Goal: Task Accomplishment & Management: Use online tool/utility

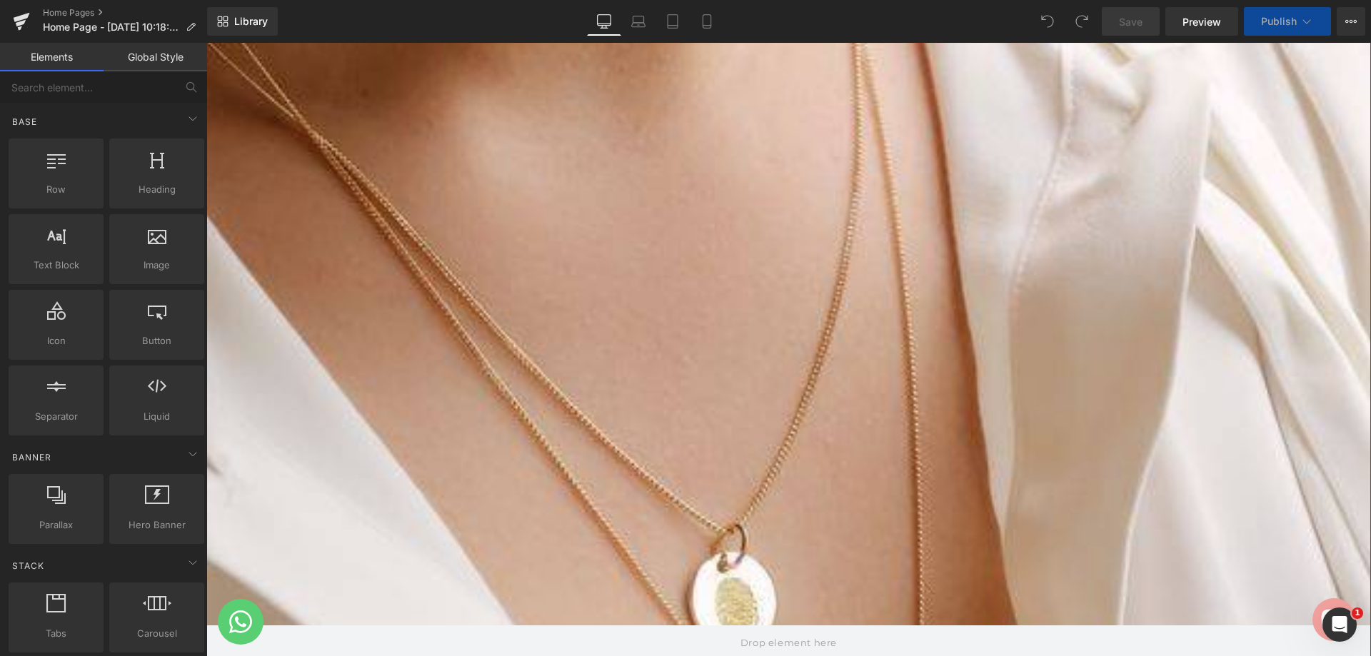
scroll to position [500, 0]
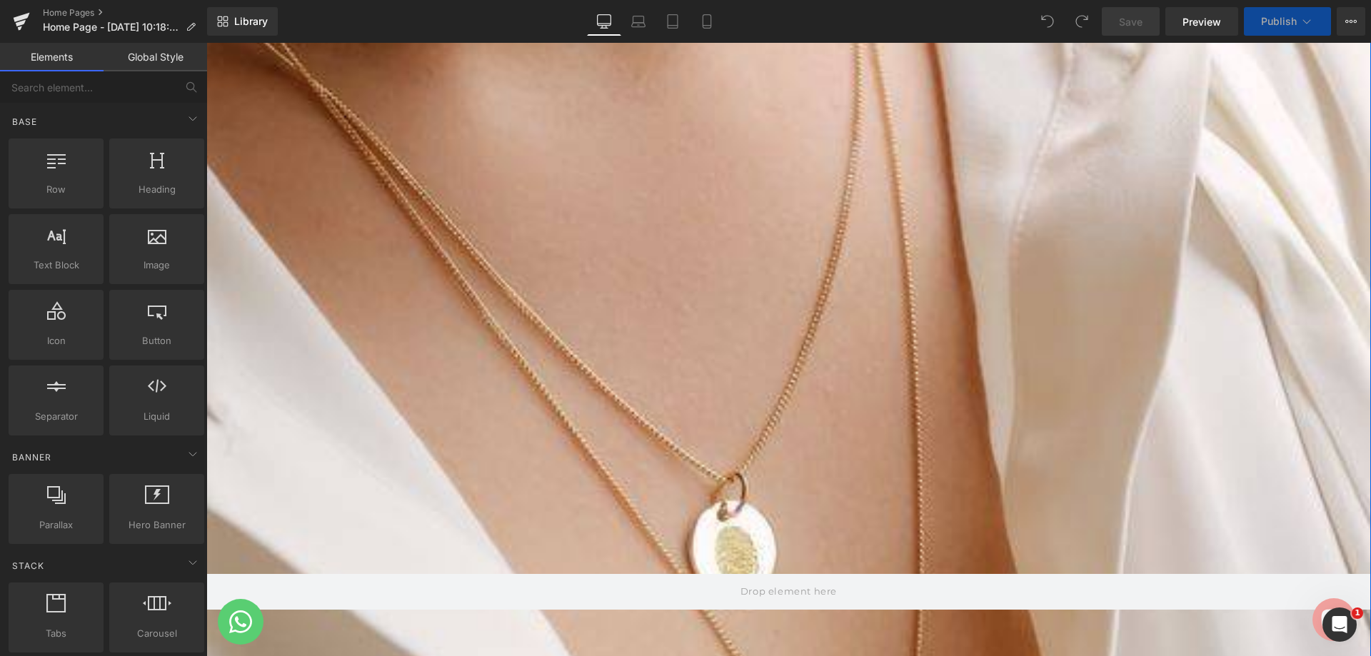
click at [700, 313] on div at bounding box center [788, 592] width 1164 height 1686
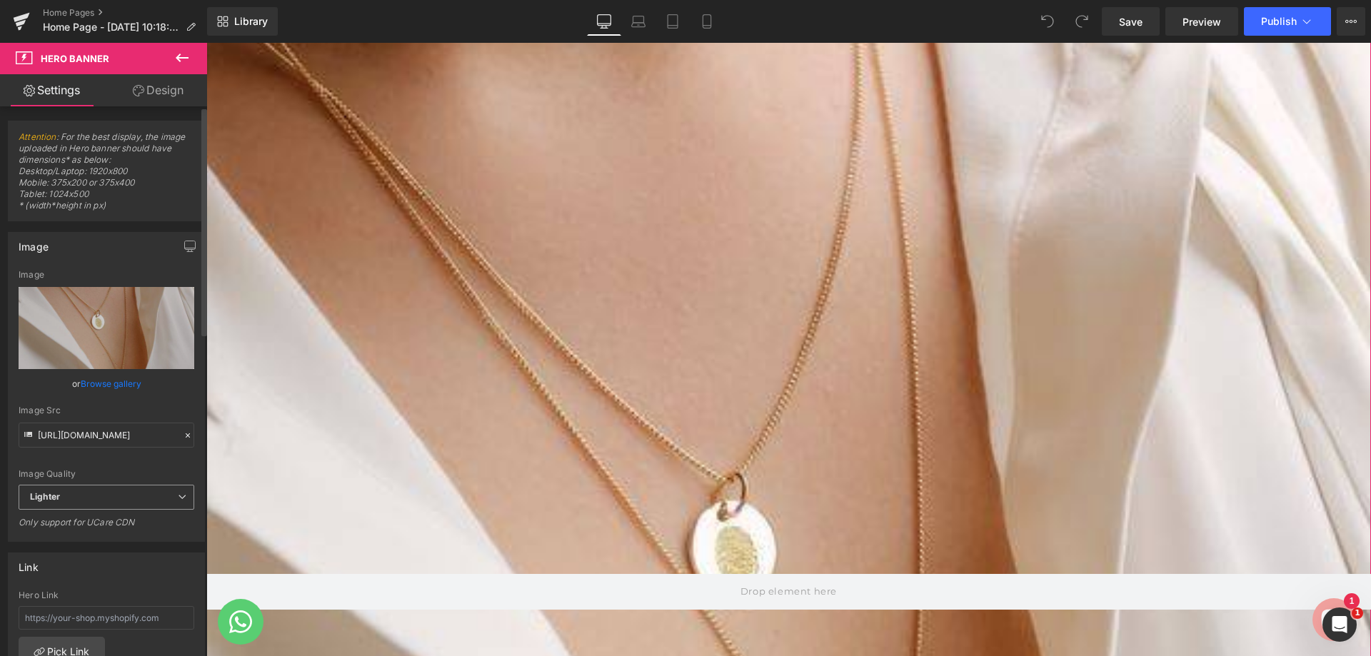
click at [161, 499] on span "Lighter" at bounding box center [107, 497] width 176 height 25
click at [161, 499] on span "Lighter" at bounding box center [104, 497] width 170 height 25
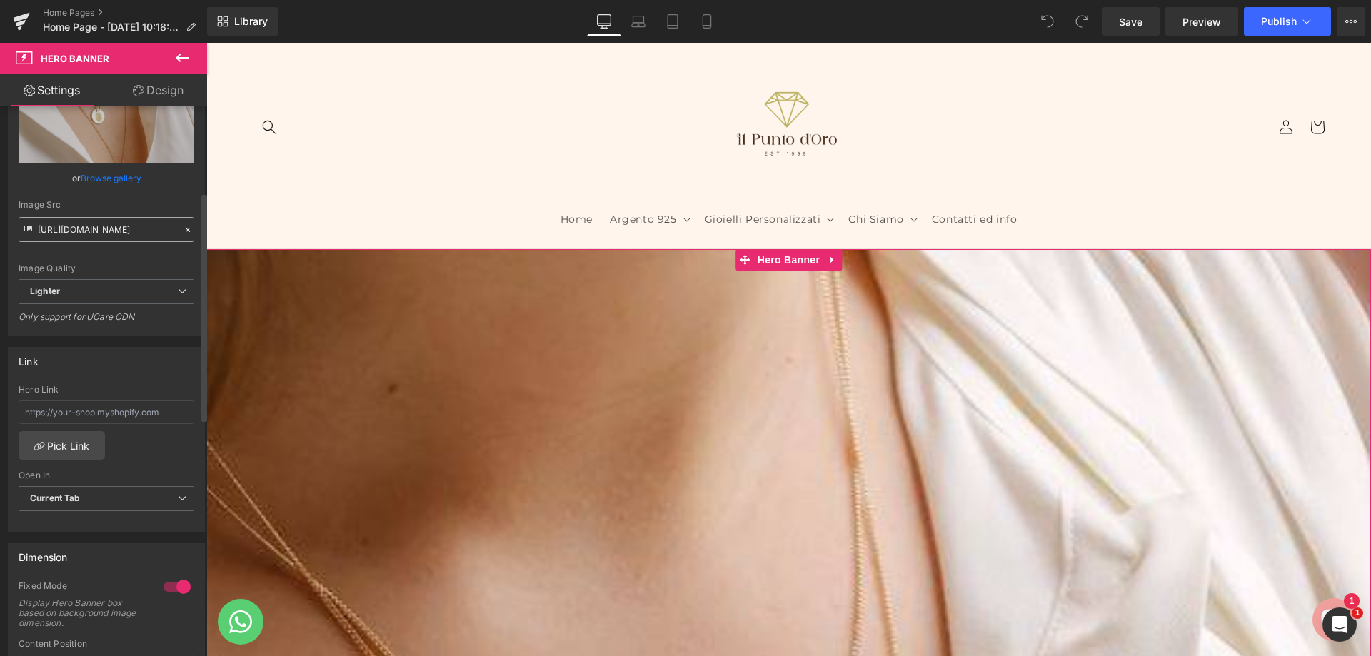
scroll to position [0, 0]
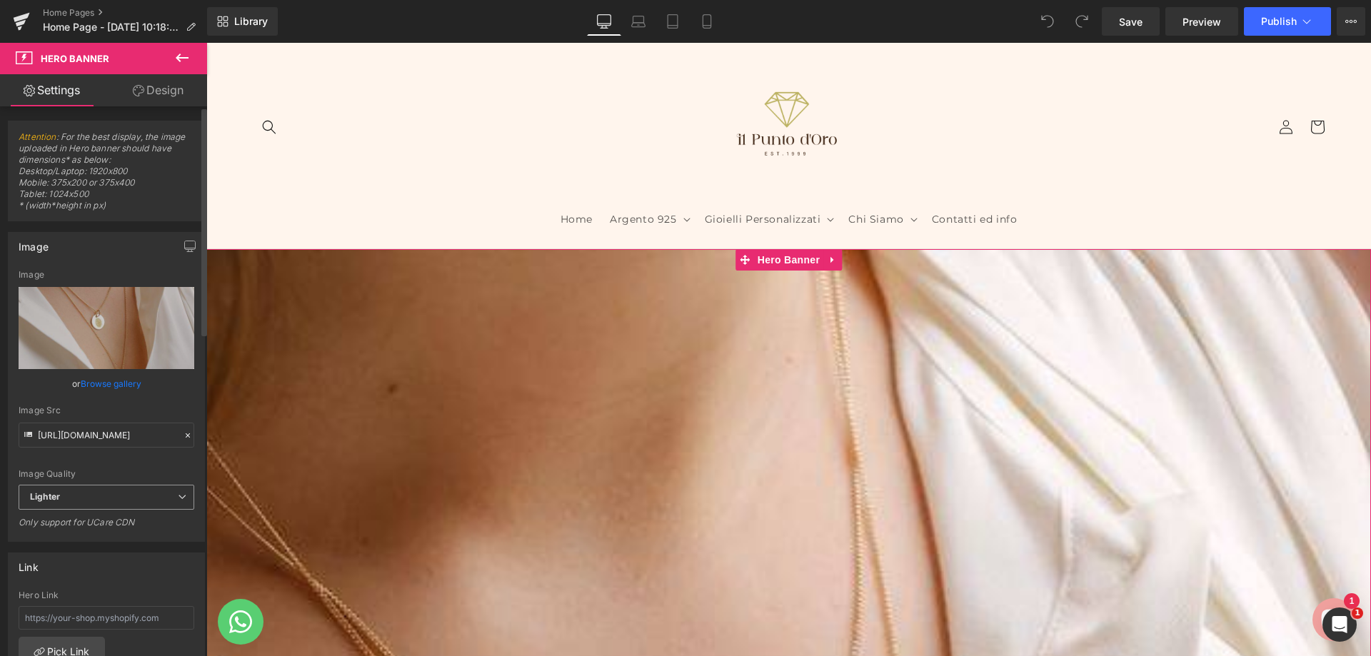
click at [96, 502] on span "Lighter" at bounding box center [107, 497] width 176 height 25
click at [95, 502] on span "Lighter" at bounding box center [104, 497] width 170 height 25
click at [185, 248] on icon "button" at bounding box center [190, 248] width 11 height 0
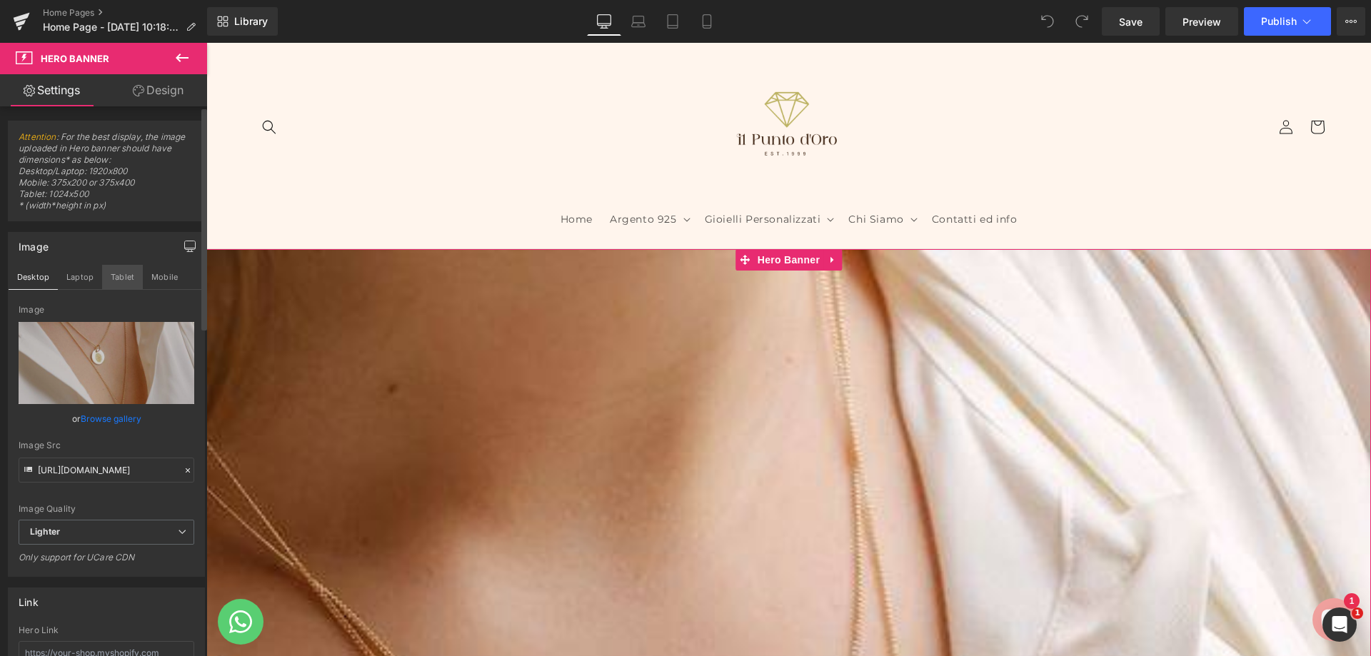
click at [110, 278] on button "Tablet" at bounding box center [122, 277] width 41 height 24
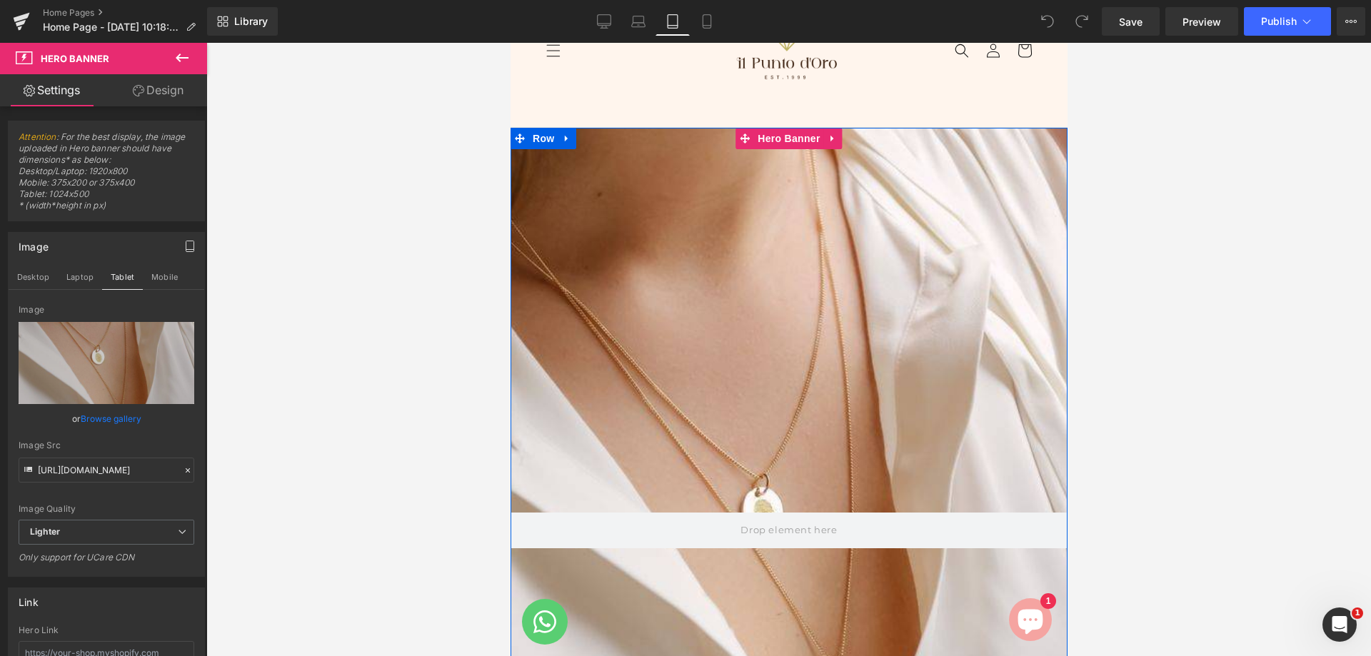
scroll to position [71, 0]
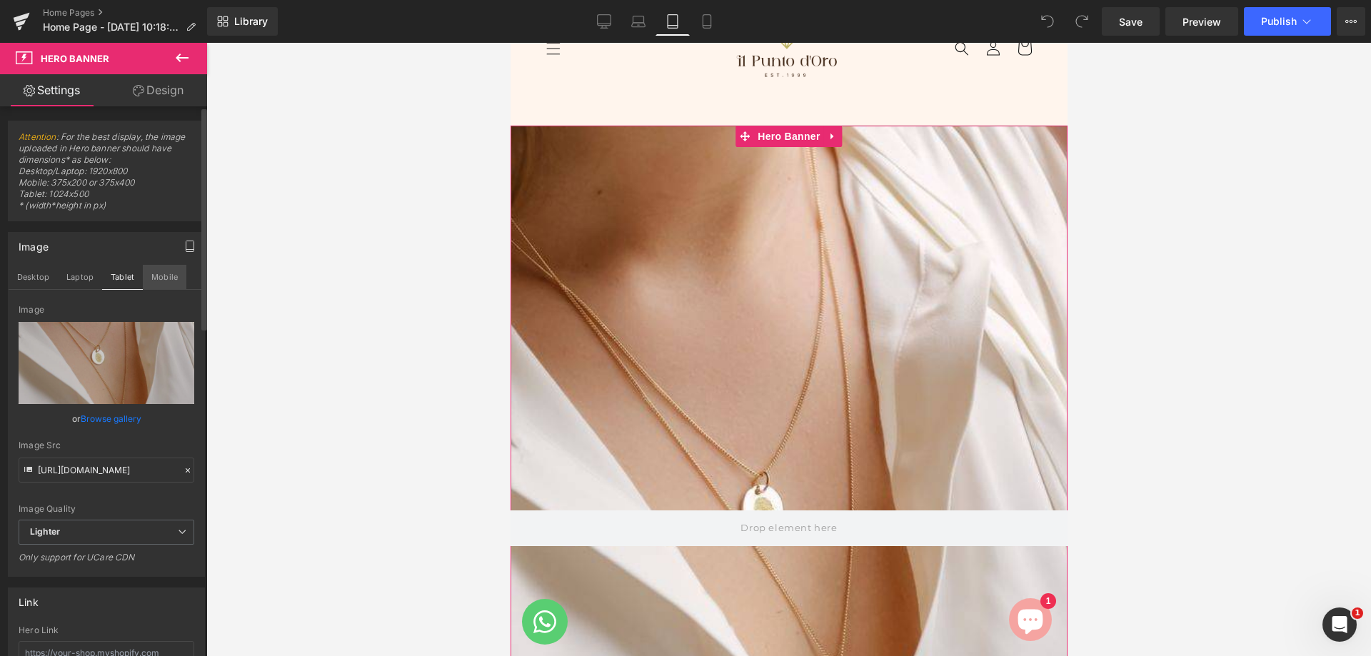
click at [160, 278] on button "Mobile" at bounding box center [165, 277] width 44 height 24
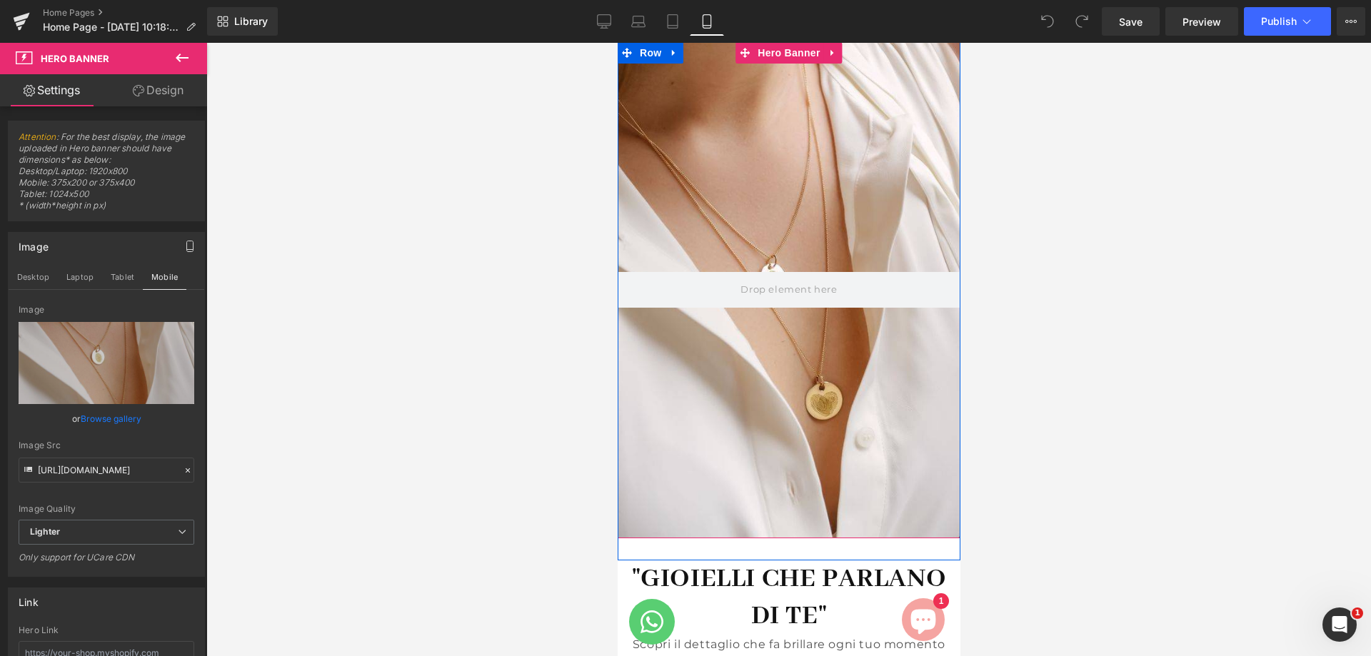
scroll to position [143, 0]
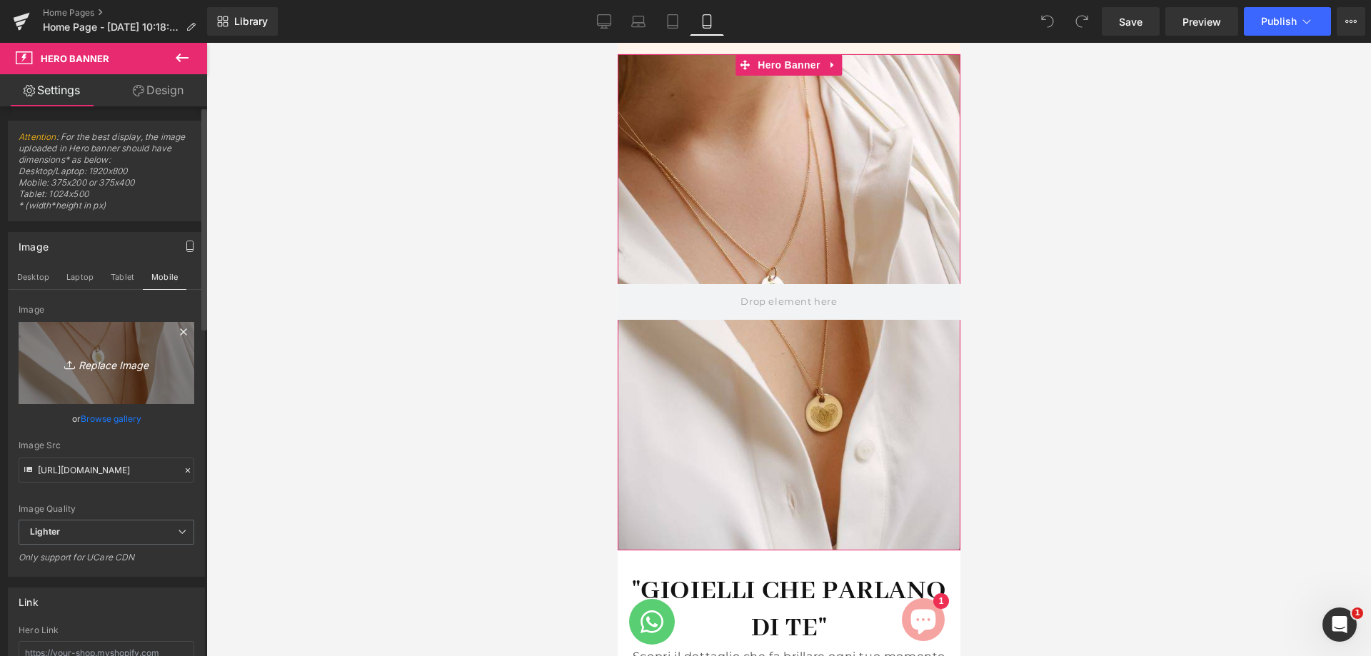
click at [129, 393] on link "Replace Image" at bounding box center [107, 363] width 176 height 82
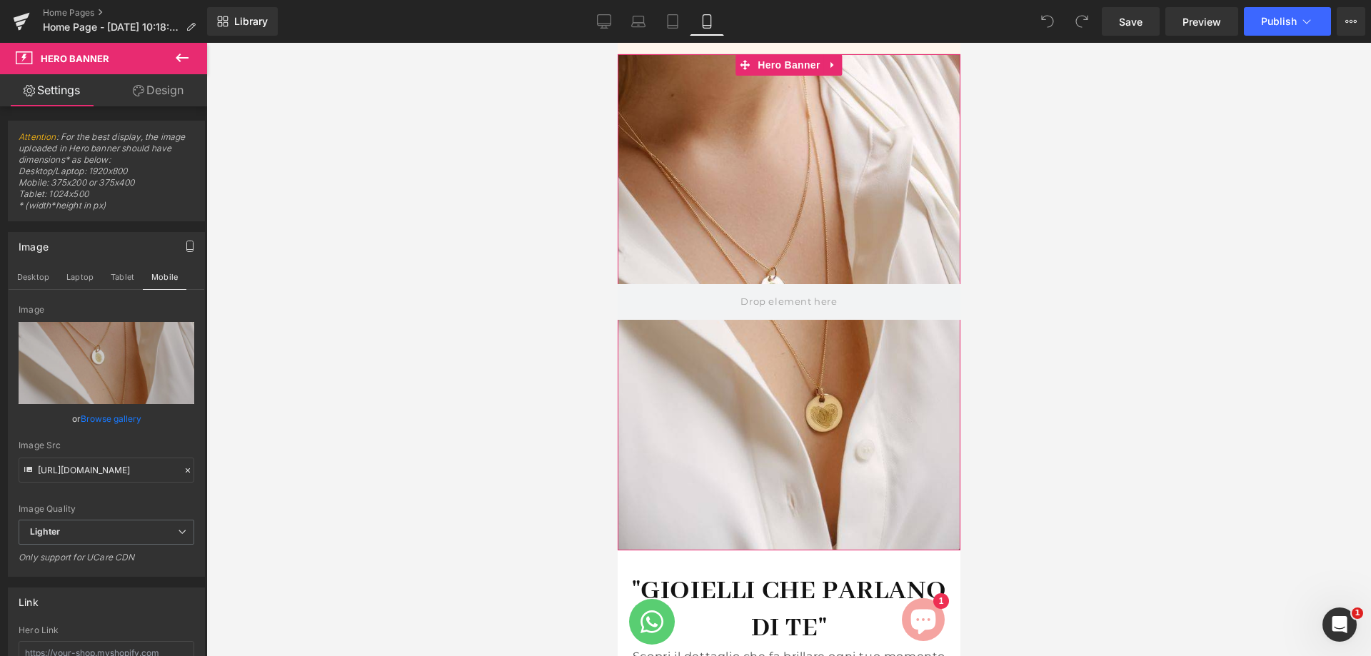
click at [165, 84] on link "Design" at bounding box center [158, 90] width 104 height 32
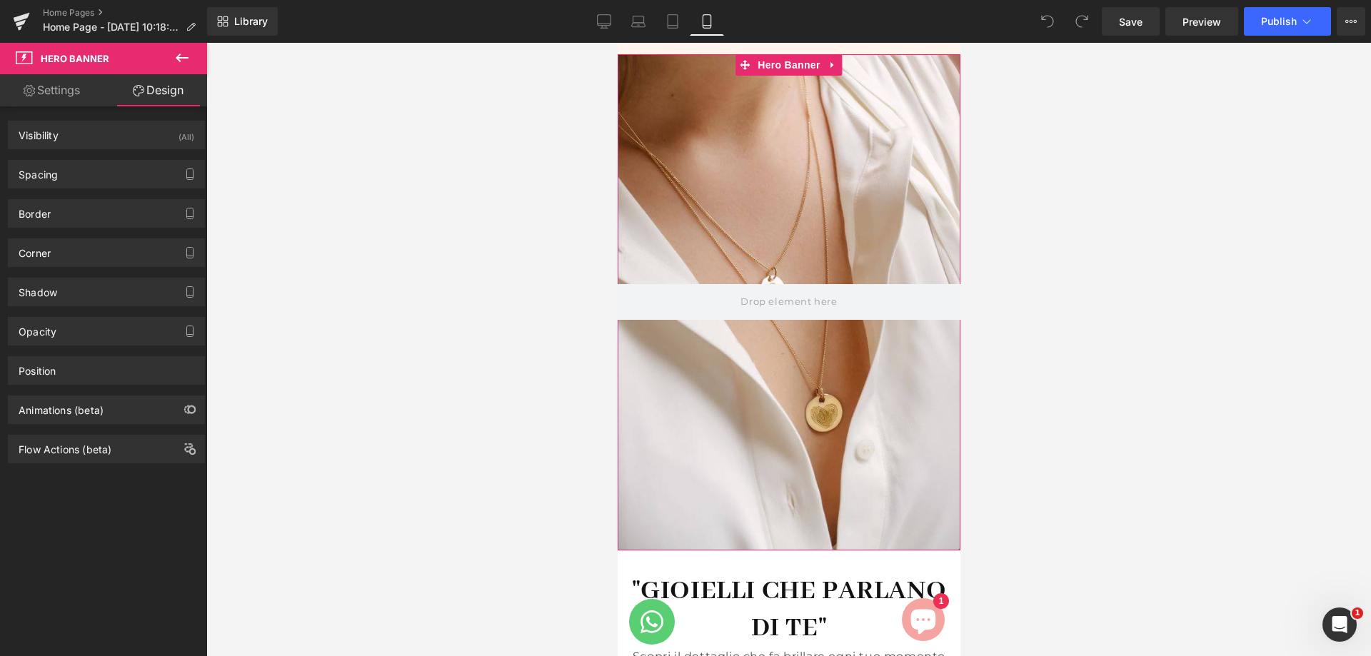
click at [68, 76] on link "Settings" at bounding box center [52, 90] width 104 height 32
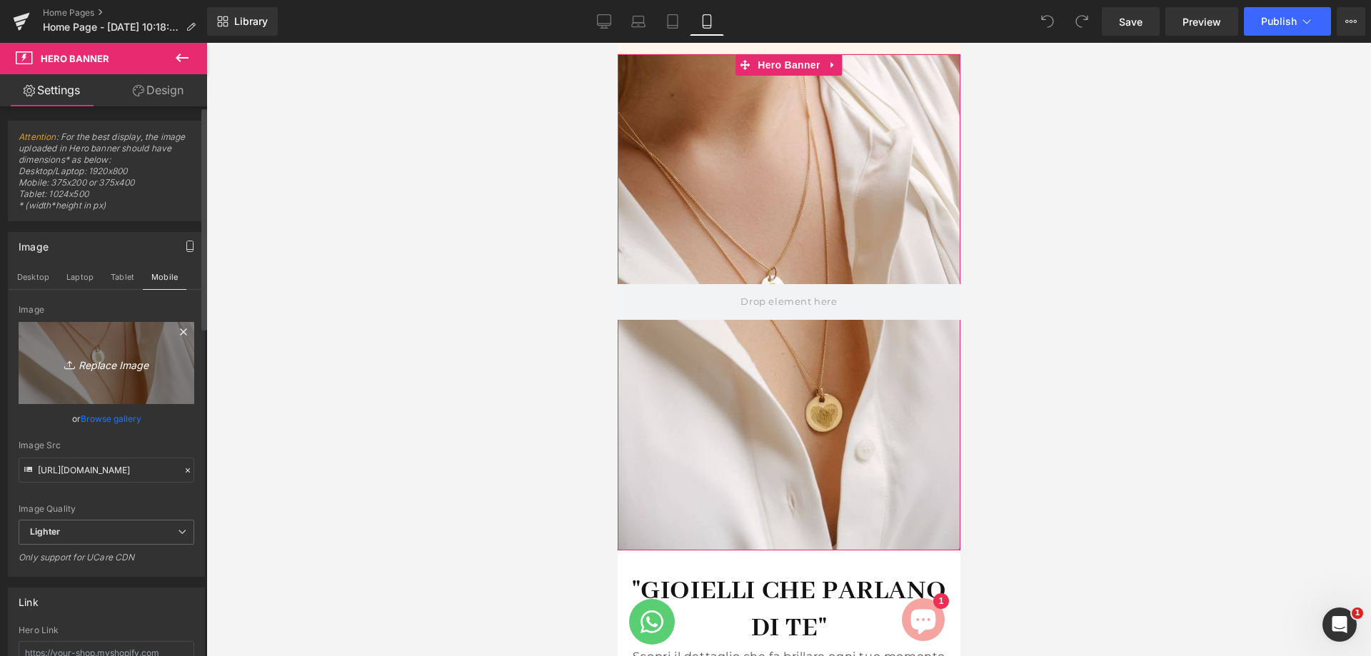
click at [128, 373] on link "Replace Image" at bounding box center [107, 363] width 176 height 82
click at [92, 354] on icon "Replace Image" at bounding box center [106, 363] width 114 height 18
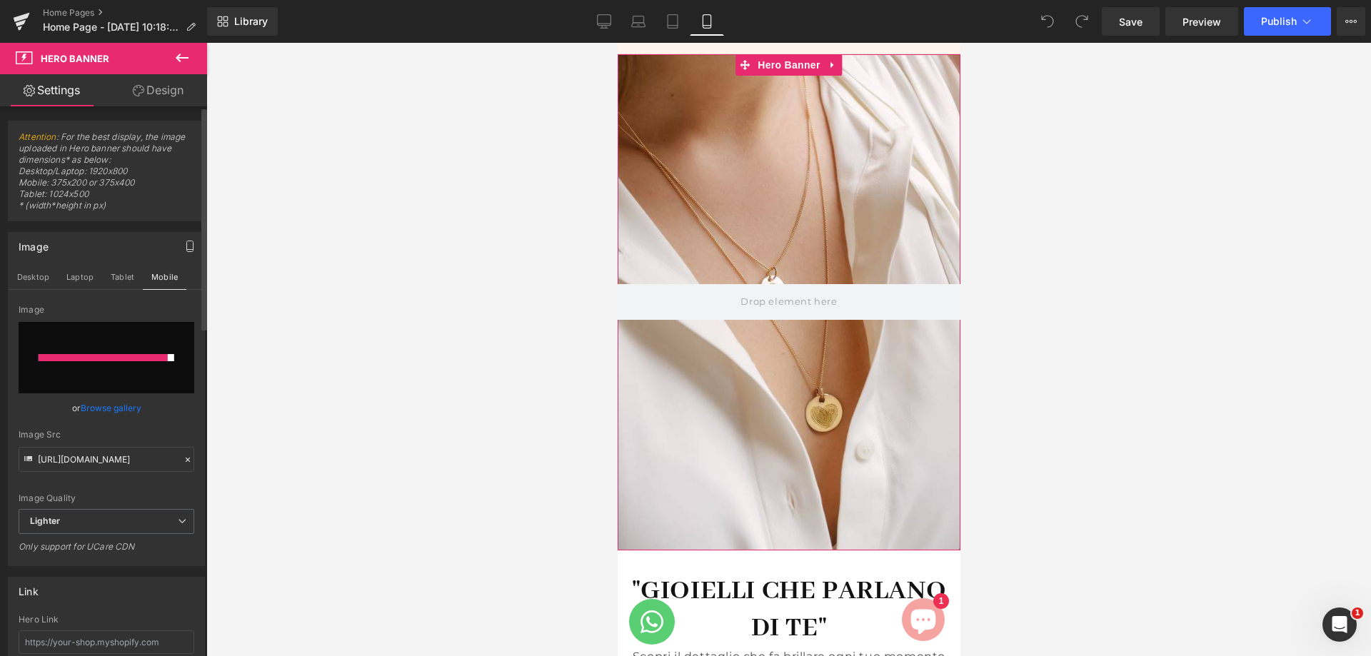
click at [134, 376] on input "file" at bounding box center [107, 357] width 176 height 71
type input "C:\fakepath\ilpuntodorovolla-homepage-375x500.JPG"
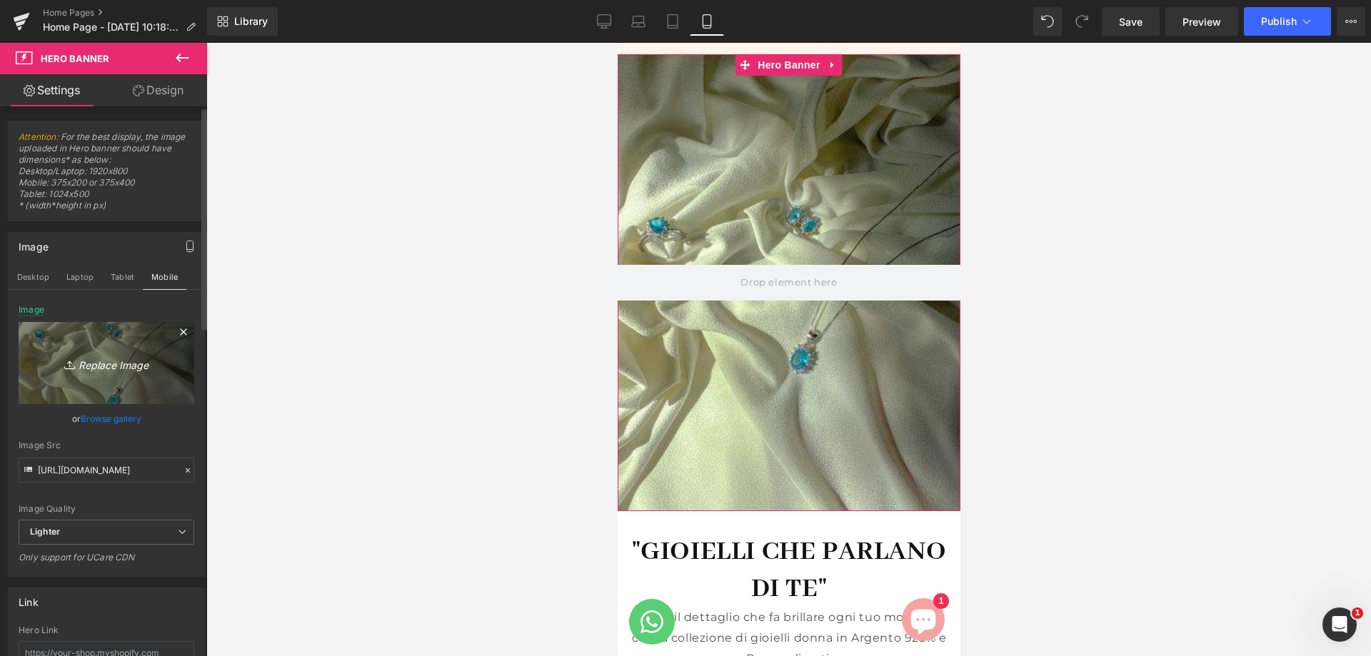
click at [123, 362] on icon "Replace Image" at bounding box center [106, 363] width 114 height 18
type input "C:\fakepath\ilpuntodorovolla-homepage-375x500.JPG"
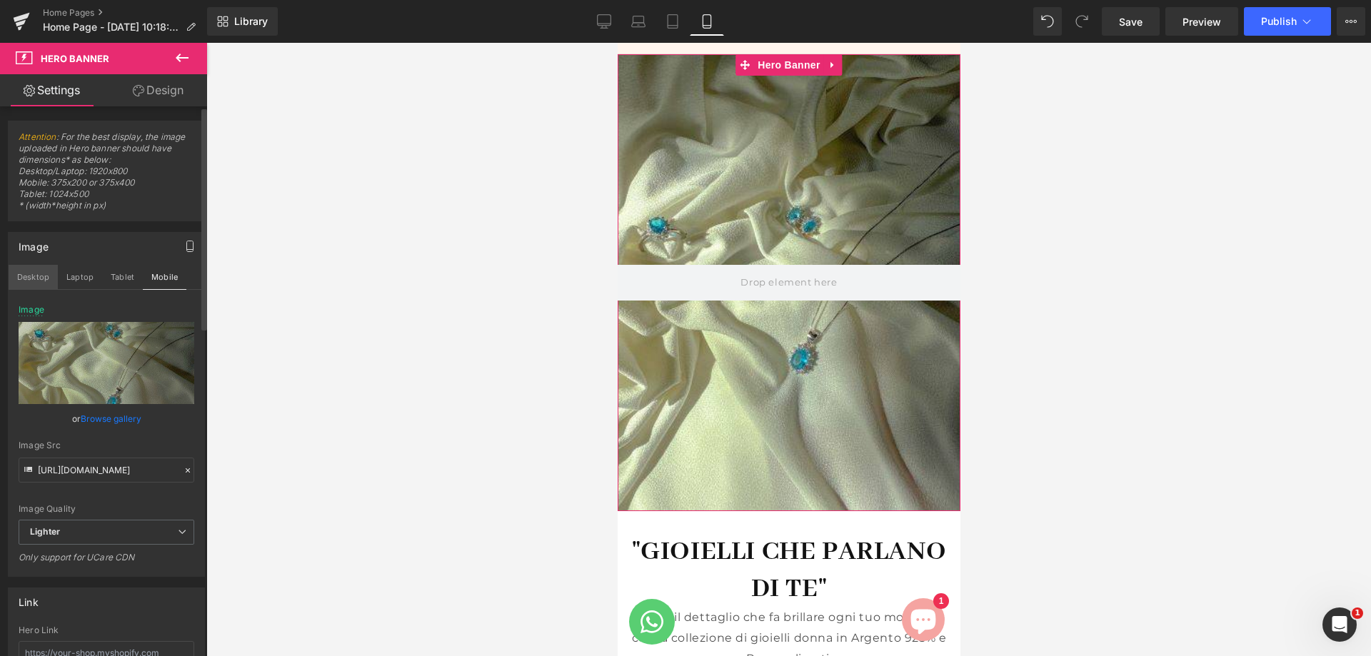
click at [24, 282] on button "Desktop" at bounding box center [33, 277] width 49 height 24
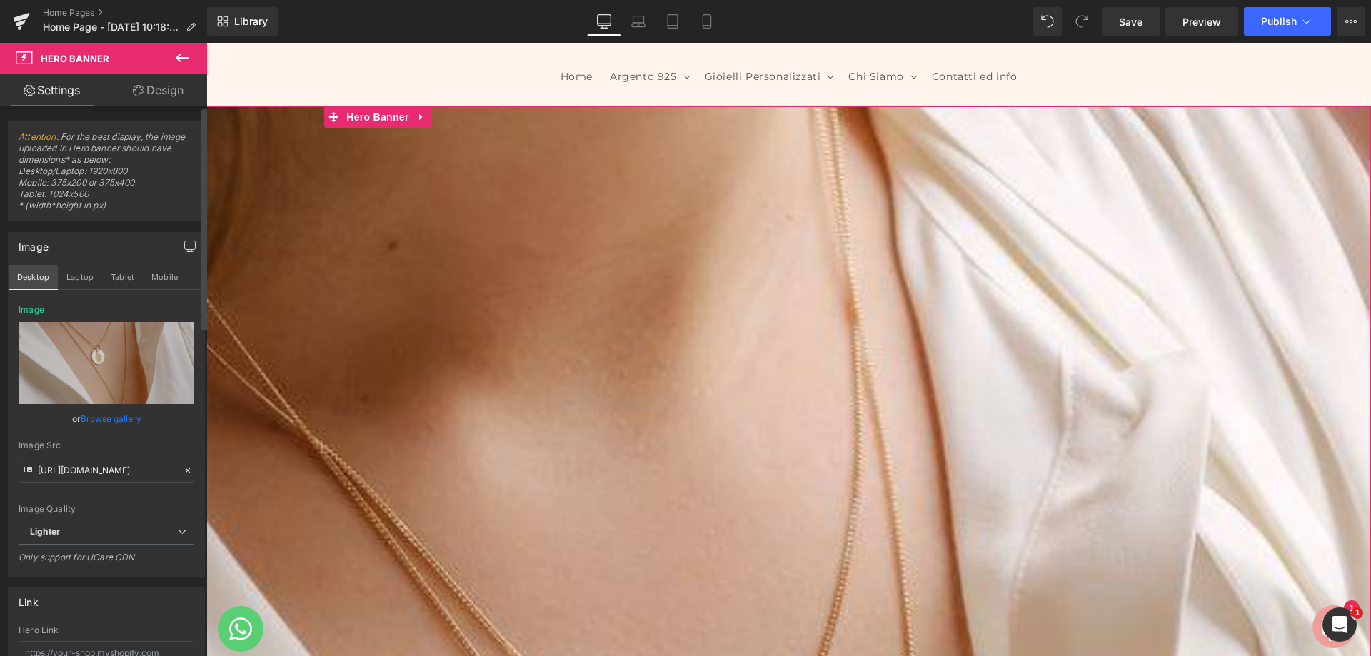
scroll to position [195, 0]
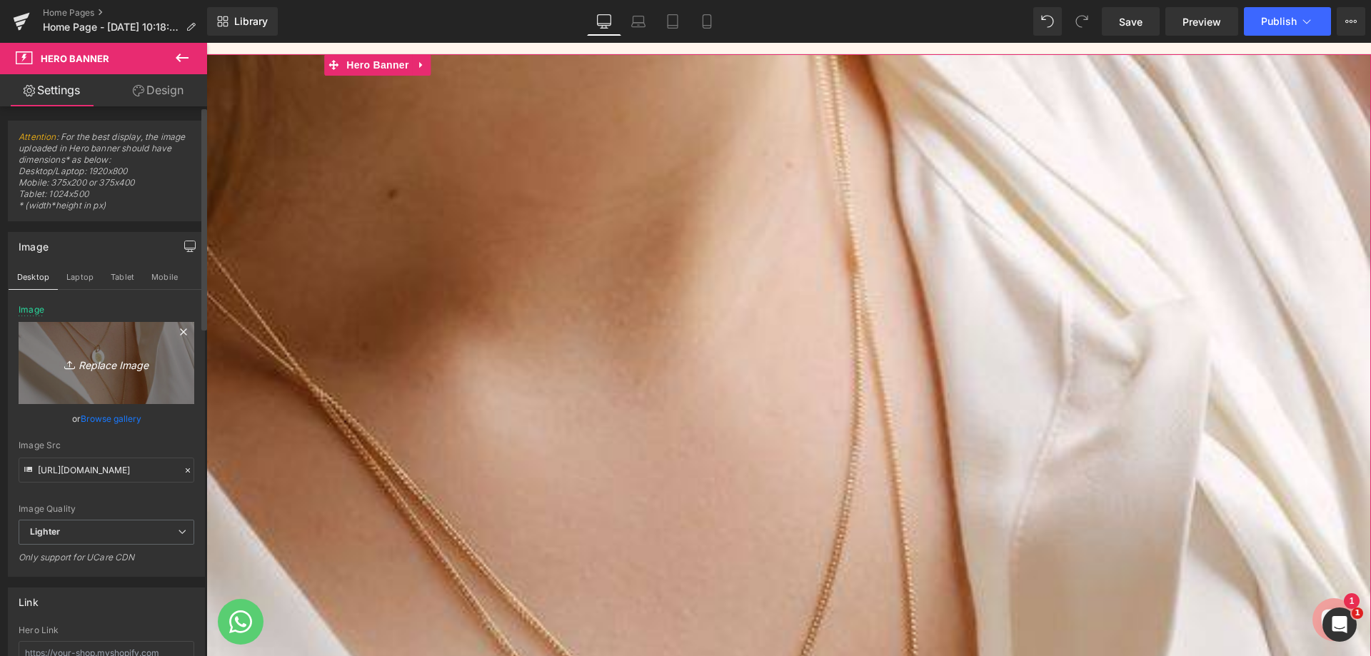
click at [77, 328] on link "Replace Image" at bounding box center [107, 363] width 176 height 82
click at [96, 357] on icon "Replace Image" at bounding box center [106, 363] width 114 height 18
type input "C:\fakepath\ilpuntodorovolla-homepage-600x800.JPG"
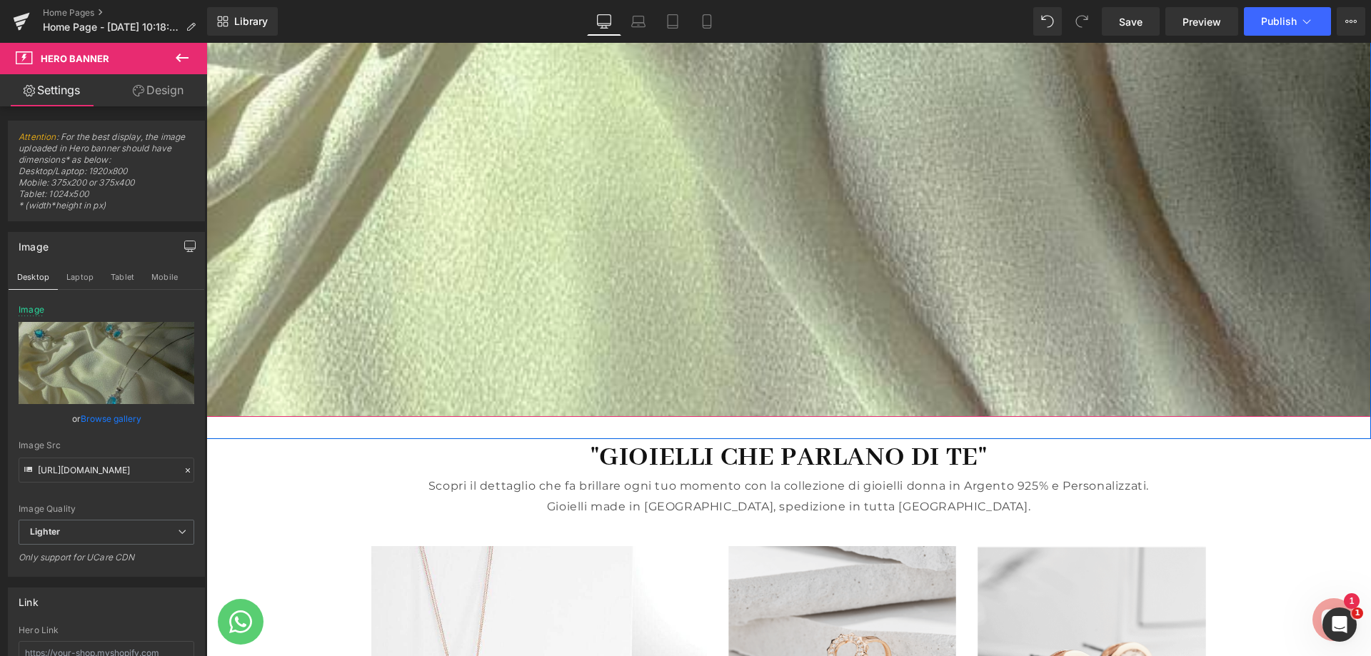
scroll to position [1409, 0]
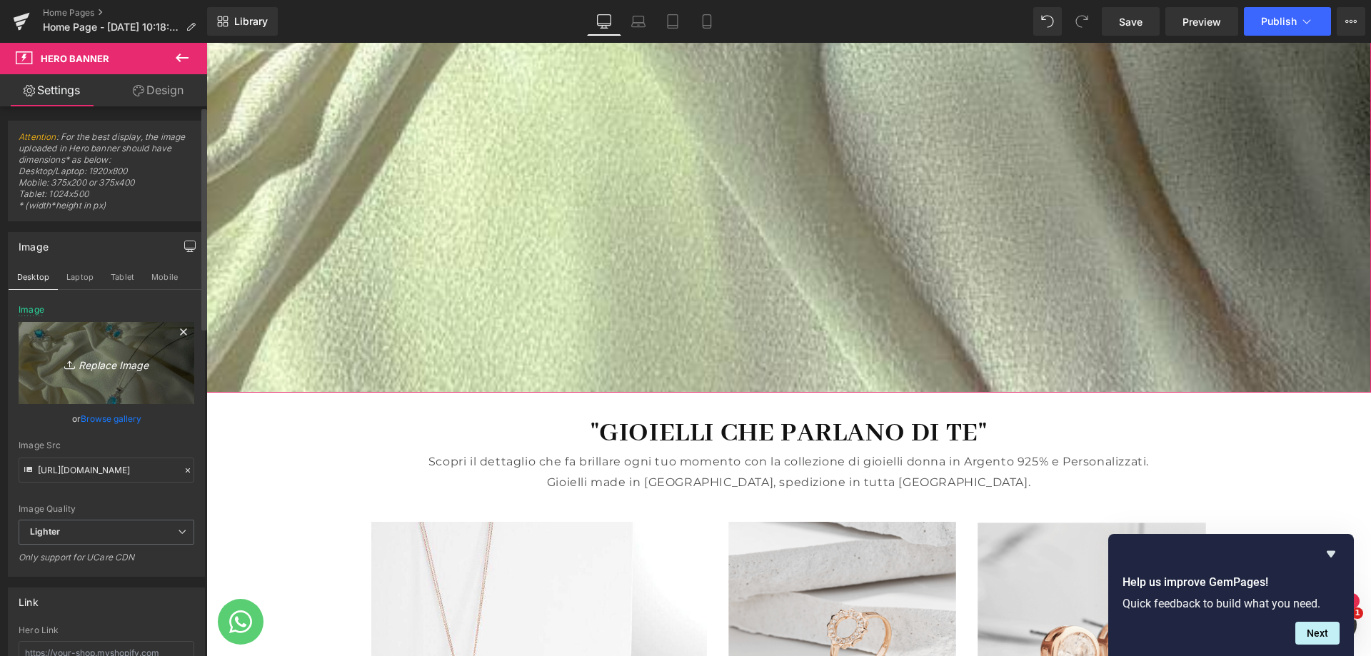
click at [121, 355] on icon "Replace Image" at bounding box center [106, 363] width 114 height 18
type input "C:\fakepath\ilpuntodorovolla-homepage-1500x800.JPG"
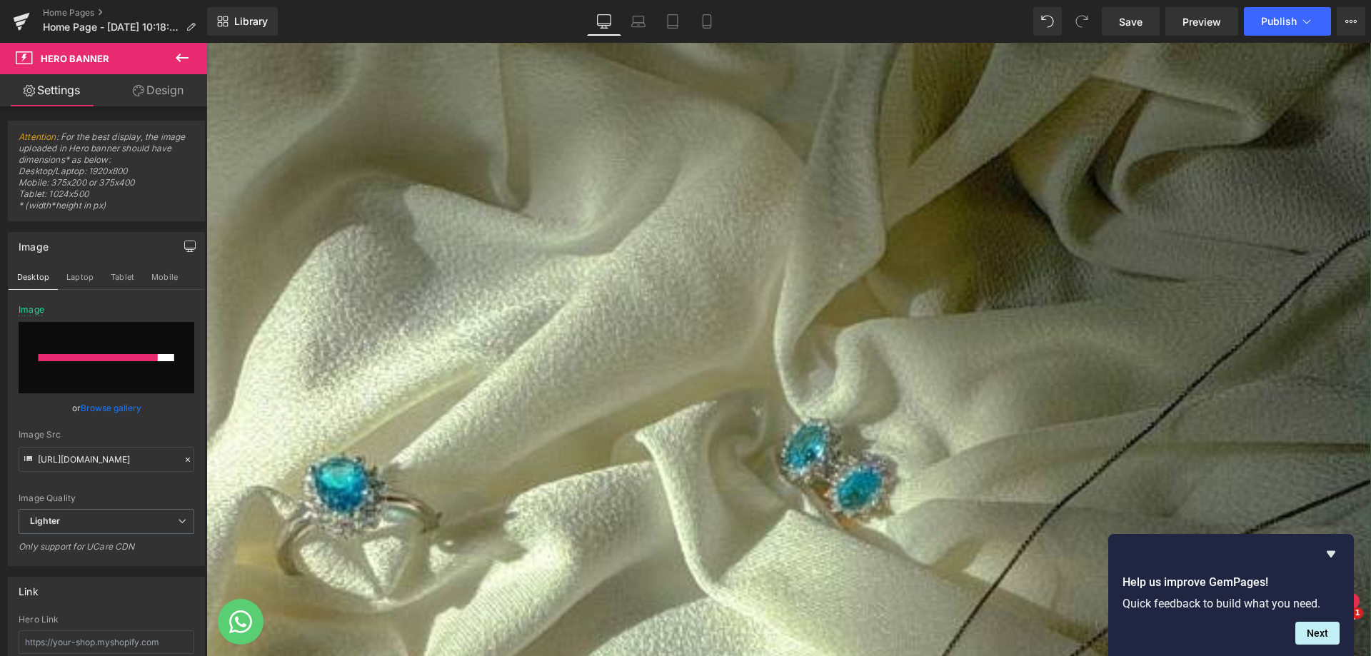
scroll to position [338, 0]
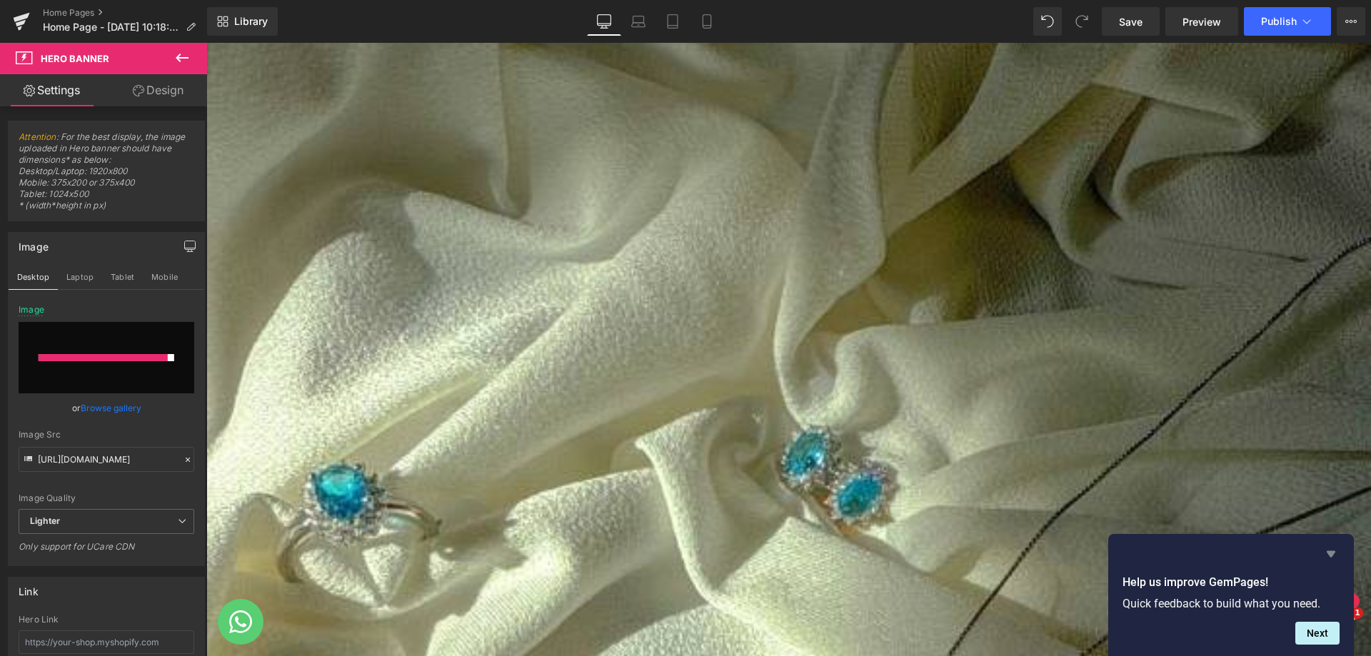
click at [1328, 549] on icon "Hide survey" at bounding box center [1330, 553] width 17 height 17
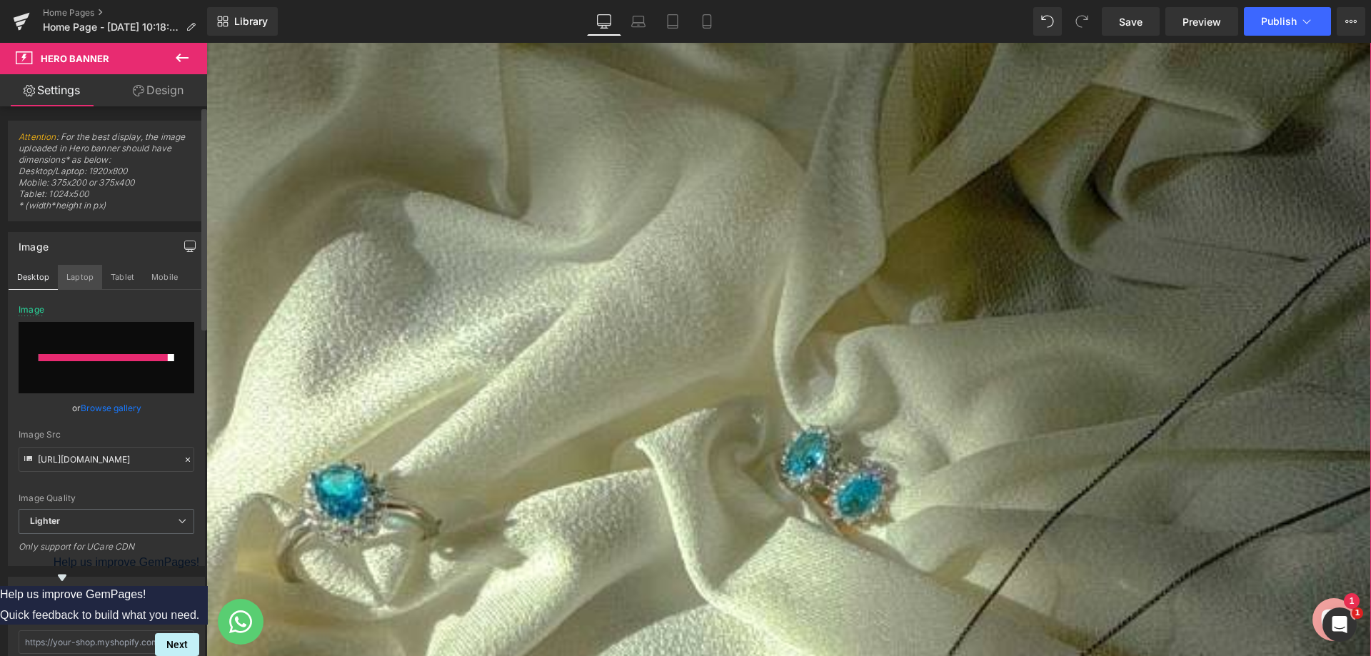
click at [68, 283] on button "Laptop" at bounding box center [80, 277] width 44 height 24
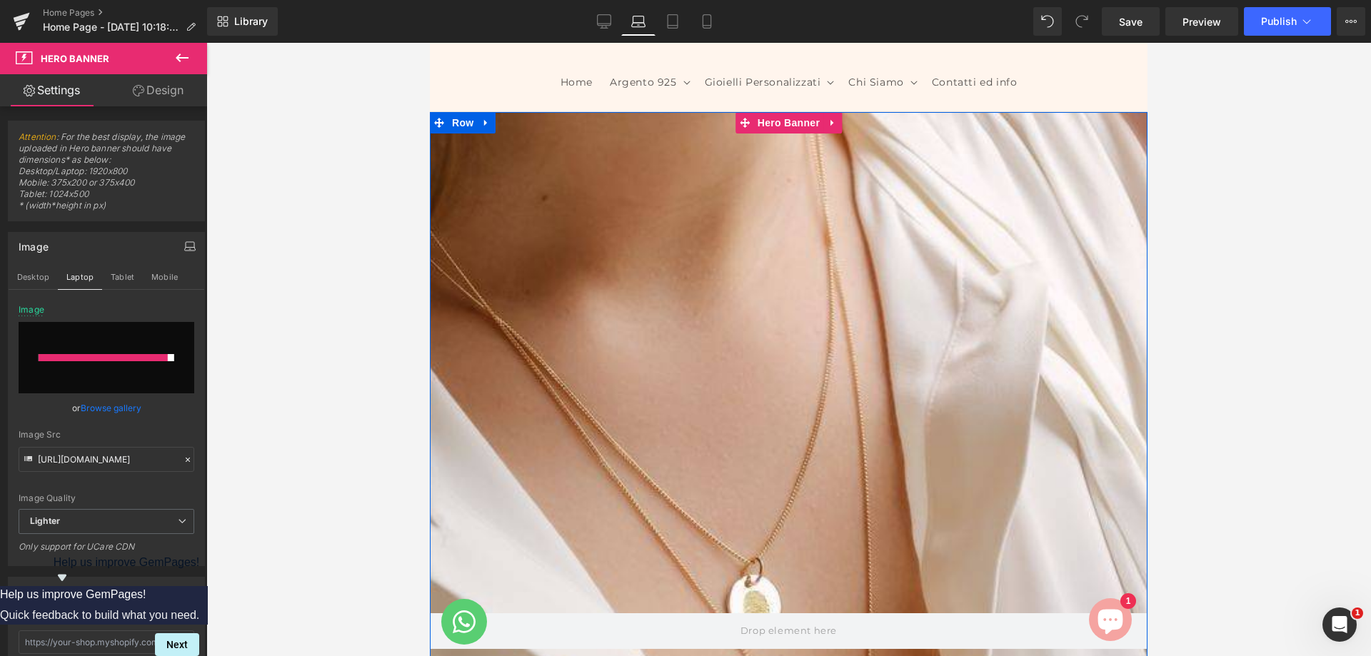
scroll to position [143, 0]
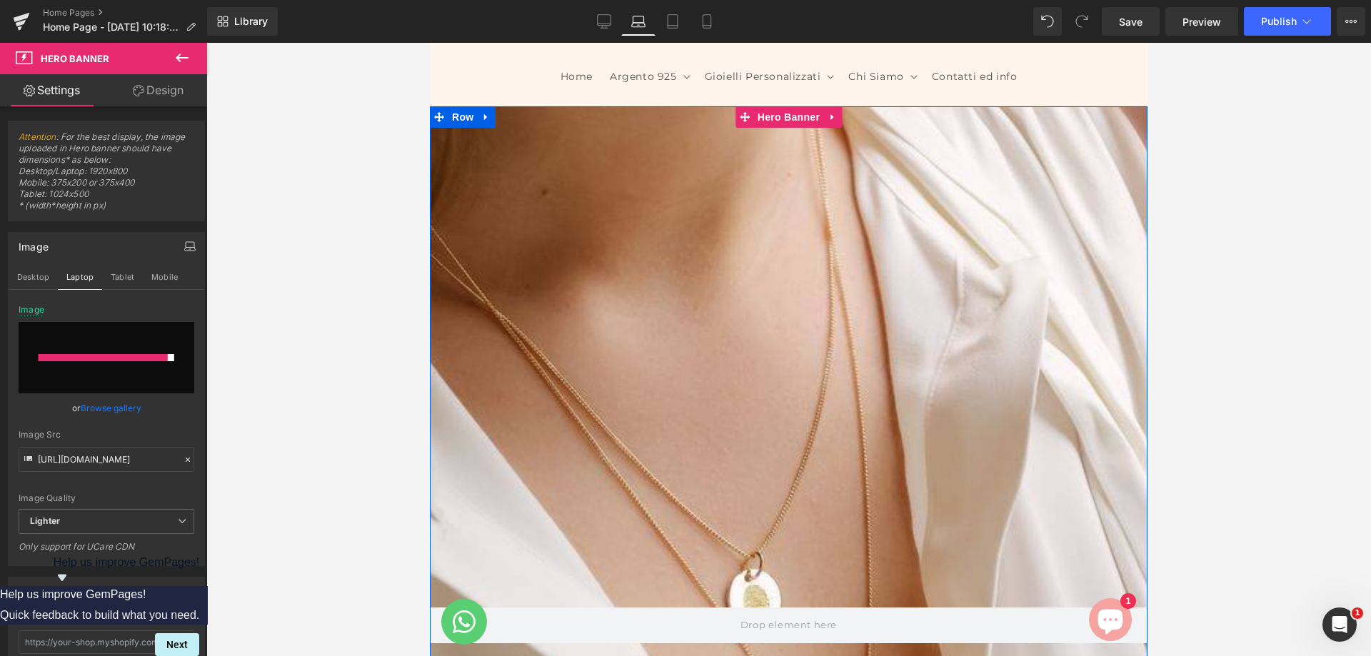
click at [646, 402] on div at bounding box center [788, 625] width 717 height 1039
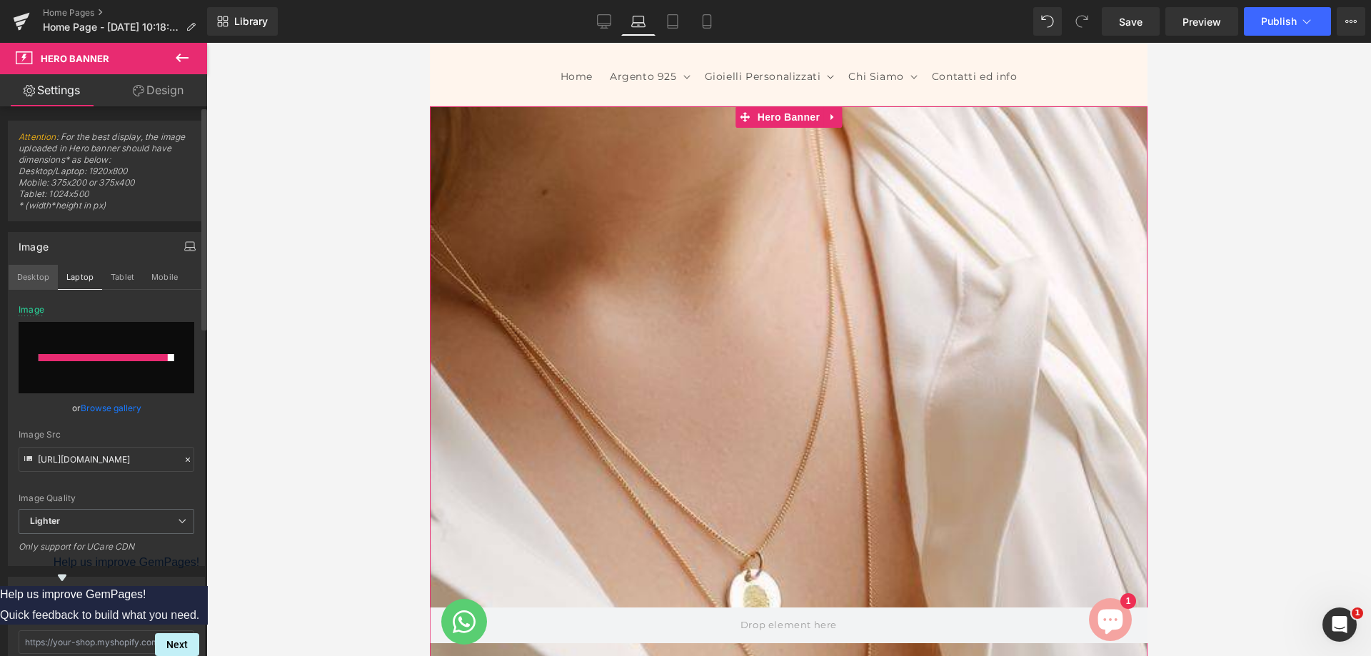
click at [29, 286] on button "Desktop" at bounding box center [33, 277] width 49 height 24
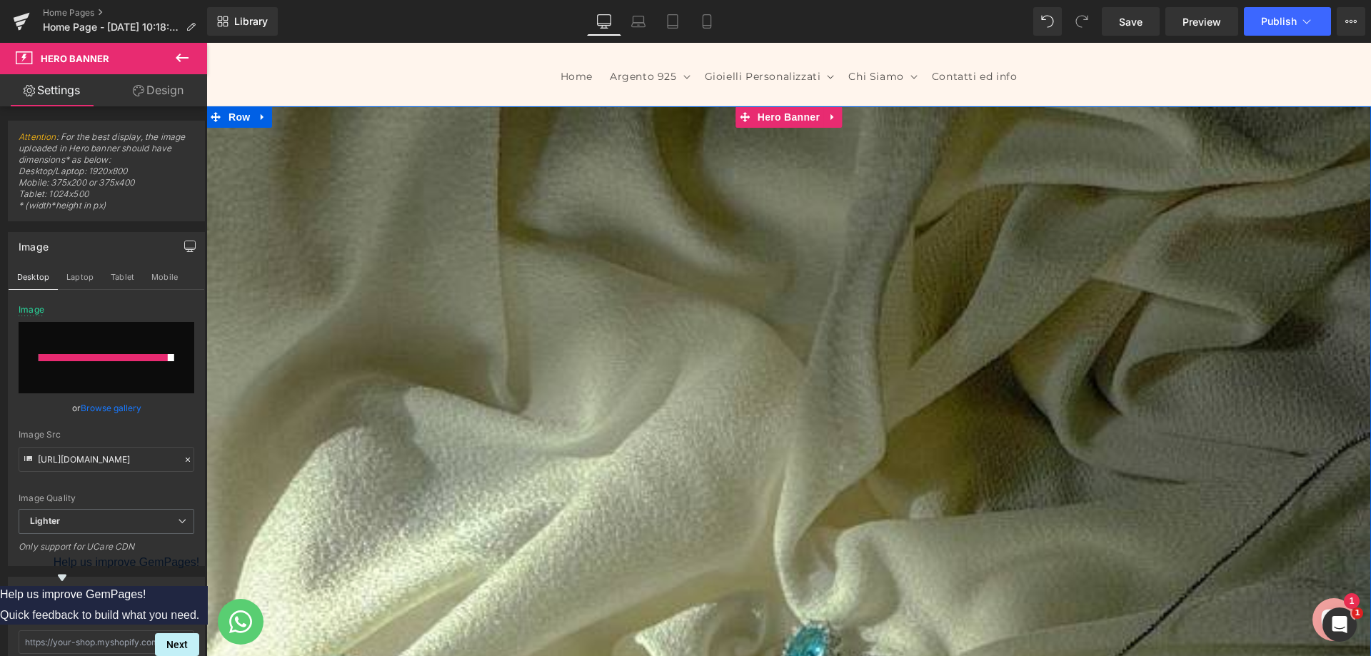
scroll to position [286, 0]
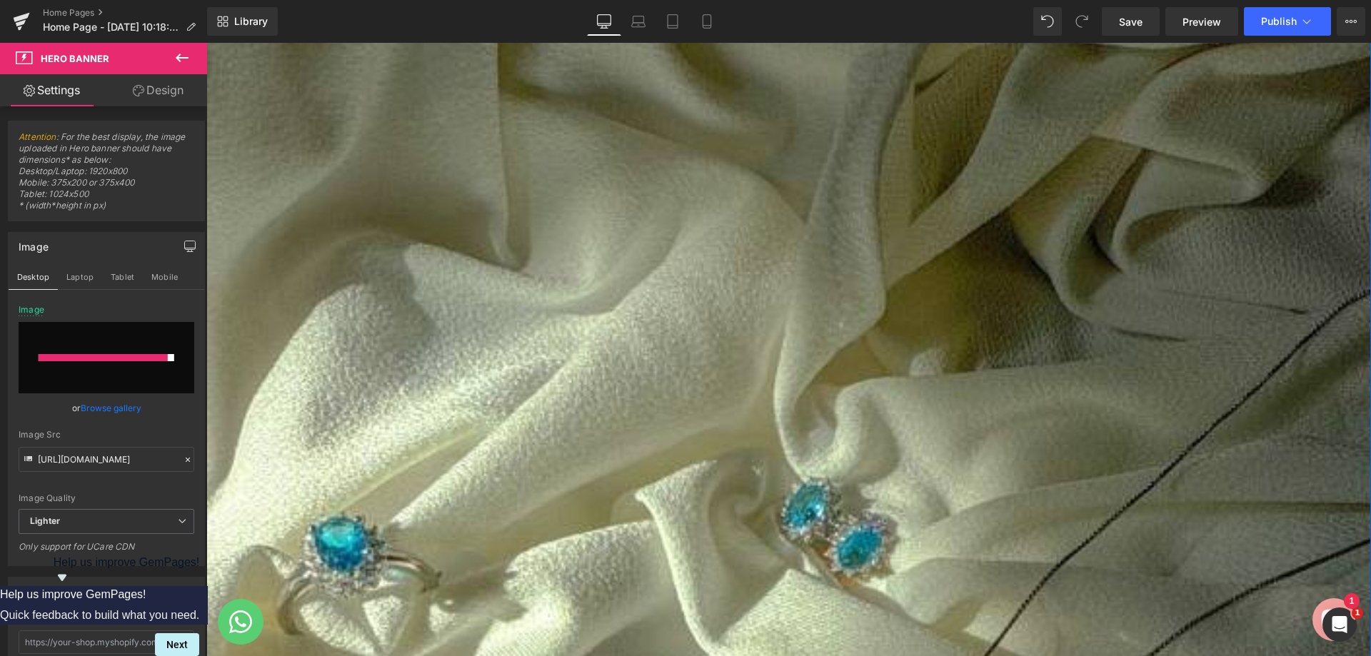
click at [124, 401] on link "Browse gallery" at bounding box center [111, 408] width 61 height 25
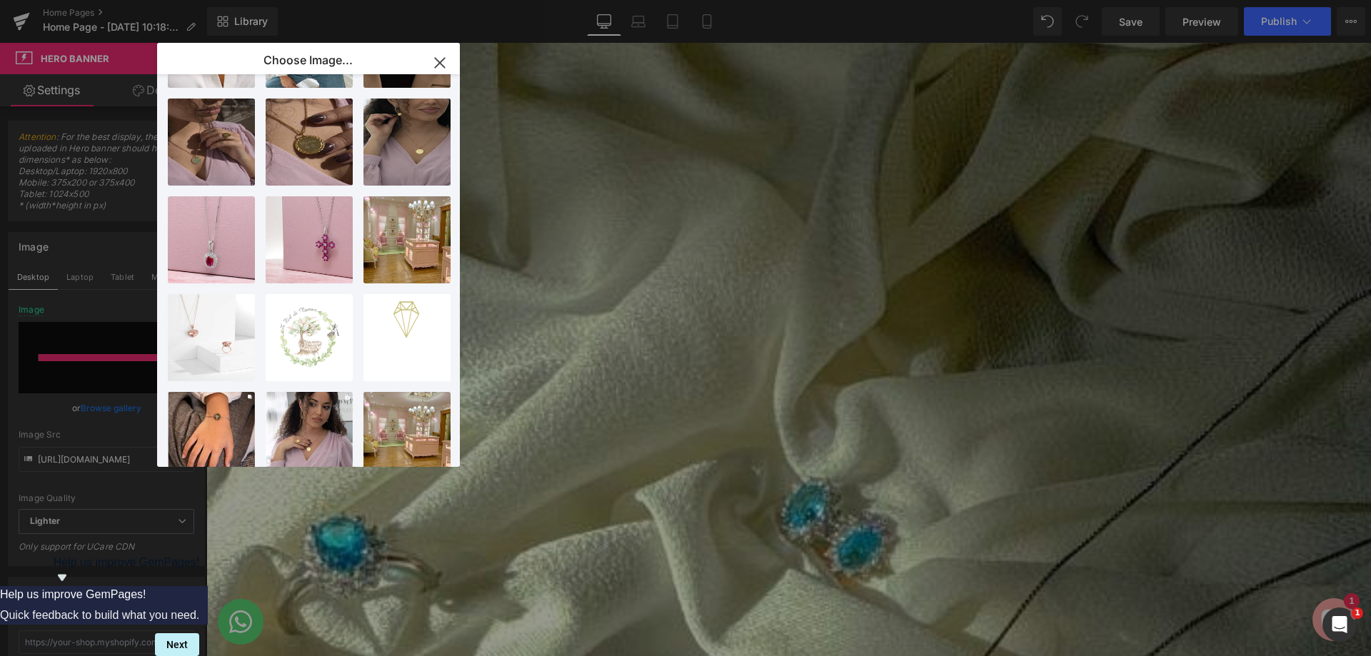
click at [441, 68] on icon "button" at bounding box center [439, 62] width 23 height 23
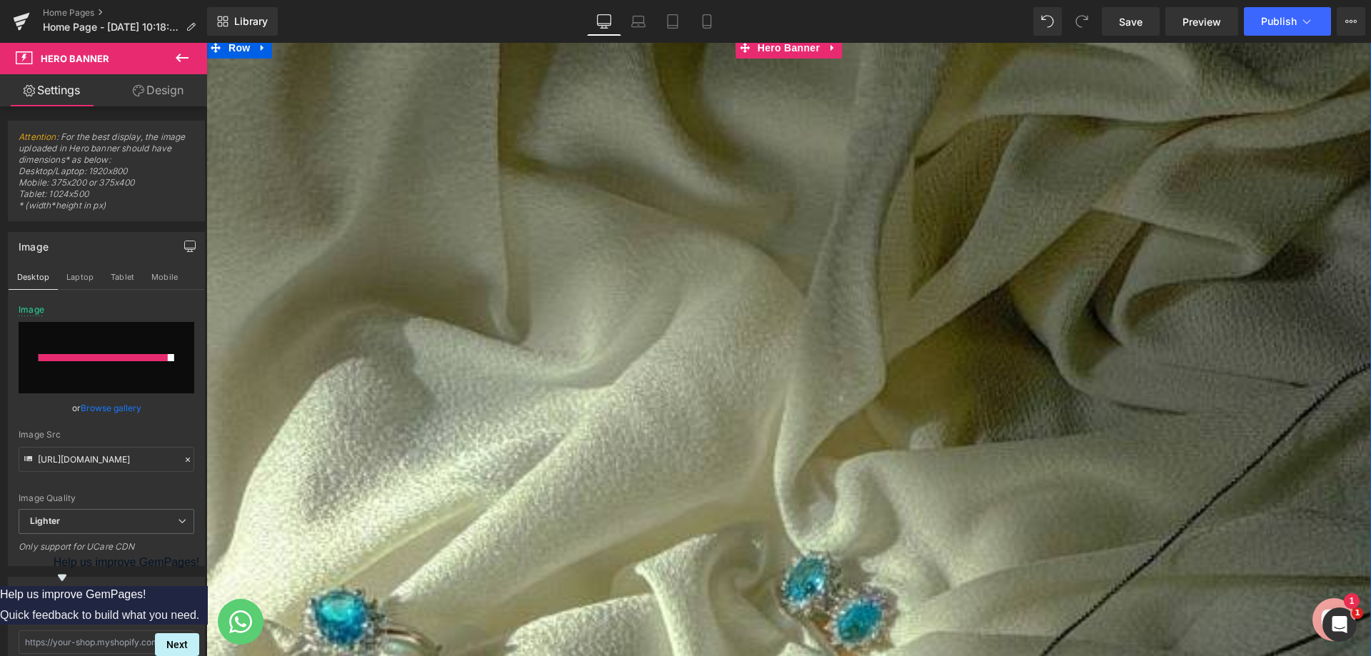
scroll to position [214, 0]
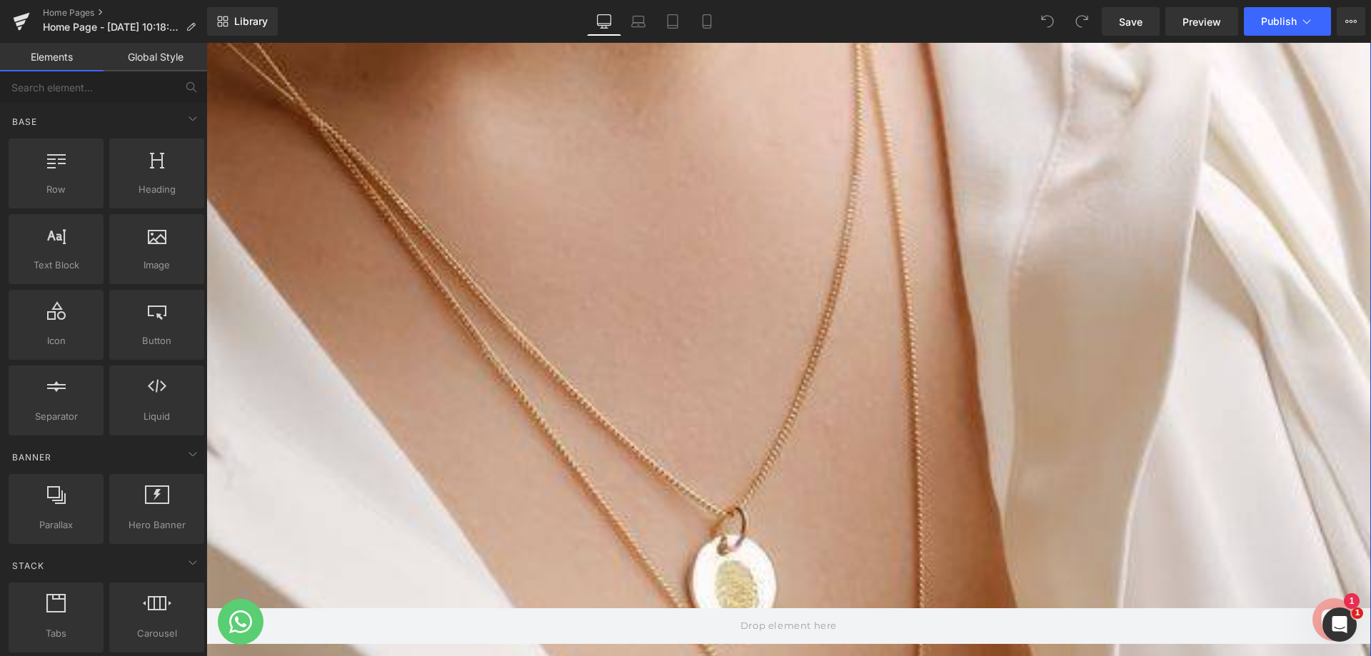
scroll to position [428, 0]
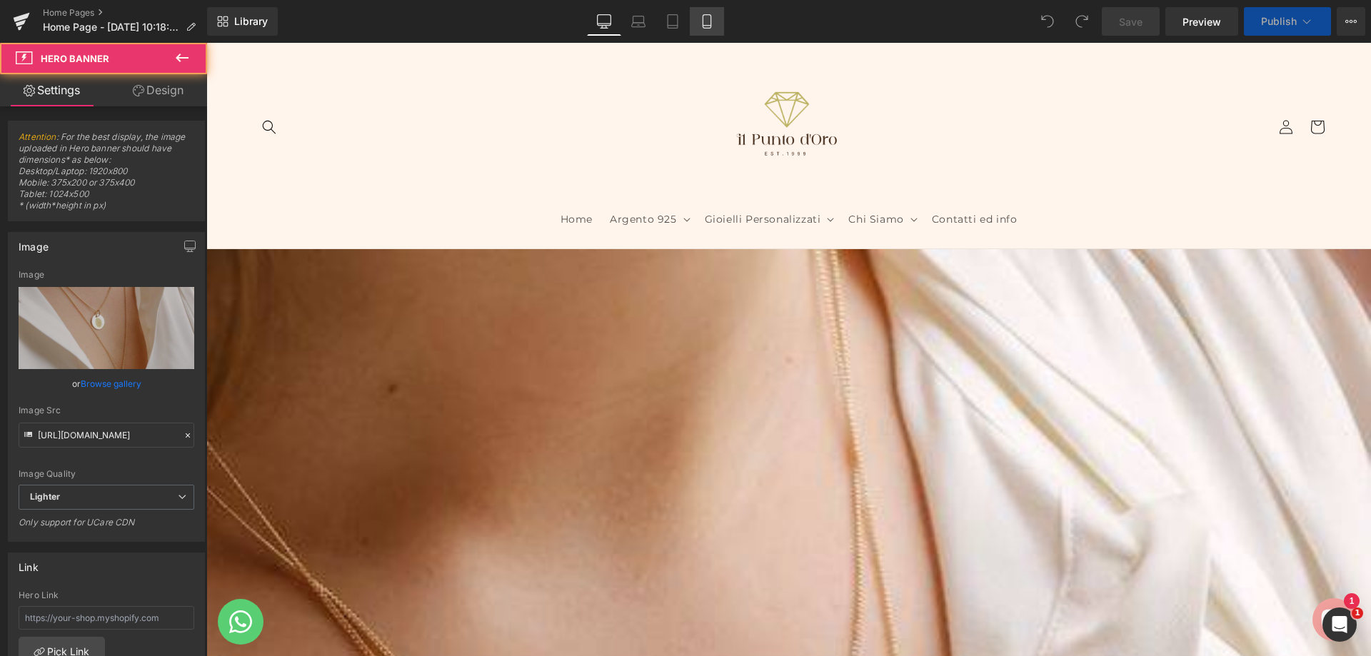
click at [697, 12] on link "Mobile" at bounding box center [707, 21] width 34 height 29
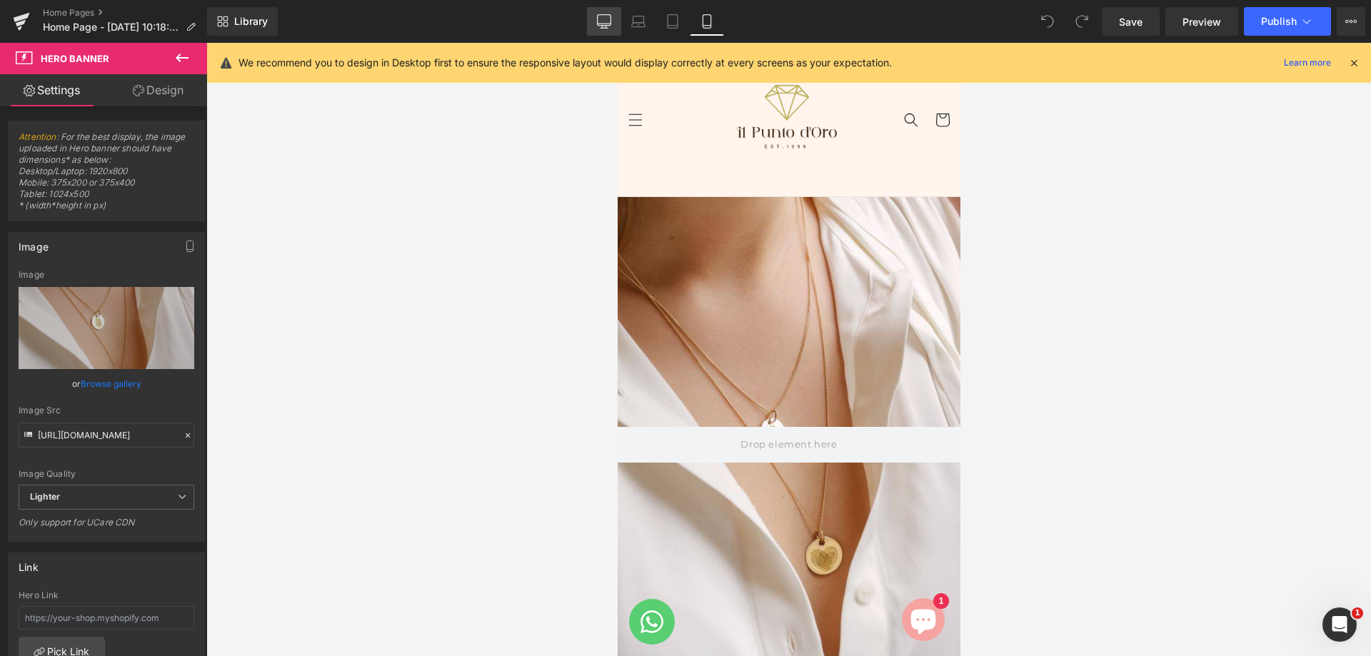
click at [604, 22] on icon at bounding box center [604, 21] width 14 height 14
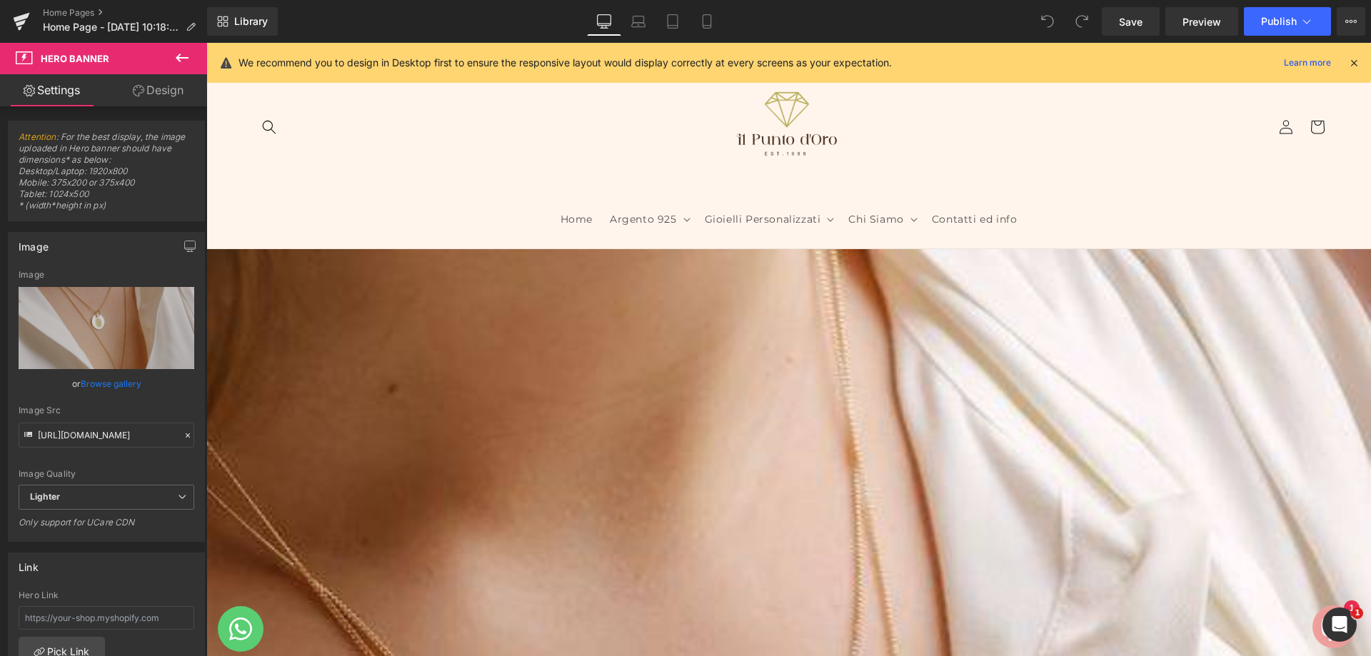
scroll to position [52, 0]
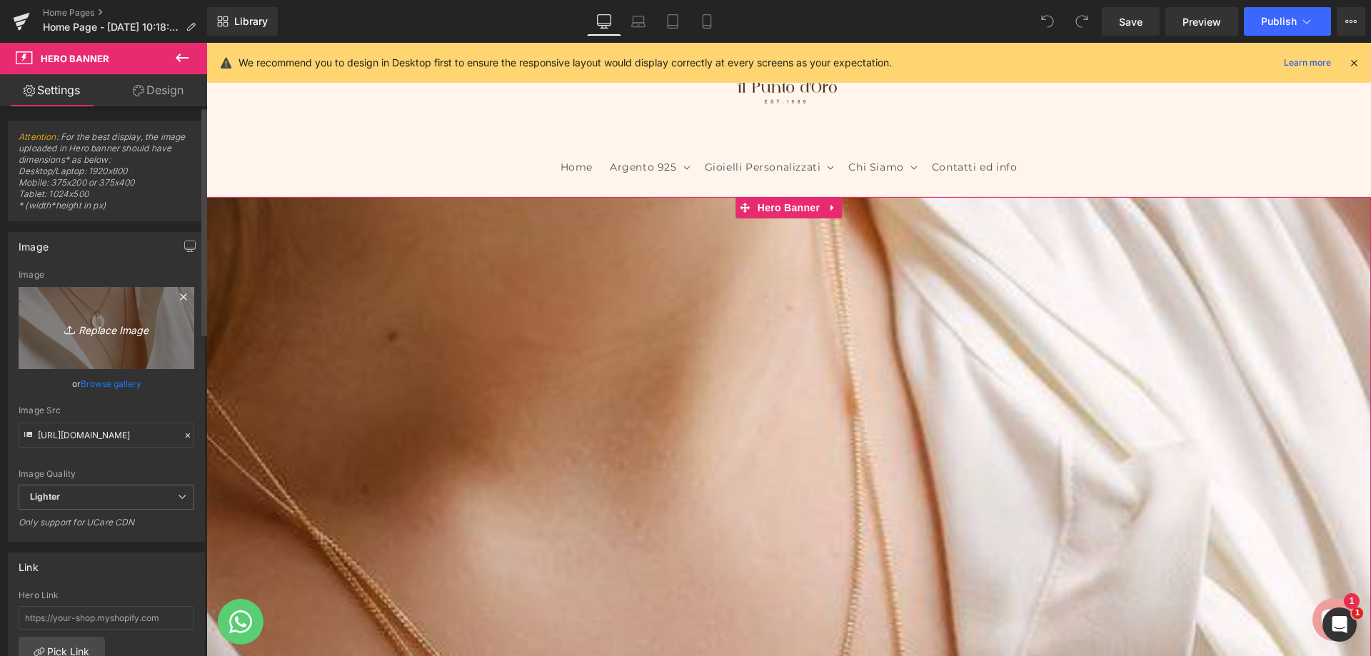
click at [118, 313] on link "Replace Image" at bounding box center [107, 328] width 176 height 82
type input "C:\fakepath\ilpuntodorovolla-homepage-1500x800.JPG"
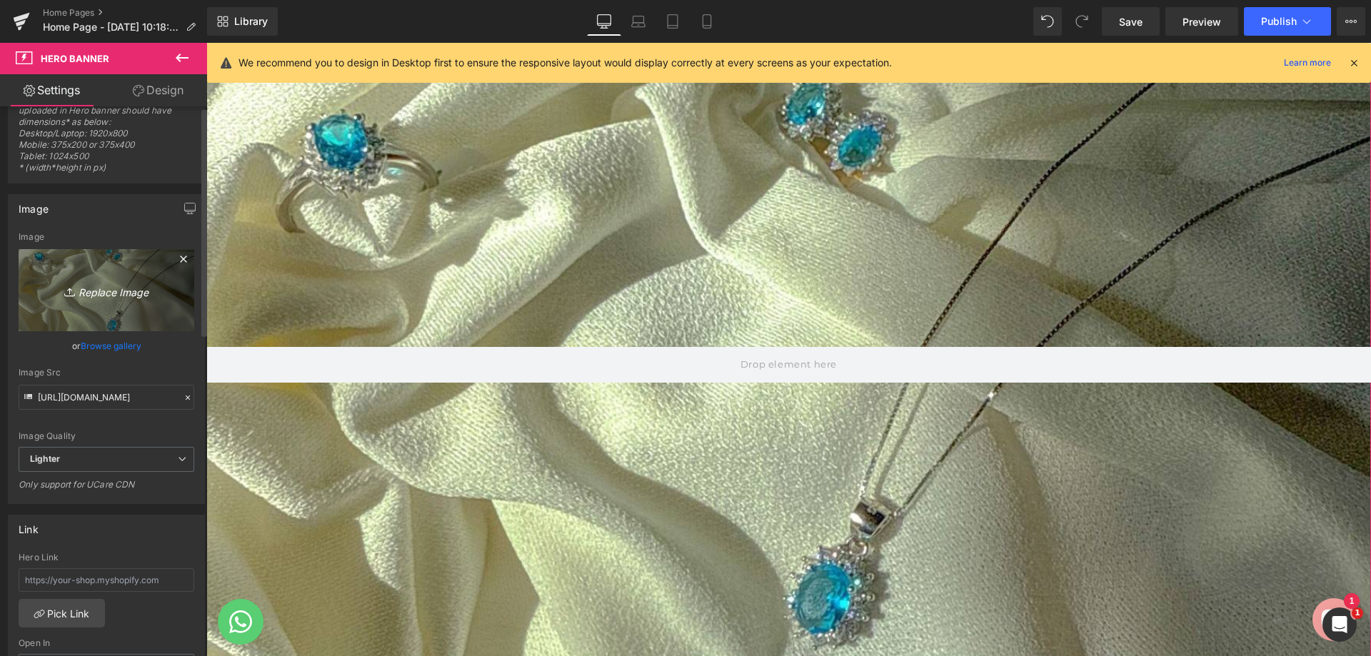
scroll to position [0, 0]
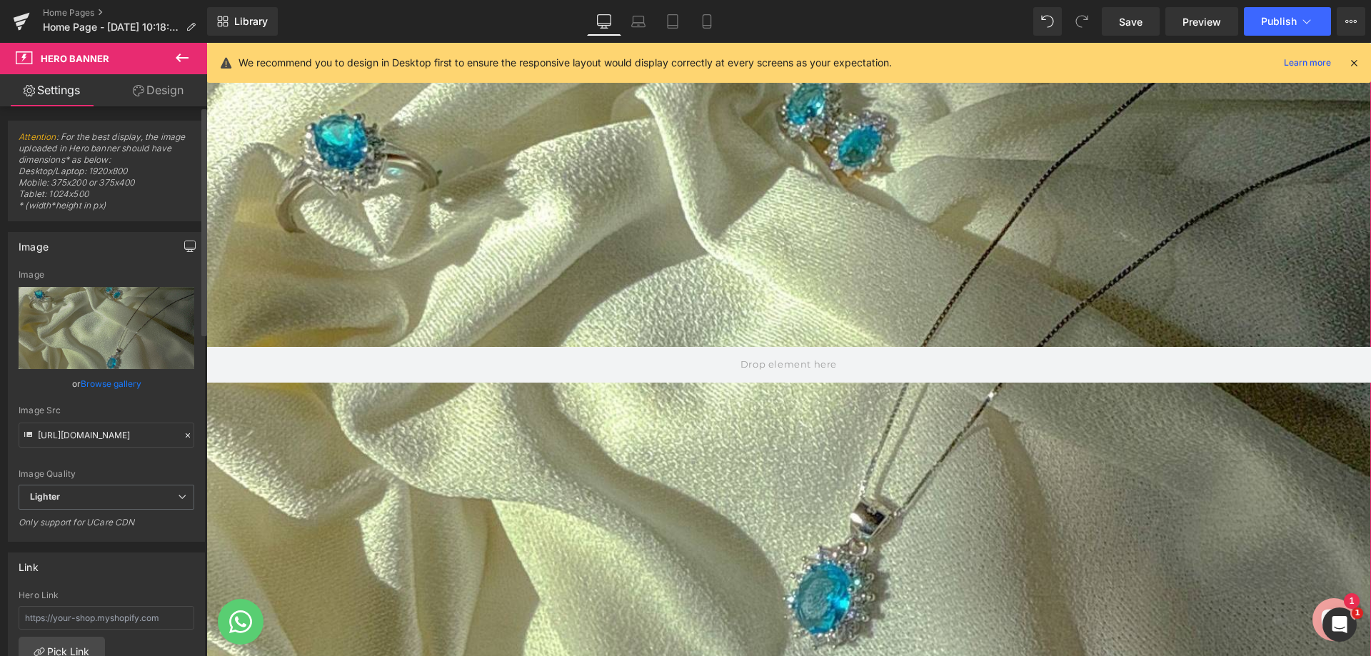
click at [182, 240] on button "button" at bounding box center [189, 246] width 23 height 27
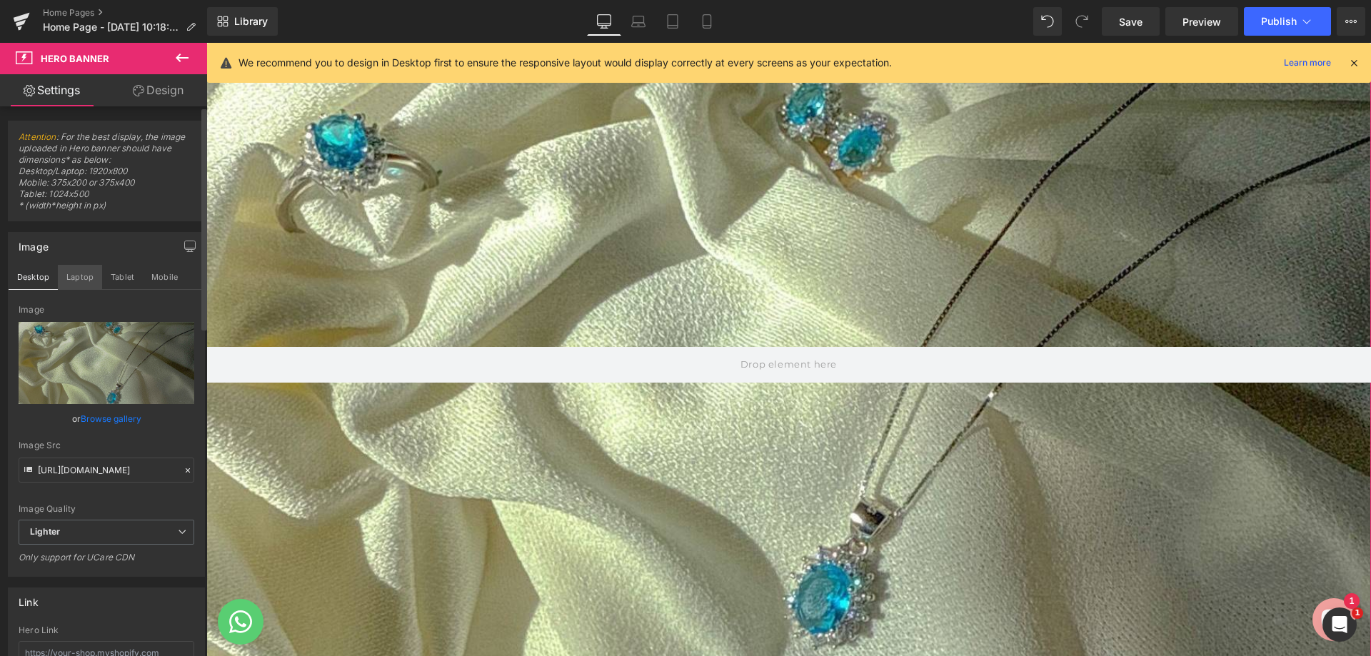
click at [93, 273] on button "Laptop" at bounding box center [80, 277] width 44 height 24
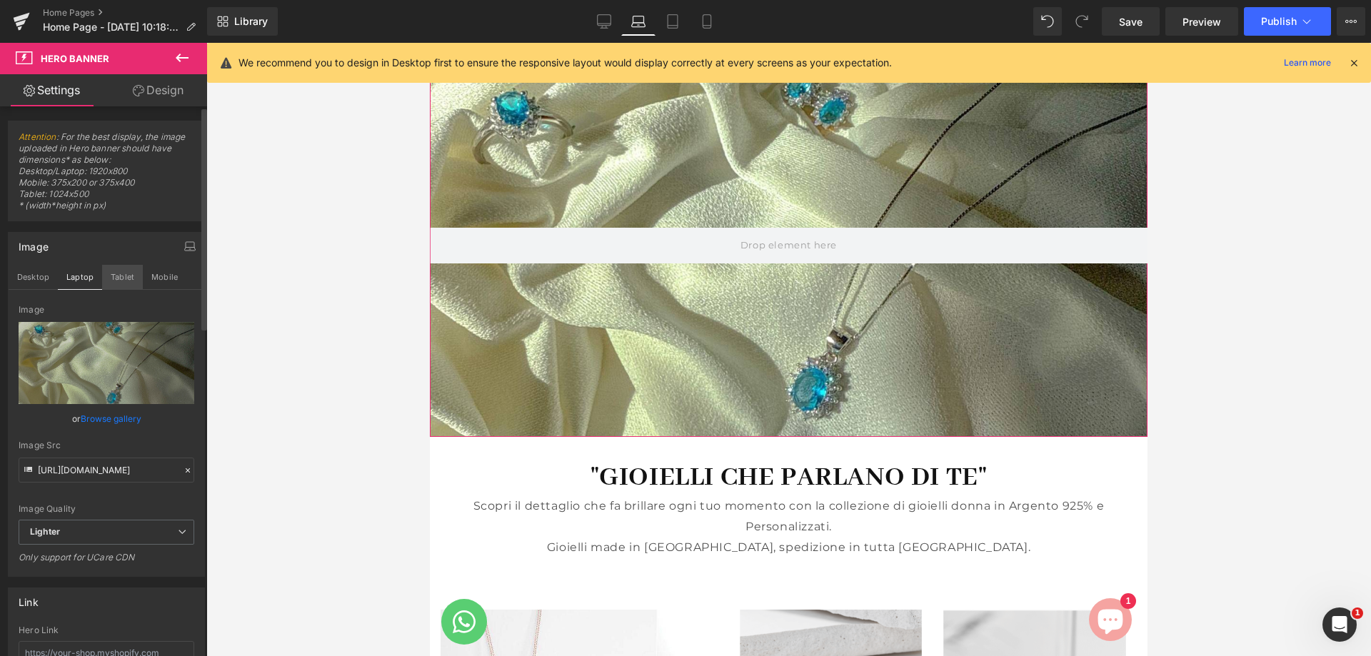
click at [114, 276] on button "Tablet" at bounding box center [122, 277] width 41 height 24
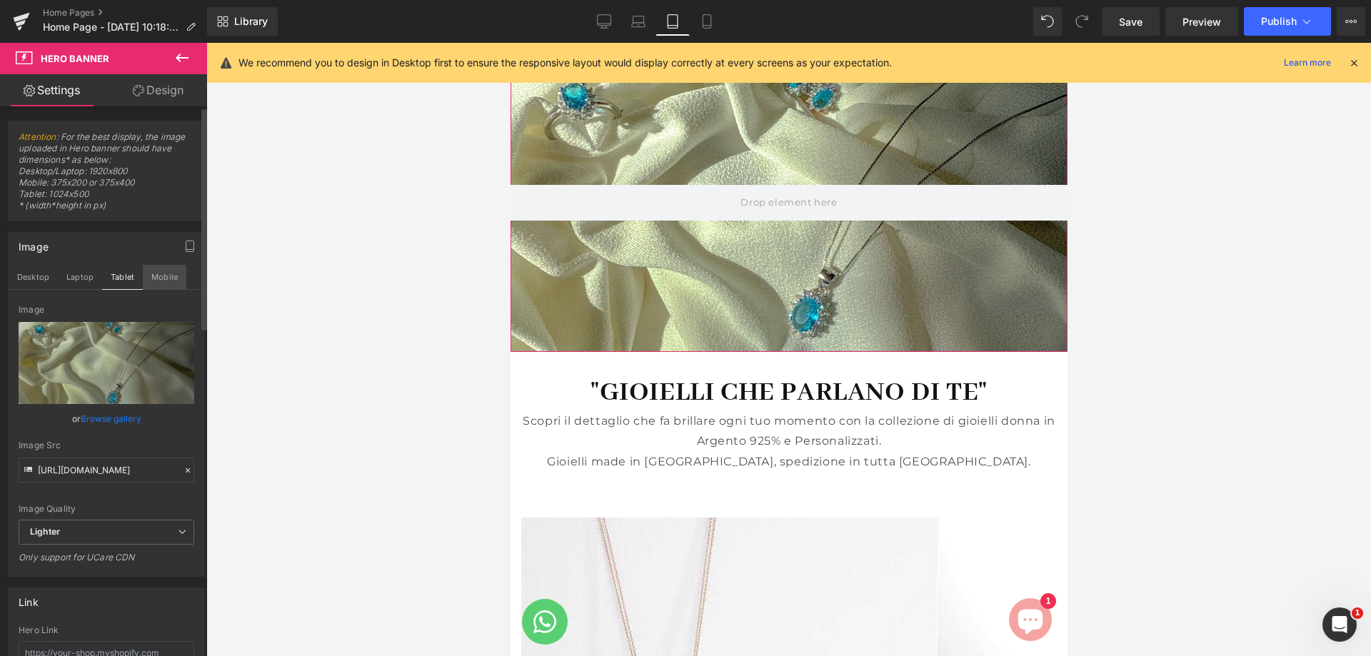
click at [164, 288] on button "Mobile" at bounding box center [165, 277] width 44 height 24
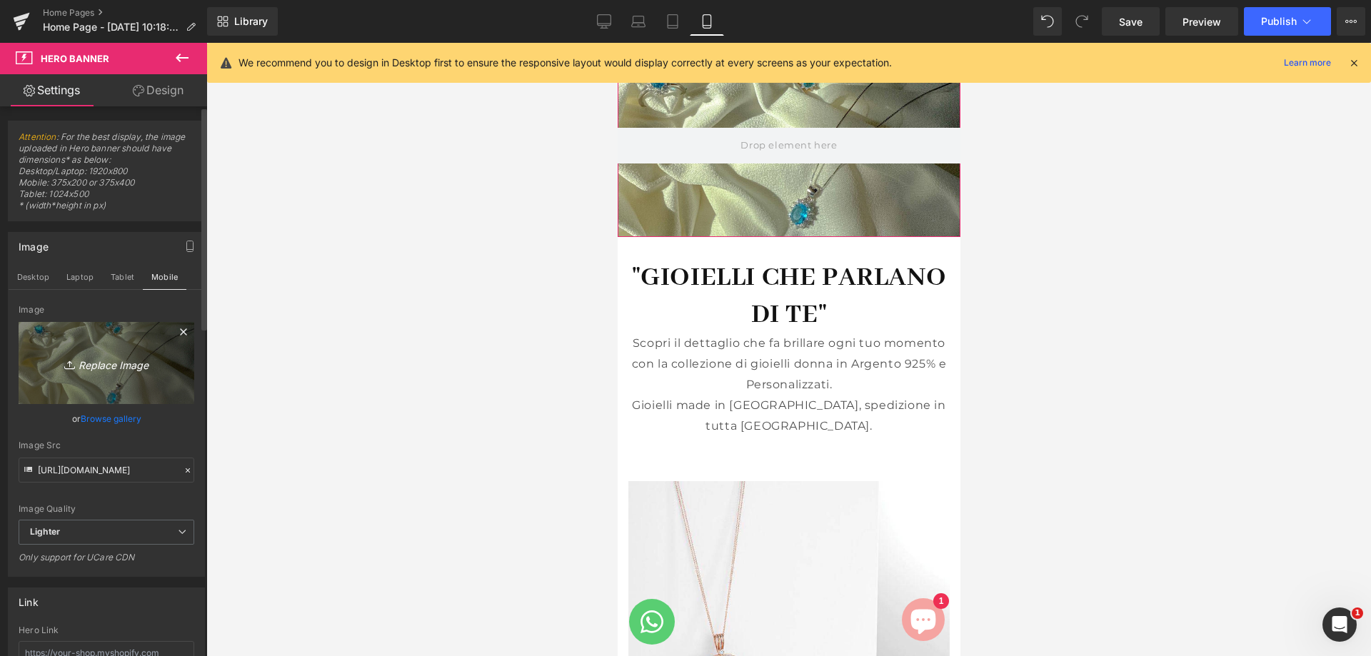
click at [135, 336] on link "Replace Image" at bounding box center [107, 363] width 176 height 82
type input "C:\fakepath\ilpuntodorovolla-homepage-375x500.JPG"
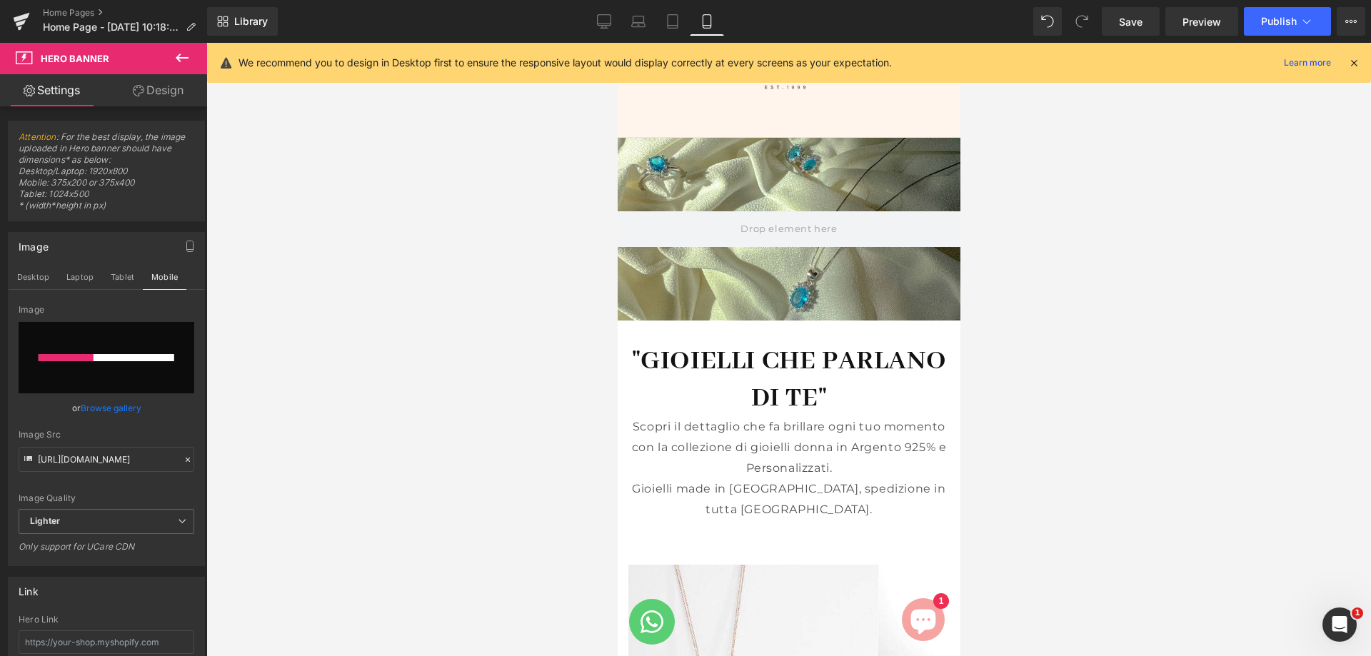
scroll to position [0, 0]
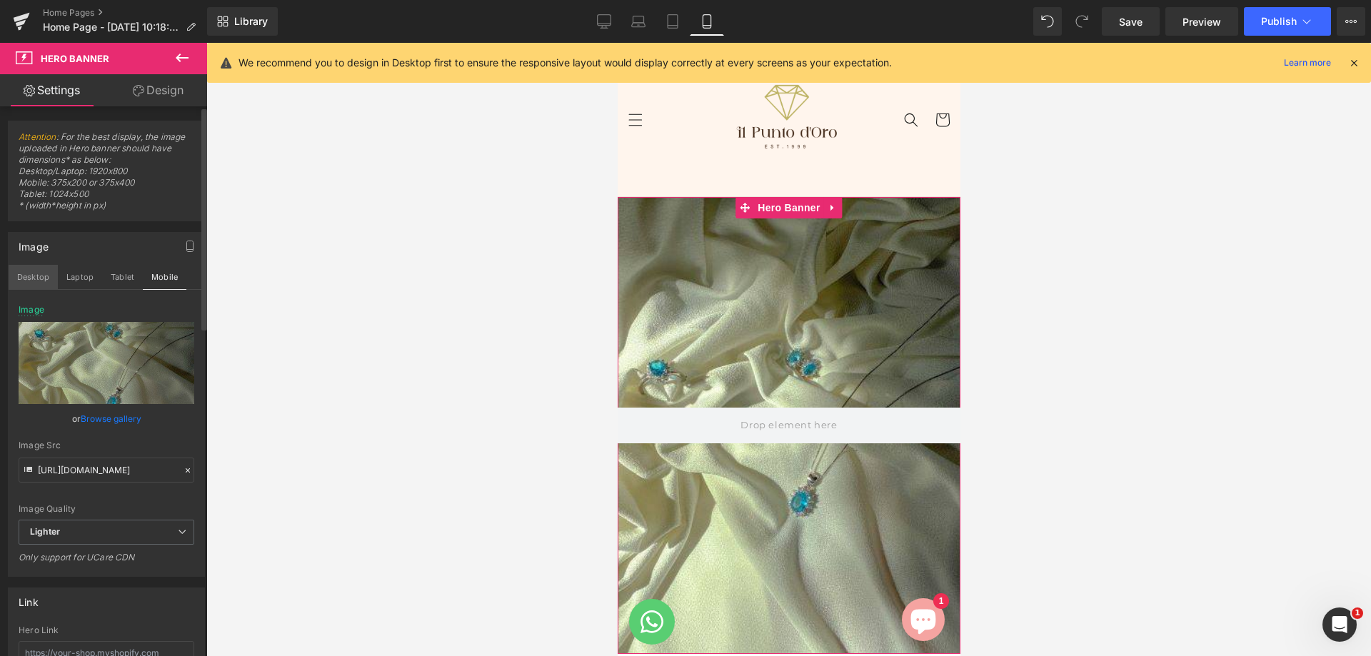
click at [38, 281] on button "Desktop" at bounding box center [33, 277] width 49 height 24
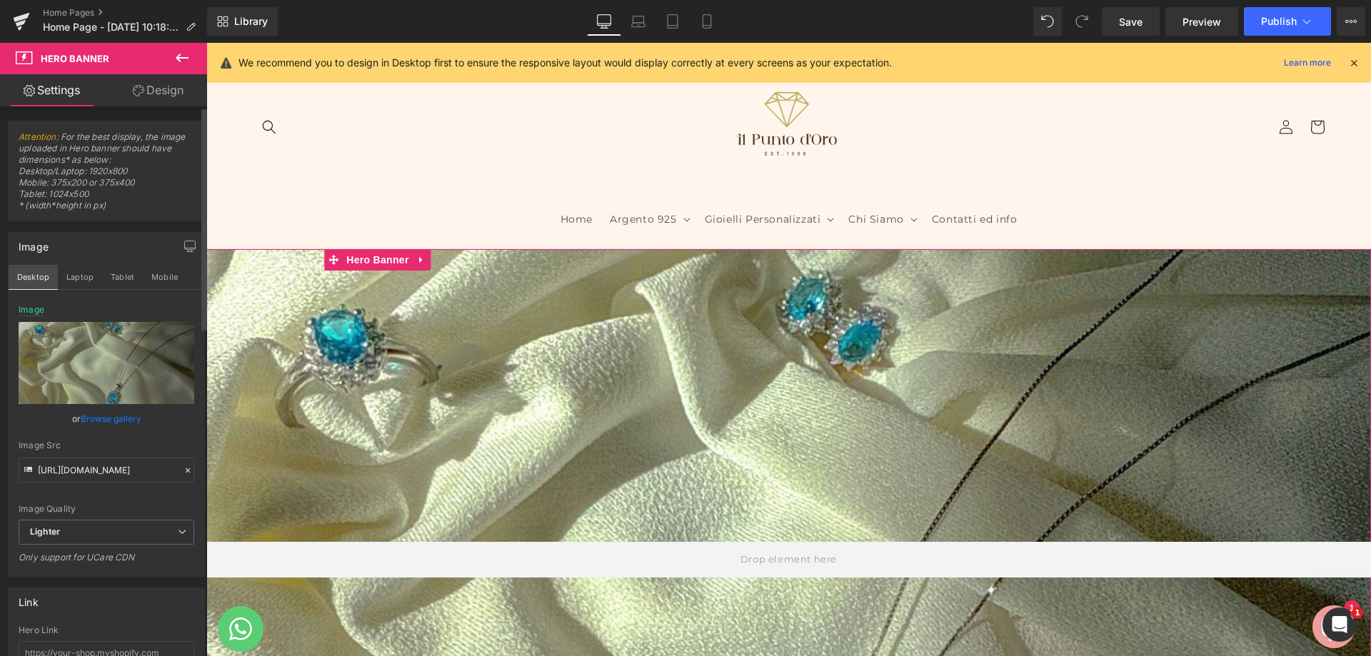
scroll to position [52, 0]
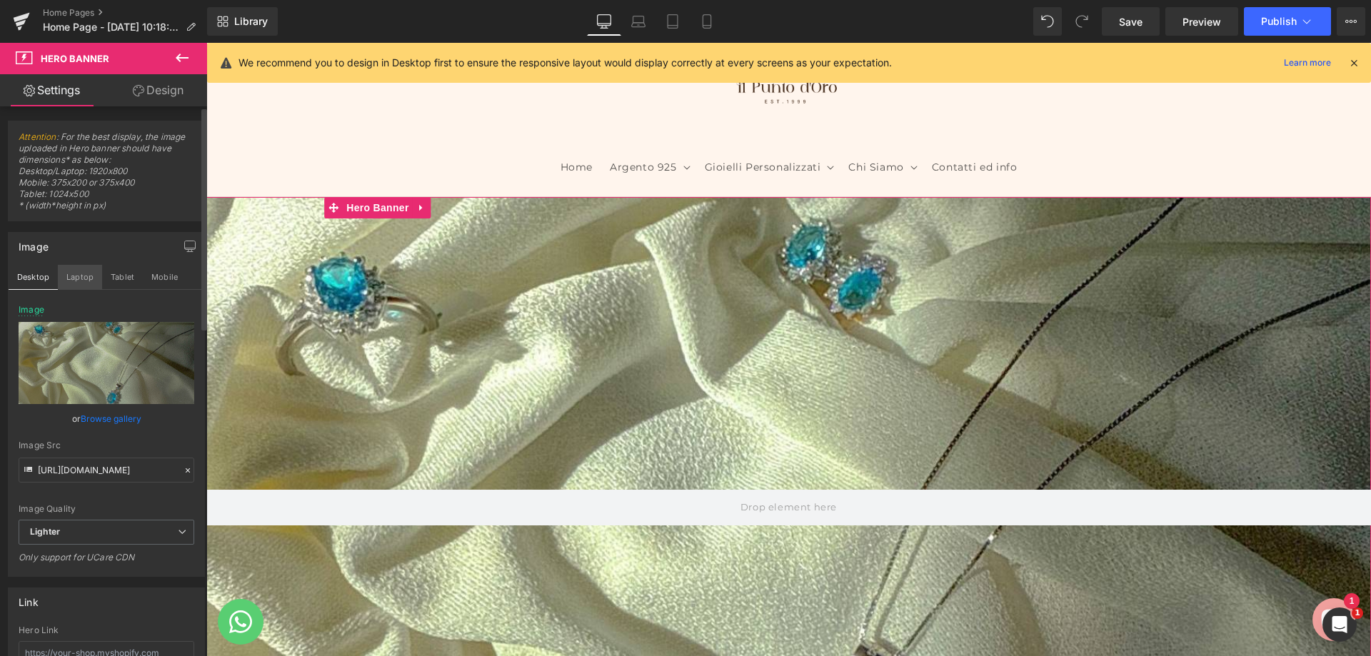
click at [70, 278] on button "Laptop" at bounding box center [80, 277] width 44 height 24
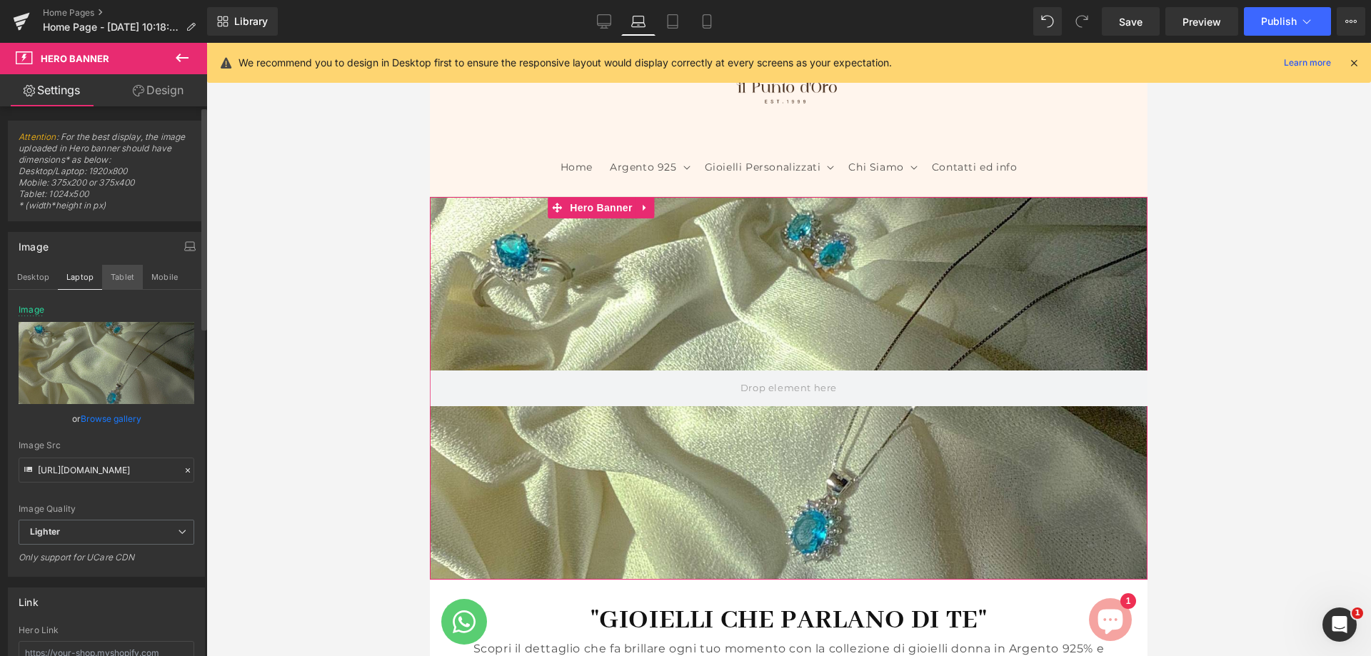
click at [103, 280] on button "Tablet" at bounding box center [122, 277] width 41 height 24
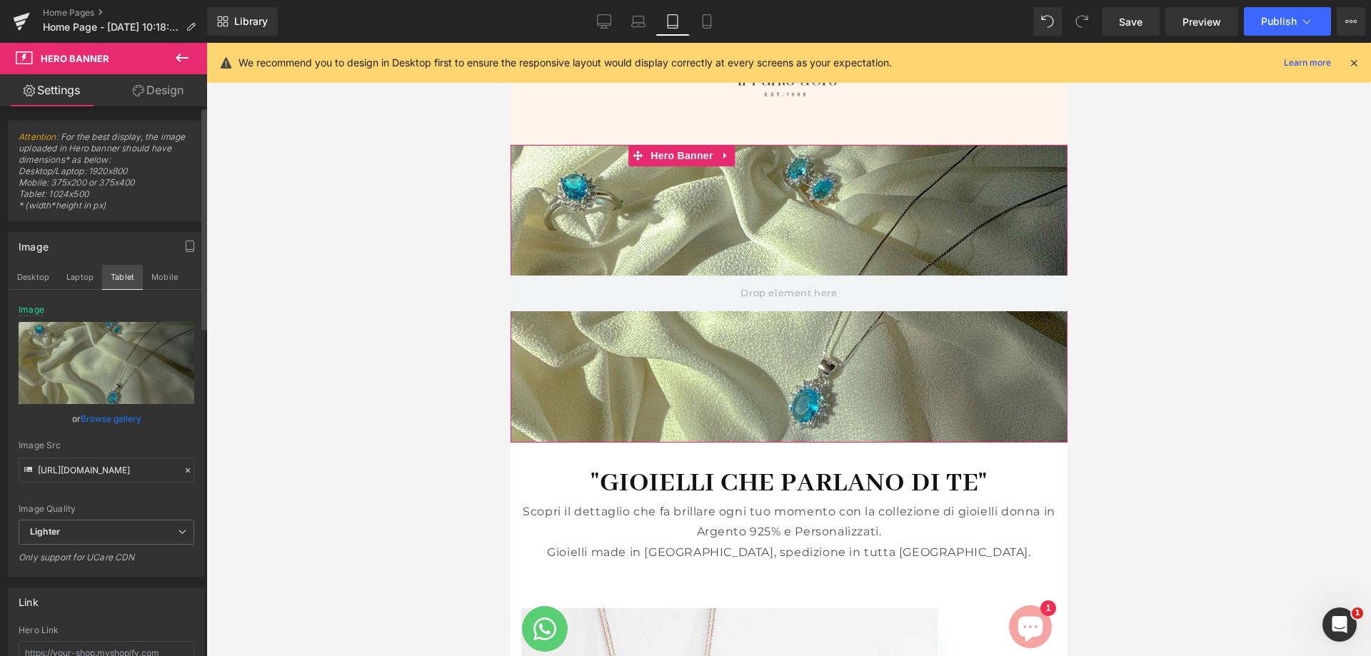
scroll to position [0, 0]
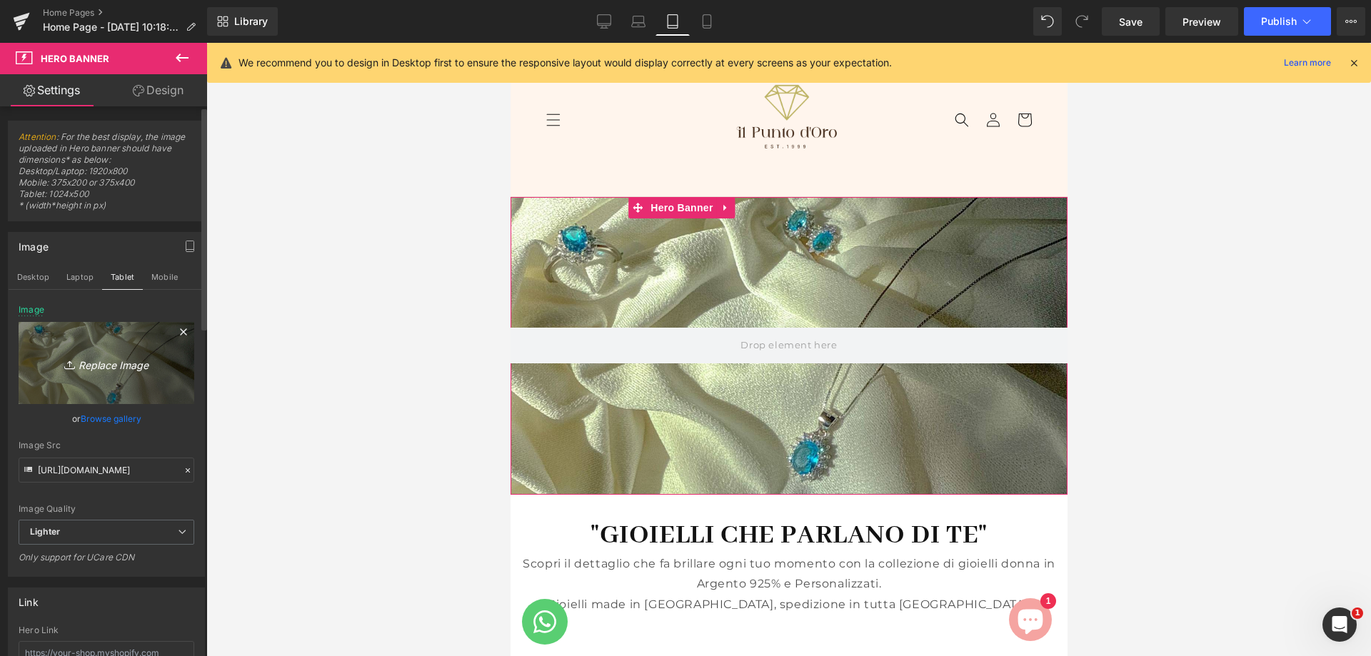
click at [88, 373] on link "Replace Image" at bounding box center [107, 363] width 176 height 82
type input "C:\fakepath\ilpuntodorovolla-homepage-1024x500.JPG"
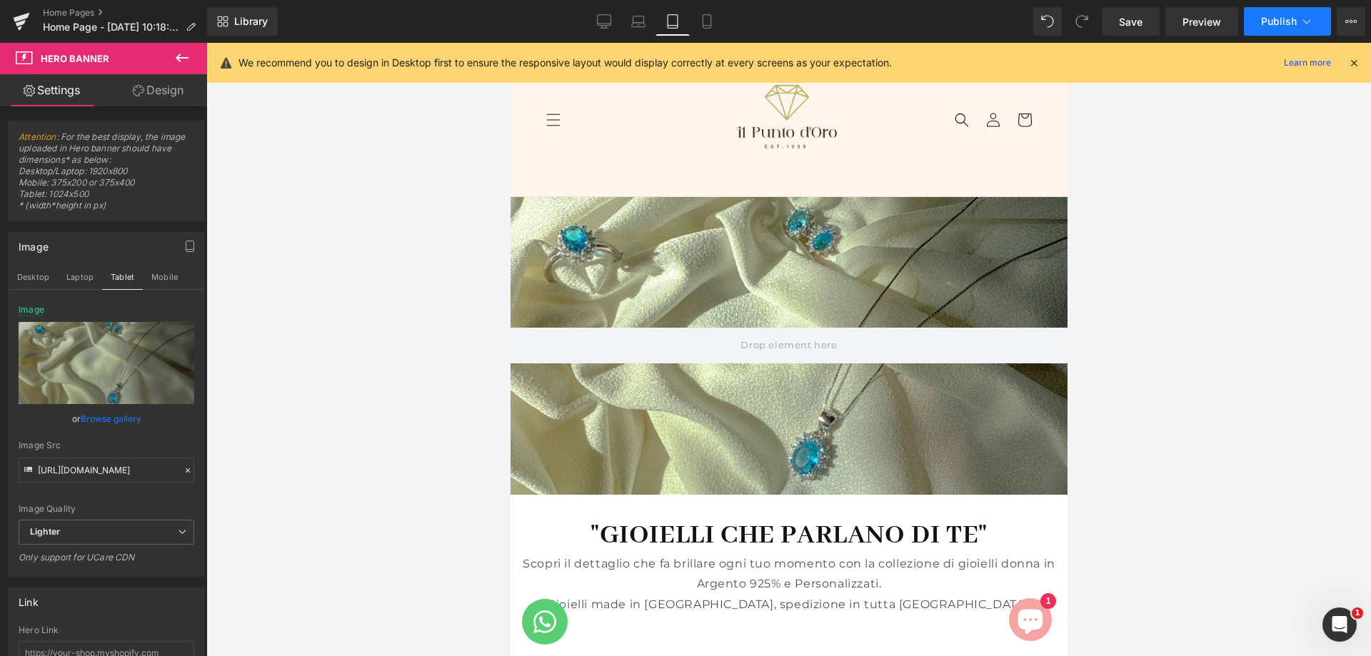
click at [1276, 27] on button "Publish" at bounding box center [1287, 21] width 87 height 29
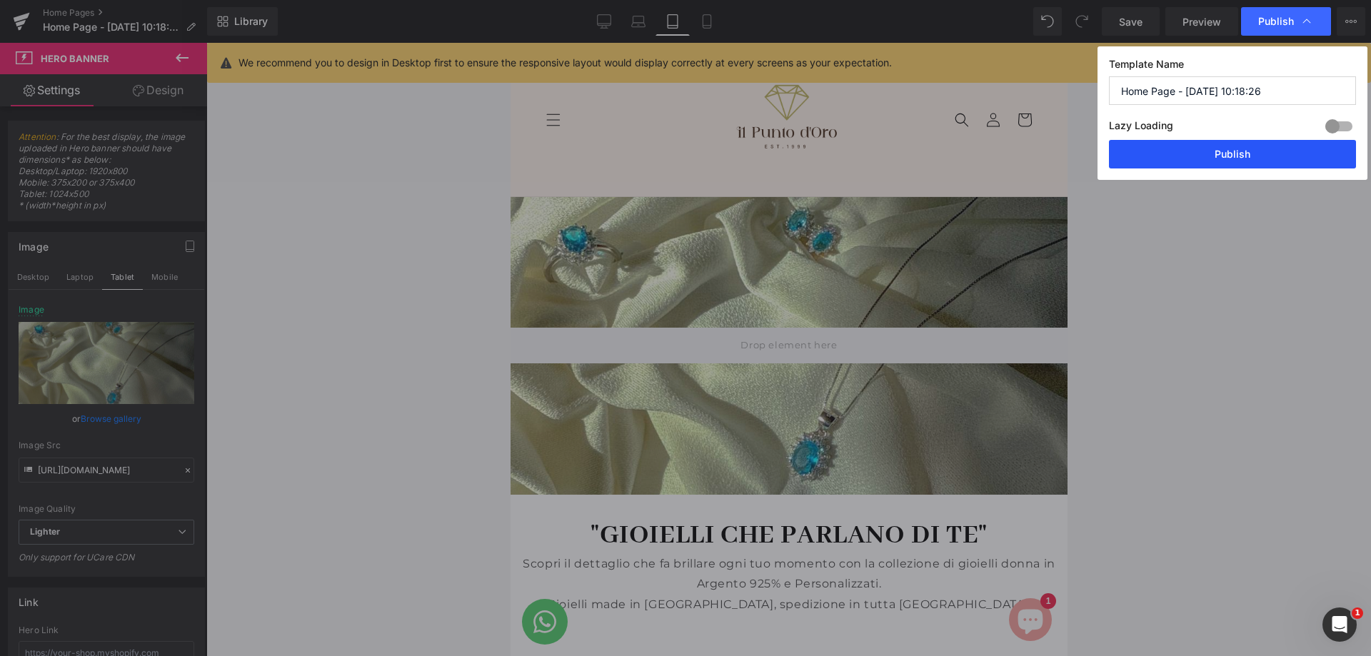
click at [1214, 148] on button "Publish" at bounding box center [1232, 154] width 247 height 29
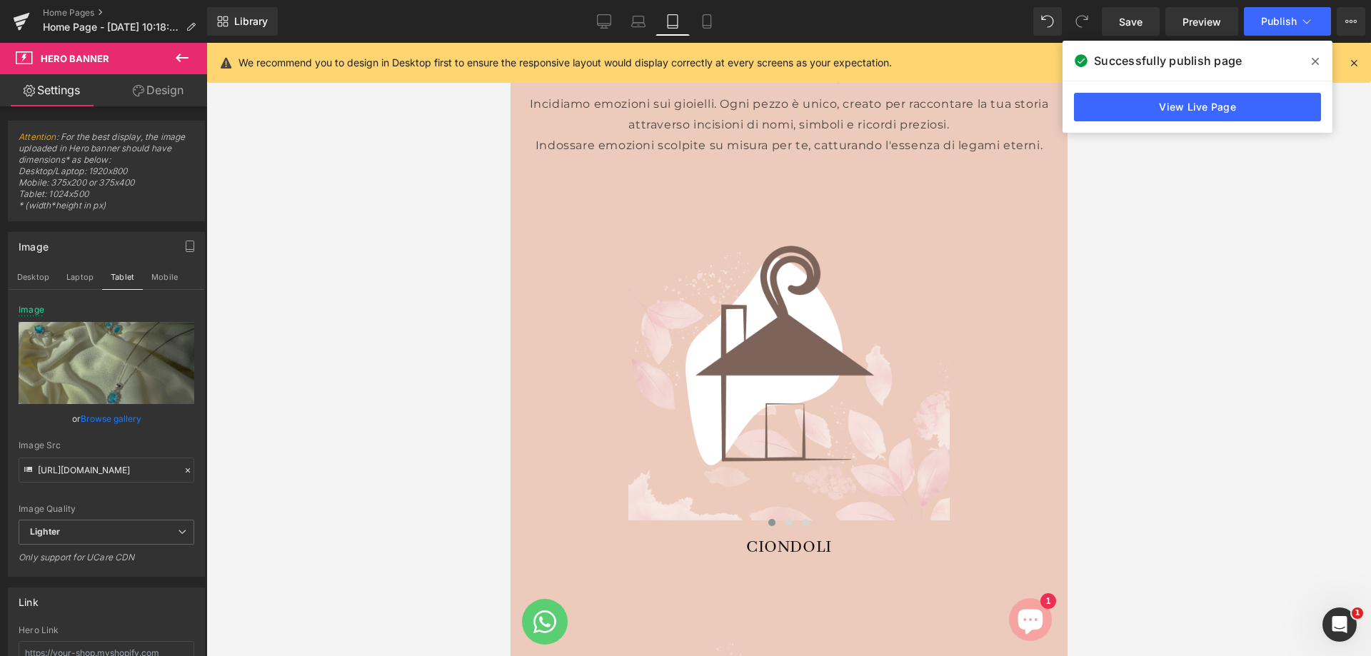
scroll to position [1928, 0]
click at [191, 242] on button "button" at bounding box center [189, 246] width 23 height 27
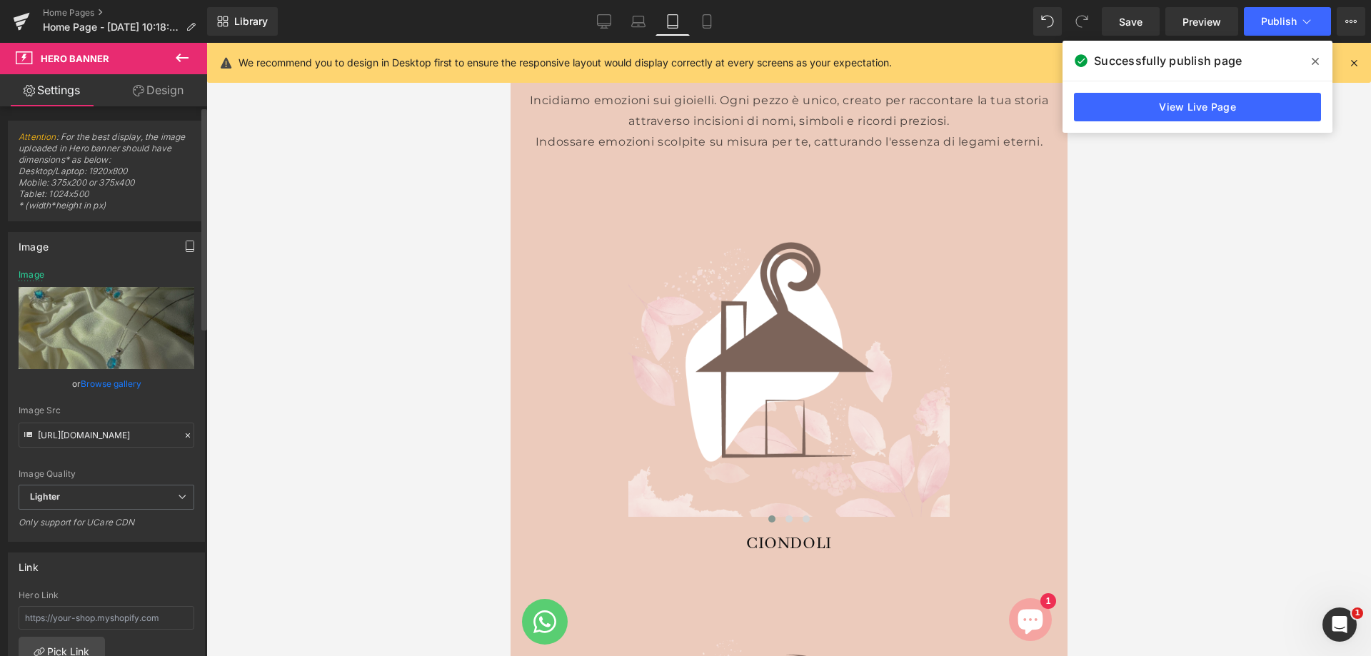
click at [191, 238] on button "button" at bounding box center [189, 246] width 23 height 27
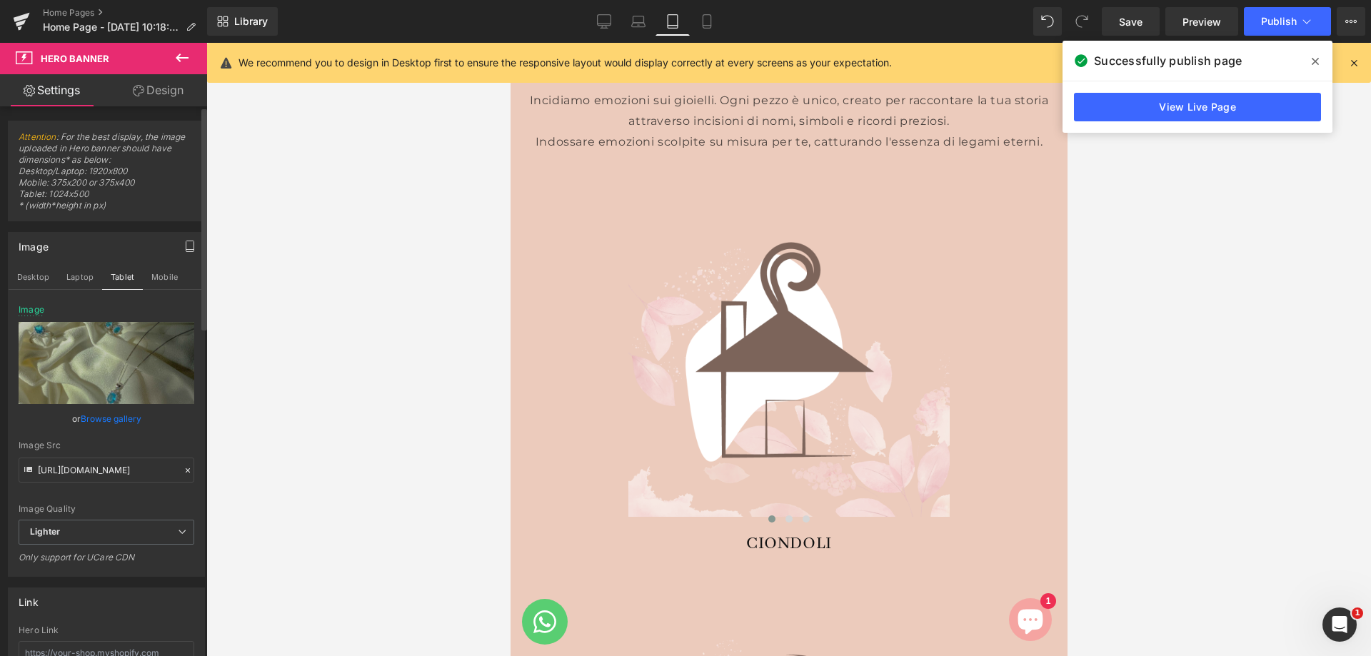
click at [191, 238] on button "button" at bounding box center [189, 246] width 23 height 27
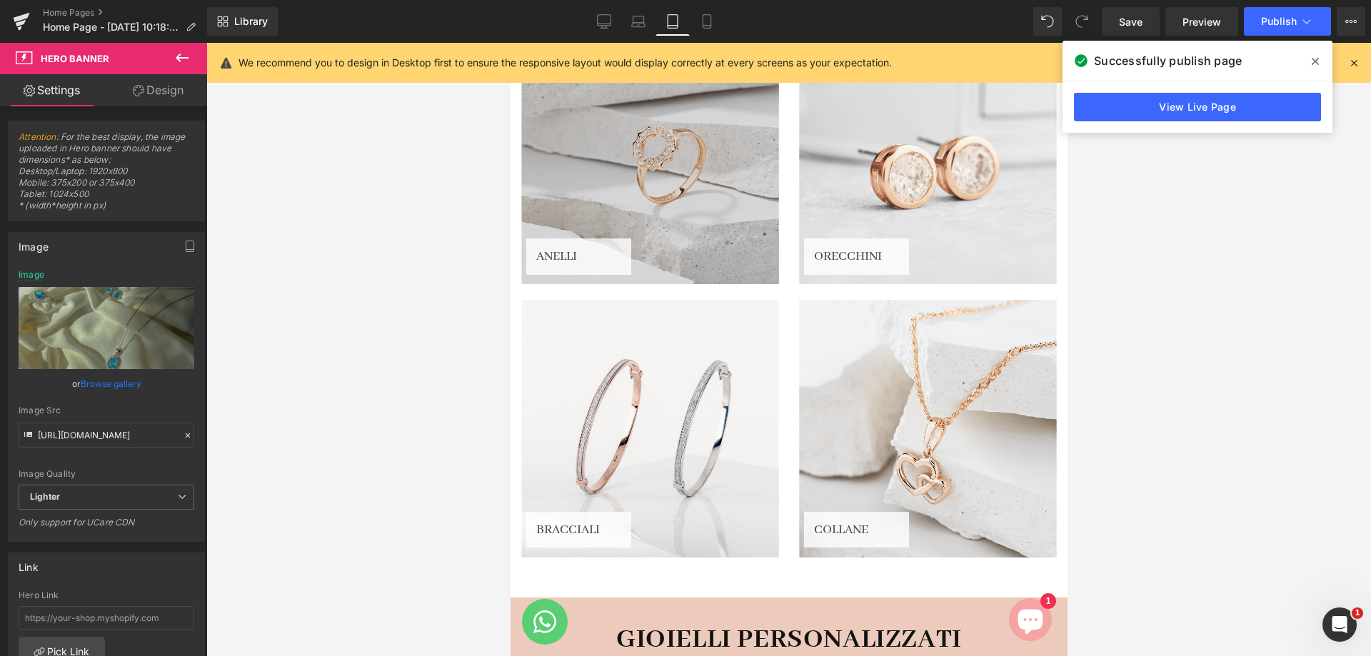
scroll to position [1356, 0]
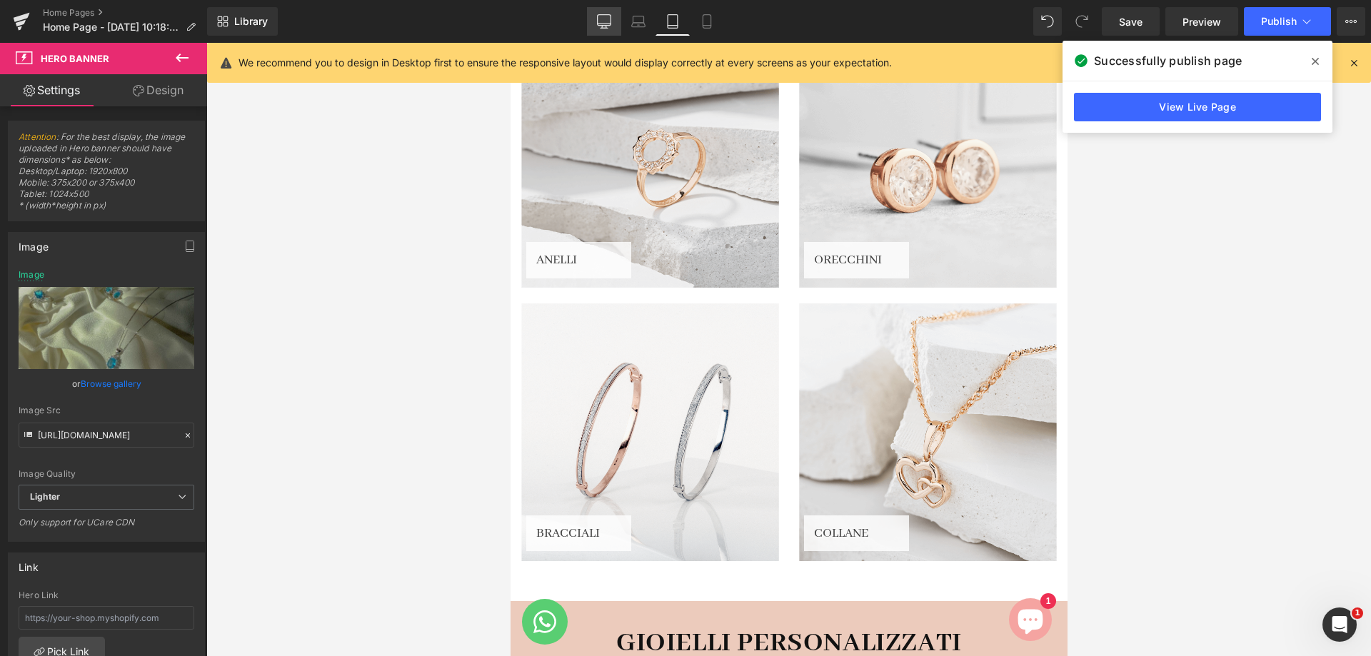
click at [602, 18] on icon at bounding box center [604, 21] width 14 height 14
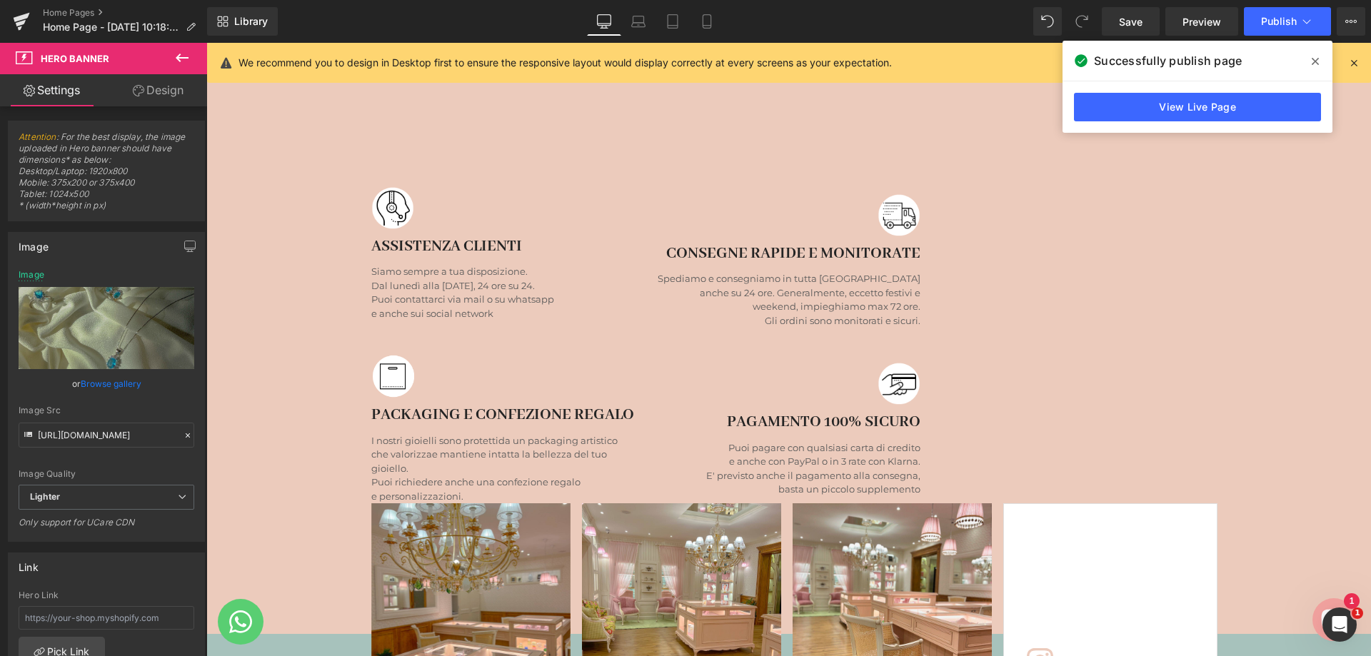
scroll to position [4569, 0]
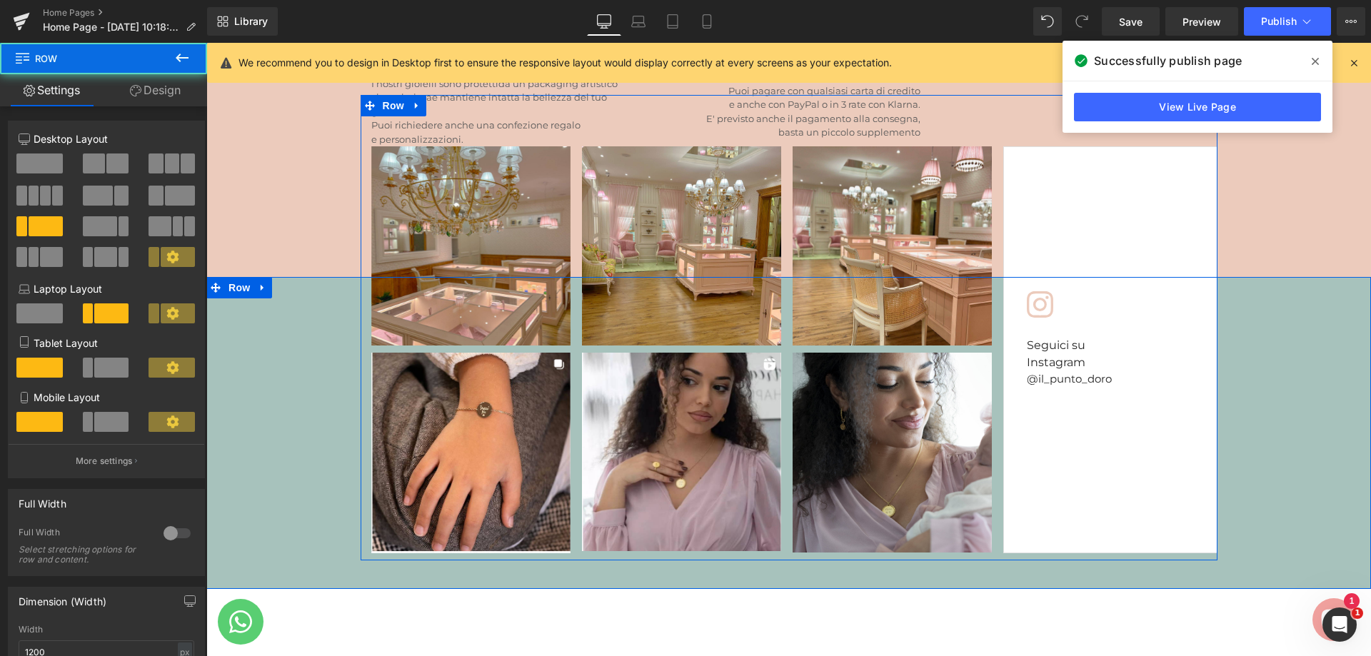
click at [1082, 409] on div "Icon Seguici su Instagram Heading @il_punto_doro Text Block Row" at bounding box center [1110, 349] width 214 height 407
click at [1077, 371] on span "Text Block" at bounding box center [1074, 379] width 47 height 17
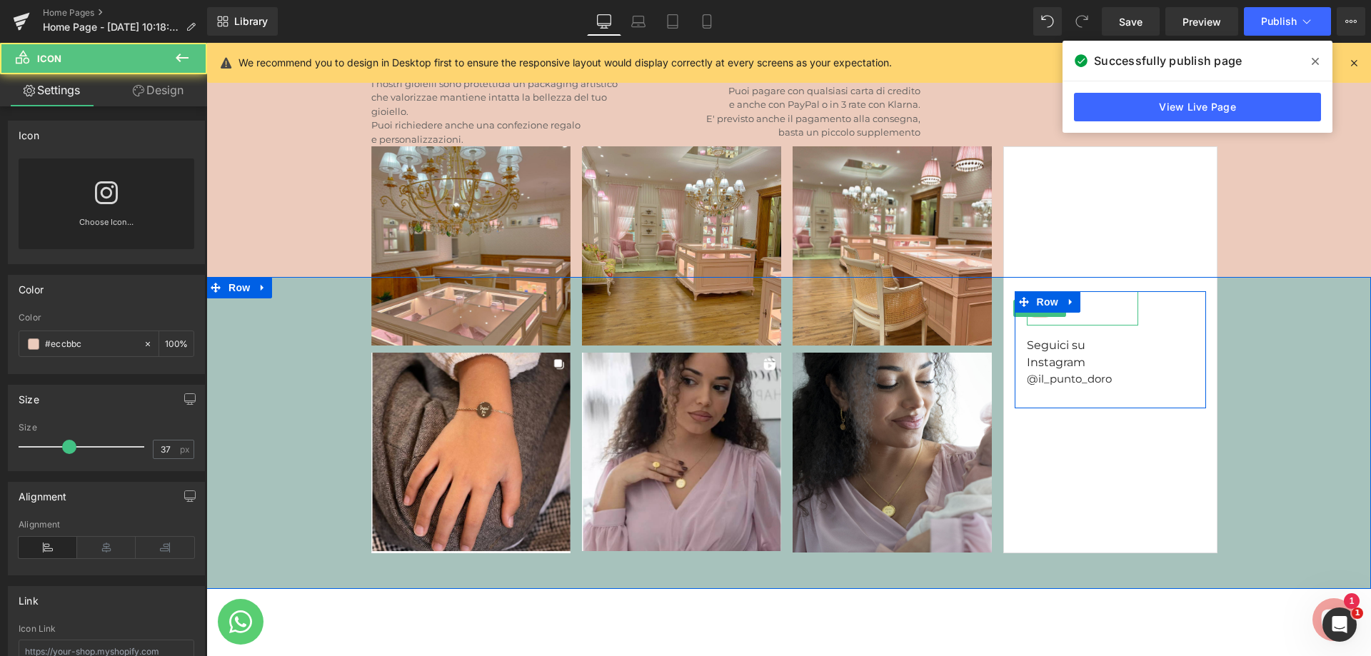
click at [1107, 296] on div at bounding box center [1082, 308] width 111 height 34
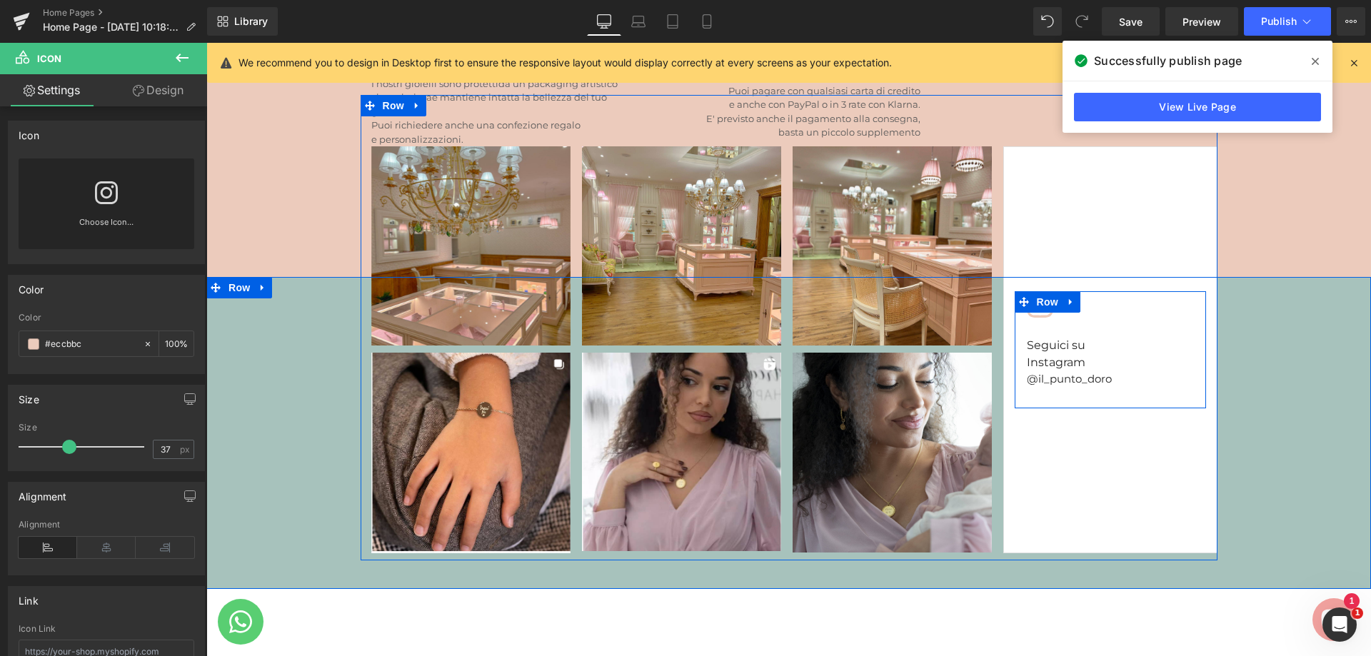
click at [1146, 337] on div "Icon Seguici su Instagram Heading @il_punto_doro Text Block Row" at bounding box center [1109, 349] width 191 height 117
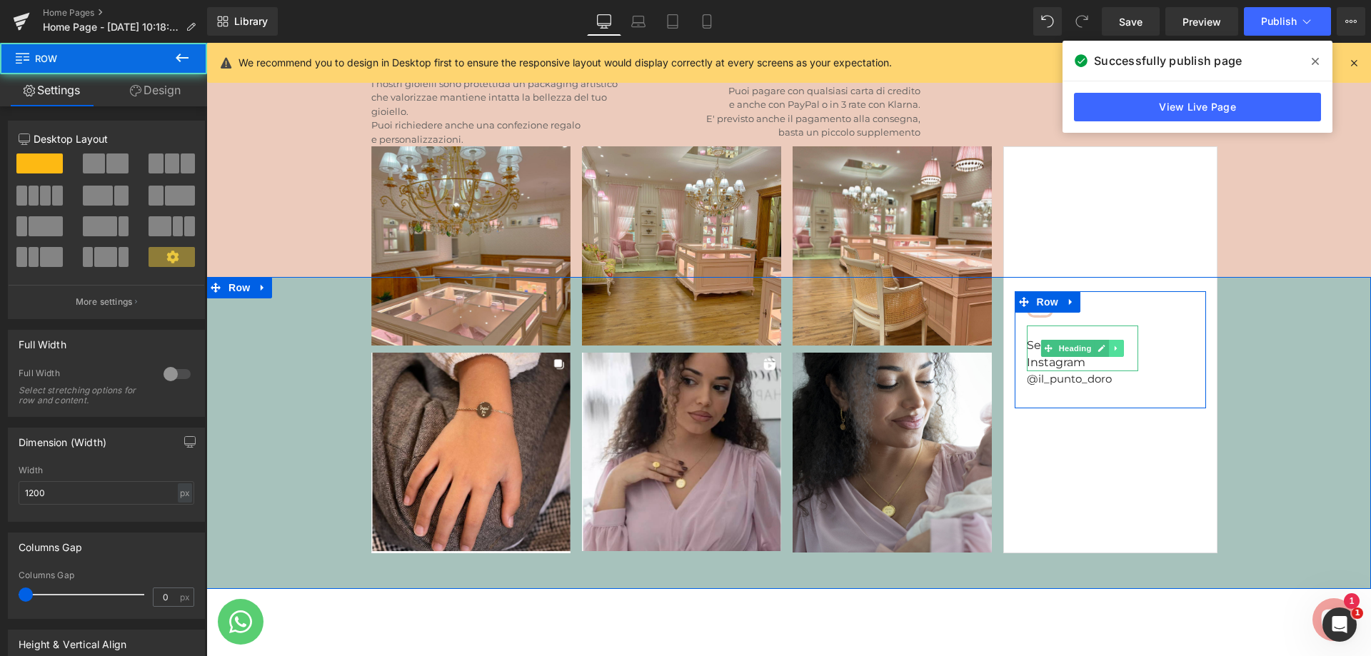
click at [1109, 340] on link at bounding box center [1116, 348] width 15 height 17
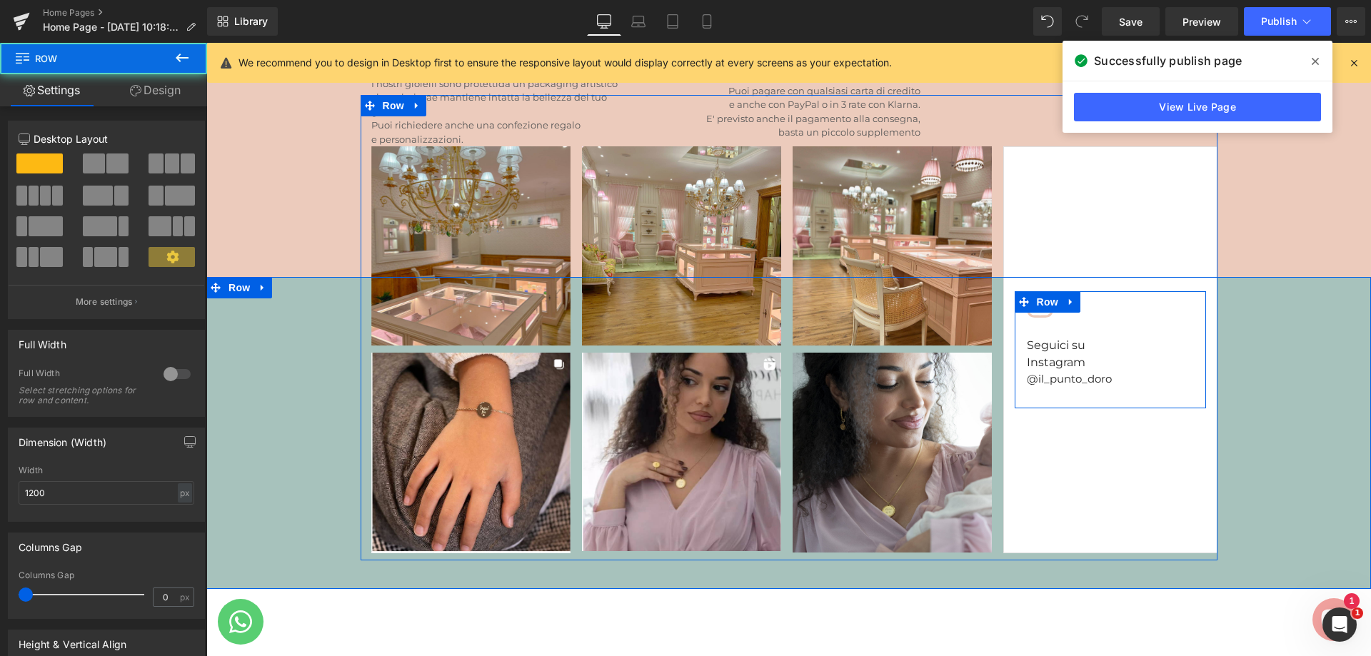
click at [1139, 355] on div "Icon Seguici su Instagram Heading @il_punto_doro Text Block Row" at bounding box center [1109, 349] width 191 height 117
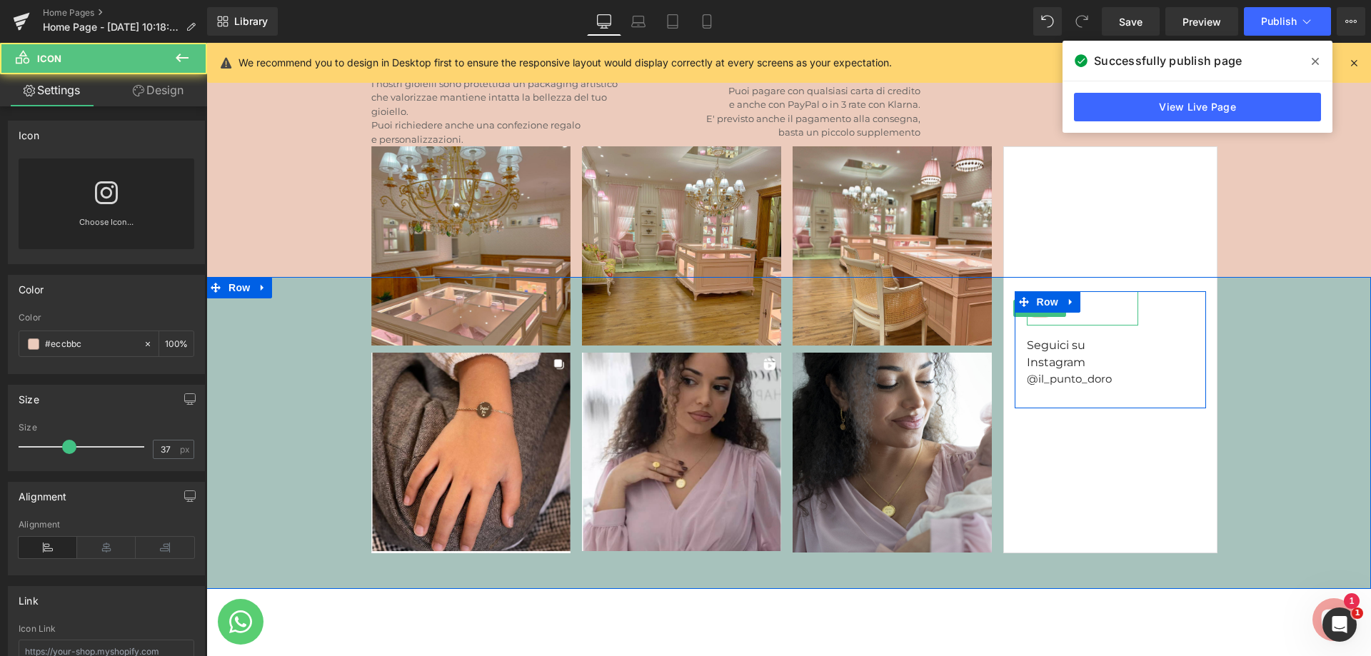
click at [1047, 303] on div at bounding box center [1082, 308] width 111 height 34
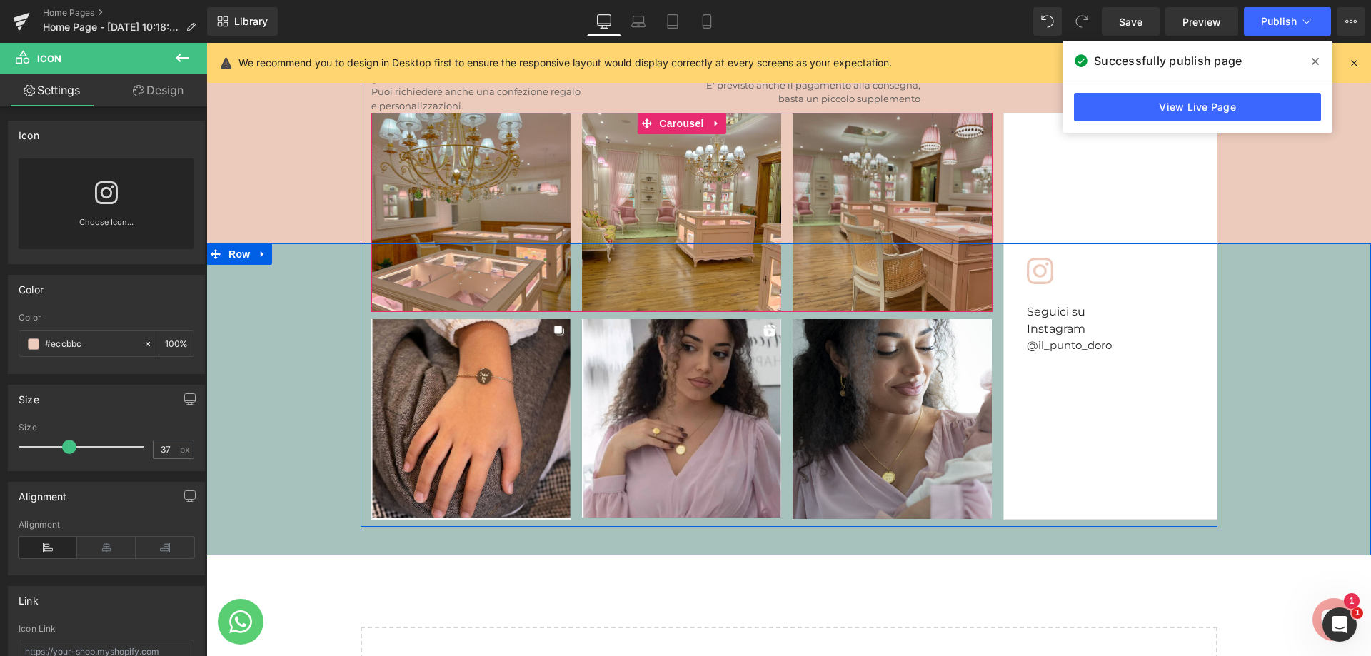
scroll to position [4640, 0]
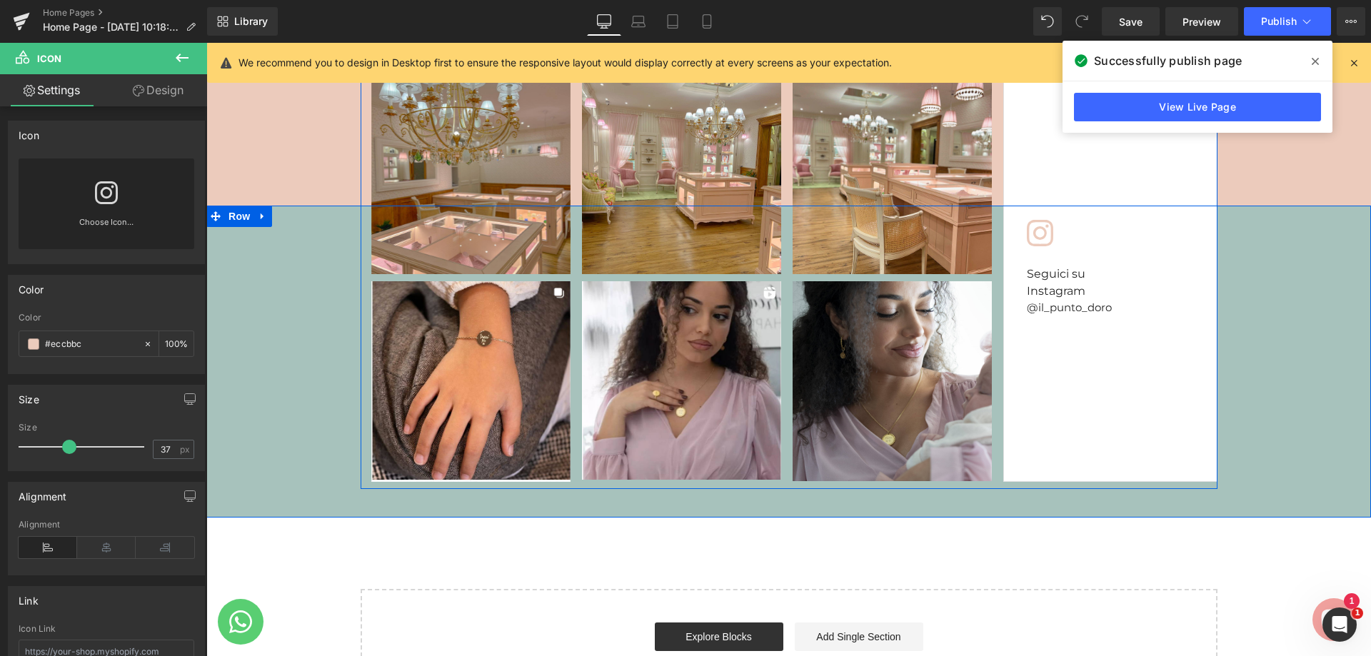
click at [1118, 281] on div "Seguici su Instagram Heading" at bounding box center [1082, 277] width 111 height 46
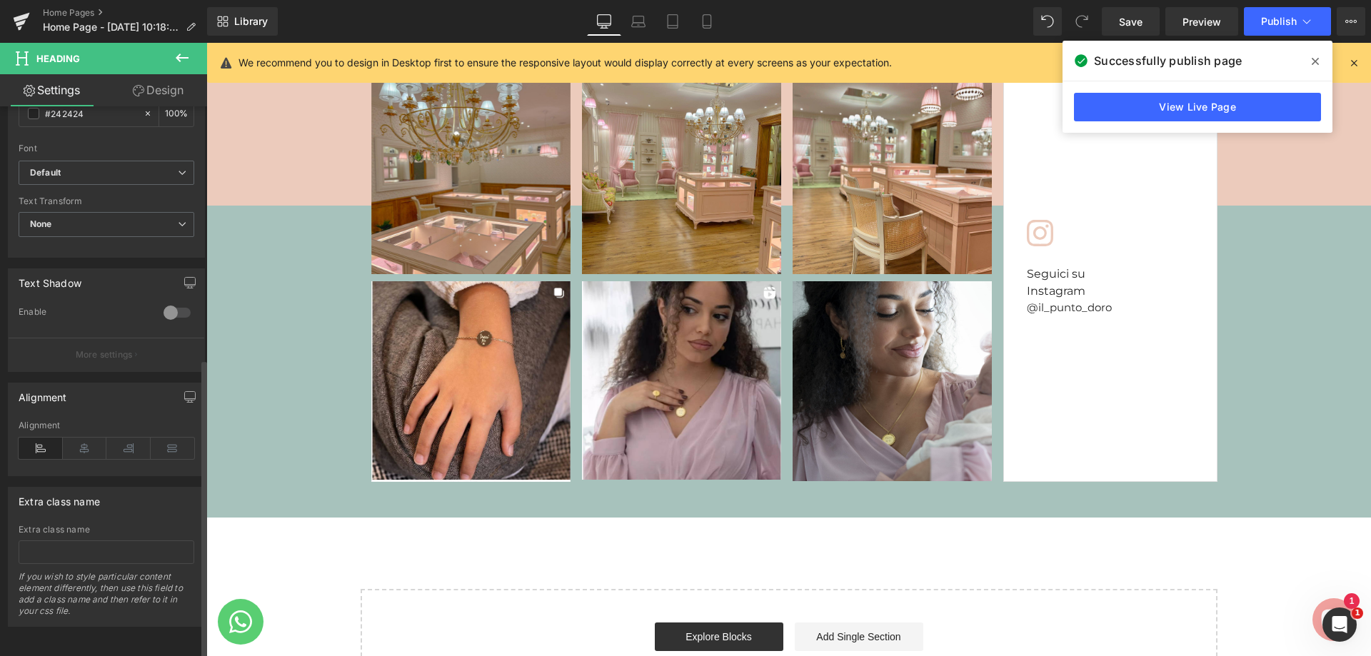
scroll to position [463, 0]
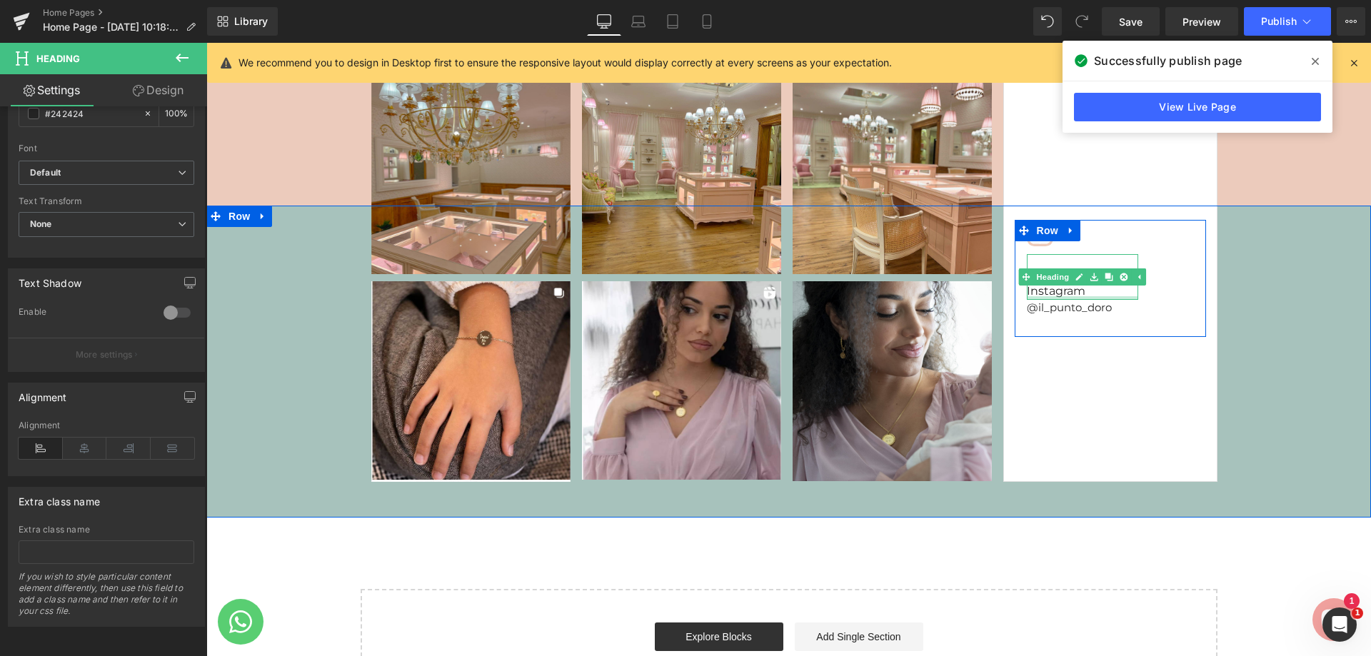
click at [1052, 296] on div at bounding box center [1082, 298] width 111 height 4
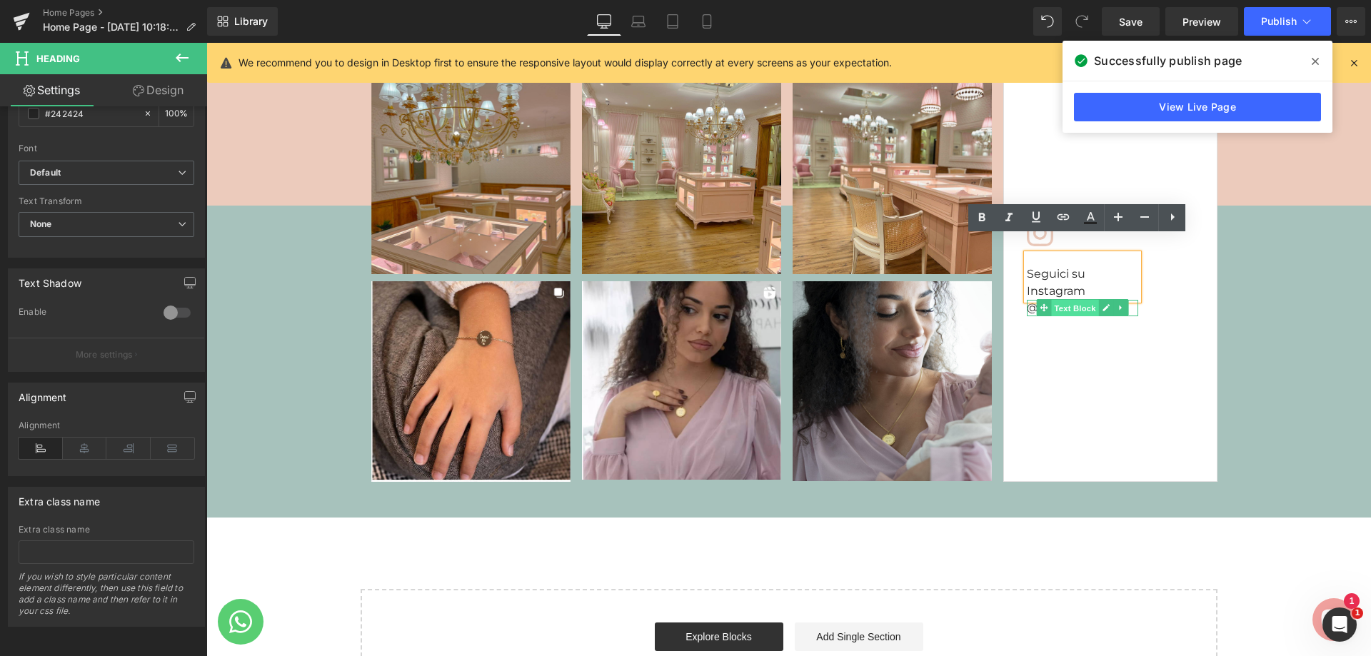
click at [1054, 300] on span "Text Block" at bounding box center [1074, 308] width 47 height 17
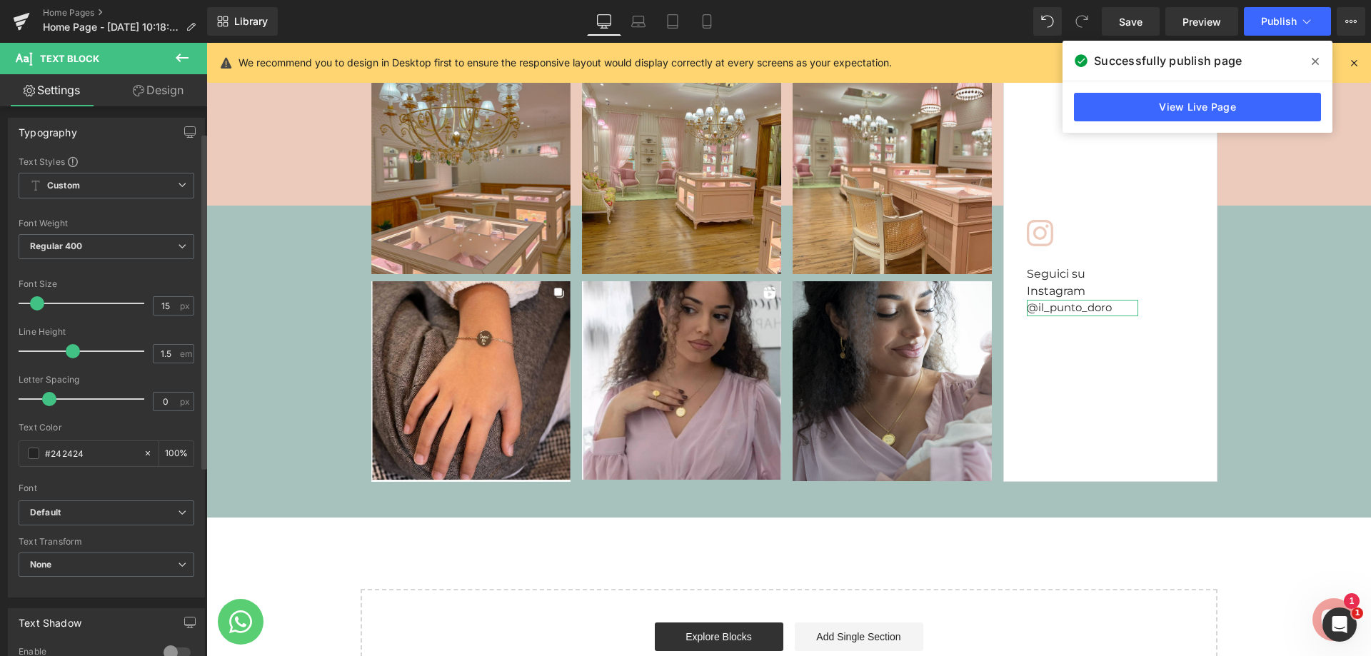
scroll to position [0, 0]
click at [162, 100] on link "Design" at bounding box center [158, 90] width 104 height 32
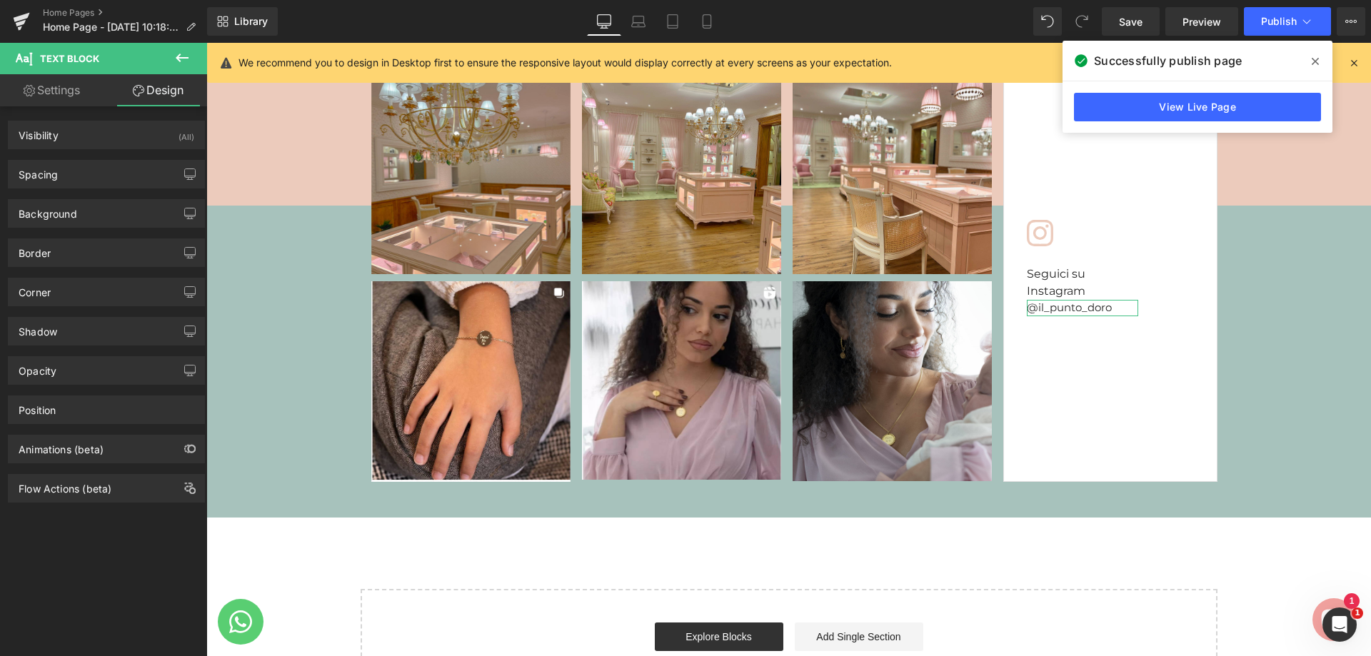
click at [37, 97] on link "Settings" at bounding box center [52, 90] width 104 height 32
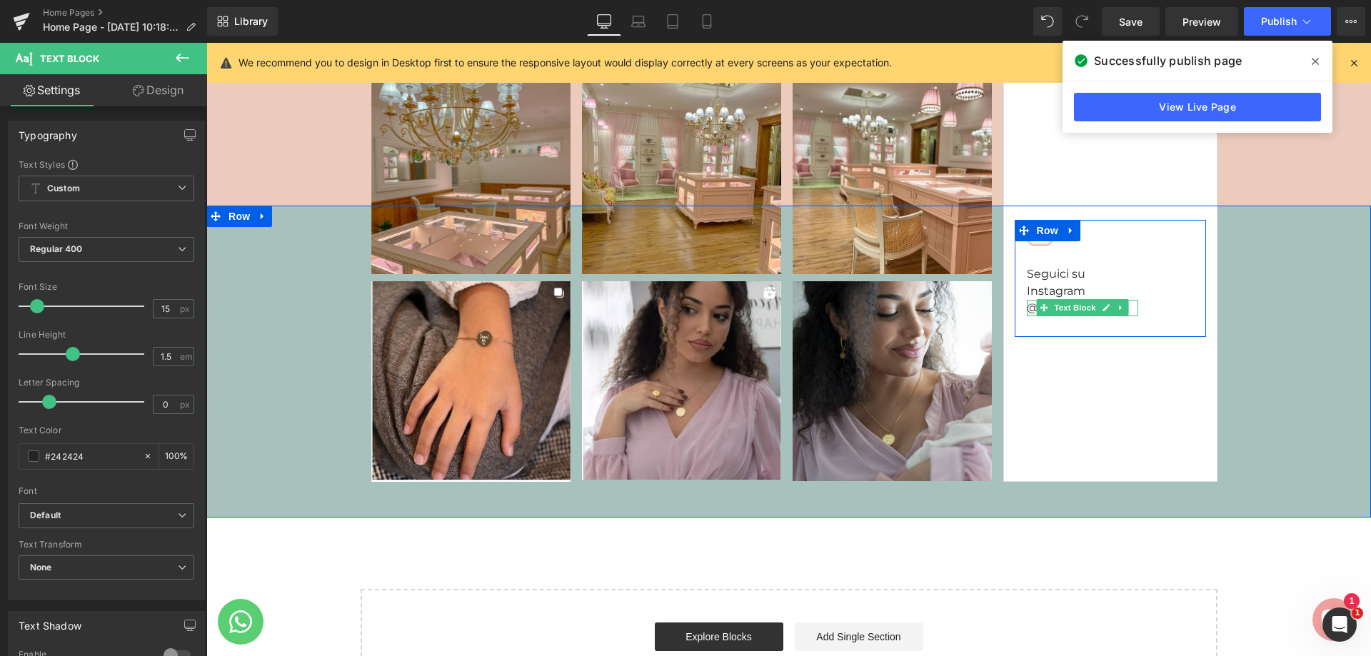
click at [1104, 299] on link at bounding box center [1105, 307] width 15 height 17
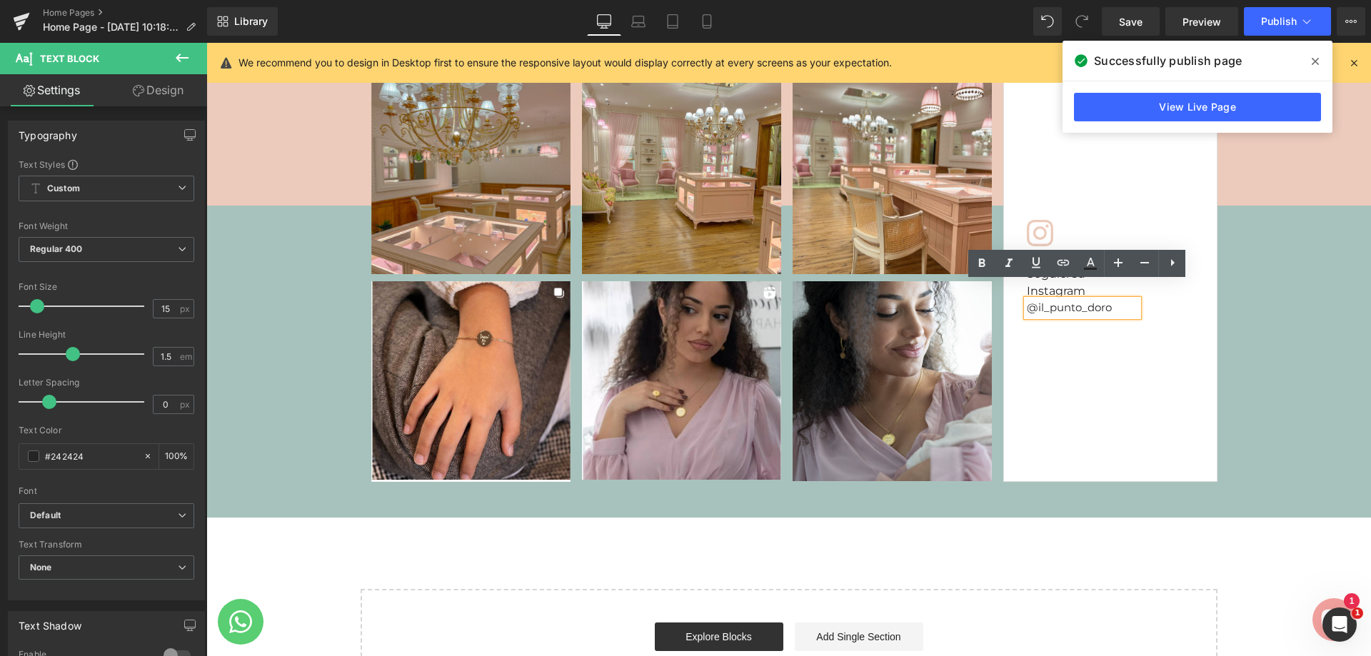
click at [1085, 301] on font "@il_punto_doro" at bounding box center [1069, 308] width 85 height 14
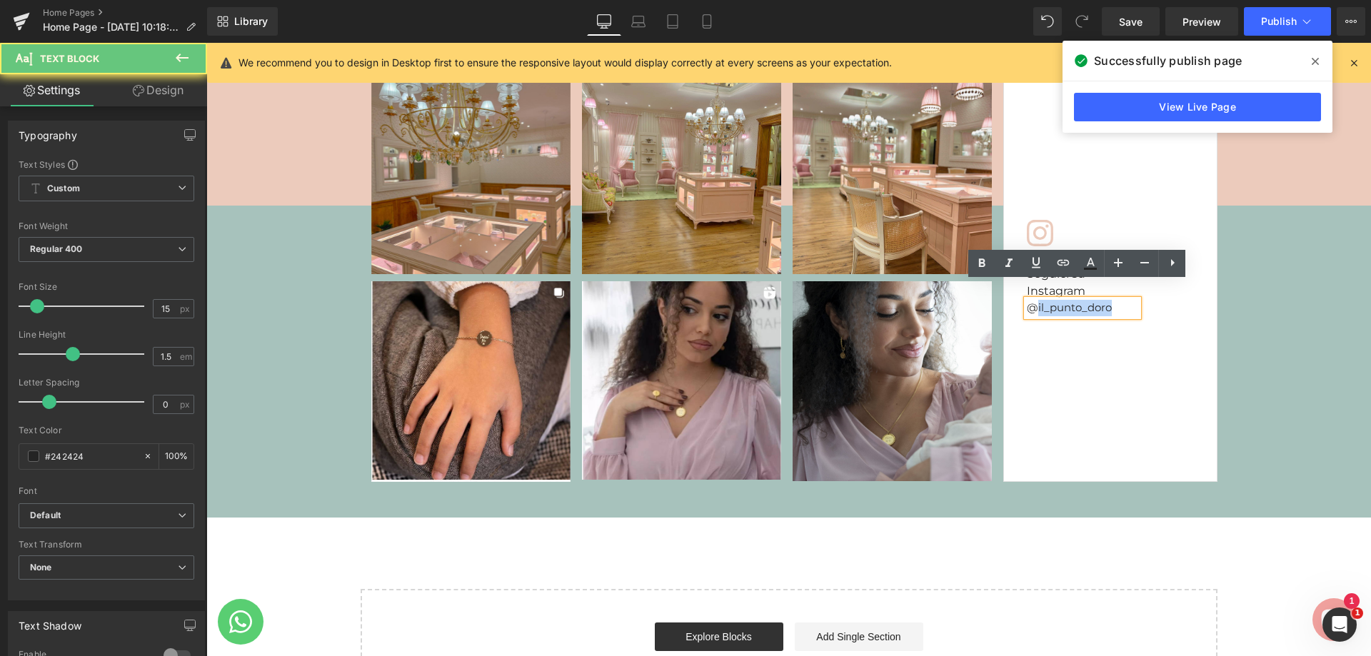
click at [1085, 301] on font "@il_punto_doro" at bounding box center [1069, 308] width 85 height 14
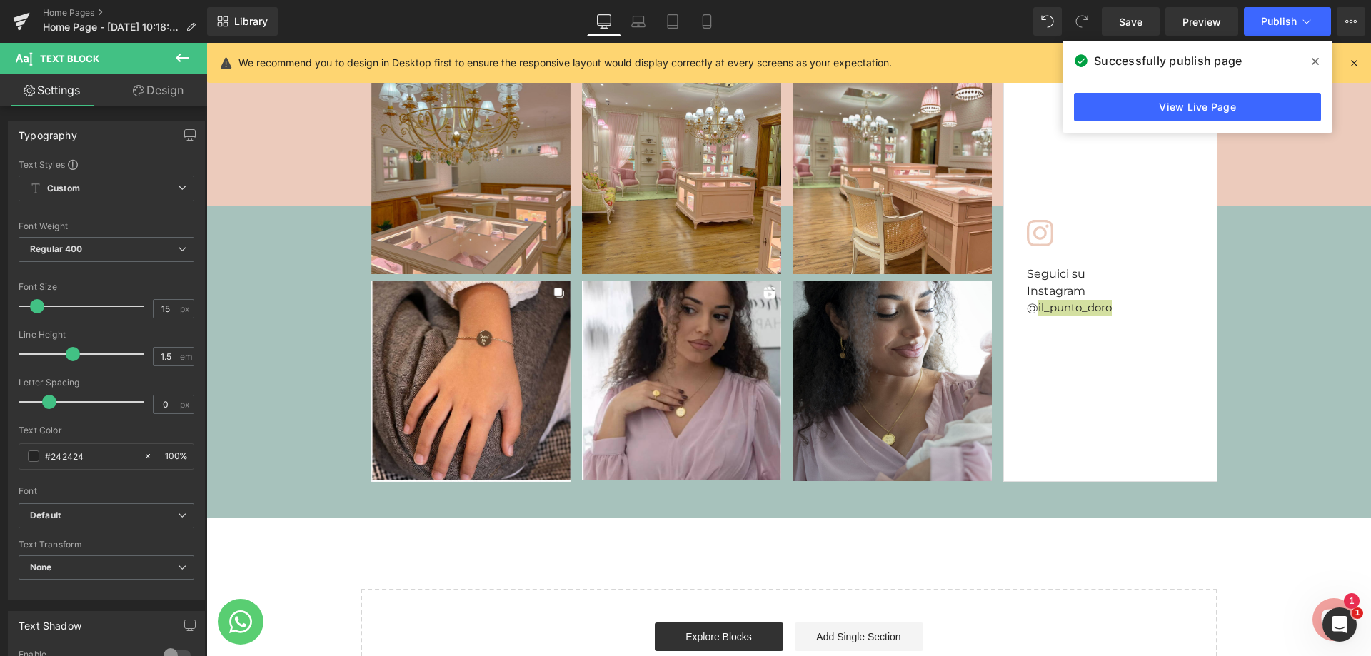
click at [70, 57] on span "Text Block" at bounding box center [69, 58] width 59 height 11
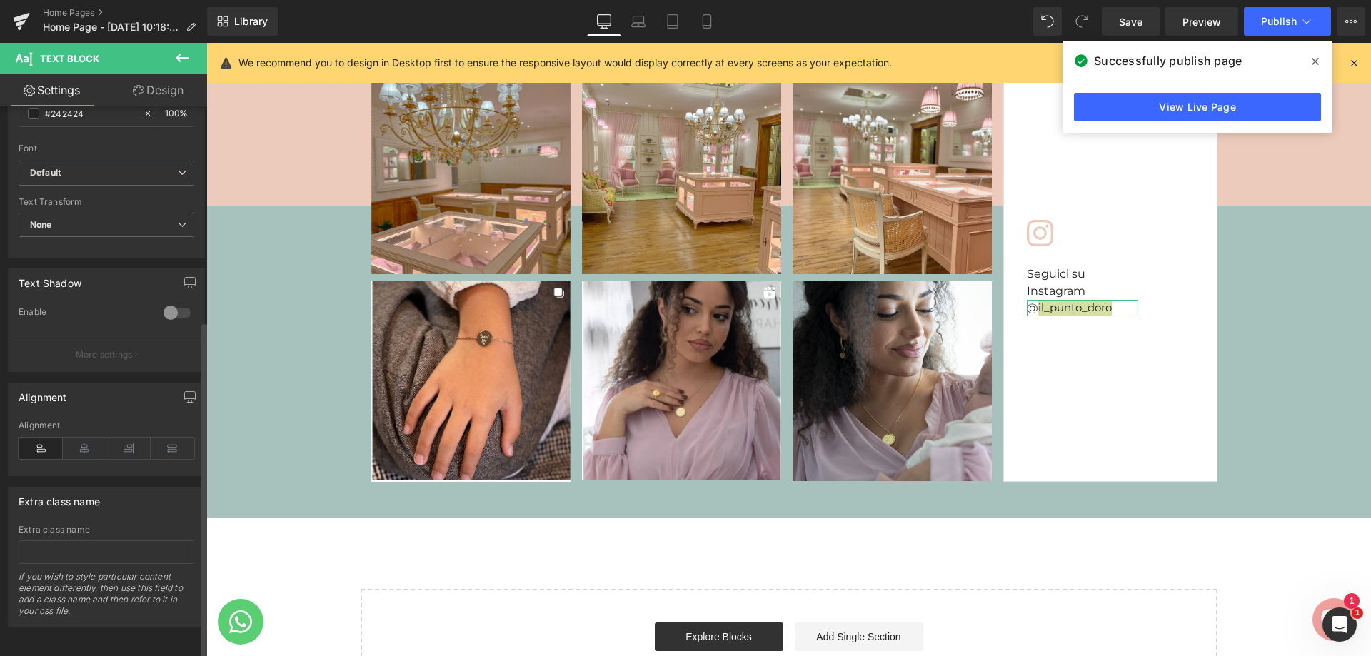
scroll to position [353, 0]
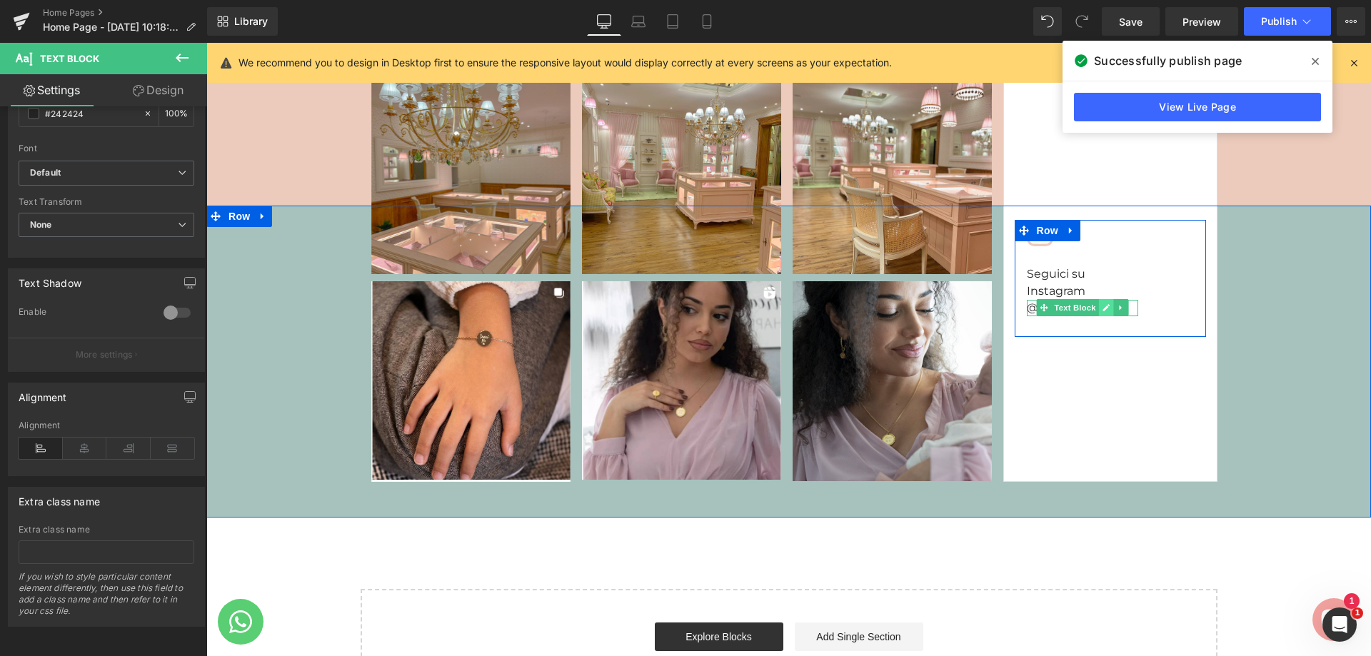
click at [1102, 303] on icon at bounding box center [1106, 307] width 8 height 9
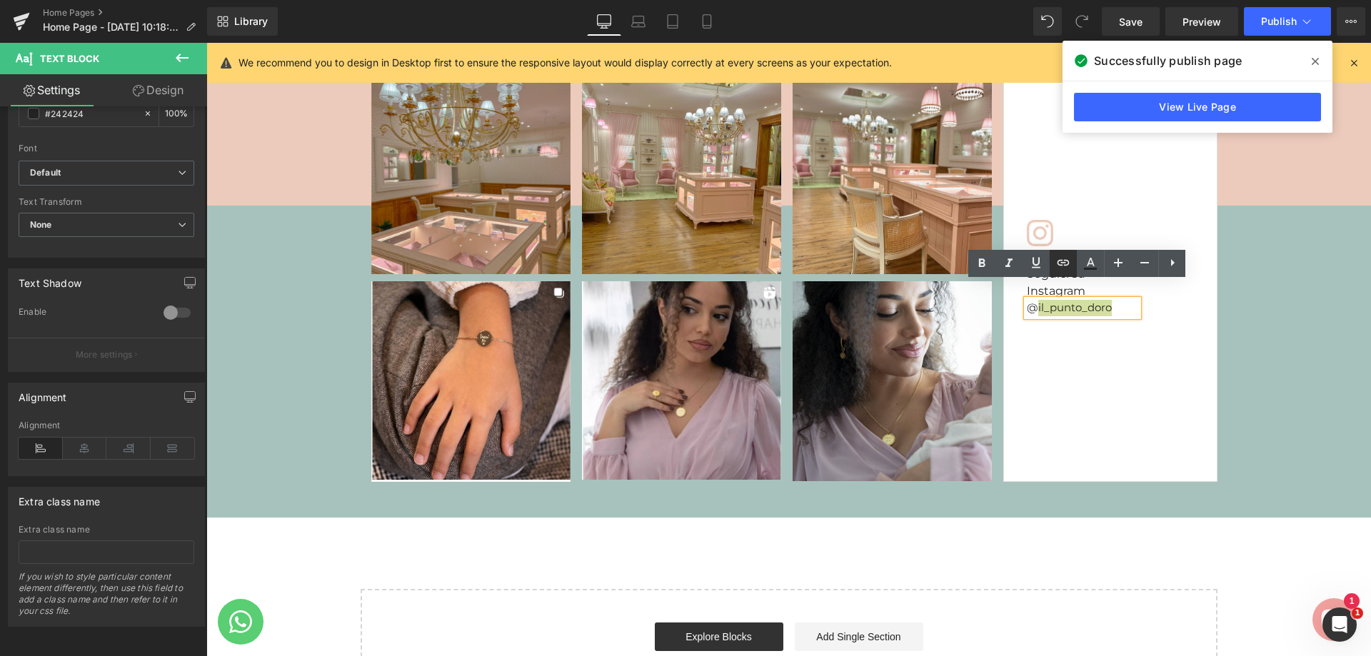
click at [1063, 265] on icon at bounding box center [1062, 262] width 17 height 17
paste input "https://www.instagram.com/il.punto.d.oro.argento_925/"
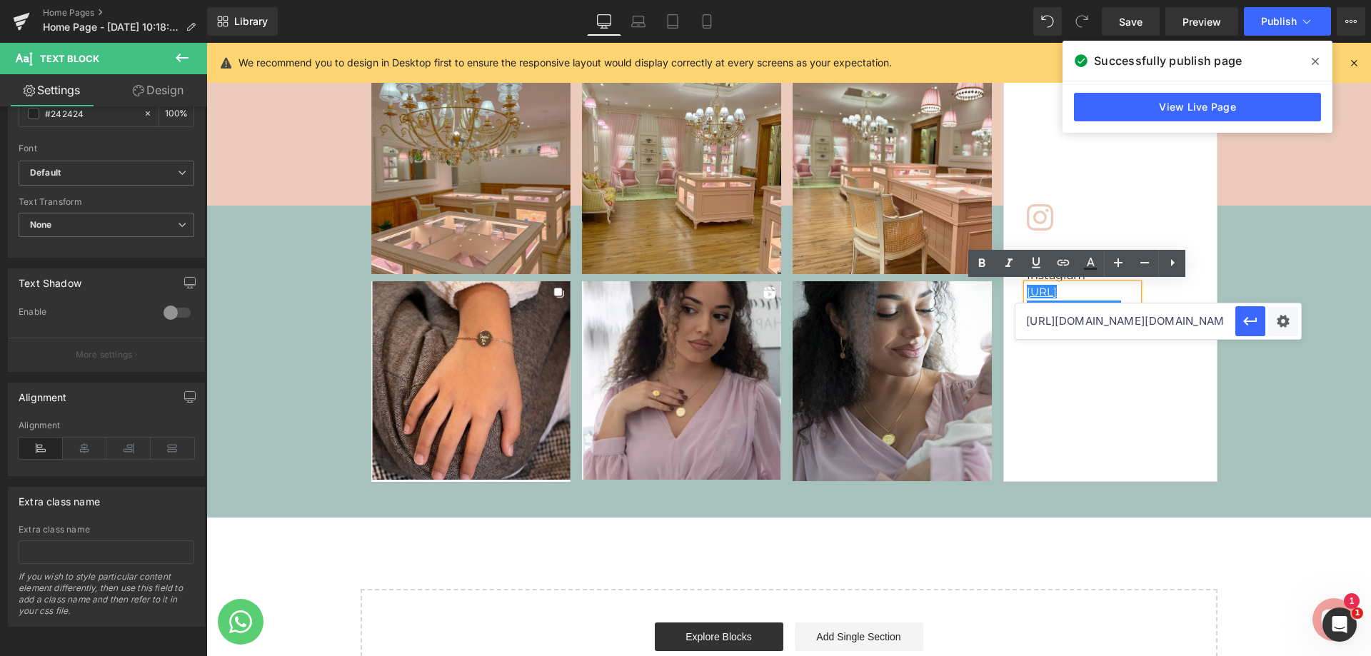
scroll to position [0, 94]
click at [1252, 326] on icon "button" at bounding box center [1250, 321] width 17 height 17
click at [1211, 346] on div "Icon Seguici su Instagram Heading https://gem-3910432.net @il_punto_doro Text B…" at bounding box center [1110, 278] width 214 height 407
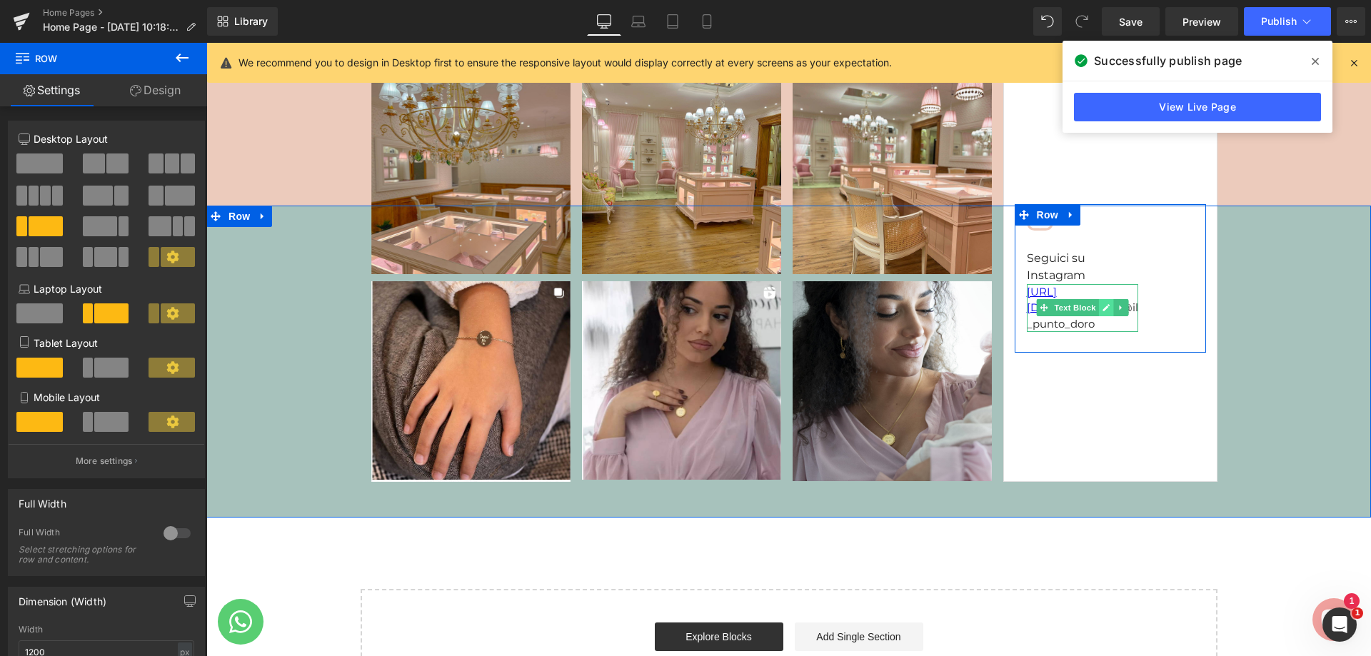
click at [1102, 303] on icon at bounding box center [1106, 307] width 8 height 9
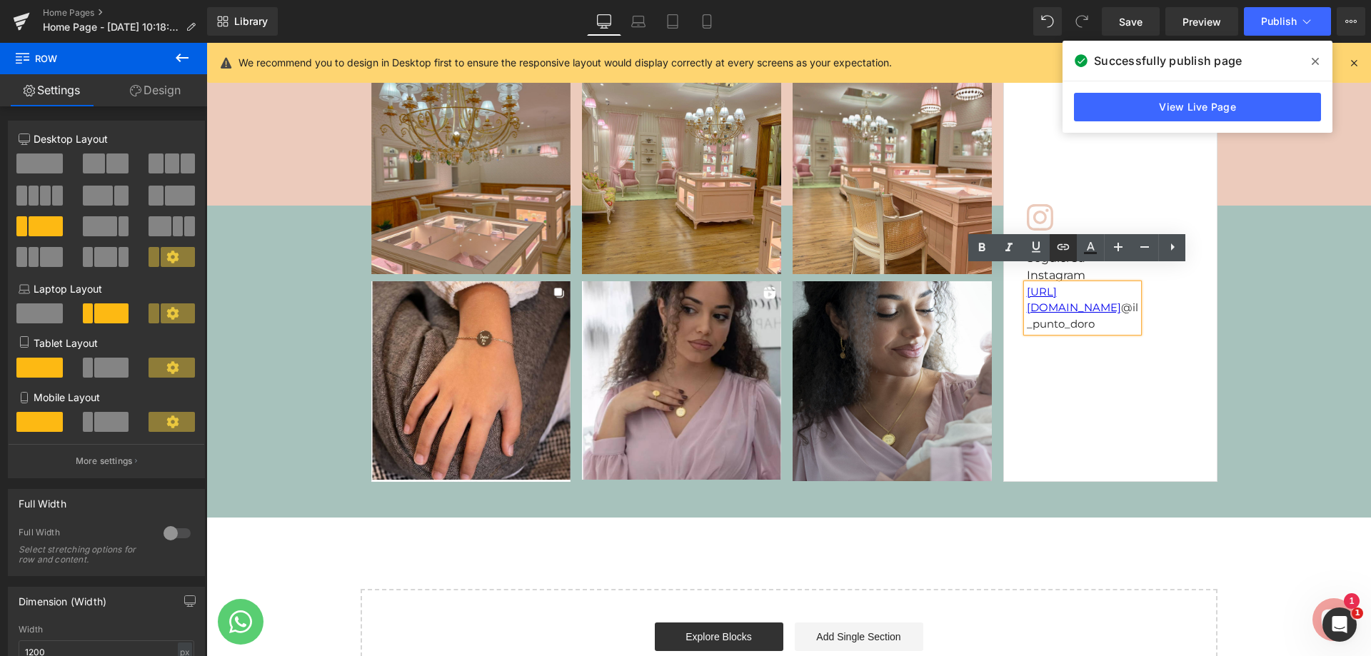
click at [1053, 253] on link at bounding box center [1062, 247] width 27 height 27
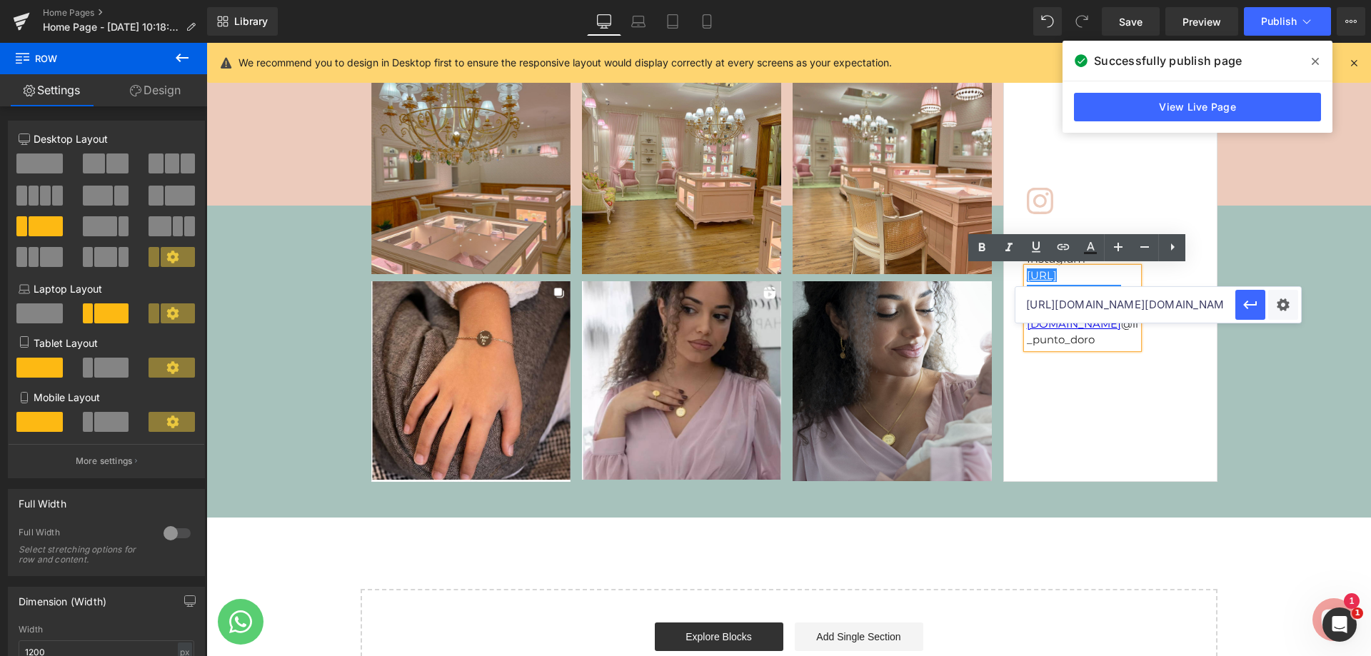
click at [1088, 346] on div "Icon Seguici su Instagram Heading https://gem-3910432.net https://gem-3910432.n…" at bounding box center [1109, 278] width 191 height 181
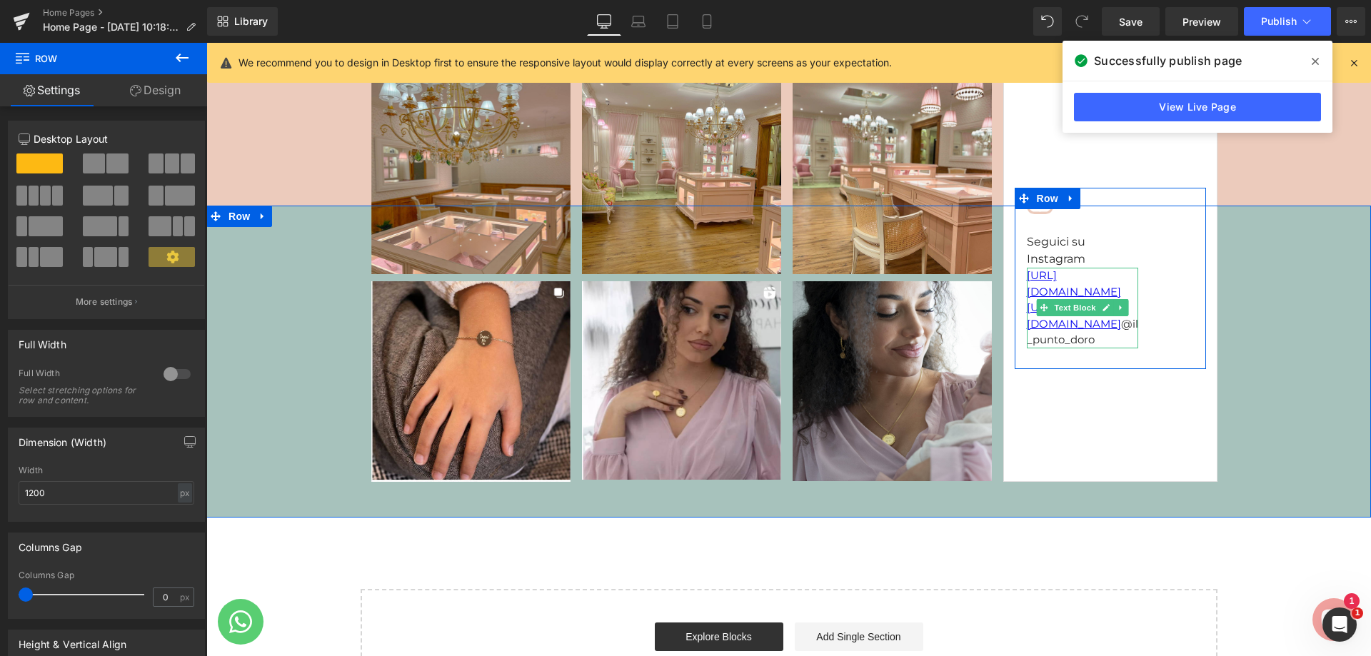
click at [1084, 308] on font "https://gem-3910432.net https://gem-3910432.net @il_punto_doro" at bounding box center [1082, 307] width 111 height 78
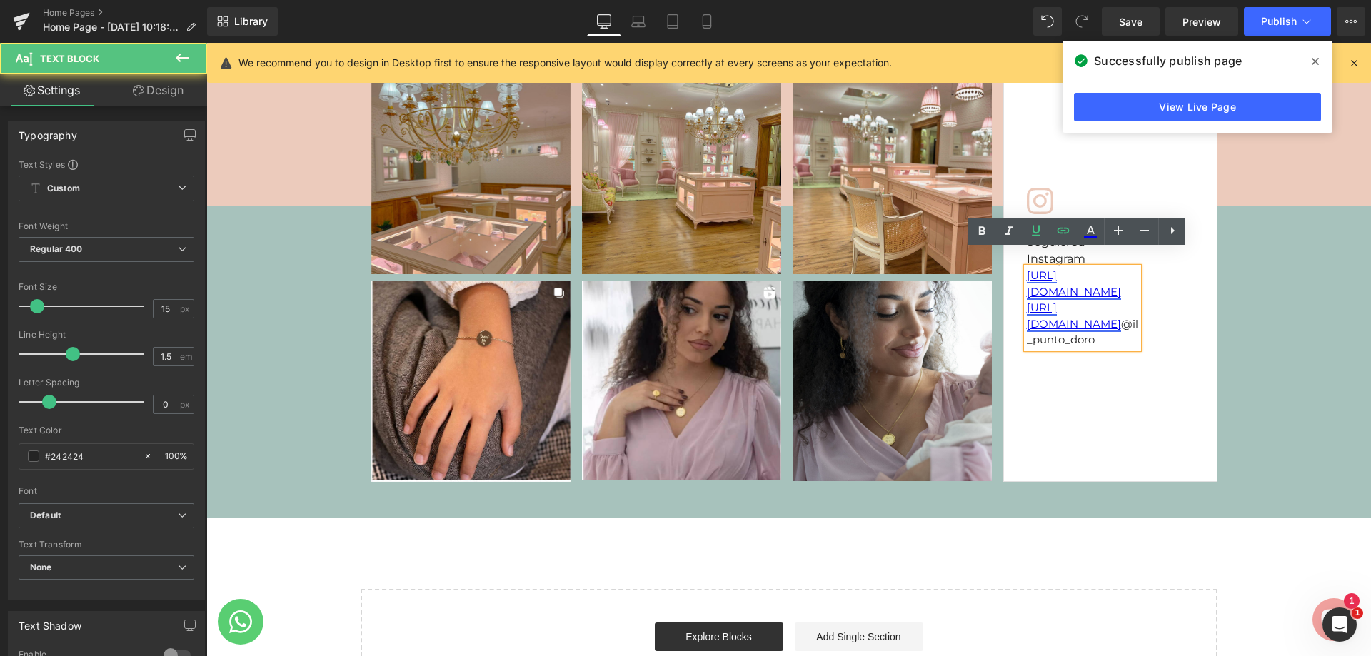
drag, startPoint x: 1085, startPoint y: 306, endPoint x: 1022, endPoint y: 258, distance: 79.5
click at [1027, 268] on font "https://gem-3910432.net https://gem-3910432.net @il_punto_doro" at bounding box center [1082, 307] width 111 height 78
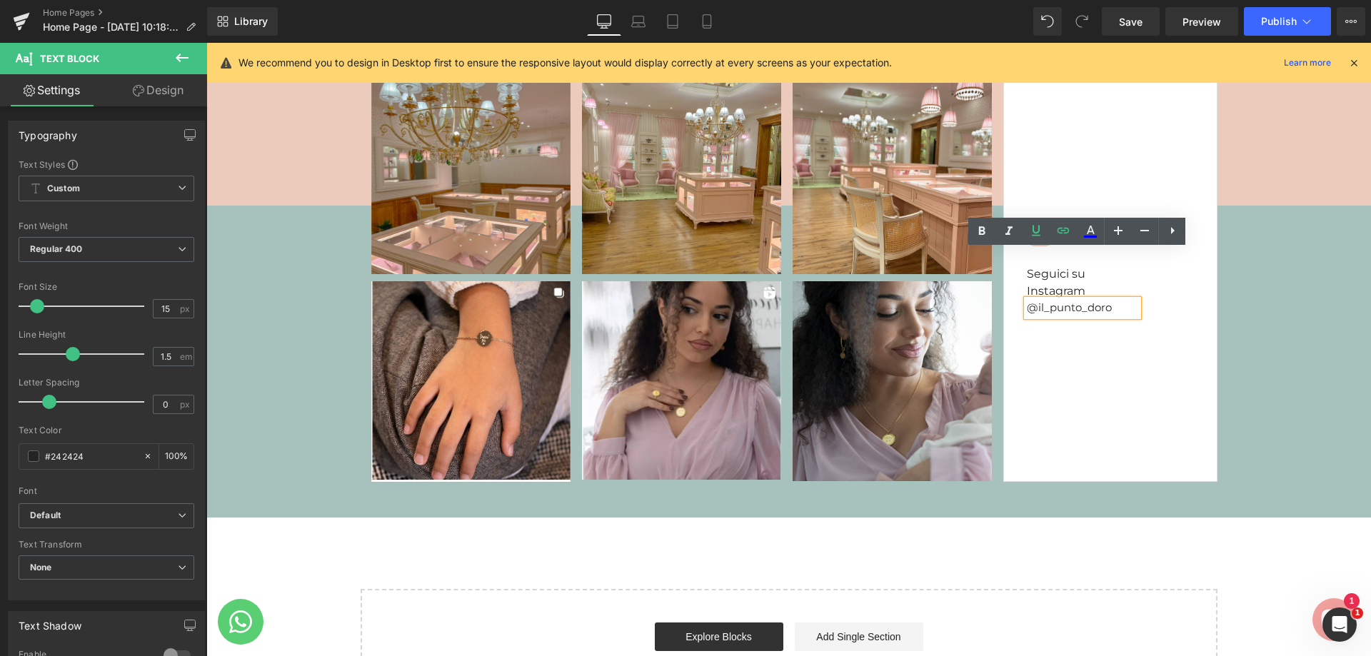
scroll to position [4673, 0]
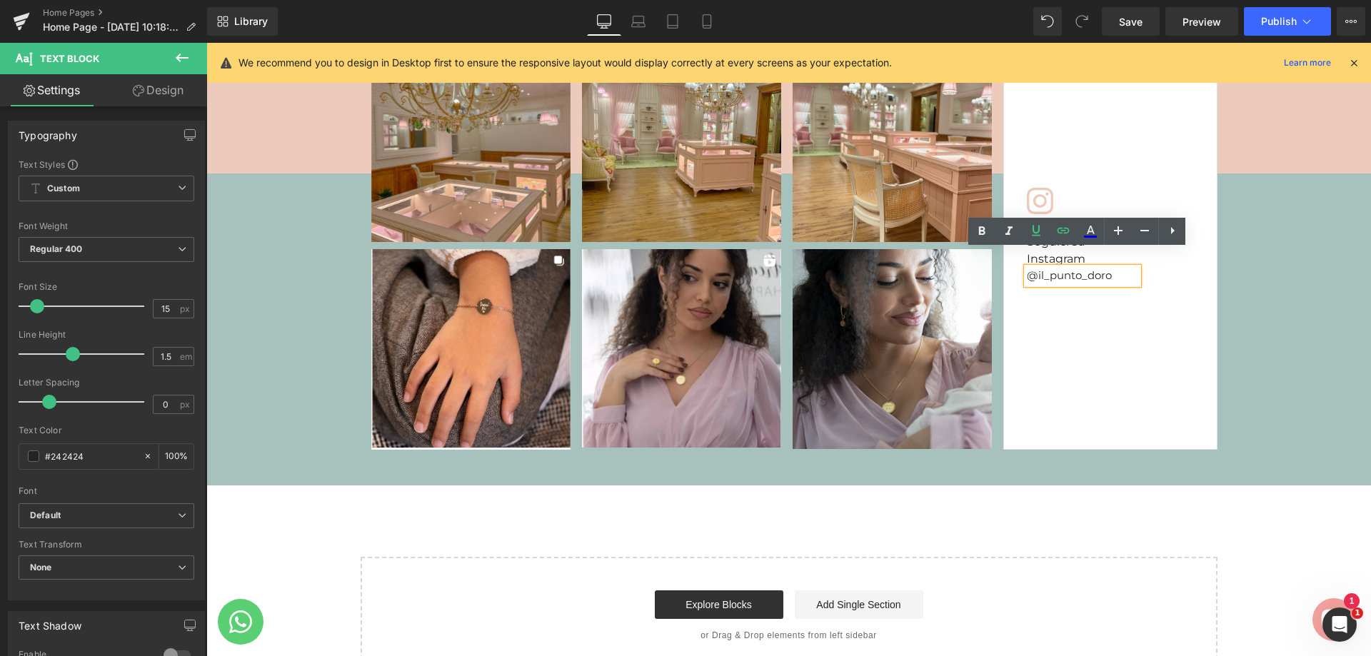
click at [1093, 268] on font "@il_punto_doro" at bounding box center [1069, 275] width 85 height 14
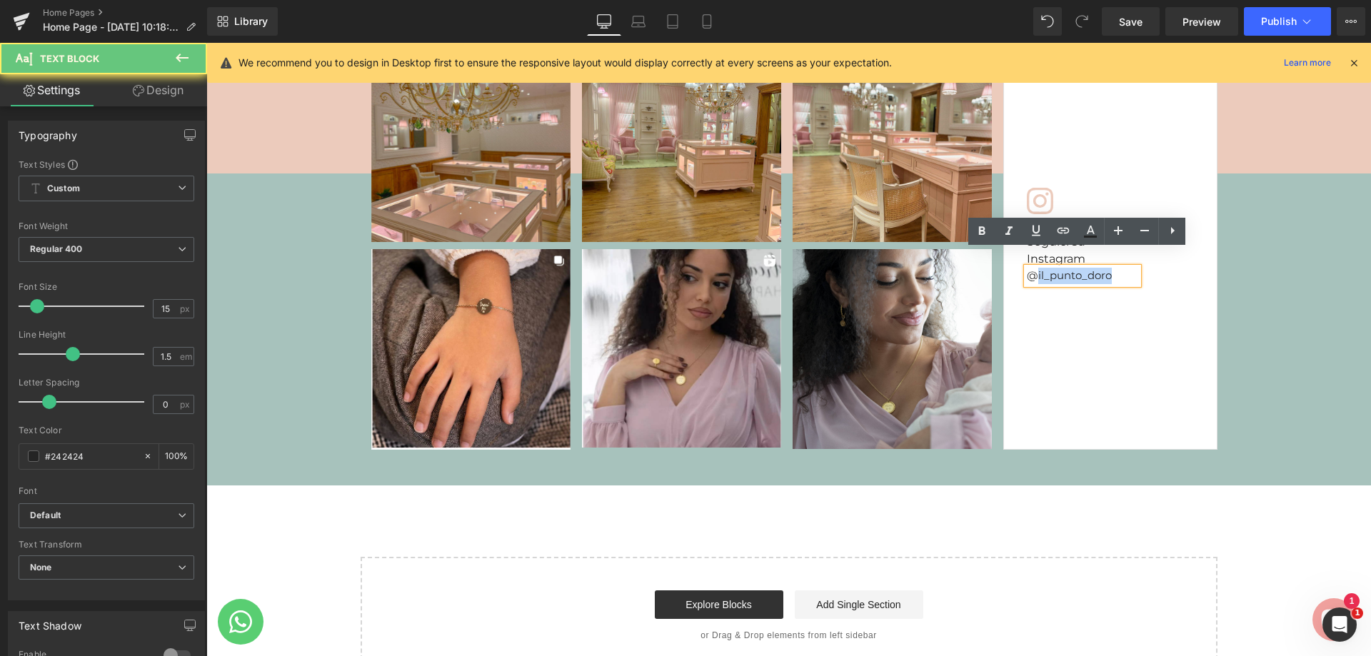
click at [1093, 268] on font "@il_punto_doro" at bounding box center [1069, 275] width 85 height 14
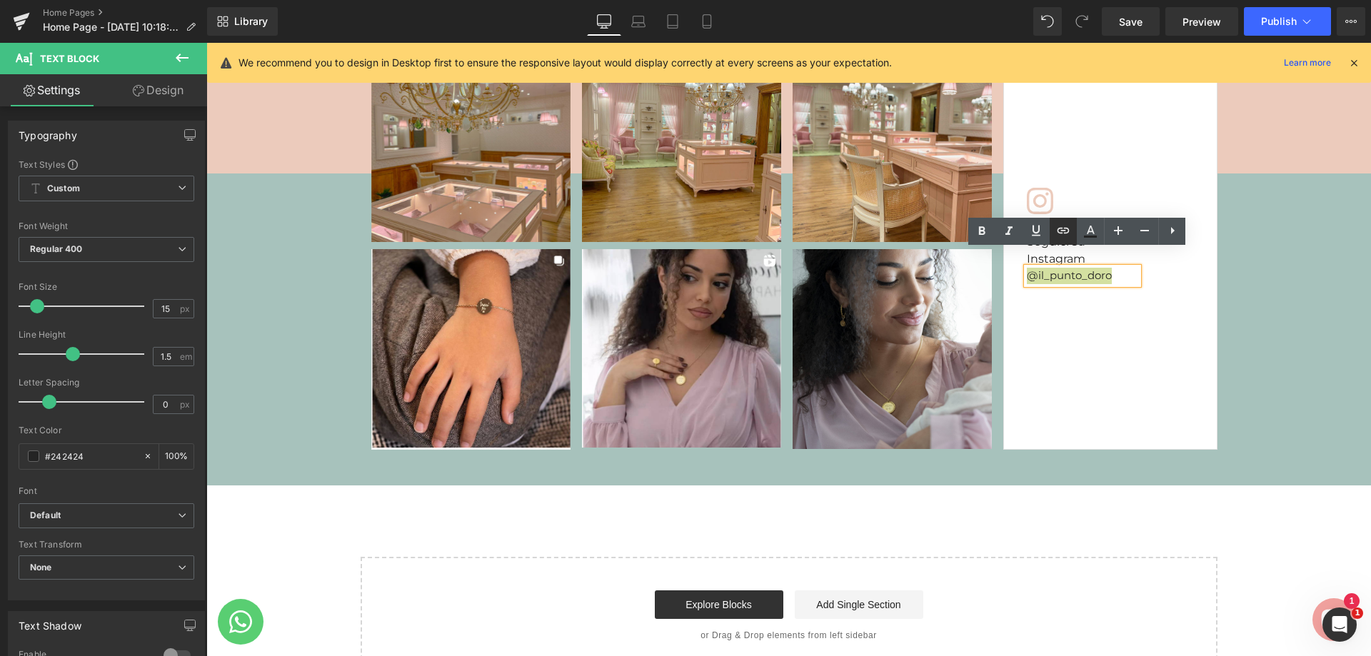
click at [1064, 241] on link at bounding box center [1062, 231] width 27 height 27
click at [1105, 281] on div at bounding box center [1082, 283] width 111 height 4
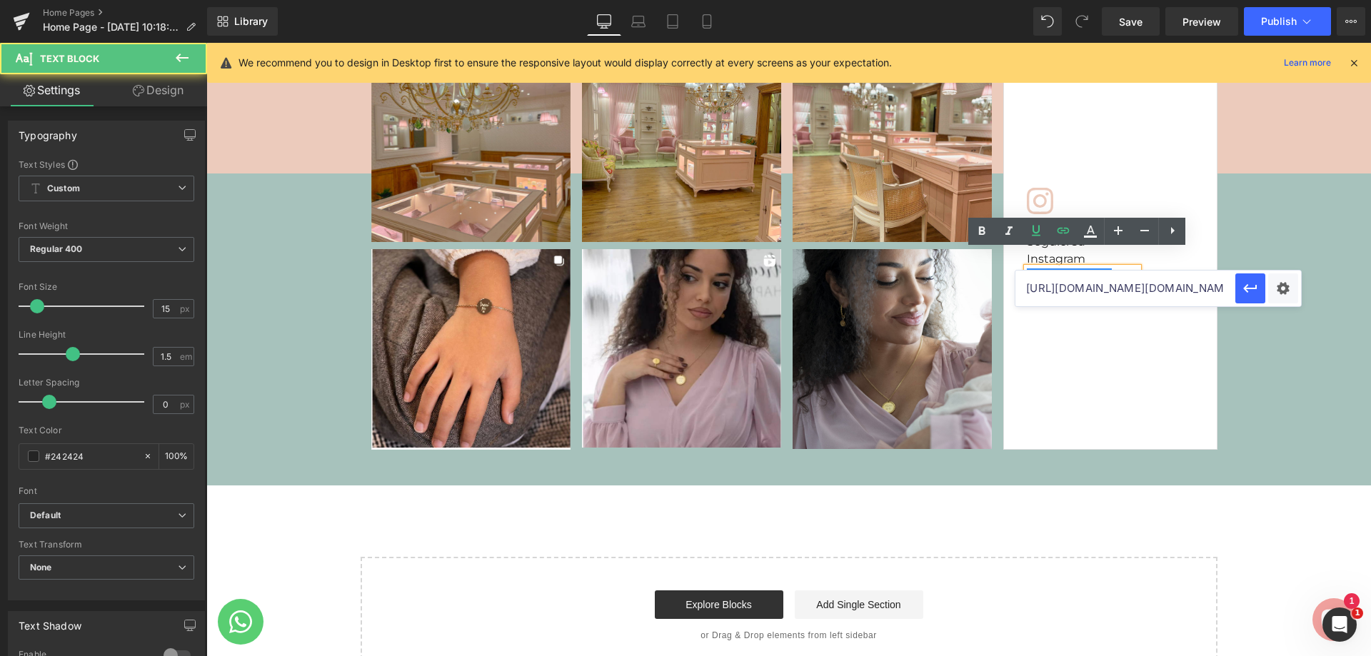
click at [1107, 268] on p "@il_punto_doro" at bounding box center [1082, 276] width 111 height 16
click at [1077, 268] on font "@il_punto_doro" at bounding box center [1069, 275] width 85 height 14
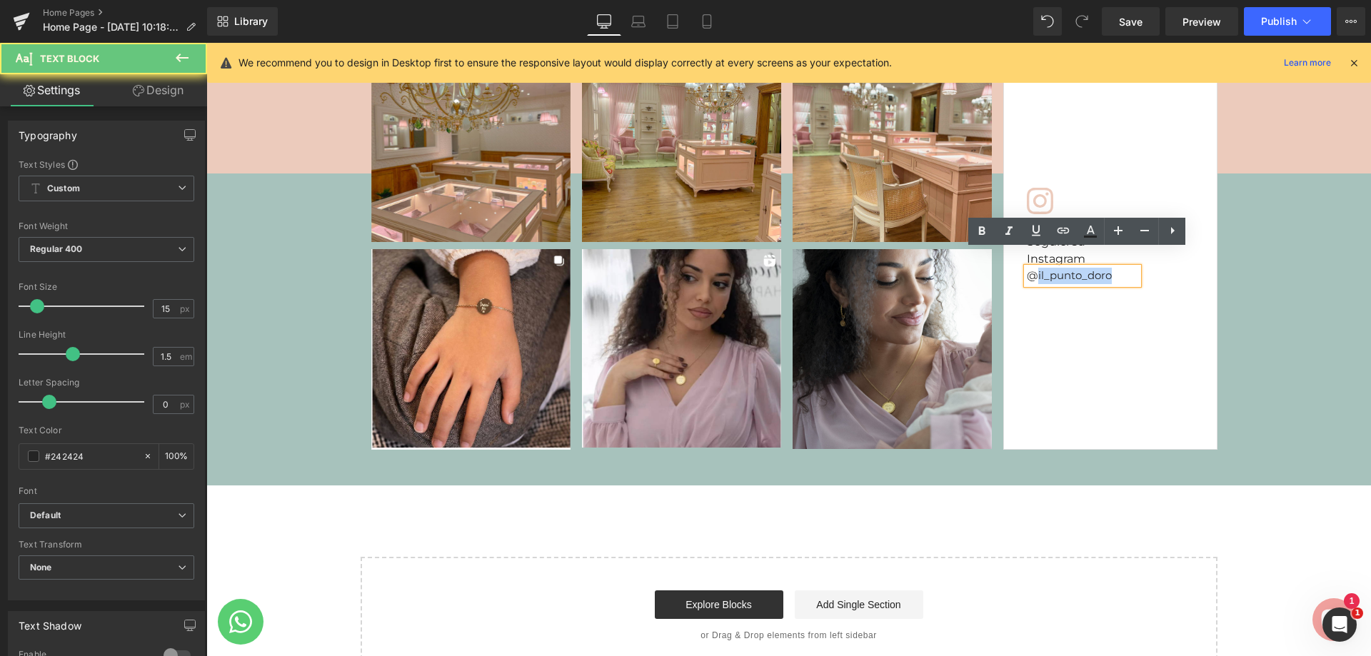
click at [1077, 268] on font "@il_punto_doro" at bounding box center [1069, 275] width 85 height 14
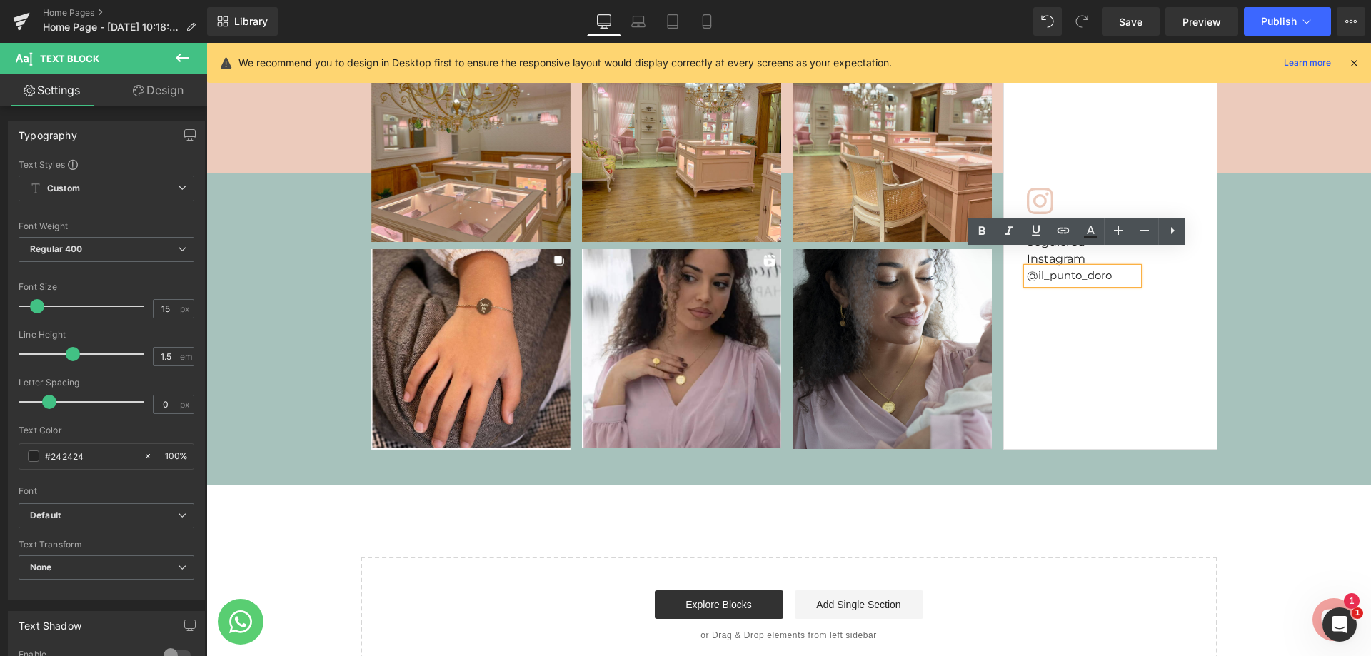
scroll to position [4665, 0]
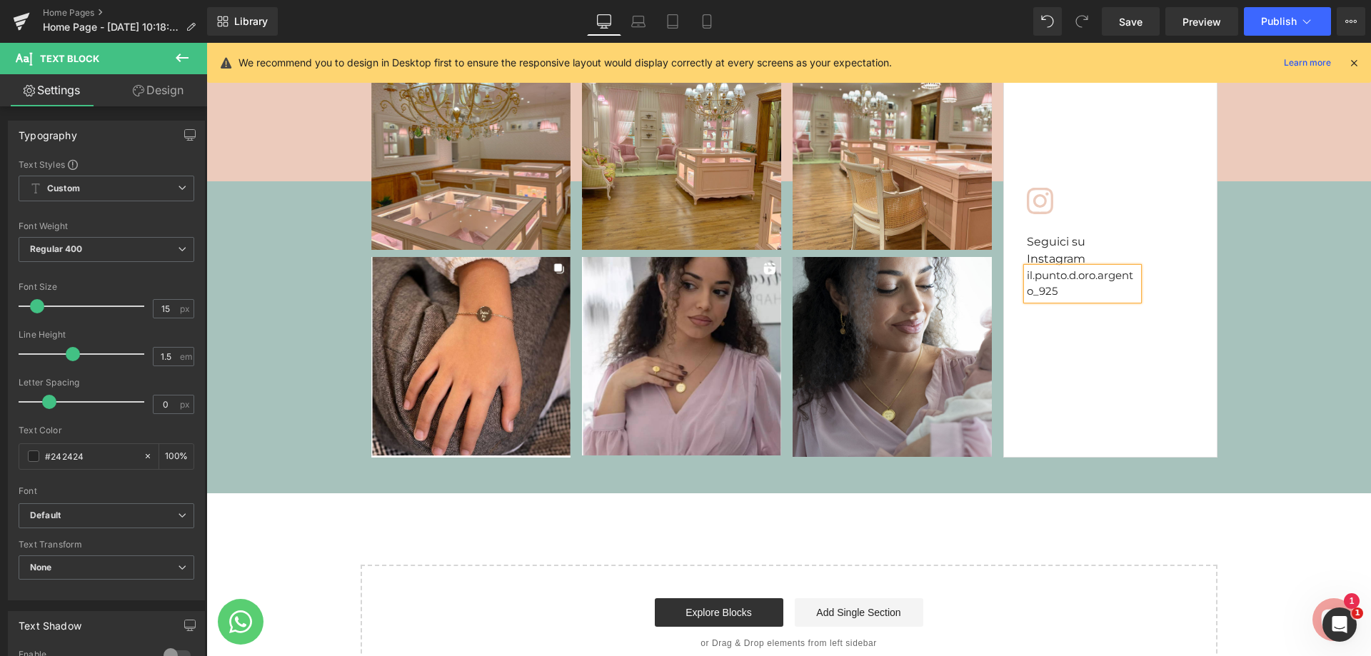
click at [1027, 268] on font "il.punto.d.oro.argento_925" at bounding box center [1080, 283] width 106 height 30
click at [1127, 268] on p "@il.punto.d.oro.argento_925" at bounding box center [1082, 284] width 111 height 32
click at [1072, 268] on font "@il.punto.d.oro.argento_925" at bounding box center [1080, 283] width 106 height 30
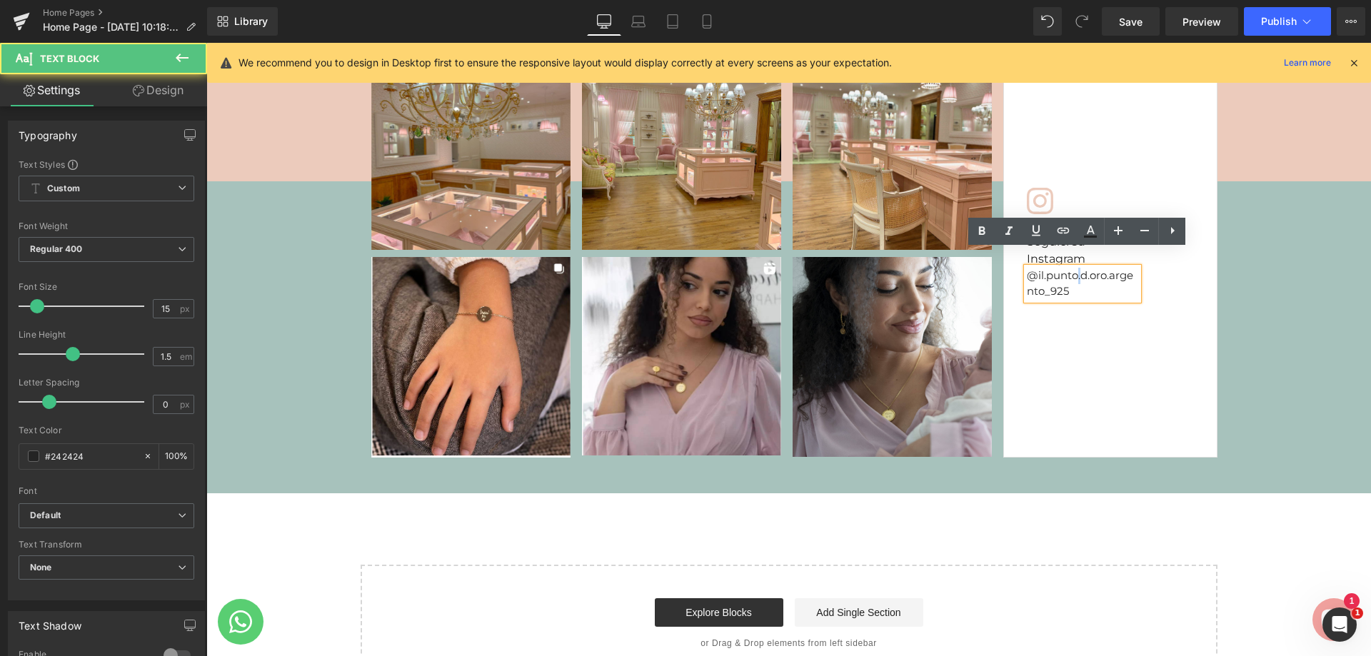
click at [1072, 268] on font "@il.punto.d.oro.argento_925" at bounding box center [1080, 283] width 106 height 30
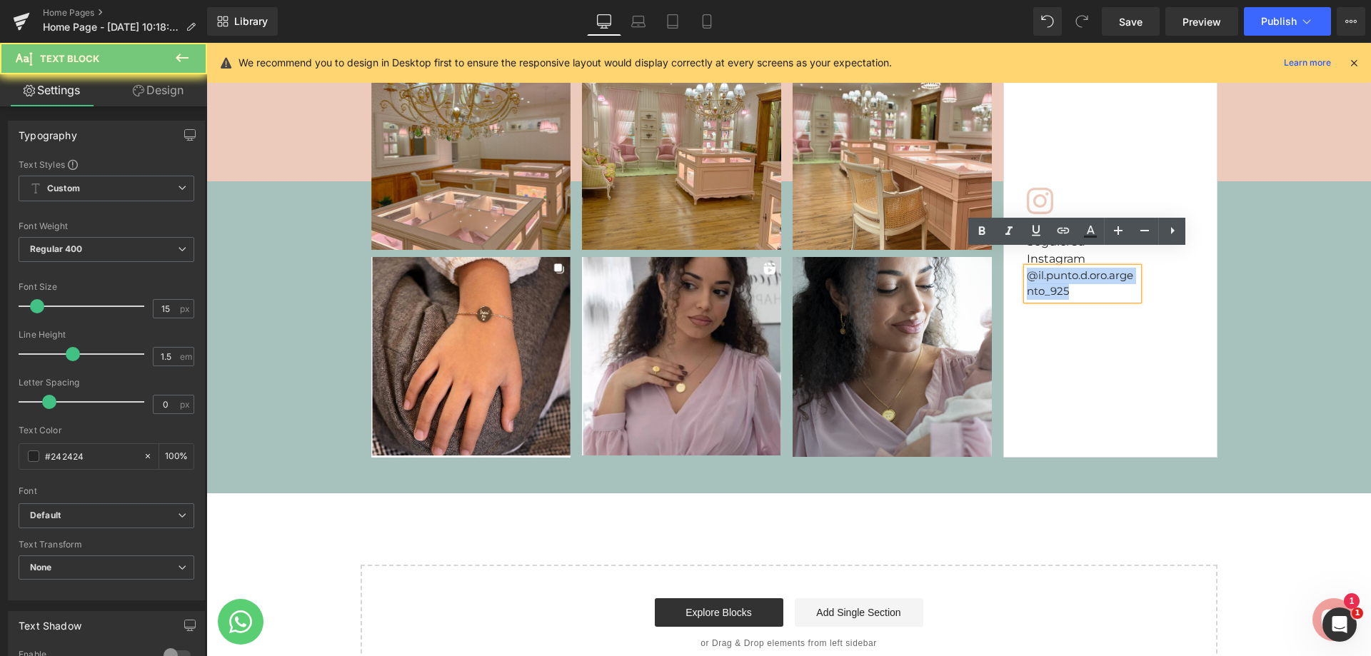
click at [1072, 268] on font "@il.punto.d.oro.argento_925" at bounding box center [1080, 283] width 106 height 30
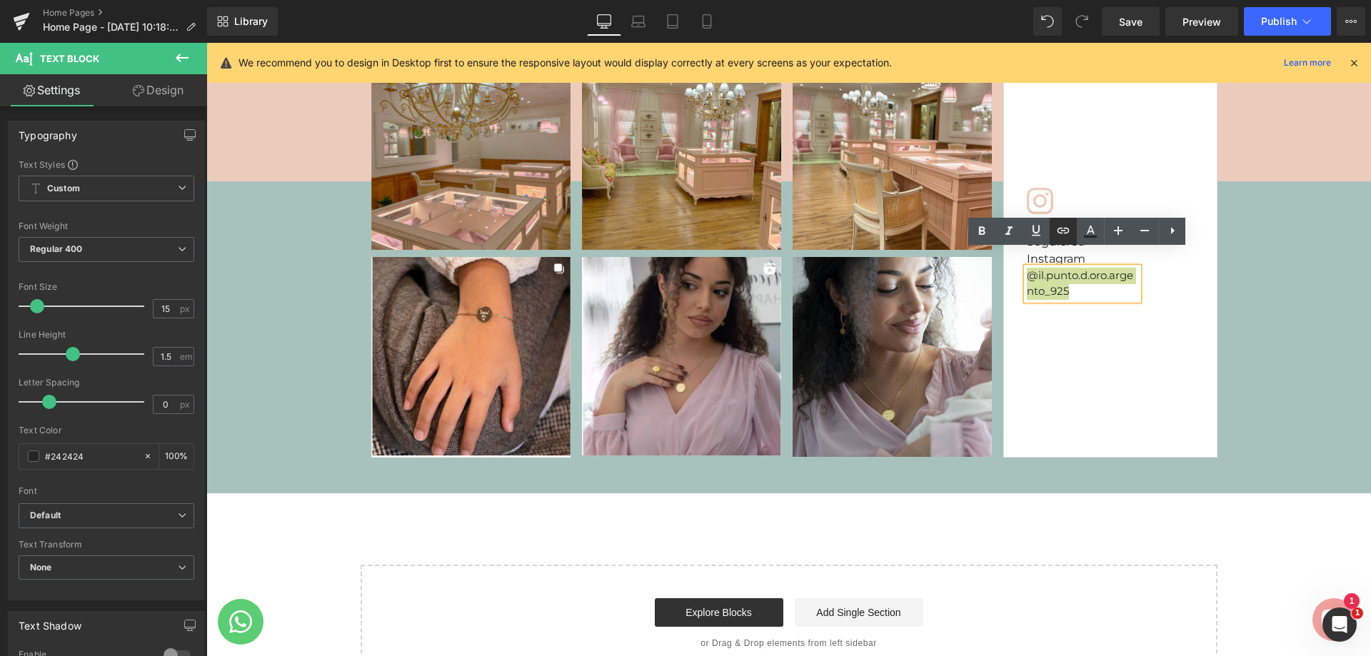
click at [1063, 231] on icon at bounding box center [1062, 230] width 17 height 17
paste input "text"
click at [1244, 304] on icon "button" at bounding box center [1250, 305] width 14 height 9
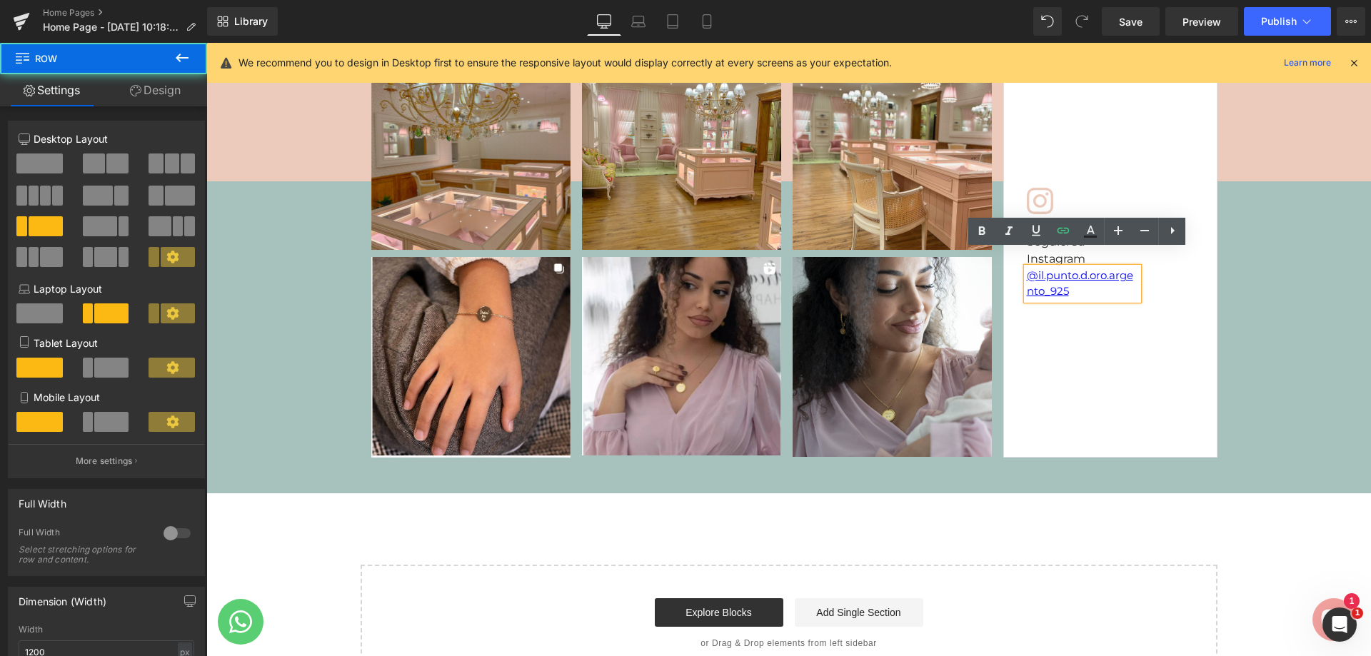
click at [1087, 327] on div "Icon Seguici su Instagram Heading @il.punto.d.oro.argento_925 Text Block Row" at bounding box center [1110, 254] width 214 height 407
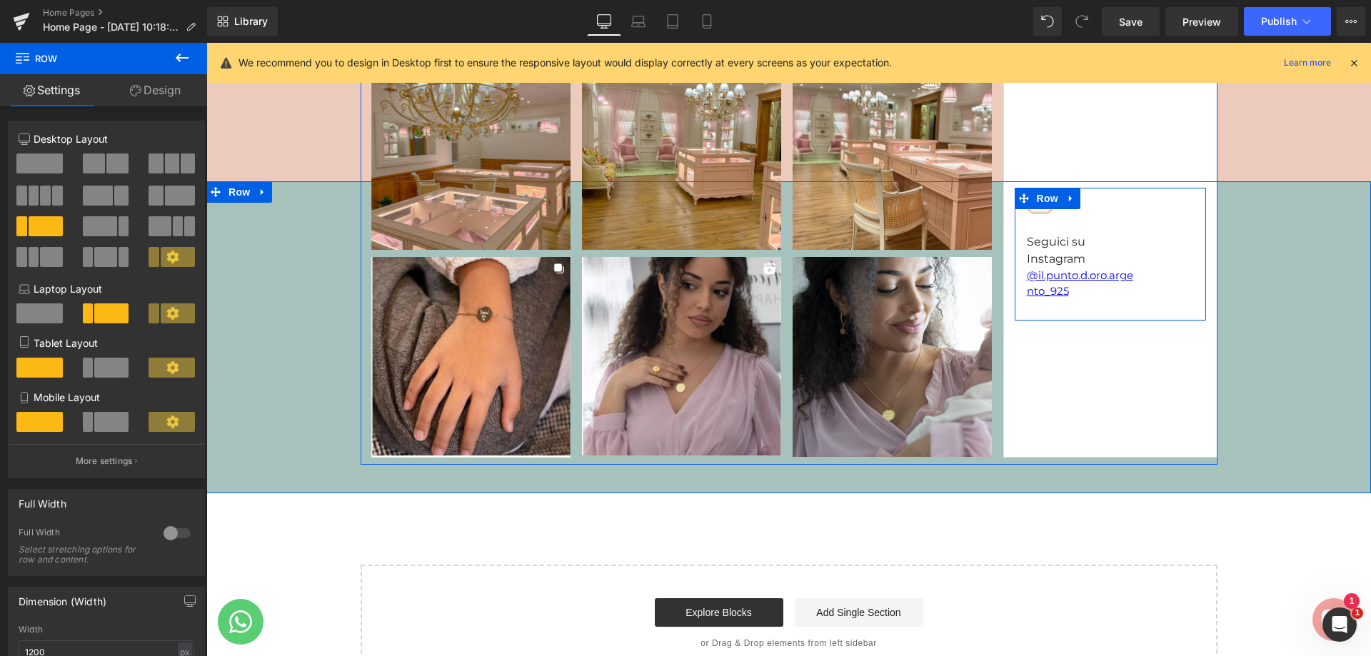
click at [1089, 276] on p "@il.punto.d.oro.argento_925" at bounding box center [1082, 284] width 111 height 32
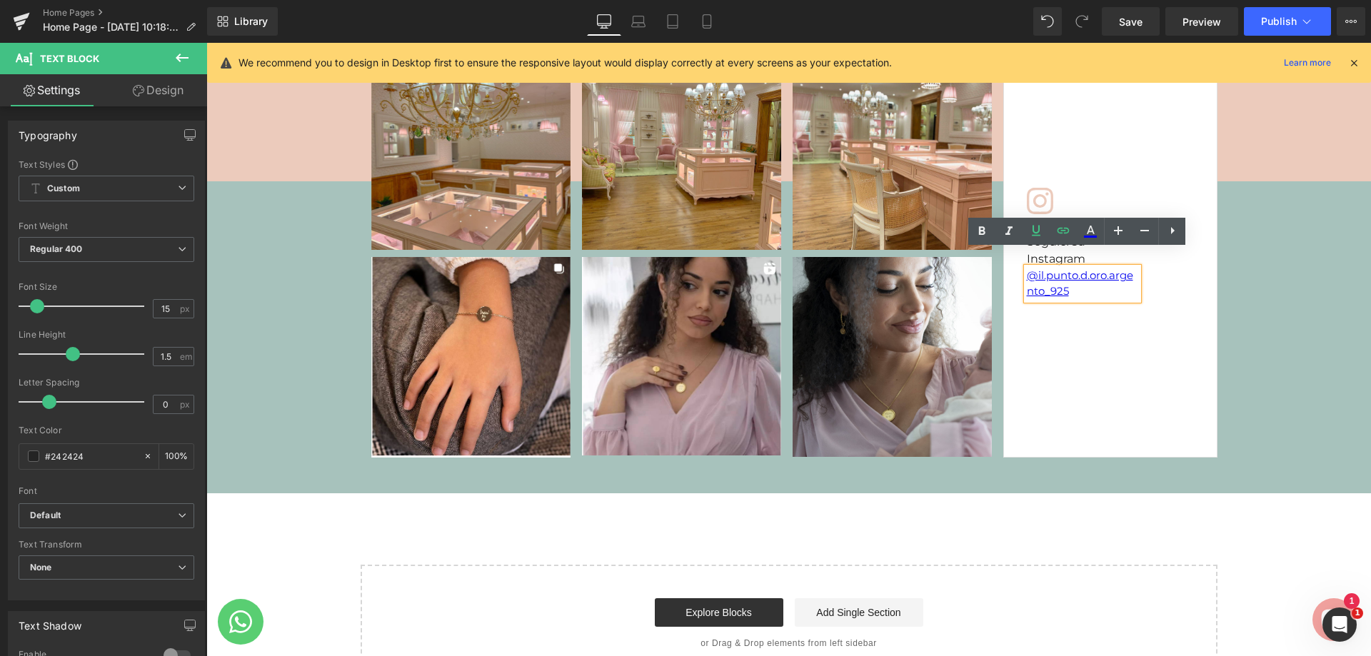
click at [1164, 293] on div "Icon Seguici su Instagram Heading @il.punto.d.oro.argento_925 Text Block Row" at bounding box center [1109, 254] width 191 height 133
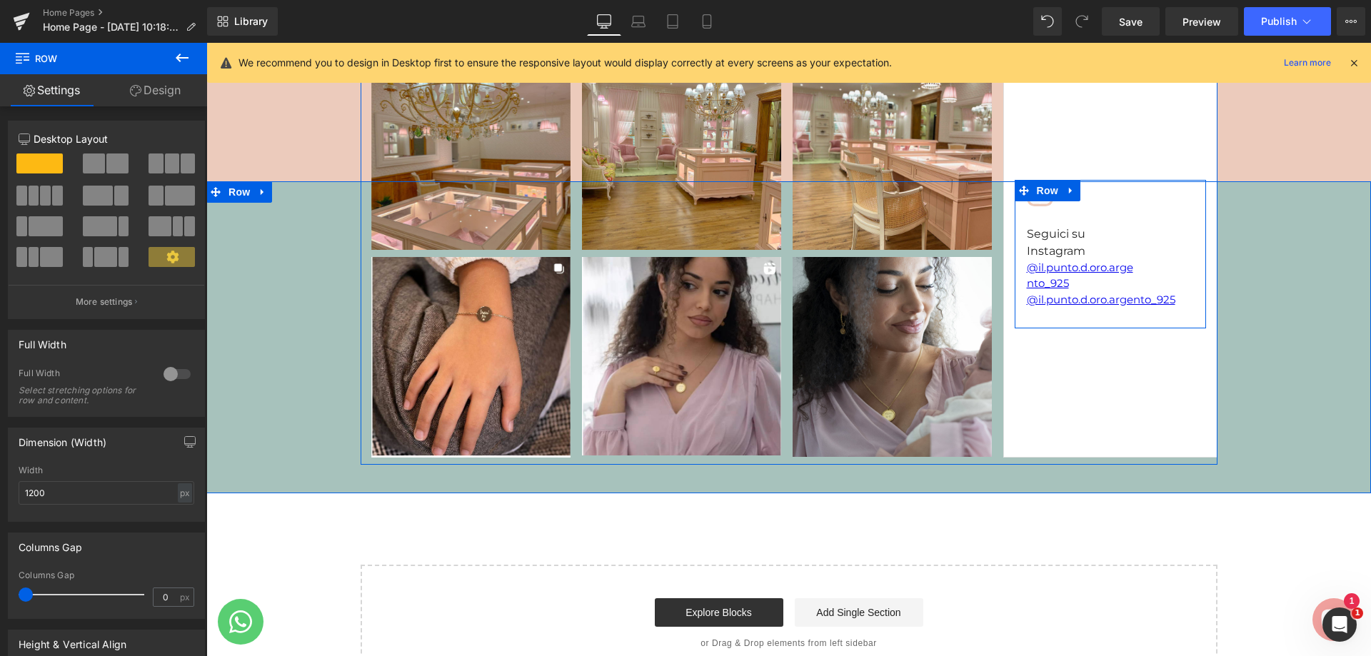
click at [1143, 258] on div "Icon Seguici su Instagram Heading @il.punto.d.oro.argento_925 Text Block @il.pu…" at bounding box center [1109, 254] width 191 height 149
click at [1091, 267] on span "Text Block" at bounding box center [1074, 275] width 47 height 17
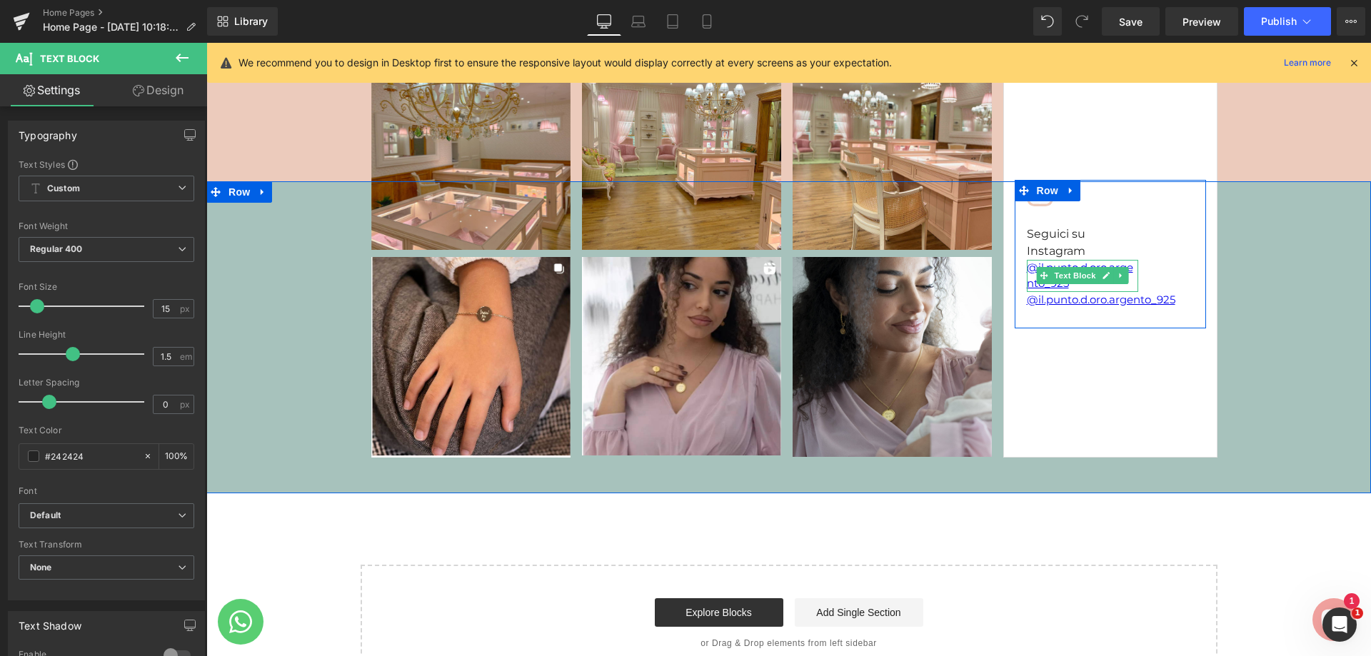
click at [1069, 267] on span "Text Block" at bounding box center [1074, 275] width 47 height 17
click at [1069, 260] on div "@il.punto.d.oro.argento_925 Text Block" at bounding box center [1082, 276] width 111 height 32
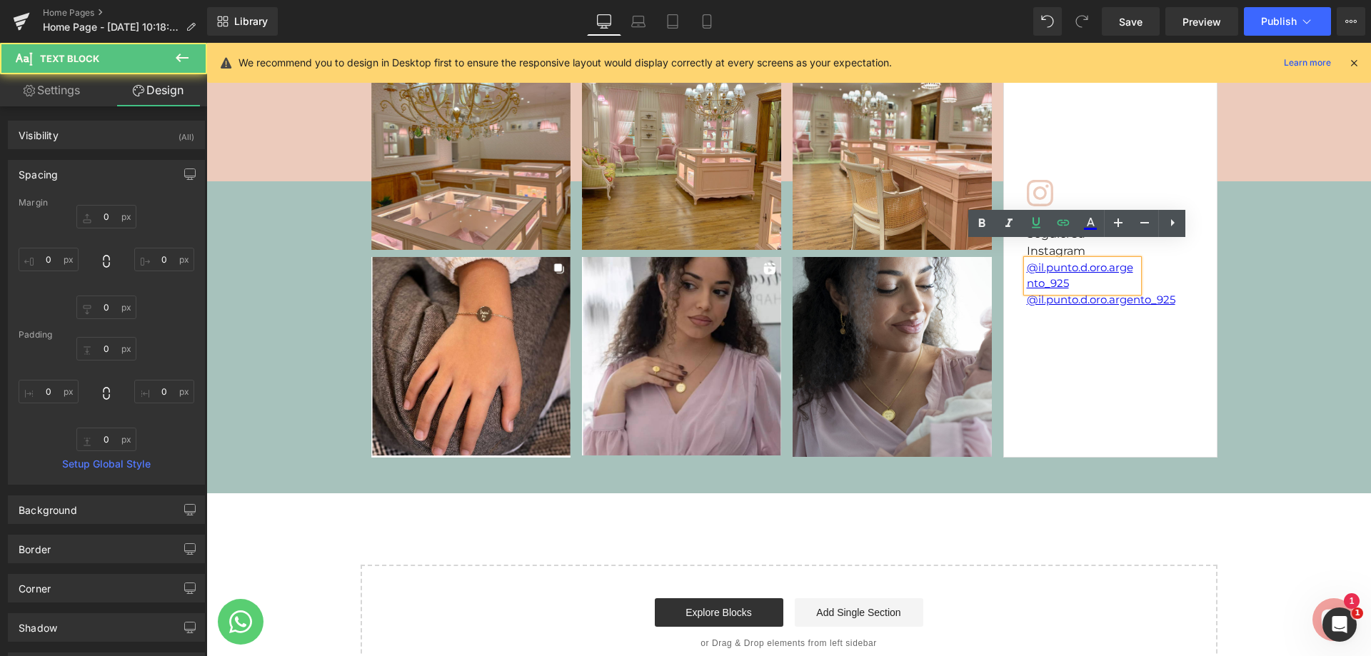
click at [1066, 263] on p "@il.punto.d.oro.argento_925" at bounding box center [1082, 276] width 111 height 32
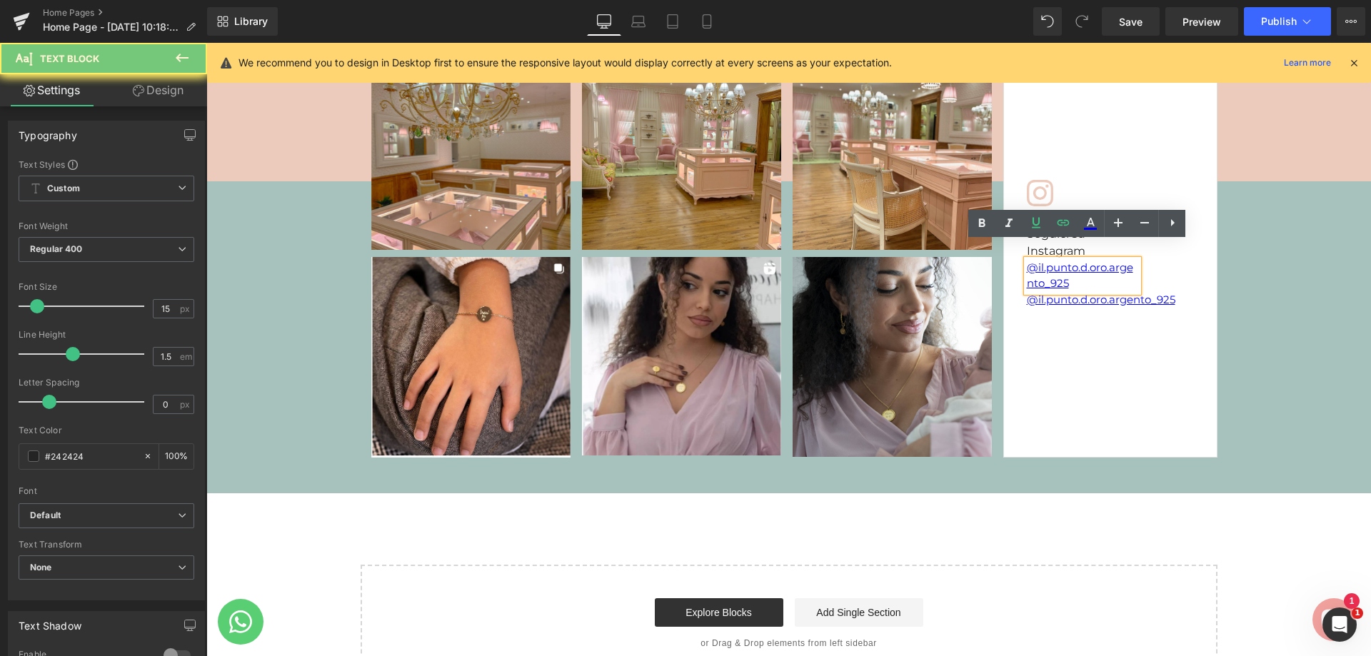
click at [1066, 263] on p "@il.punto.d.oro.argento_925" at bounding box center [1082, 276] width 111 height 32
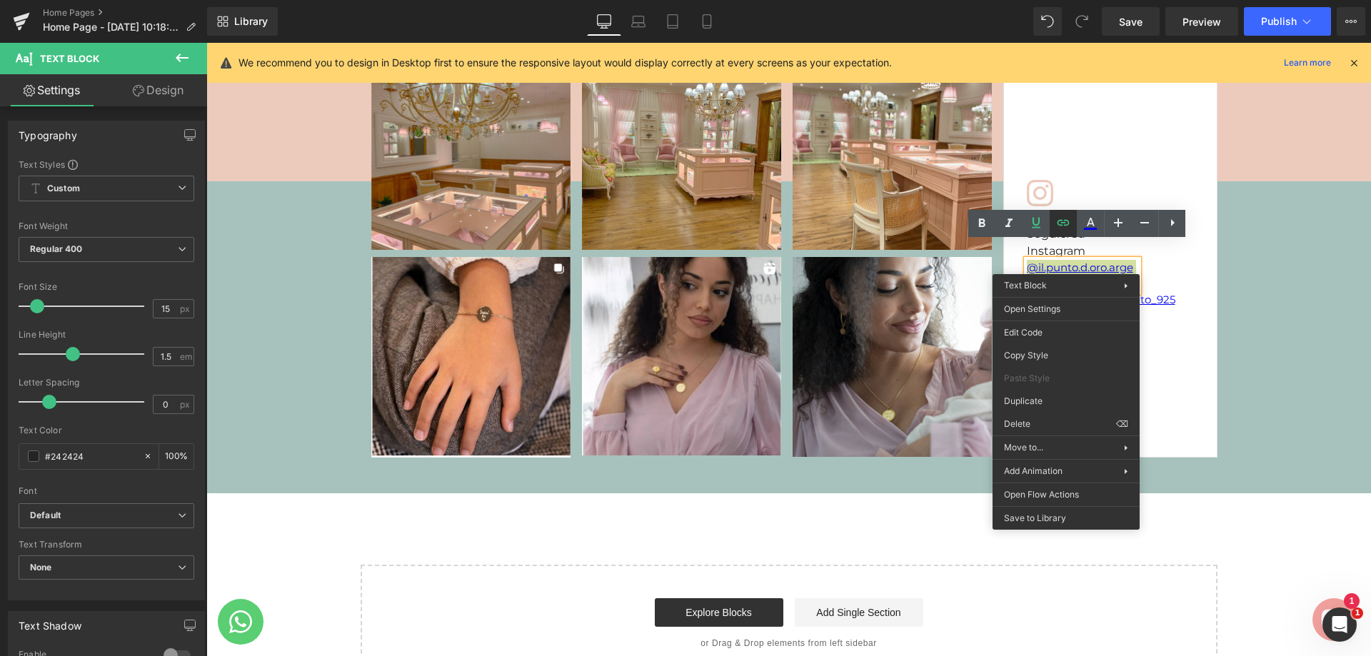
click at [1066, 233] on link at bounding box center [1062, 223] width 27 height 27
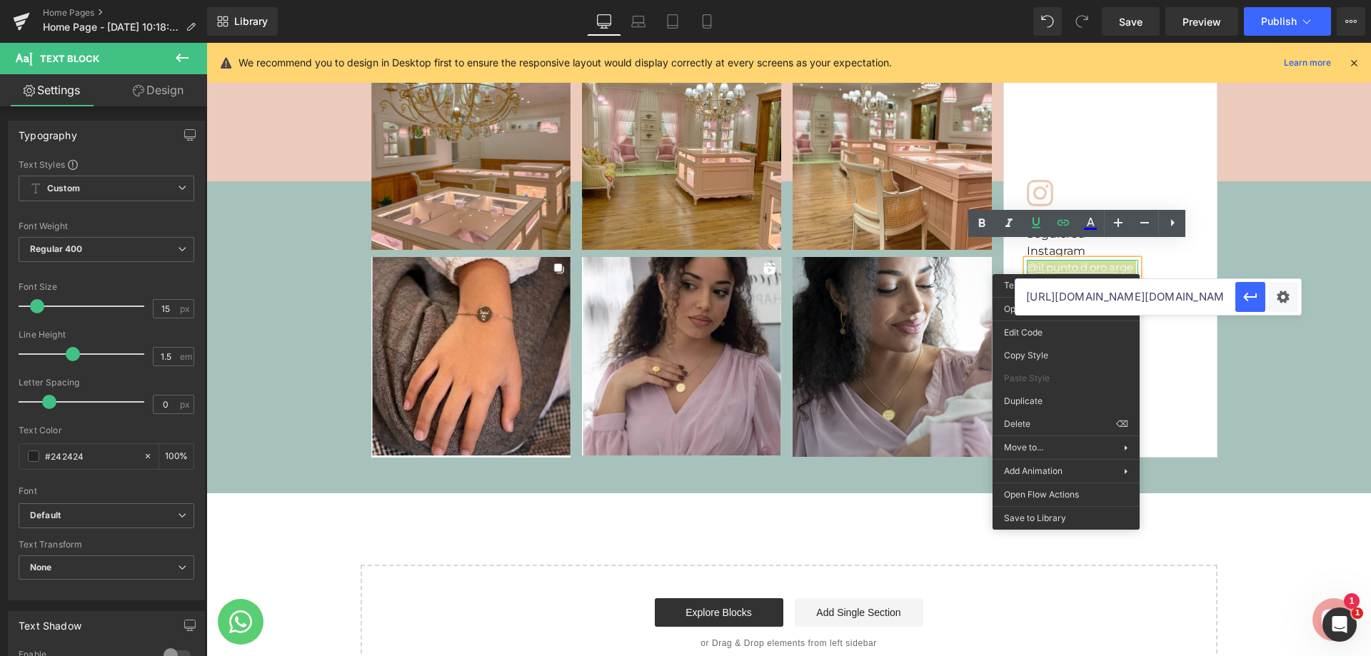
drag, startPoint x: 1052, startPoint y: 293, endPoint x: 1044, endPoint y: 302, distance: 11.7
click at [1045, 302] on input "https://www.instagram.com/il.punto.d.oro.argento_925/" at bounding box center [1125, 297] width 220 height 36
click at [1044, 302] on input "https://www.instagram.com/il.punto.d.oro.argento_925/" at bounding box center [1125, 297] width 220 height 36
paste input "_punto_doro"
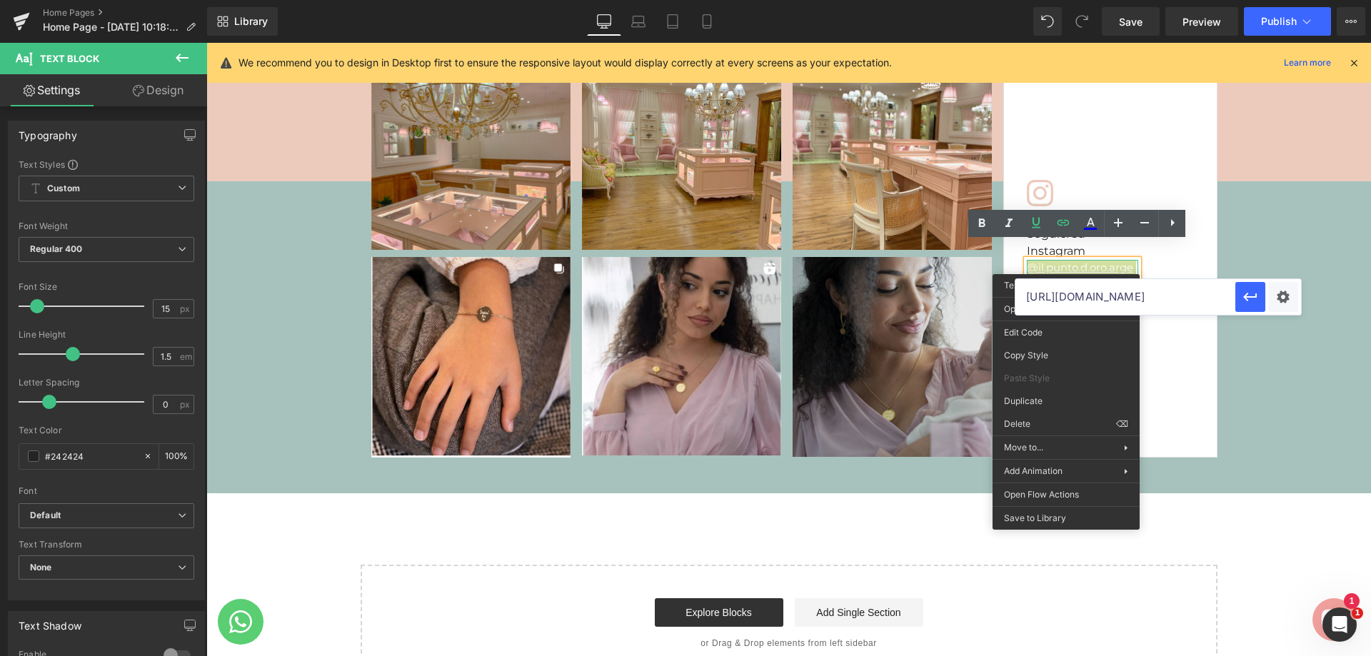
scroll to position [0, 26]
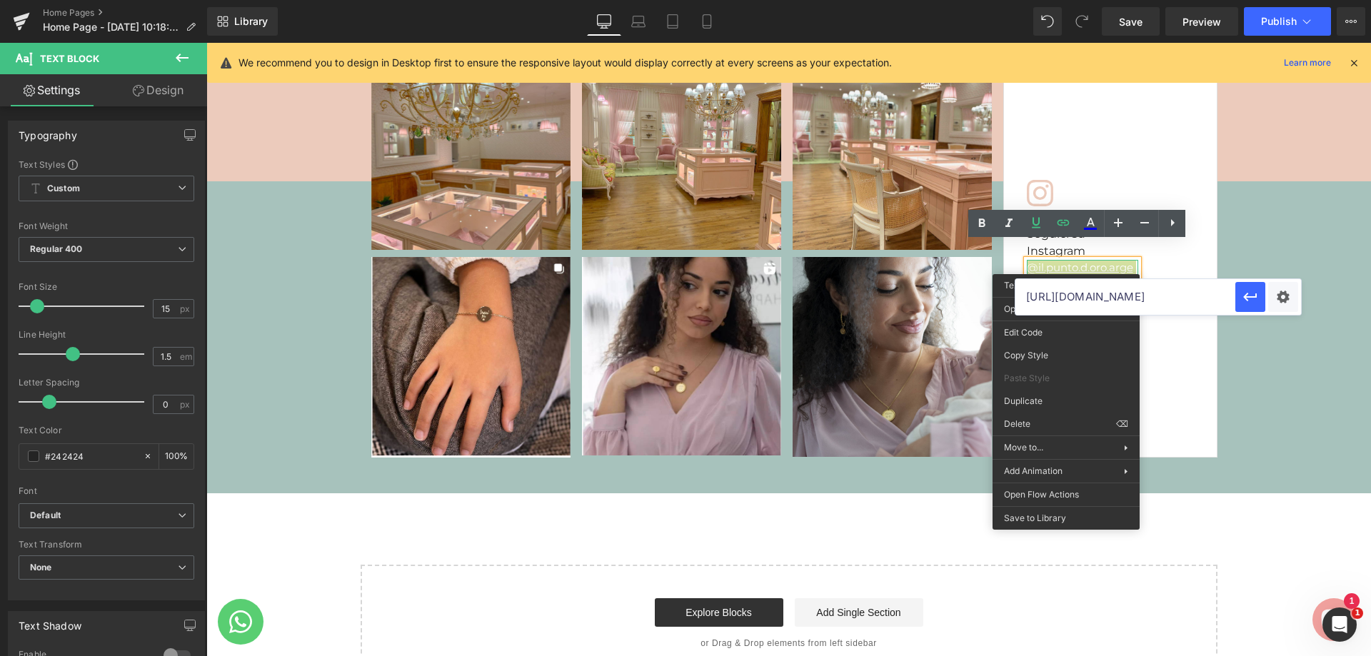
drag, startPoint x: 1220, startPoint y: 294, endPoint x: 1152, endPoint y: 307, distance: 69.7
click at [1152, 307] on input "https://www.instagram.com/il_punto_doro/" at bounding box center [1125, 297] width 220 height 36
type input "https://www.instagram.com/il_punto_doro/"
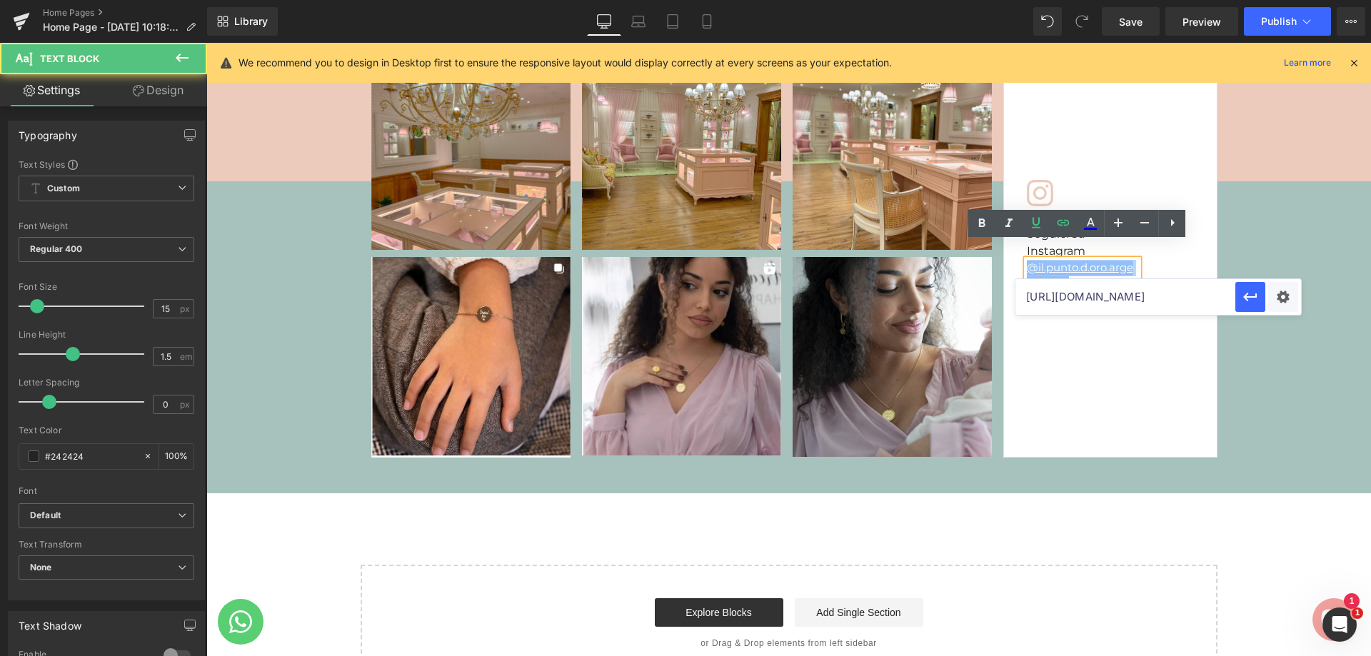
click at [1113, 261] on link "@il.punto.d.oro.argento_925" at bounding box center [1080, 276] width 106 height 30
click at [1069, 266] on p "@il.punto.d.oro.argento_925" at bounding box center [1082, 276] width 111 height 32
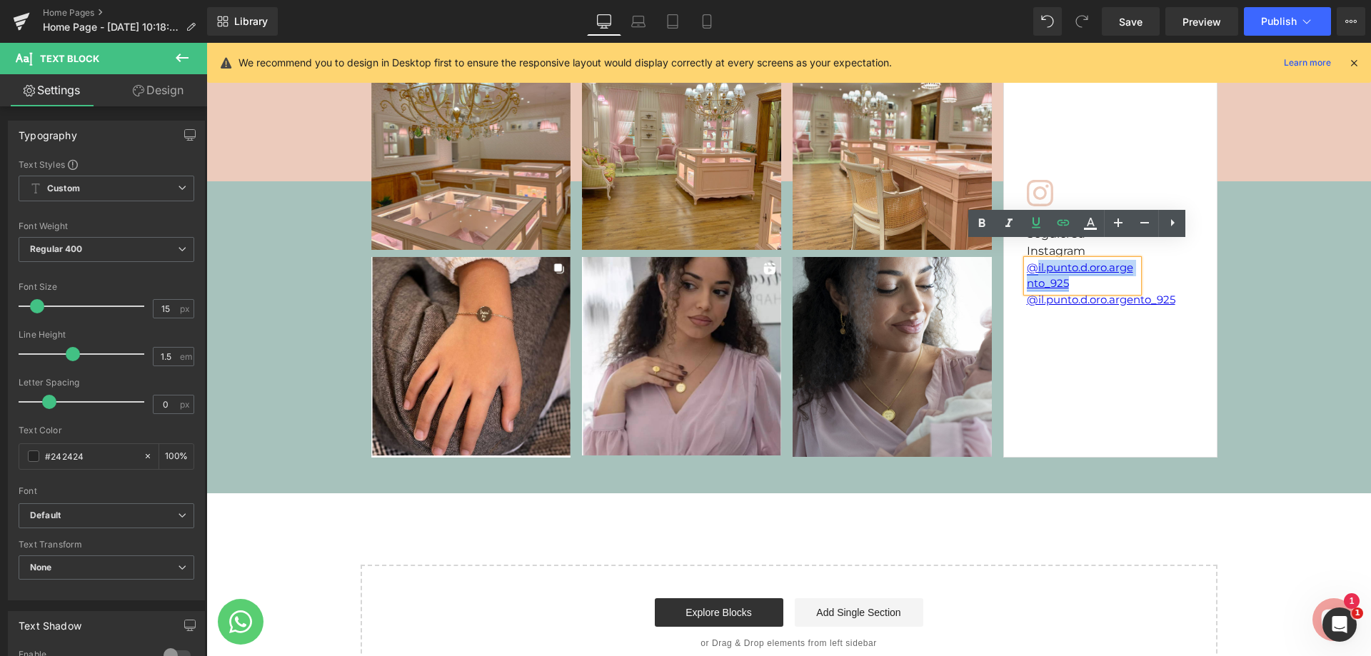
drag, startPoint x: 1069, startPoint y: 268, endPoint x: 1032, endPoint y: 256, distance: 39.7
click at [1032, 260] on p "@il.punto.d.oro.argento_925" at bounding box center [1082, 276] width 111 height 32
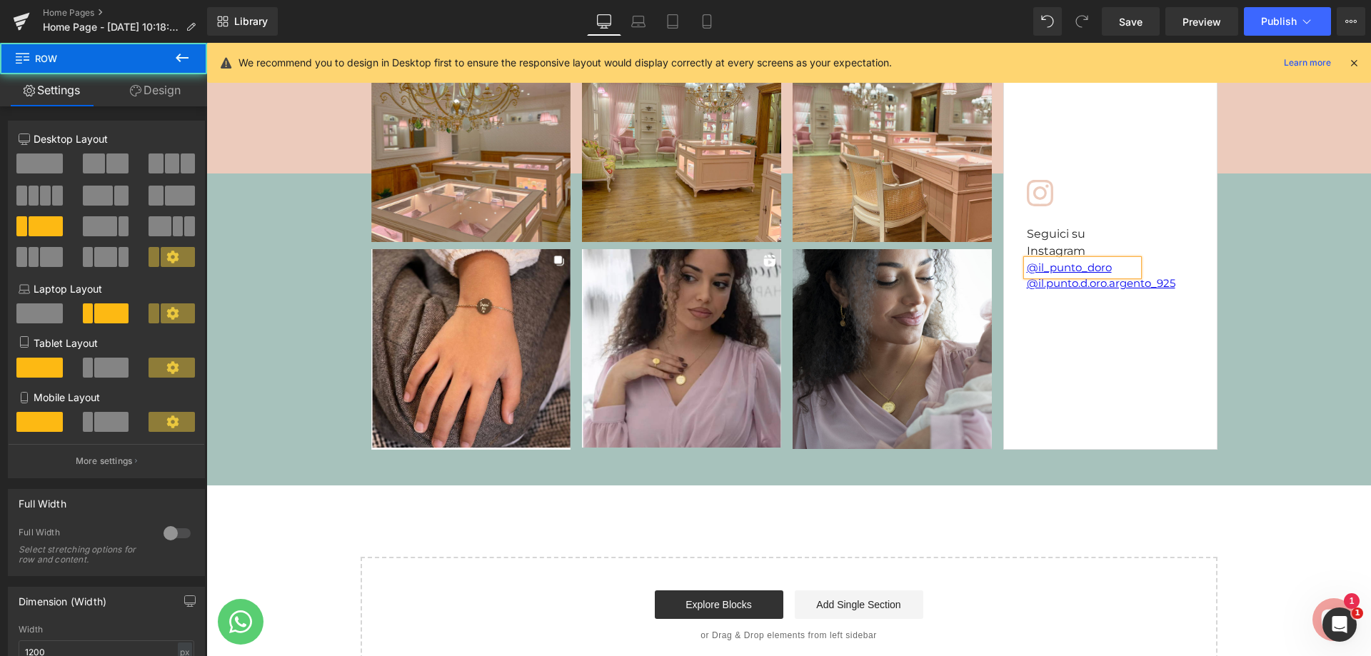
click at [1150, 309] on div "Icon Seguici su Instagram Heading @il_punto_doro Text Block @il.punto.d.oro.arg…" at bounding box center [1110, 246] width 214 height 407
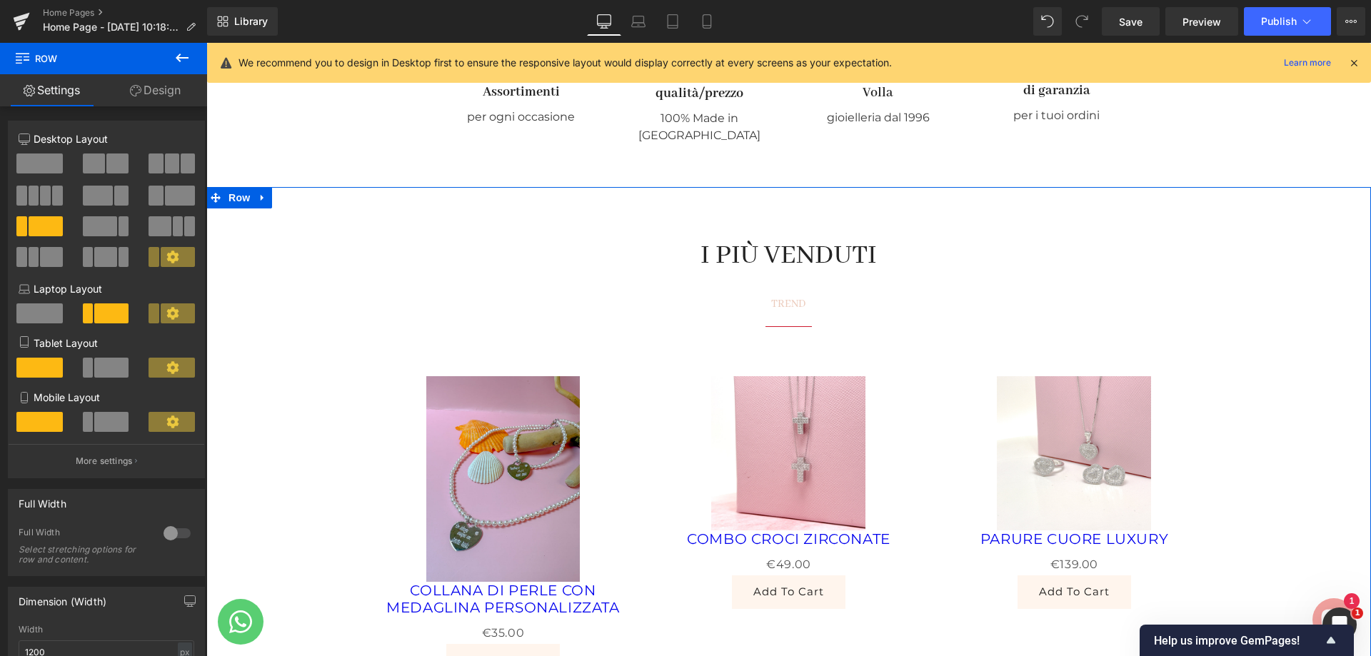
scroll to position [2459, 0]
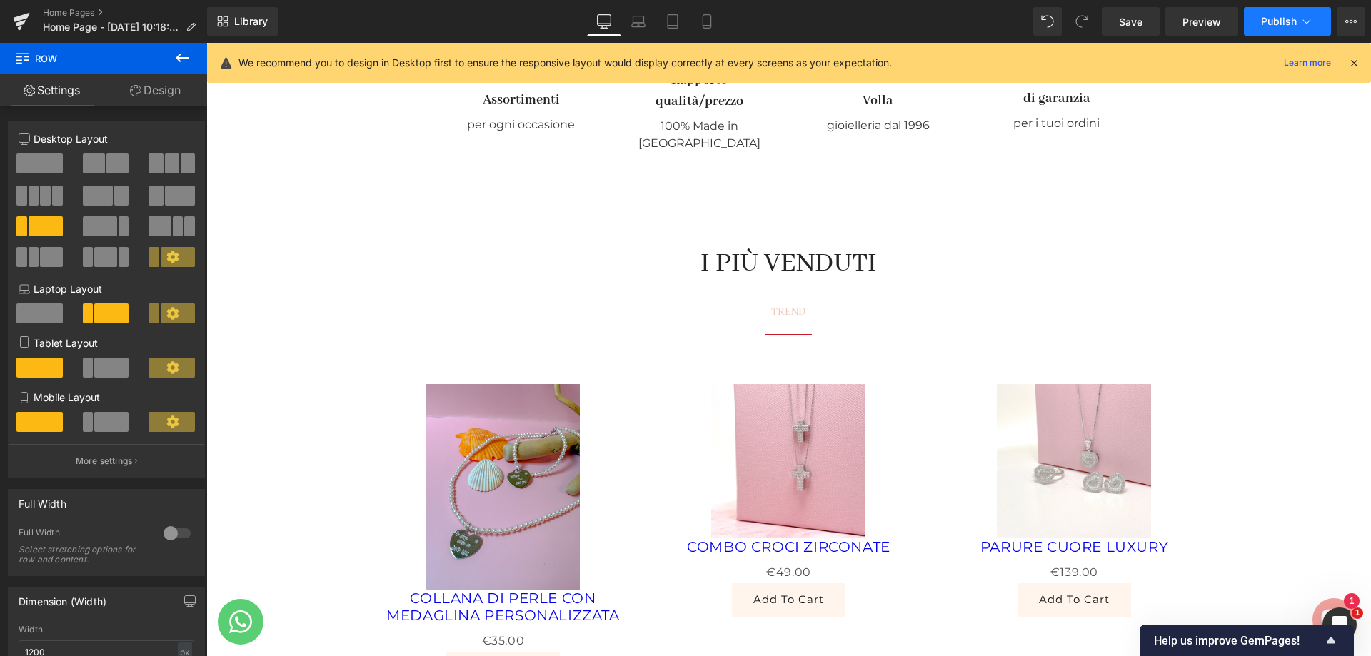
click at [1271, 17] on span "Publish" at bounding box center [1279, 21] width 36 height 11
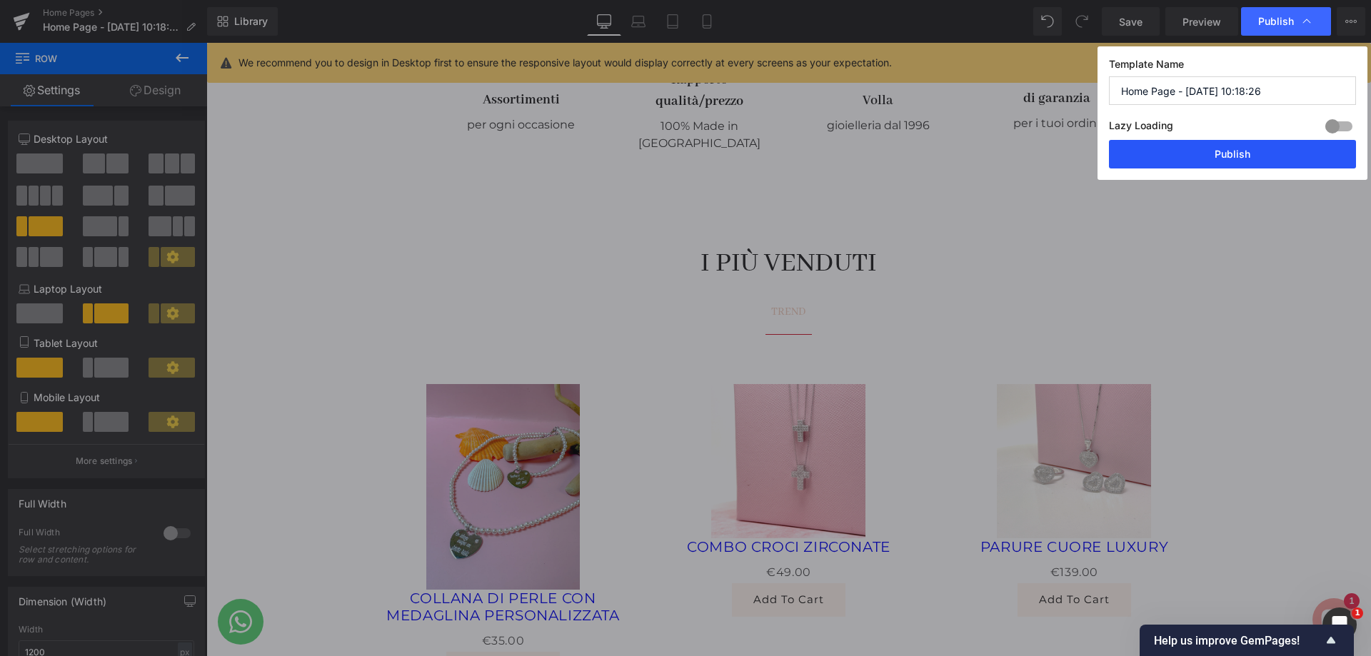
drag, startPoint x: 1225, startPoint y: 160, endPoint x: 704, endPoint y: 370, distance: 561.8
click at [1225, 160] on button "Publish" at bounding box center [1232, 154] width 247 height 29
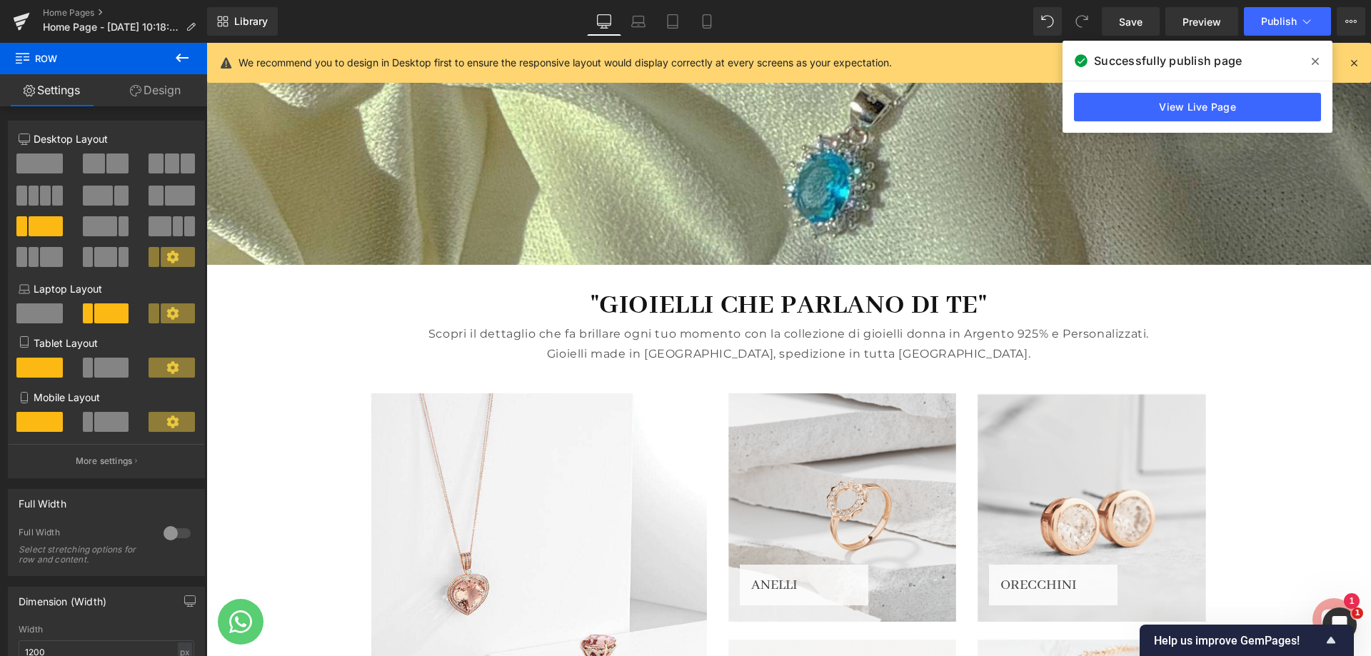
scroll to position [603, 0]
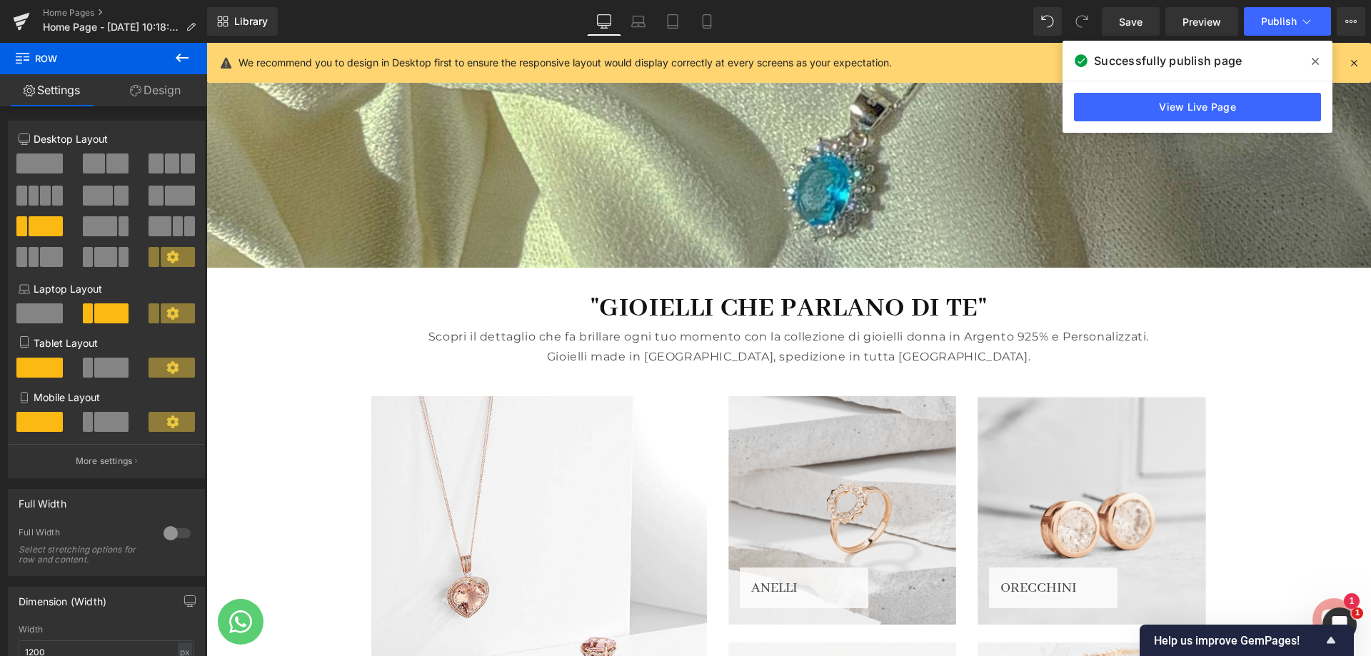
click at [185, 55] on icon at bounding box center [181, 57] width 17 height 17
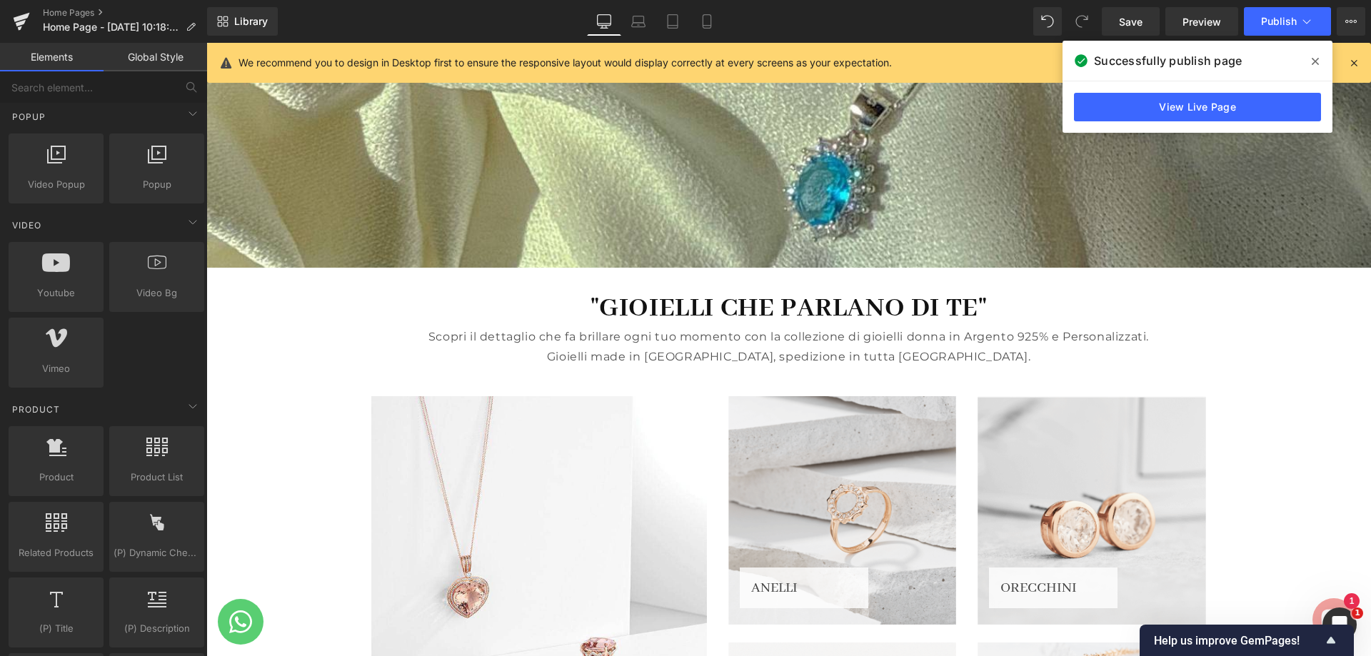
scroll to position [928, 0]
click at [161, 199] on div "Popup video popup, popup, model popup, window" at bounding box center [156, 166] width 95 height 70
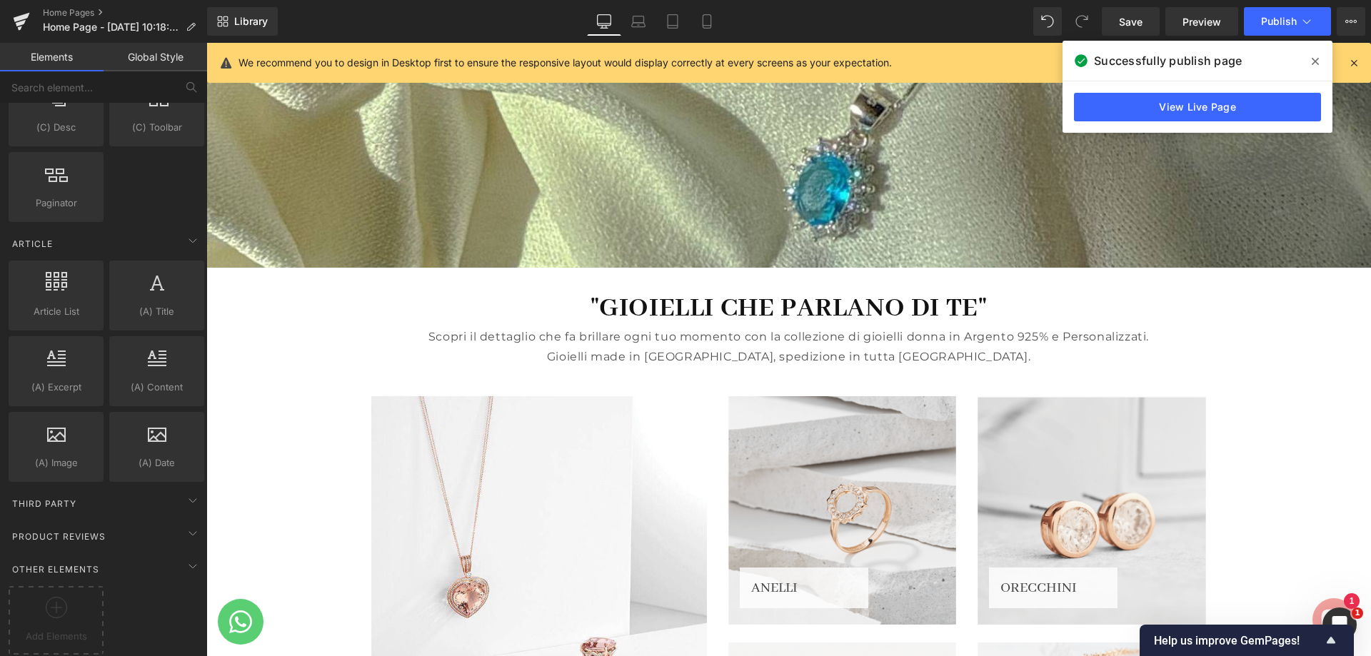
scroll to position [2596, 0]
click at [87, 489] on div "Third Party" at bounding box center [106, 503] width 201 height 29
click at [77, 530] on span "Product Reviews" at bounding box center [59, 537] width 96 height 14
click at [74, 555] on div "Other Elements" at bounding box center [106, 569] width 201 height 29
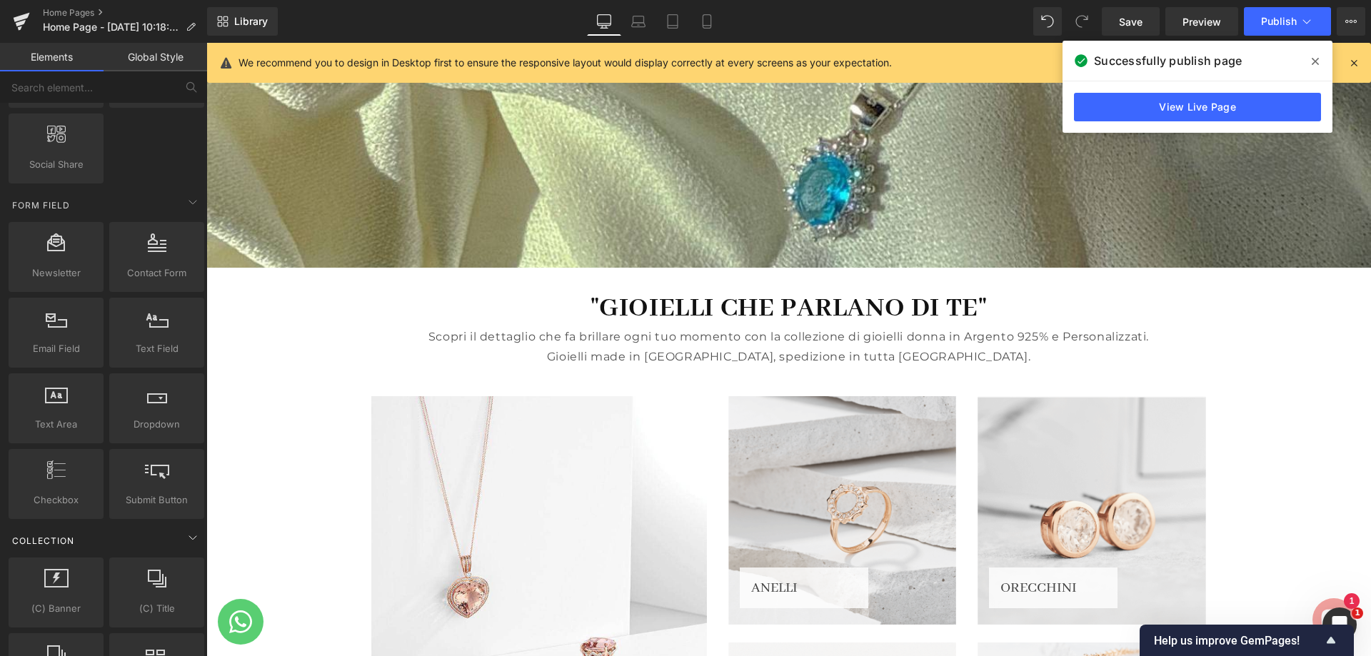
scroll to position [2022, 0]
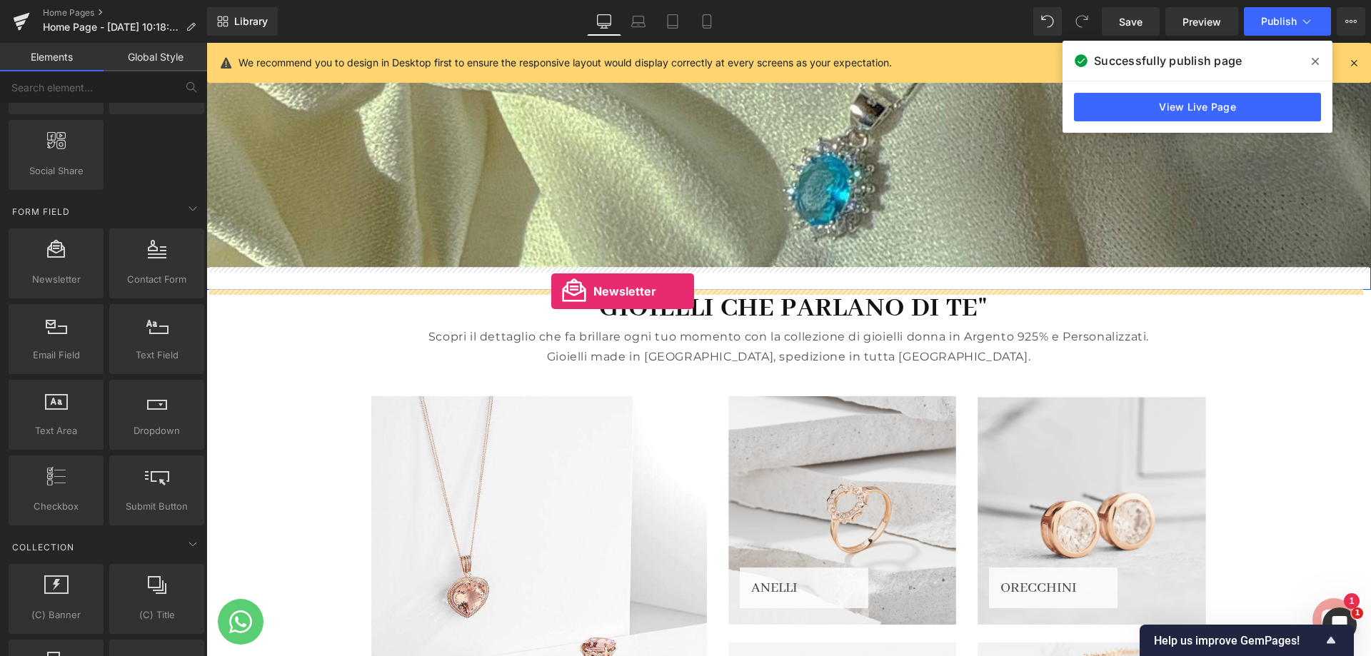
drag, startPoint x: 277, startPoint y: 320, endPoint x: 551, endPoint y: 291, distance: 275.6
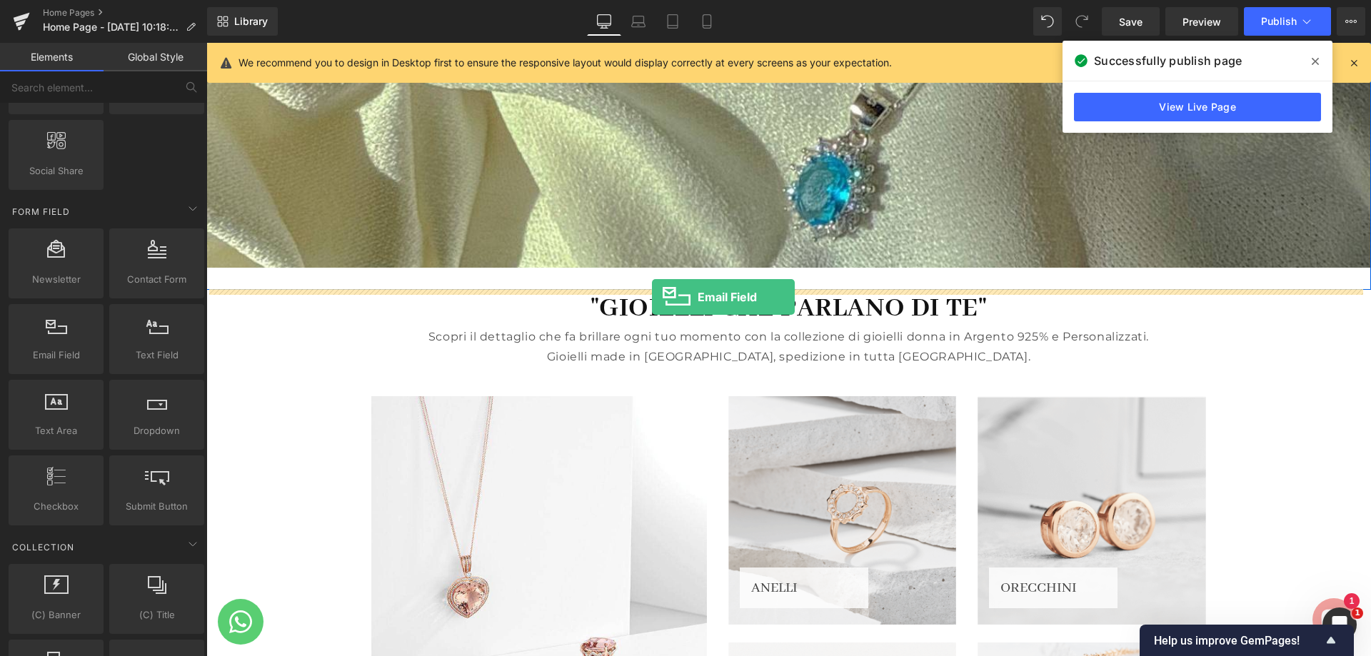
drag, startPoint x: 298, startPoint y: 386, endPoint x: 652, endPoint y: 297, distance: 365.0
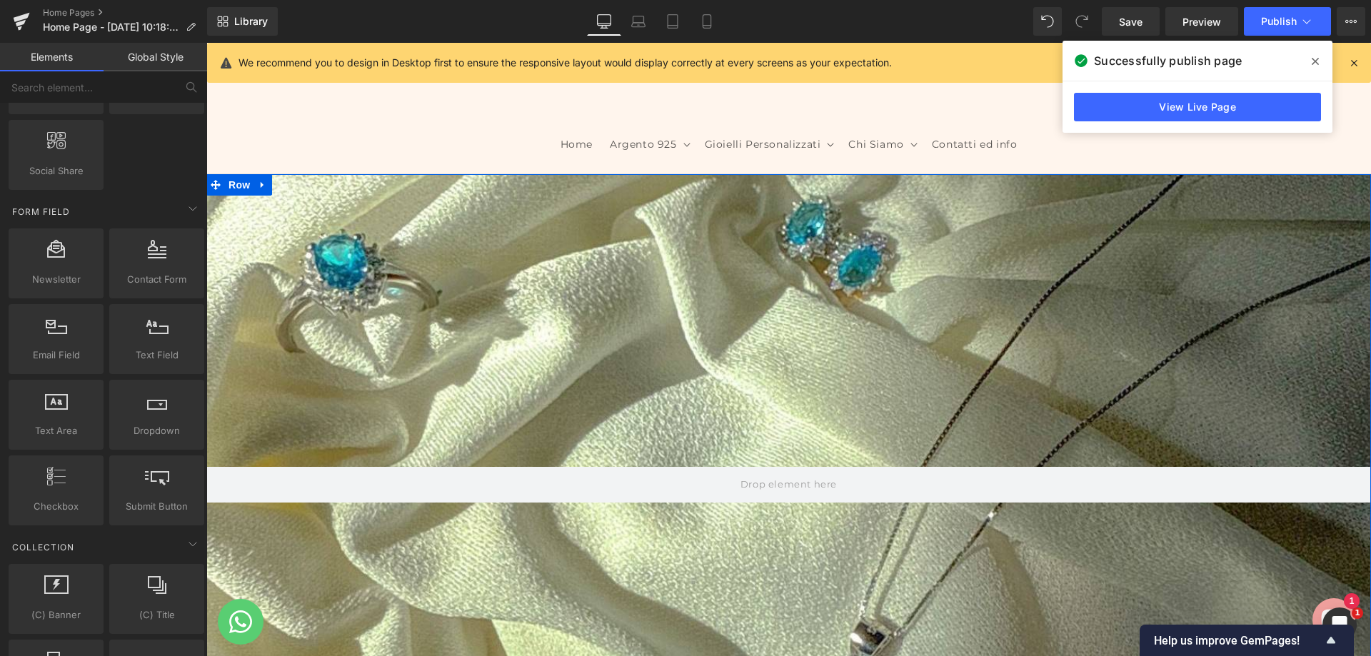
scroll to position [47, 0]
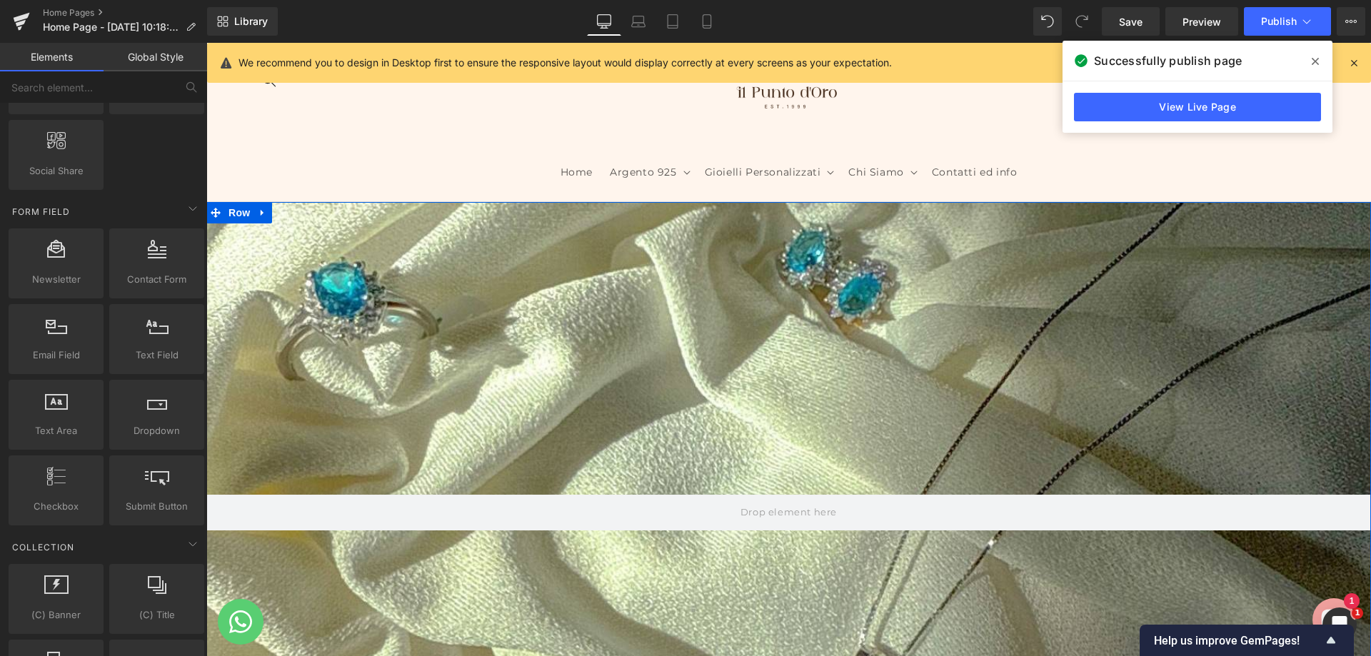
drag, startPoint x: 1365, startPoint y: 573, endPoint x: 1576, endPoint y: 109, distance: 509.9
click at [1261, 16] on button "Publish" at bounding box center [1287, 21] width 87 height 29
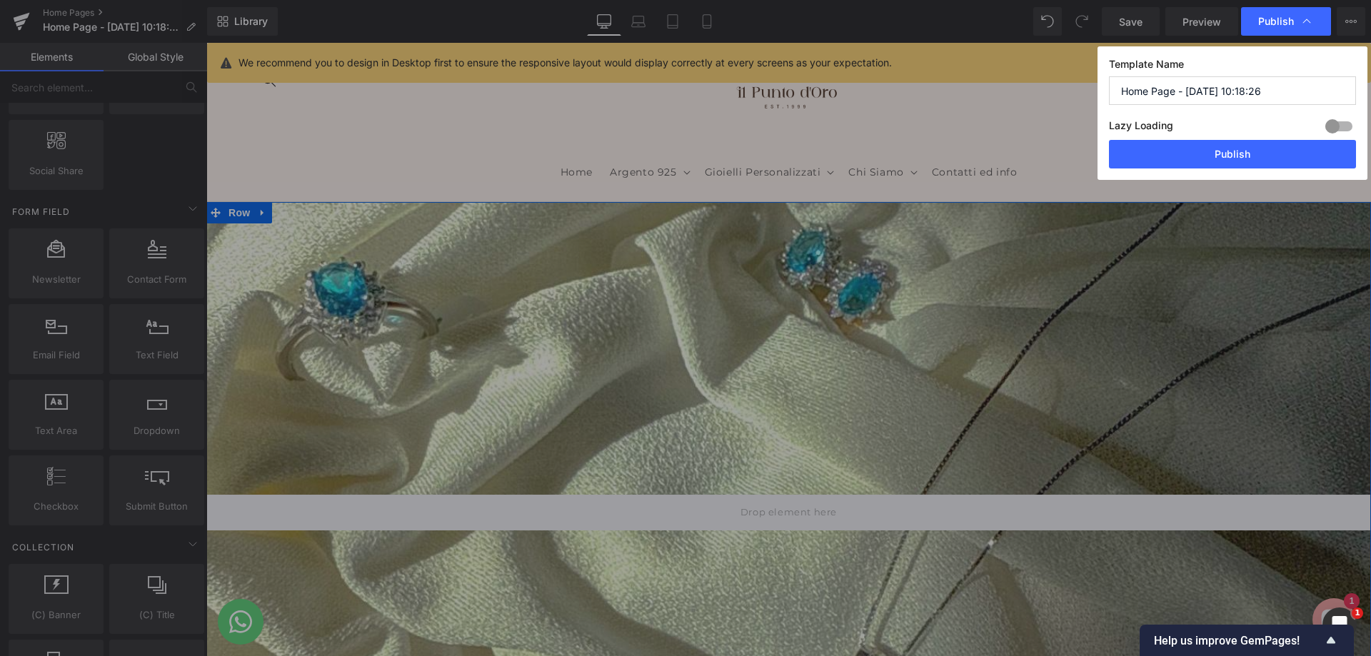
click at [1196, 171] on div "Template Name Home Page - Jul 22, 10:18:26 Lazy Loading Build Upgrade plan to u…" at bounding box center [1232, 113] width 270 height 134
drag, startPoint x: 1204, startPoint y: 157, endPoint x: 365, endPoint y: 123, distance: 839.6
click at [1204, 157] on button "Publish" at bounding box center [1232, 154] width 247 height 29
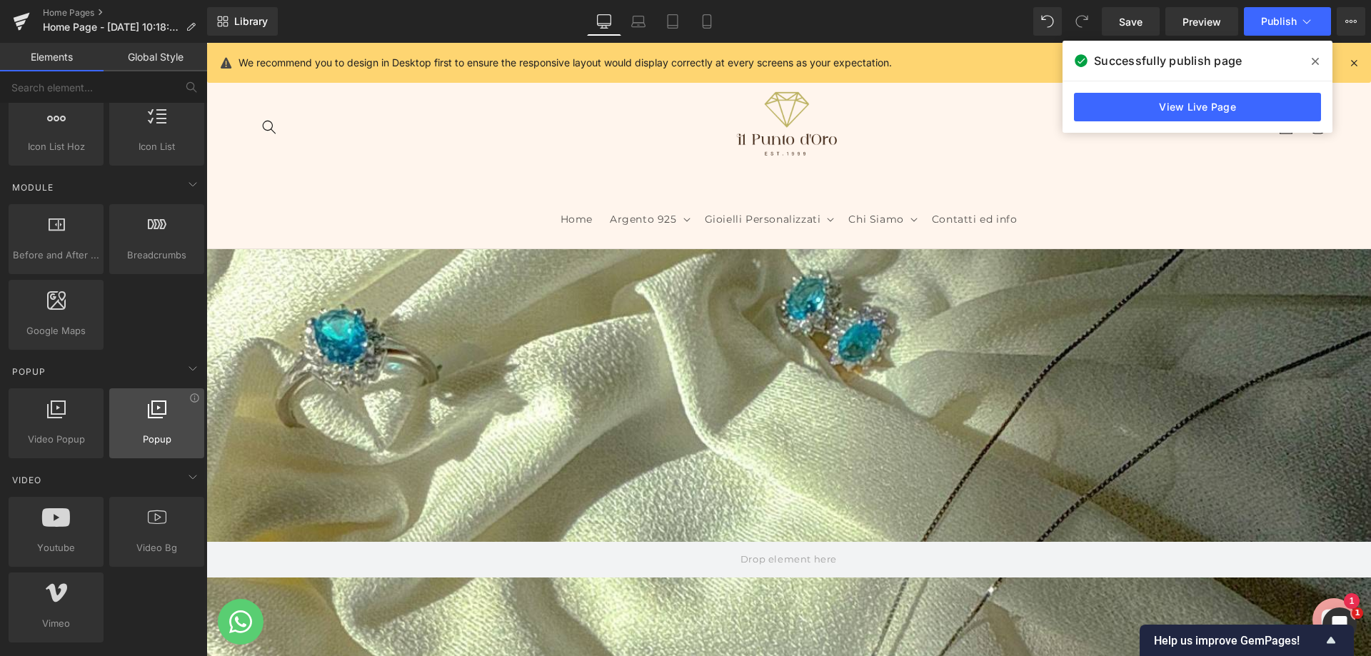
scroll to position [665, 0]
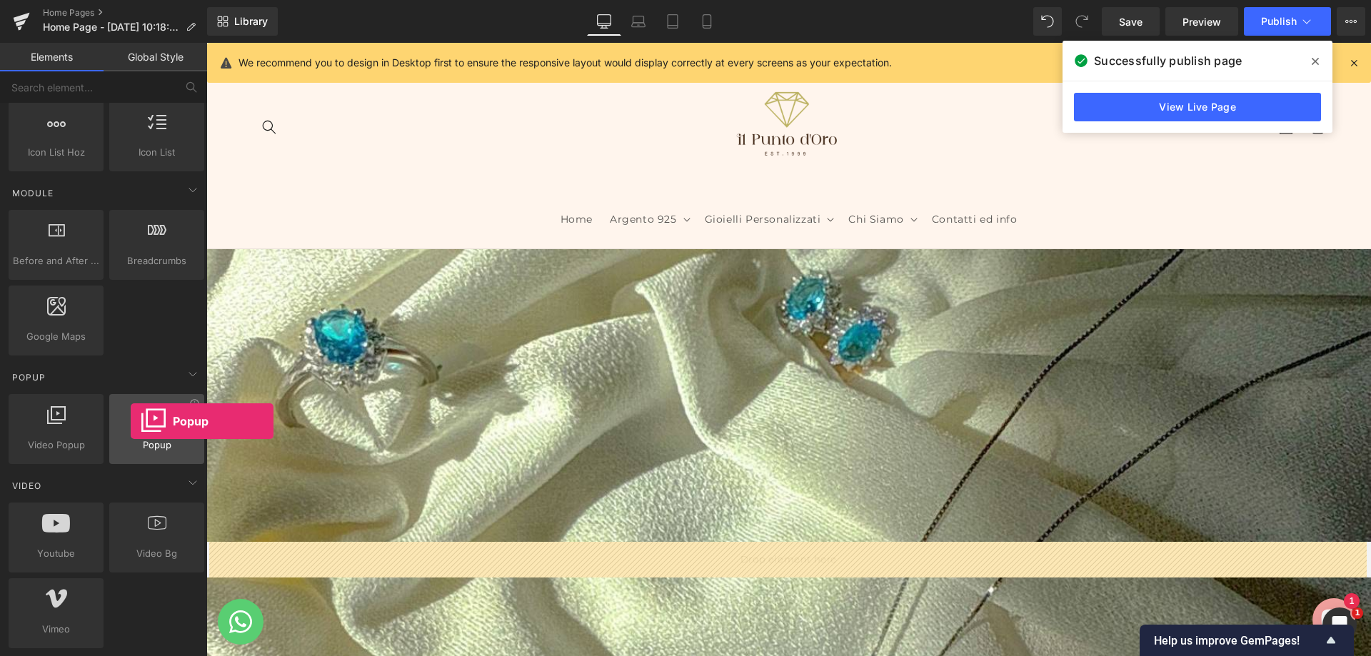
click at [131, 421] on div at bounding box center [157, 422] width 86 height 32
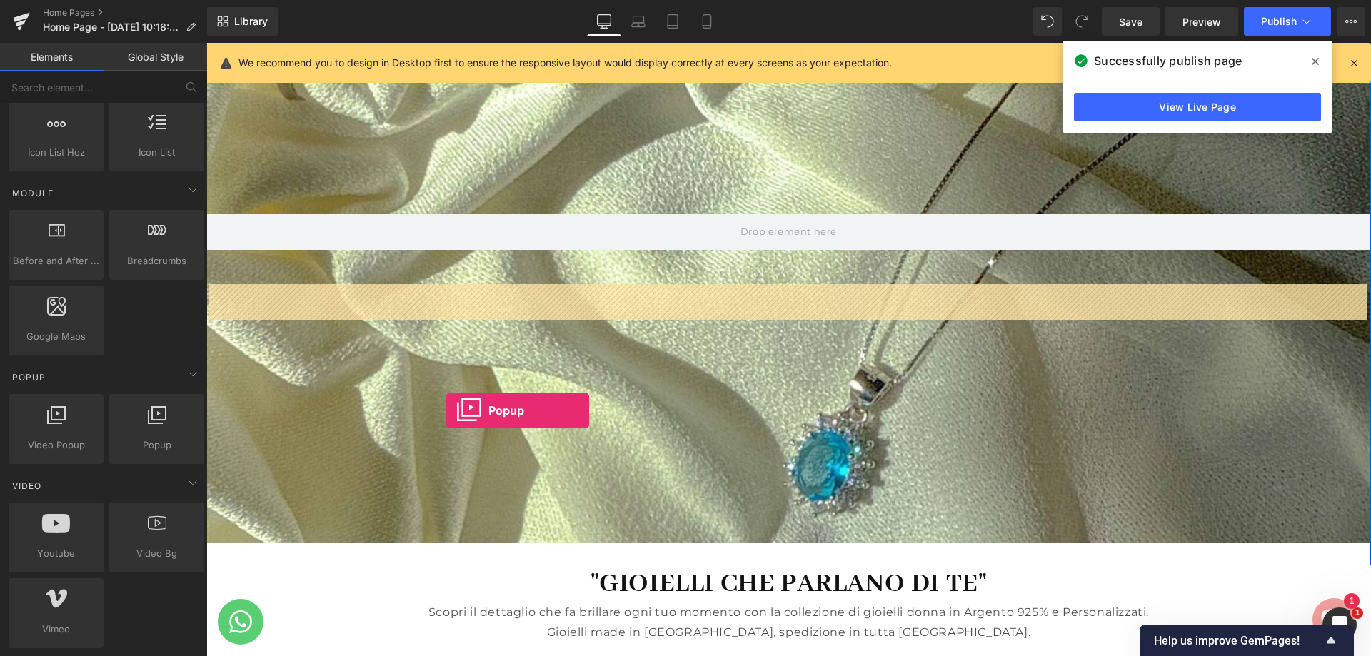
scroll to position [500, 0]
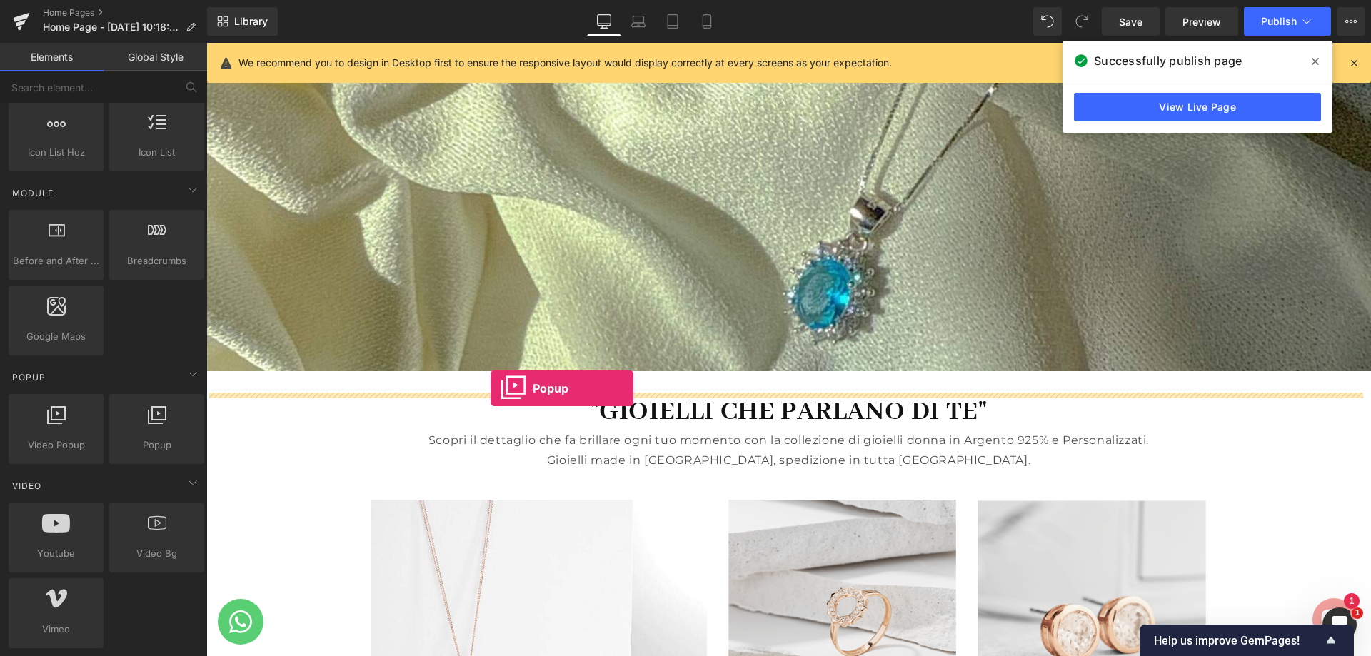
drag, startPoint x: 341, startPoint y: 472, endPoint x: 490, endPoint y: 388, distance: 171.0
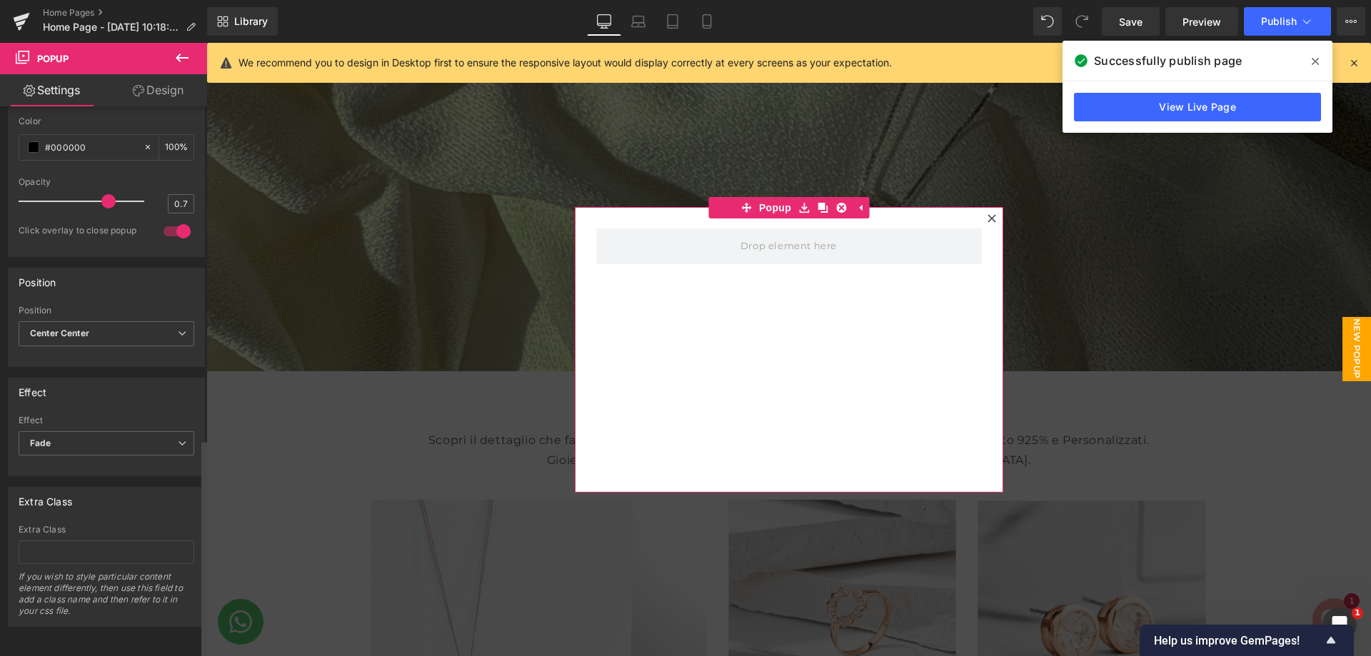
scroll to position [836, 0]
click at [745, 253] on span at bounding box center [788, 246] width 106 height 24
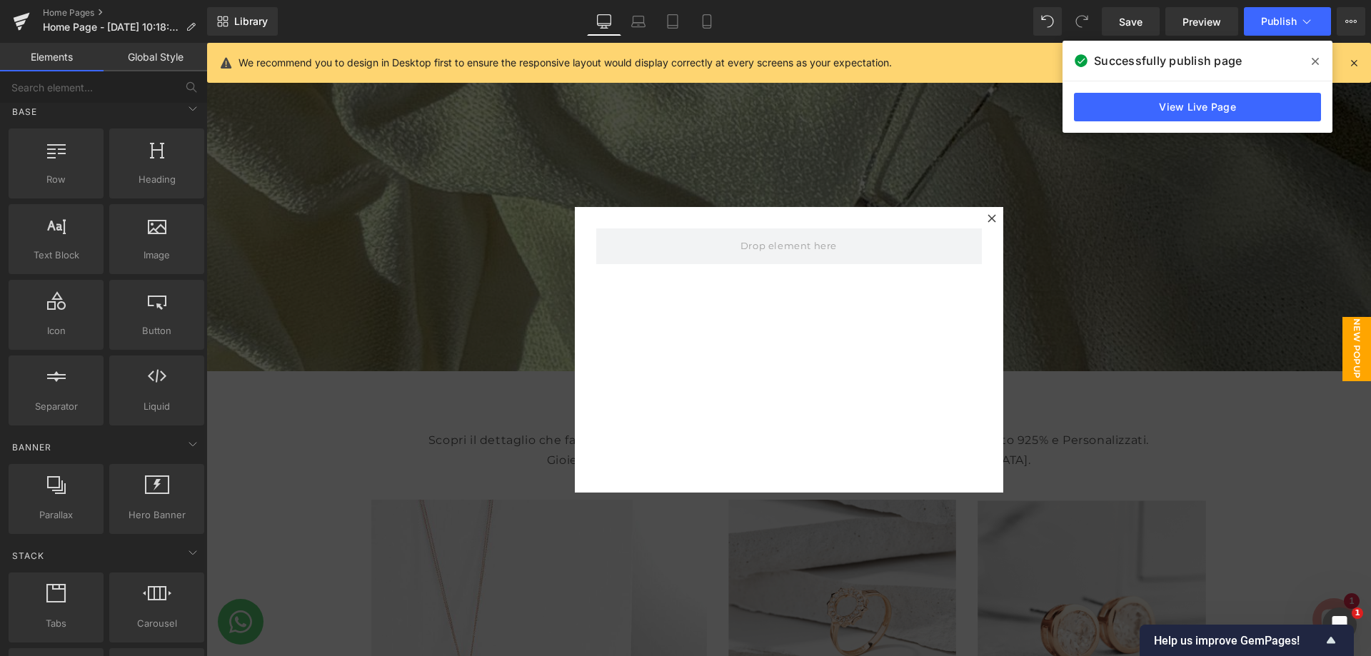
scroll to position [0, 0]
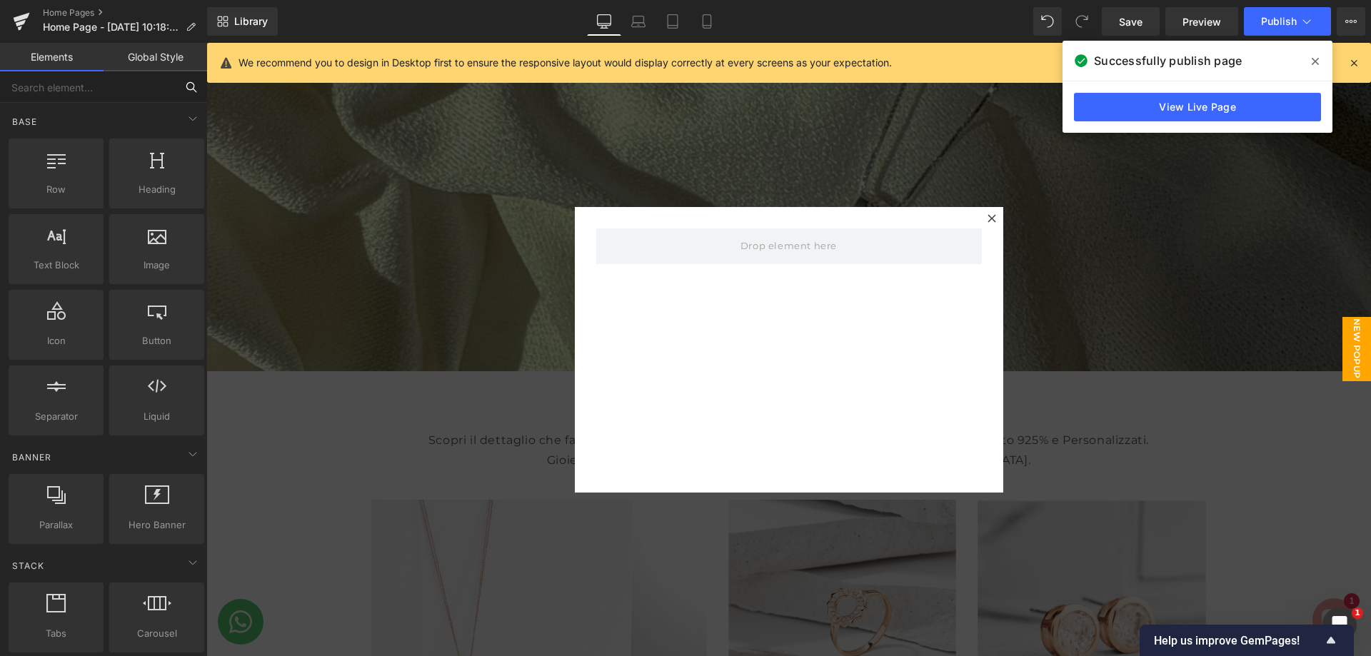
click at [124, 92] on input "text" at bounding box center [88, 86] width 176 height 31
type input "ne"
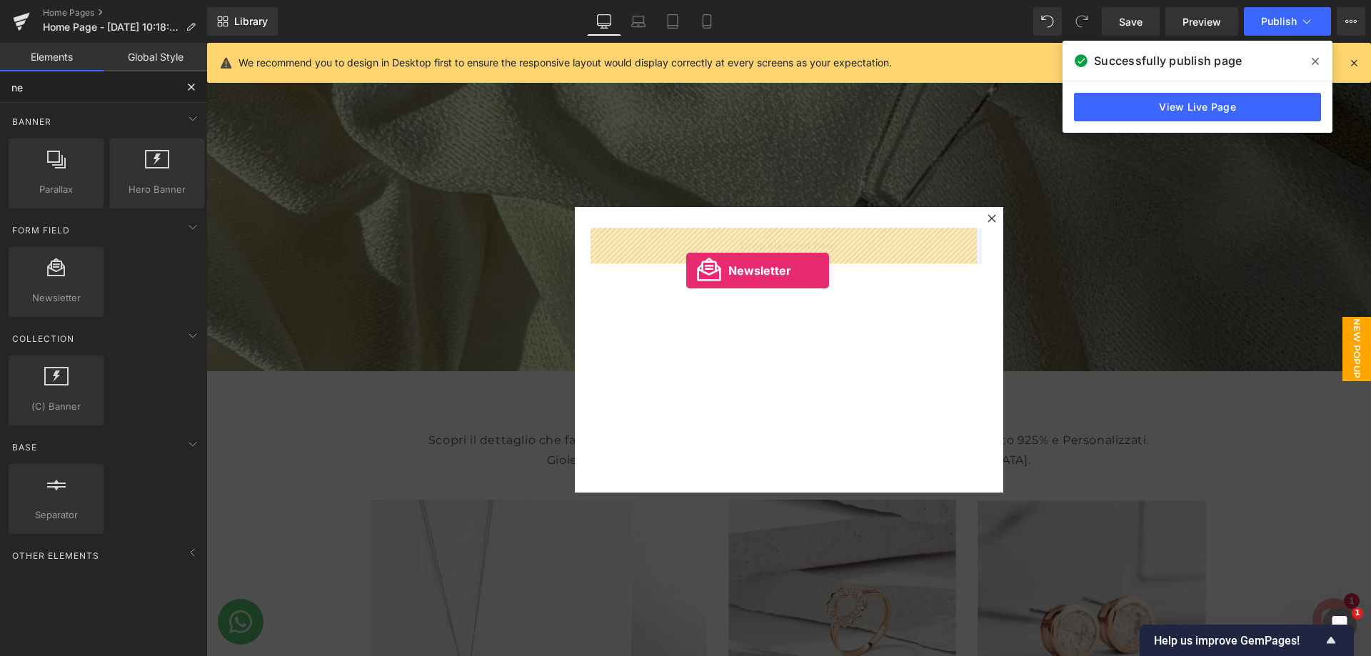
drag, startPoint x: 228, startPoint y: 333, endPoint x: 695, endPoint y: 264, distance: 471.9
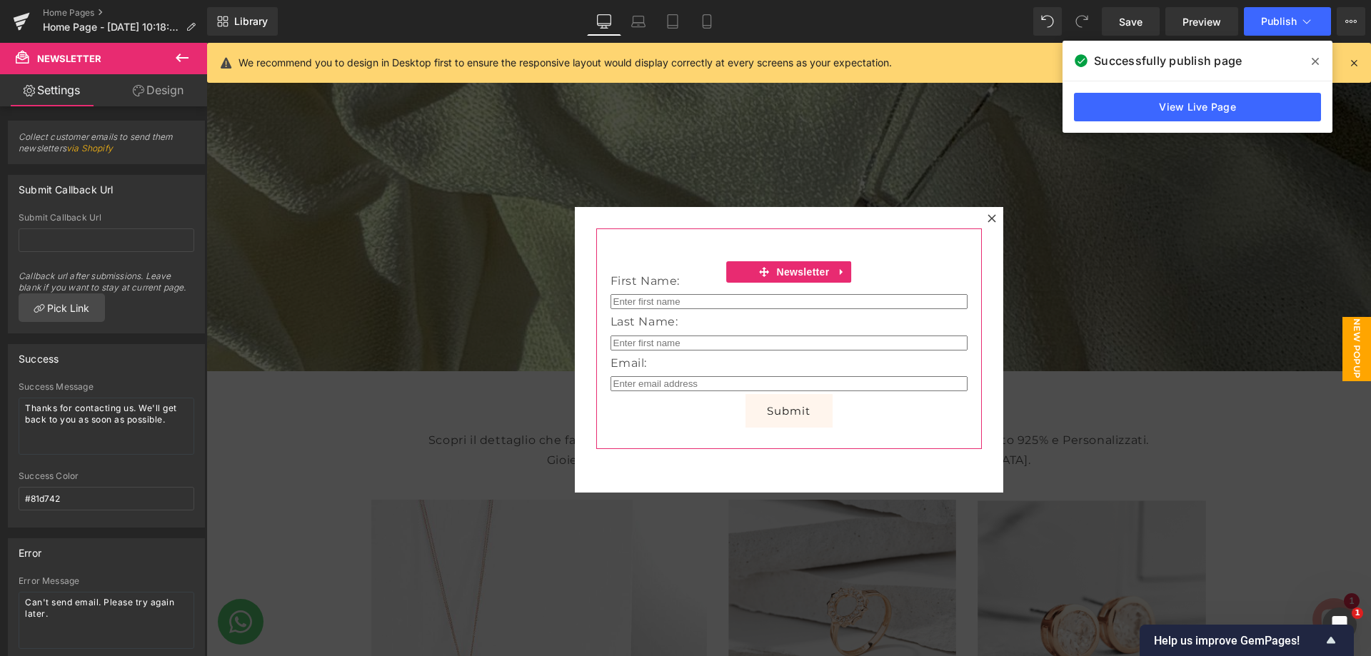
click at [691, 258] on div "First Name: Text Block Text Field Last Name: Text Block Text Field Email: Text …" at bounding box center [789, 338] width 386 height 221
click at [190, 54] on icon at bounding box center [181, 57] width 17 height 17
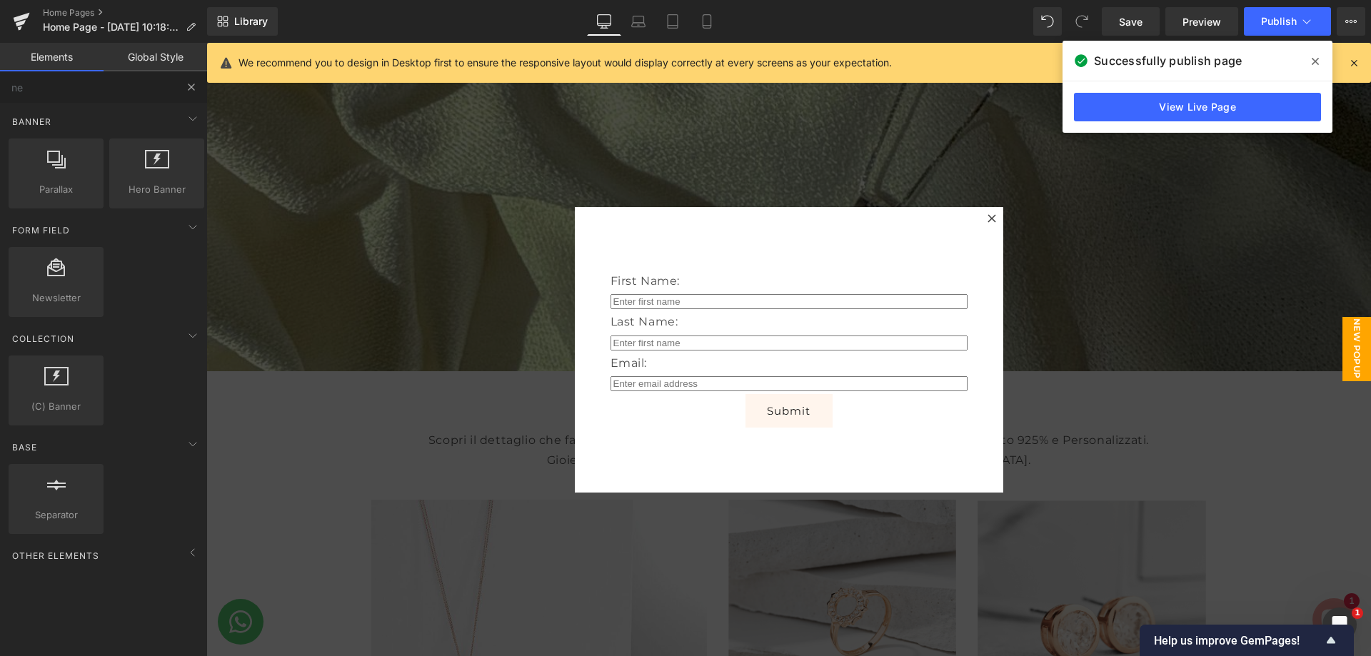
click at [183, 91] on button at bounding box center [191, 86] width 31 height 31
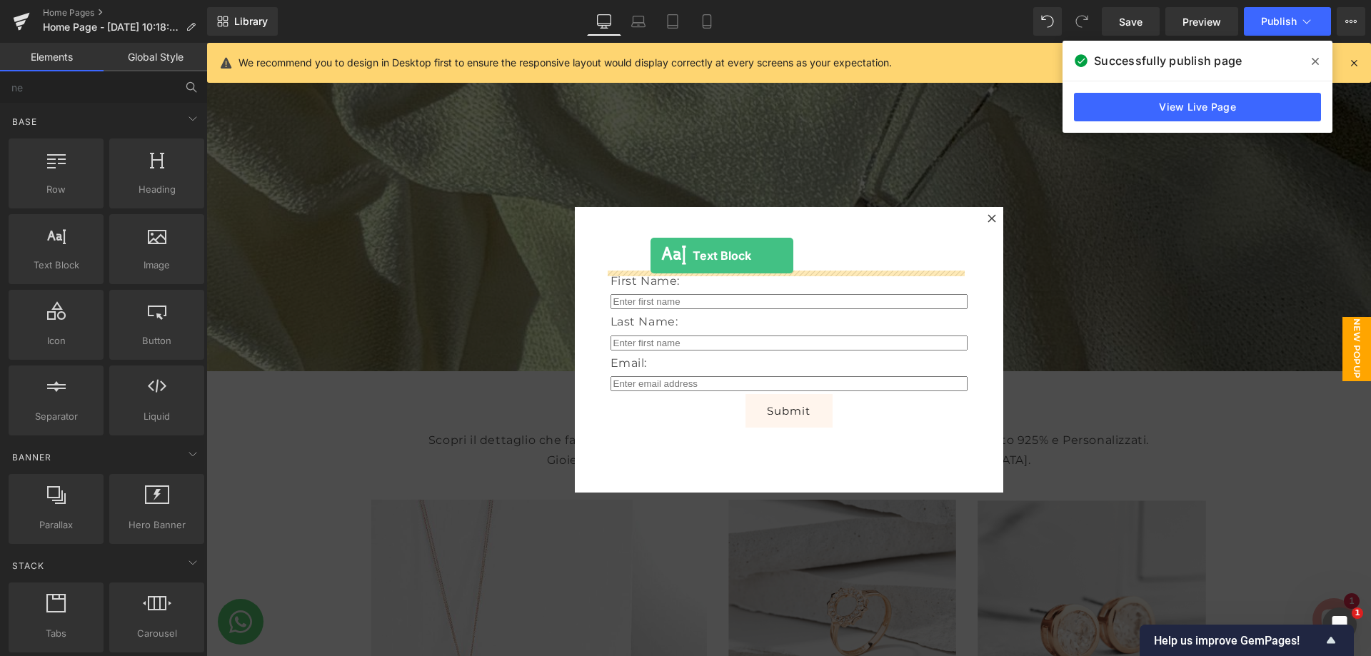
drag, startPoint x: 268, startPoint y: 307, endPoint x: 650, endPoint y: 256, distance: 385.4
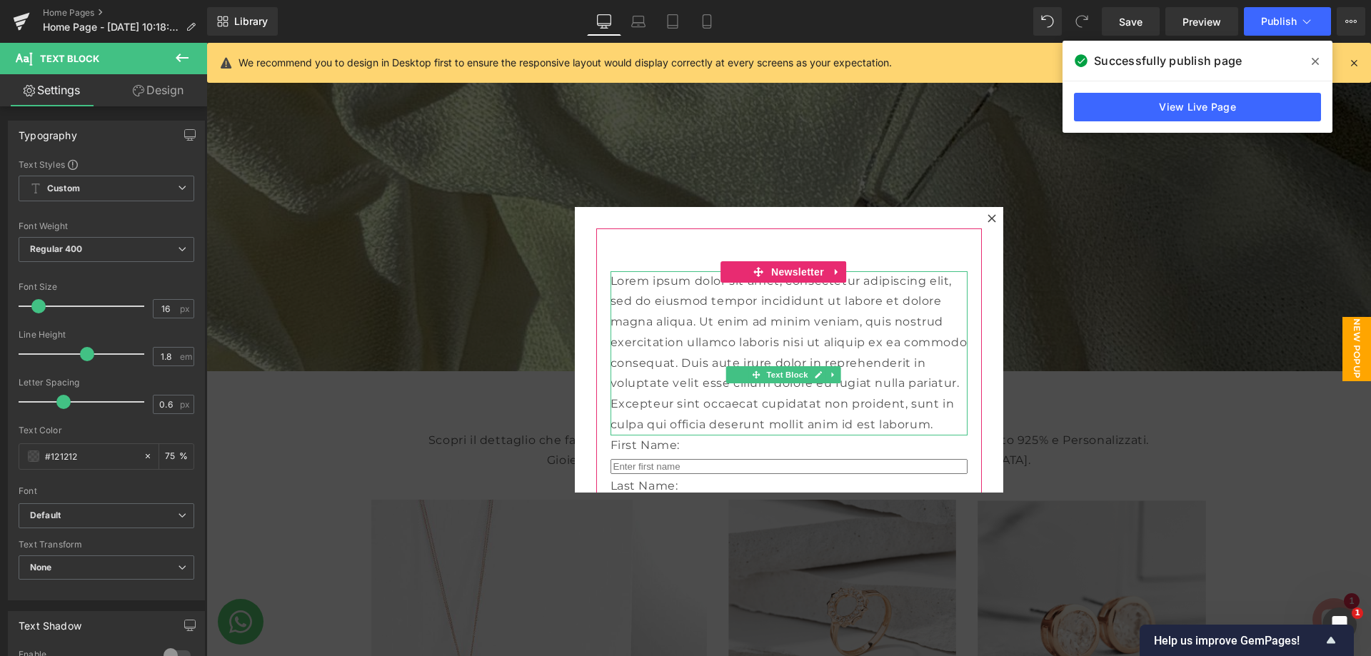
click at [756, 314] on p "Lorem ipsum dolor sit amet, consectetur adipiscing elit, sed do eiusmod tempor …" at bounding box center [788, 353] width 357 height 164
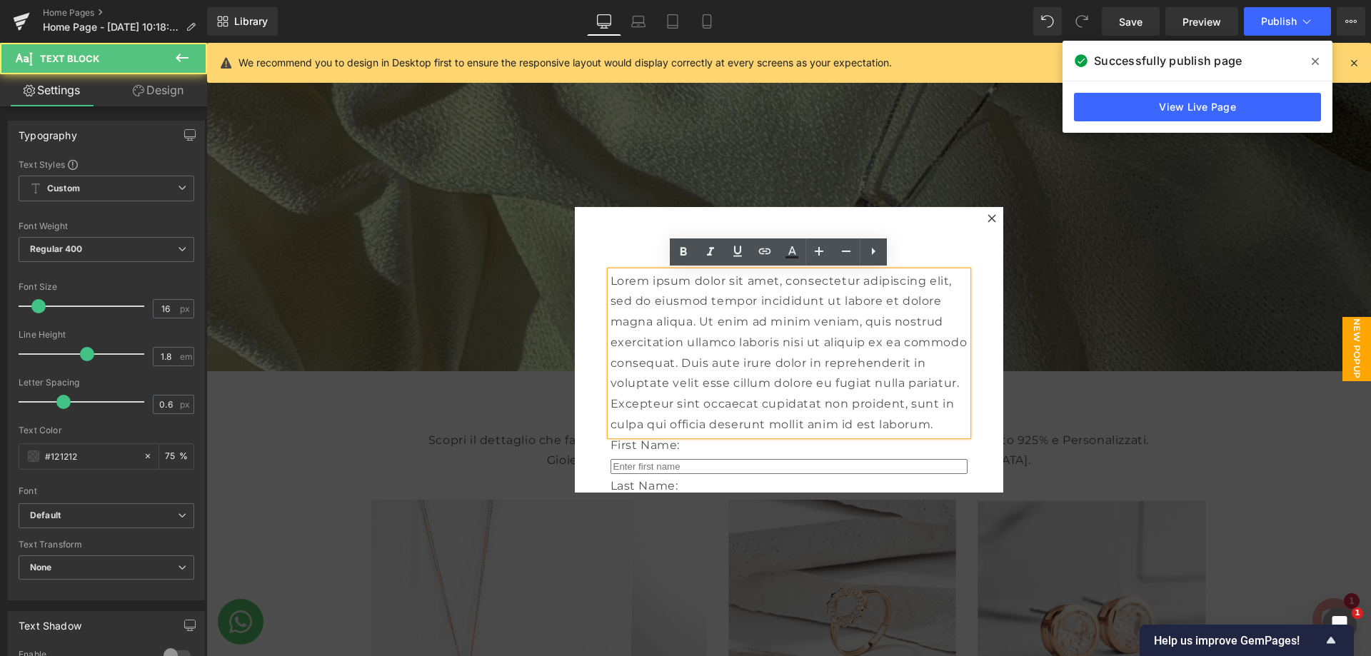
click at [785, 391] on p "Lorem ipsum dolor sit amet, consectetur adipiscing elit, sed do eiusmod tempor …" at bounding box center [788, 353] width 357 height 164
click at [804, 435] on p "Lorem ipsum dolor sit amet, consectetur adipiscing elit, sed do eiusmod tempor …" at bounding box center [788, 353] width 357 height 164
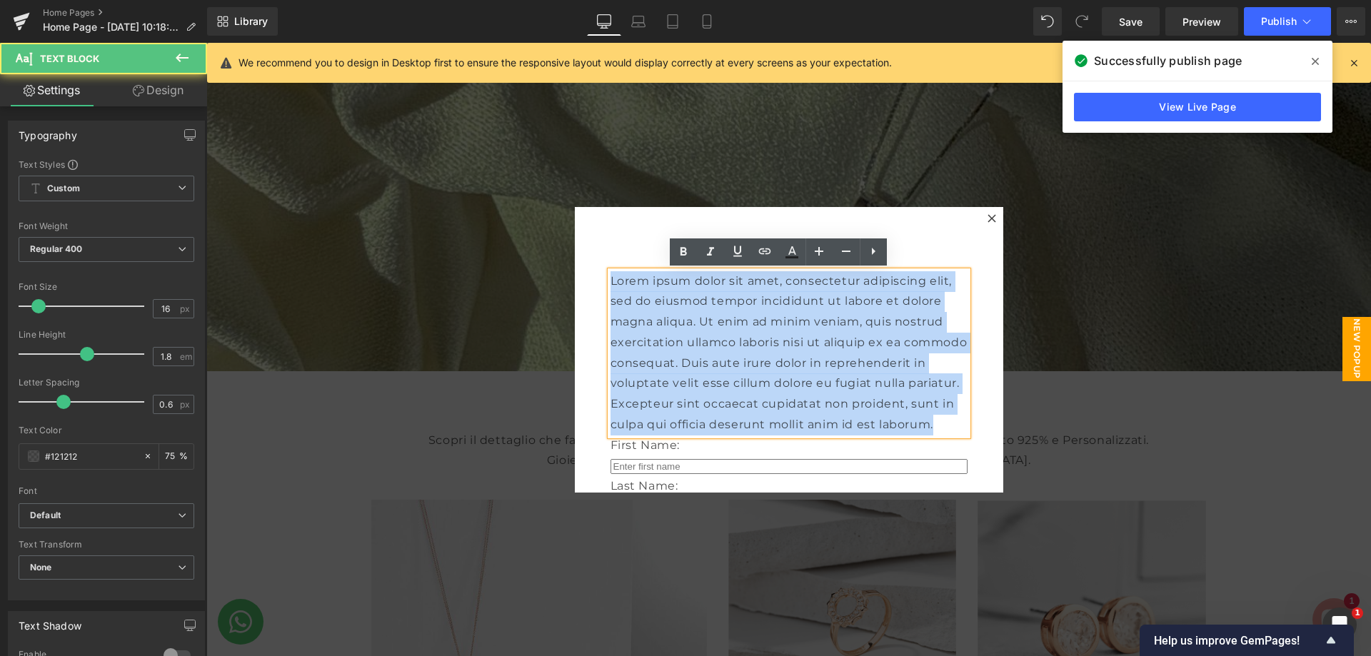
click at [804, 435] on p "Lorem ipsum dolor sit amet, consectetur adipiscing elit, sed do eiusmod tempor …" at bounding box center [788, 353] width 357 height 164
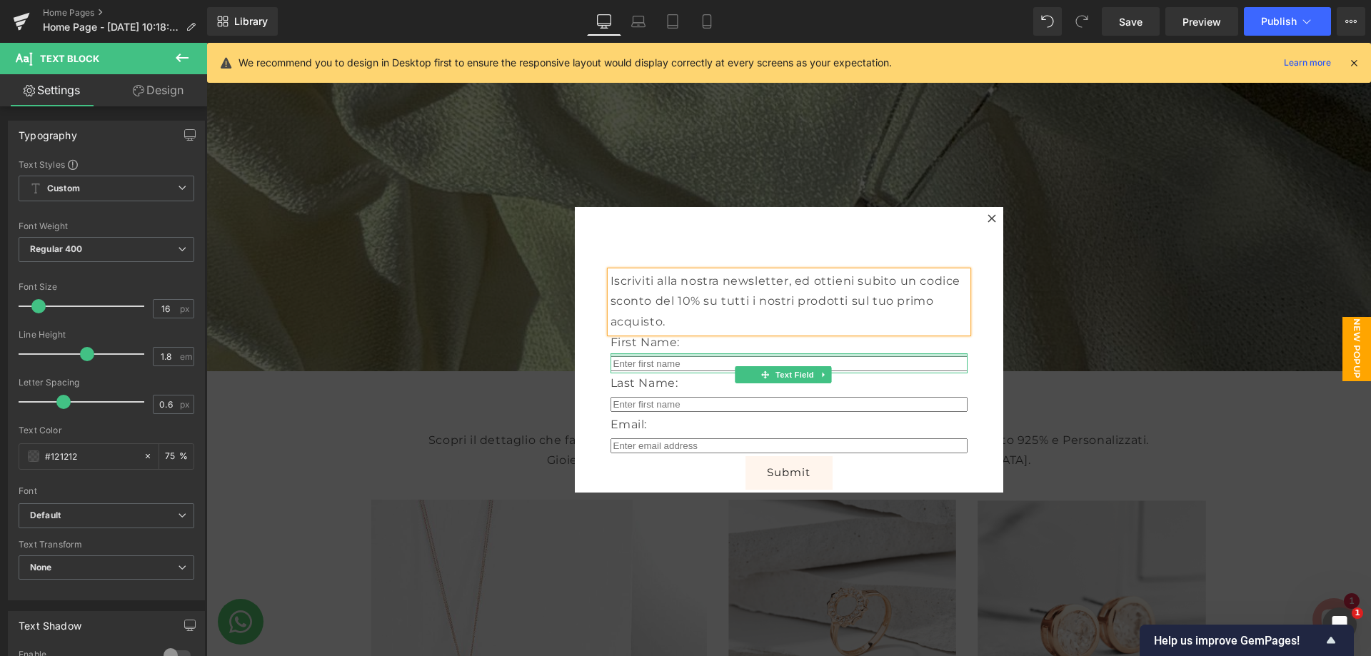
click at [793, 352] on div "First Name: Text Block" at bounding box center [788, 343] width 357 height 21
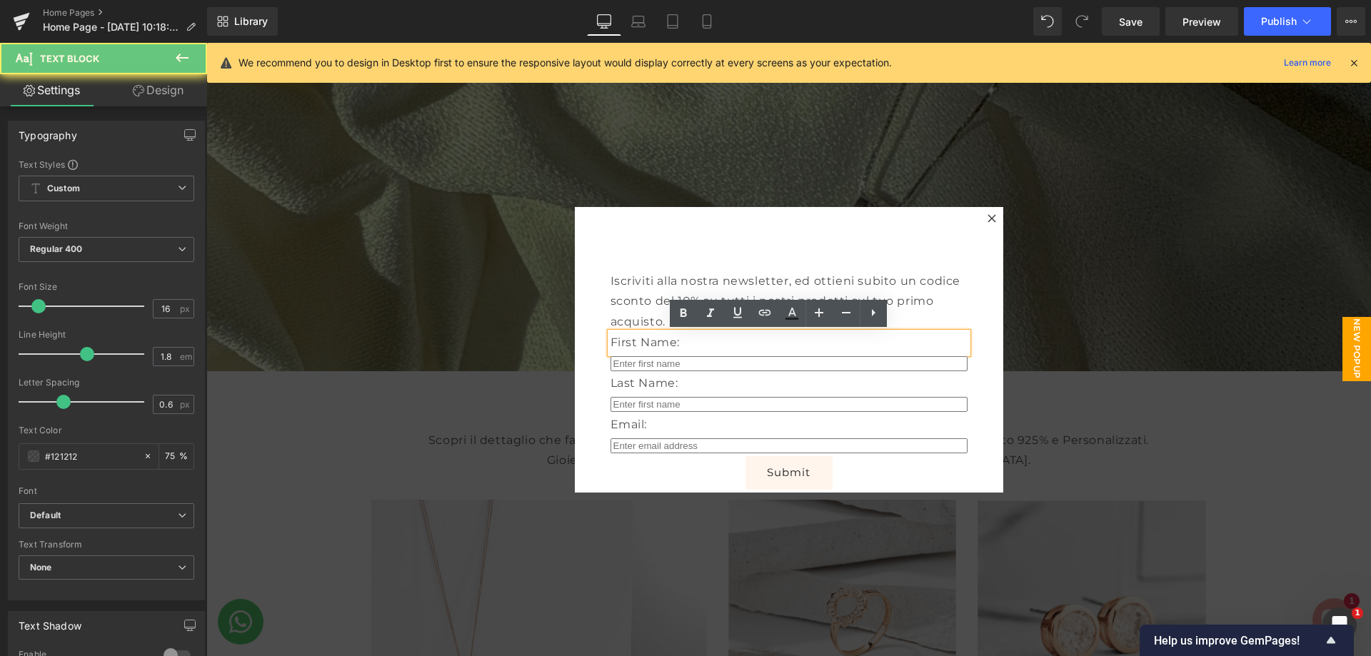
click at [630, 339] on p "First Name:" at bounding box center [788, 343] width 357 height 21
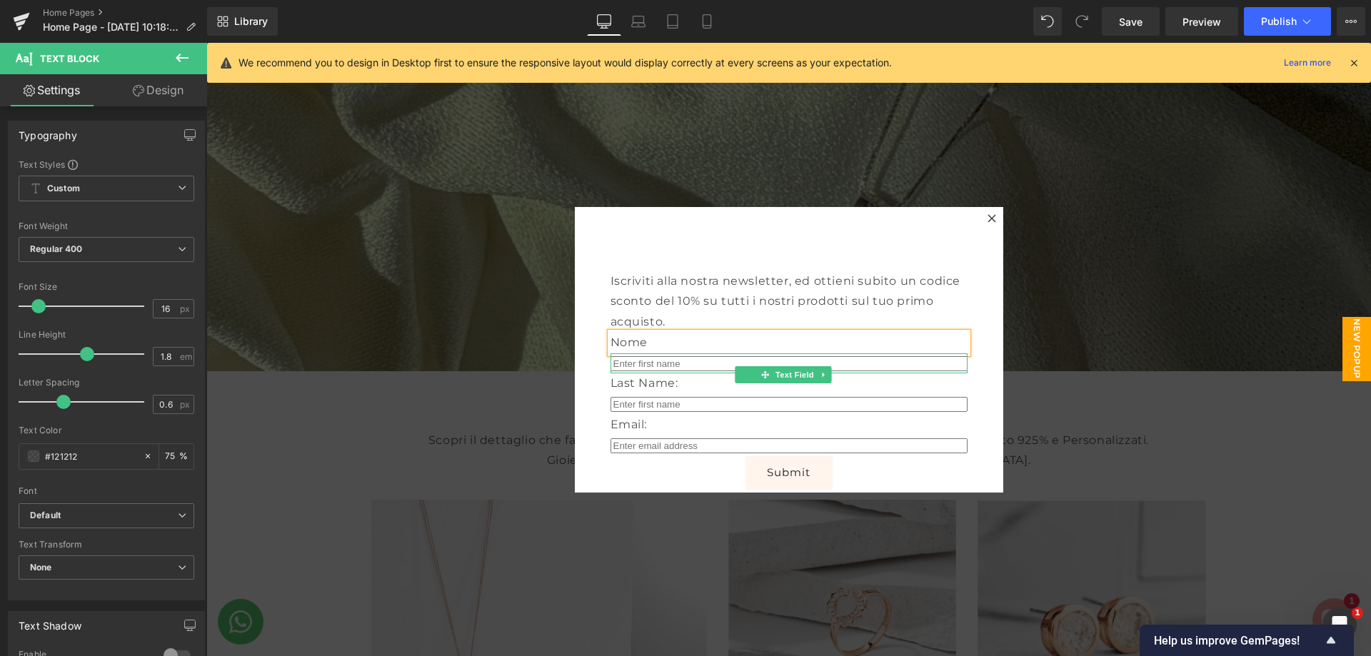
click at [717, 368] on input "text" at bounding box center [788, 363] width 357 height 15
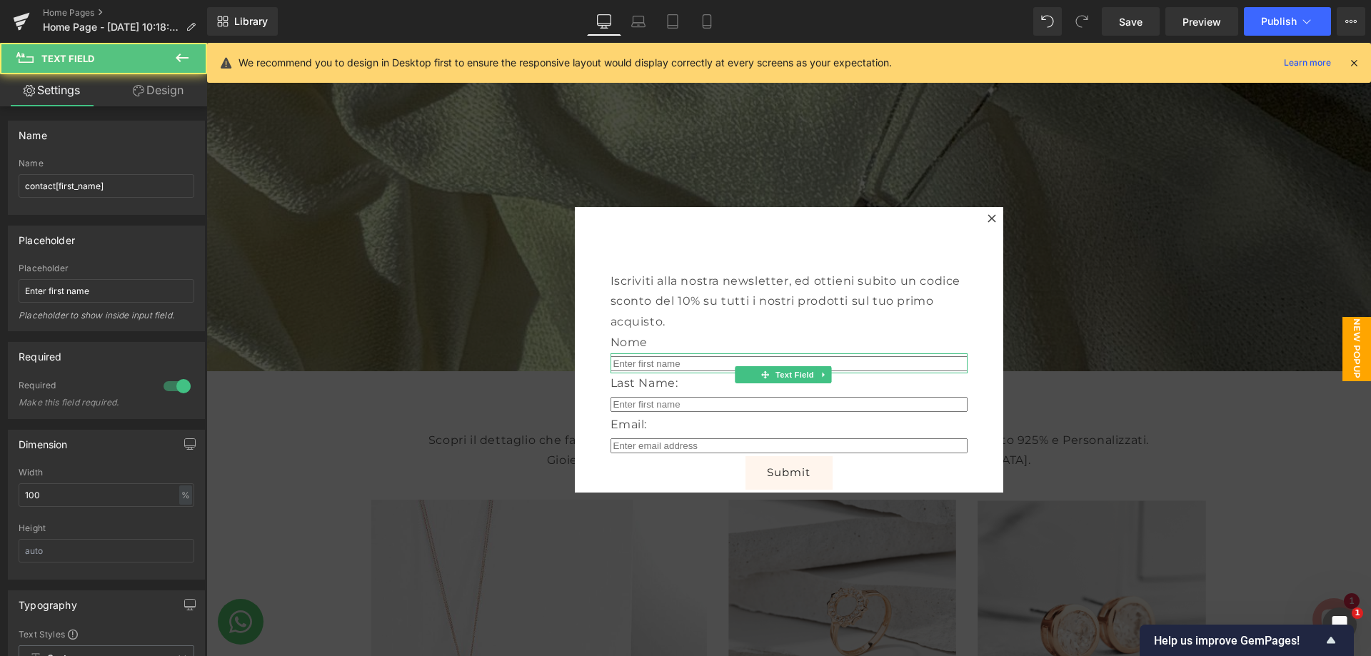
click at [717, 368] on input "text" at bounding box center [788, 363] width 357 height 15
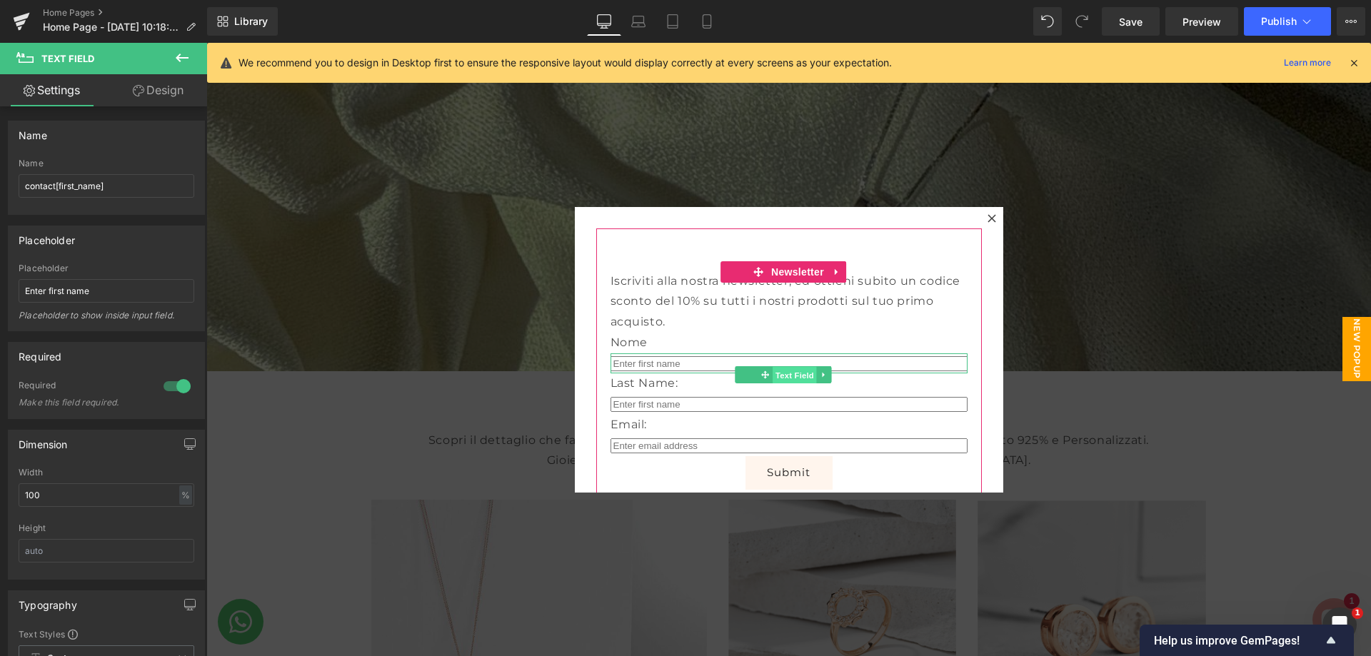
click at [787, 368] on span "Text Field" at bounding box center [794, 375] width 44 height 17
click at [690, 363] on input "text" at bounding box center [788, 363] width 357 height 15
type input "scrivi il tuo nome e ccognome"
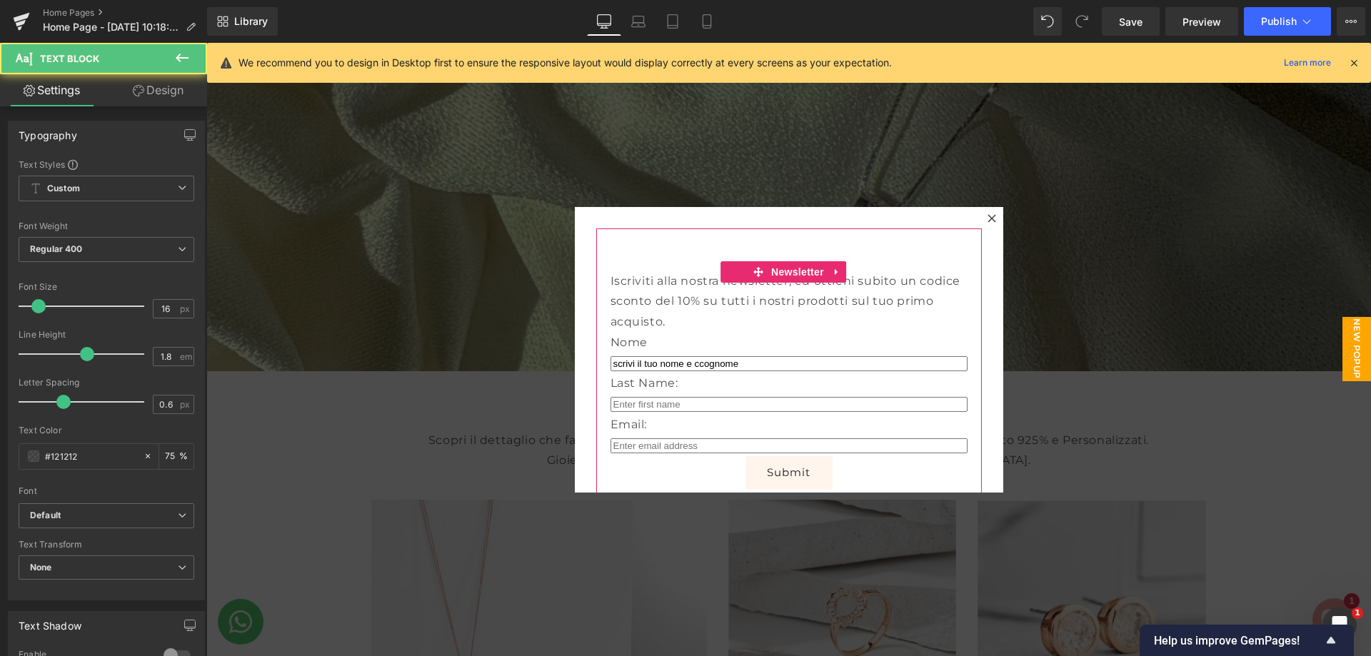
click at [674, 341] on p "Nome" at bounding box center [788, 343] width 357 height 21
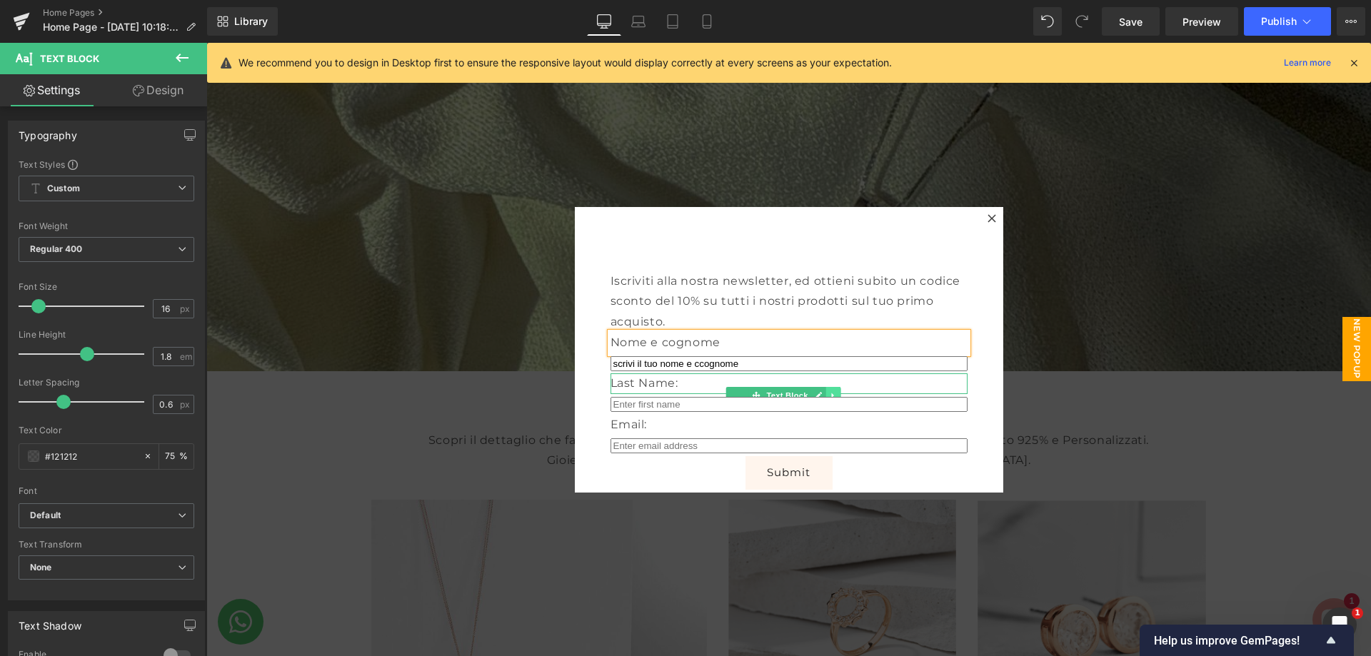
click at [828, 390] on link at bounding box center [833, 395] width 15 height 17
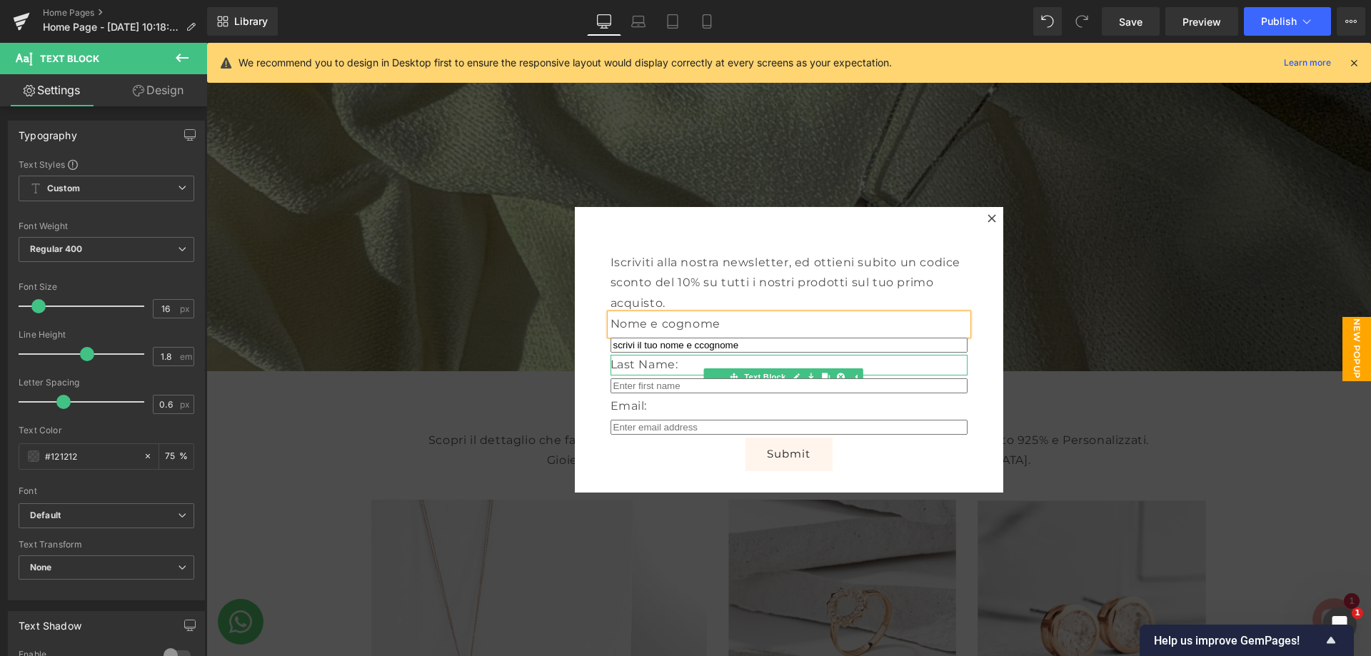
scroll to position [40, 0]
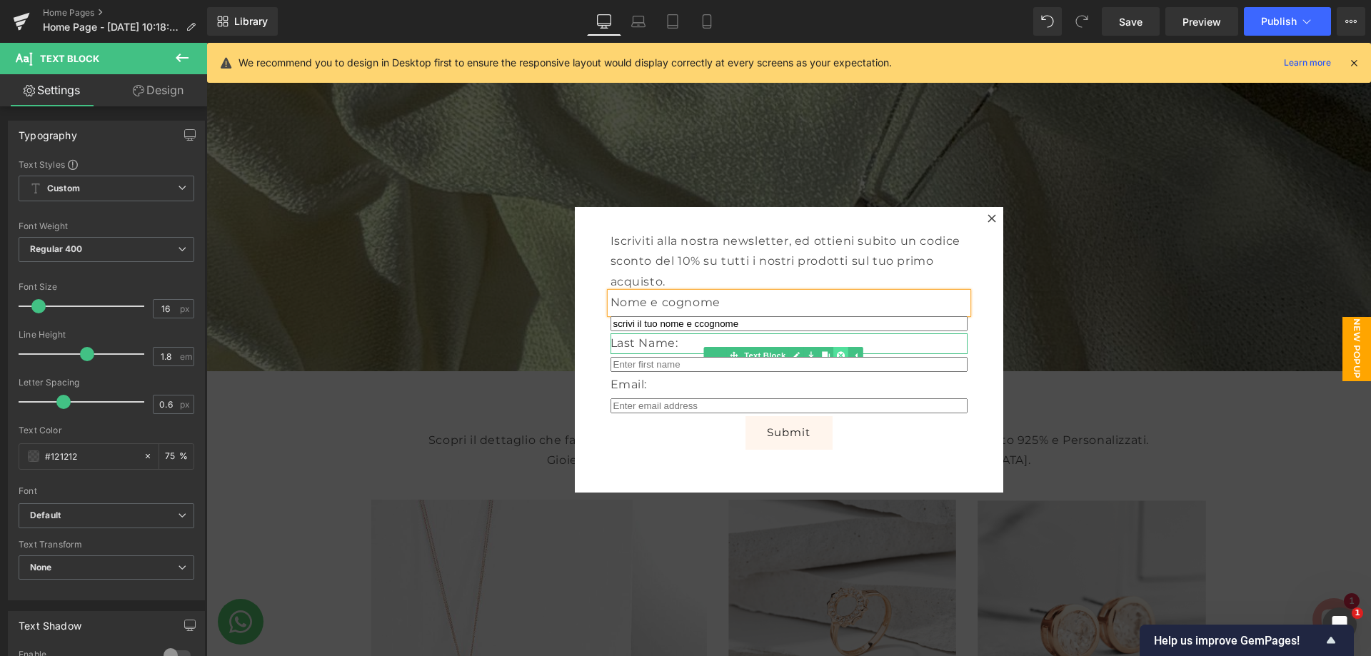
click at [833, 351] on link at bounding box center [840, 355] width 15 height 17
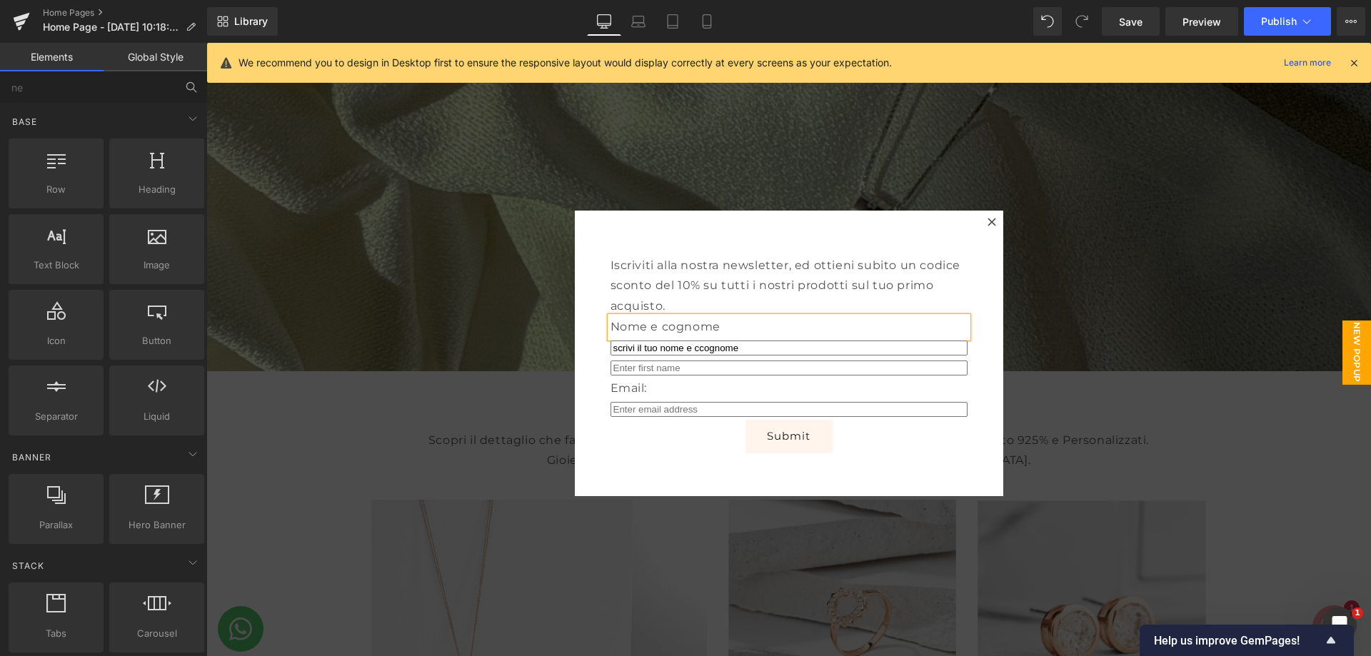
scroll to position [19, 0]
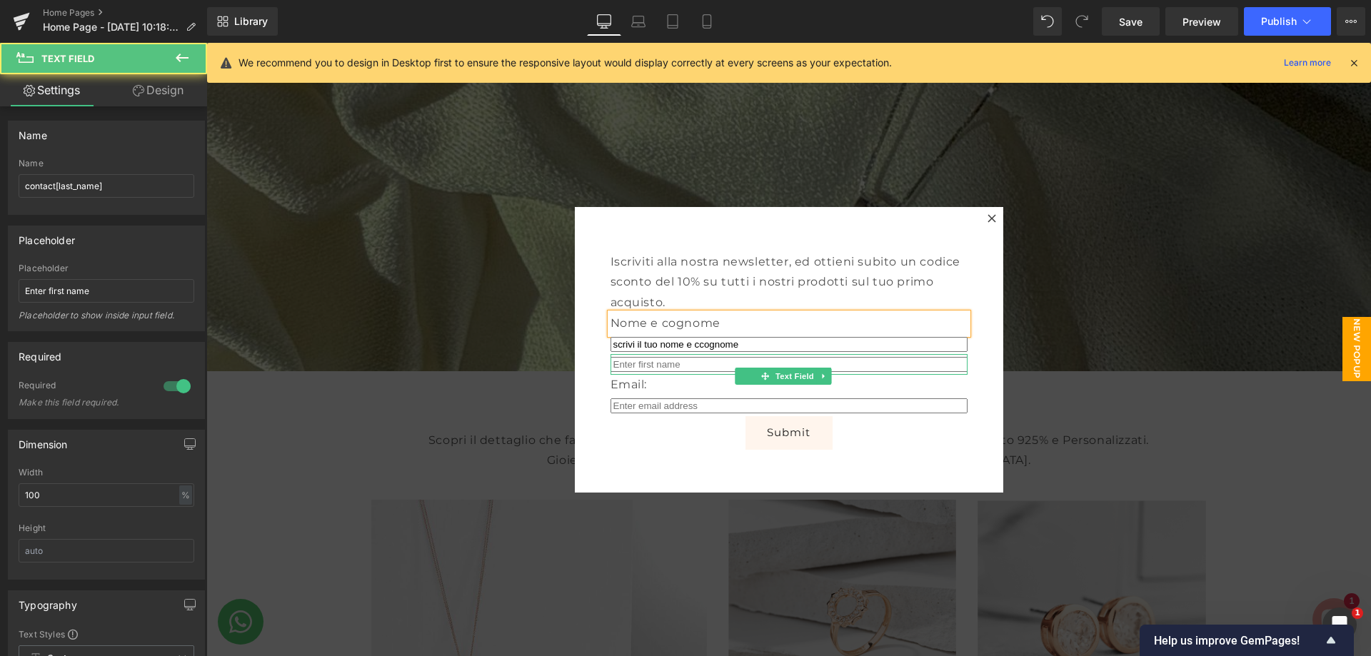
click at [810, 367] on input "text" at bounding box center [788, 364] width 357 height 15
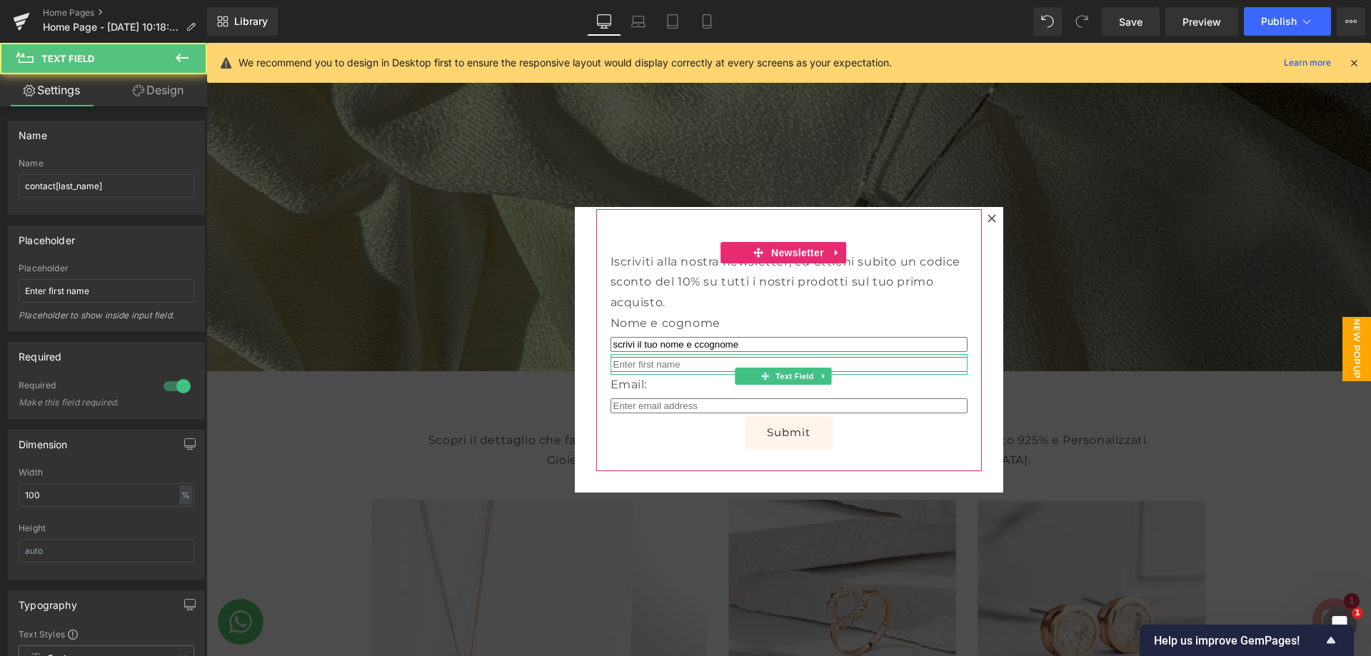
click at [690, 361] on input "text" at bounding box center [788, 364] width 357 height 15
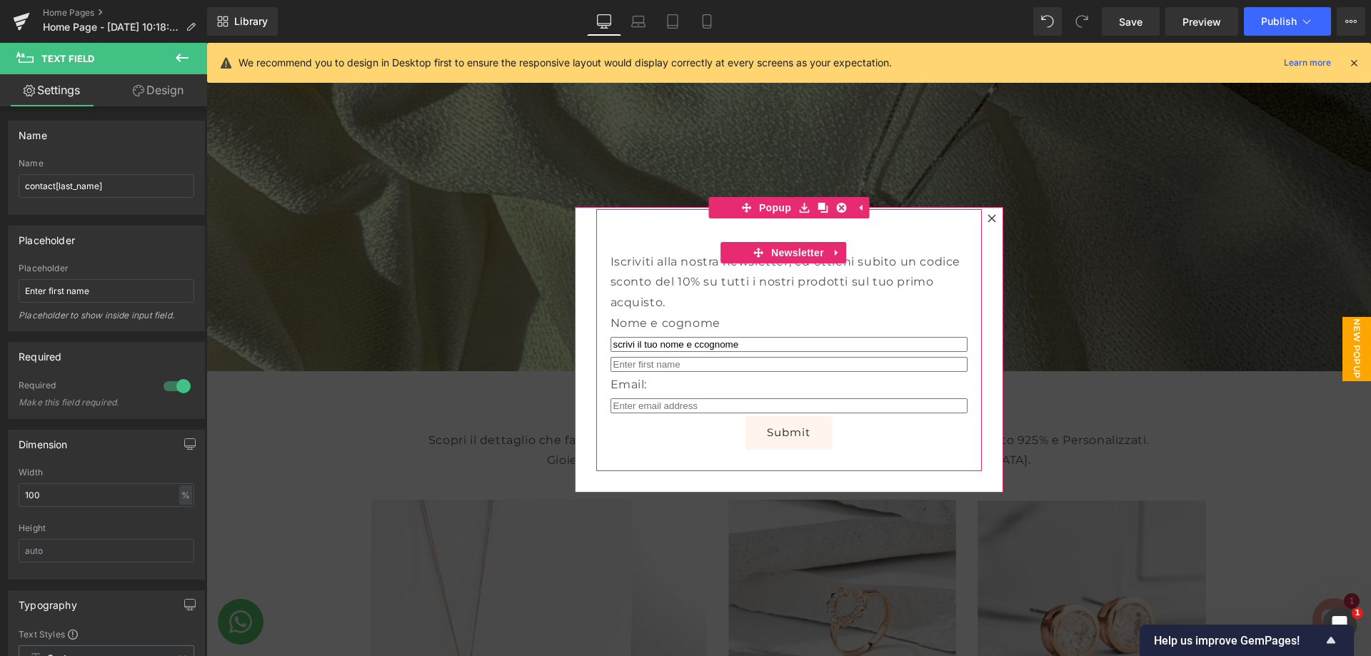
click at [958, 361] on div "Iscriviti alla nostra newsletter, ed ottieni subito un codice sconto del 10% su…" at bounding box center [789, 340] width 386 height 262
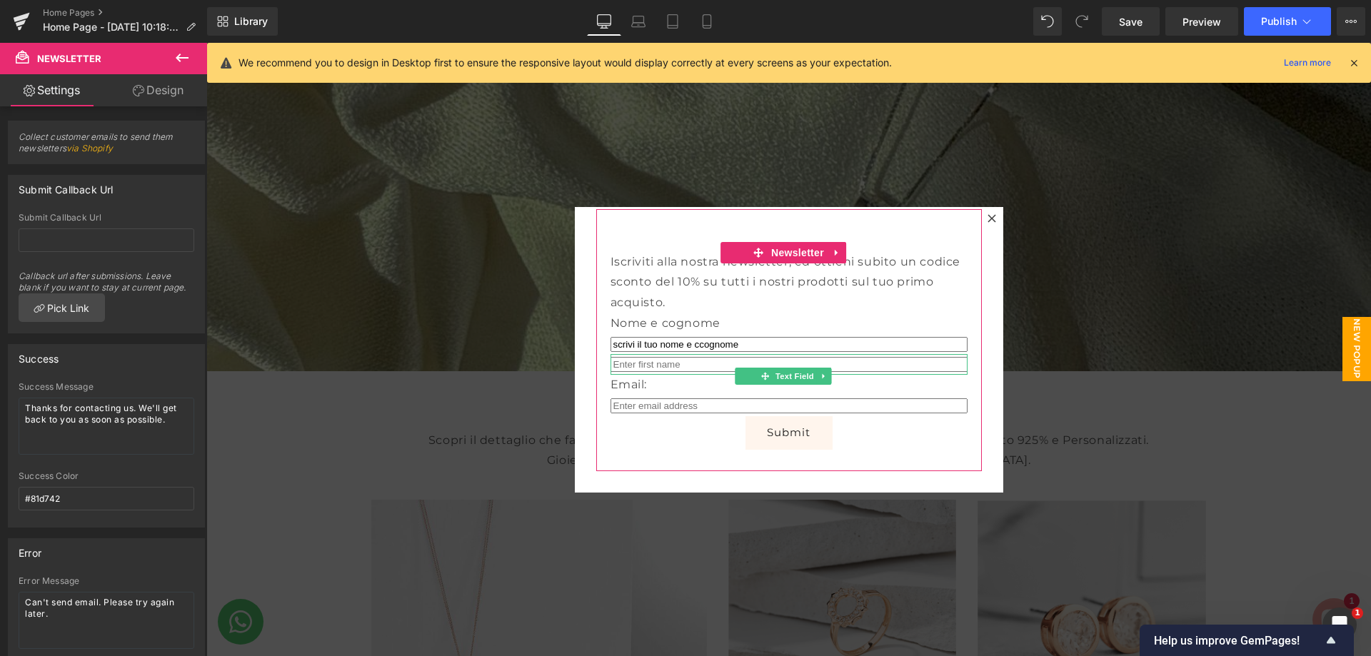
click at [932, 364] on input "text" at bounding box center [788, 364] width 357 height 15
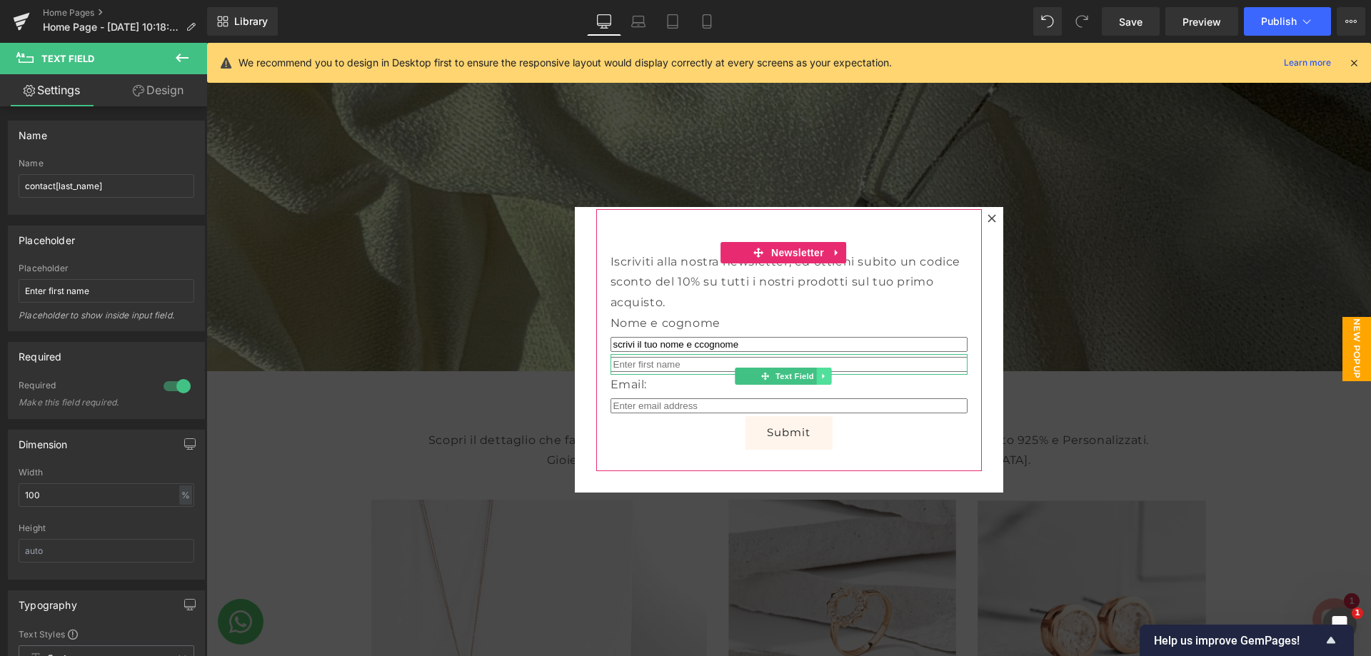
click at [820, 370] on link at bounding box center [824, 376] width 15 height 17
click at [826, 370] on link at bounding box center [831, 376] width 15 height 17
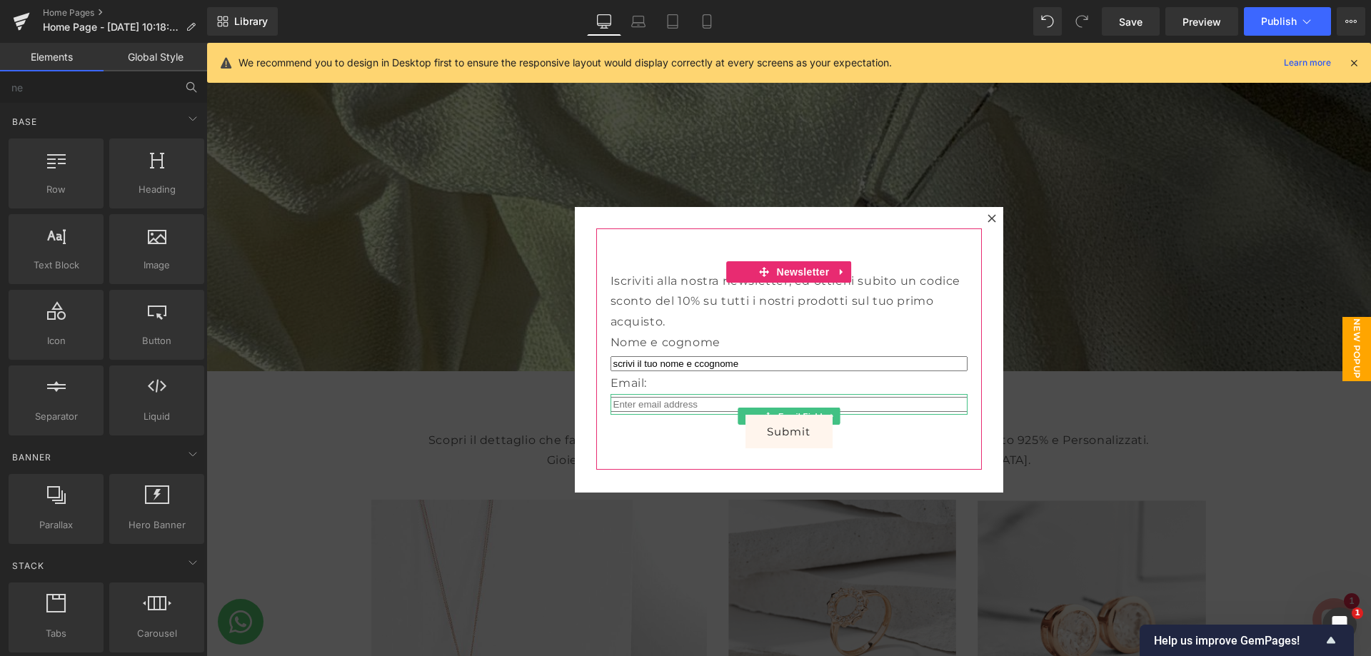
click at [643, 401] on input "email" at bounding box center [788, 404] width 357 height 15
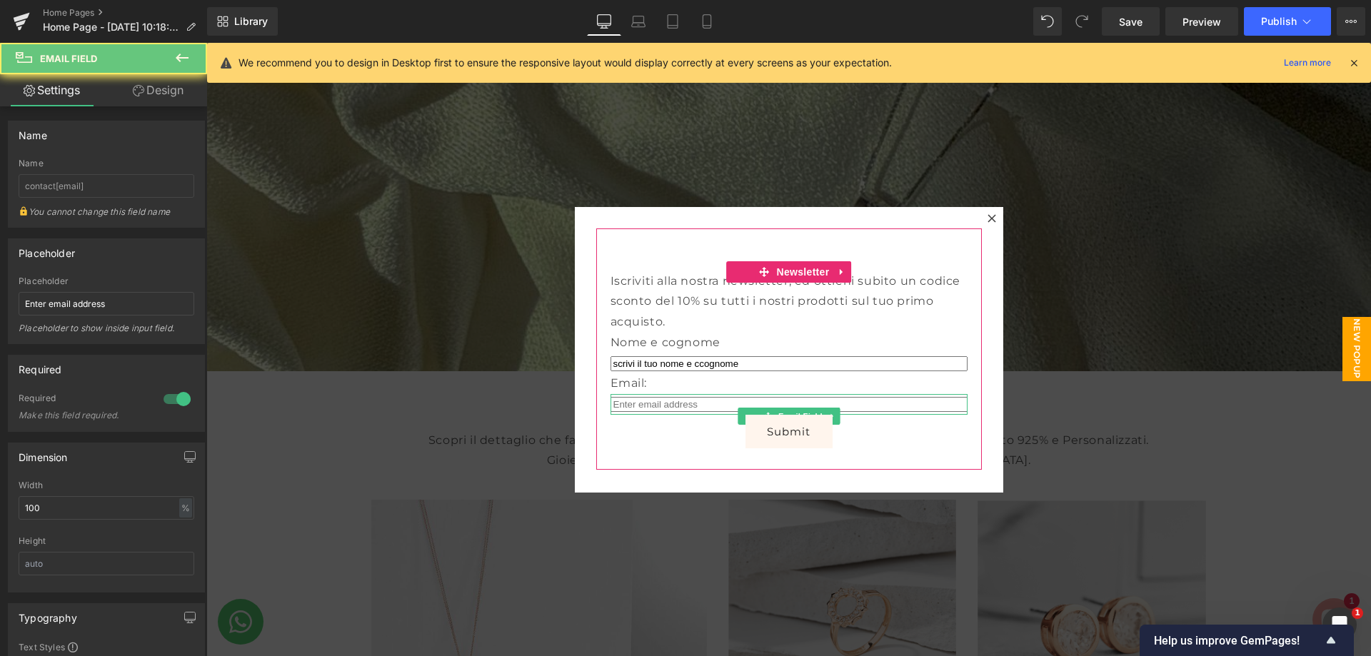
click at [643, 401] on input "email" at bounding box center [788, 404] width 357 height 15
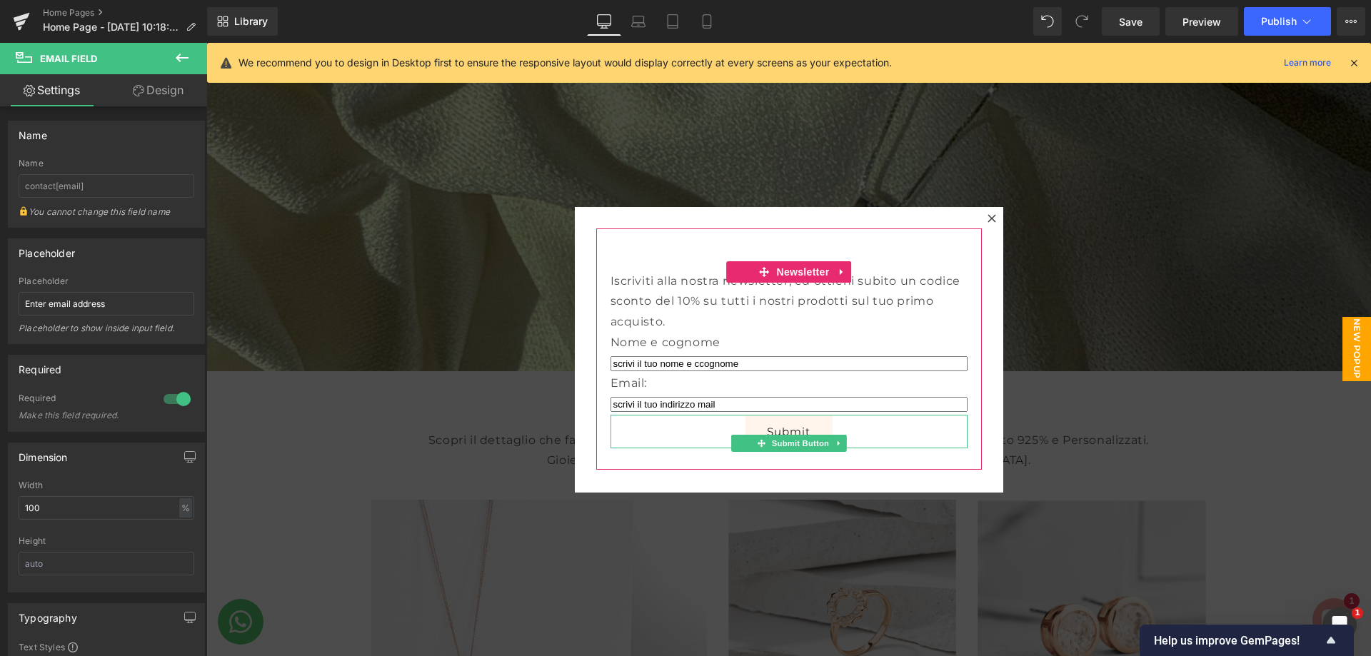
type input "scrivi il tuo indirizzo mail"
click at [766, 430] on button "Submit" at bounding box center [788, 432] width 87 height 34
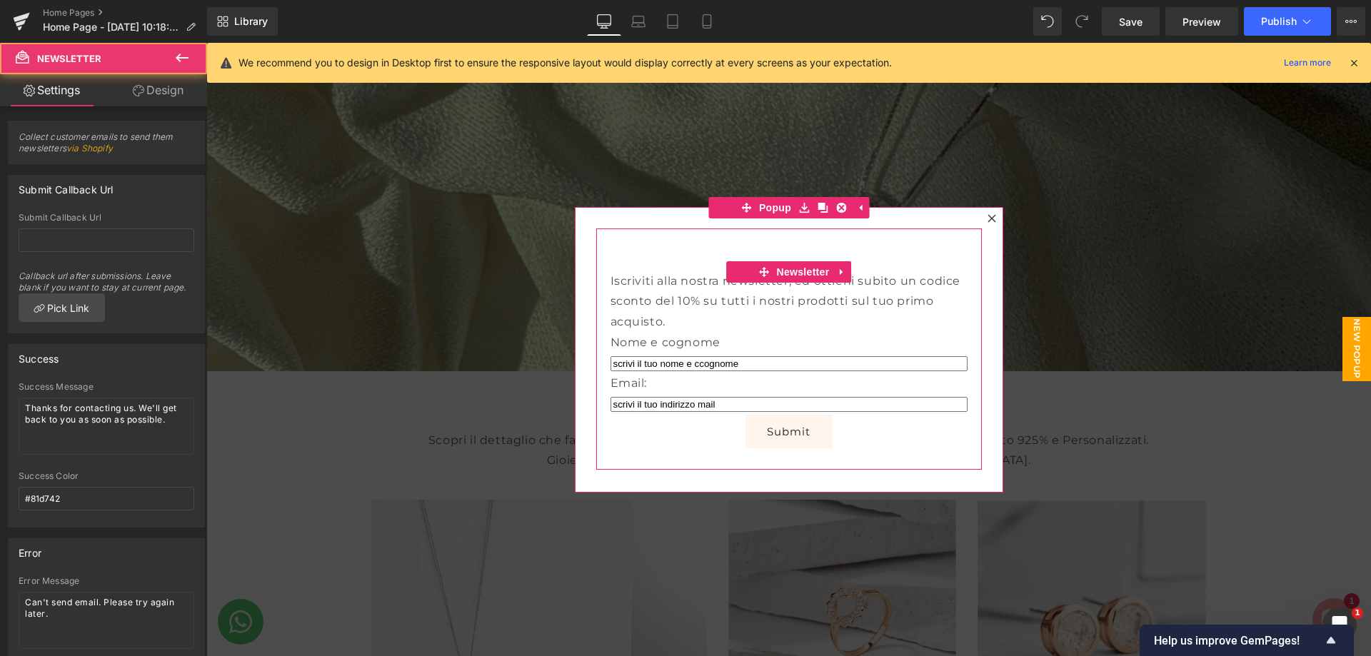
click at [895, 457] on div "Iscriviti alla nostra newsletter, ed ottieni subito un codice sconto del 10% su…" at bounding box center [789, 349] width 386 height 242
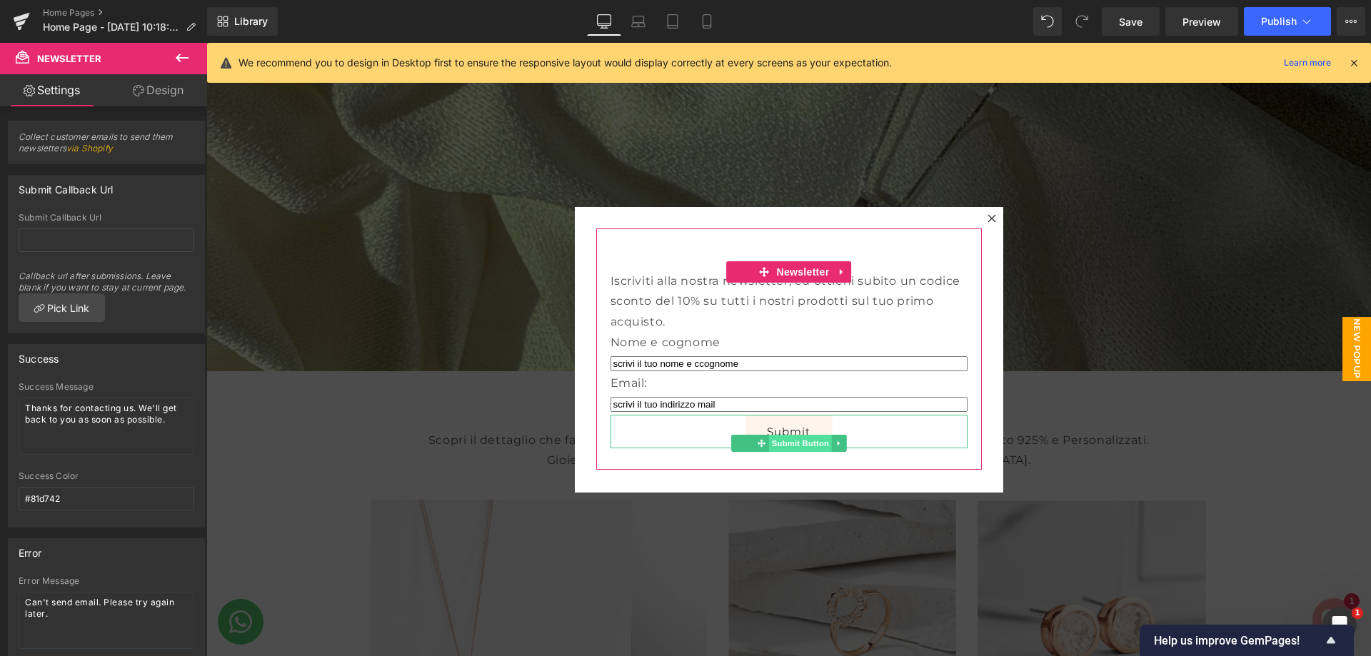
click at [804, 438] on span "Submit Button" at bounding box center [799, 443] width 63 height 17
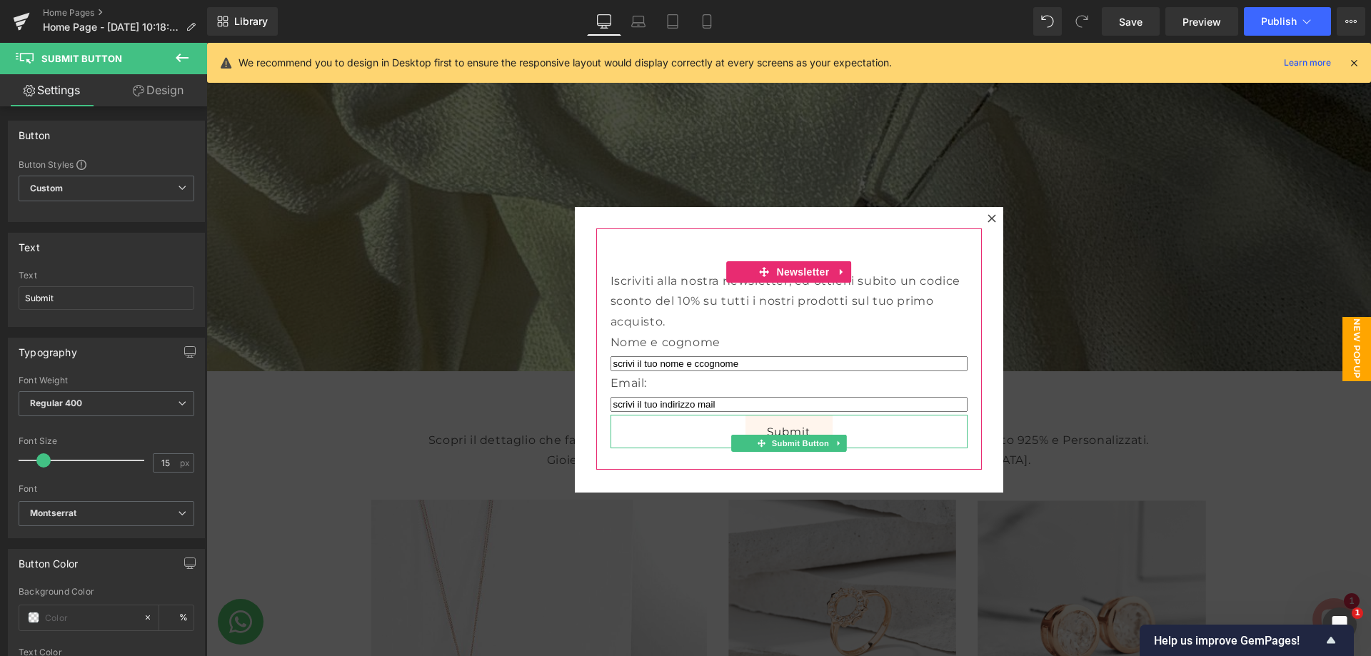
click at [802, 428] on button "Submit" at bounding box center [788, 432] width 87 height 34
drag, startPoint x: 802, startPoint y: 428, endPoint x: 777, endPoint y: 425, distance: 25.9
click at [777, 425] on button "Submit" at bounding box center [788, 432] width 87 height 34
click at [942, 448] on div at bounding box center [788, 447] width 357 height 4
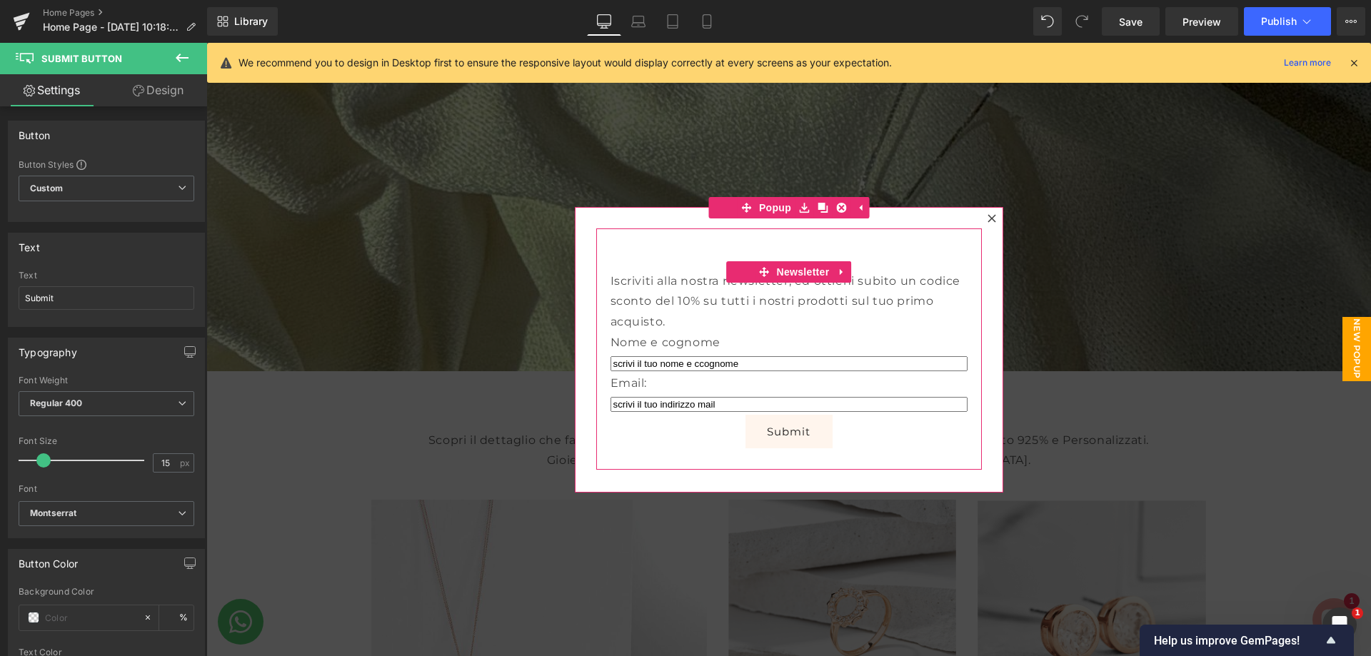
click at [206, 43] on div at bounding box center [206, 43] width 0 height 0
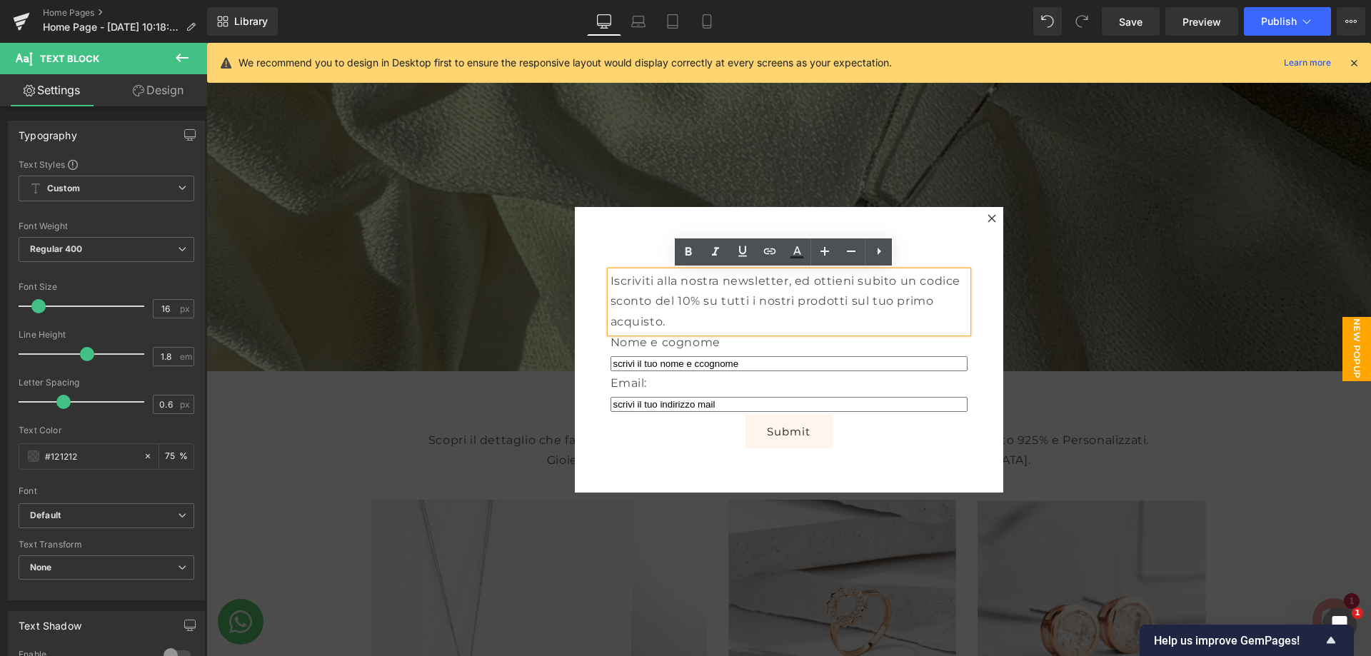
click at [875, 456] on div "Iscriviti alla nostra newsletter, ed ottieni subito un codice sconto del 10% su…" at bounding box center [789, 349] width 386 height 242
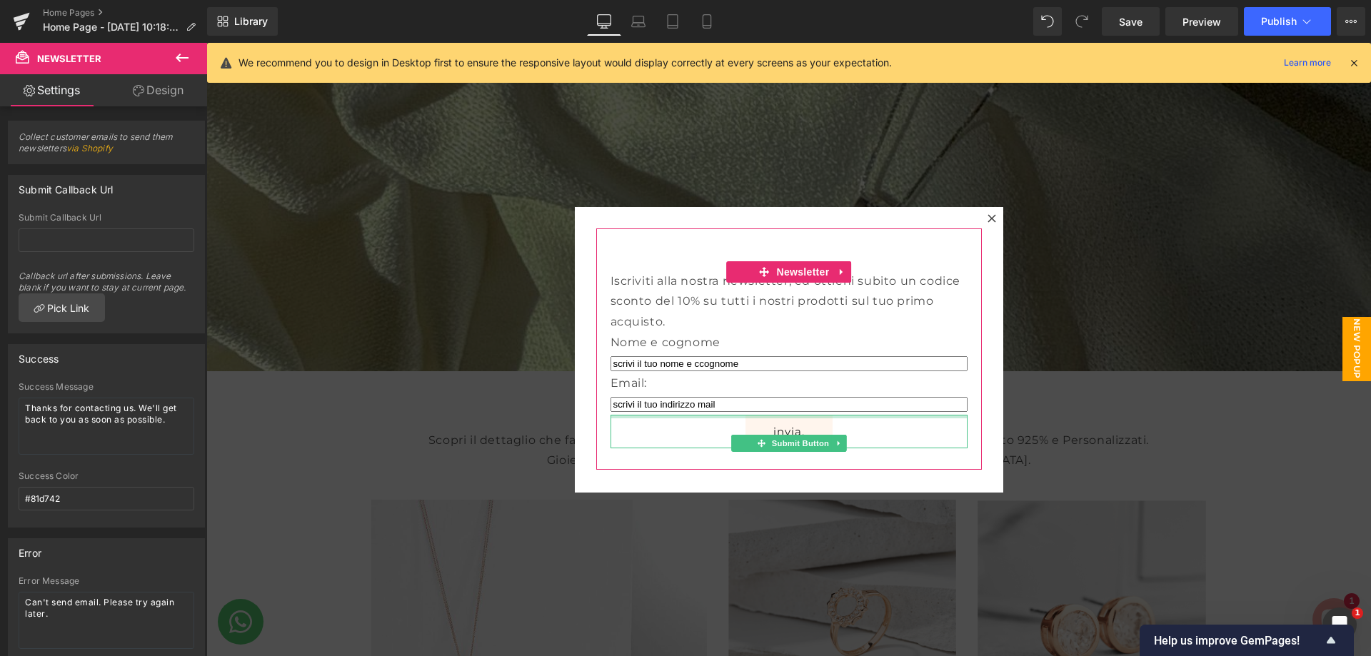
click at [745, 415] on button "invia," at bounding box center [788, 432] width 87 height 34
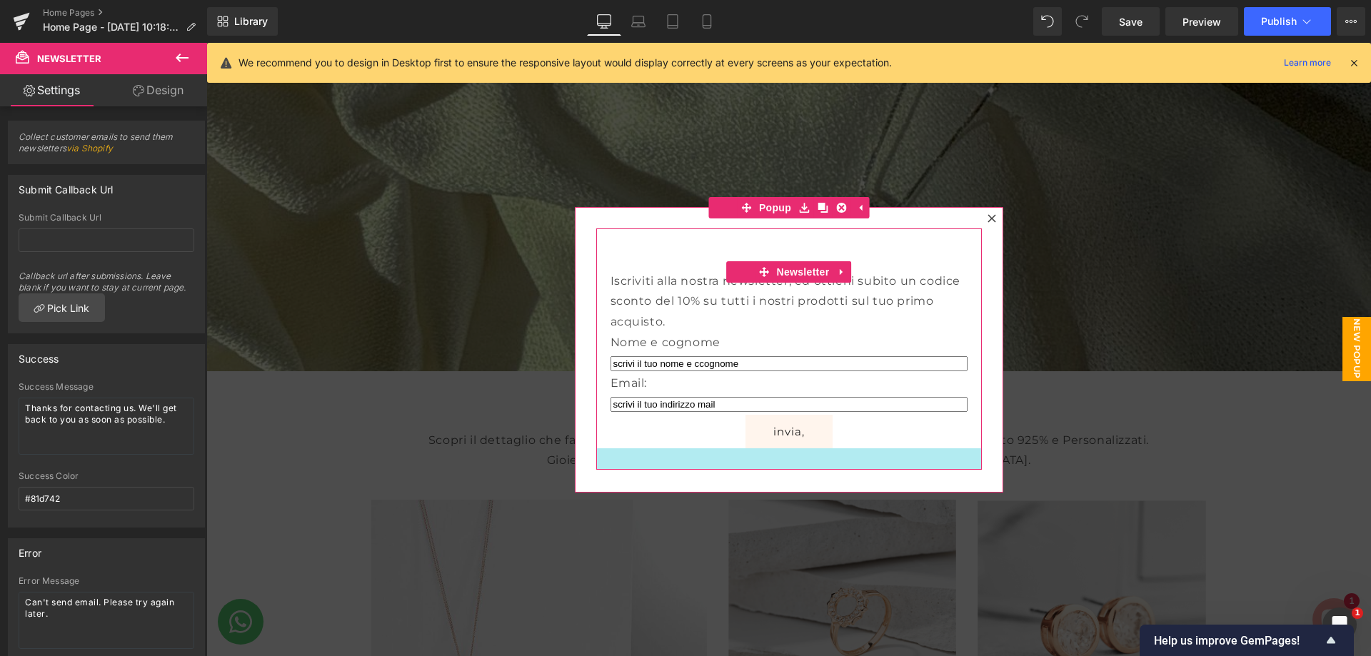
click at [824, 467] on div at bounding box center [789, 458] width 386 height 21
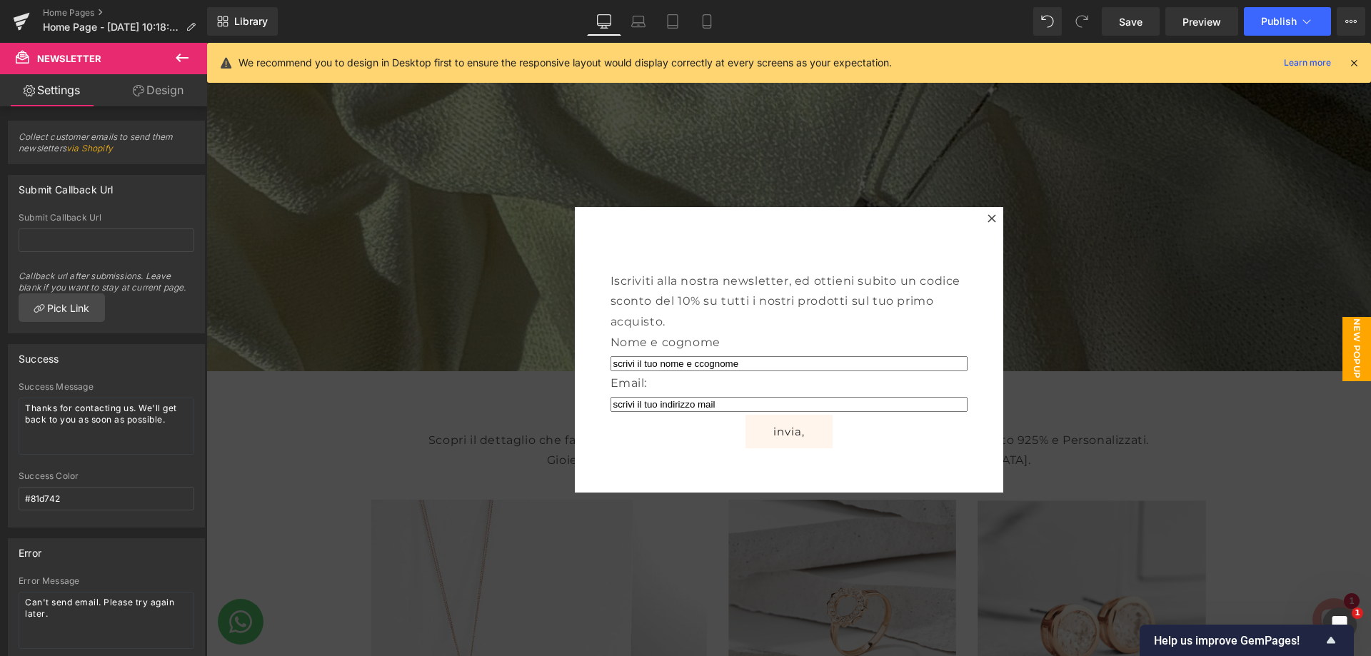
click at [1004, 368] on div at bounding box center [788, 349] width 1164 height 613
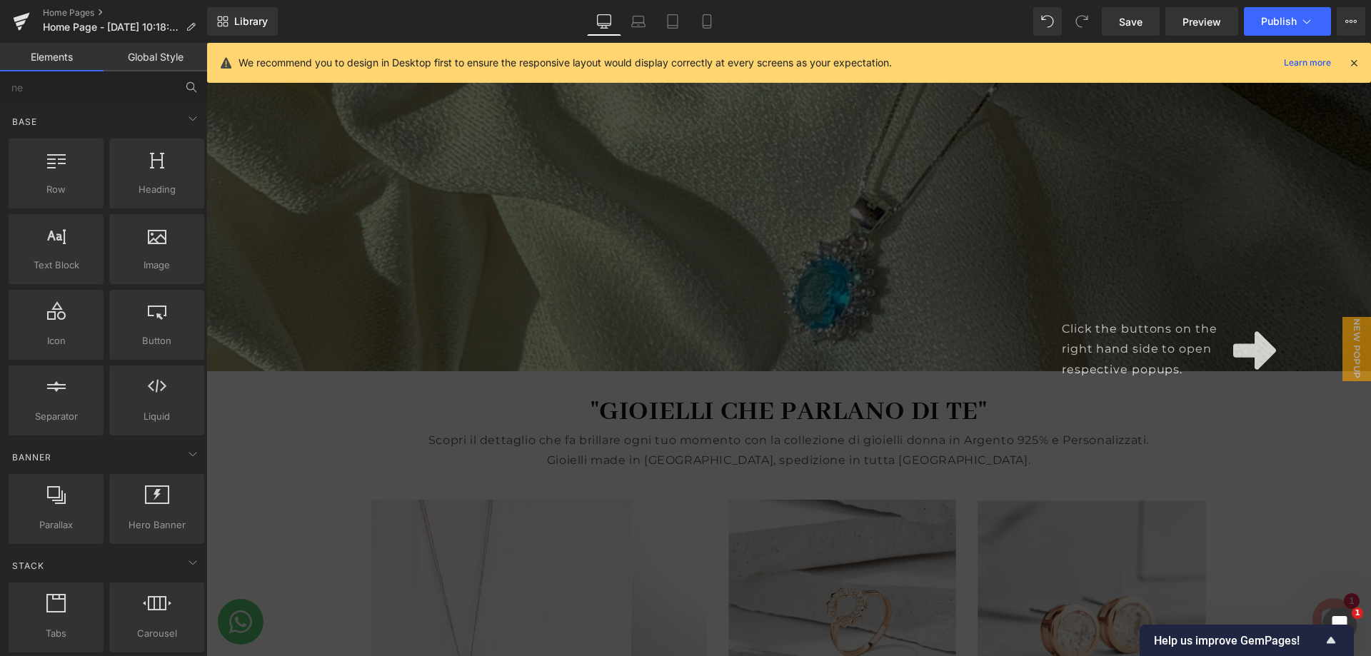
click at [1244, 357] on icon at bounding box center [1254, 350] width 43 height 39
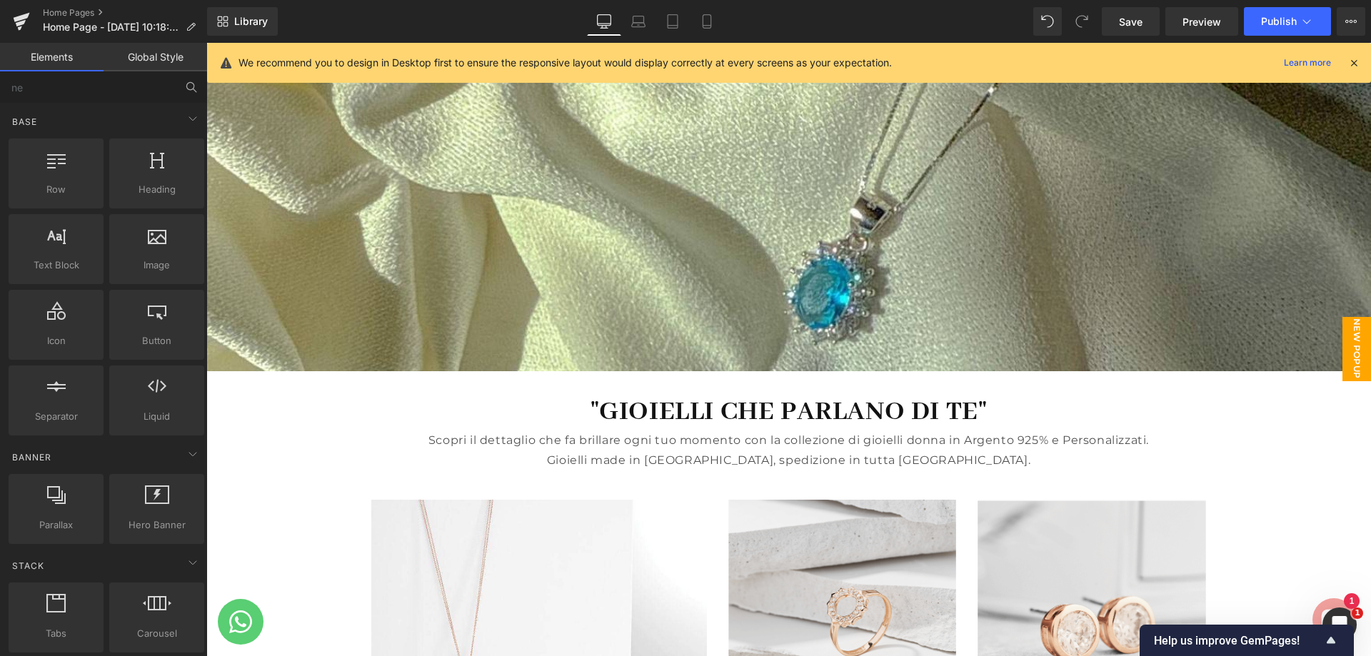
click at [1344, 341] on span "New Popup" at bounding box center [1356, 349] width 29 height 64
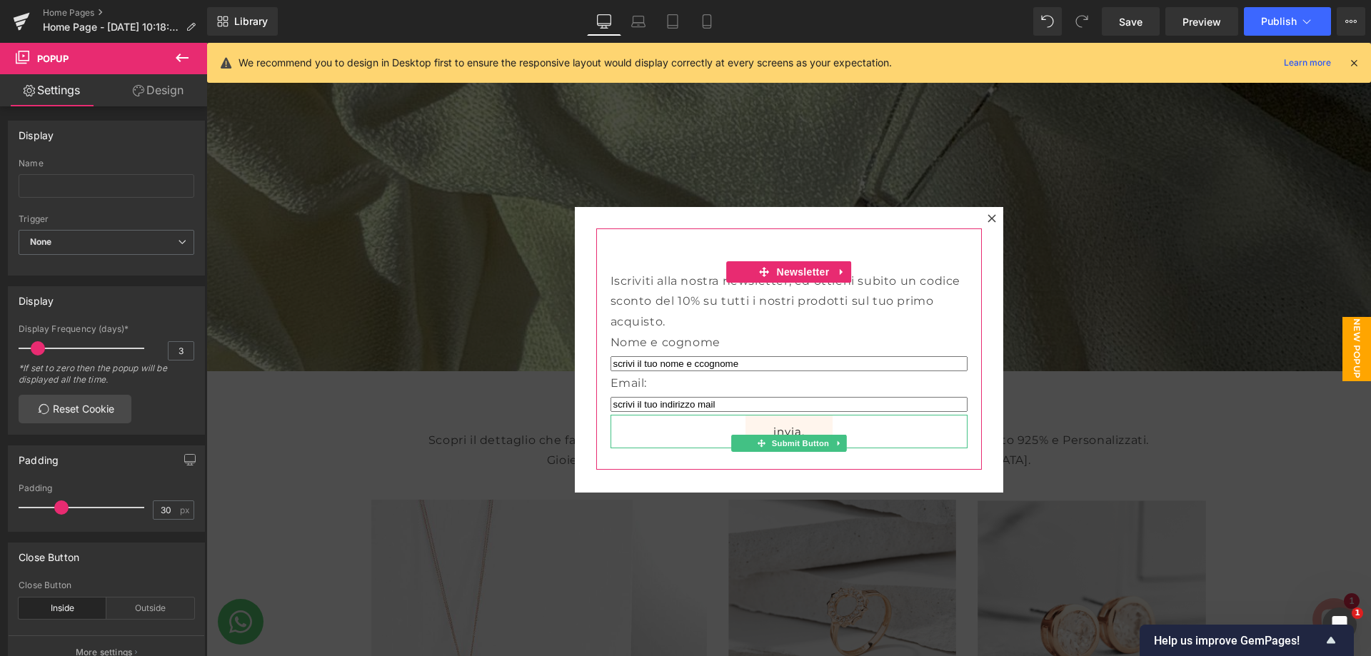
click at [790, 431] on button "invia," at bounding box center [788, 432] width 87 height 34
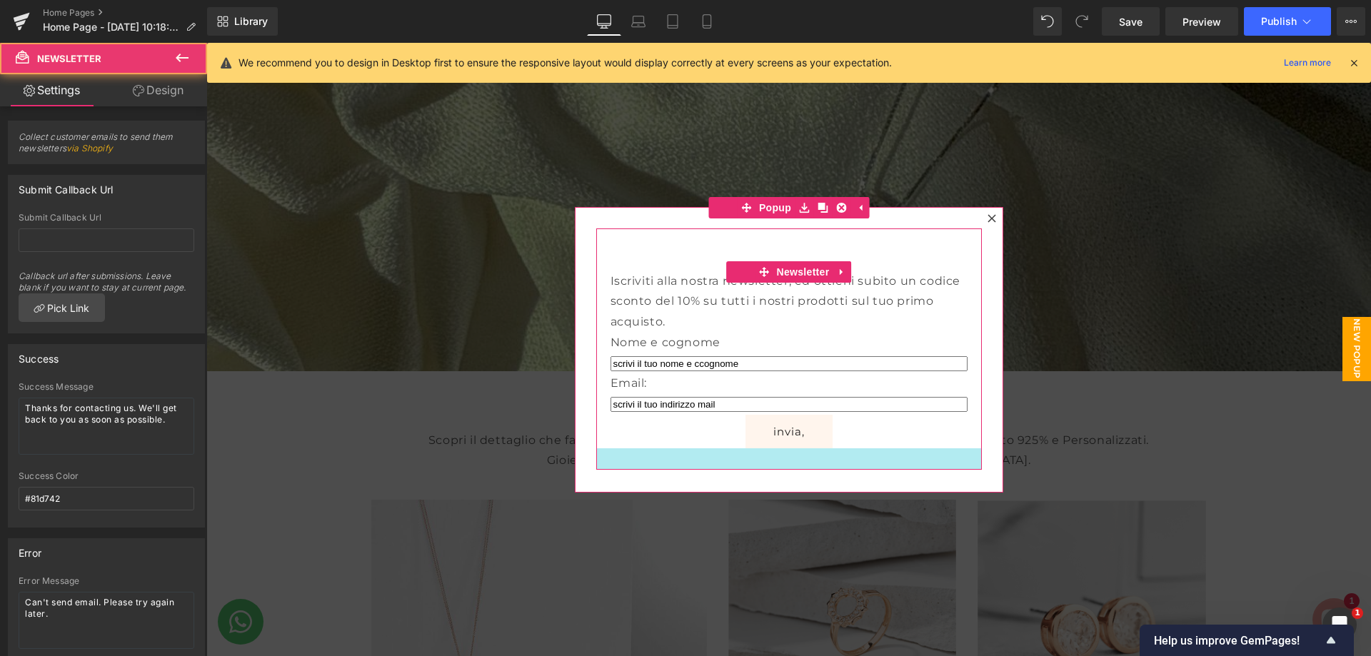
click at [865, 458] on div at bounding box center [789, 458] width 386 height 21
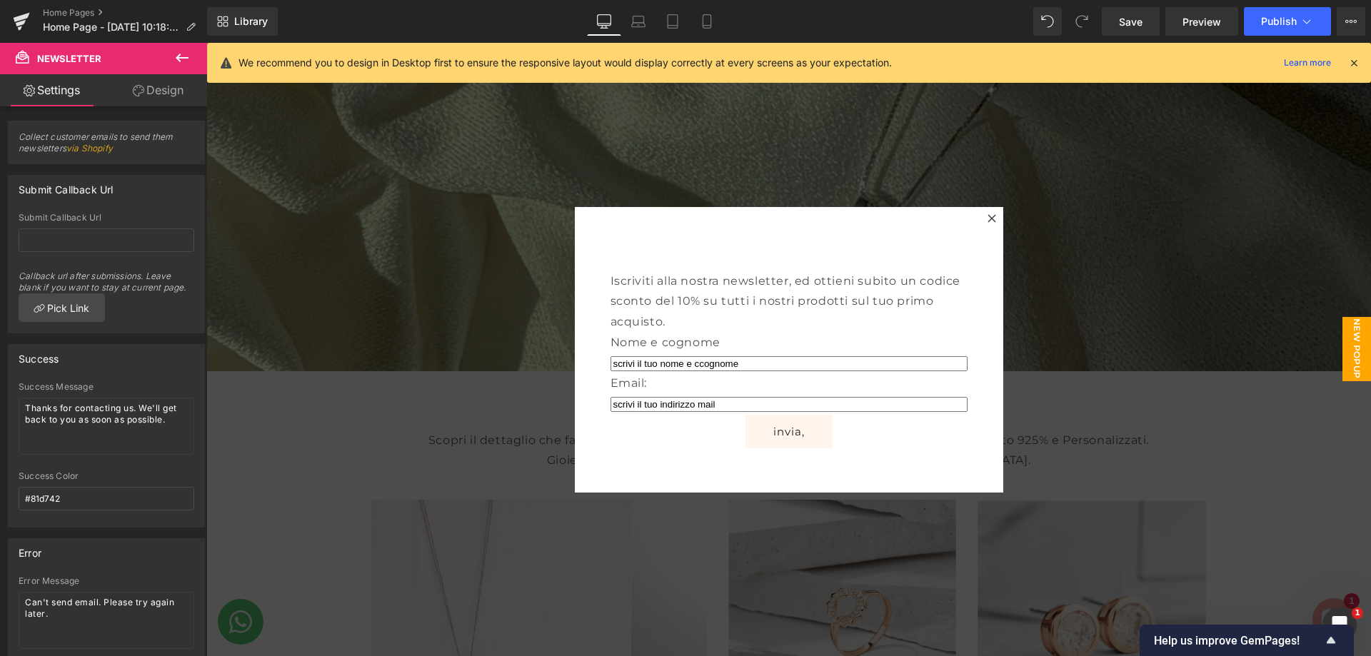
click at [978, 374] on div "Iscriviti alla nostra newsletter, ed ottieni subito un codice sconto del 10% su…" at bounding box center [789, 350] width 428 height 286
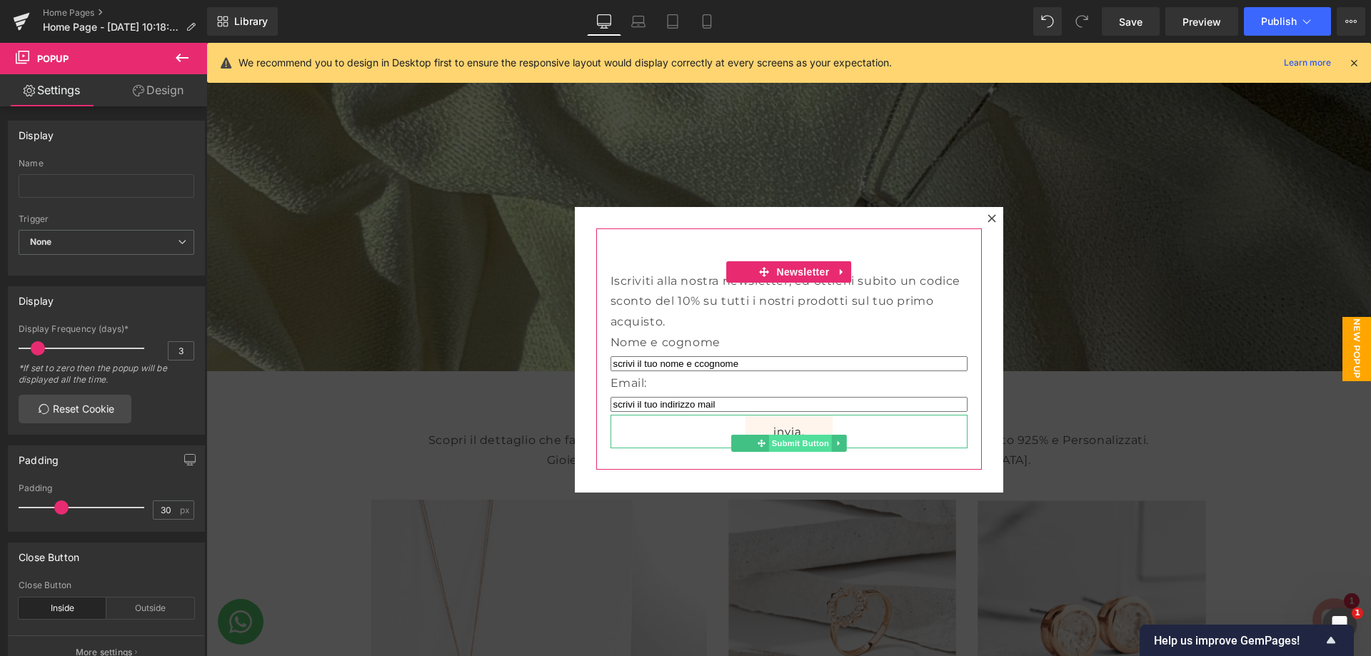
click at [808, 439] on span "Submit Button" at bounding box center [799, 443] width 63 height 17
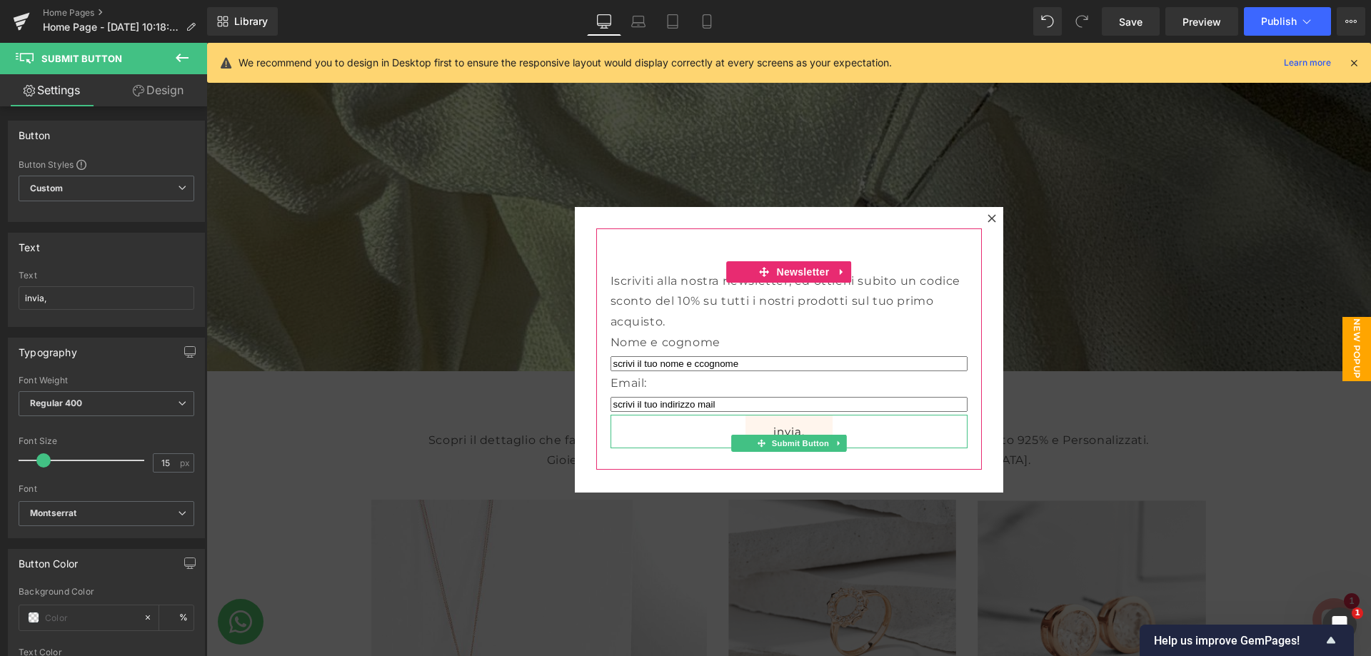
click at [778, 424] on button "invia," at bounding box center [788, 432] width 87 height 34
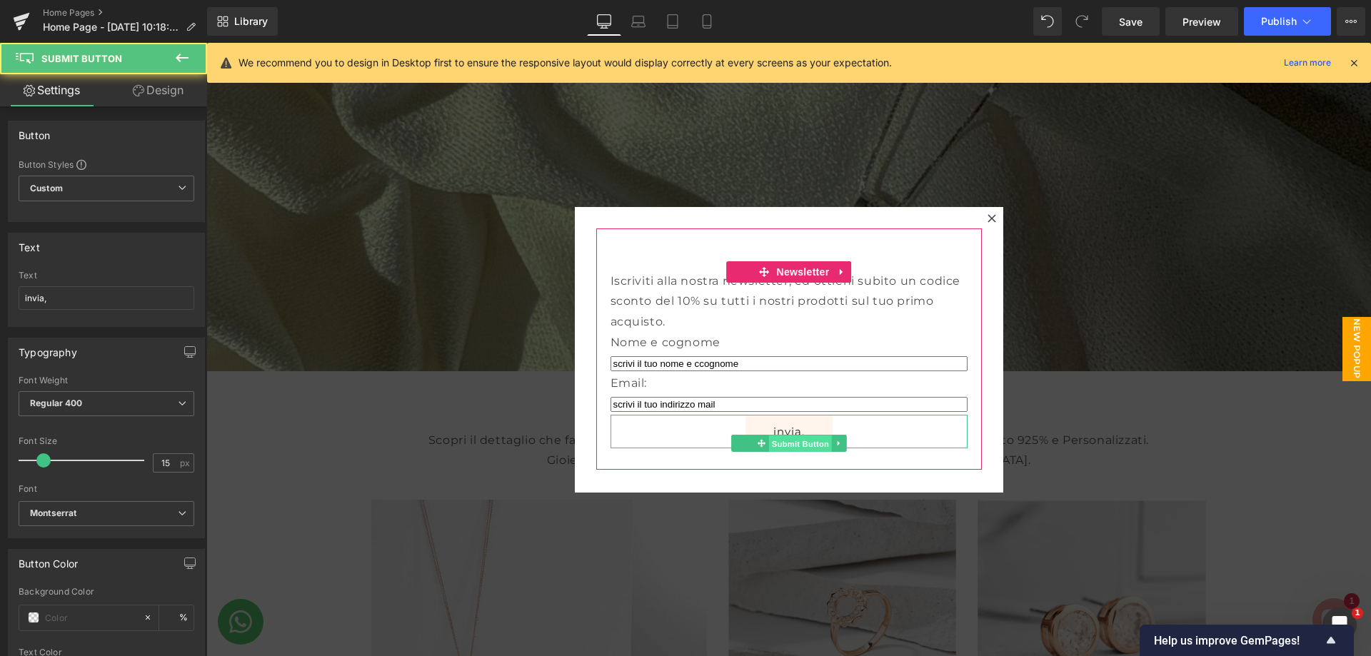
click at [820, 441] on span "Submit Button" at bounding box center [799, 443] width 63 height 17
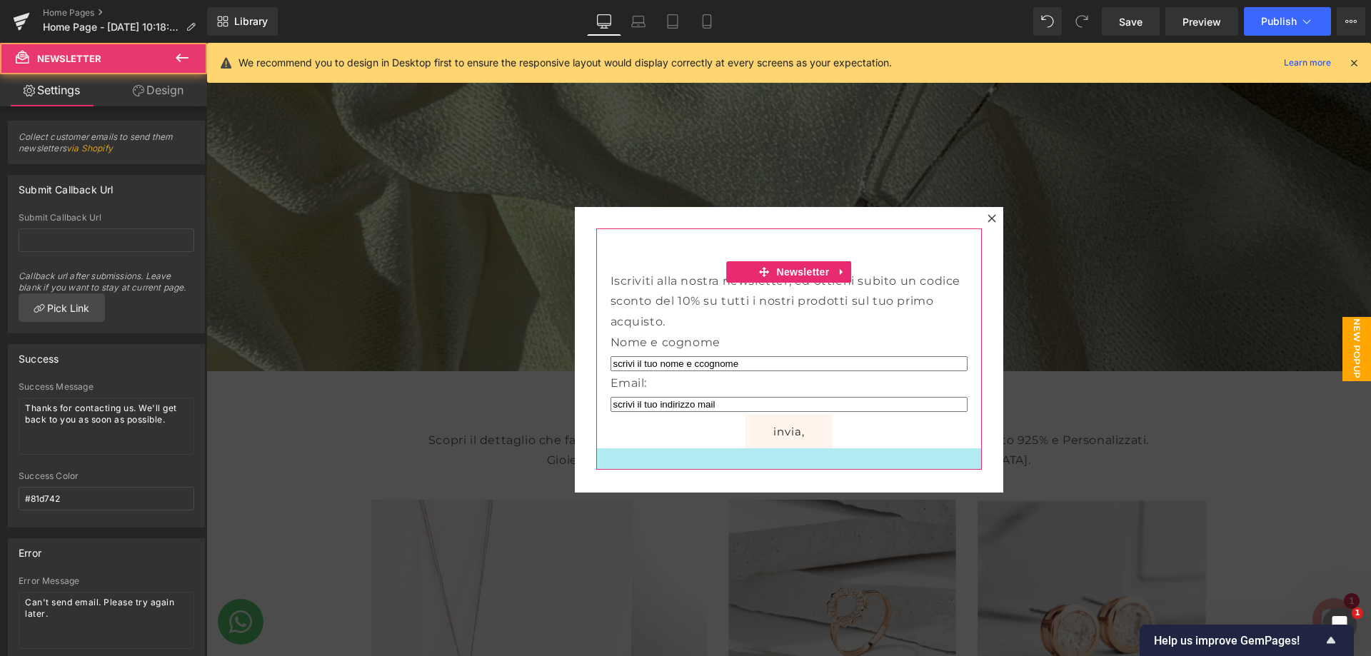
click at [816, 449] on div at bounding box center [789, 458] width 386 height 21
click at [850, 454] on div at bounding box center [789, 458] width 386 height 21
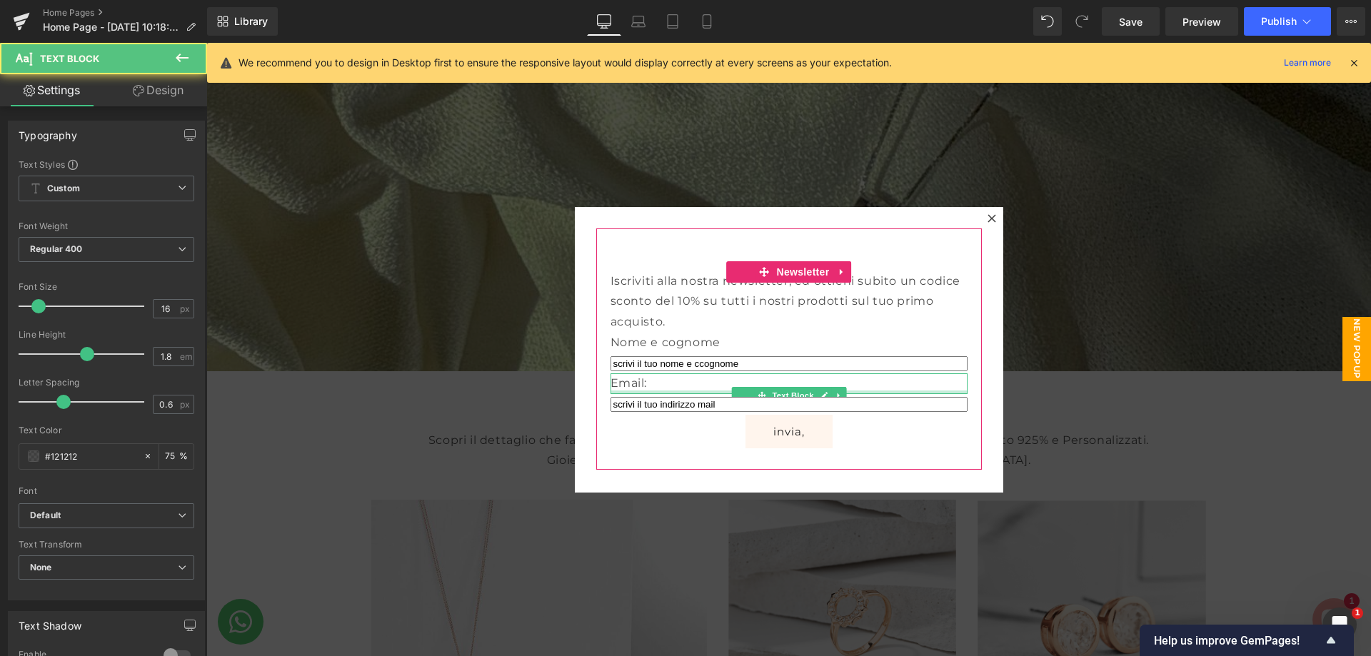
click at [957, 392] on div at bounding box center [788, 393] width 357 height 4
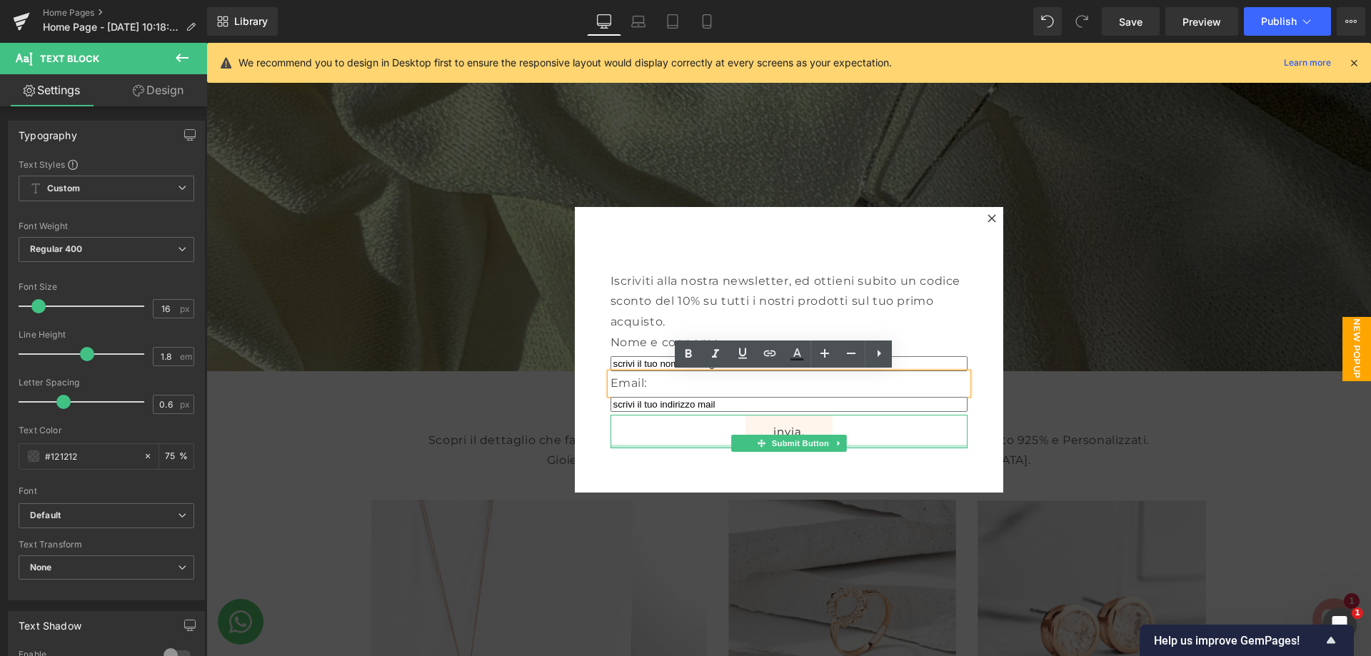
click at [881, 445] on div at bounding box center [788, 447] width 357 height 4
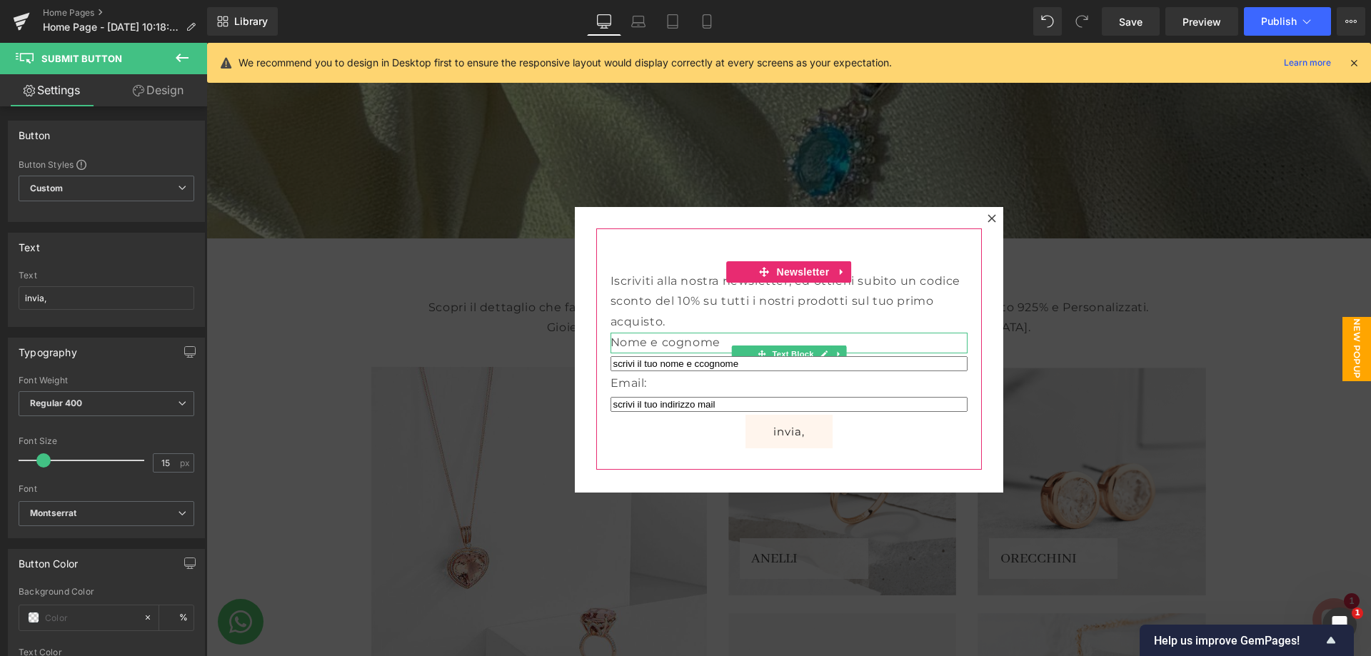
scroll to position [643, 0]
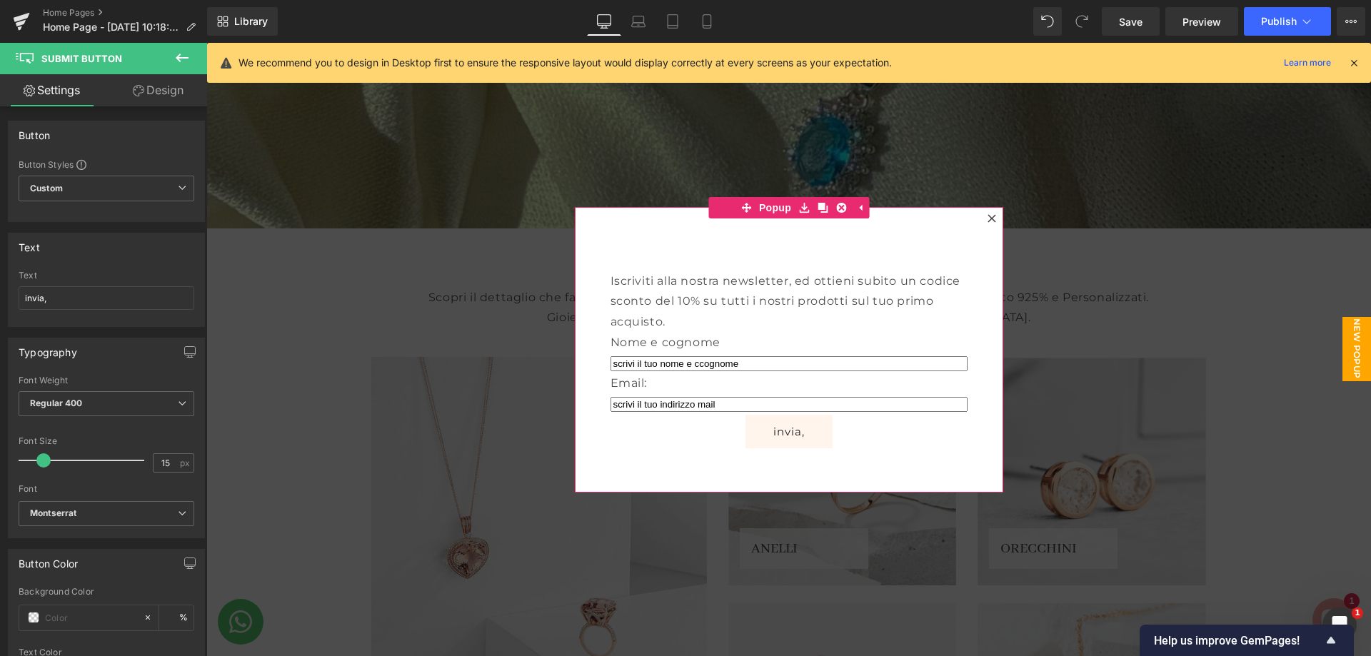
click at [984, 346] on div "Iscriviti alla nostra newsletter, ed ottieni subito un codice sconto del 10% su…" at bounding box center [789, 350] width 428 height 286
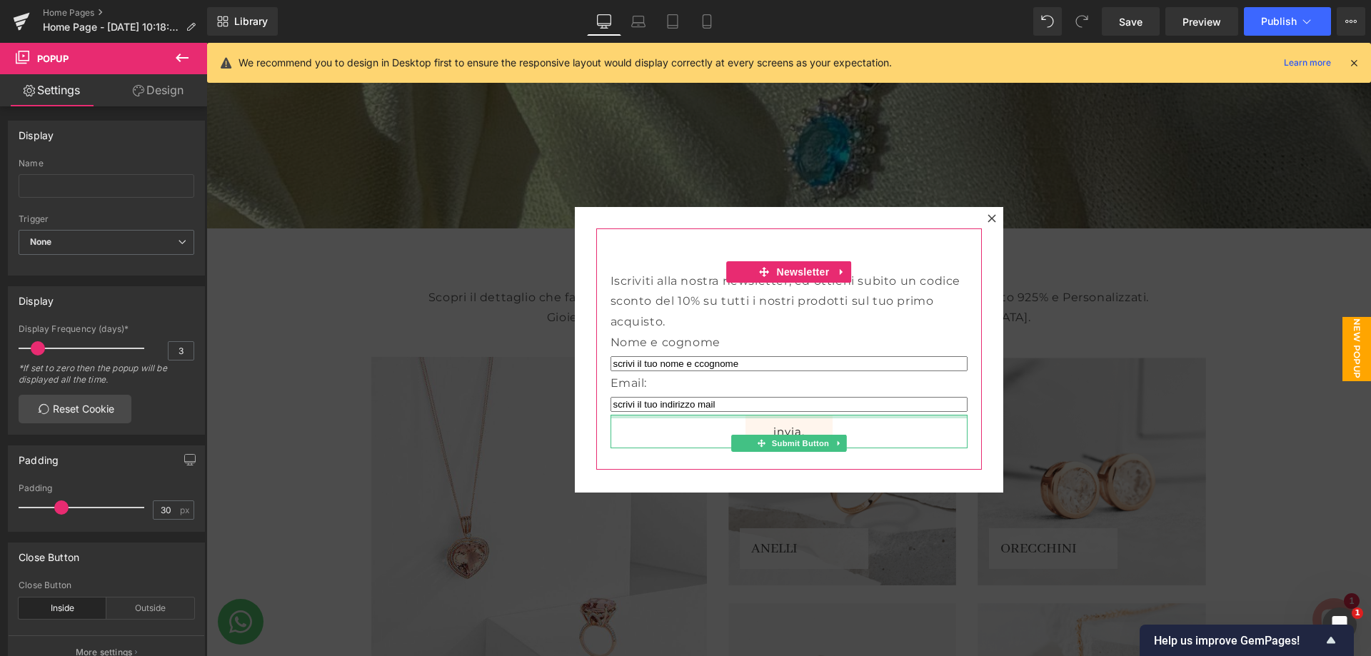
click at [756, 418] on div at bounding box center [788, 417] width 357 height 4
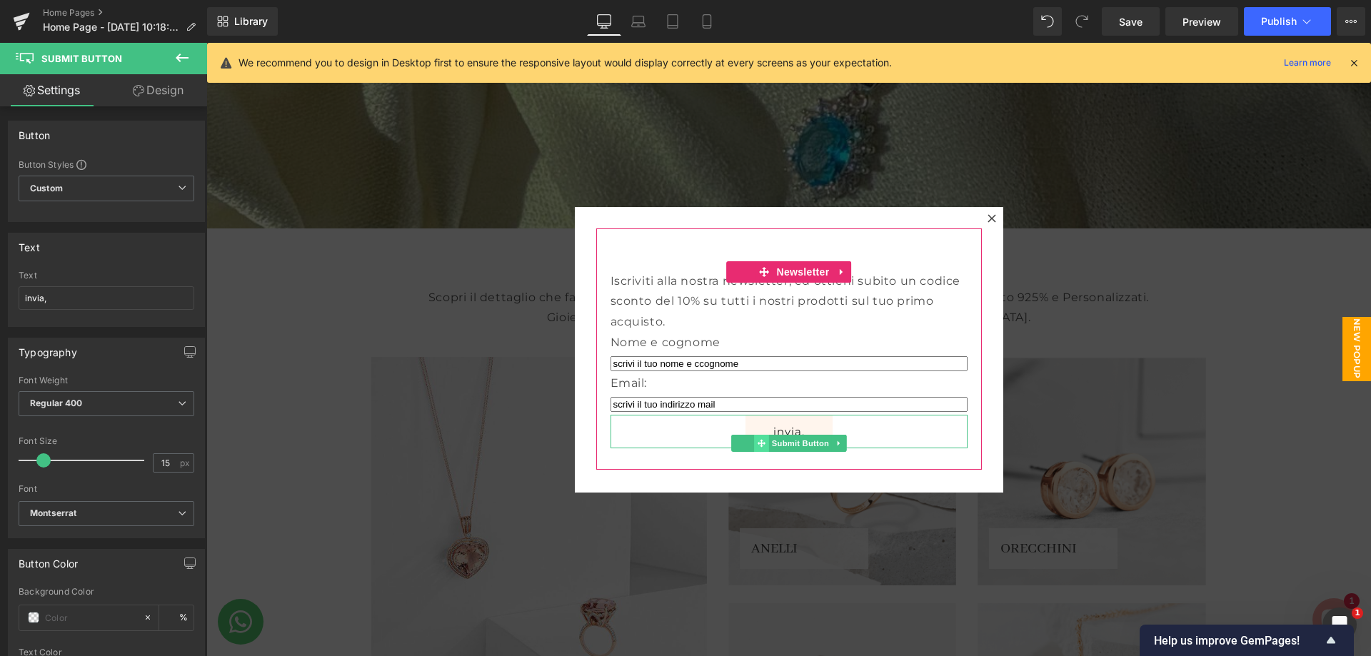
click at [757, 441] on icon at bounding box center [761, 443] width 8 height 9
click at [835, 443] on icon at bounding box center [839, 443] width 8 height 9
click at [827, 443] on icon at bounding box center [831, 443] width 8 height 8
drag, startPoint x: 785, startPoint y: 464, endPoint x: 806, endPoint y: 454, distance: 23.6
click at [790, 463] on button "invia," at bounding box center [788, 465] width 87 height 34
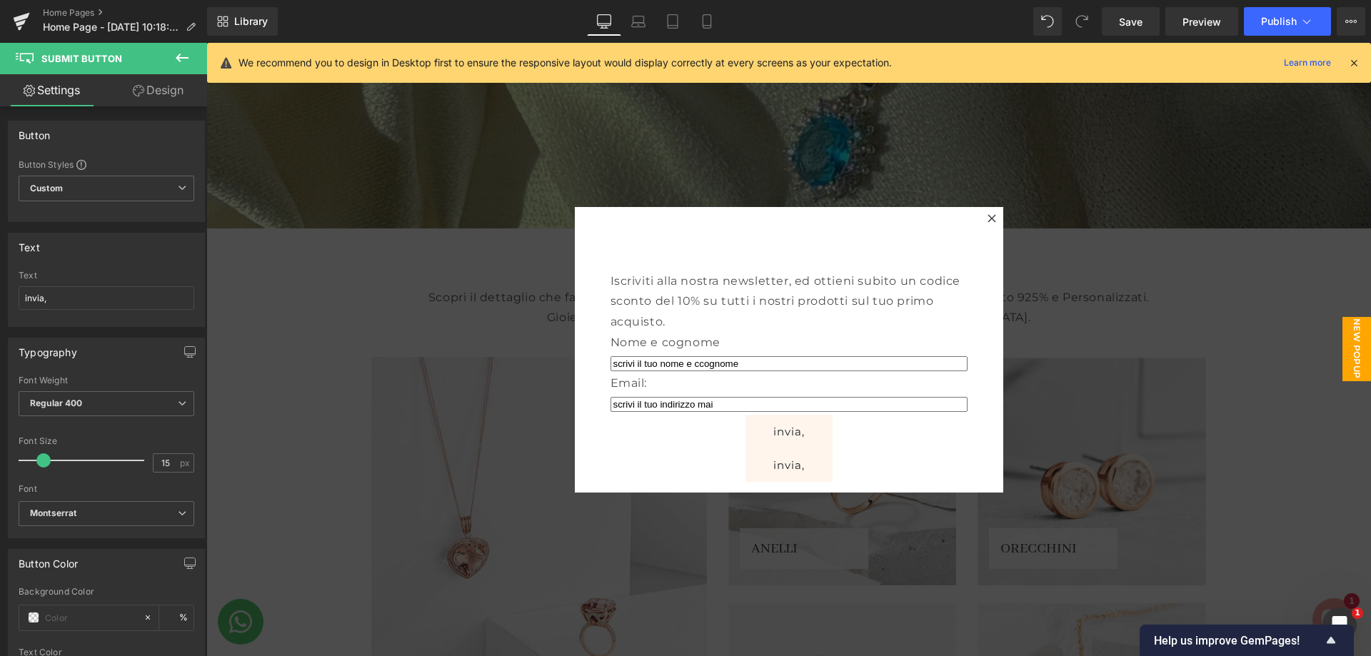
type input "scrivi il tuo indirizzo mail"
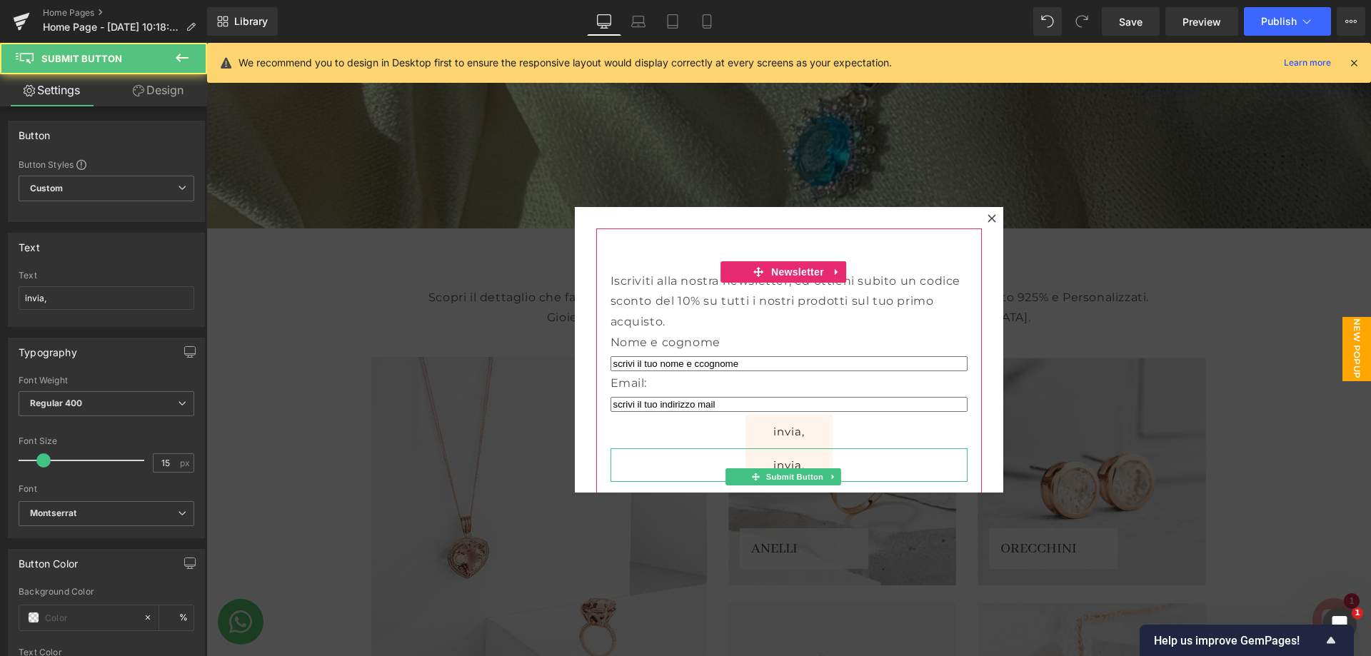
click at [877, 466] on div "invia," at bounding box center [788, 465] width 357 height 34
click at [826, 470] on link at bounding box center [833, 476] width 15 height 17
click at [775, 475] on span "Submit Button" at bounding box center [794, 476] width 63 height 17
click at [798, 475] on span "Submit Button" at bounding box center [794, 476] width 63 height 17
click at [797, 463] on button "invia," at bounding box center [788, 465] width 87 height 34
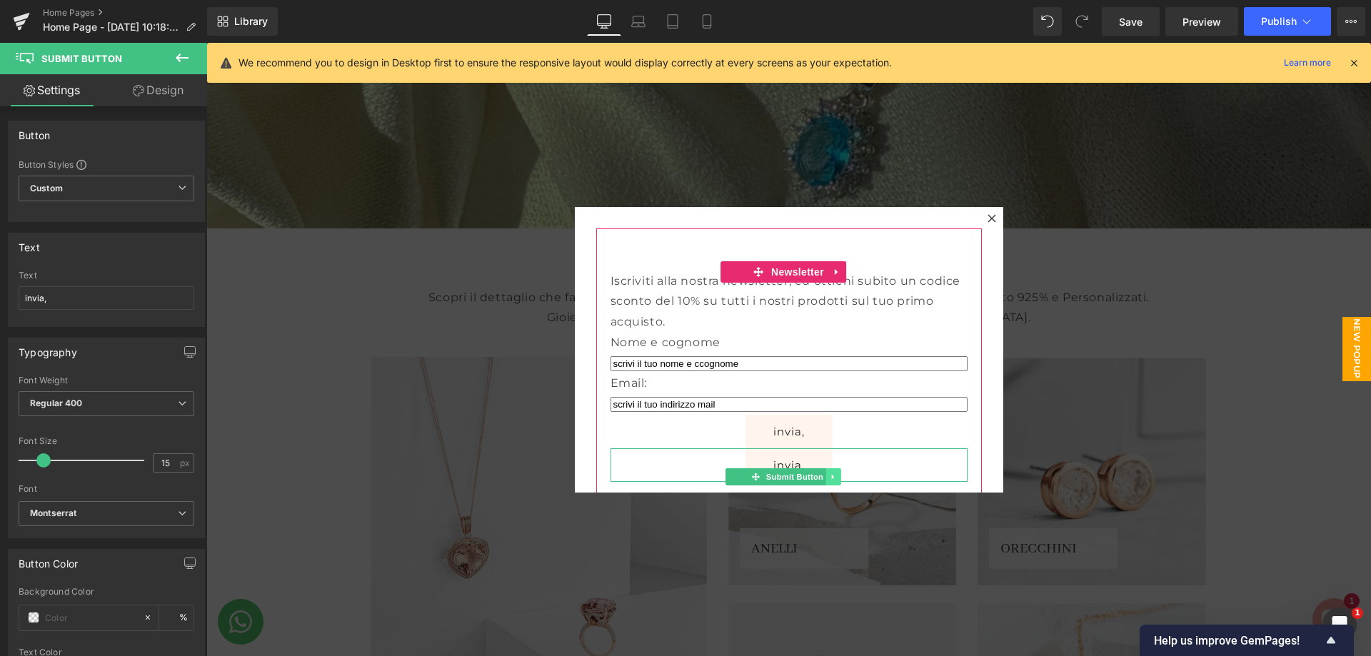
click at [830, 475] on icon at bounding box center [834, 477] width 8 height 9
click at [837, 475] on icon at bounding box center [841, 477] width 8 height 9
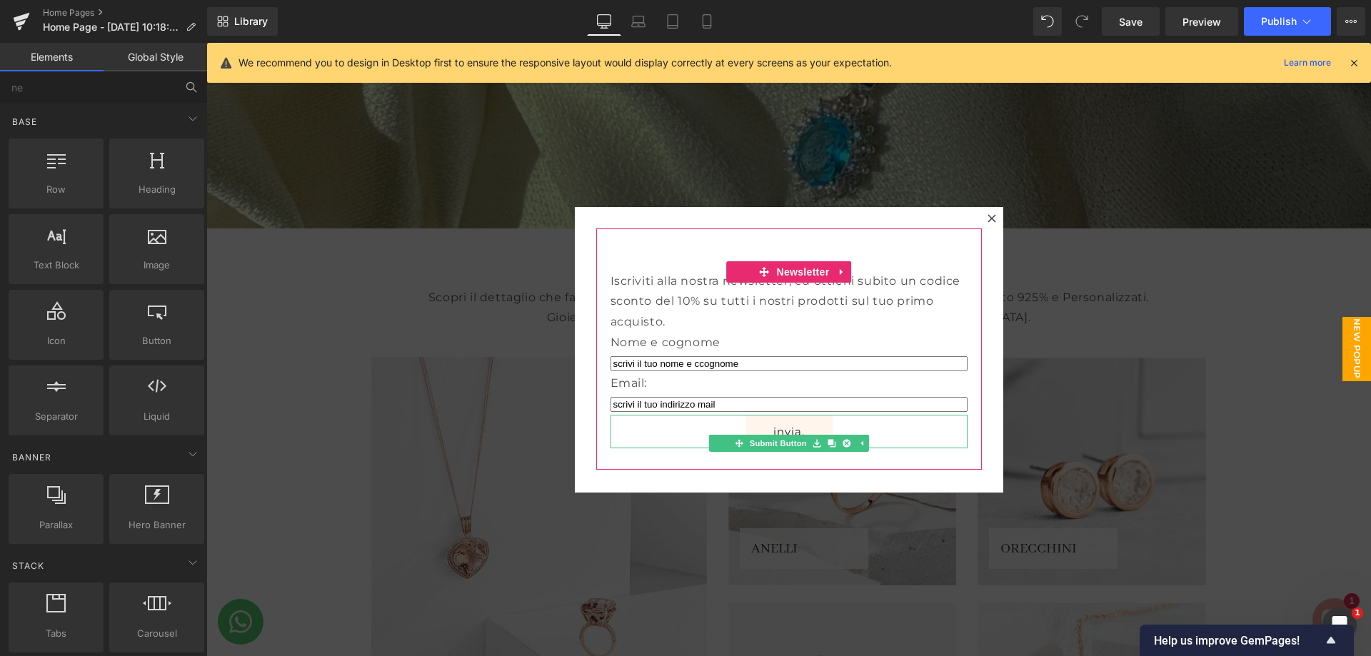
click at [807, 429] on button "invia," at bounding box center [788, 432] width 87 height 34
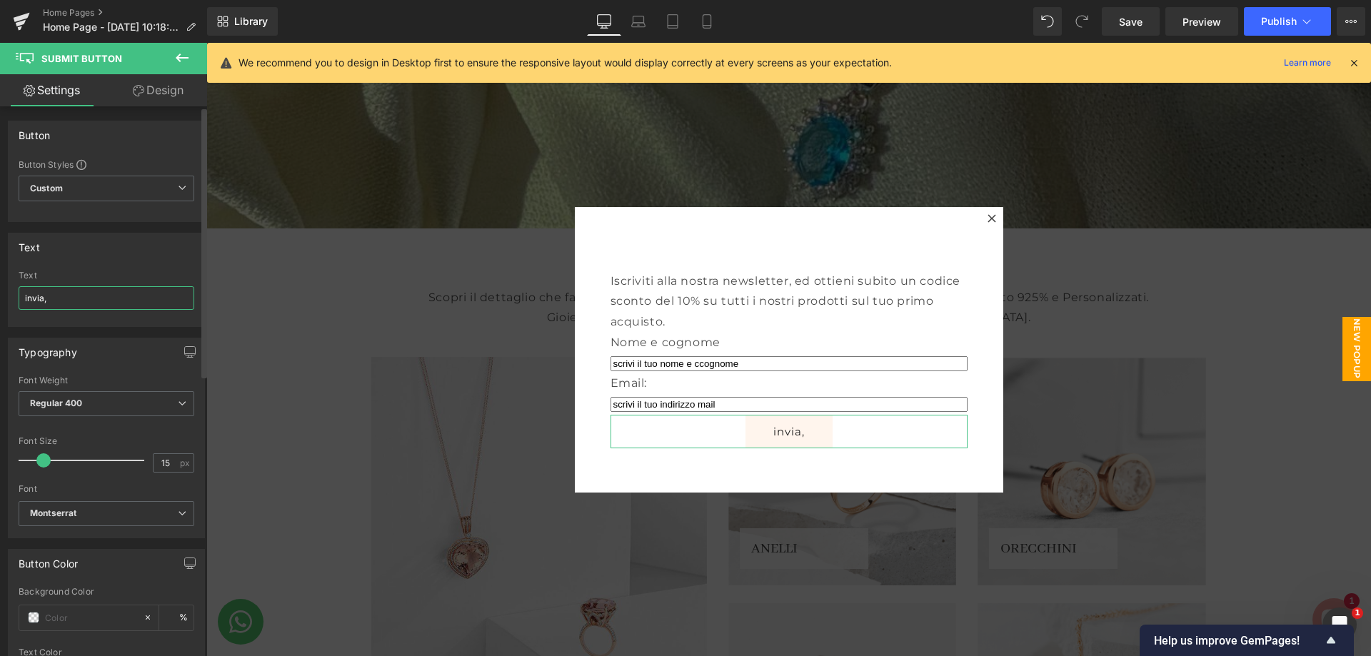
click at [61, 298] on input "invia," at bounding box center [107, 298] width 176 height 24
type input "i"
type input "iscriviti"
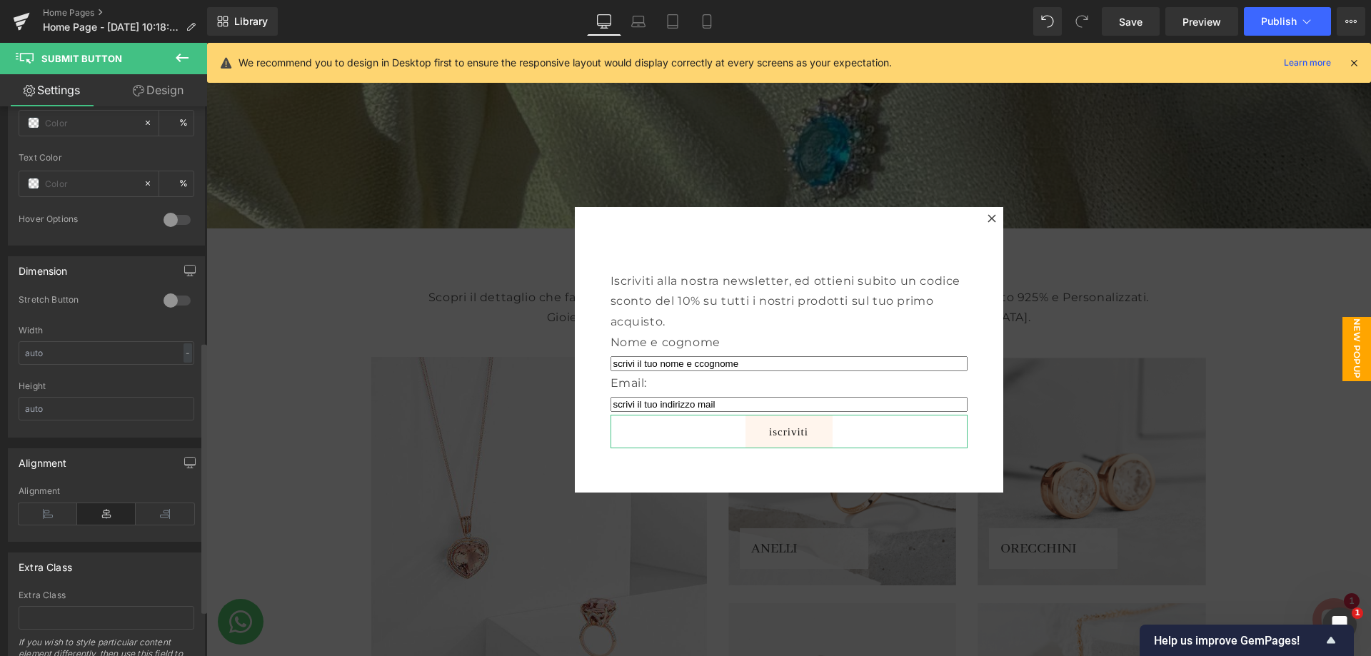
scroll to position [500, 0]
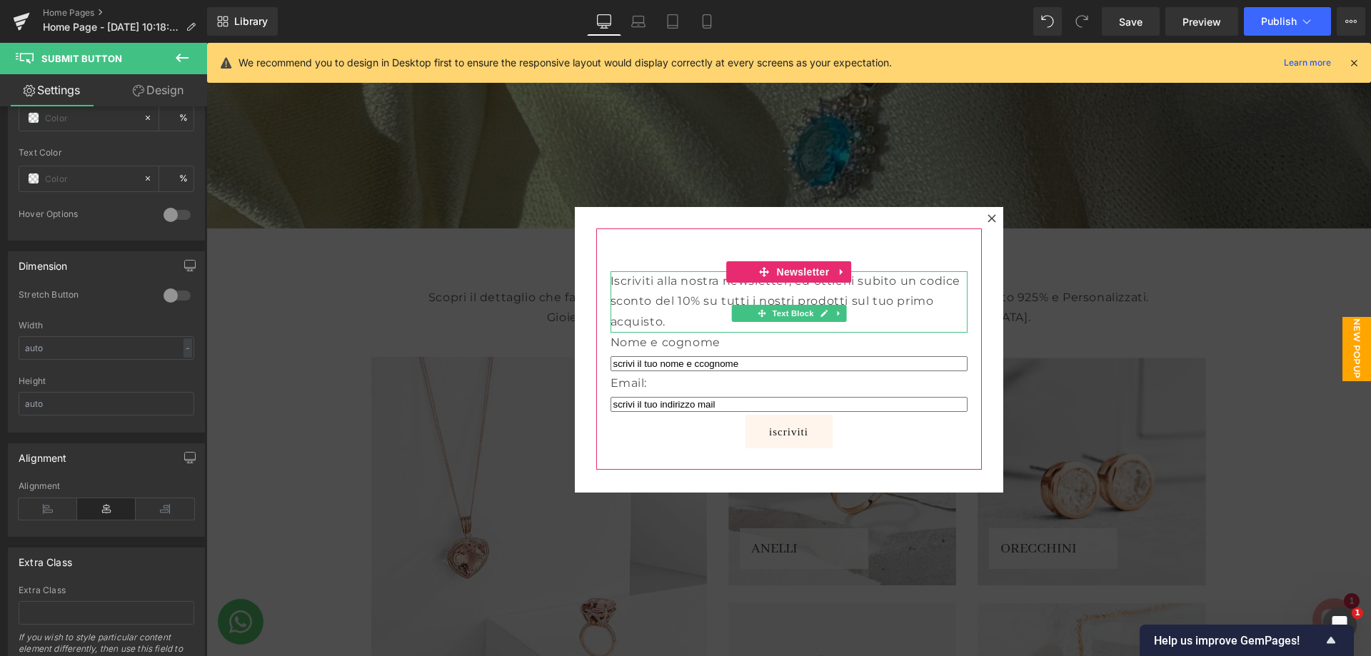
click at [665, 292] on p "Iscriviti alla nostra newsletter, ed ottieni subito un codice sconto del 10% su…" at bounding box center [788, 301] width 357 height 61
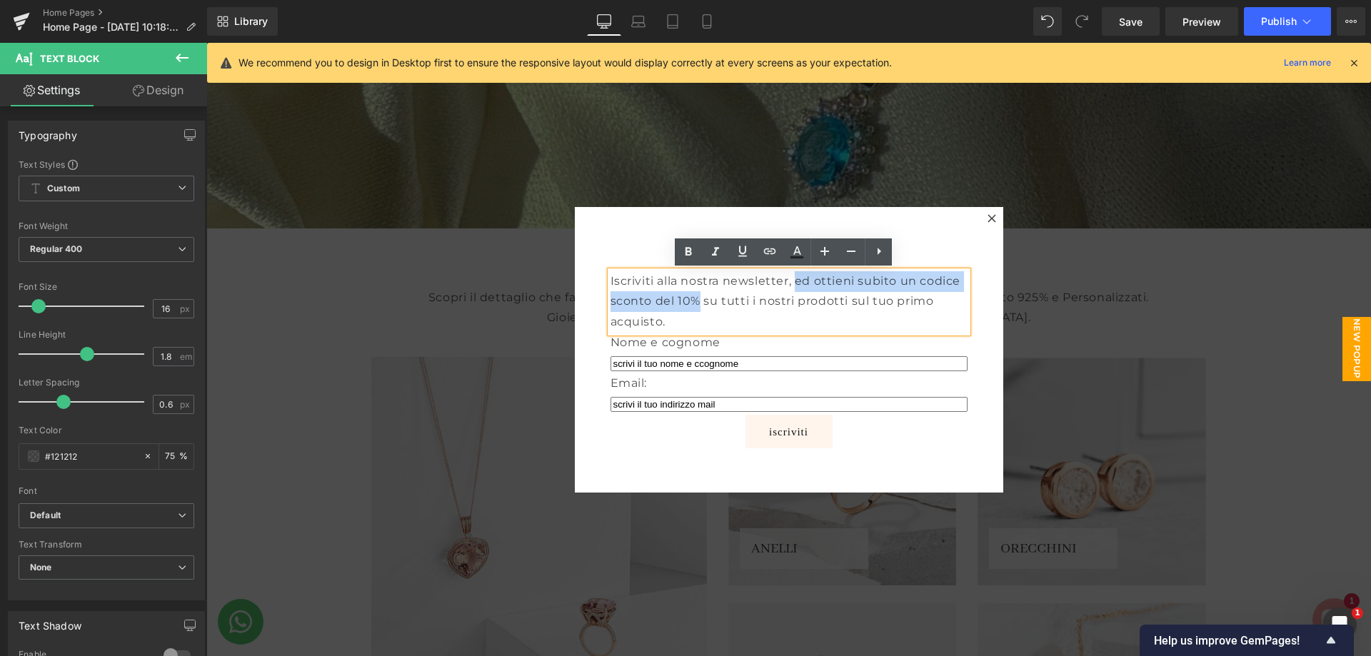
drag, startPoint x: 790, startPoint y: 282, endPoint x: 695, endPoint y: 310, distance: 98.9
click at [695, 310] on p "Iscriviti alla nostra newsletter, ed ottieni subito un codice sconto del 10% su…" at bounding box center [788, 301] width 357 height 61
click at [822, 291] on p "Iscriviti alla nostra newsletter, ed ottieni subito un codice sconto del 10% su…" at bounding box center [788, 301] width 357 height 61
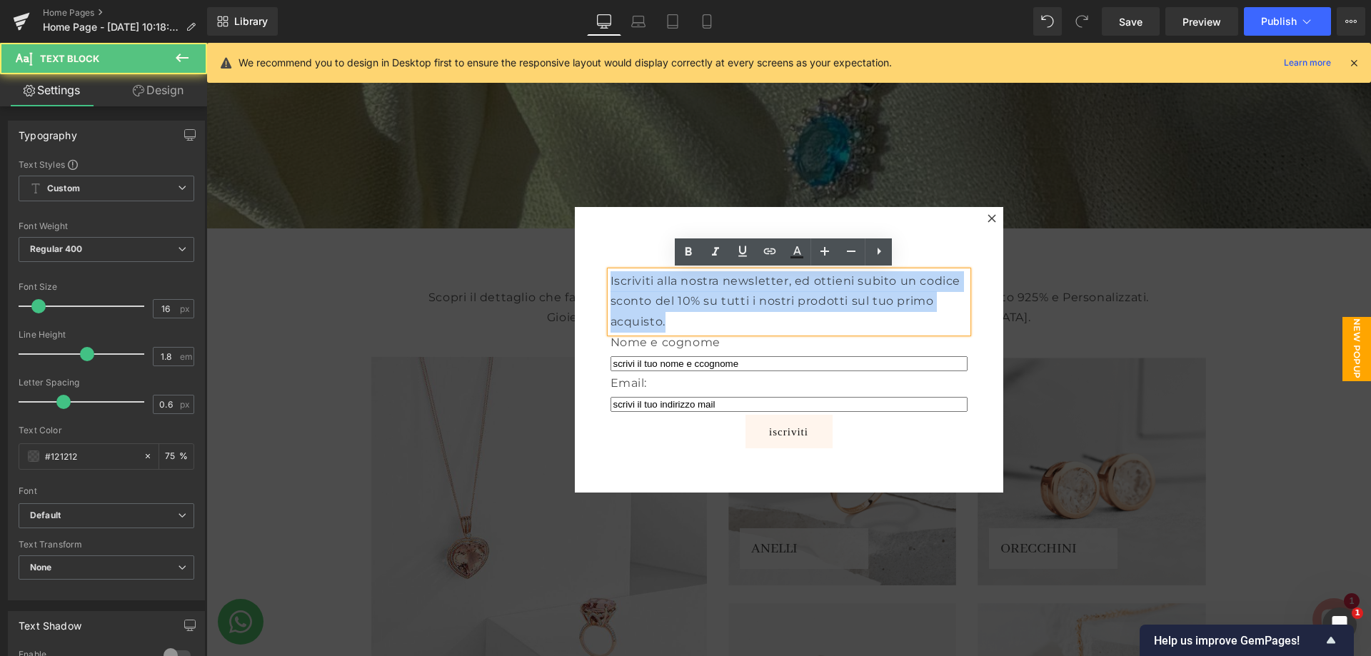
drag, startPoint x: 606, startPoint y: 277, endPoint x: 740, endPoint y: 328, distance: 142.8
click at [740, 328] on p "Iscriviti alla nostra newsletter, ed ottieni subito un codice sconto del 10% su…" at bounding box center [788, 301] width 357 height 61
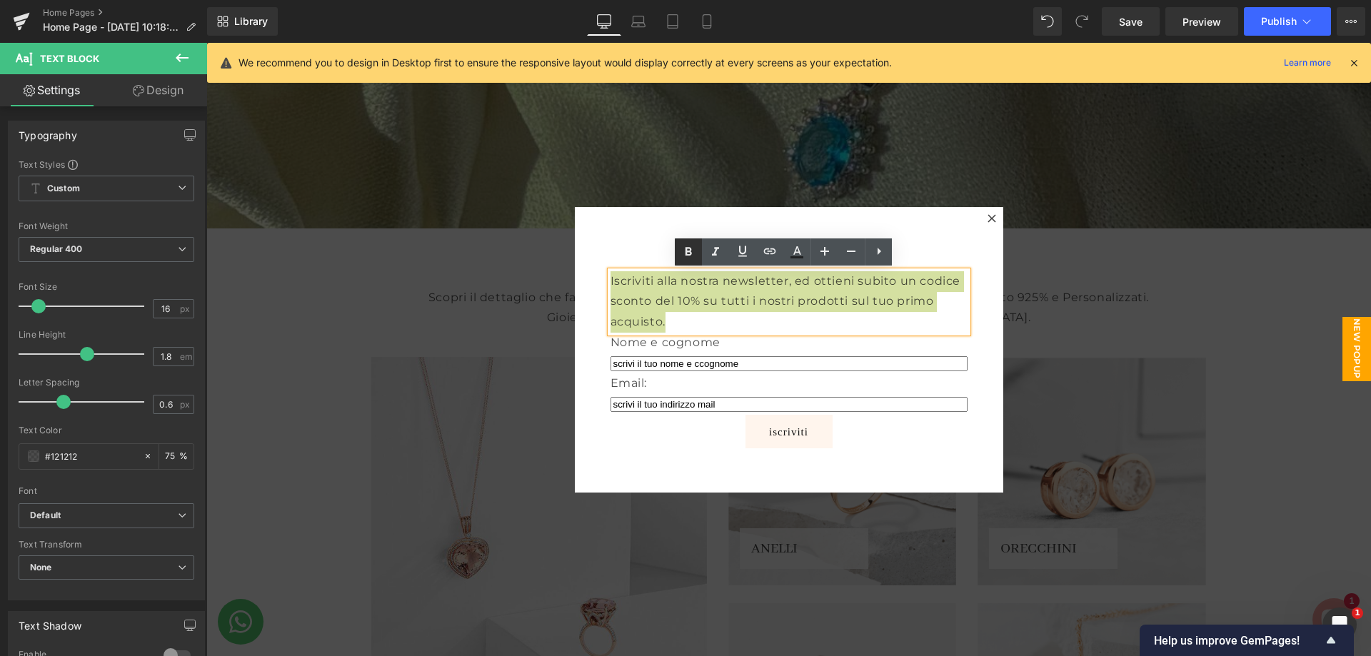
click at [692, 256] on icon at bounding box center [688, 251] width 17 height 17
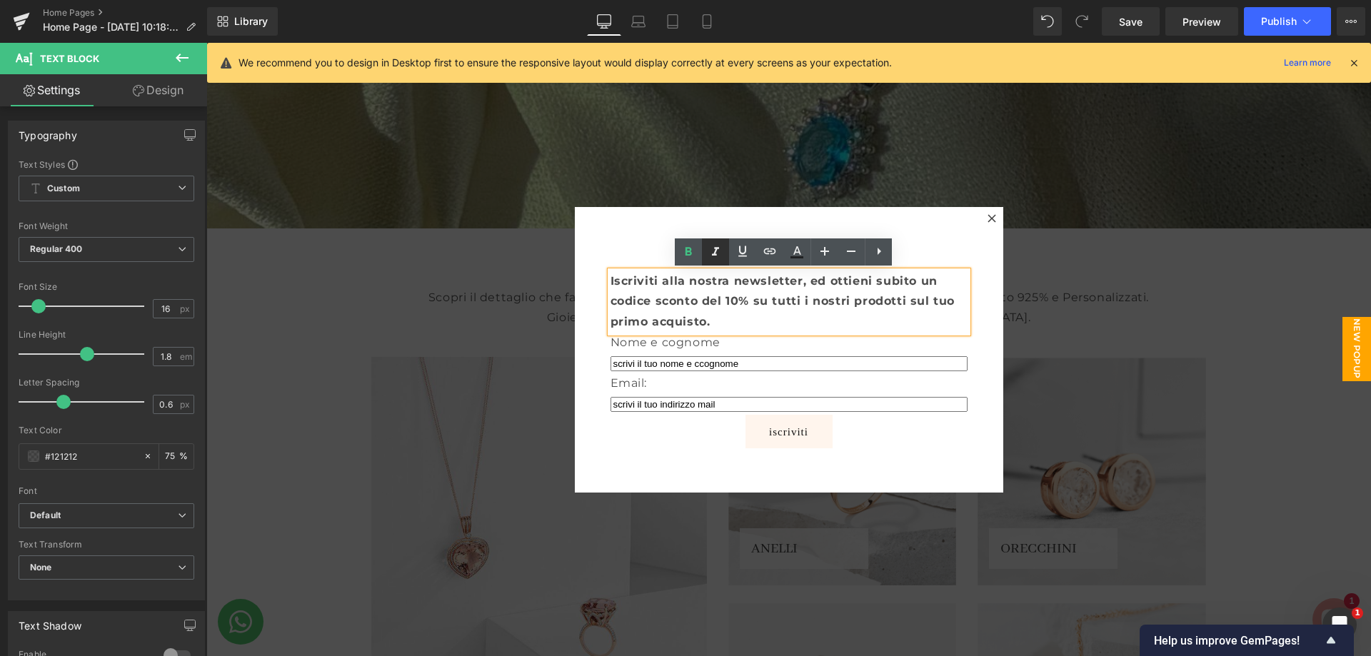
click at [716, 253] on icon at bounding box center [715, 251] width 7 height 9
click at [751, 316] on p "Iscriviti alla nostra newsletter, ed ottieni subito un codice sconto del 10% su…" at bounding box center [788, 301] width 357 height 61
click at [716, 254] on icon at bounding box center [715, 251] width 7 height 9
click at [707, 313] on p "Iscriviti alla nostra newsletter, ed ottieni subito un codice sconto del 10% su…" at bounding box center [788, 301] width 357 height 61
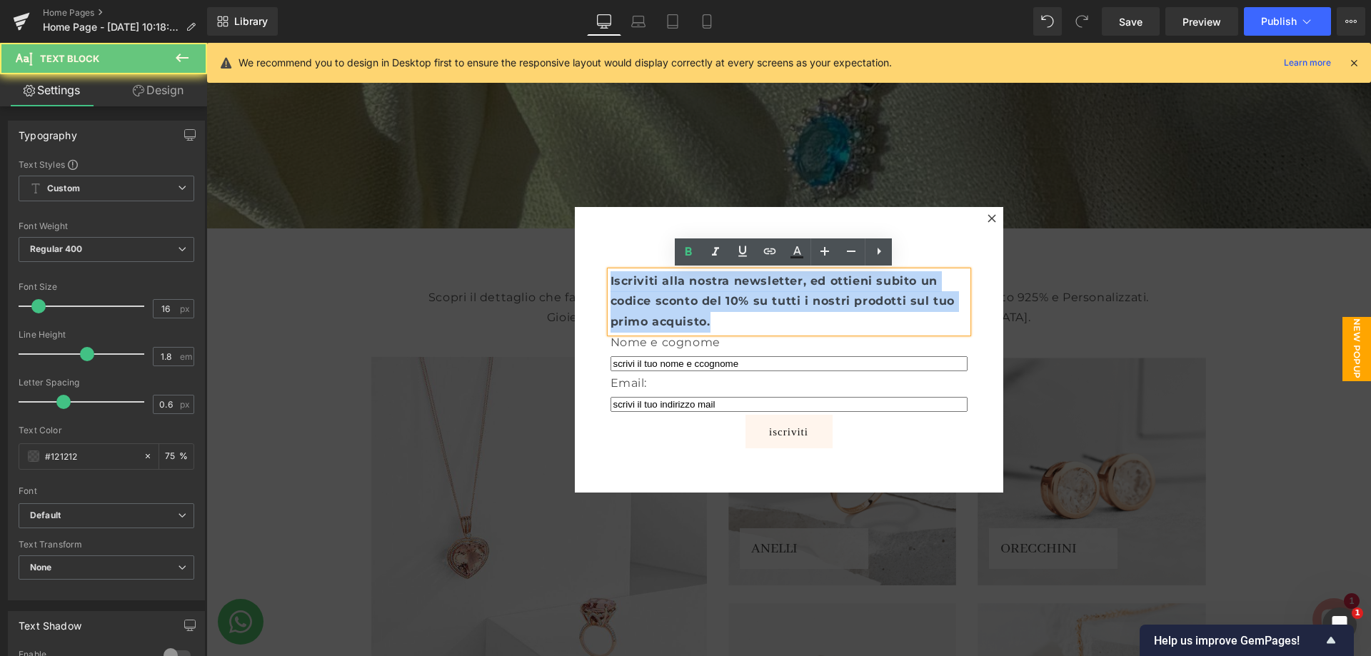
click at [707, 313] on p "Iscriviti alla nostra newsletter, ed ottieni subito un codice sconto del 10% su…" at bounding box center [788, 301] width 357 height 61
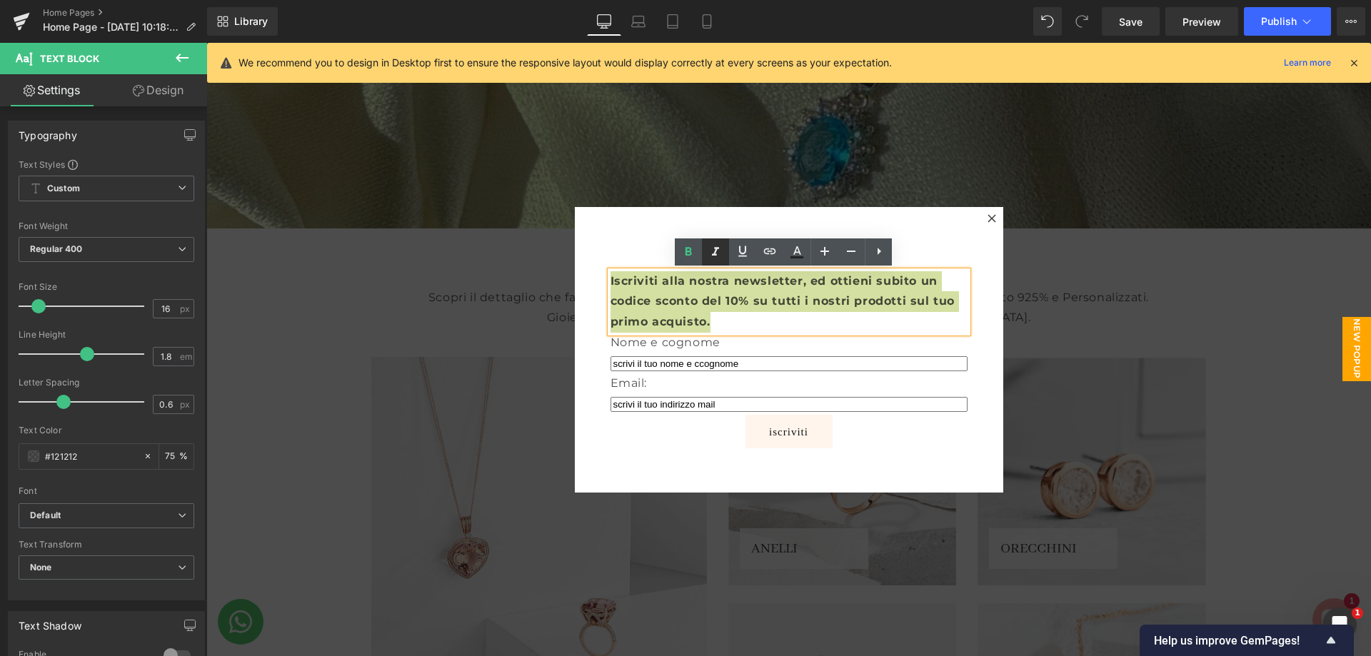
click at [725, 251] on link at bounding box center [715, 251] width 27 height 27
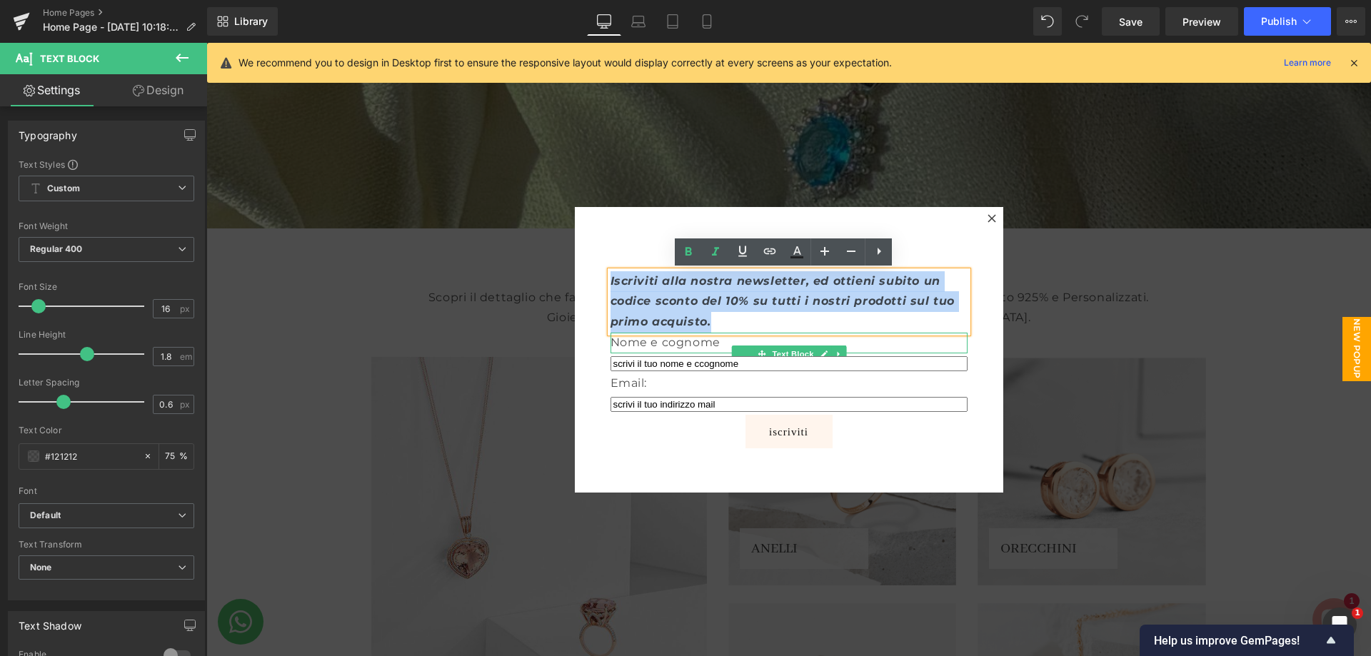
click at [757, 330] on p "Iscriviti alla nostra newsletter, ed ottieni subito un codice sconto del 10% su…" at bounding box center [788, 301] width 357 height 61
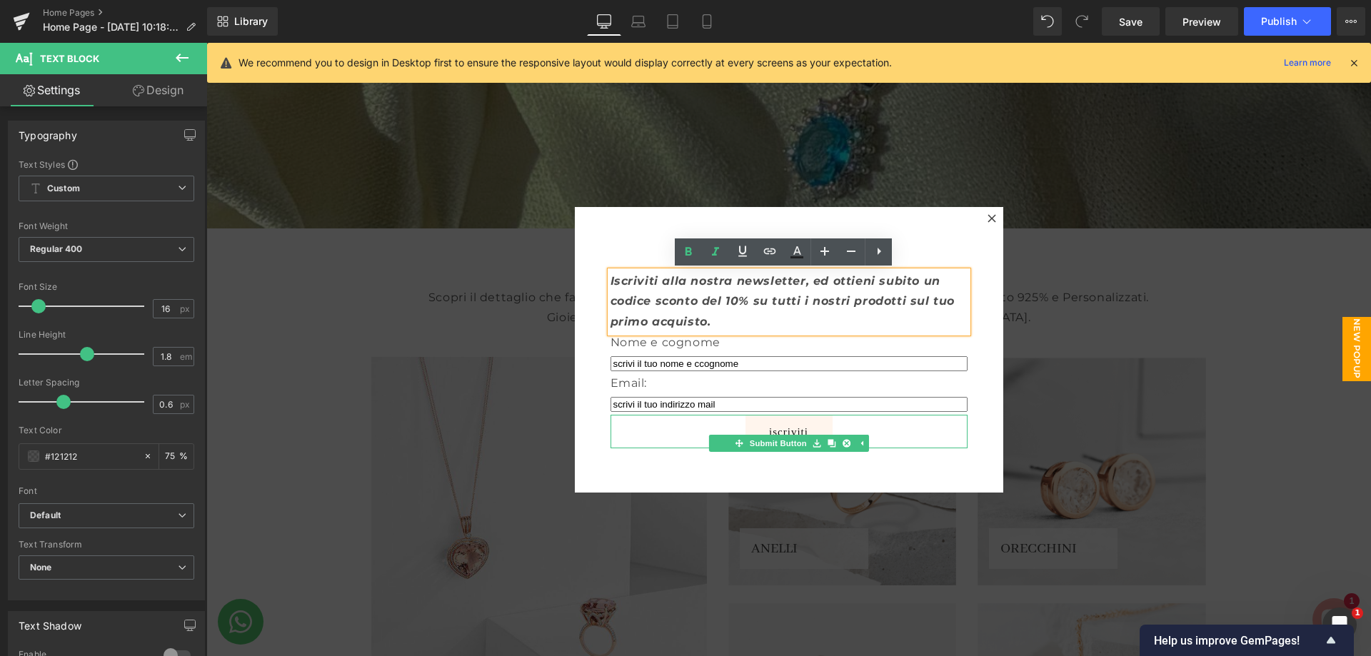
click at [879, 433] on div "iscriviti" at bounding box center [788, 432] width 357 height 34
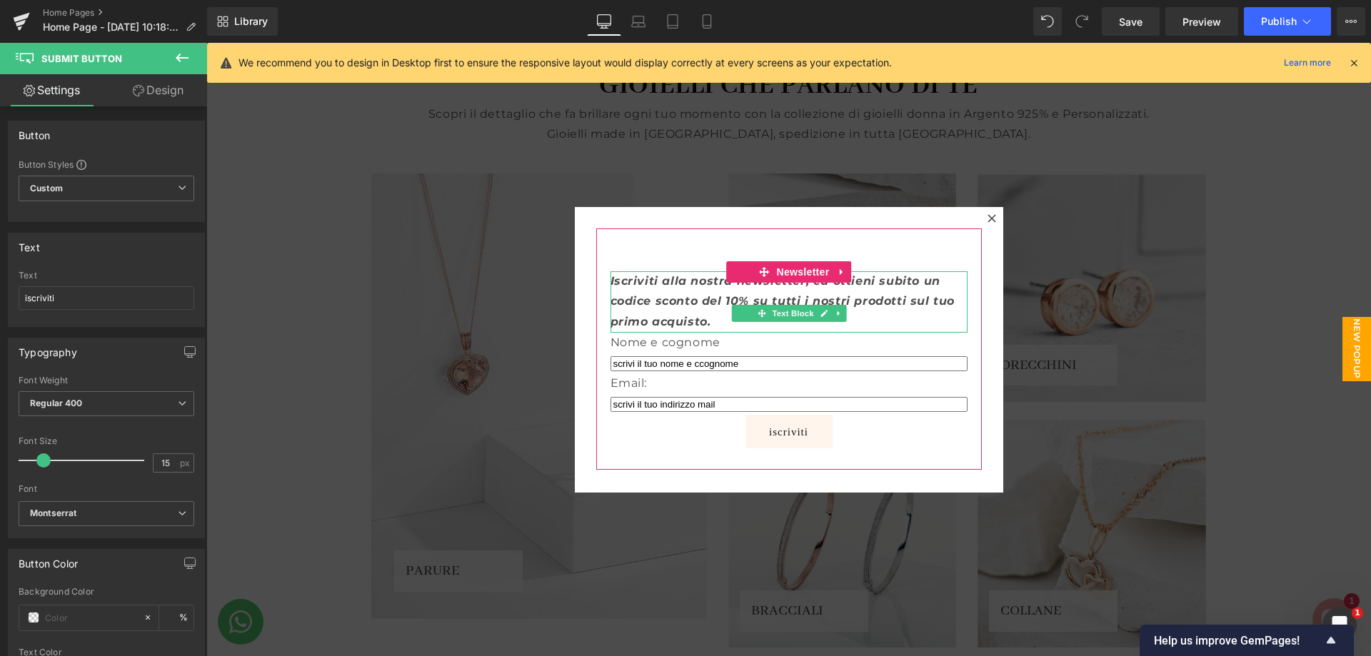
scroll to position [857, 0]
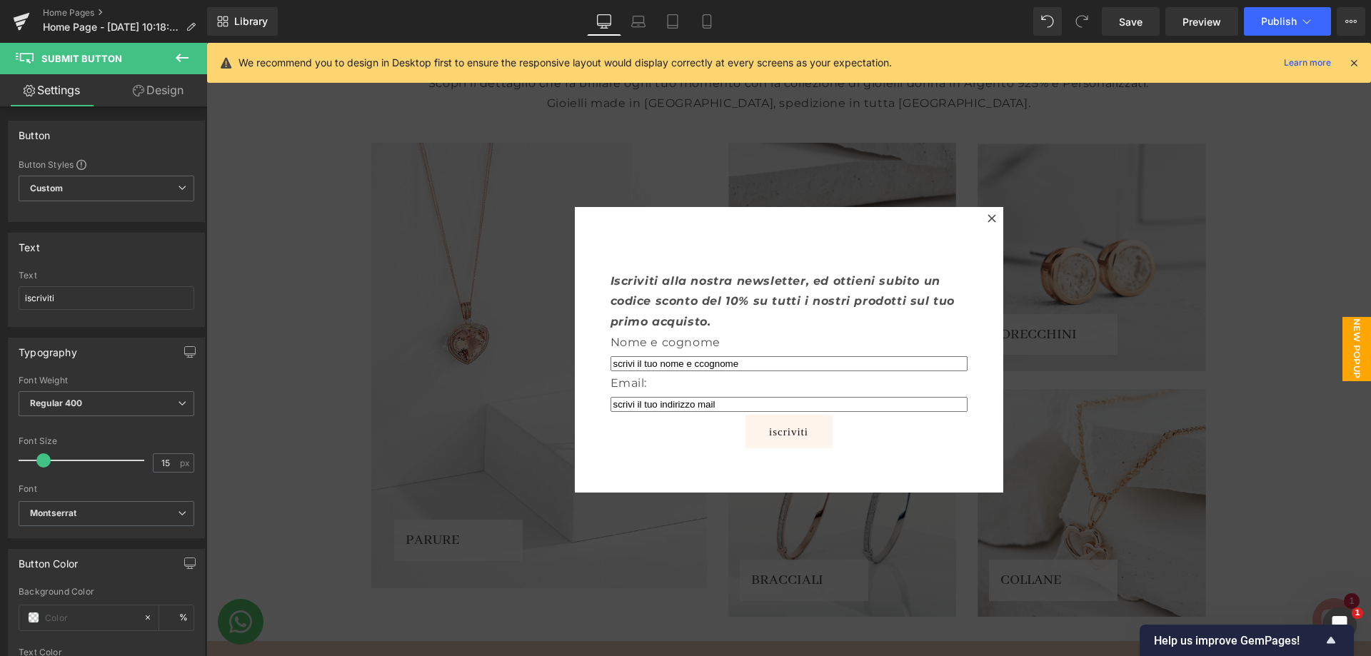
click at [168, 58] on button at bounding box center [182, 58] width 50 height 31
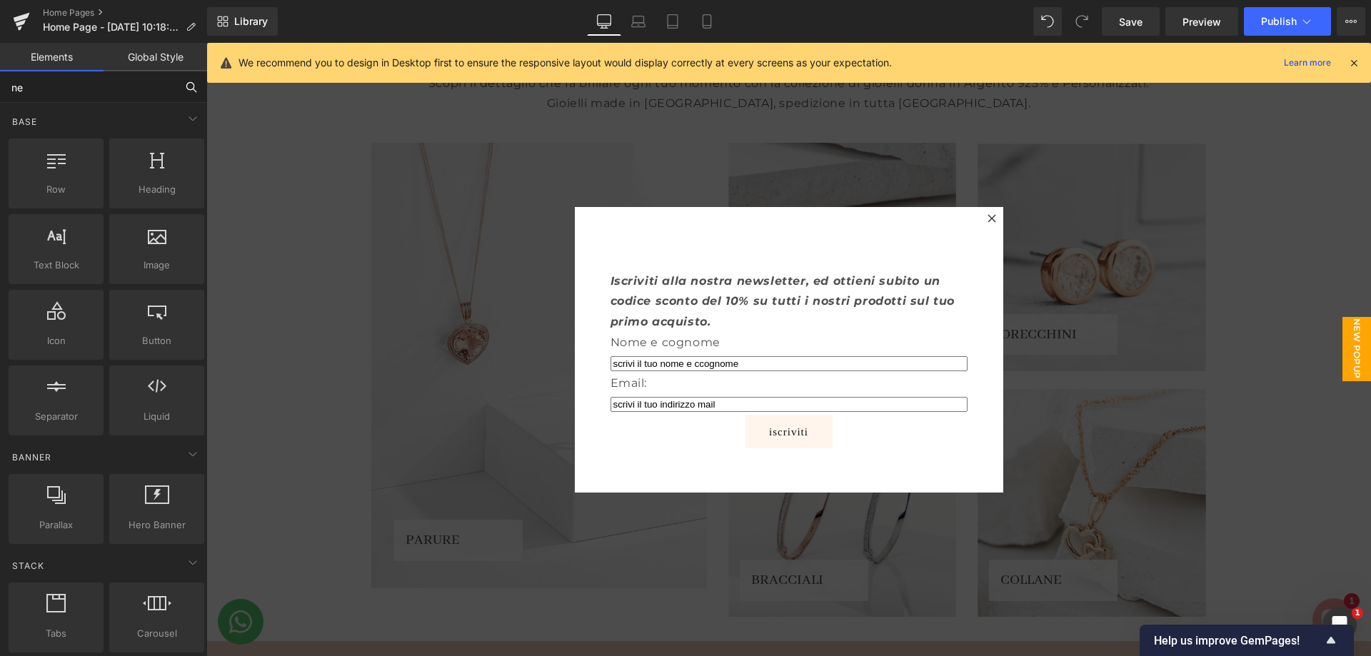
drag, startPoint x: 142, startPoint y: 75, endPoint x: 136, endPoint y: 85, distance: 11.5
click at [136, 85] on input "ne" at bounding box center [88, 86] width 176 height 31
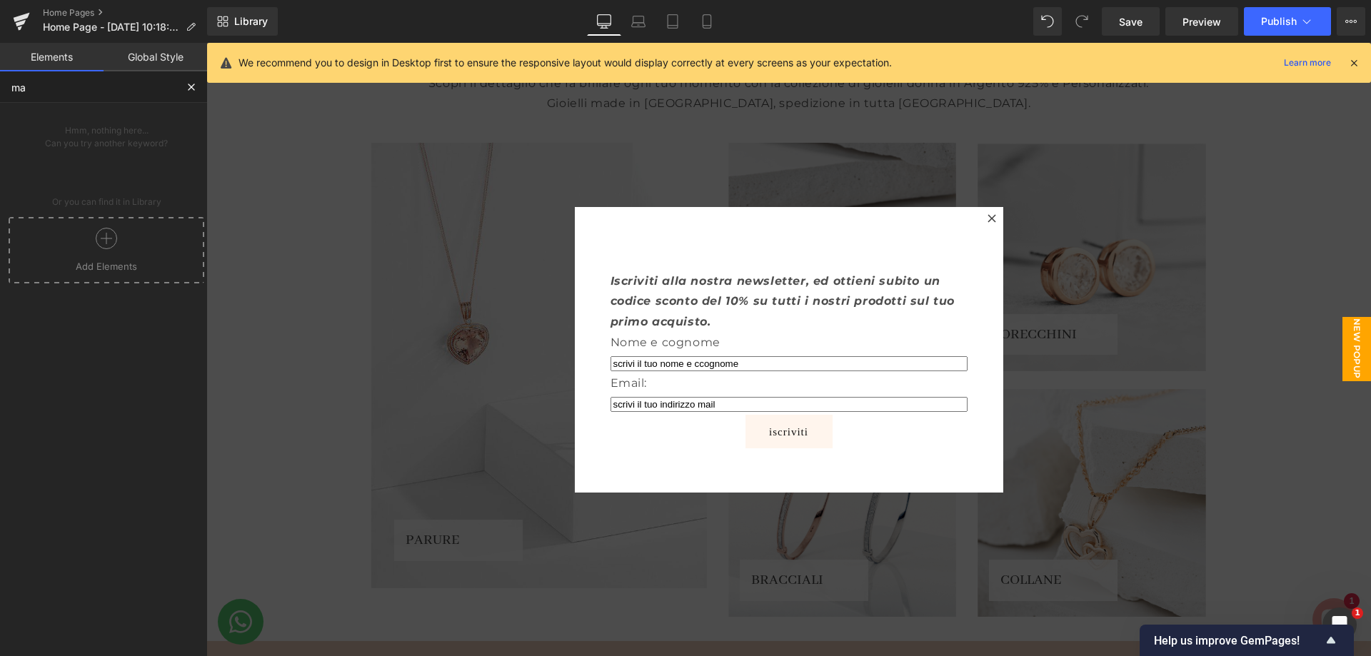
type input "m"
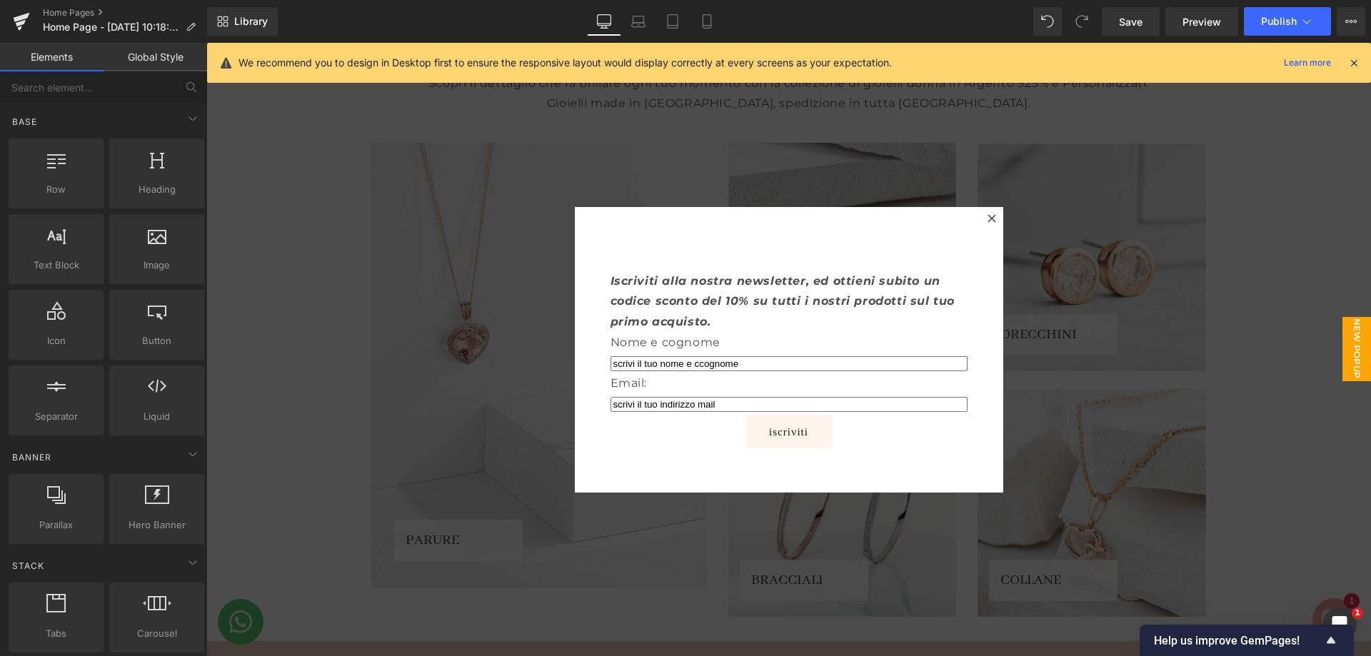
click at [1348, 347] on span "New Popup" at bounding box center [1356, 349] width 29 height 64
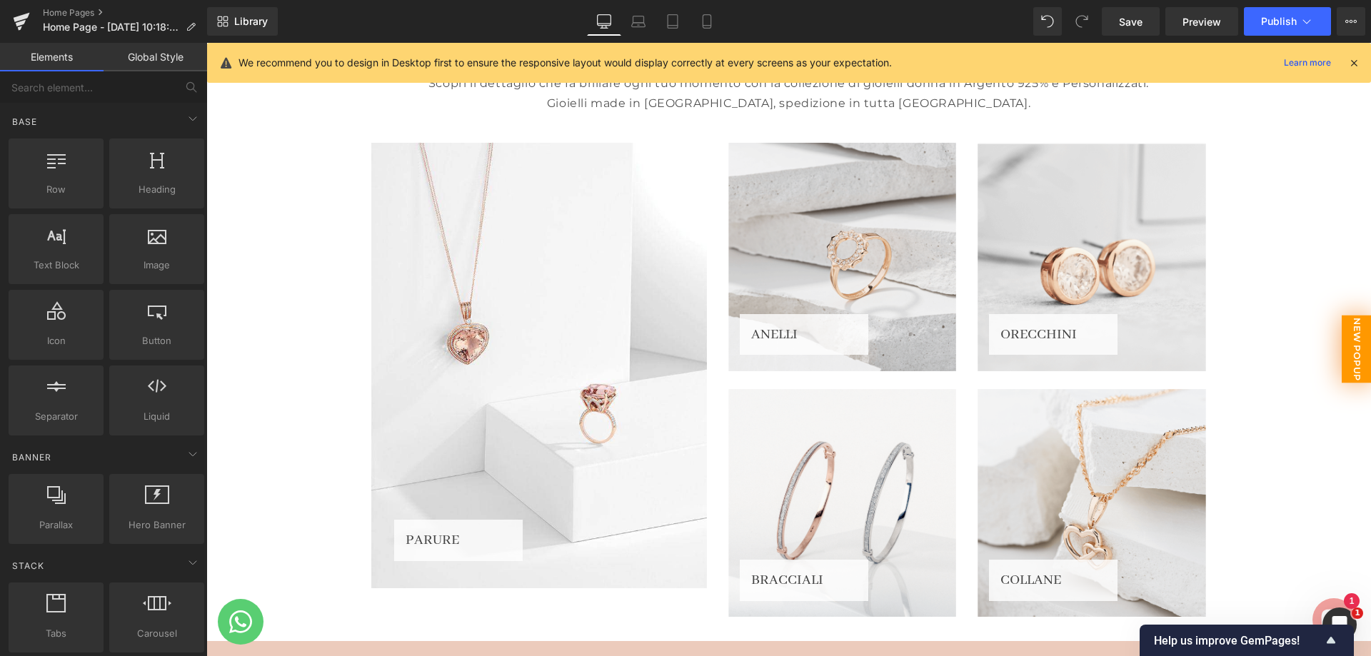
click at [1348, 347] on span "New Popup" at bounding box center [1356, 349] width 30 height 68
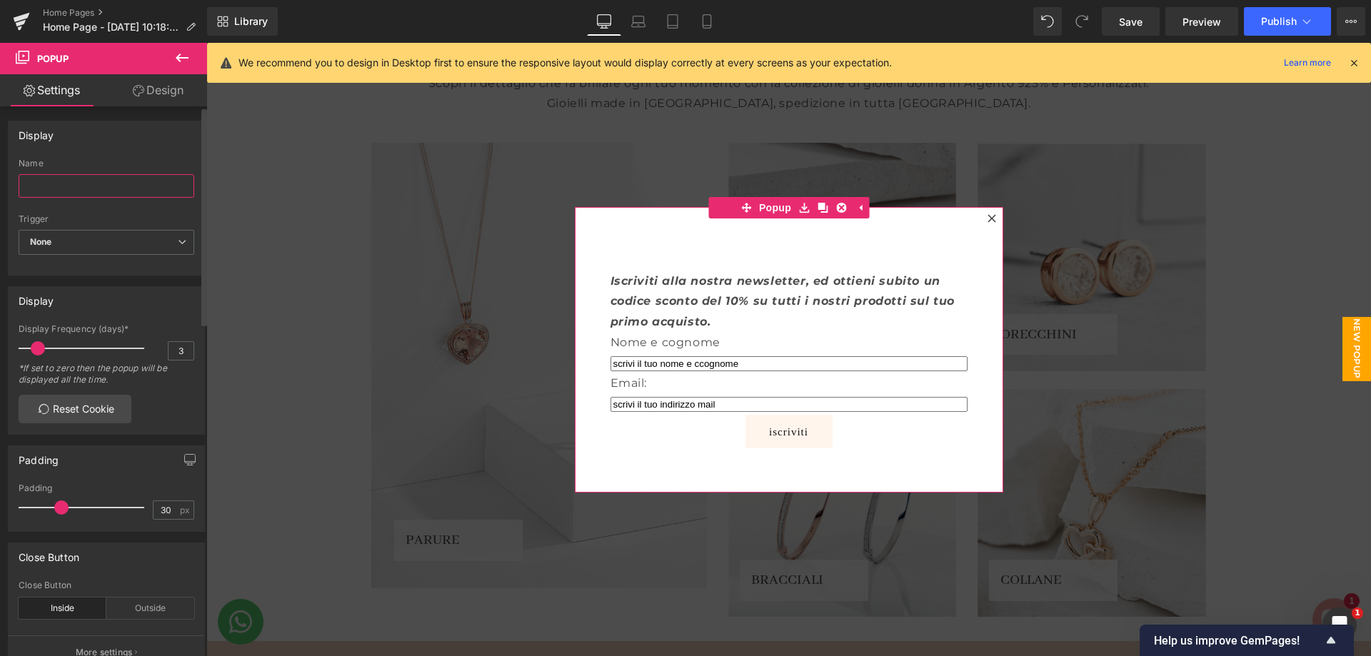
click at [129, 183] on input "text" at bounding box center [107, 186] width 176 height 24
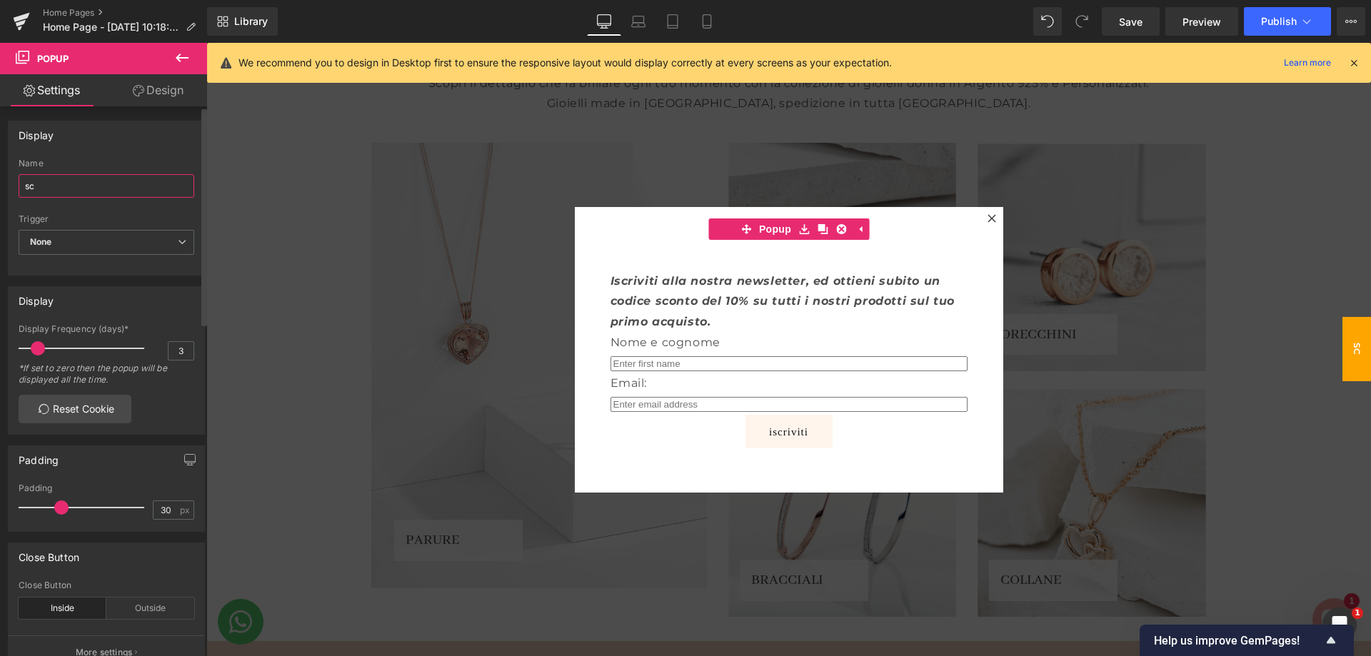
type input "s"
type input "b"
type input "s"
type input "i"
type input "V"
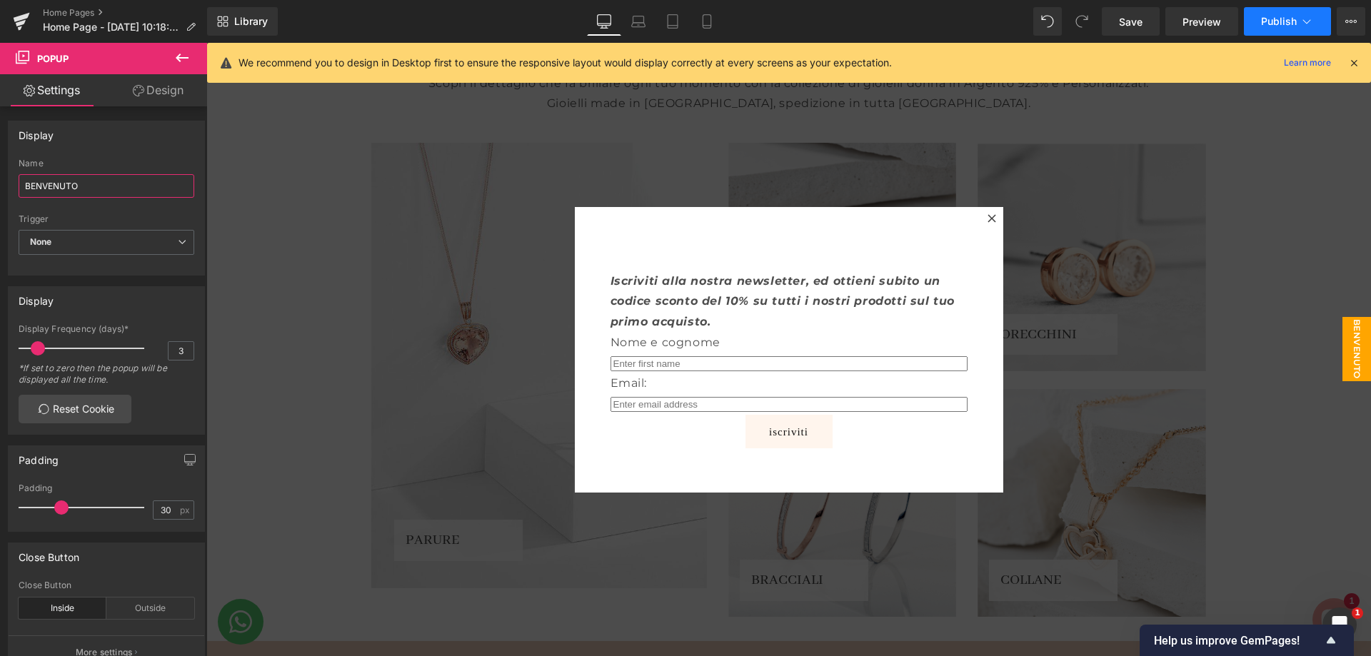
type input "BENVENUTO"
click at [1286, 21] on span "Publish" at bounding box center [1279, 21] width 36 height 11
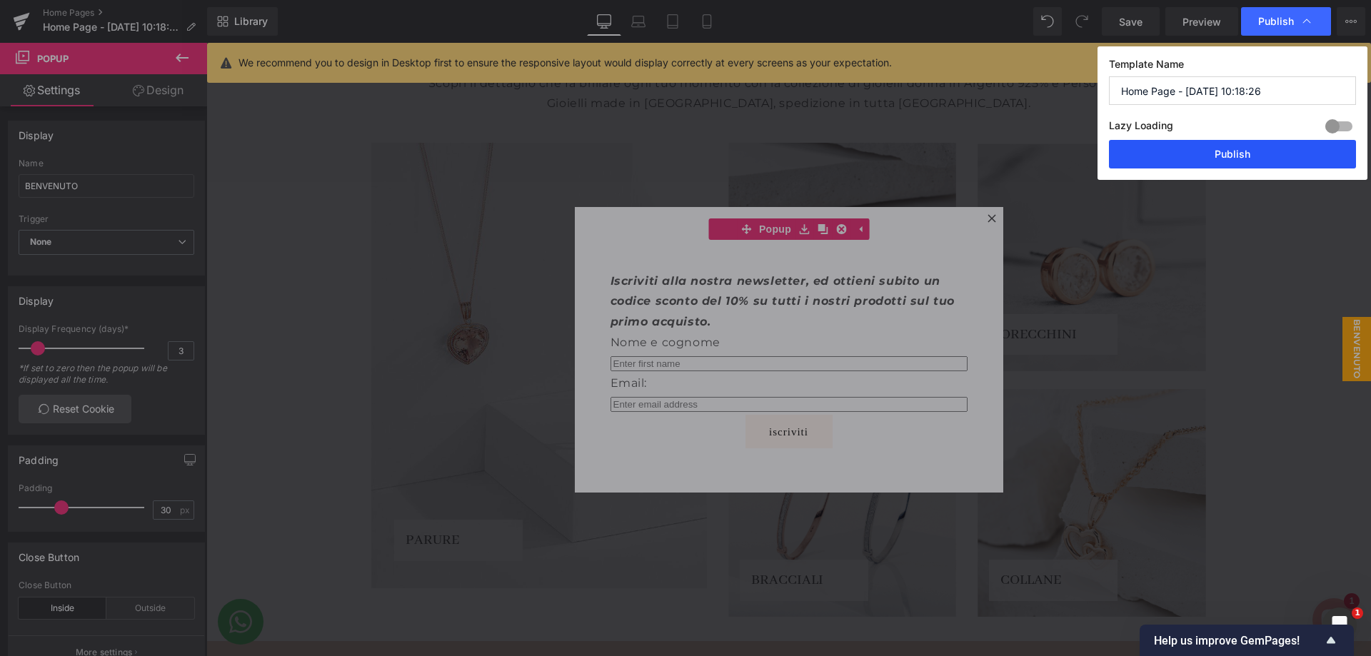
click at [1218, 167] on button "Publish" at bounding box center [1232, 154] width 247 height 29
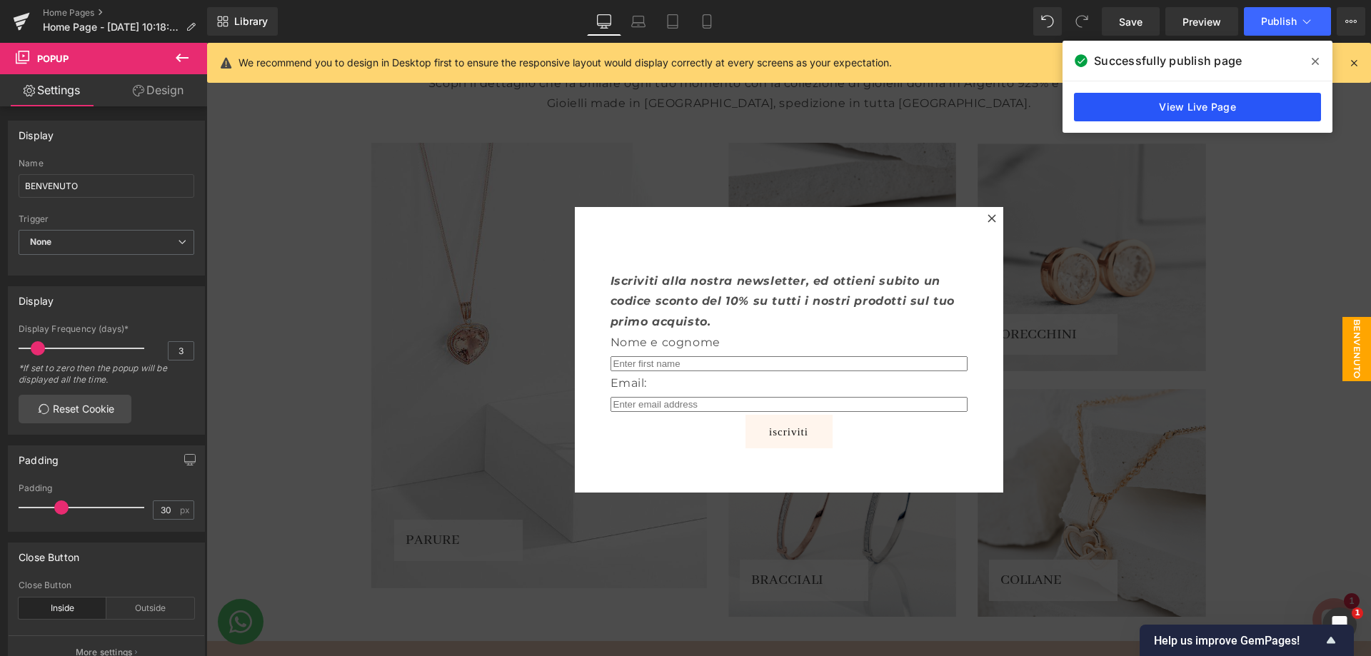
click at [1219, 111] on link "View Live Page" at bounding box center [1197, 107] width 247 height 29
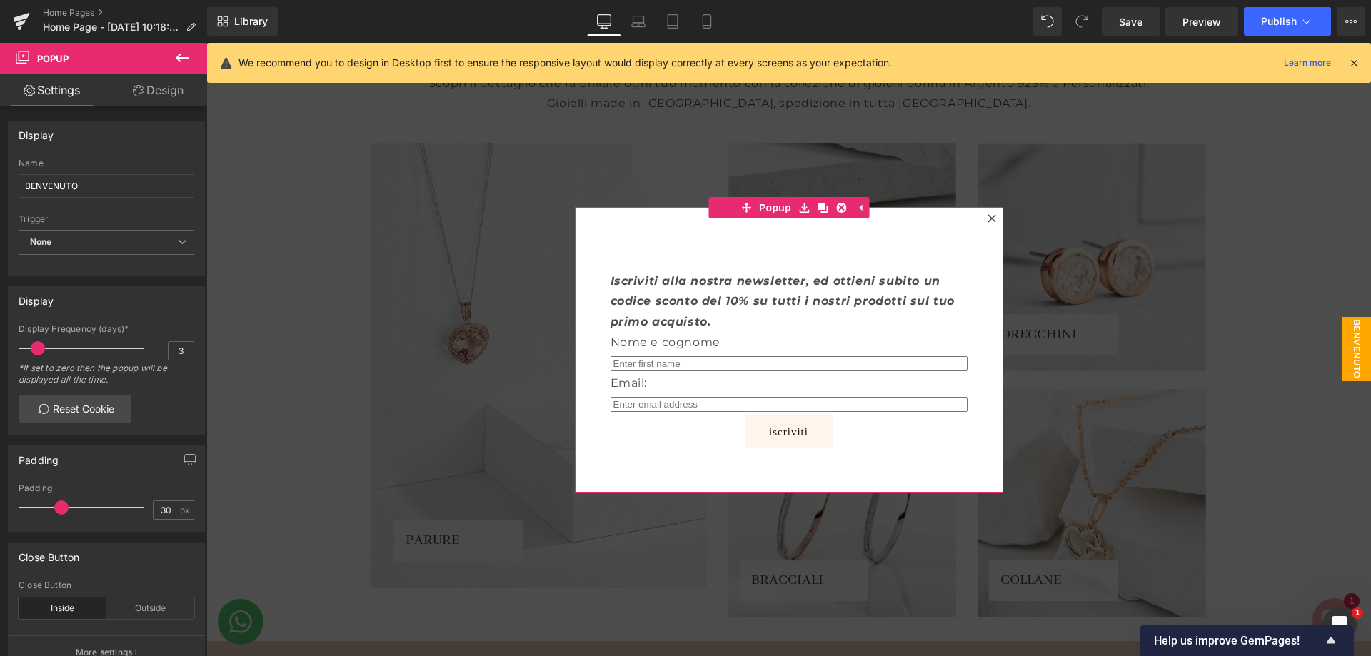
click at [987, 221] on icon at bounding box center [991, 218] width 9 height 9
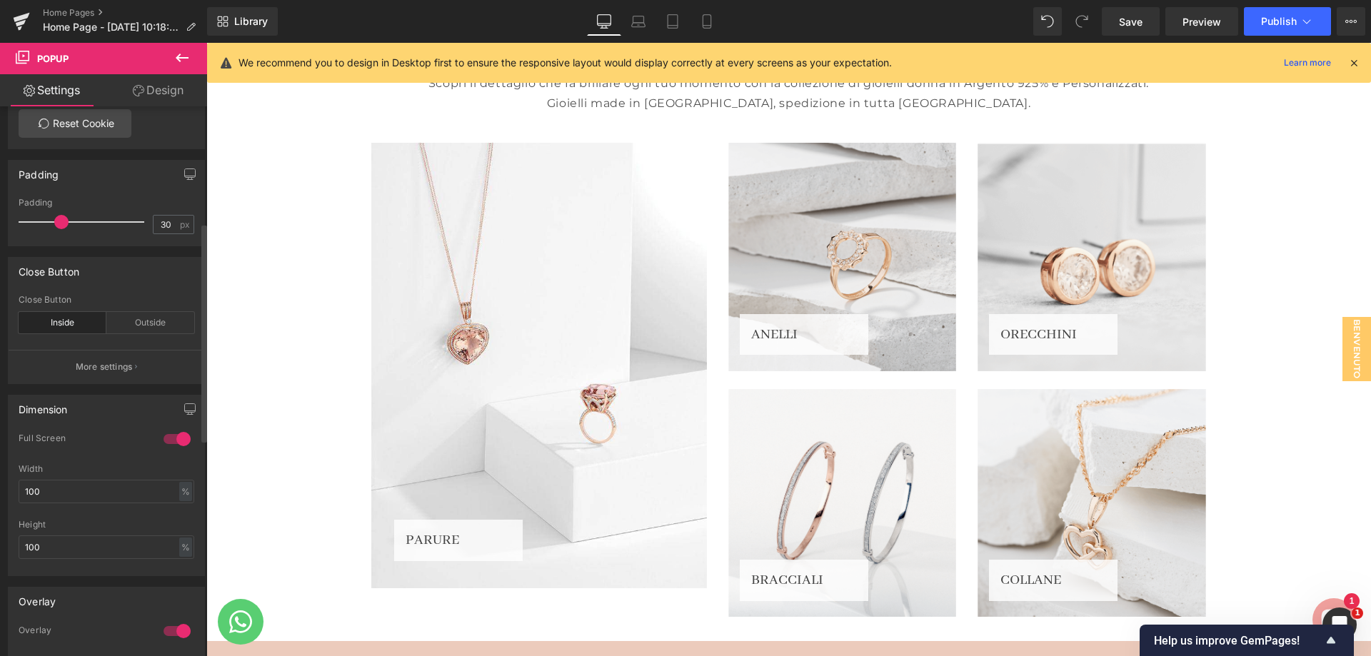
scroll to position [357, 0]
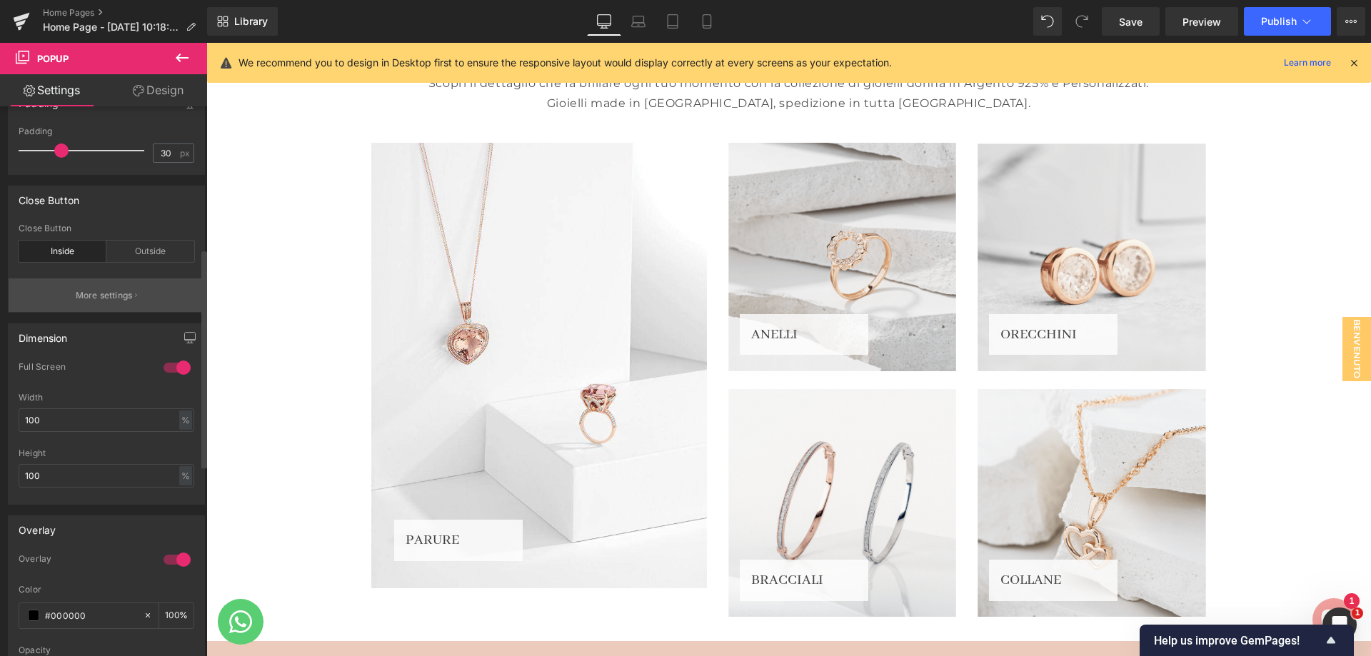
click at [123, 294] on p "More settings" at bounding box center [104, 295] width 57 height 13
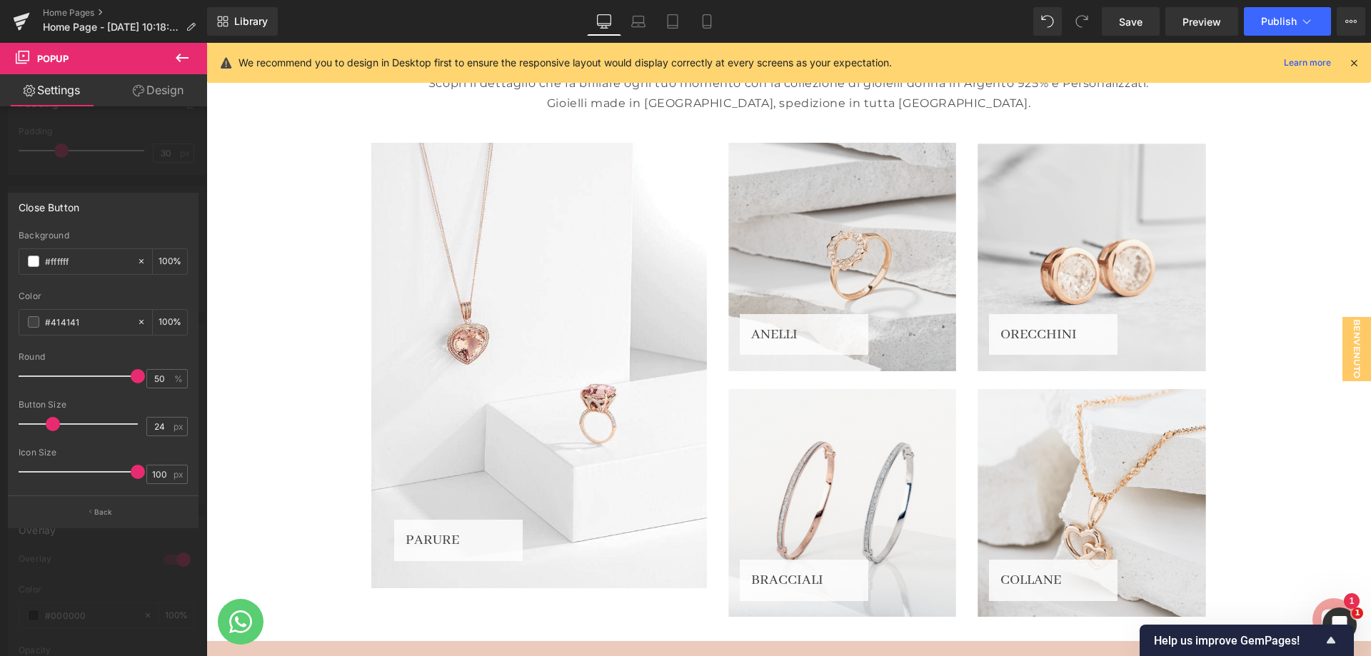
click at [148, 193] on div "Close Button #ffffff Background #ffffff 100 % #414141 Color #414141 100 % 50% R…" at bounding box center [103, 361] width 191 height 336
click at [152, 187] on div at bounding box center [103, 353] width 207 height 620
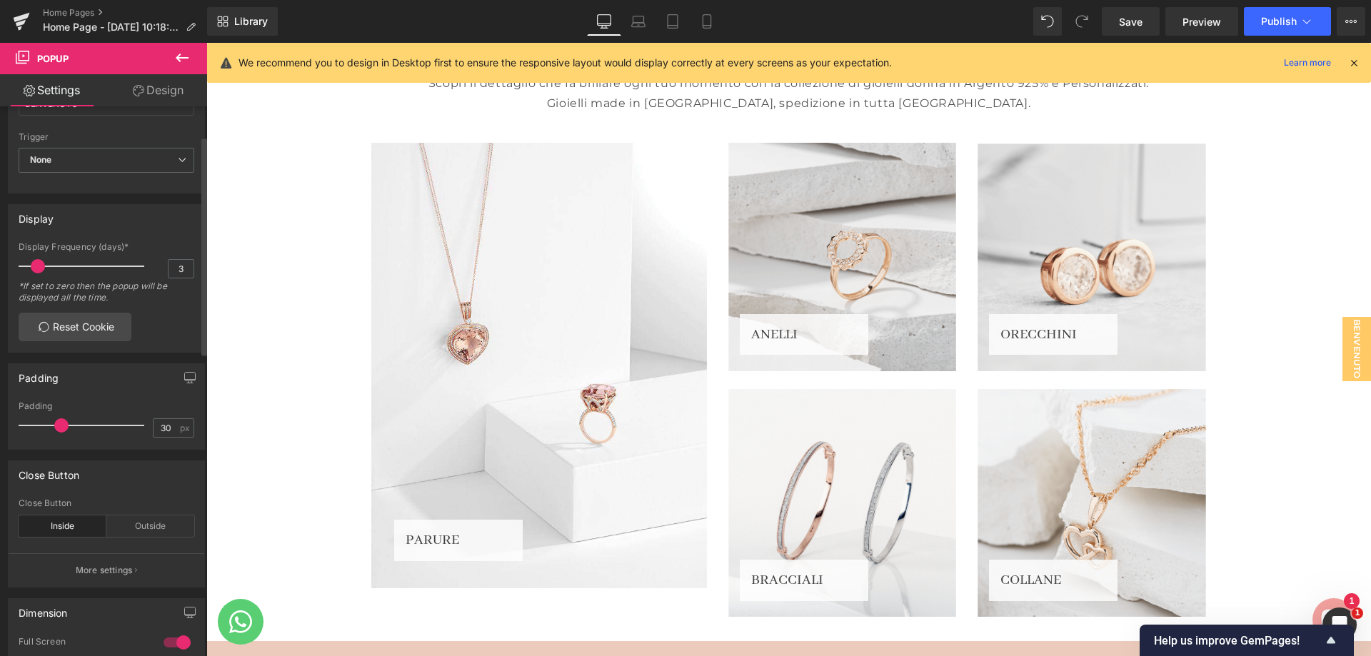
scroll to position [51, 0]
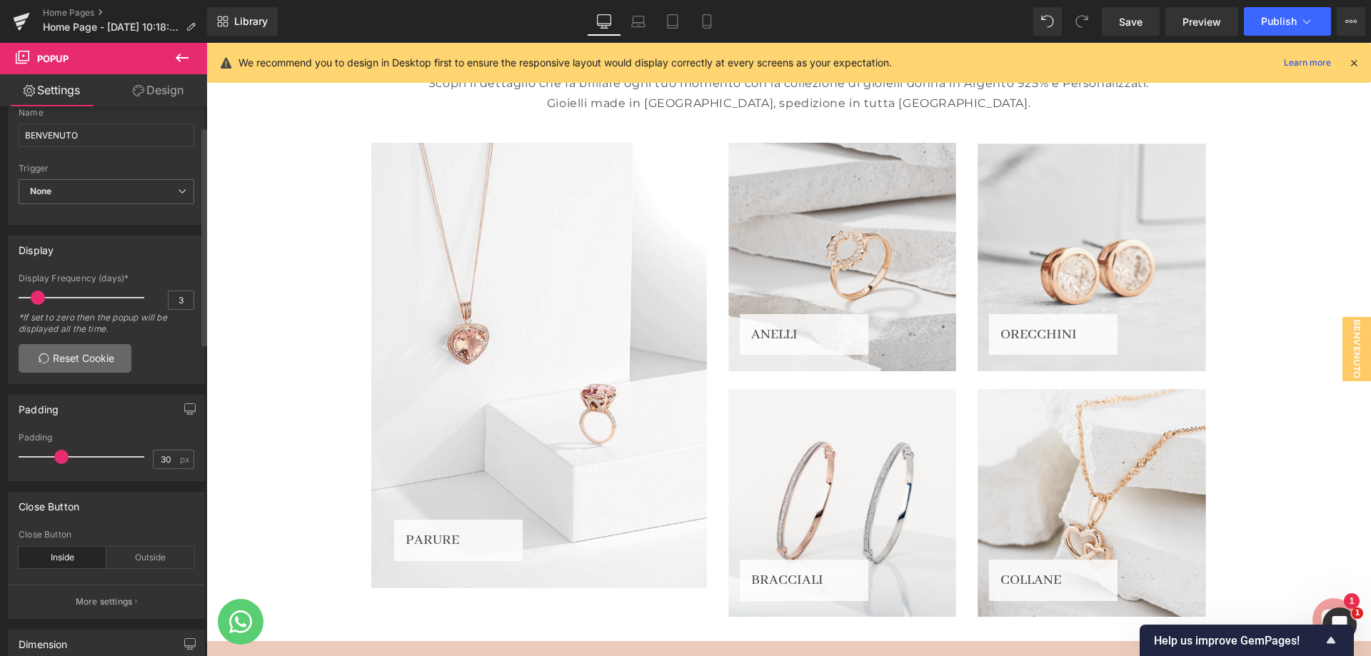
click at [104, 357] on link "Reset Cookie" at bounding box center [75, 358] width 113 height 29
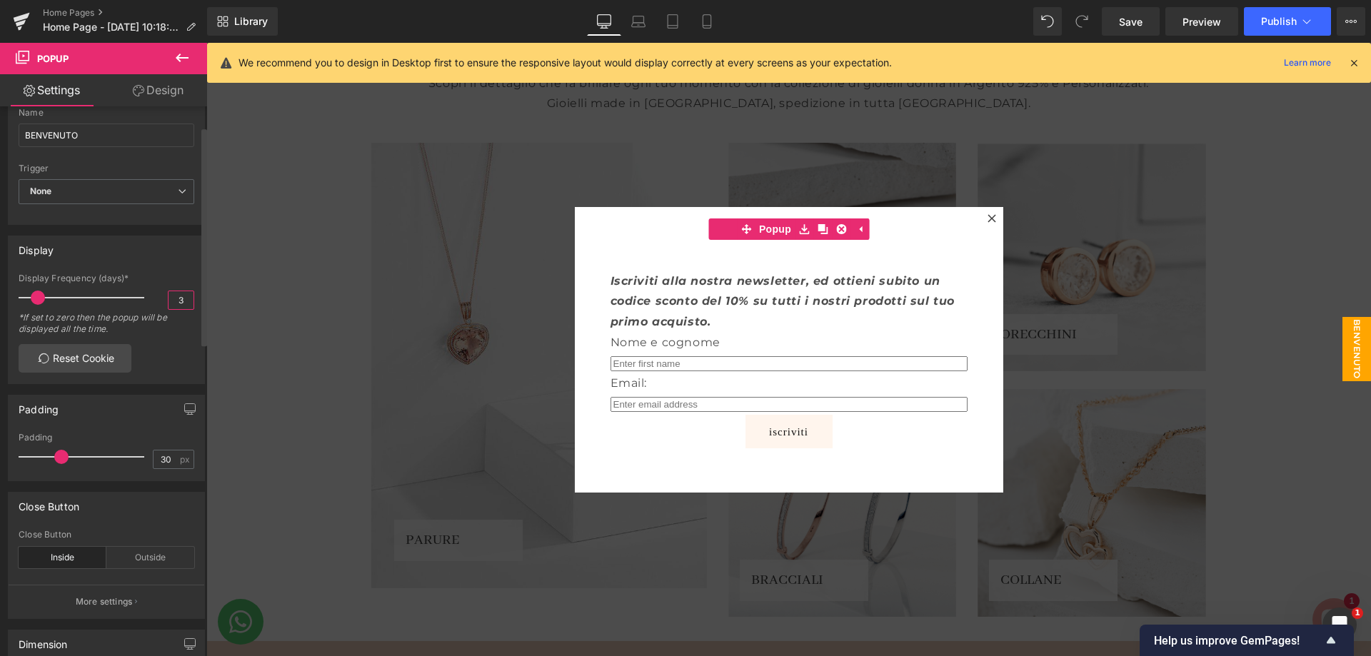
click at [171, 306] on input "3" at bounding box center [180, 300] width 25 height 18
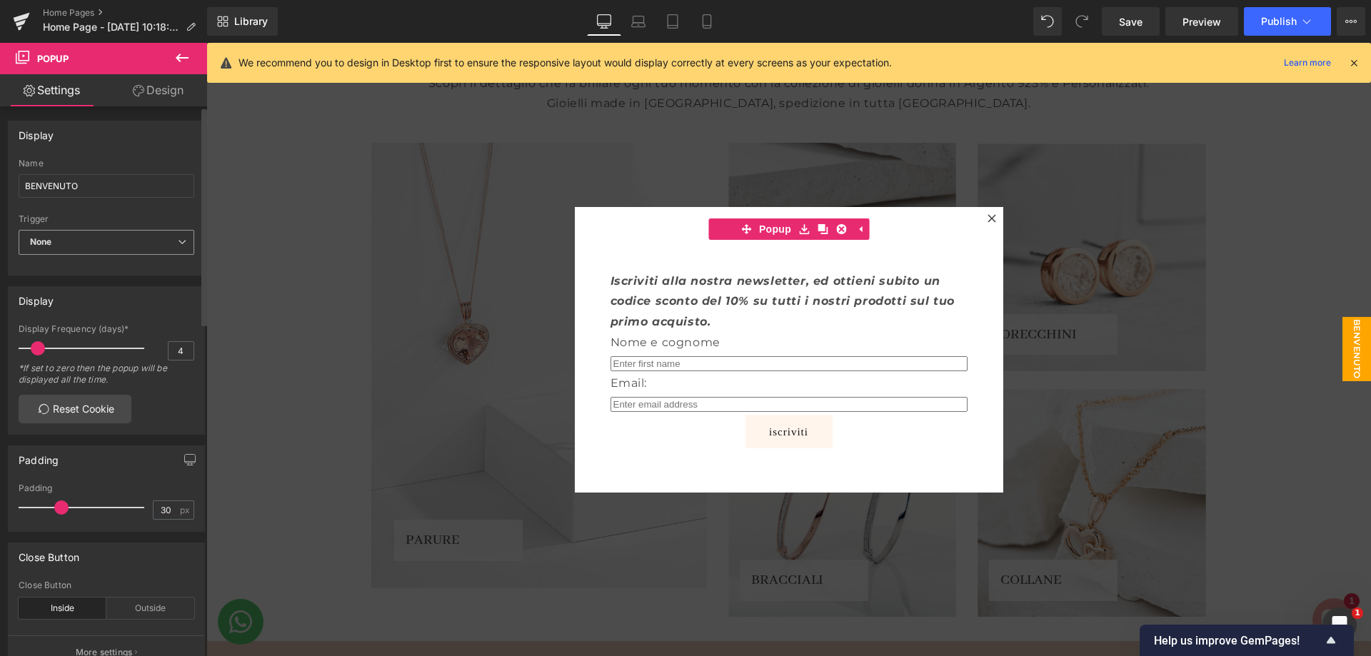
click at [158, 248] on span "None" at bounding box center [107, 242] width 176 height 25
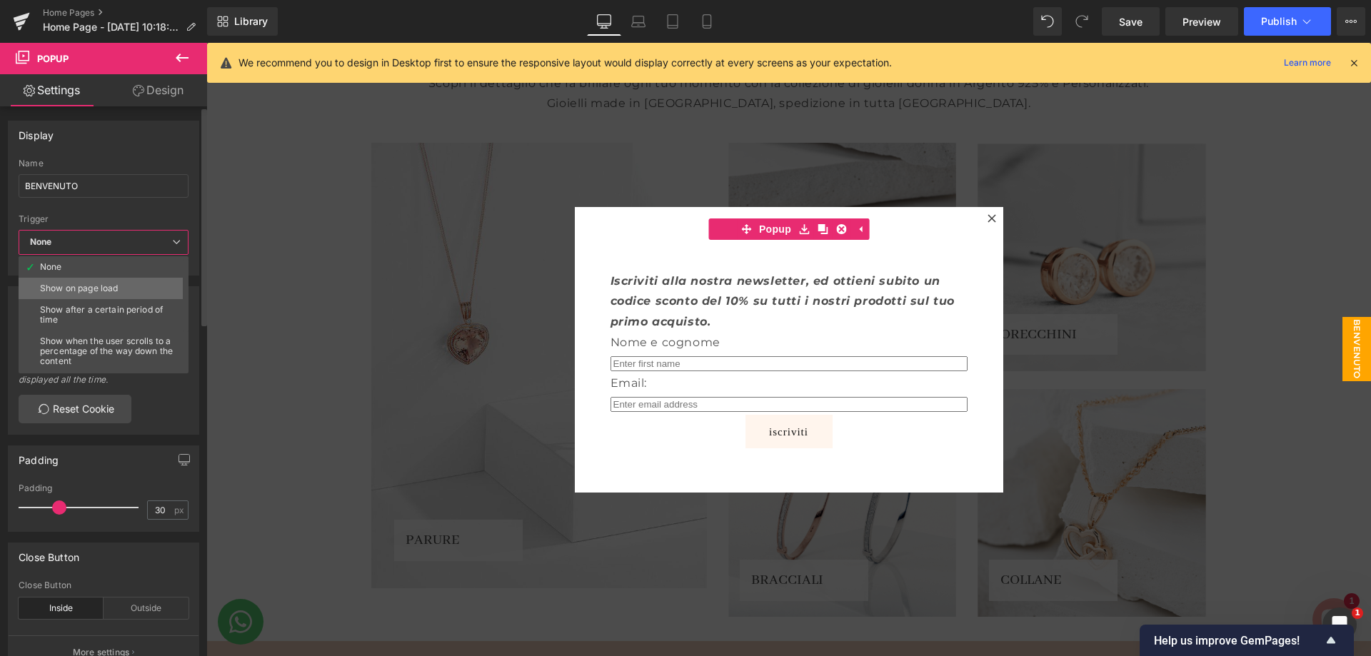
click at [148, 283] on li "Show on page load" at bounding box center [107, 288] width 176 height 21
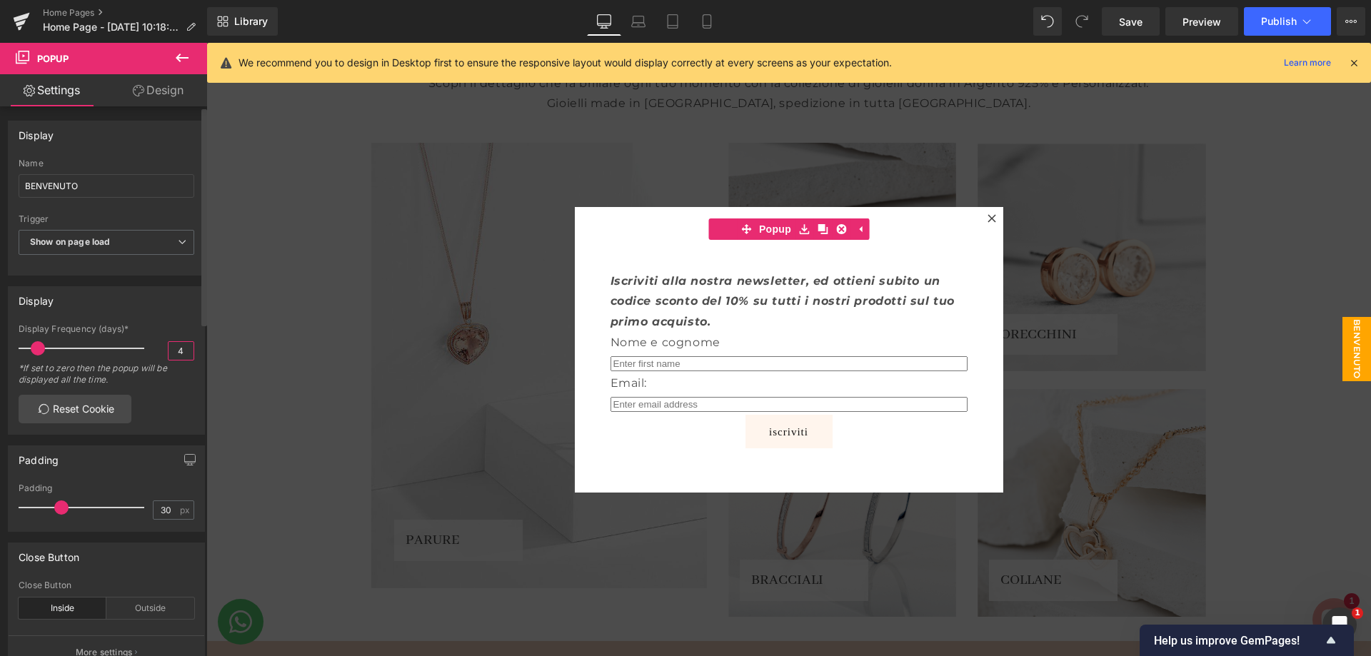
click at [180, 351] on input "4" at bounding box center [180, 351] width 25 height 18
type input "0"
click at [157, 396] on div "3 Display Frequency (days)* 0 *If set to zero then the popup will be displayed …" at bounding box center [107, 379] width 196 height 110
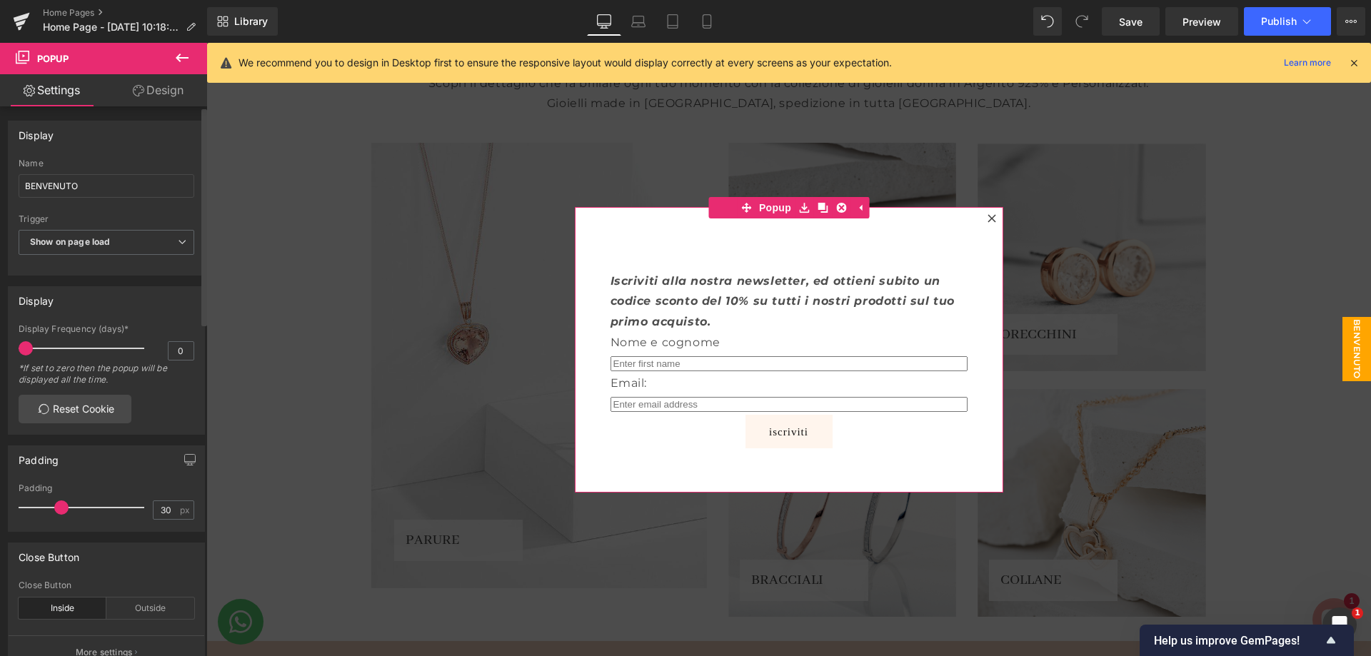
click at [151, 423] on div "3 Display Frequency (days)* 0 *If set to zero then the popup will be displayed …" at bounding box center [107, 379] width 196 height 110
click at [108, 416] on link "Reset Cookie" at bounding box center [75, 409] width 113 height 29
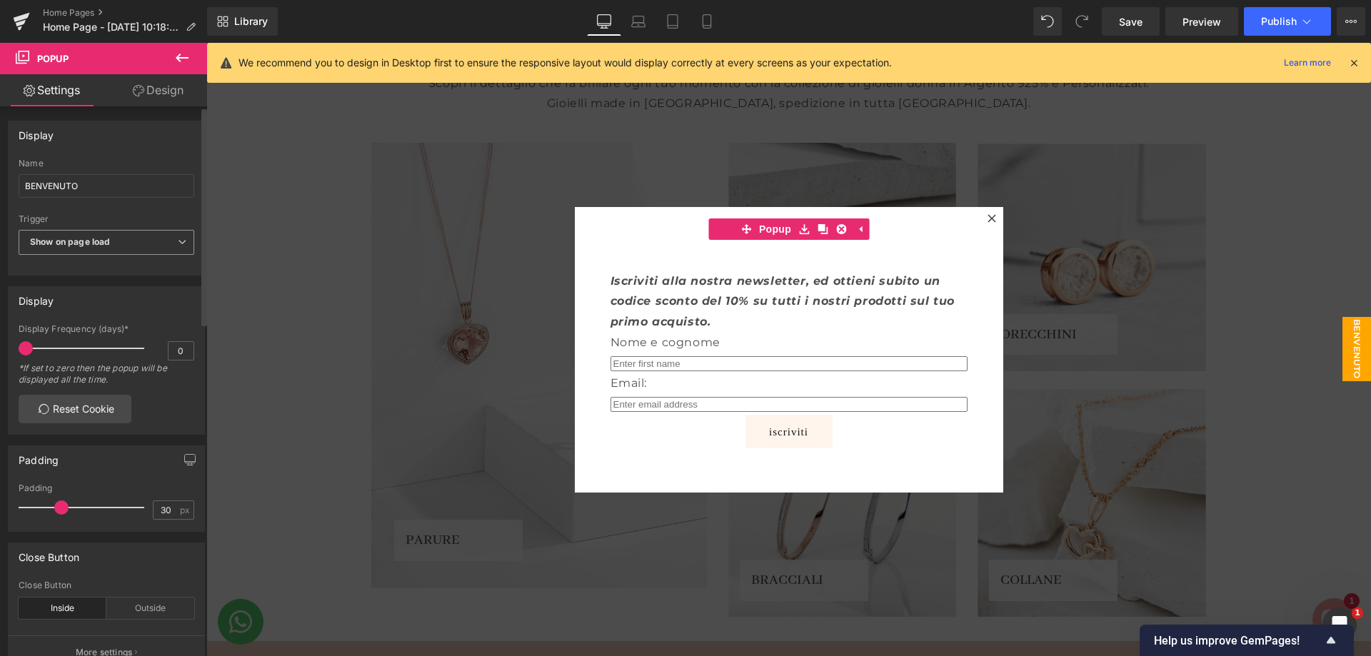
click at [151, 243] on span "Show on page load" at bounding box center [107, 242] width 176 height 25
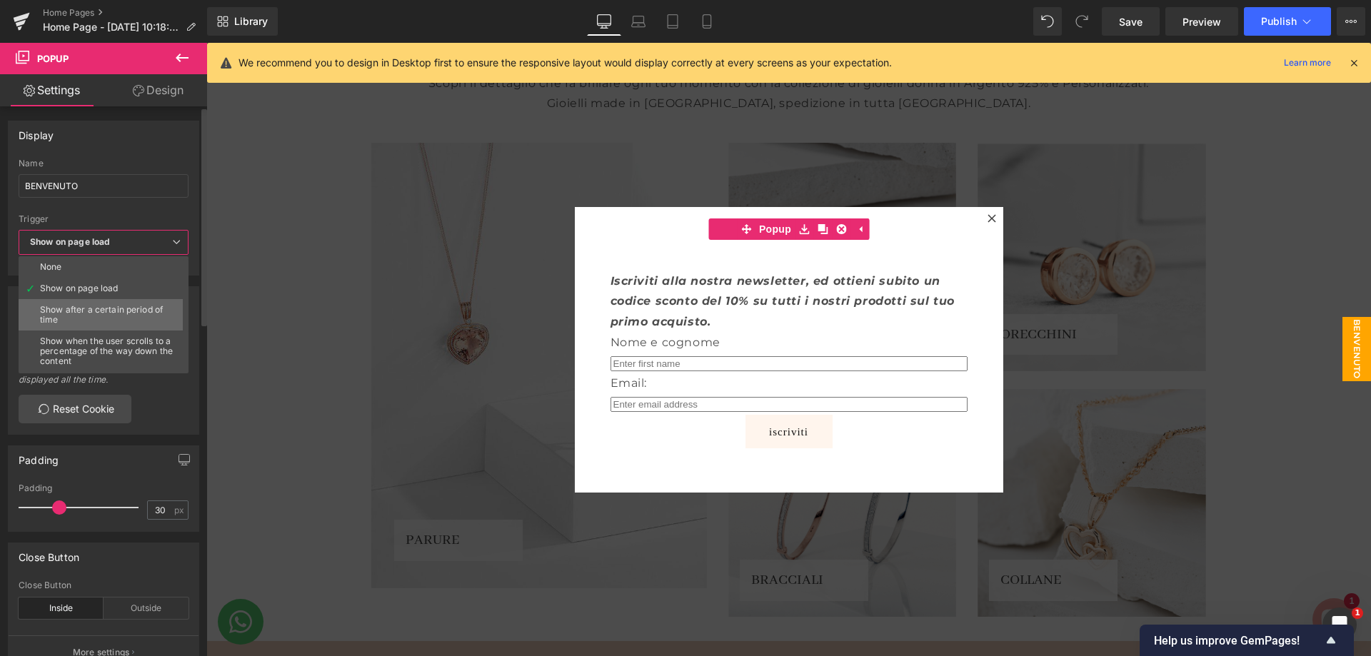
click at [134, 310] on div "Show after a certain period of time" at bounding box center [107, 315] width 134 height 20
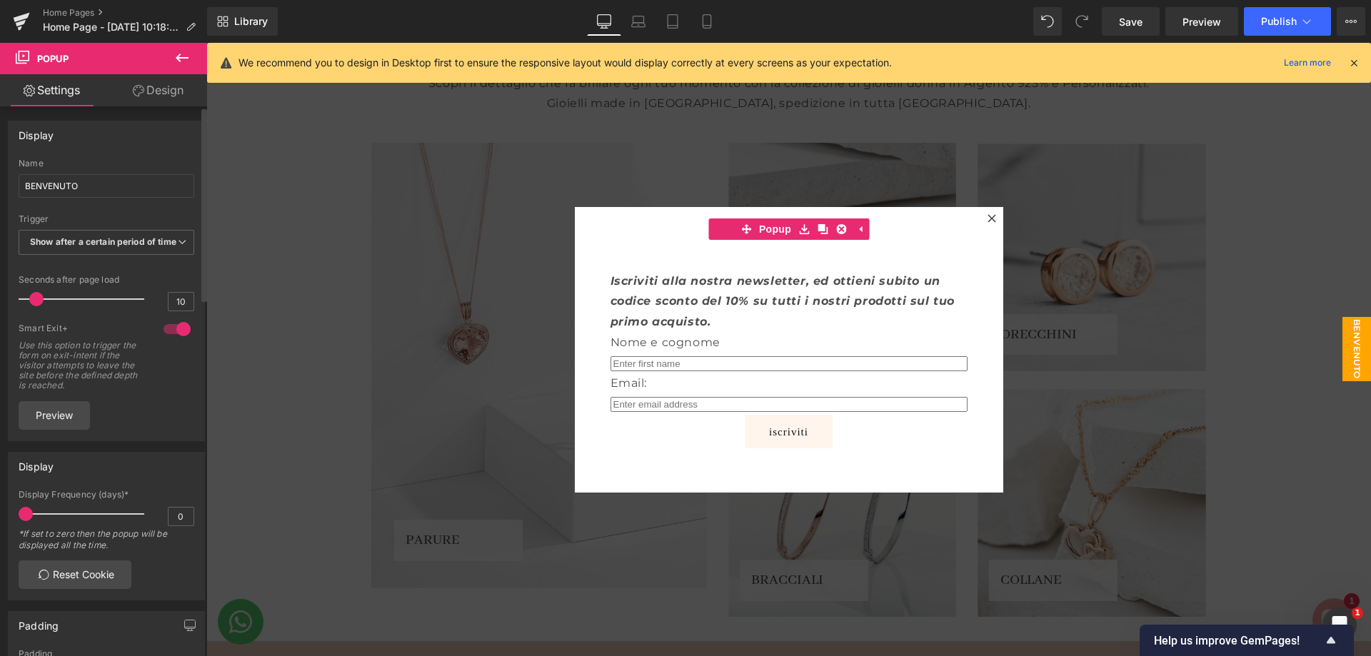
click at [34, 306] on span at bounding box center [36, 299] width 14 height 14
click at [32, 306] on span at bounding box center [31, 299] width 14 height 14
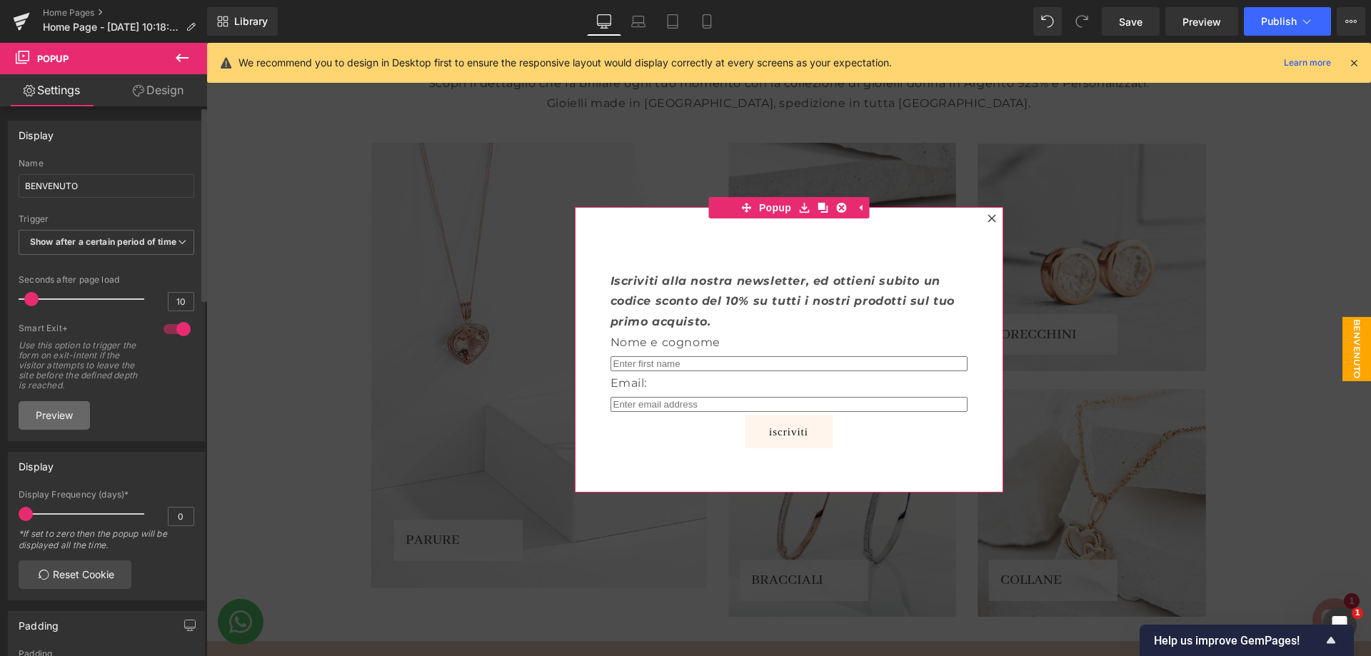
click at [65, 420] on link "Preview" at bounding box center [54, 415] width 71 height 29
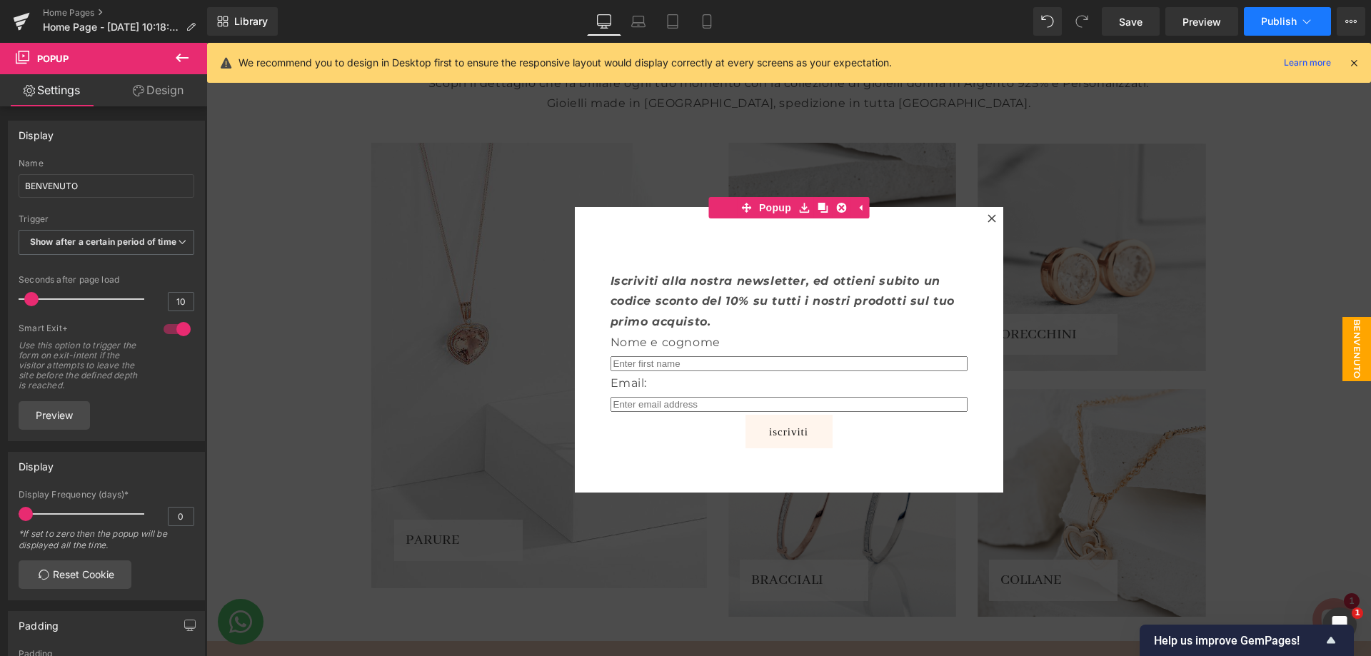
click at [1295, 28] on button "Publish" at bounding box center [1287, 21] width 87 height 29
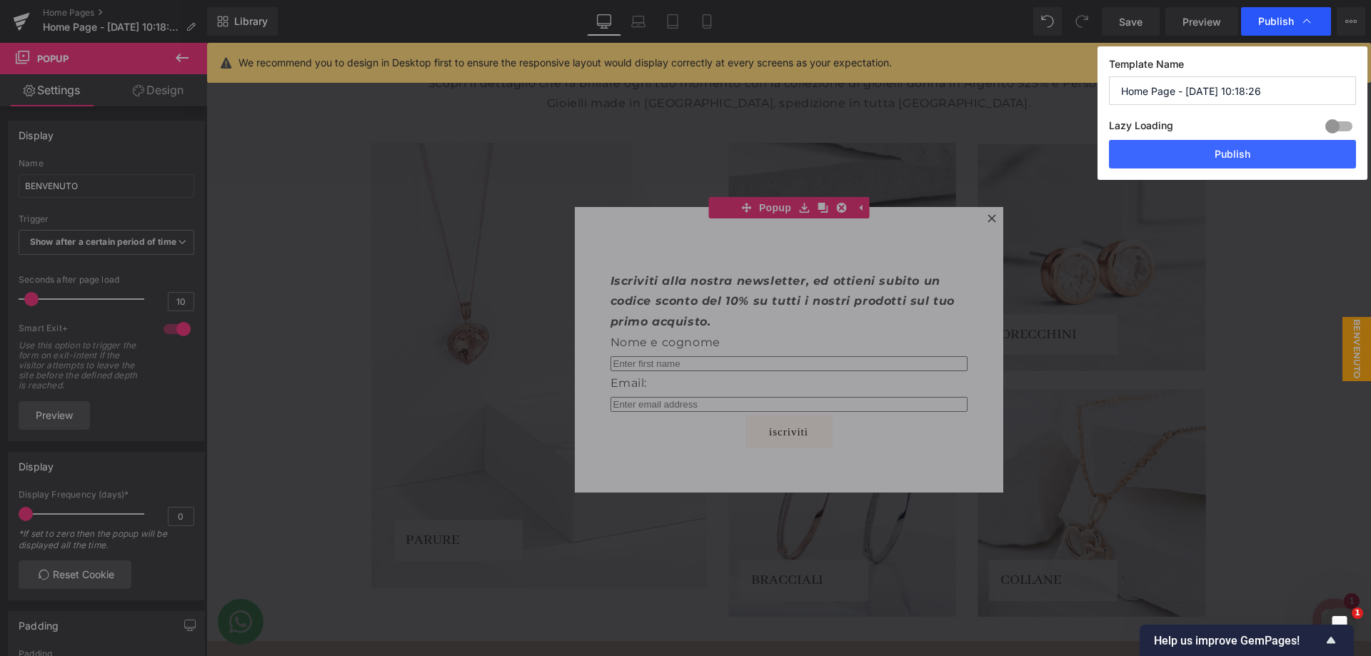
click at [1286, 26] on span "Publish" at bounding box center [1276, 21] width 36 height 13
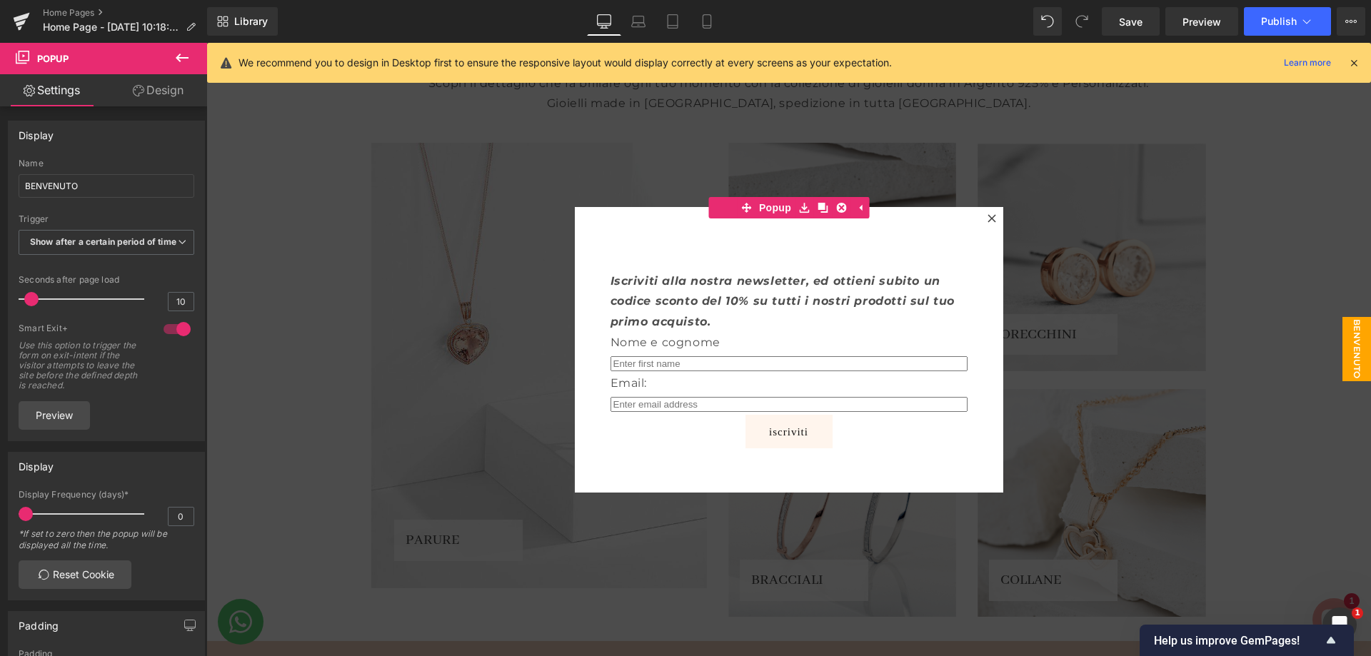
click at [1286, 26] on span "Publish" at bounding box center [1279, 21] width 36 height 11
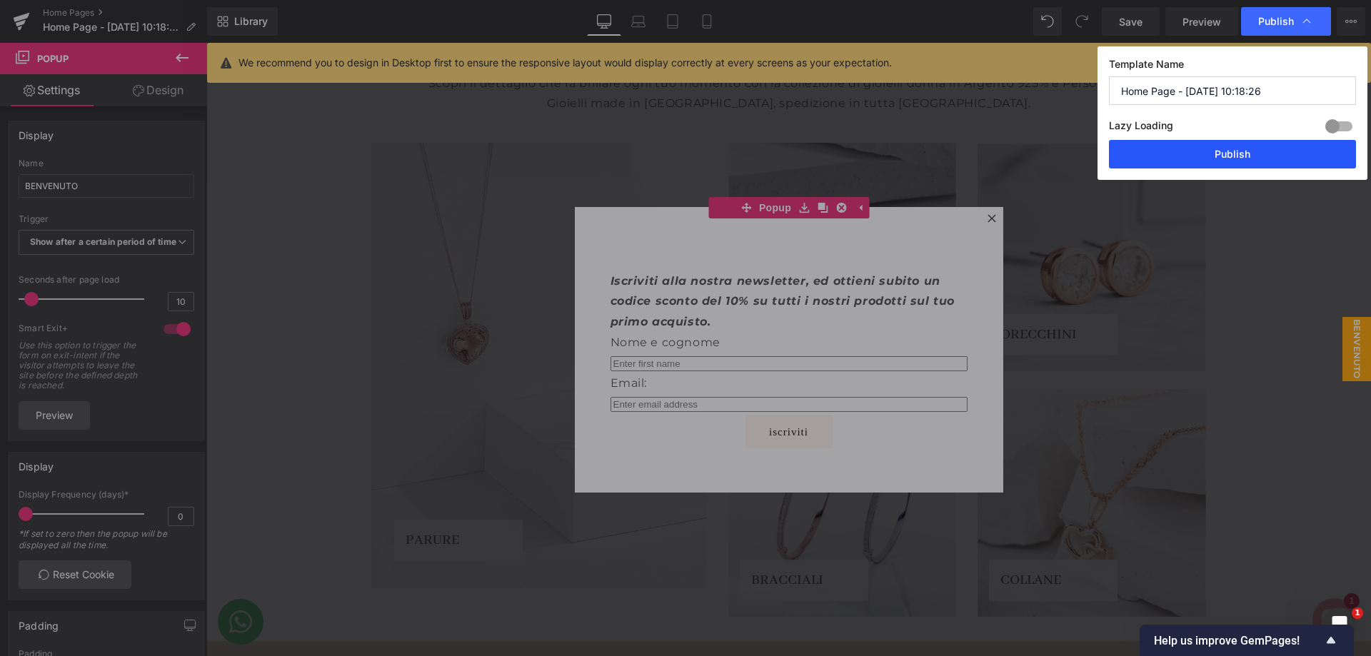
click at [1241, 161] on button "Publish" at bounding box center [1232, 154] width 247 height 29
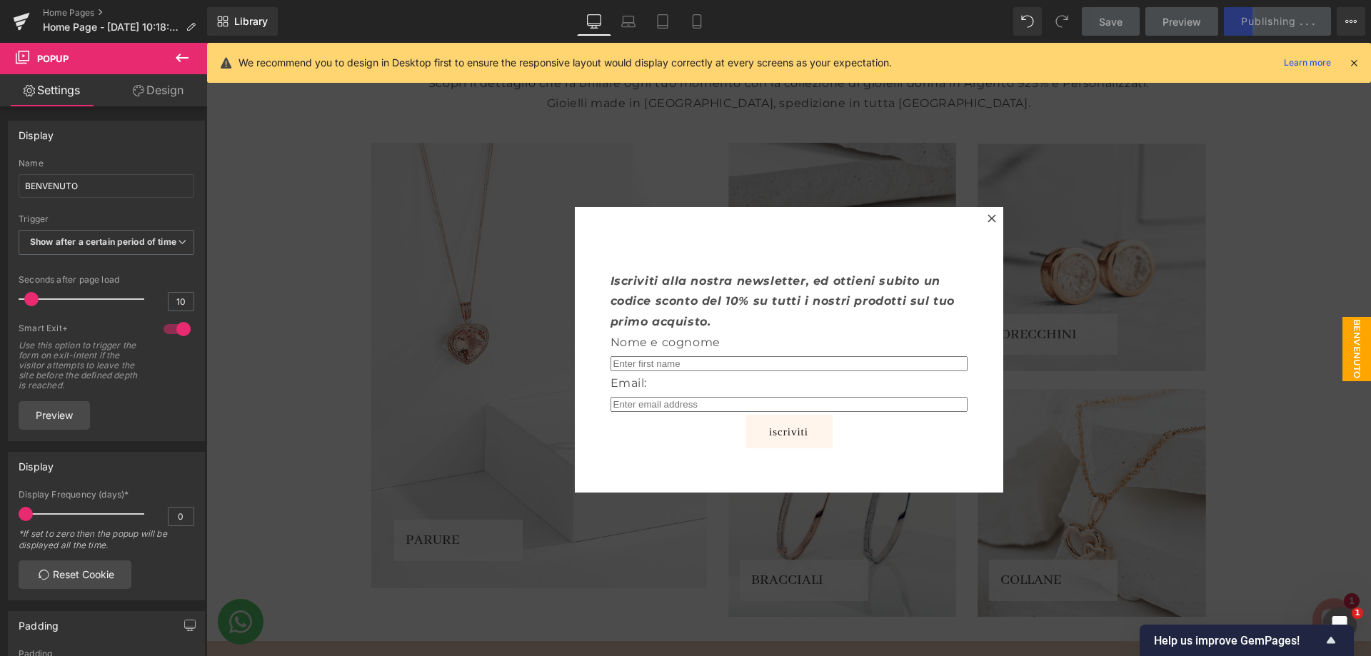
click at [176, 54] on icon at bounding box center [181, 57] width 17 height 17
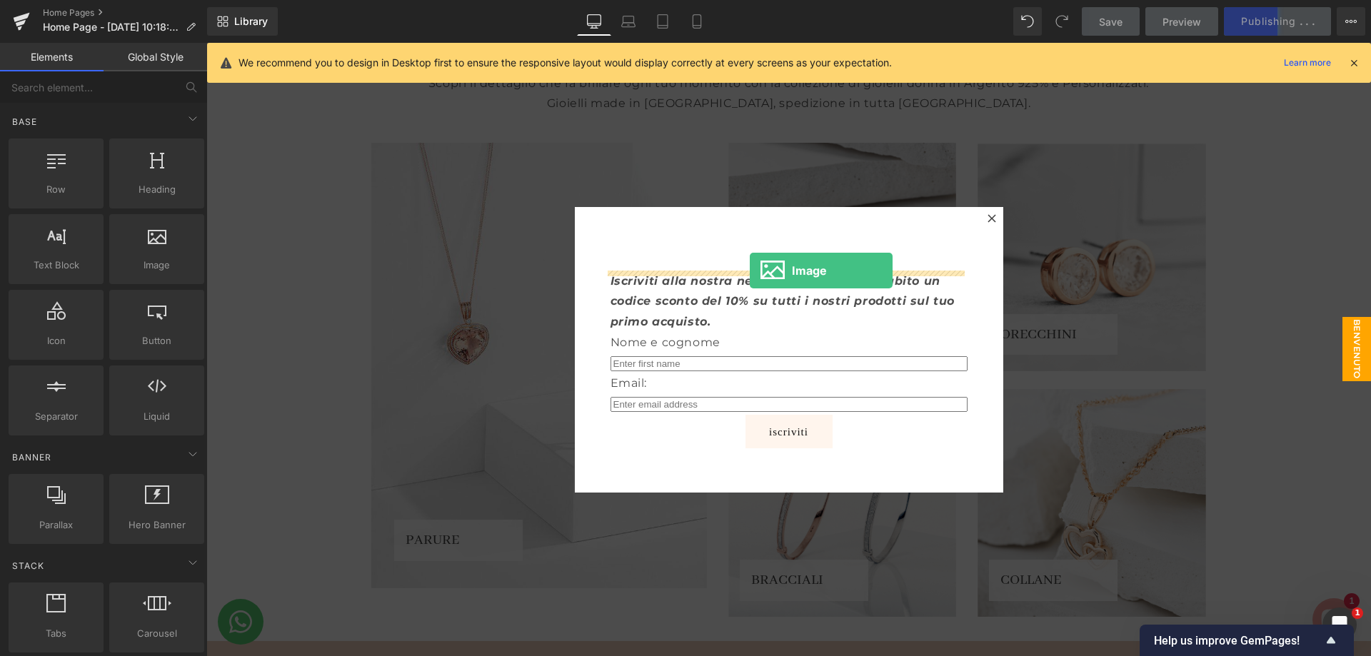
drag, startPoint x: 363, startPoint y: 308, endPoint x: 750, endPoint y: 271, distance: 388.8
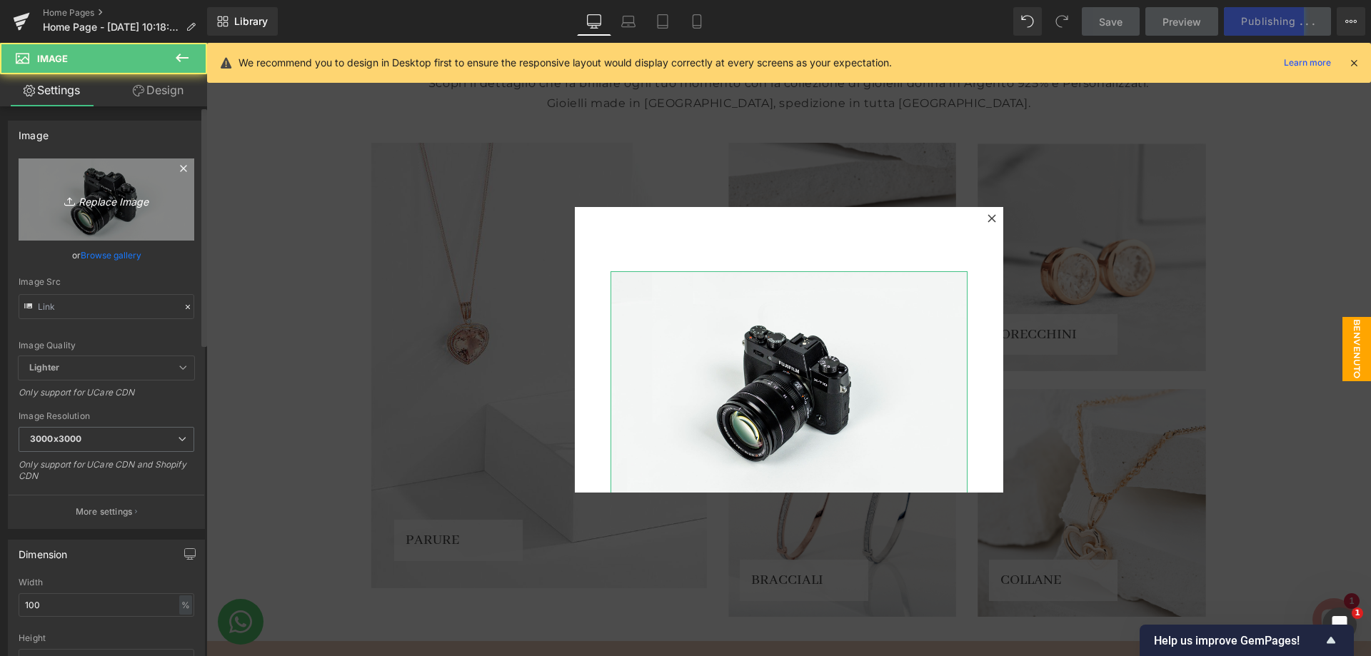
click at [59, 192] on icon "Replace Image" at bounding box center [106, 200] width 114 height 18
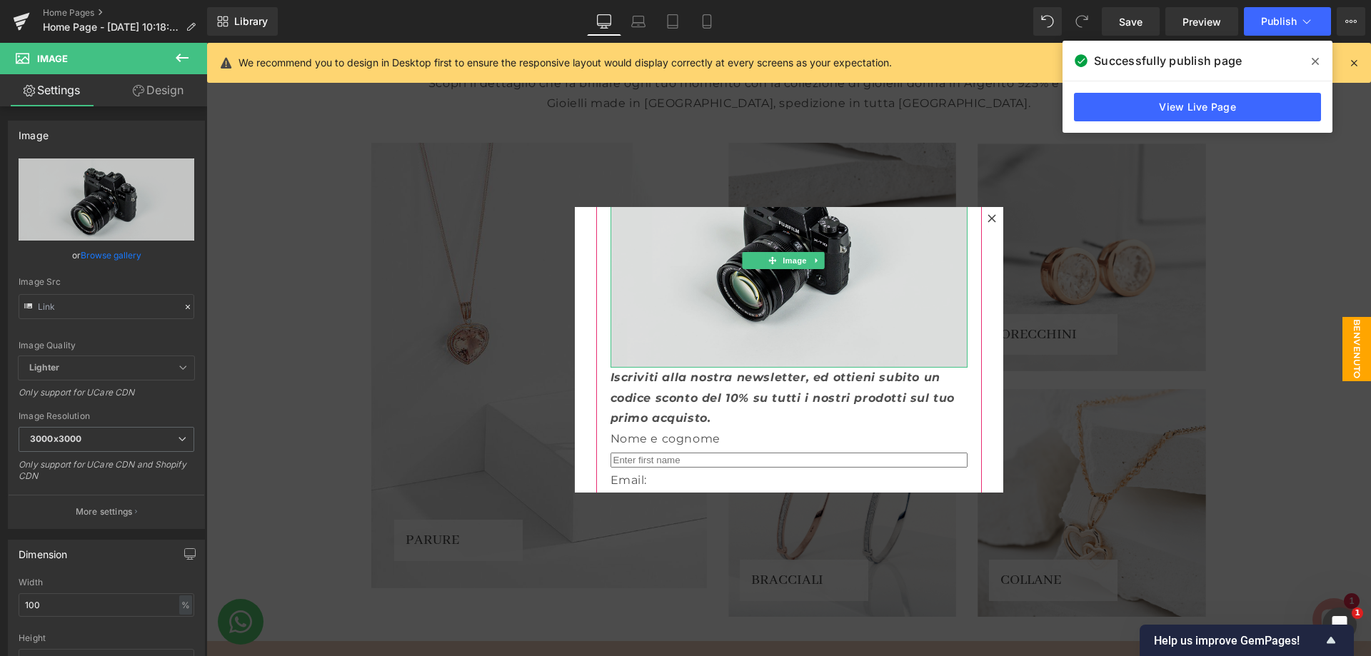
scroll to position [143, 0]
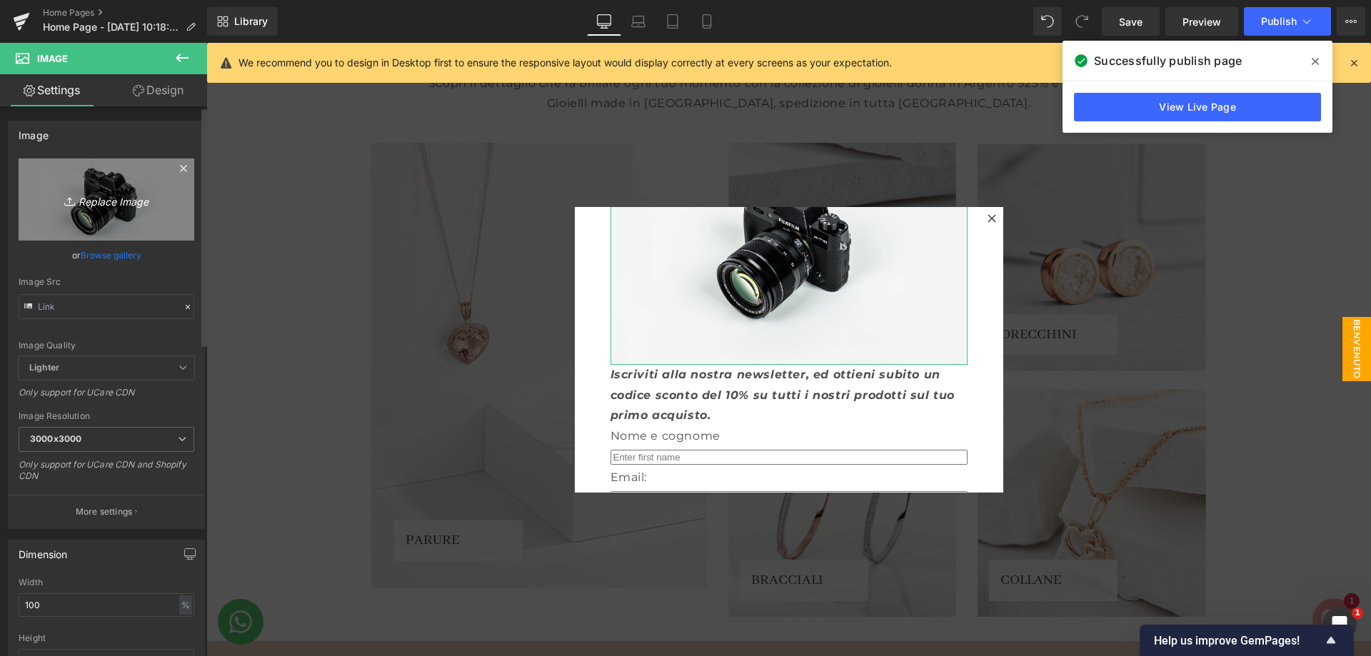
click at [51, 198] on icon "Replace Image" at bounding box center [106, 200] width 114 height 18
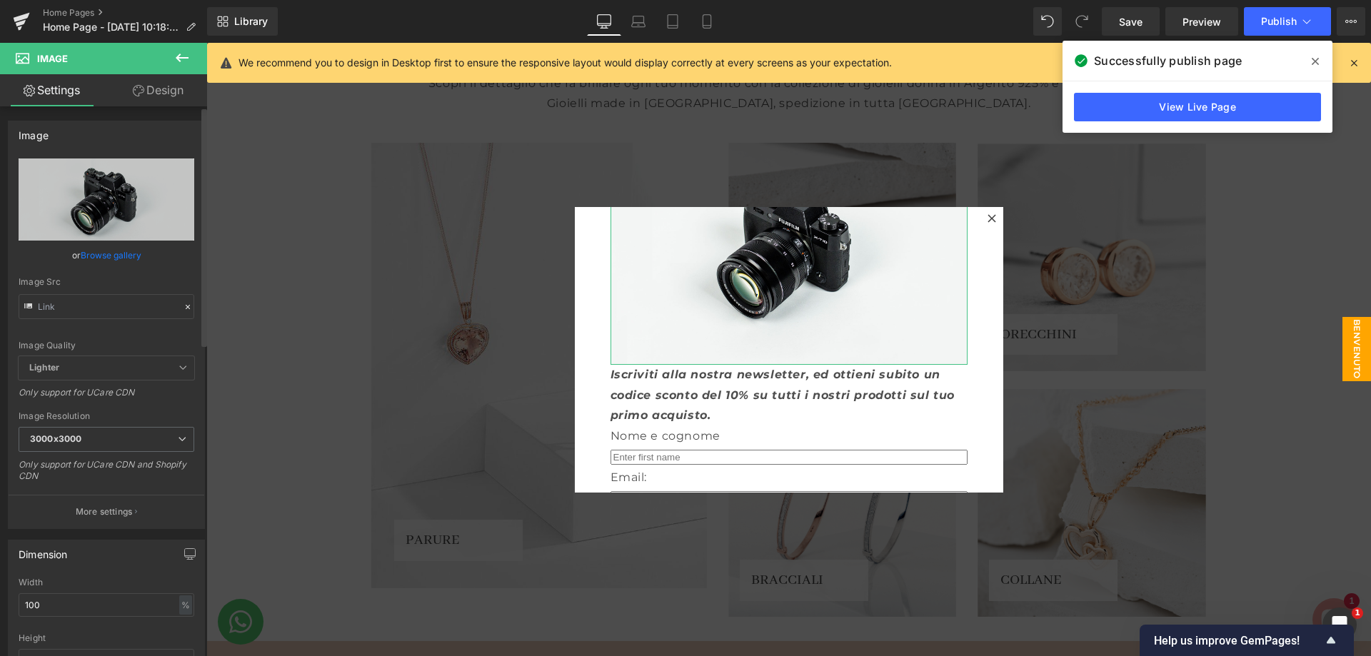
click at [103, 253] on link "Browse gallery" at bounding box center [111, 255] width 61 height 25
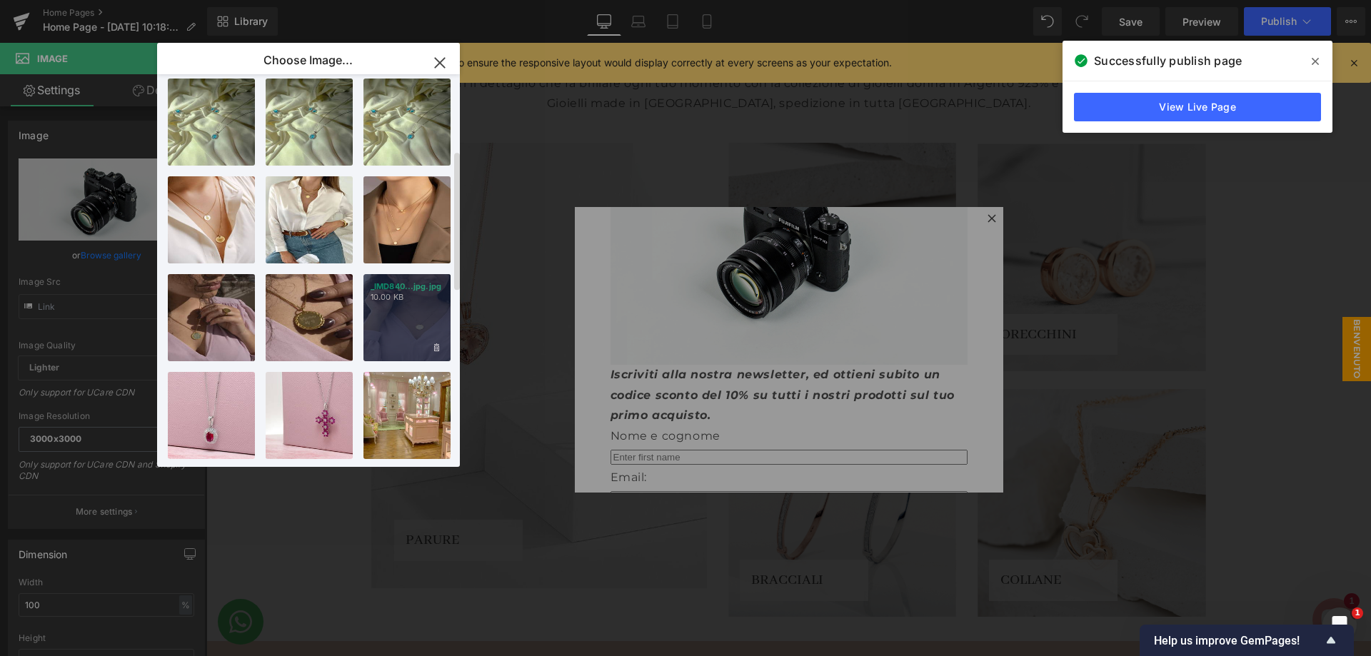
scroll to position [214, 0]
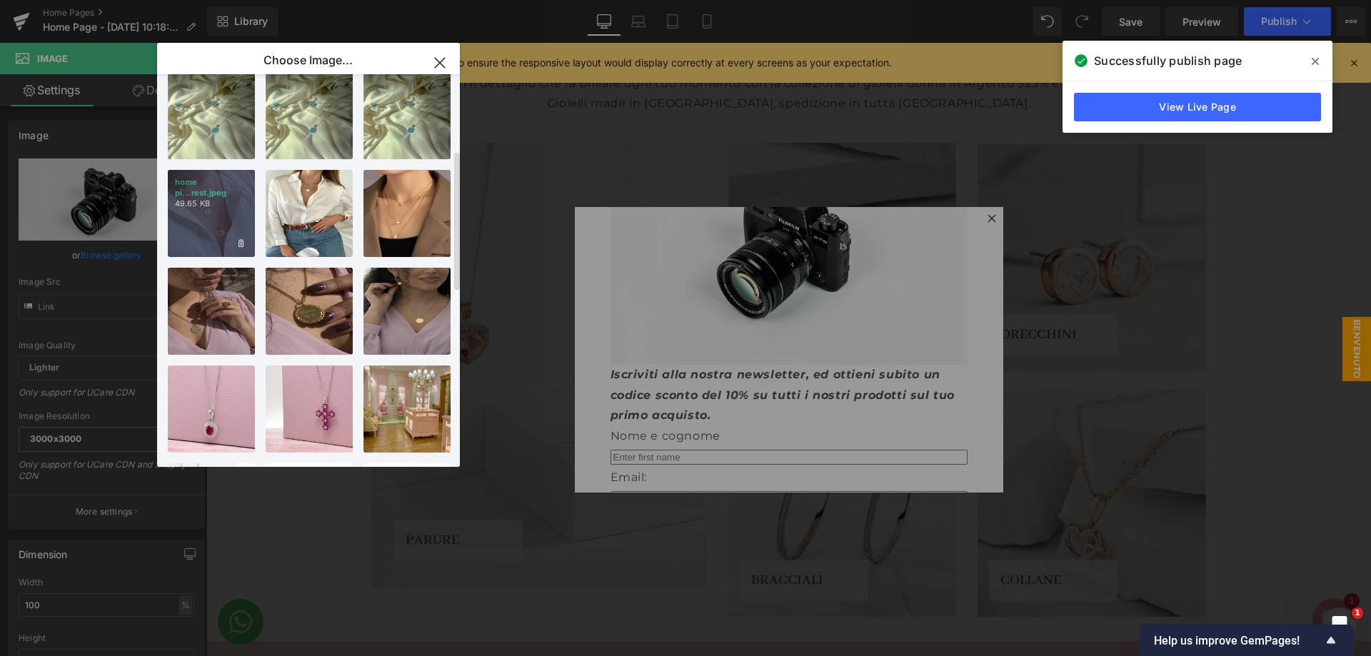
click at [242, 228] on div "home pi...rest.jpeg 49.65 KB" at bounding box center [211, 213] width 87 height 87
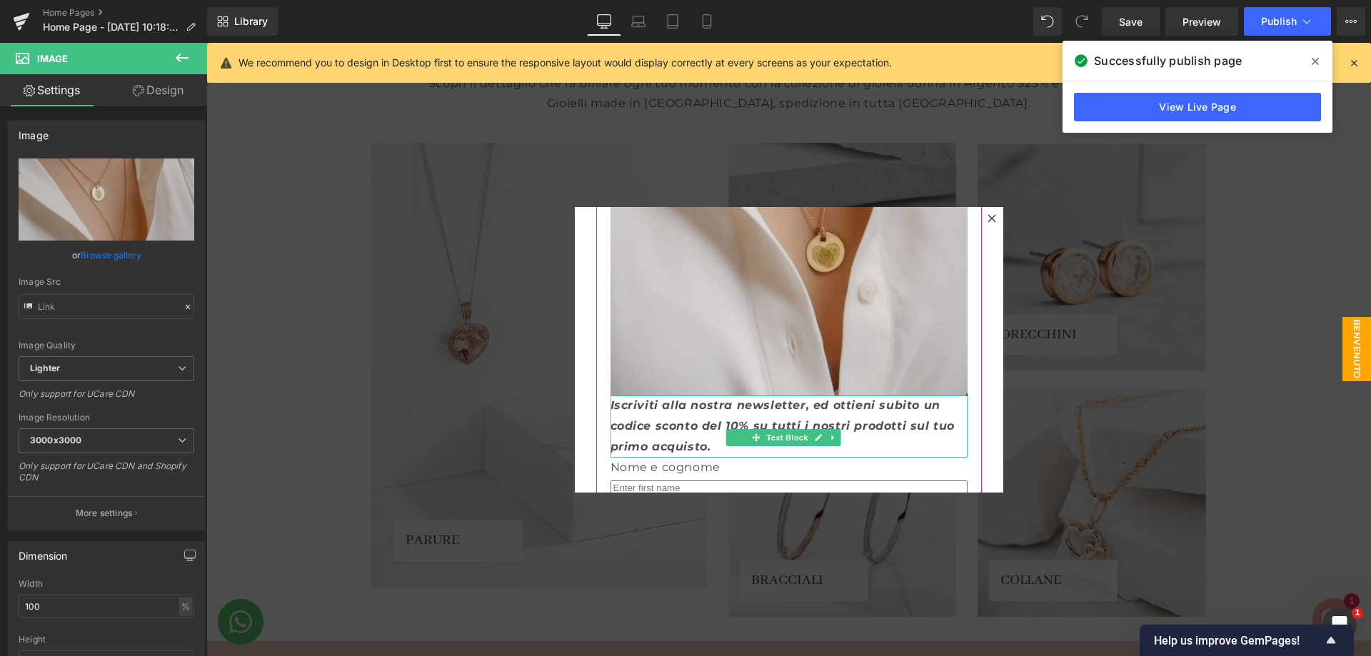
scroll to position [357, 0]
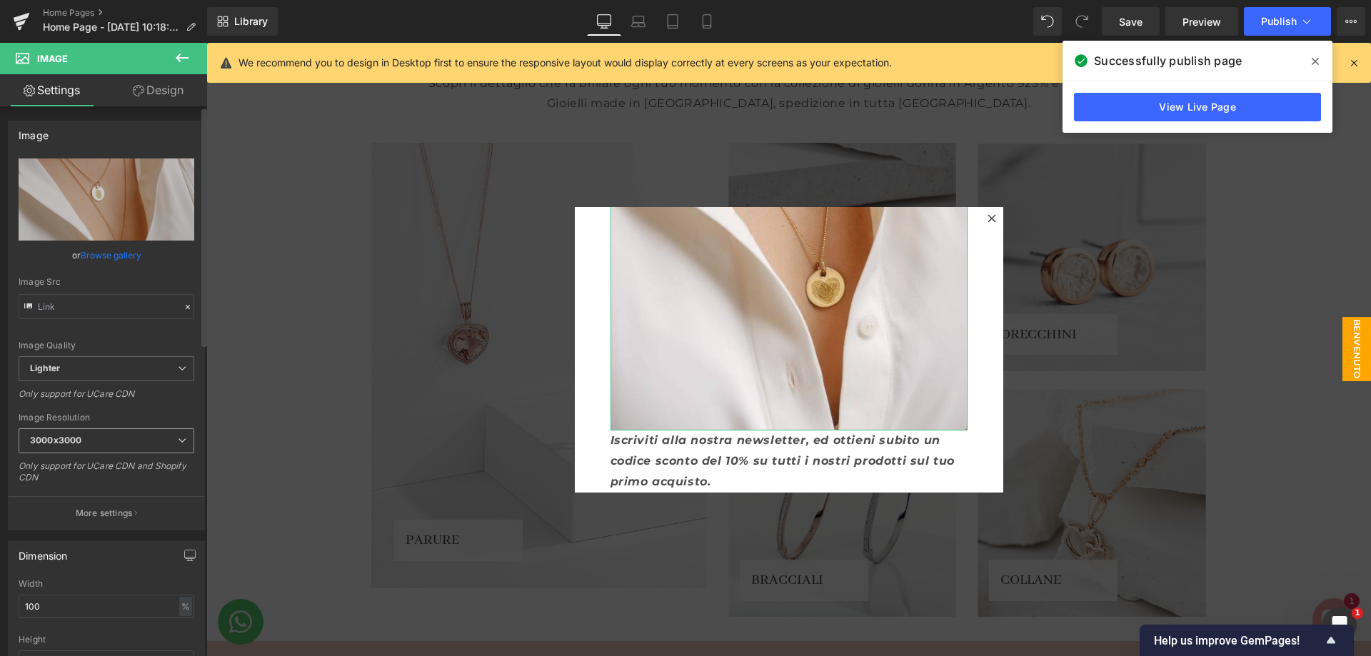
click at [57, 435] on b "3000x3000" at bounding box center [55, 440] width 51 height 11
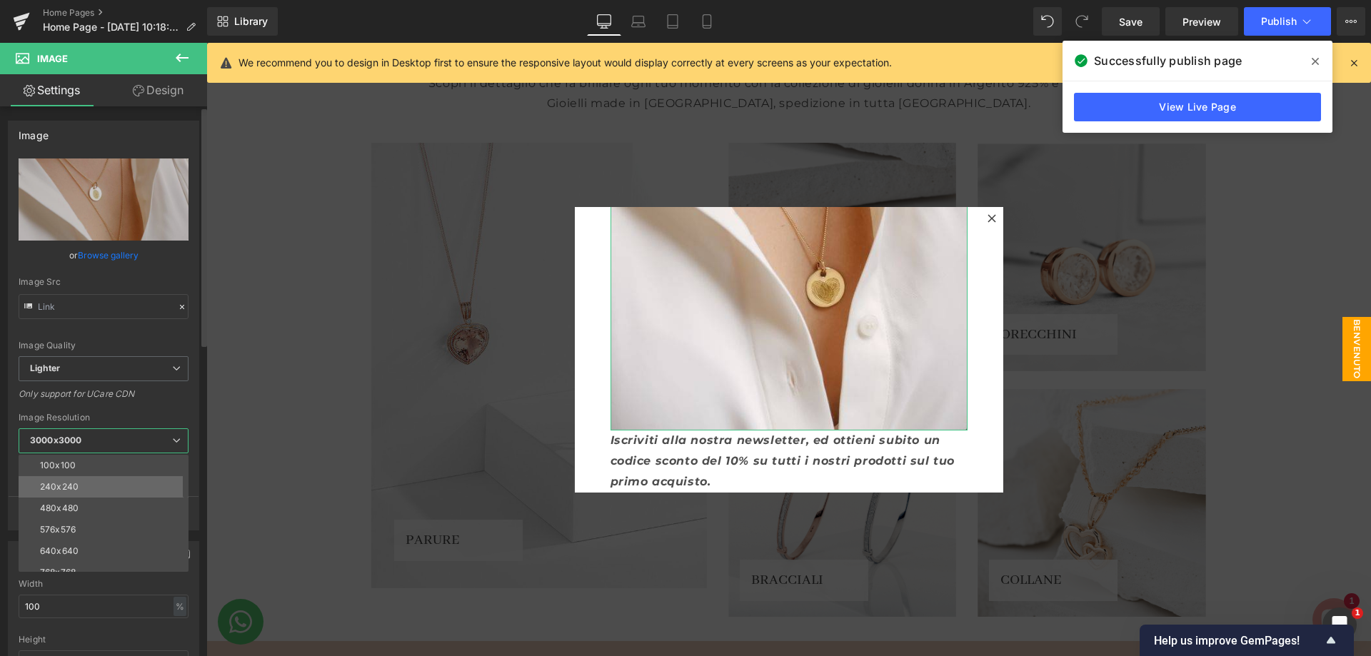
click at [81, 476] on li "240x240" at bounding box center [107, 486] width 176 height 21
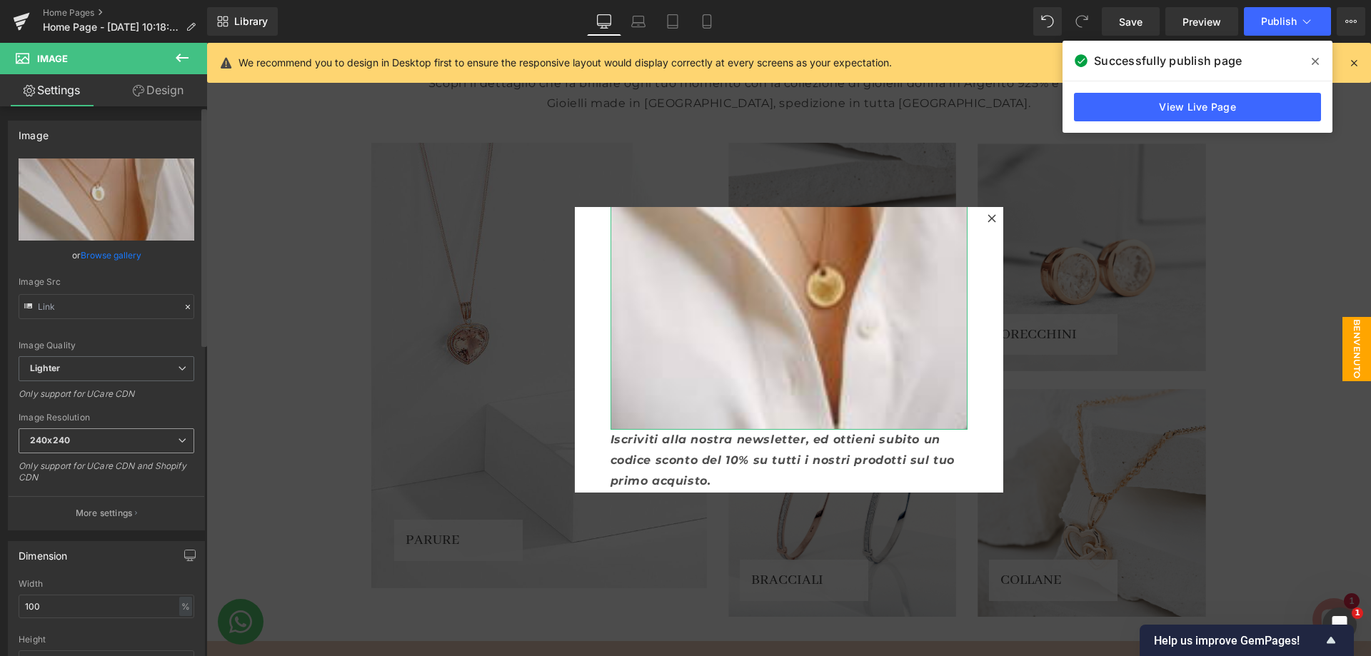
click at [146, 435] on span "240x240" at bounding box center [107, 440] width 176 height 25
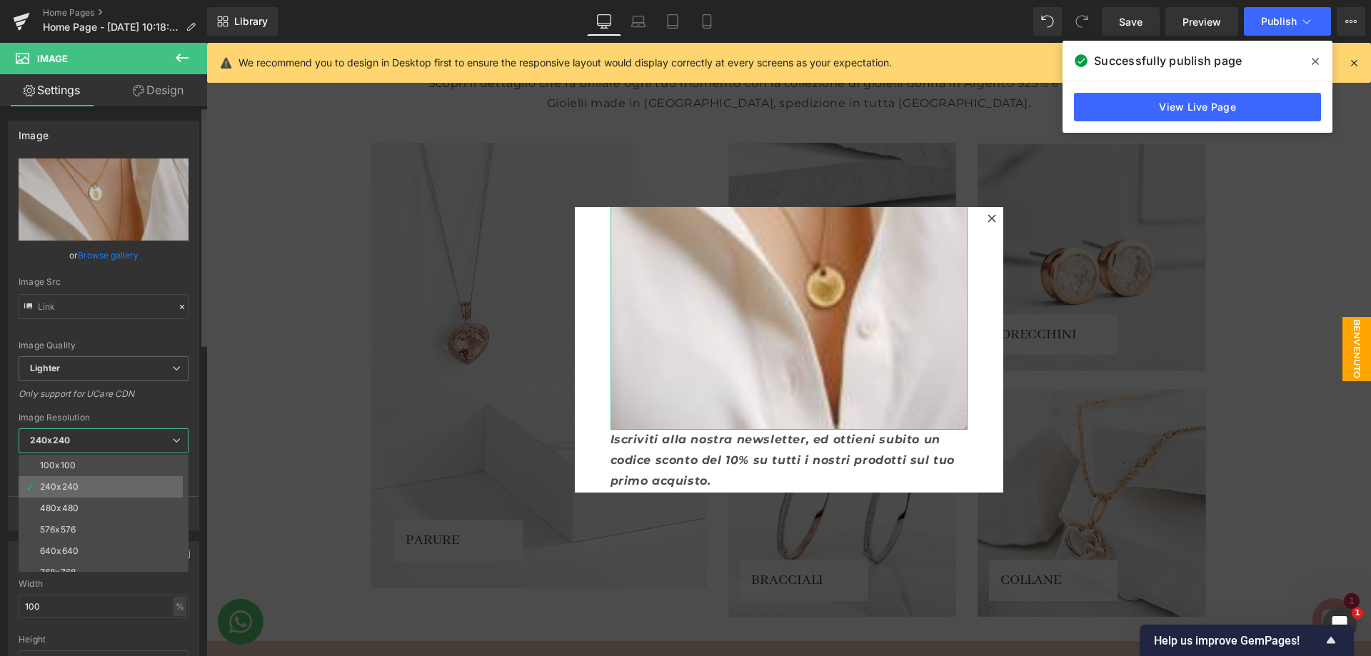
click at [121, 484] on li "240x240" at bounding box center [107, 486] width 176 height 21
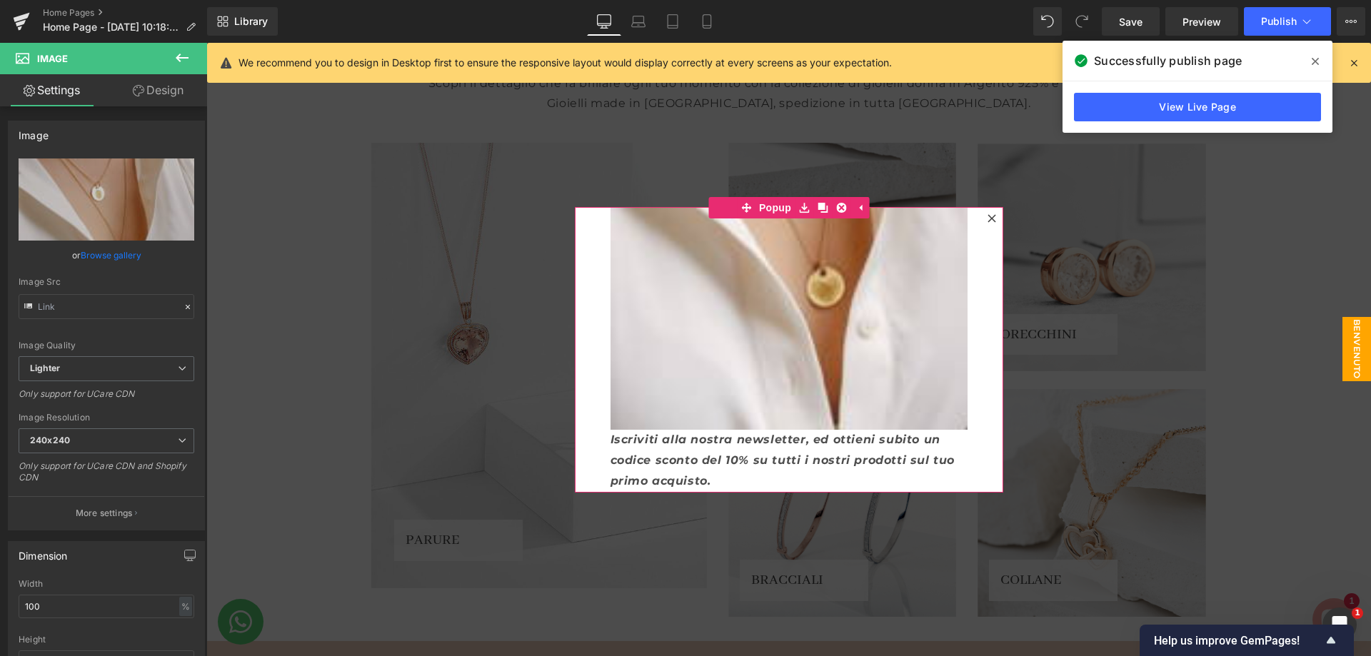
click at [971, 335] on div "Image Iscriviti alla nostra newsletter, ed ottieni subito un codice sconto del …" at bounding box center [789, 350] width 428 height 286
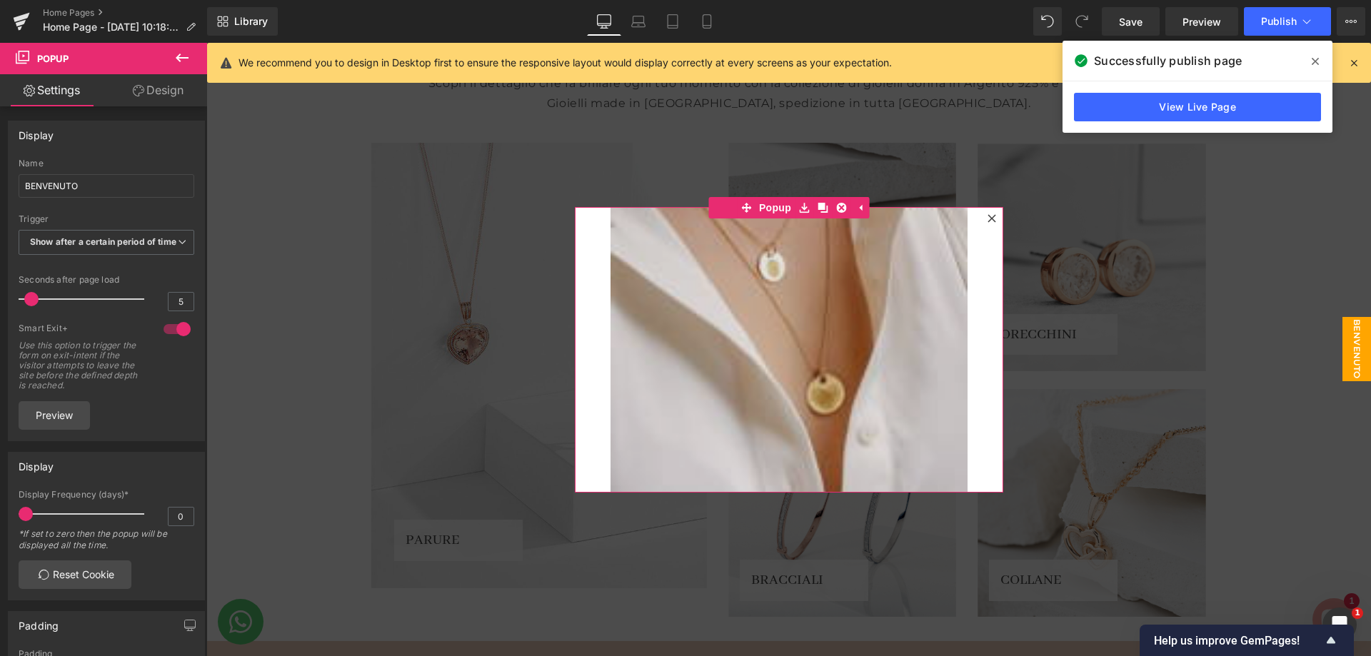
scroll to position [213, 0]
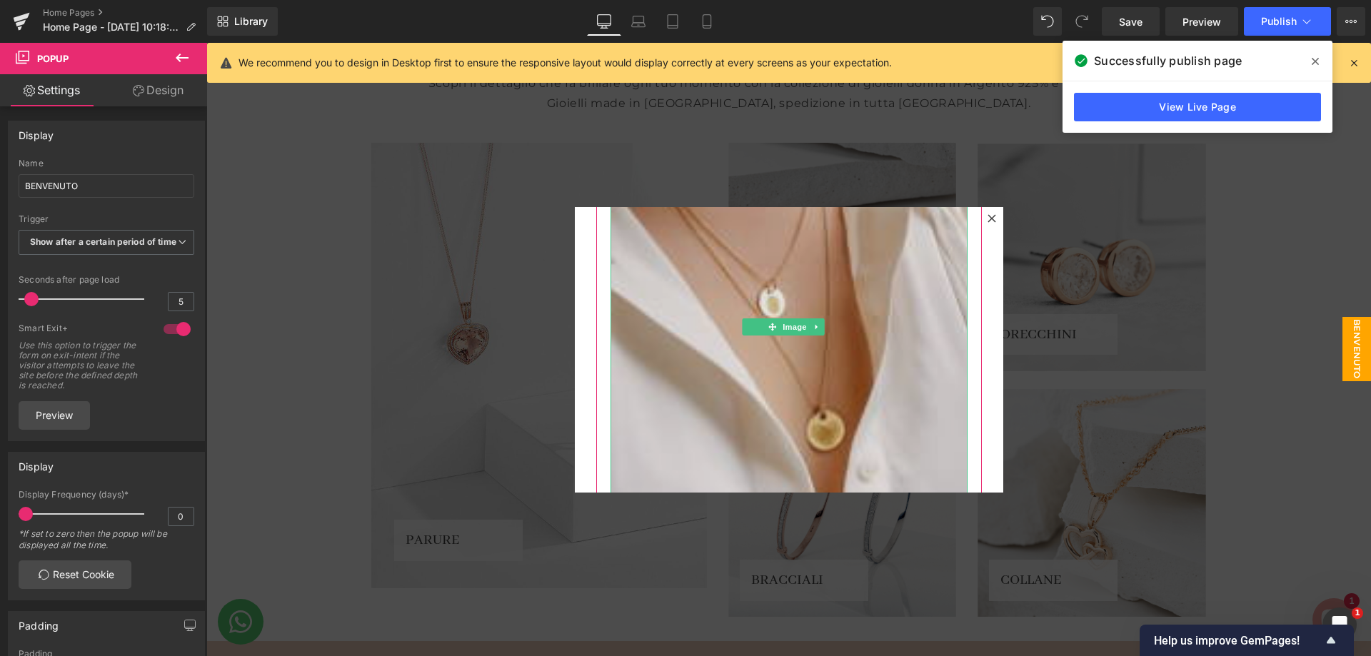
click at [825, 358] on img at bounding box center [788, 316] width 357 height 516
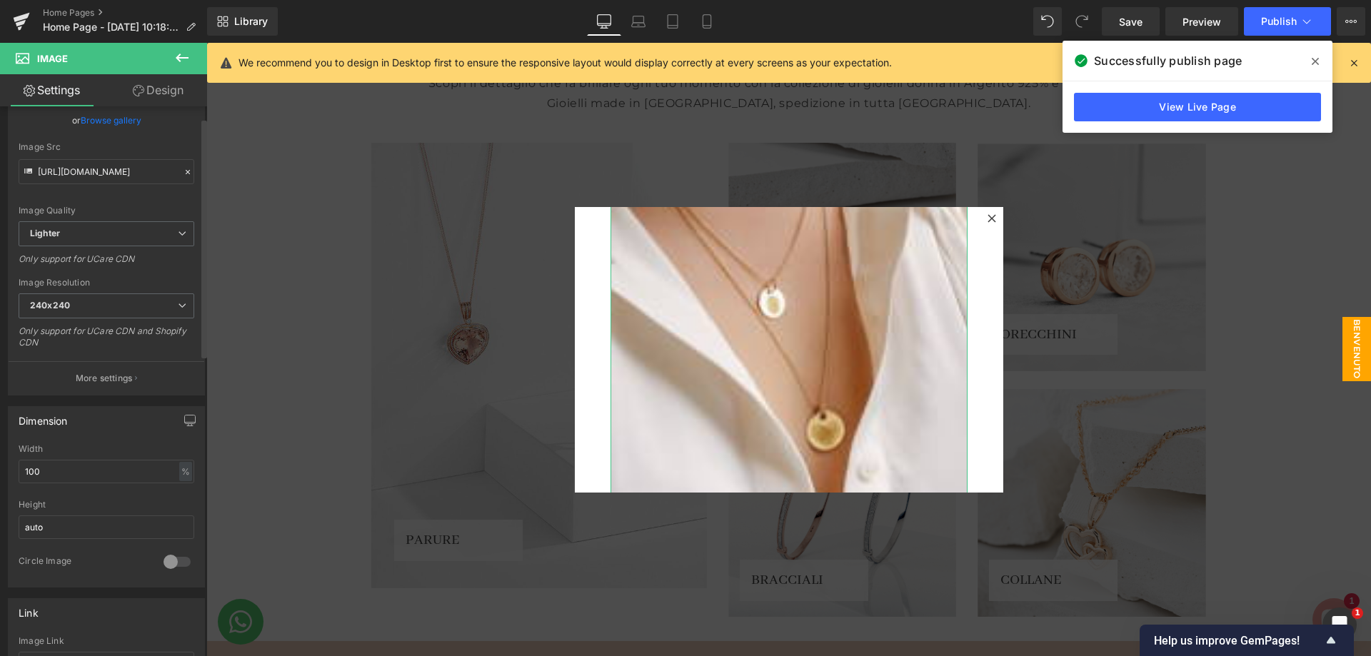
scroll to position [143, 0]
click at [79, 467] on input "100" at bounding box center [107, 464] width 176 height 24
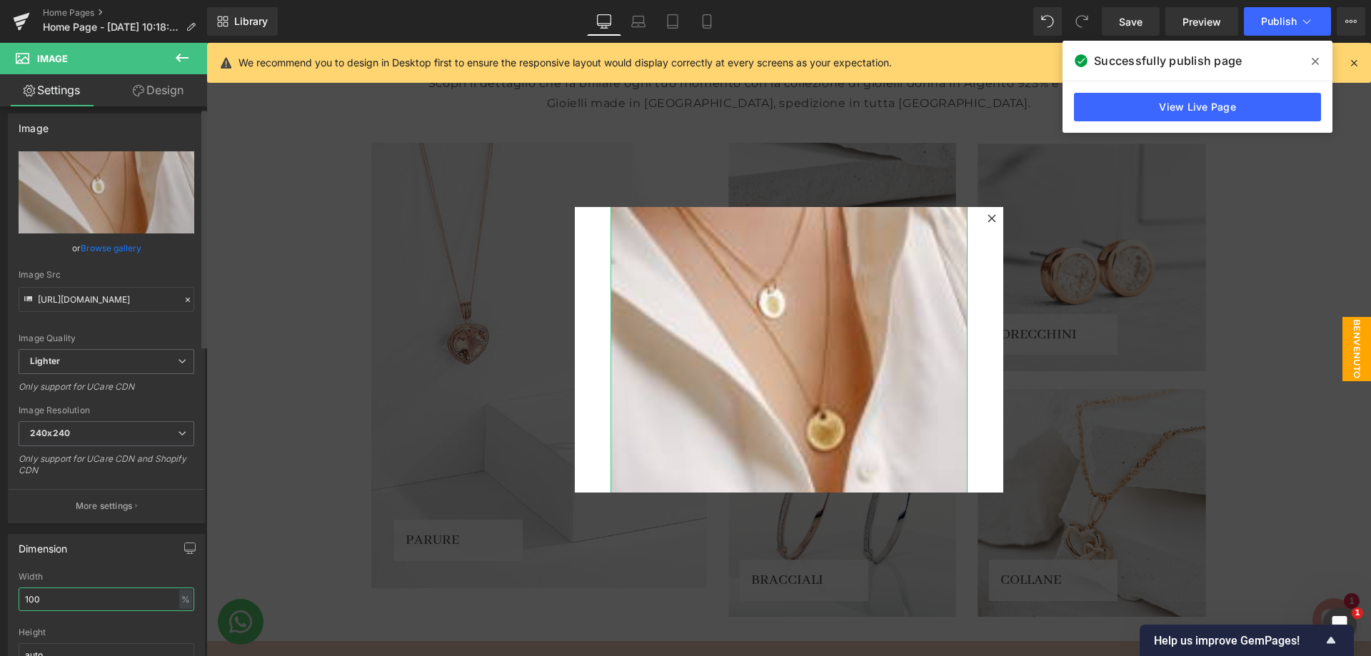
scroll to position [0, 0]
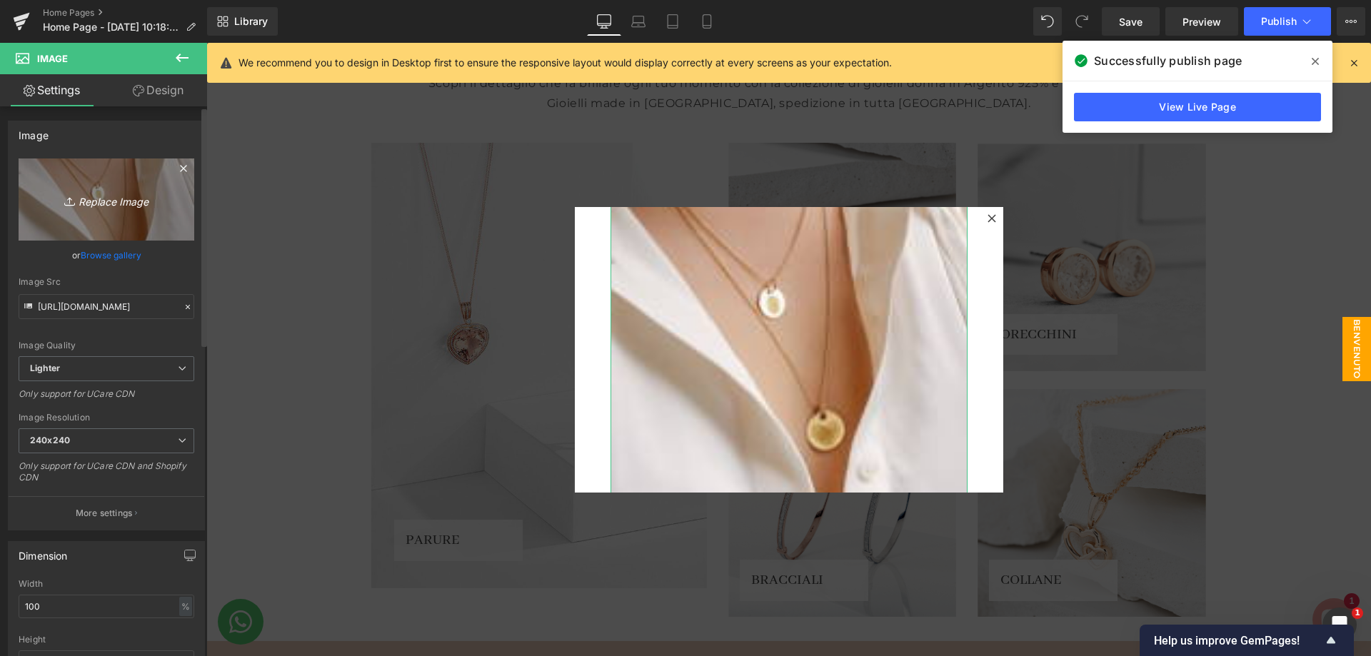
click at [39, 216] on link "Replace Image" at bounding box center [107, 199] width 176 height 82
click at [124, 214] on link "Replace Image" at bounding box center [107, 199] width 176 height 82
type input "C:\fakepath\PUNTODORO_DAL1999.png"
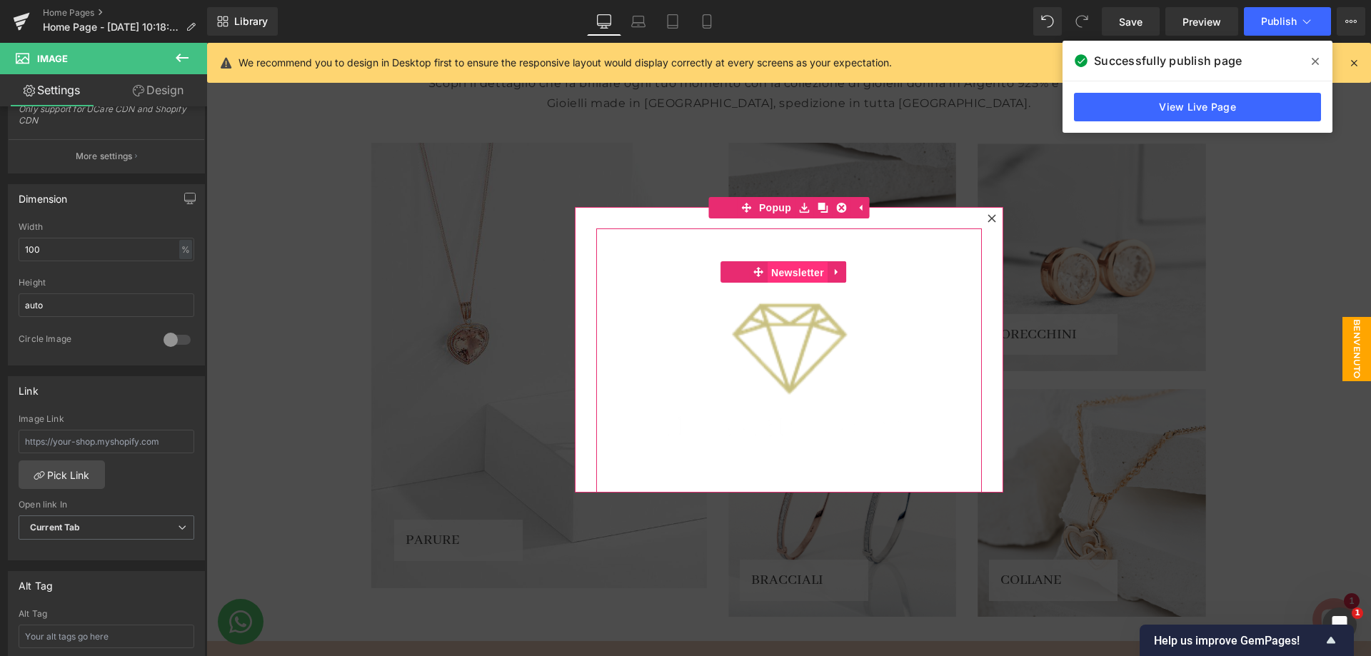
click at [791, 266] on span "Newsletter" at bounding box center [797, 272] width 60 height 21
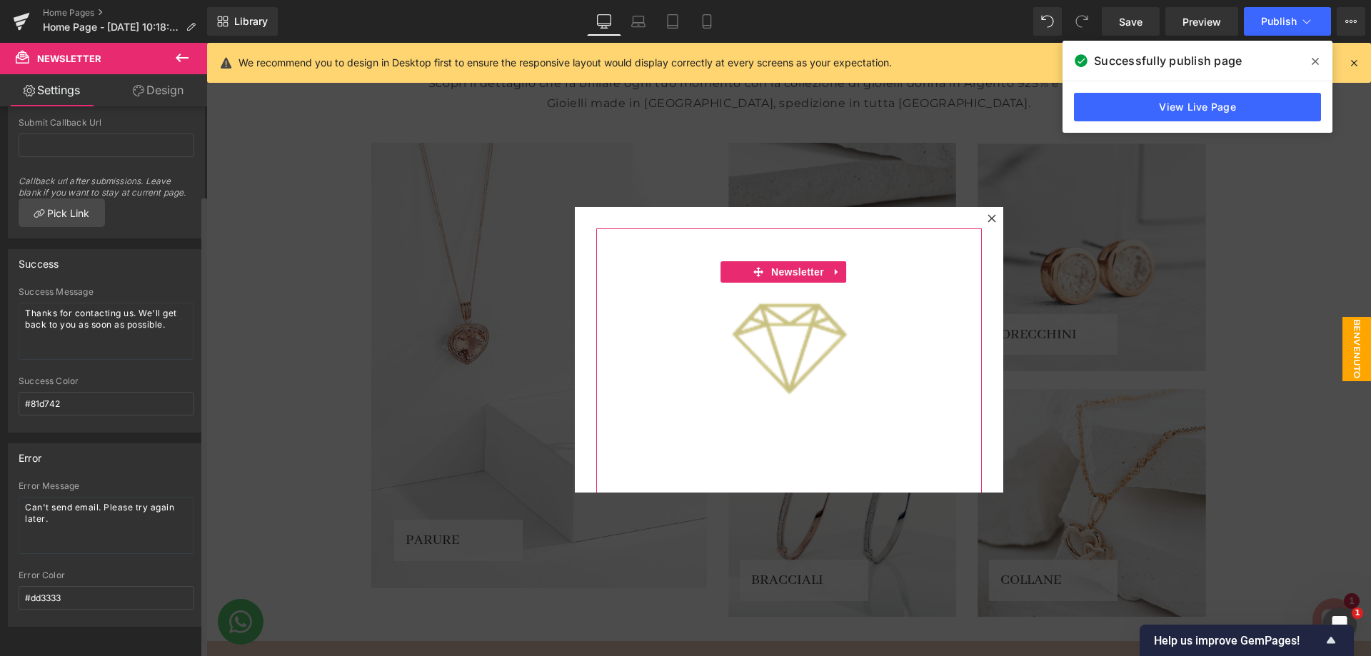
scroll to position [106, 0]
click at [119, 321] on textarea "Thanks for contacting us. We'll get back to you as soon as possible." at bounding box center [107, 331] width 176 height 57
type textarea "Grazie, per esserti iscritto alla nostra newsletter, a breve ti arriverà un cod…"
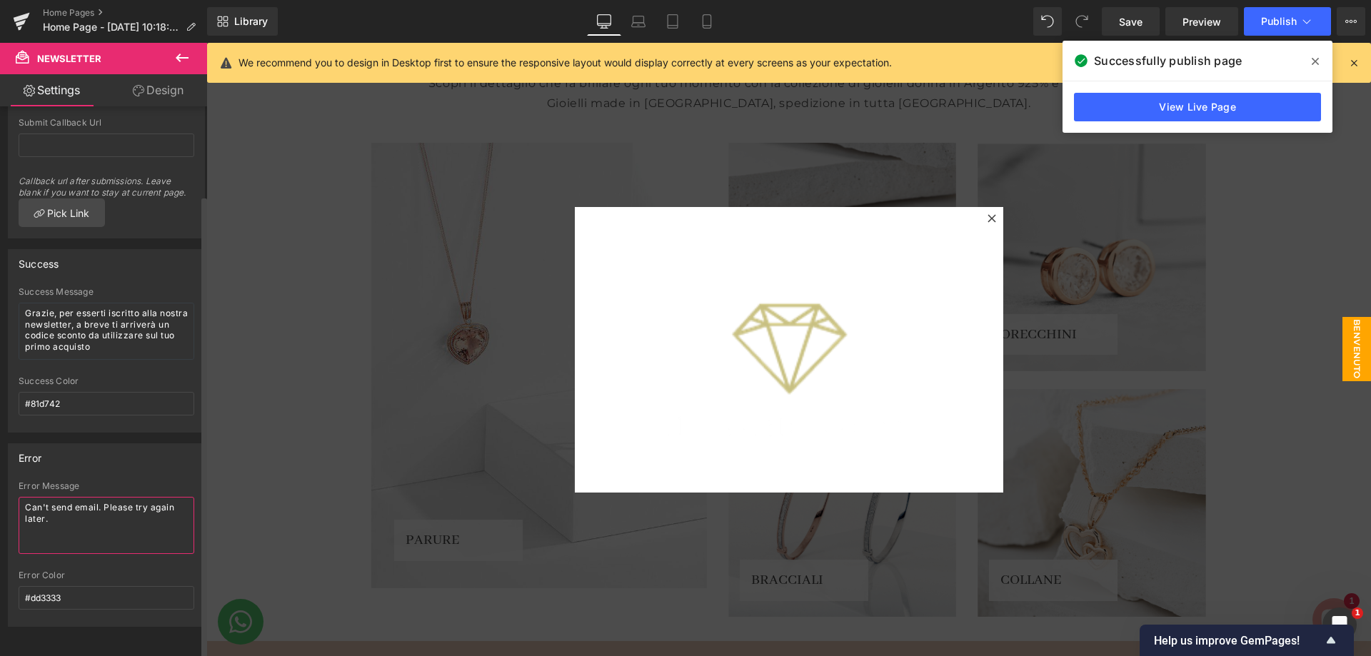
click at [109, 519] on textarea "Can't send email. Please try again later." at bounding box center [107, 525] width 176 height 57
click at [109, 520] on textarea "Can't send email. Please try again later." at bounding box center [107, 525] width 176 height 57
type textarea "Qualcosa è andato storto. Riprova, per cortesia"
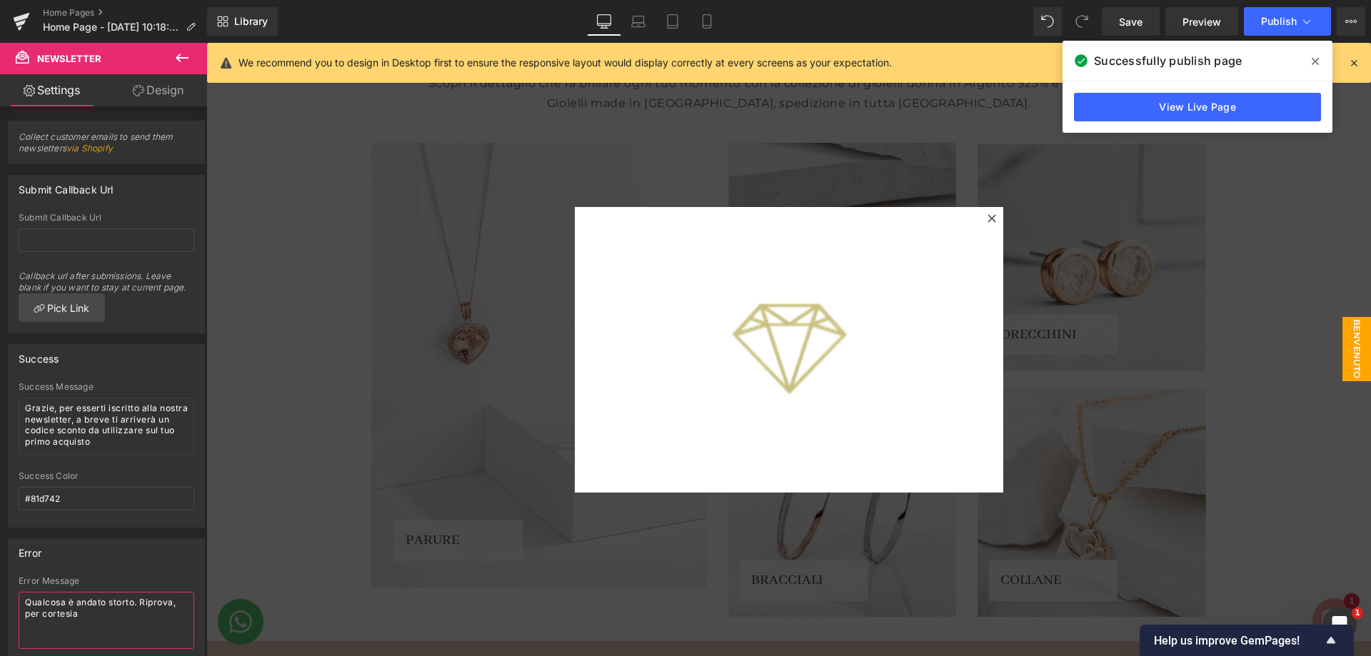
scroll to position [106, 0]
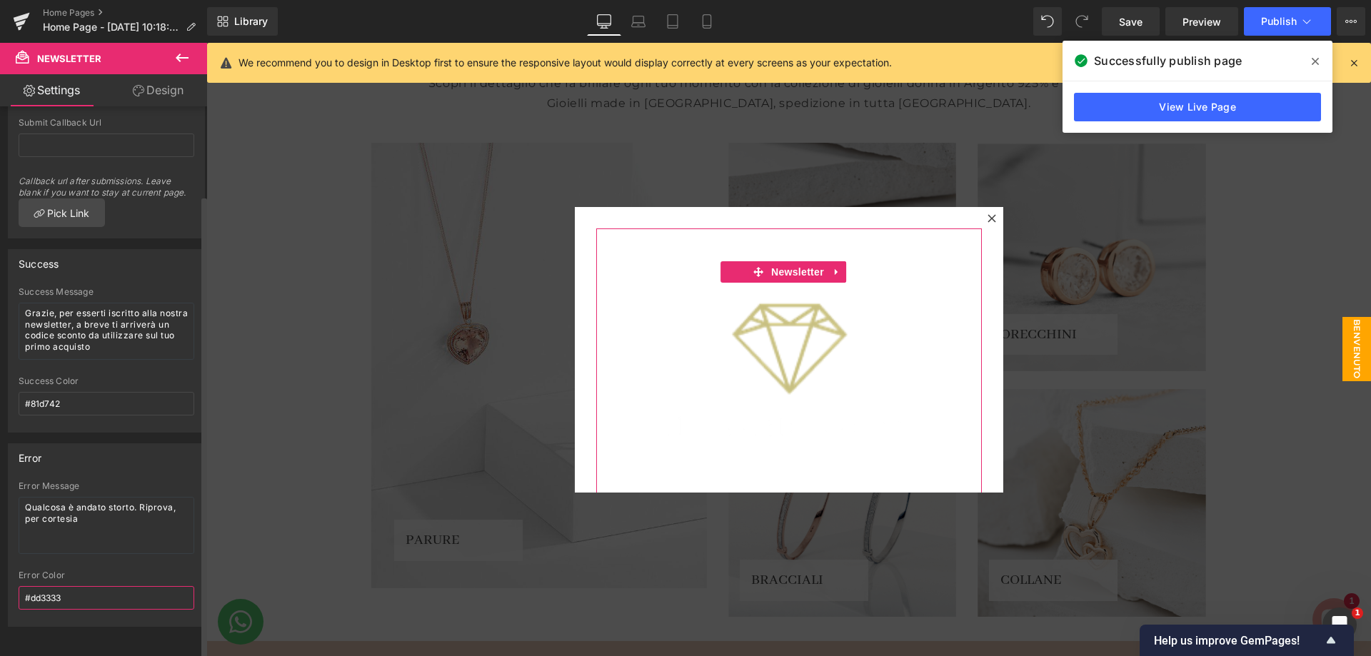
click at [69, 586] on input "#dd3333" at bounding box center [107, 598] width 176 height 24
paste input "000000"
click at [25, 594] on input "000000" at bounding box center [107, 598] width 176 height 24
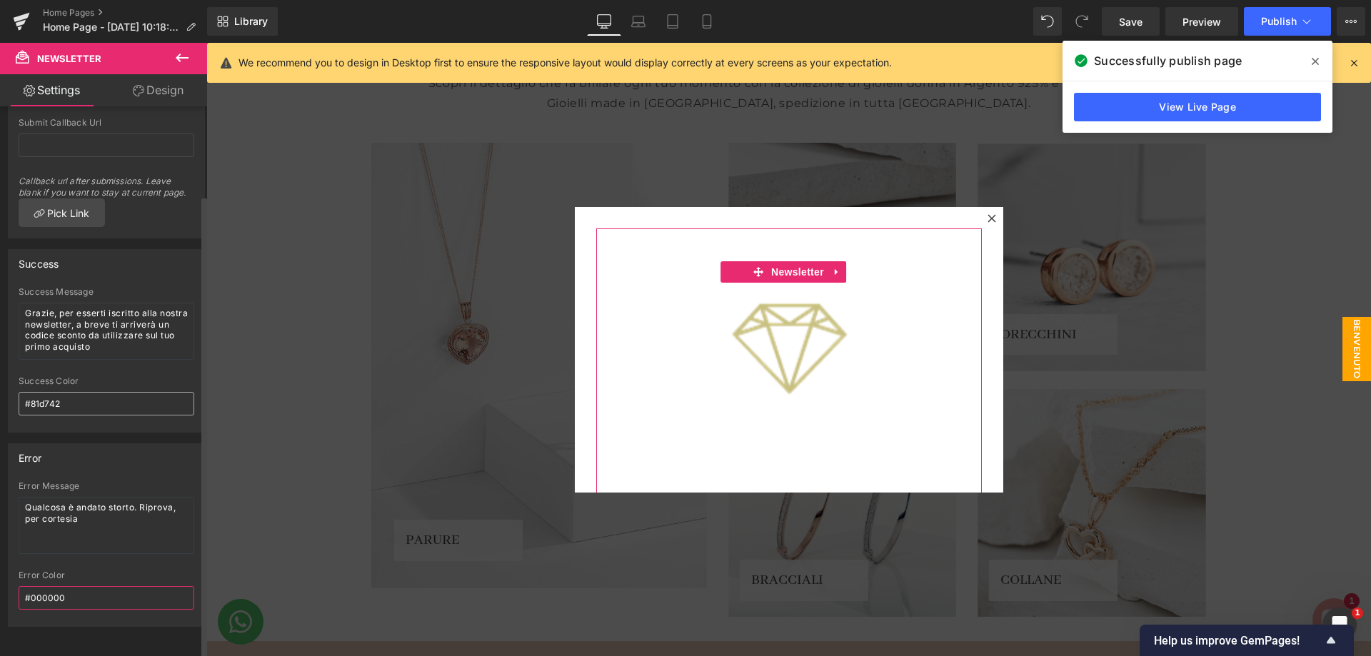
type input "#000000"
click at [55, 396] on input "#81d742" at bounding box center [107, 404] width 176 height 24
paste input "000000"
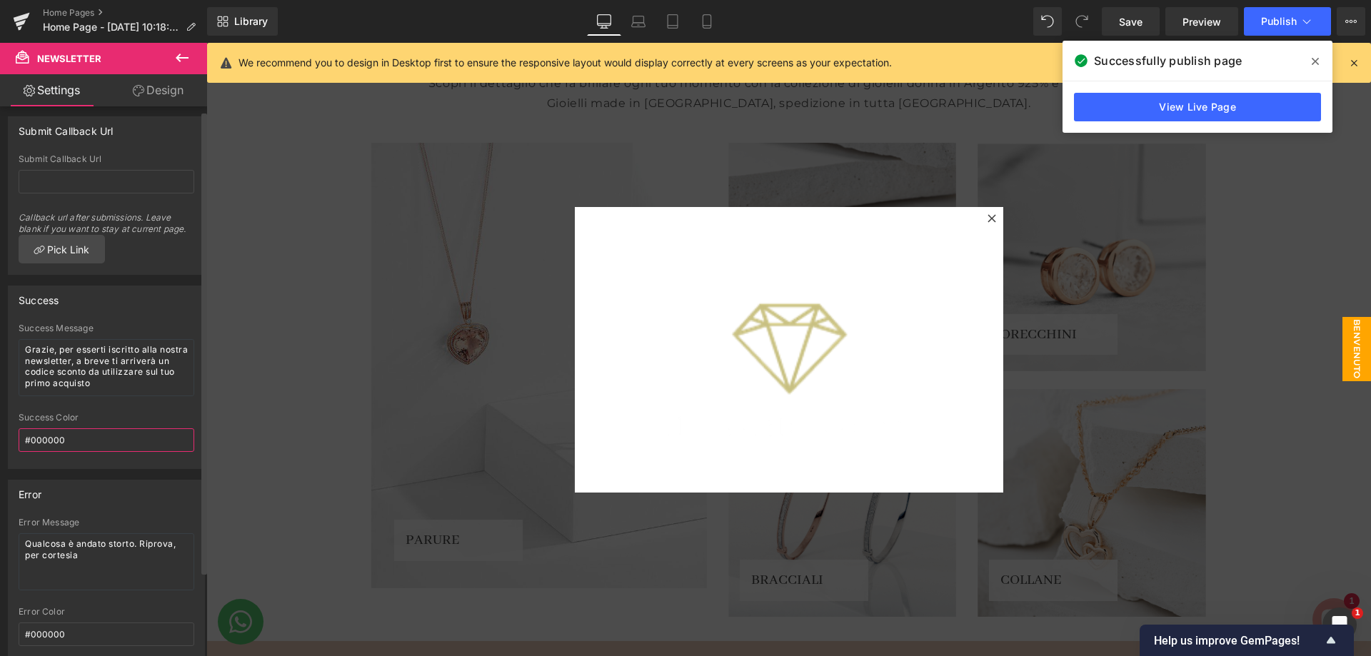
scroll to position [0, 0]
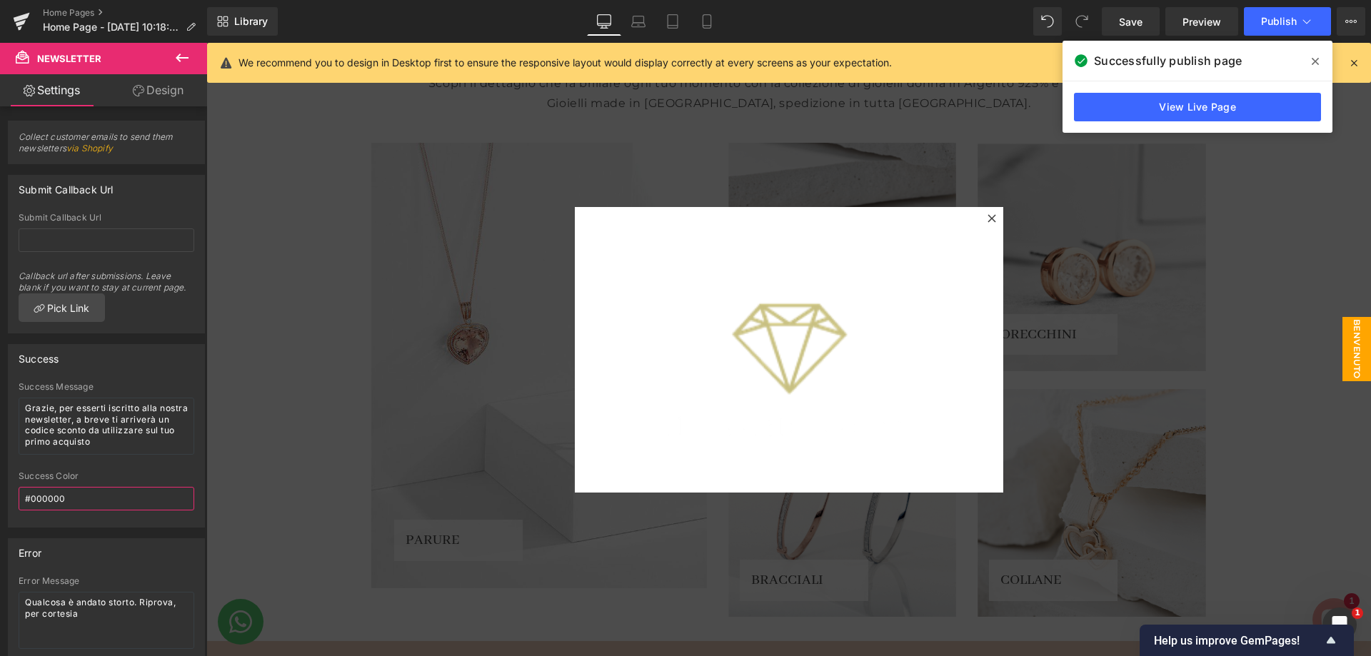
type input "#000000"
click at [174, 91] on link "Design" at bounding box center [158, 90] width 104 height 32
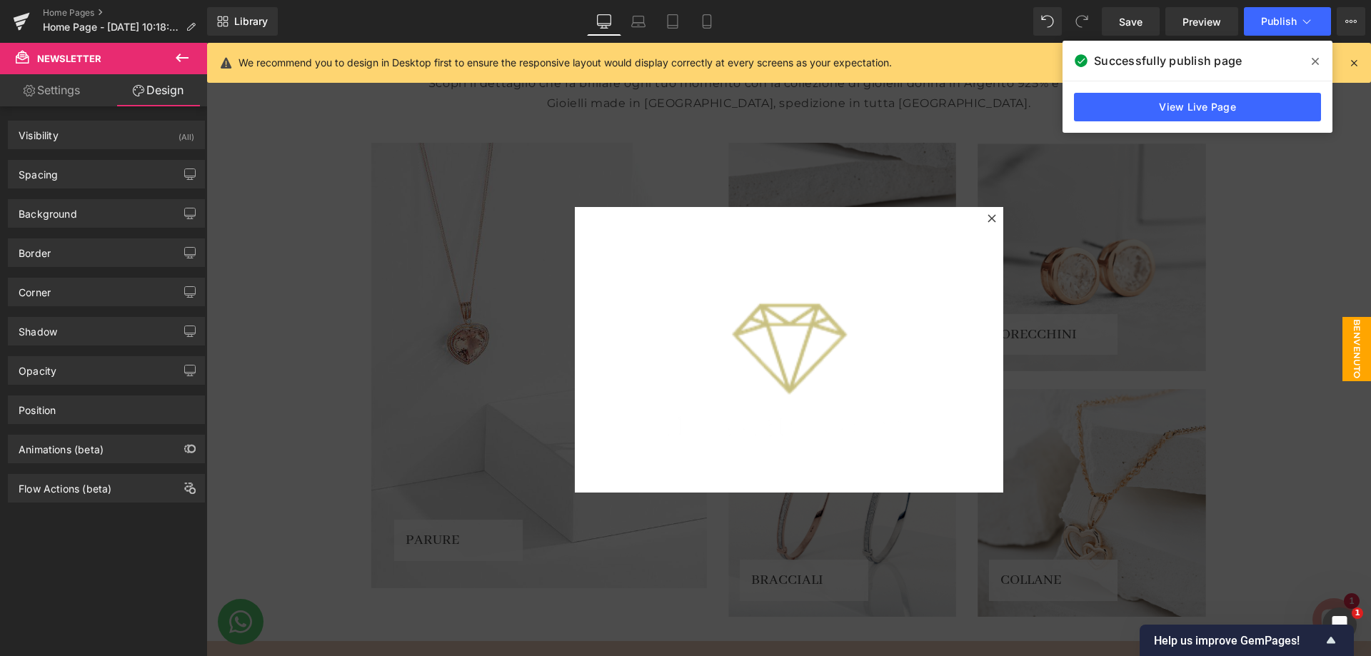
type input "transparent"
type input "0"
click at [103, 214] on div "Background" at bounding box center [107, 213] width 196 height 27
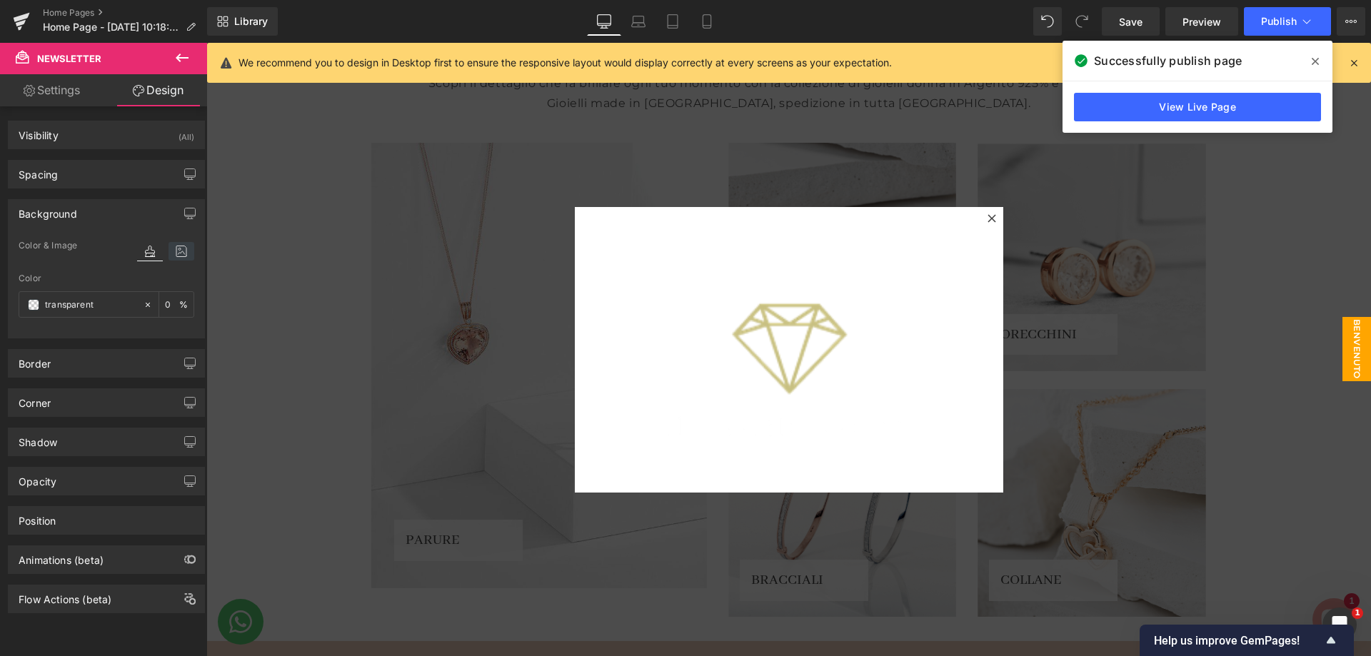
click at [173, 252] on icon at bounding box center [181, 251] width 26 height 19
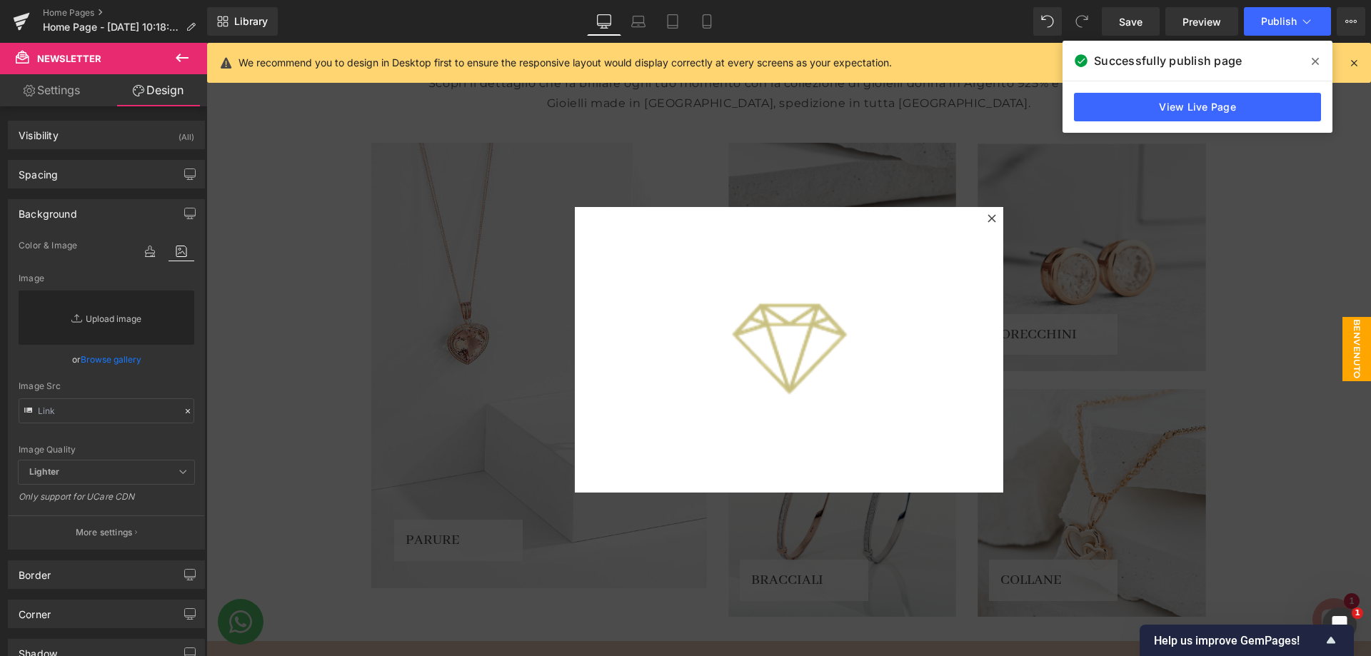
click at [109, 313] on link "Replace Image" at bounding box center [107, 318] width 176 height 54
click at [126, 361] on link "Browse gallery" at bounding box center [111, 359] width 61 height 25
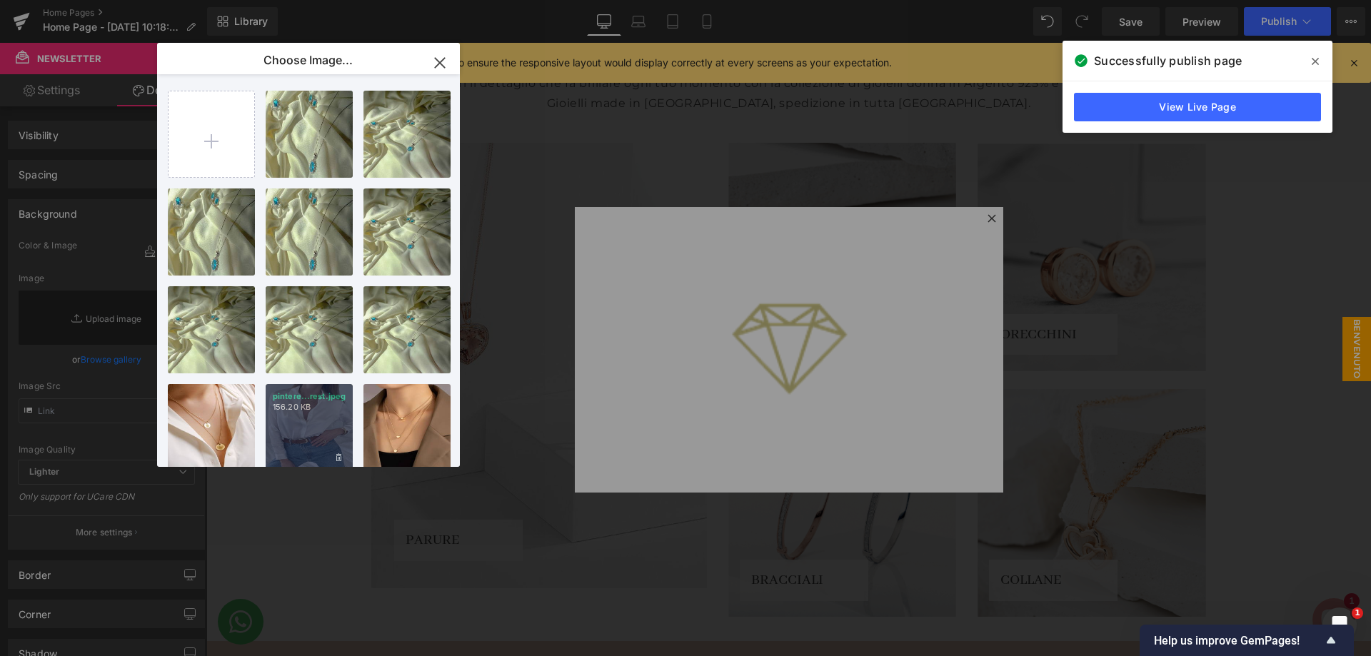
click at [284, 384] on div "pintere...rest.jpeg 156.20 KB" at bounding box center [309, 427] width 87 height 87
type input "https://ucarecdn.com/1fc6b449-b7a4-403e-951a-d7746dc4ecdb/-/format/auto/-/previ…"
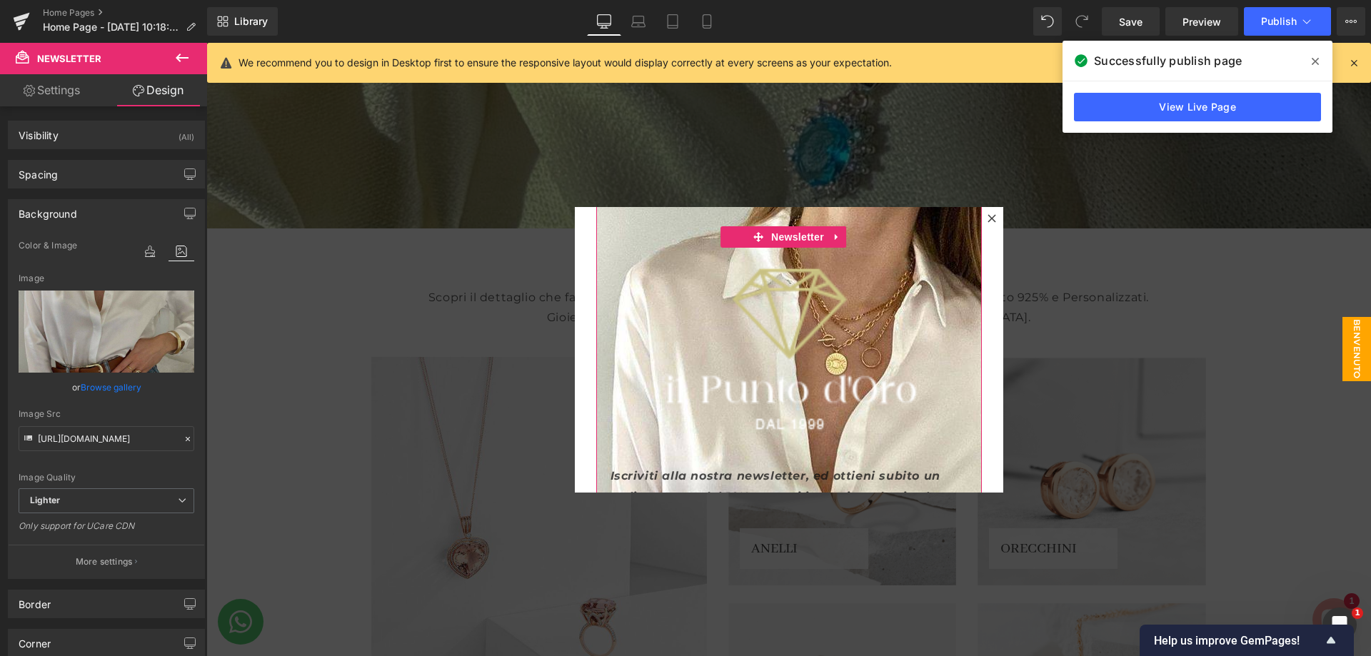
scroll to position [8, 0]
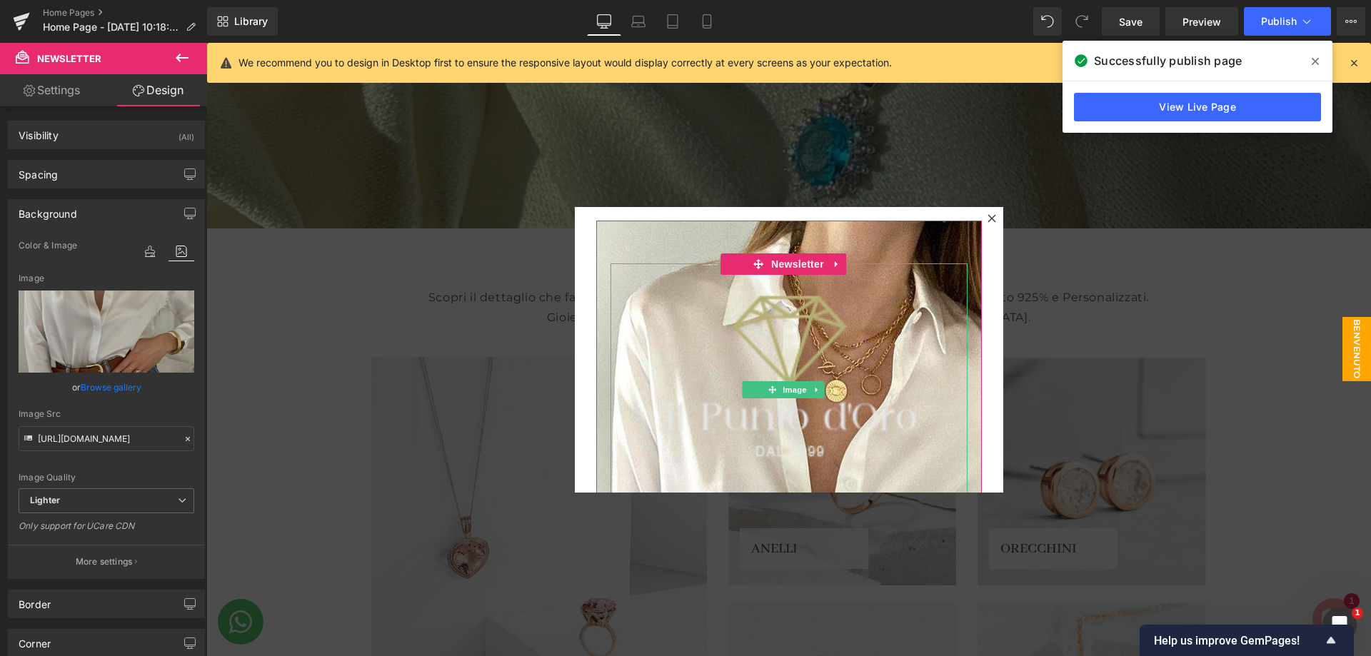
click at [791, 336] on img at bounding box center [788, 378] width 357 height 231
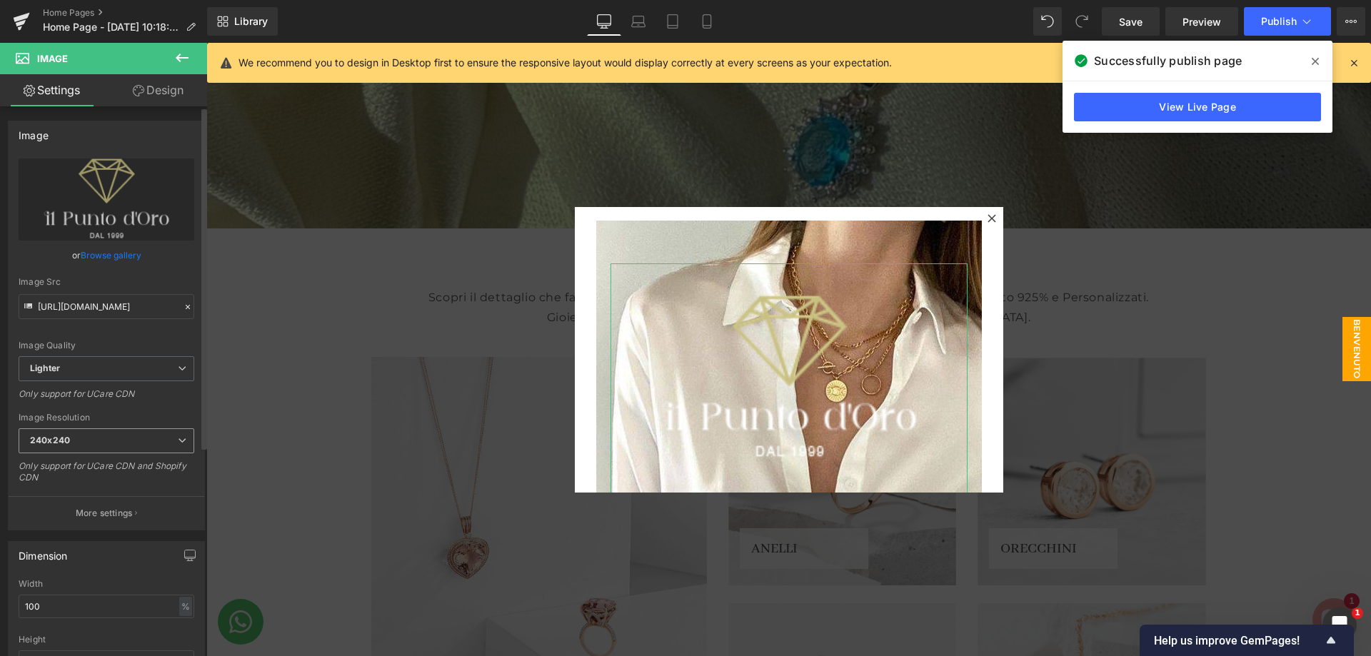
click at [149, 444] on span "240x240" at bounding box center [107, 440] width 176 height 25
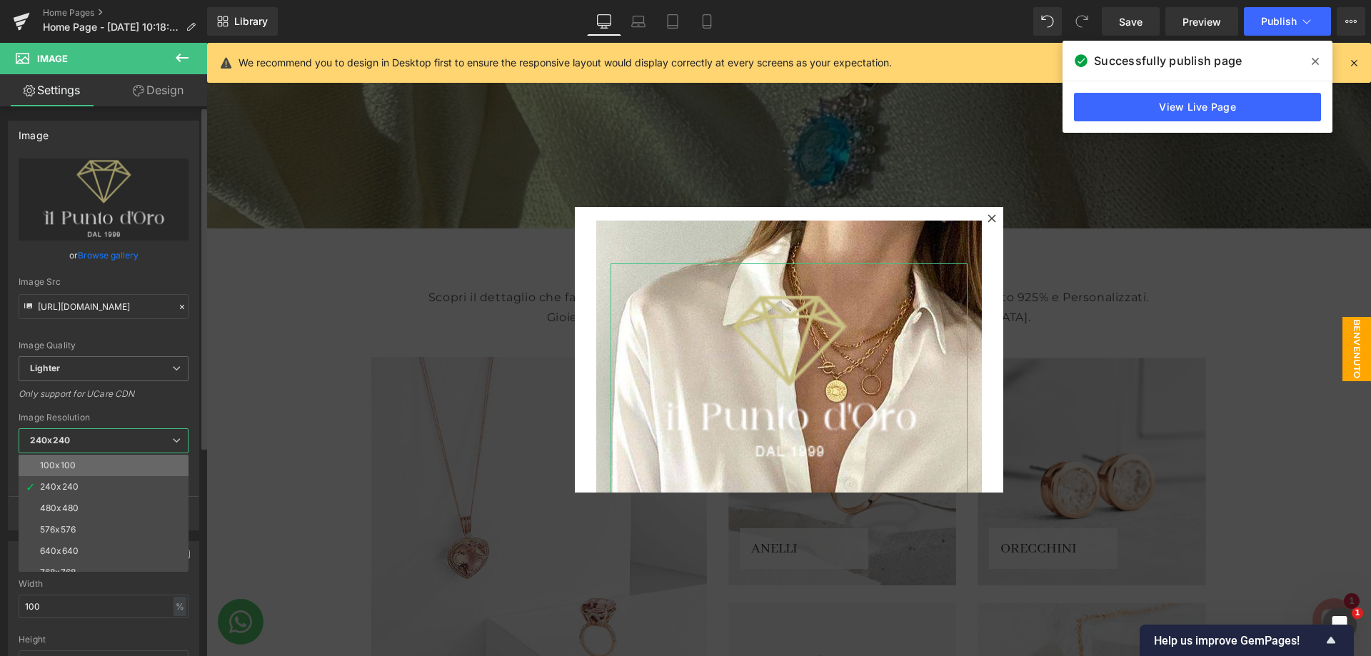
click at [127, 455] on li "100x100" at bounding box center [107, 465] width 176 height 21
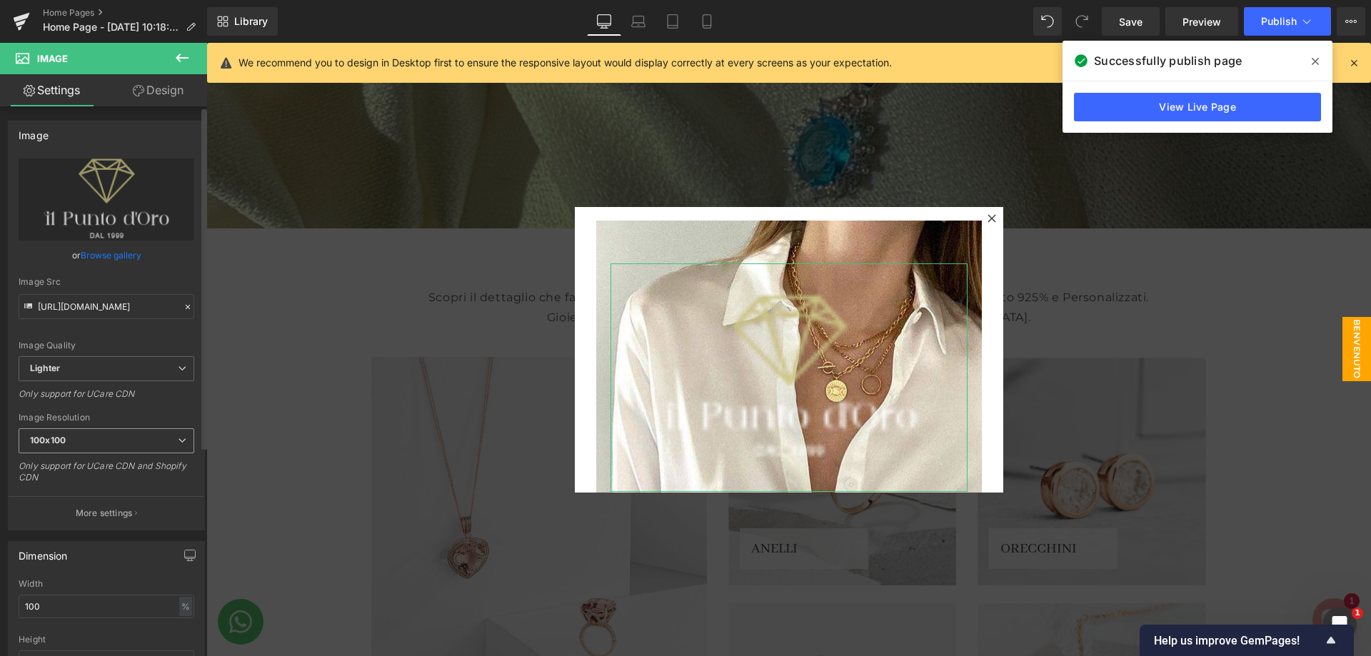
type input "https://ucarecdn.com/0e819004-6115-4a4f-bd29-253b8dbd8c4a/-/format/auto/-/previ…"
click at [170, 442] on span "100x100" at bounding box center [107, 440] width 176 height 25
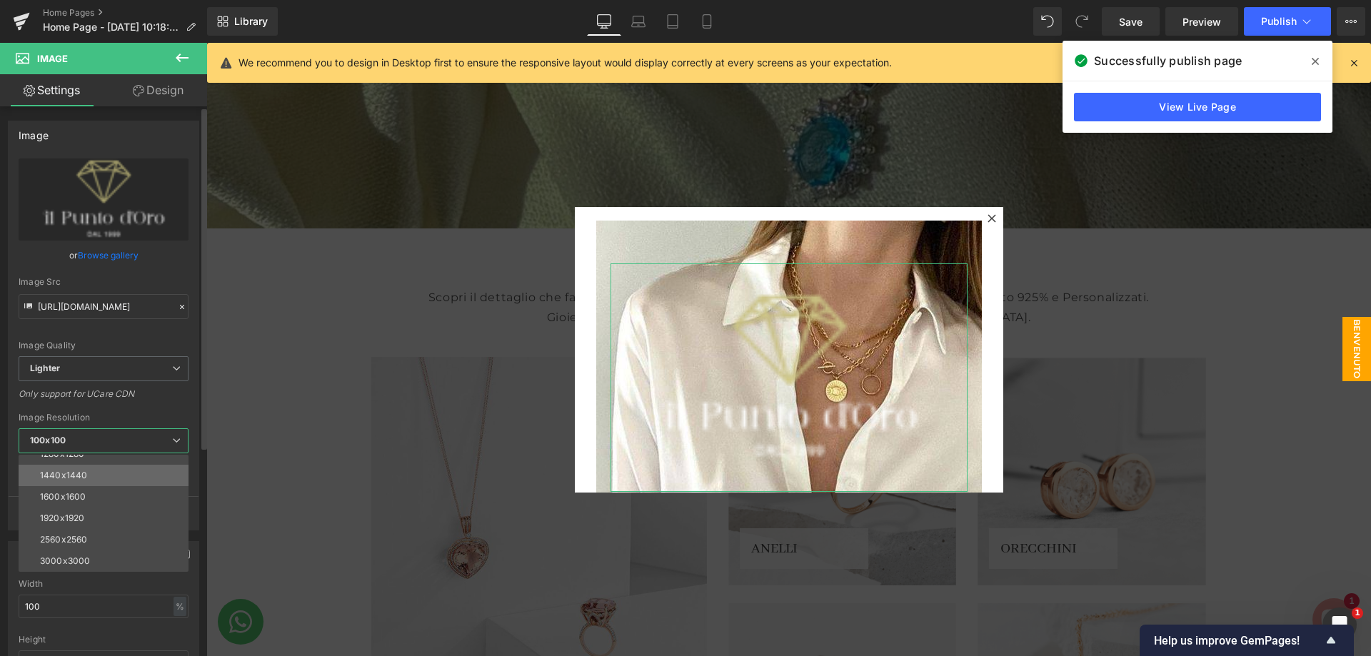
scroll to position [0, 0]
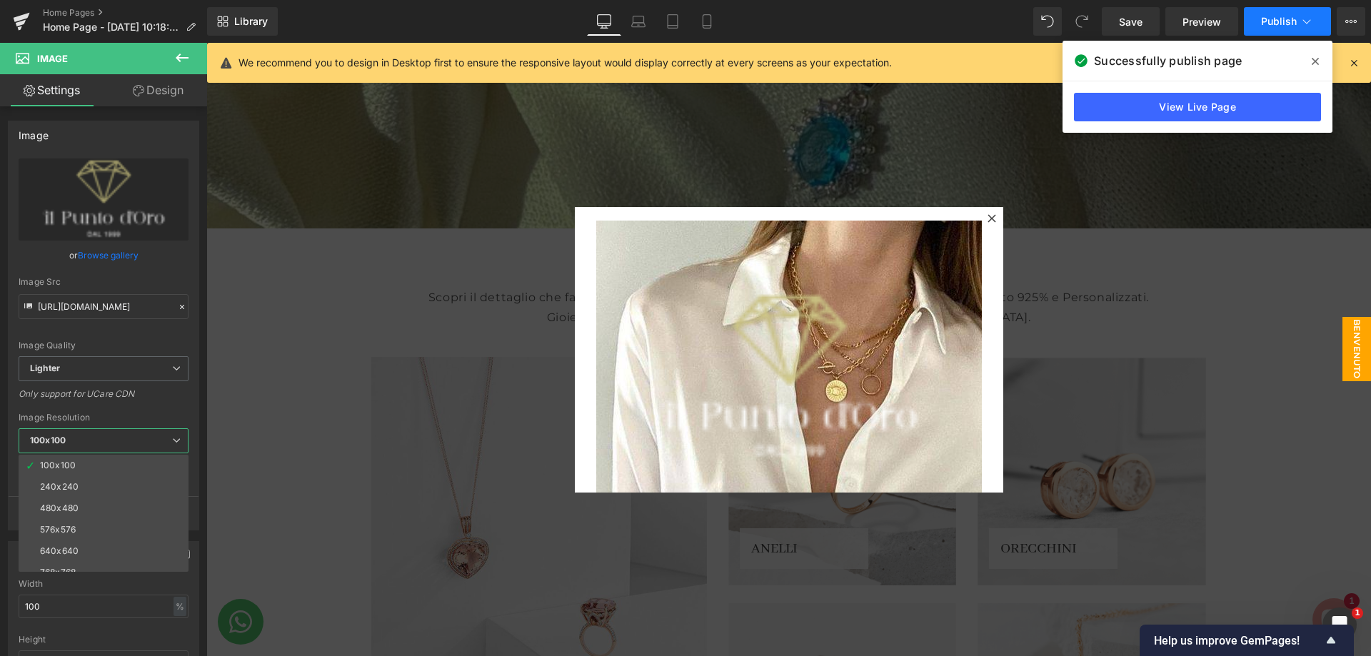
click at [1294, 30] on button "Publish" at bounding box center [1287, 21] width 87 height 29
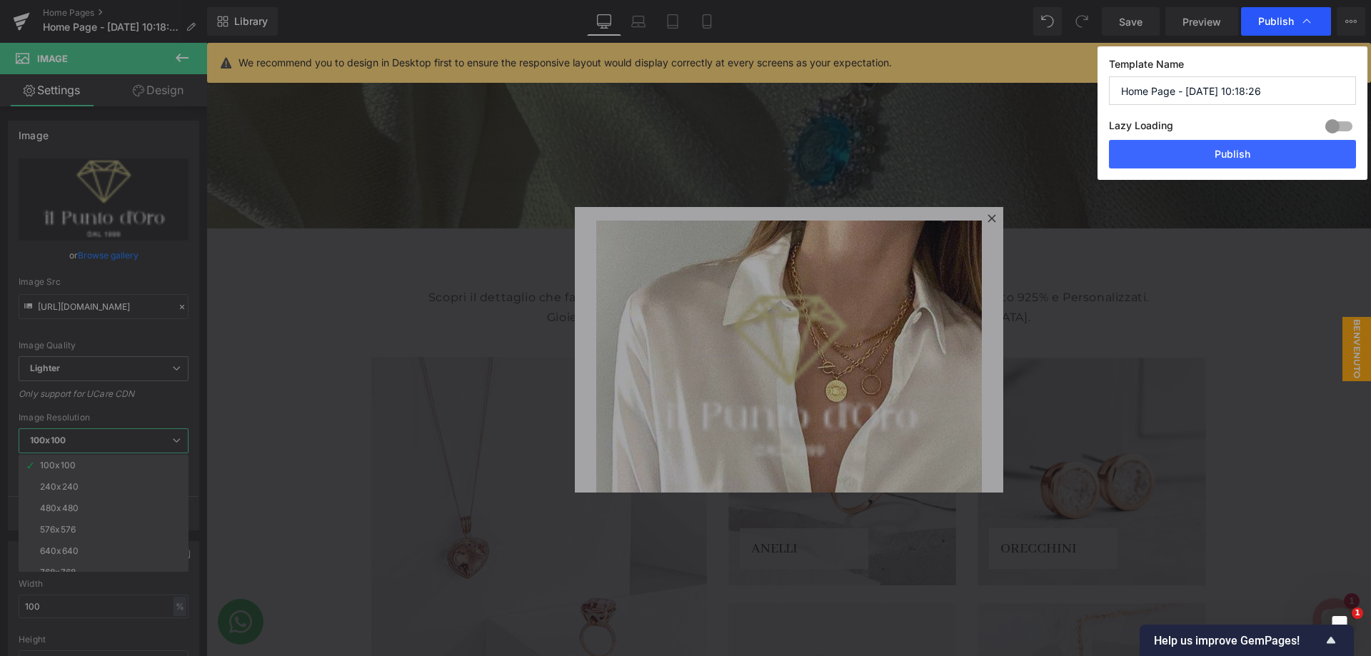
click at [1286, 22] on span "Publish" at bounding box center [1276, 21] width 36 height 13
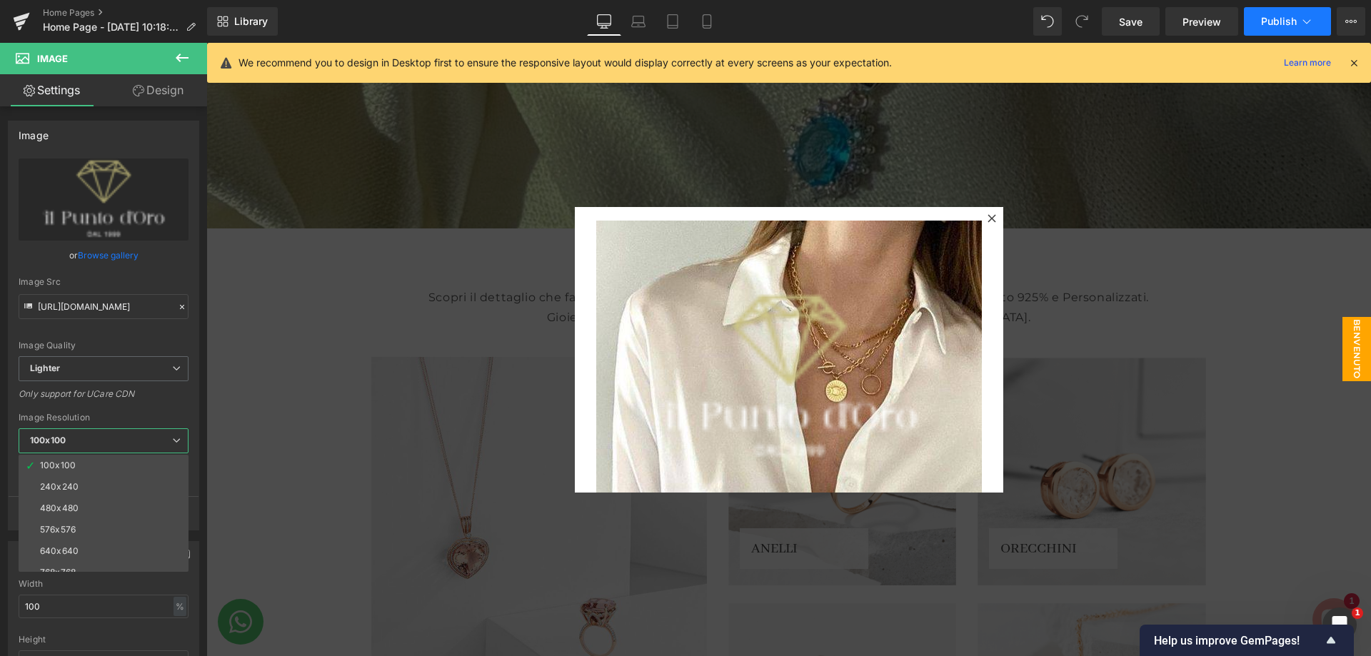
click at [1281, 21] on span "Publish" at bounding box center [1279, 21] width 36 height 11
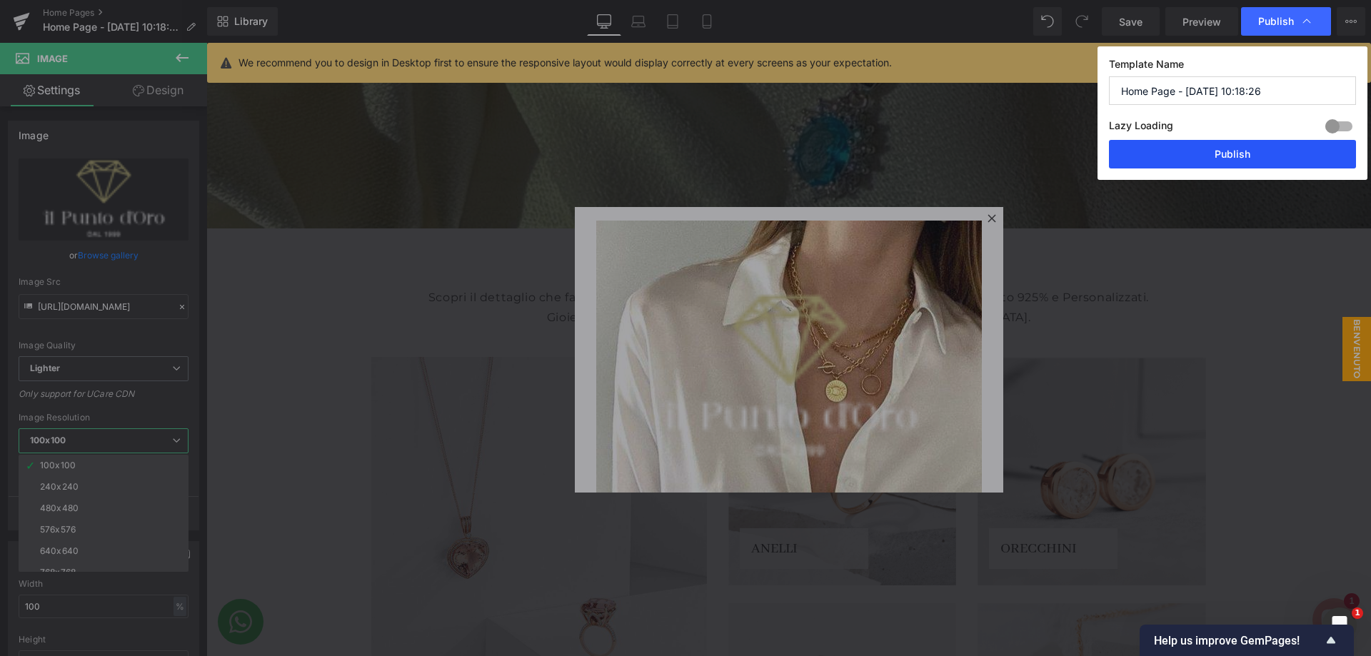
drag, startPoint x: 1202, startPoint y: 158, endPoint x: 660, endPoint y: 281, distance: 554.9
click at [1202, 158] on button "Publish" at bounding box center [1232, 154] width 247 height 29
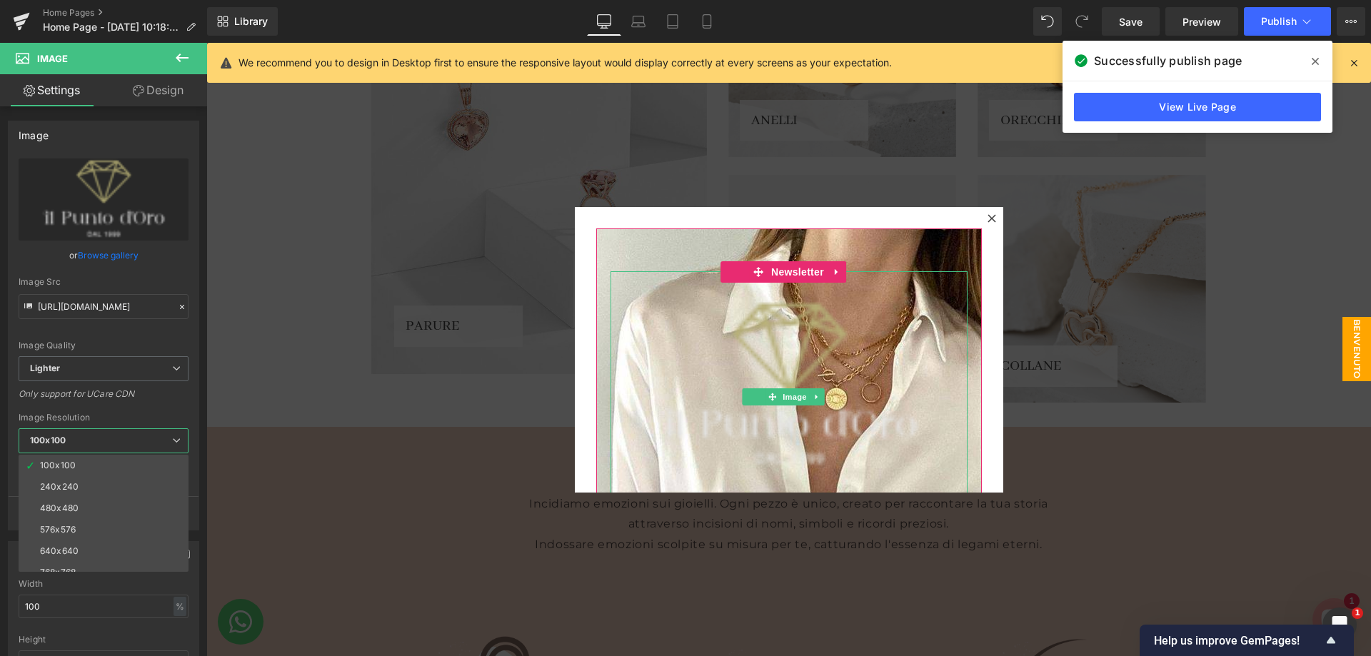
click at [800, 352] on img at bounding box center [788, 385] width 357 height 228
click at [815, 395] on icon at bounding box center [816, 396] width 2 height 5
click at [817, 395] on link at bounding box center [824, 396] width 15 height 17
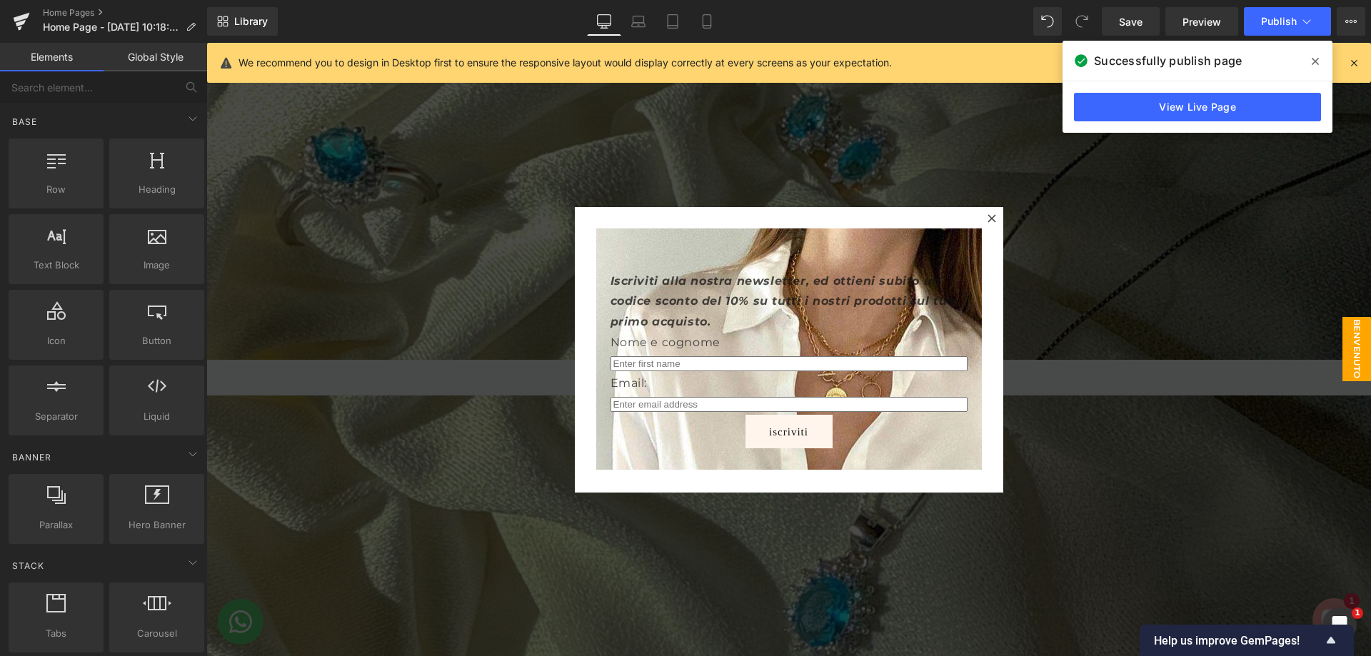
scroll to position [143, 0]
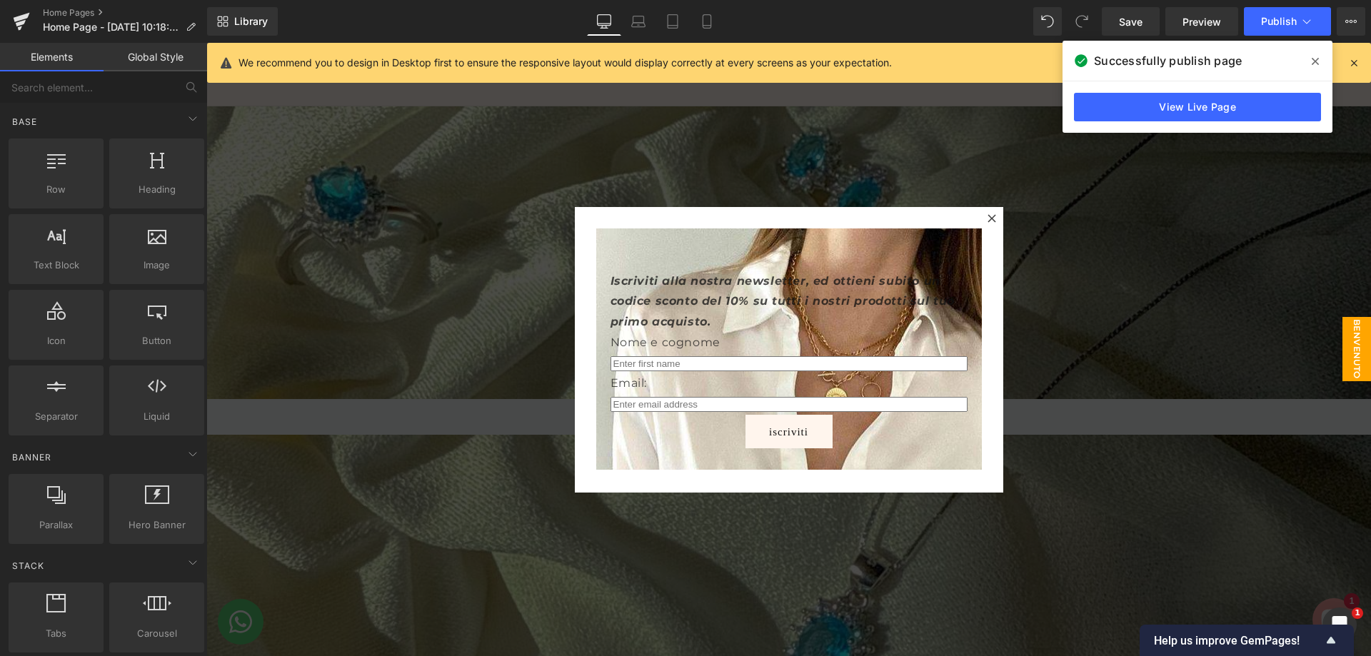
click at [1342, 333] on span "BENVENUTO" at bounding box center [1356, 349] width 29 height 64
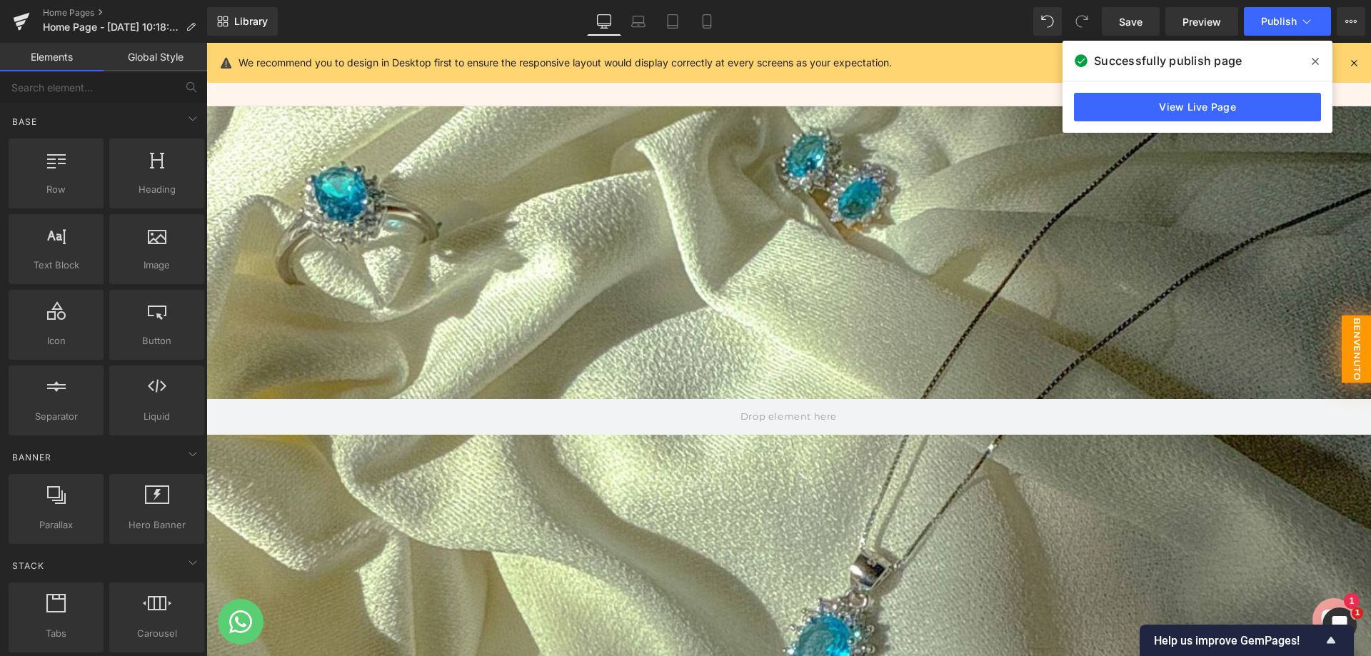
click at [1341, 333] on span "BENVENUTO" at bounding box center [1356, 349] width 30 height 68
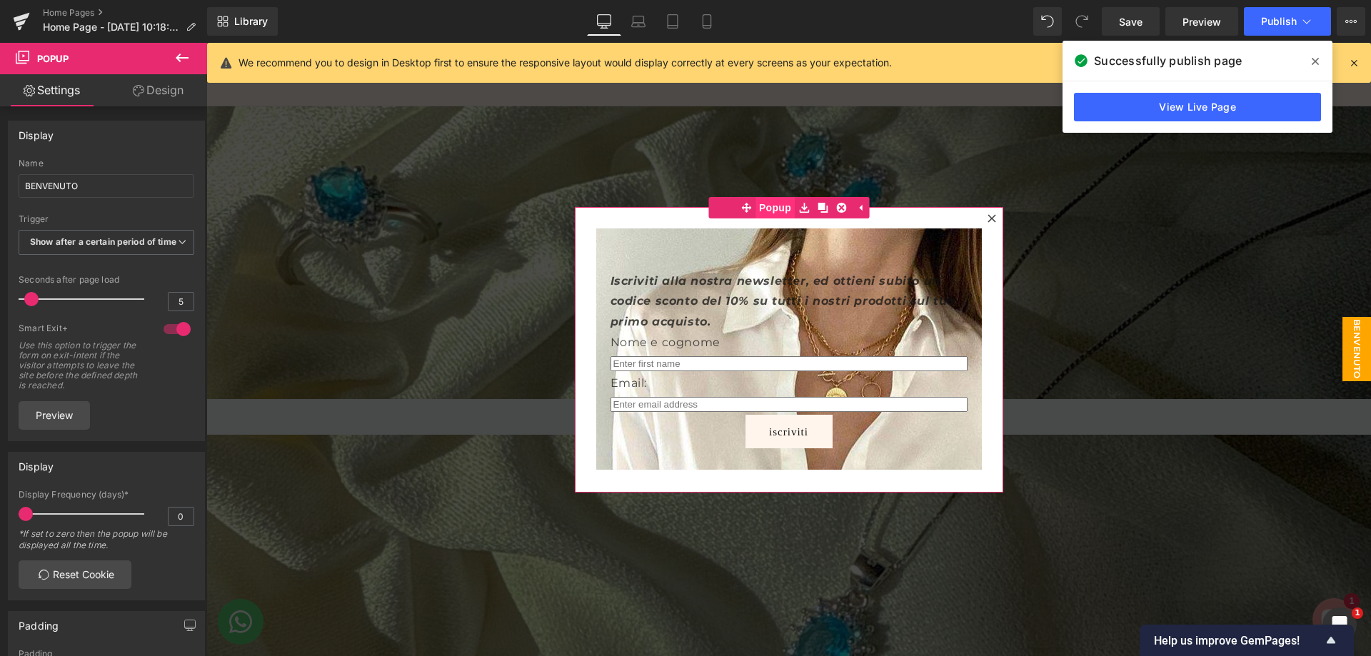
click at [762, 206] on span "Popup" at bounding box center [774, 207] width 39 height 21
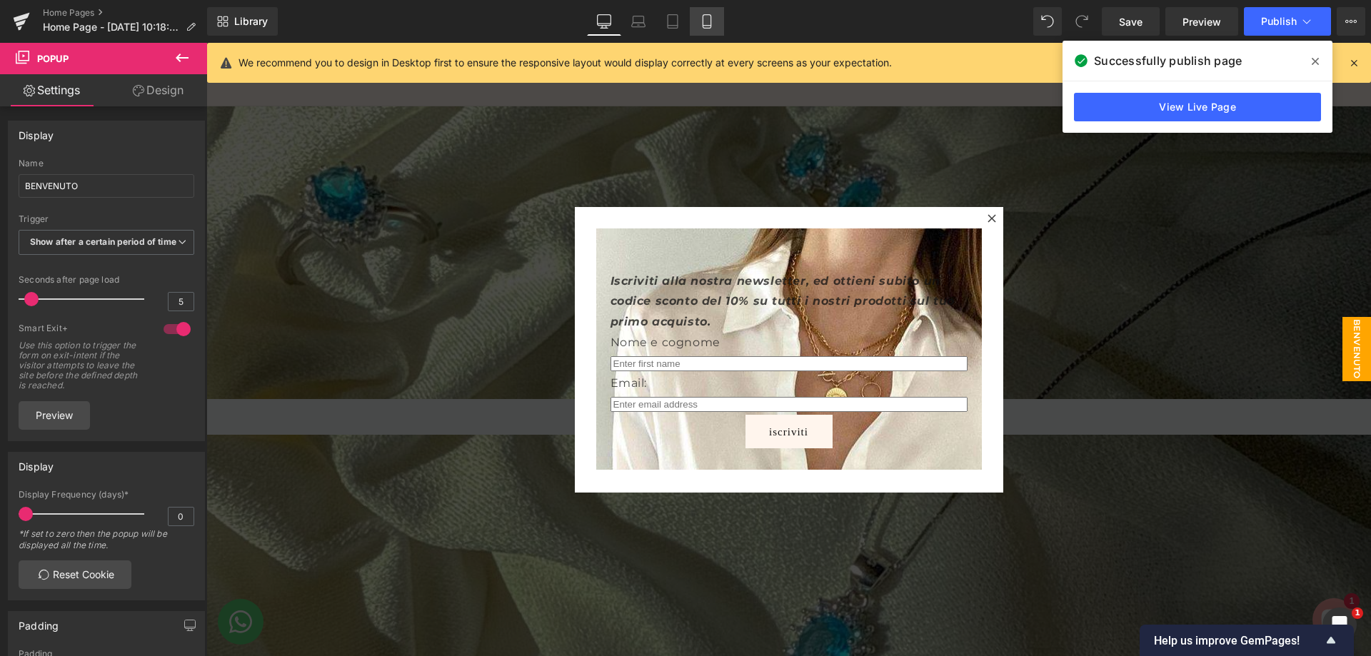
click at [700, 27] on icon at bounding box center [707, 21] width 14 height 14
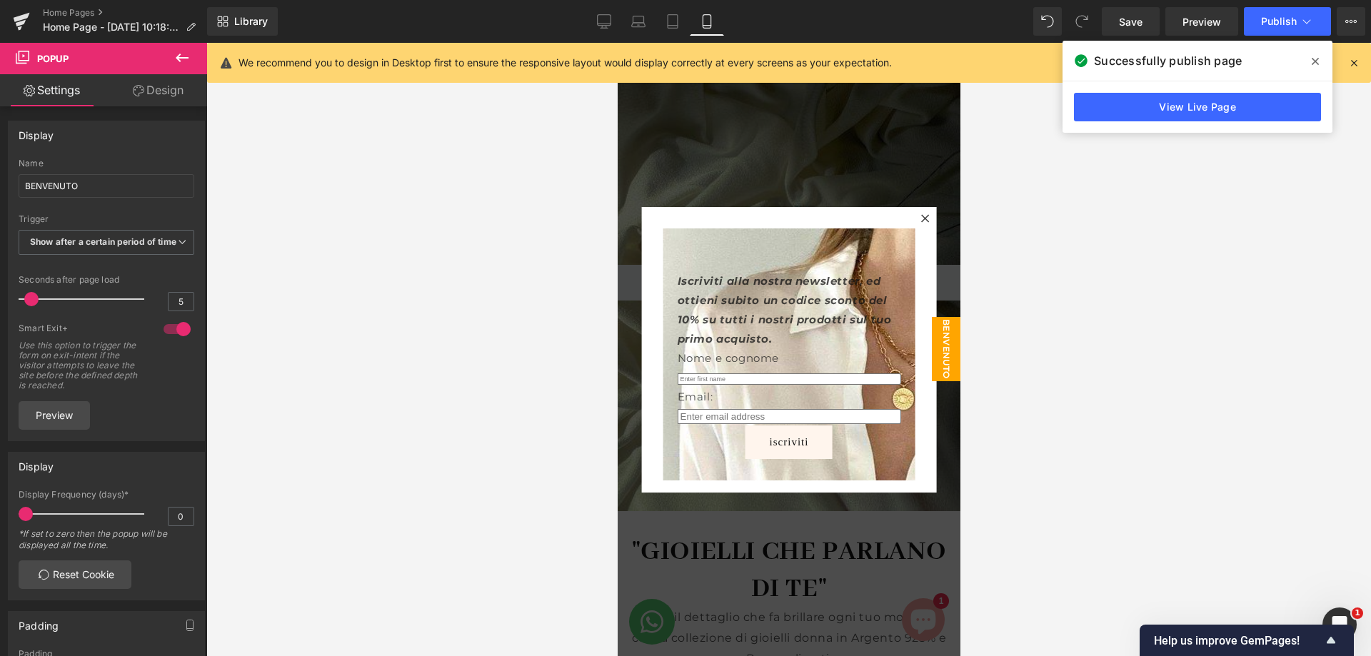
scroll to position [280, 0]
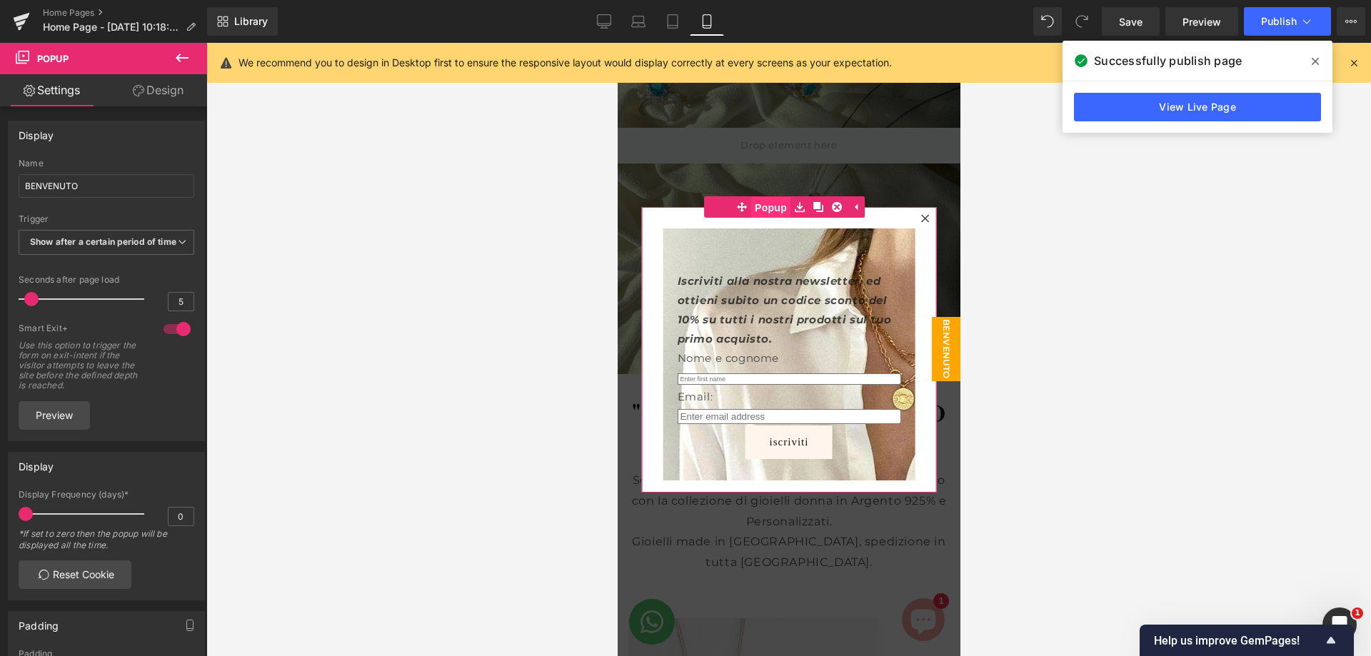
click at [769, 210] on span "Popup" at bounding box center [769, 207] width 39 height 21
click at [177, 95] on link "Design" at bounding box center [158, 90] width 104 height 32
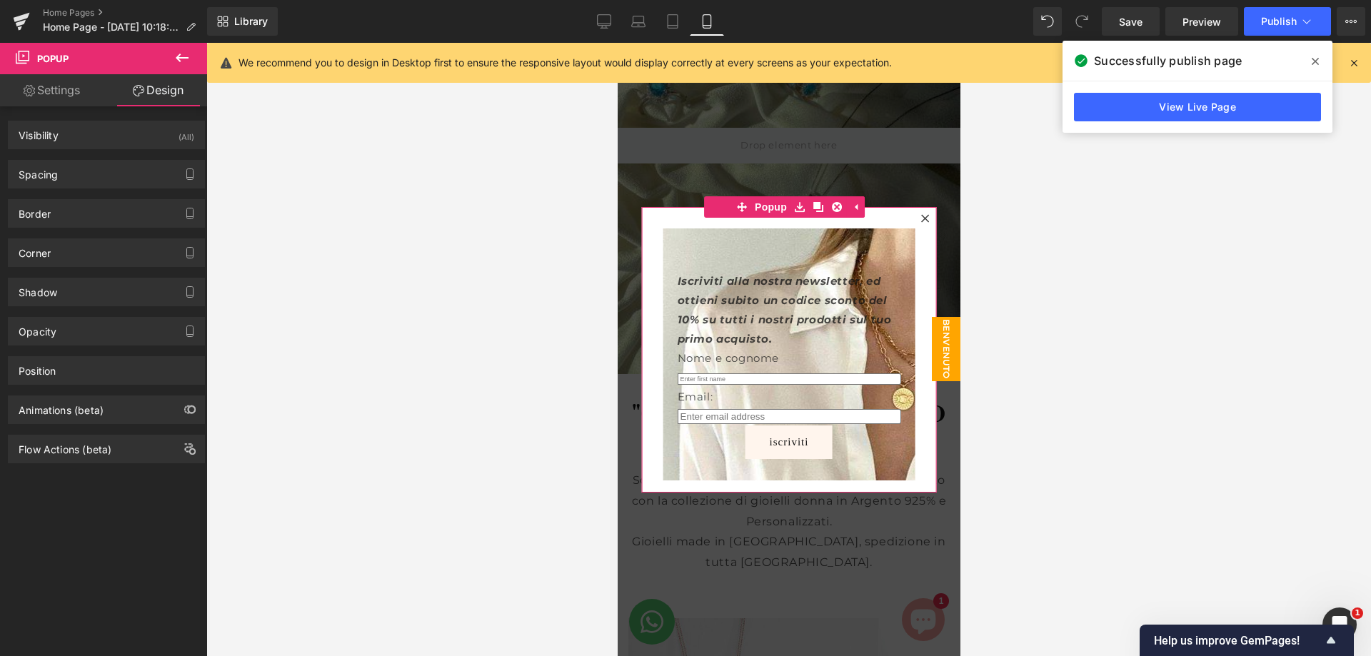
click at [37, 92] on link "Settings" at bounding box center [52, 90] width 104 height 32
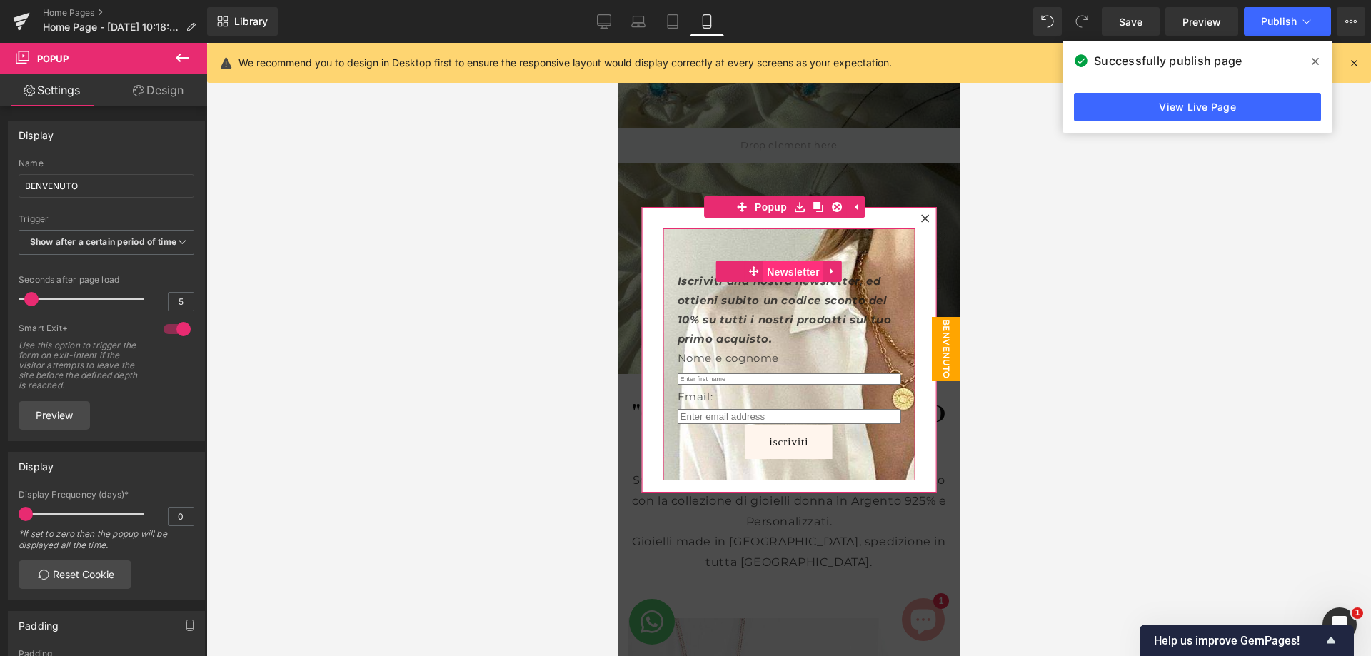
click at [767, 275] on span "Newsletter" at bounding box center [792, 271] width 60 height 21
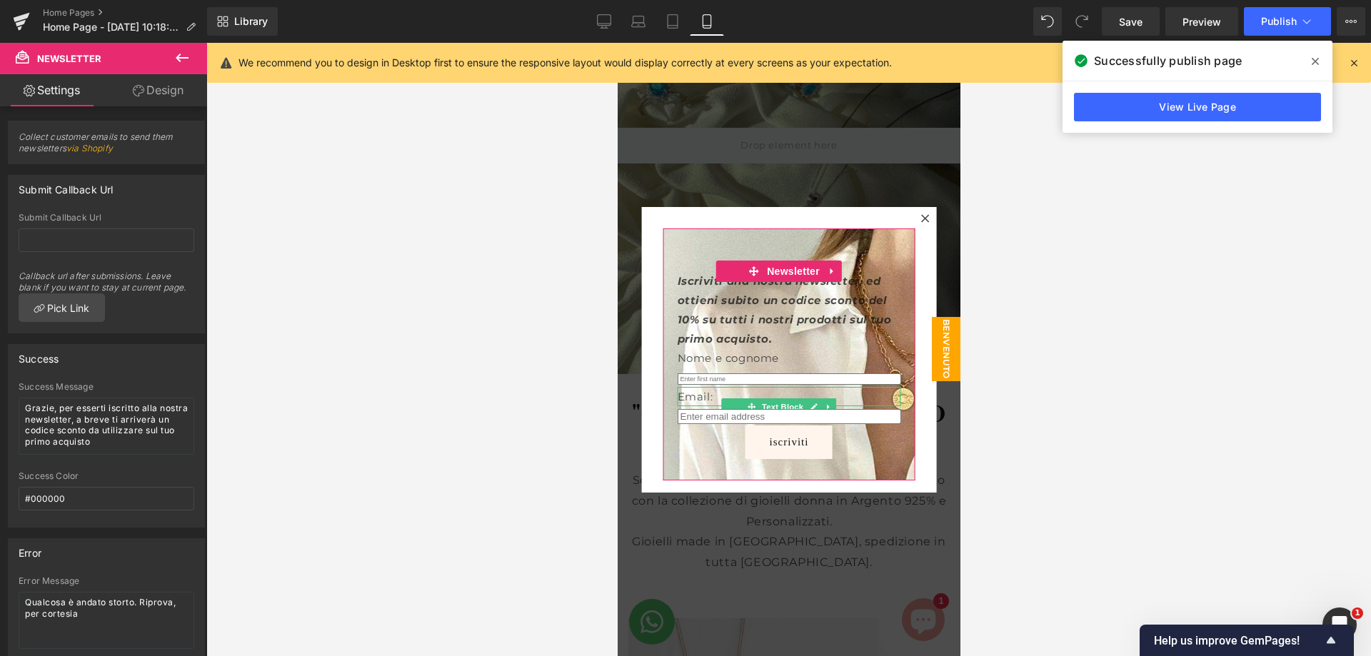
scroll to position [9, 0]
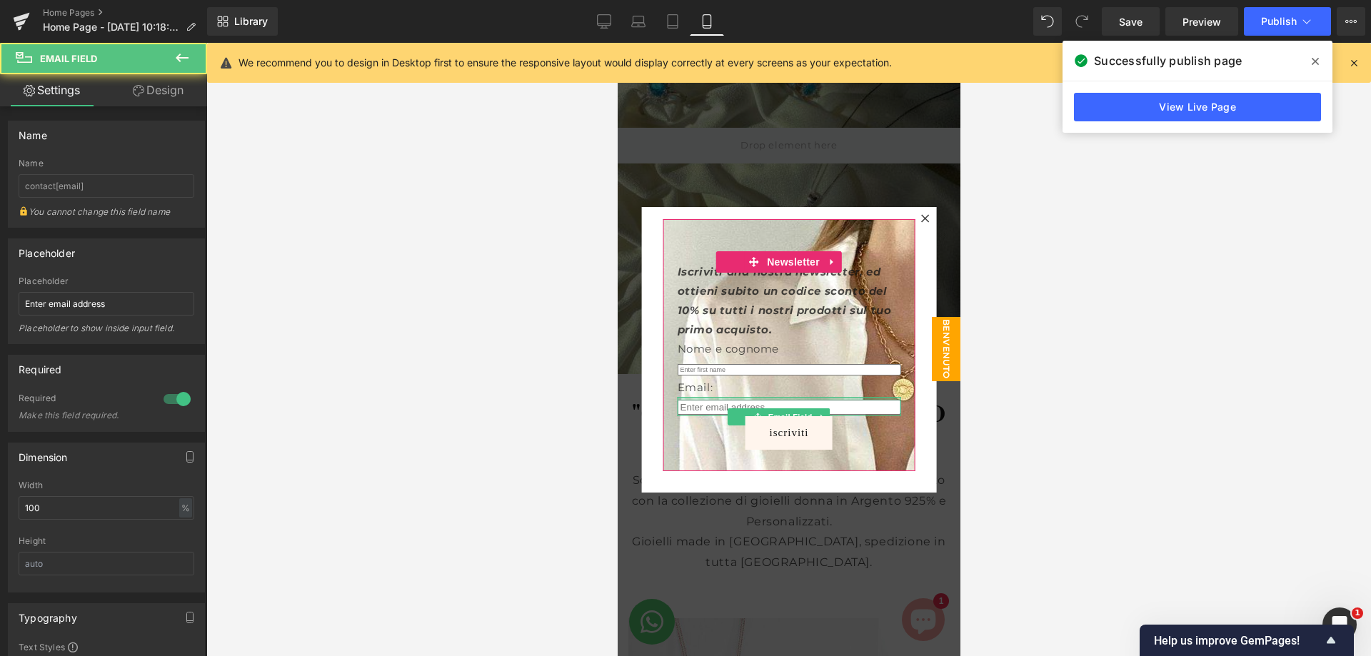
click at [720, 399] on div at bounding box center [788, 399] width 223 height 4
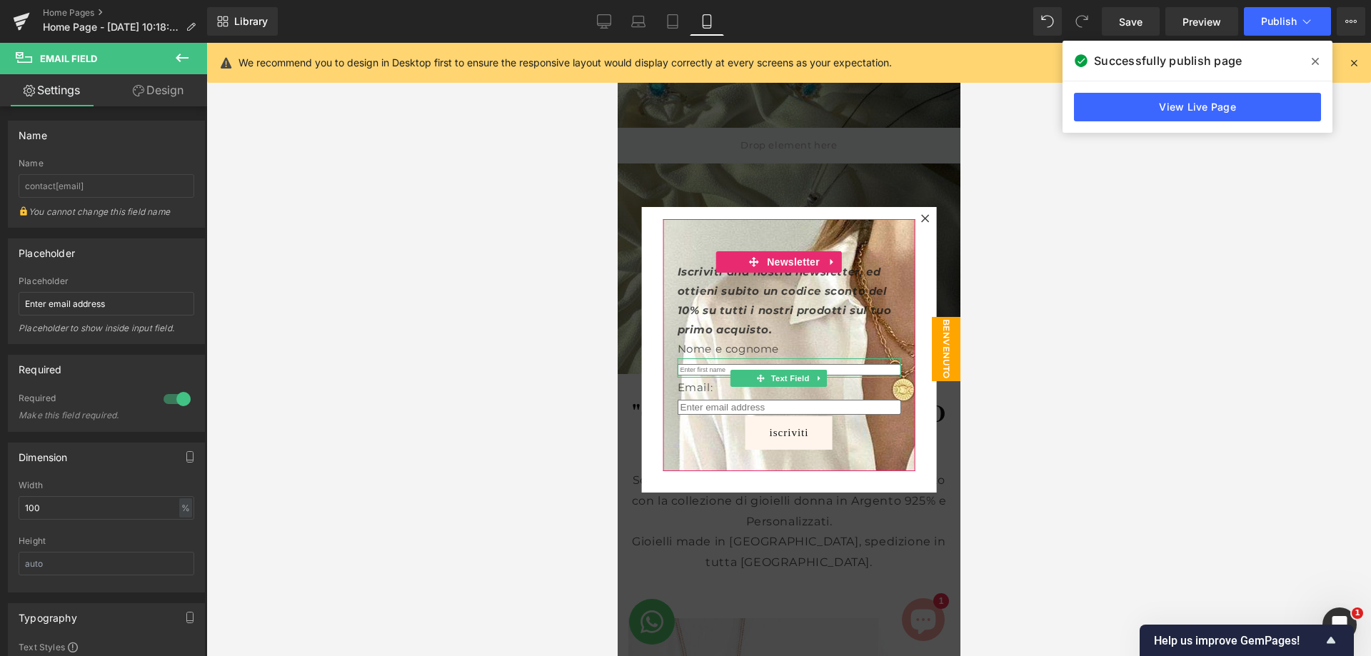
click at [730, 371] on ul "Text Field" at bounding box center [778, 378] width 96 height 17
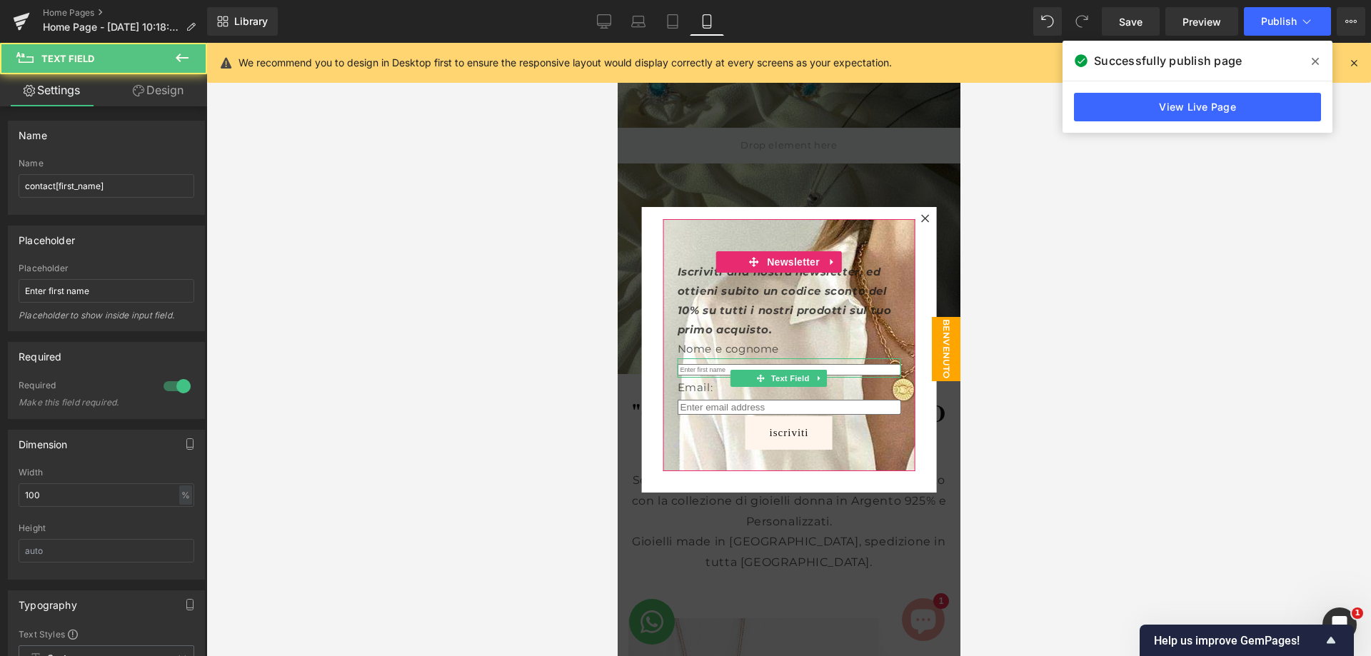
click at [715, 368] on input "text" at bounding box center [788, 369] width 223 height 11
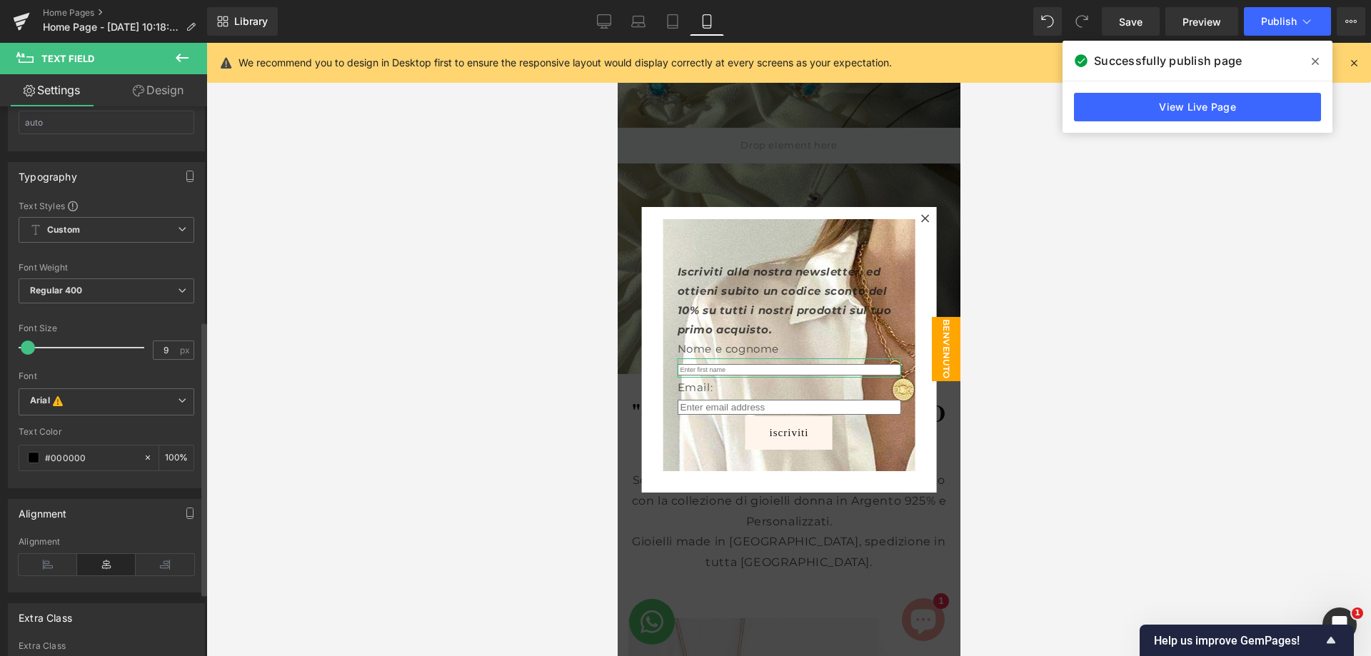
scroll to position [555, 0]
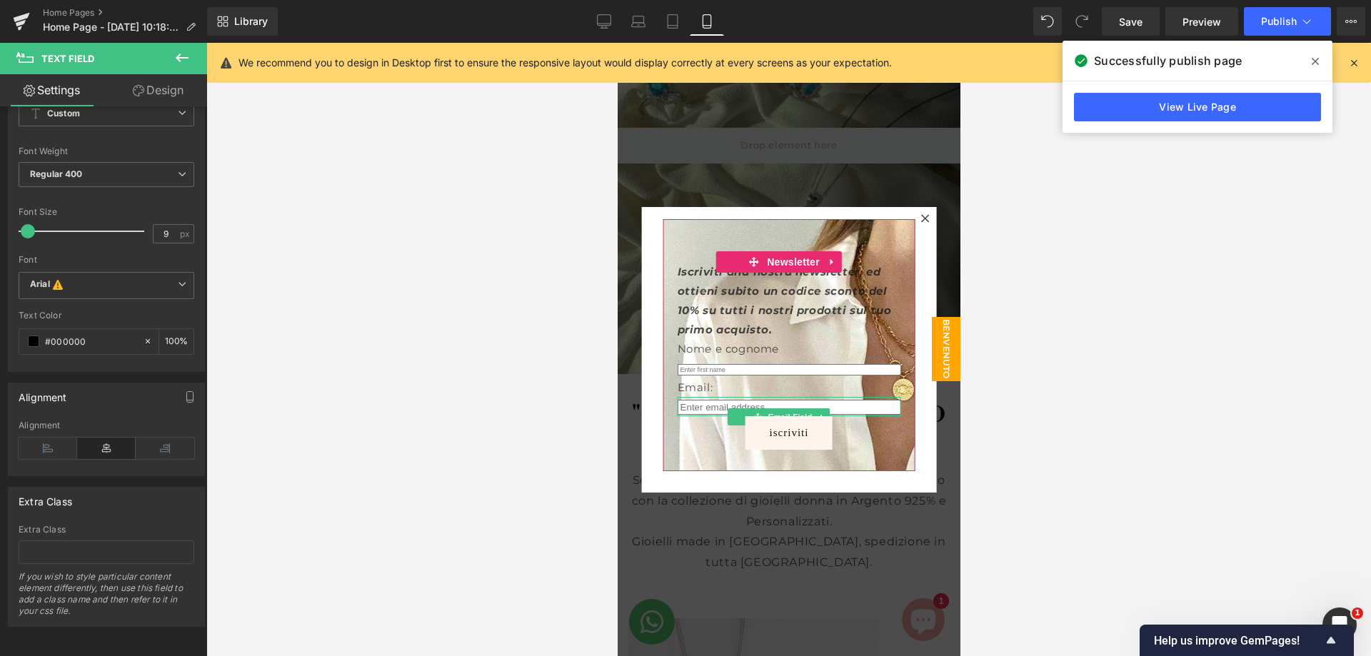
click at [737, 403] on input "email" at bounding box center [788, 407] width 223 height 15
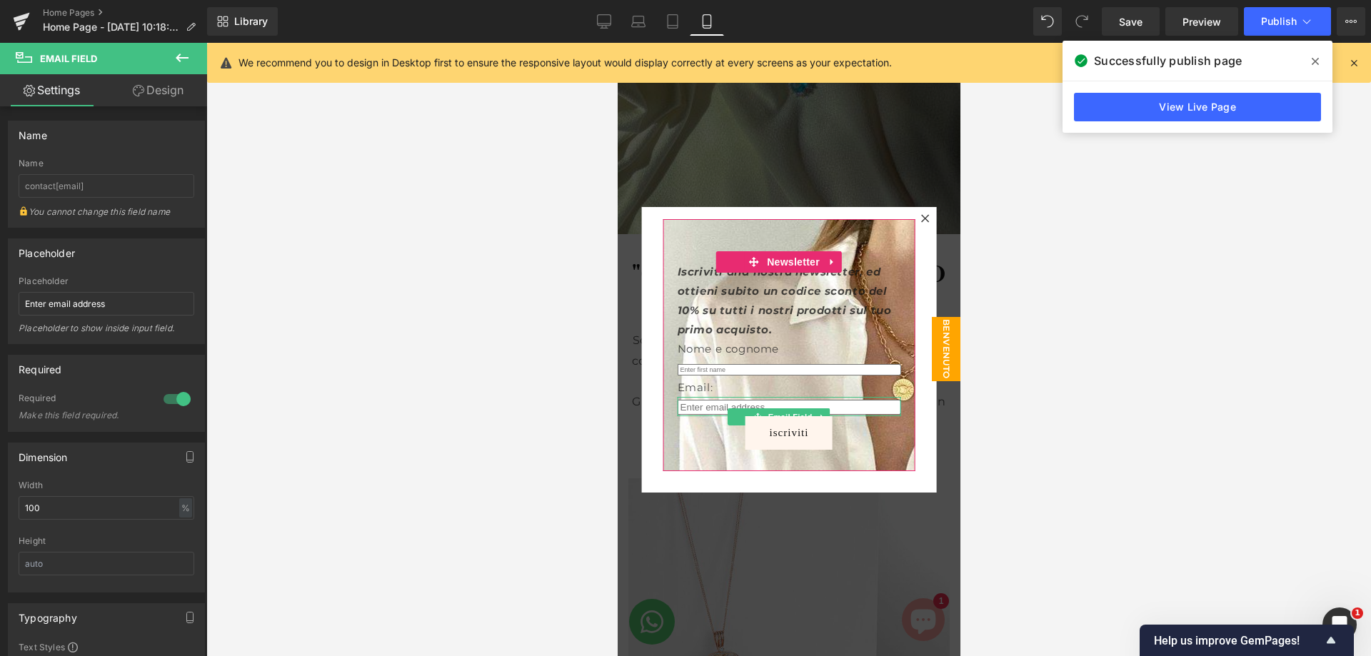
scroll to position [423, 0]
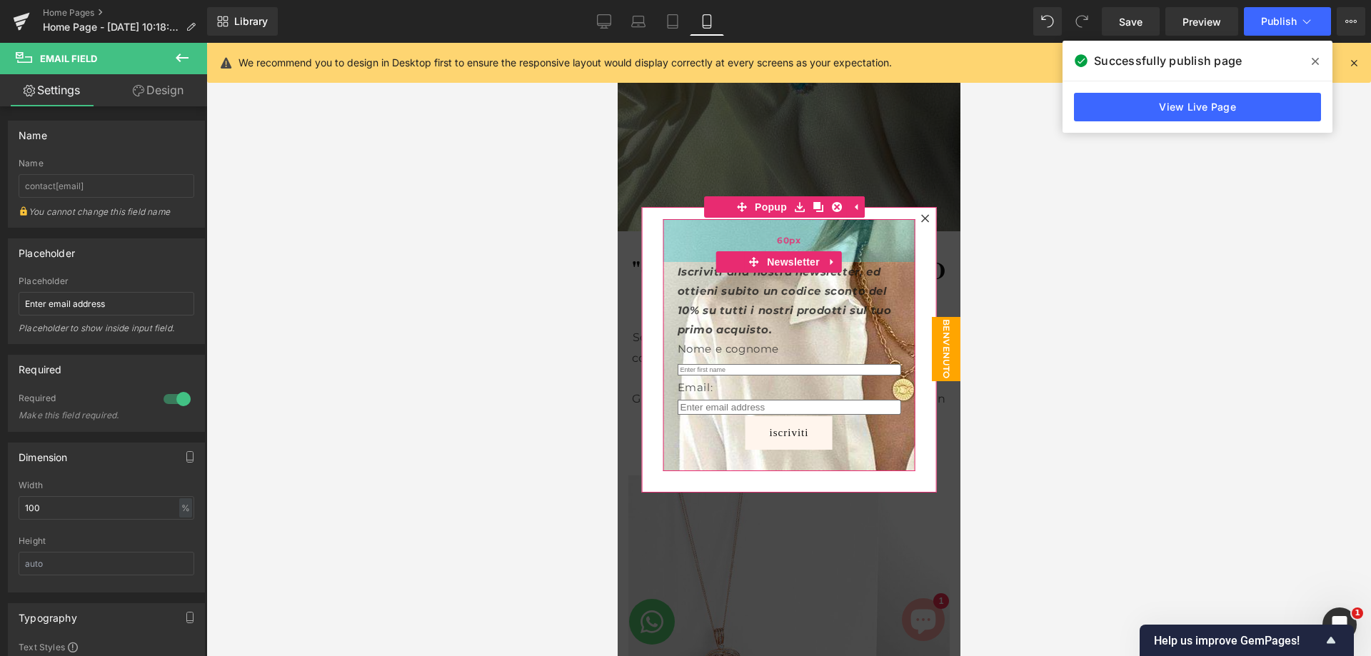
click at [882, 244] on div "60px" at bounding box center [789, 240] width 252 height 43
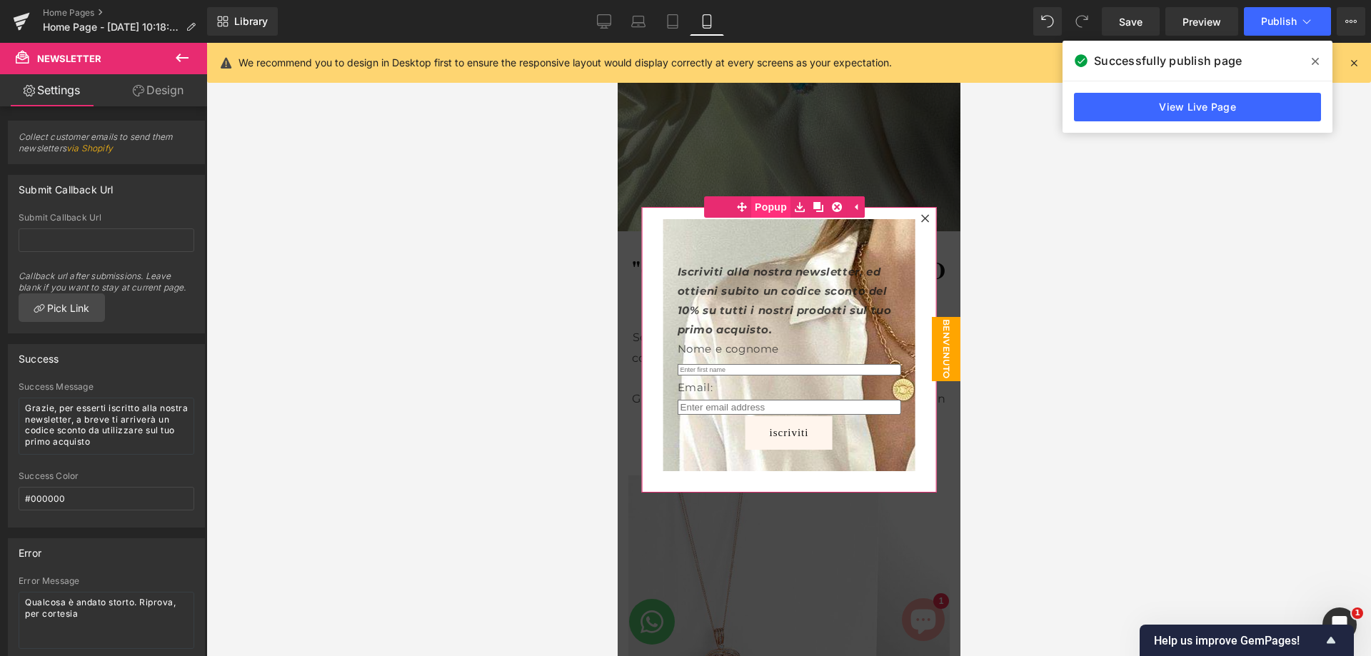
click at [780, 212] on span "Popup" at bounding box center [769, 206] width 39 height 21
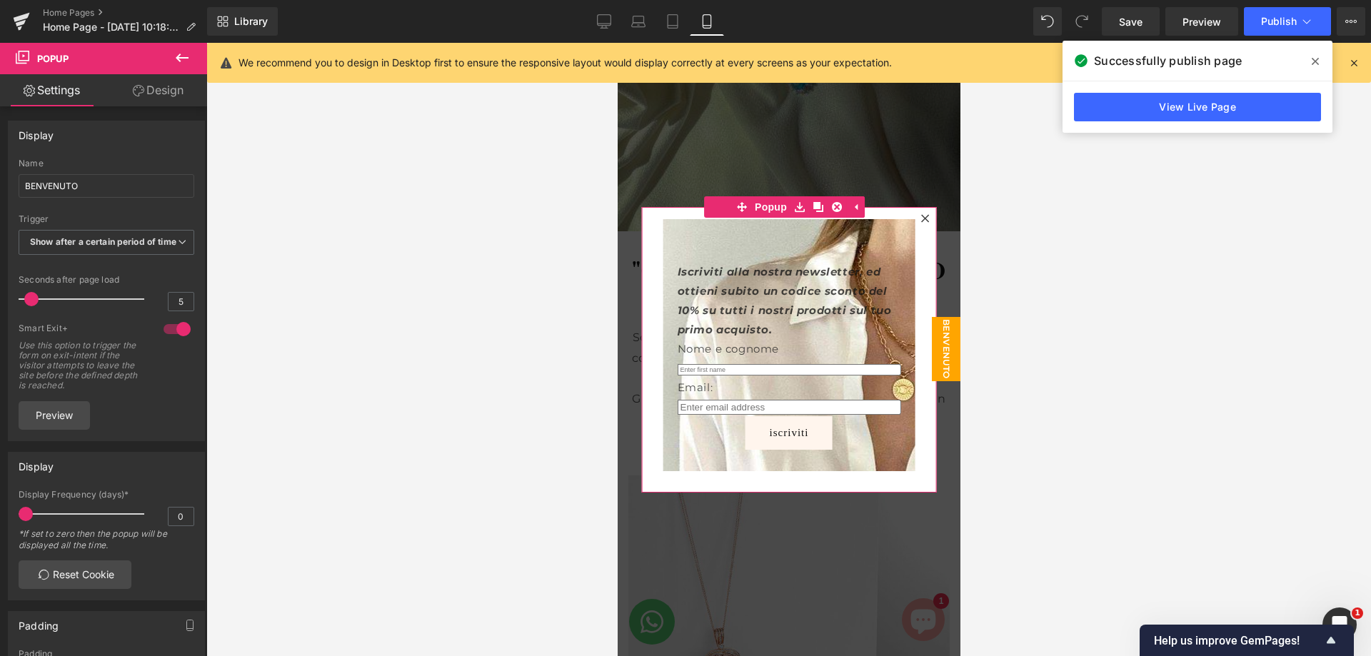
click at [151, 89] on link "Design" at bounding box center [158, 90] width 104 height 32
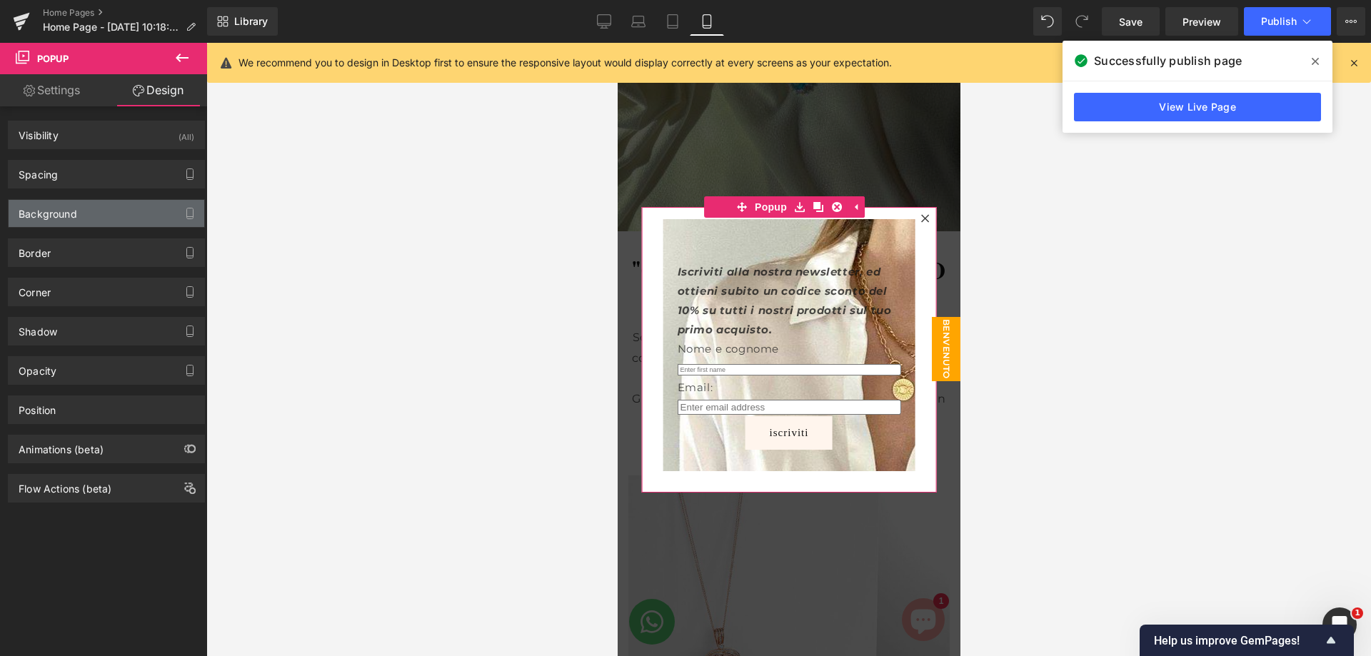
click at [83, 207] on div "Background" at bounding box center [107, 213] width 196 height 27
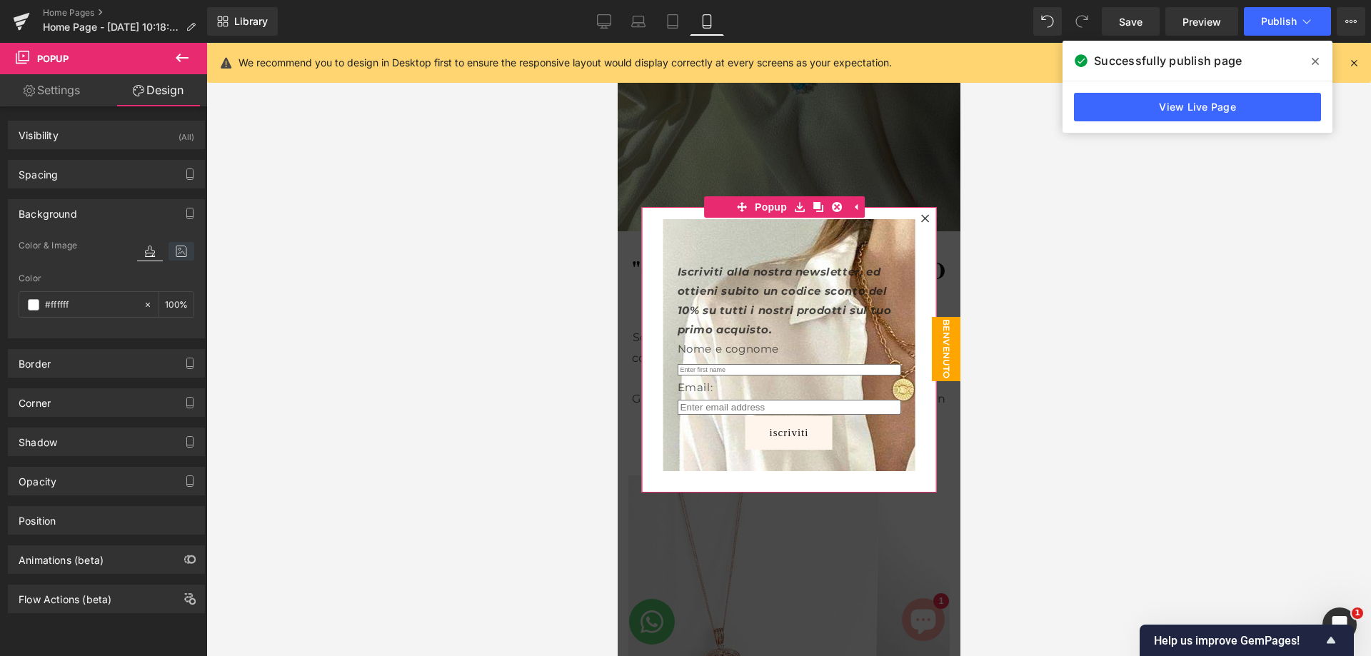
click at [176, 256] on icon at bounding box center [181, 251] width 26 height 19
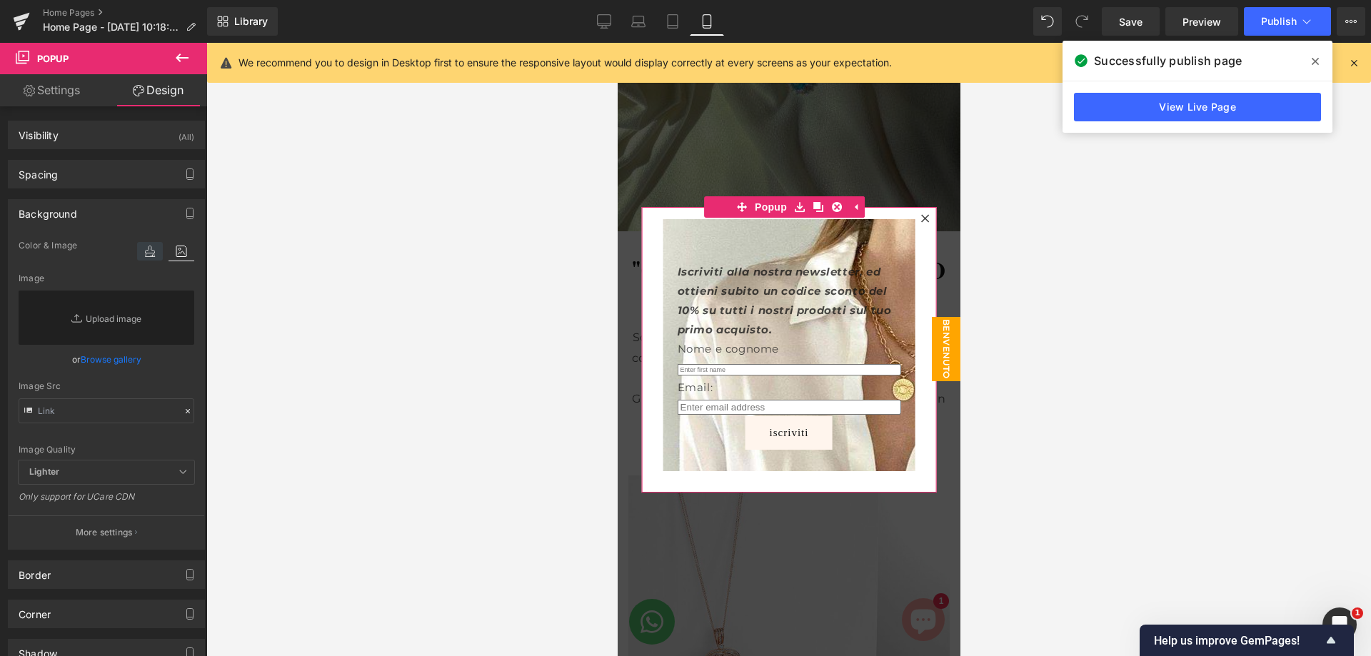
click at [155, 256] on icon at bounding box center [150, 251] width 26 height 19
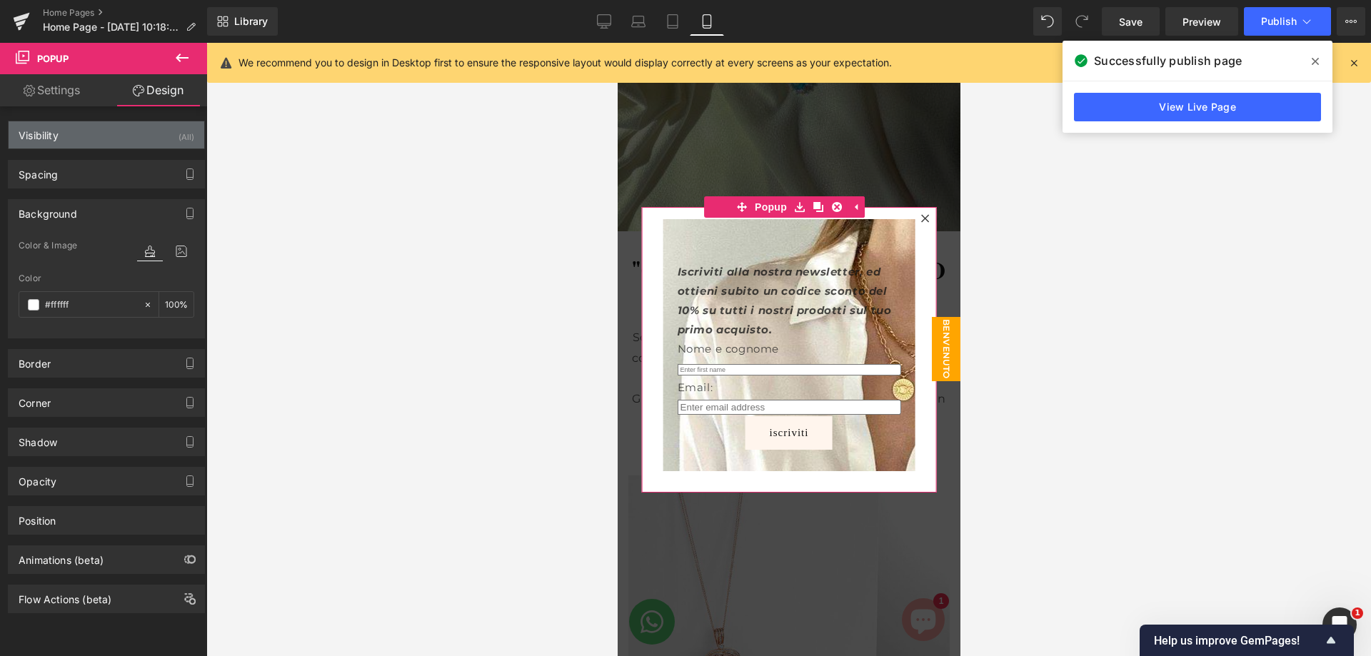
click at [124, 133] on div "Visibility (All)" at bounding box center [107, 134] width 196 height 27
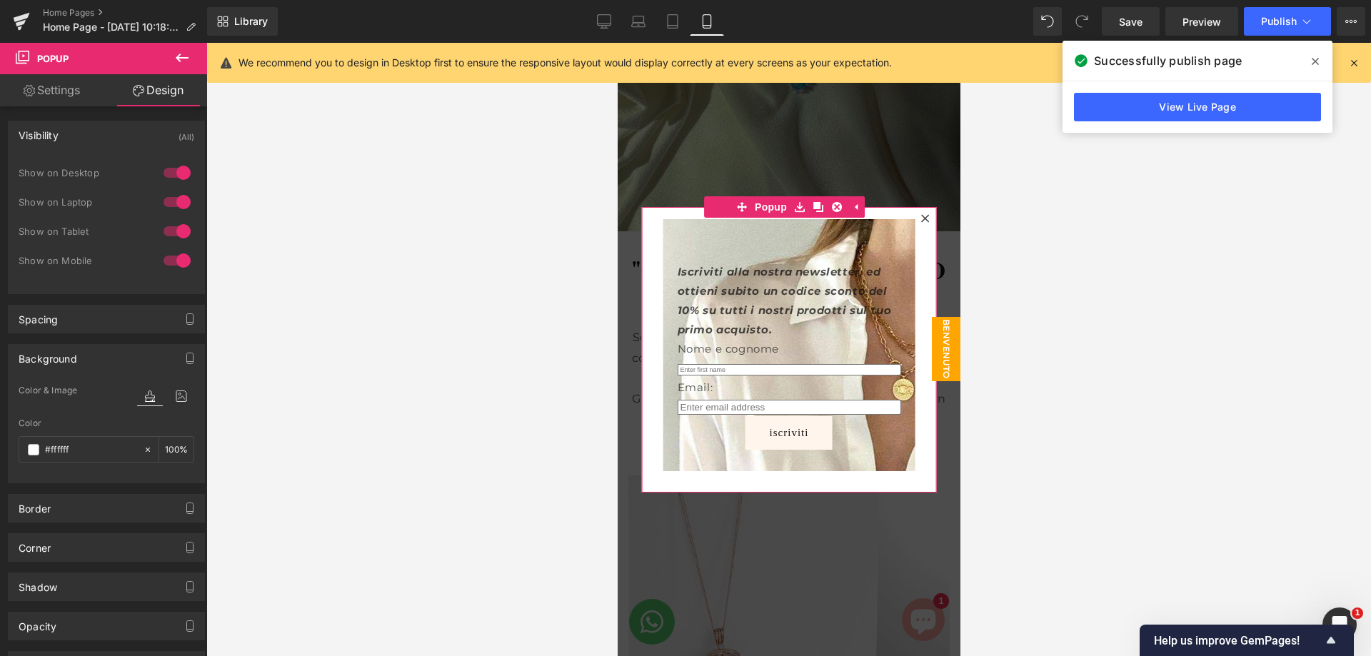
click at [124, 133] on div "Visibility (All)" at bounding box center [107, 134] width 196 height 27
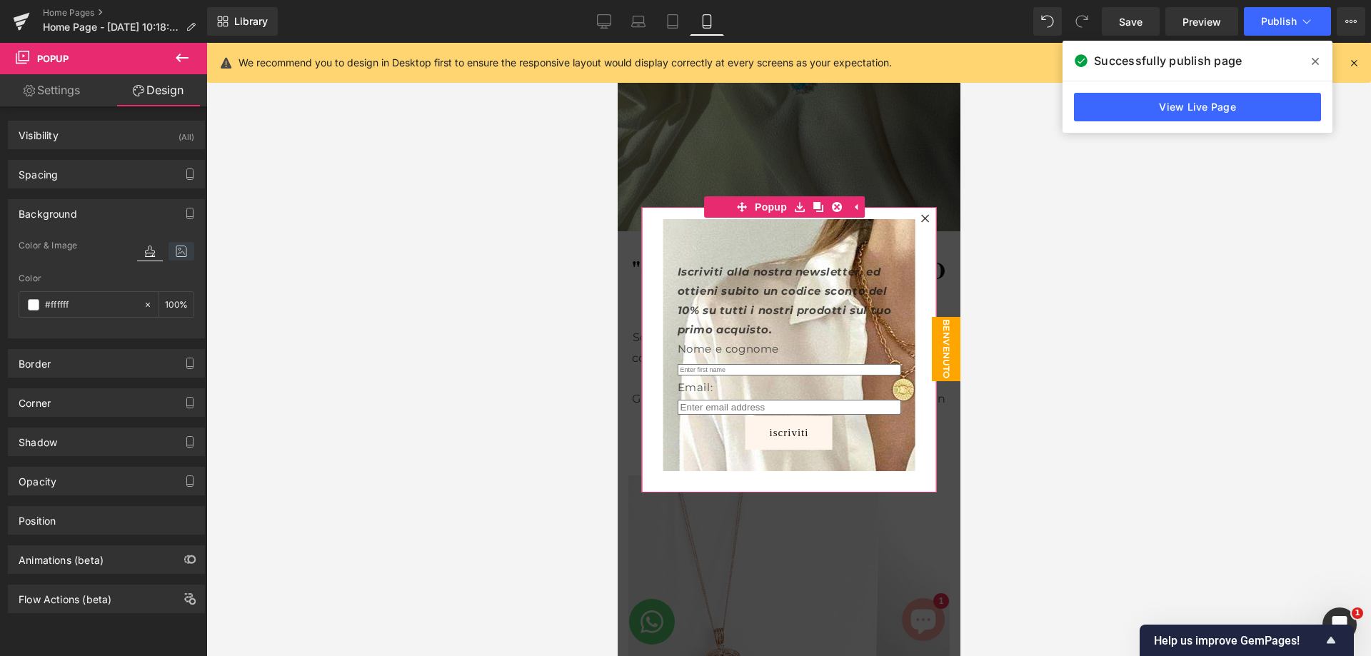
click at [173, 252] on icon at bounding box center [181, 251] width 26 height 19
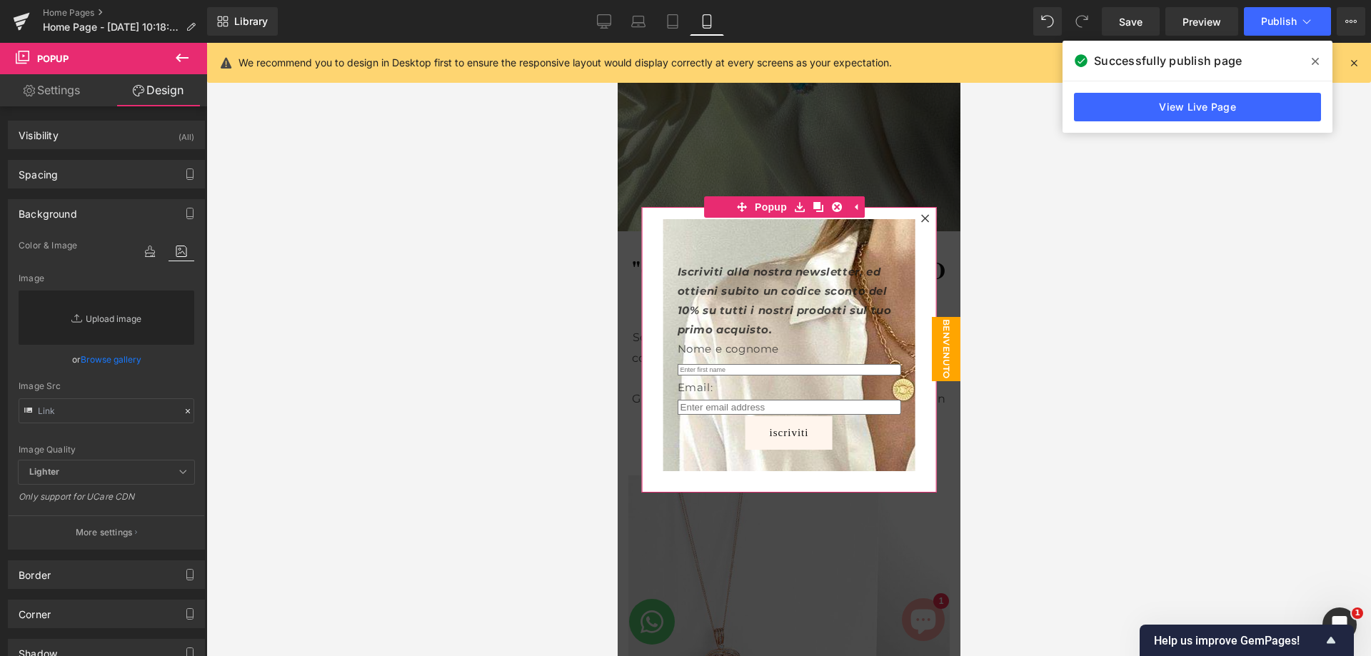
click at [134, 306] on link "Replace Image" at bounding box center [107, 318] width 176 height 54
type input "C:\fakepath\WhatsApp Image 2025-10-13 at 18.37.42.jpeg"
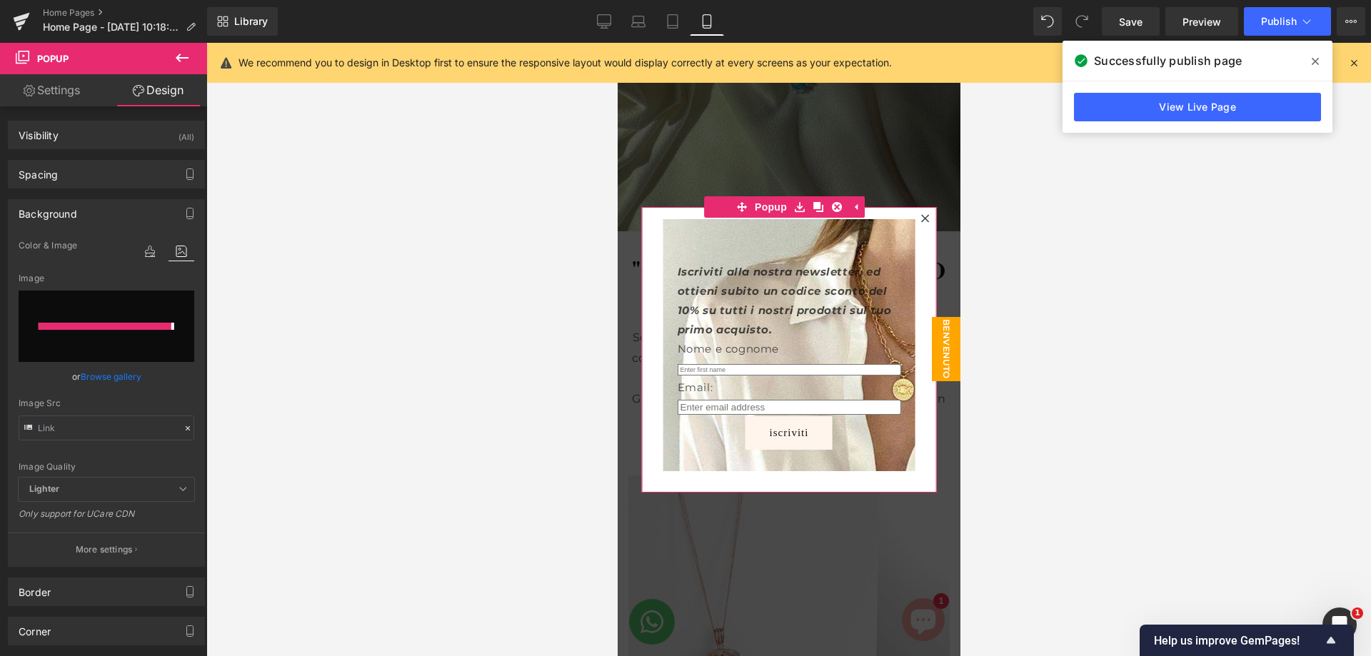
type input "https://ucarecdn.com/dc24ac92-2ac7-439d-ba35-ed16f53a38e4/-/format/auto/-/previ…"
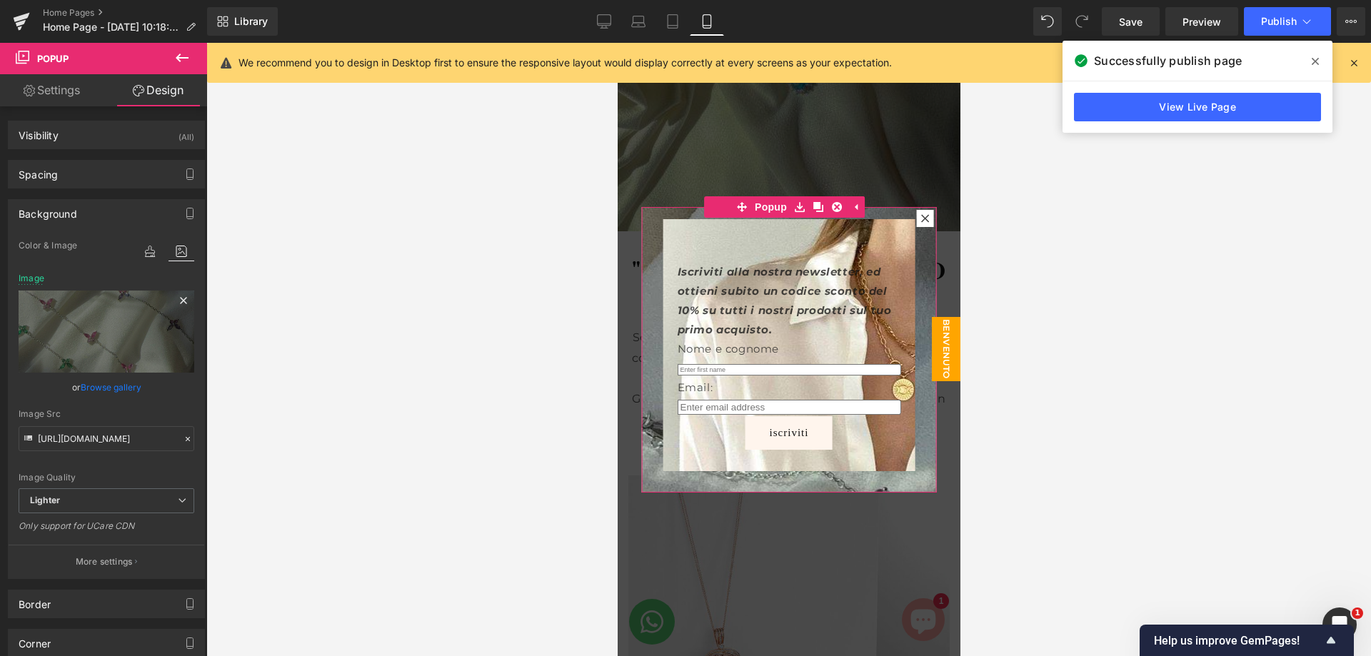
click at [175, 301] on icon at bounding box center [183, 300] width 17 height 17
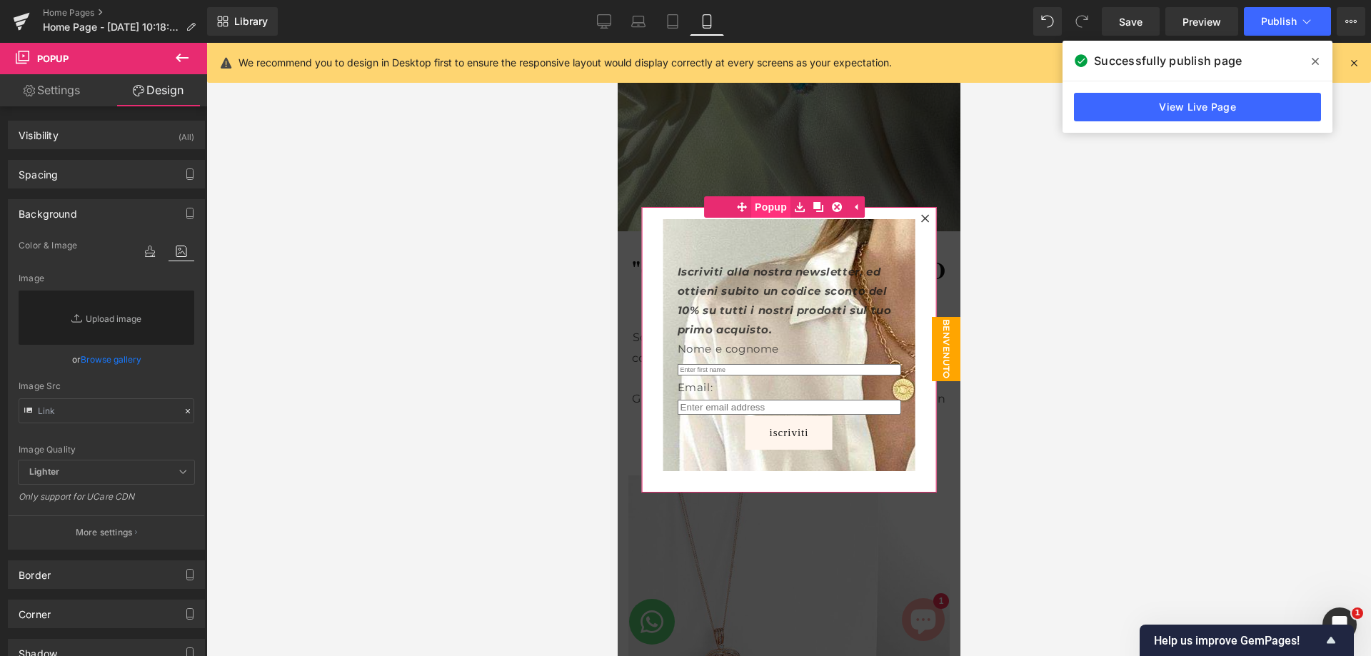
click at [777, 213] on span "Popup" at bounding box center [769, 206] width 39 height 21
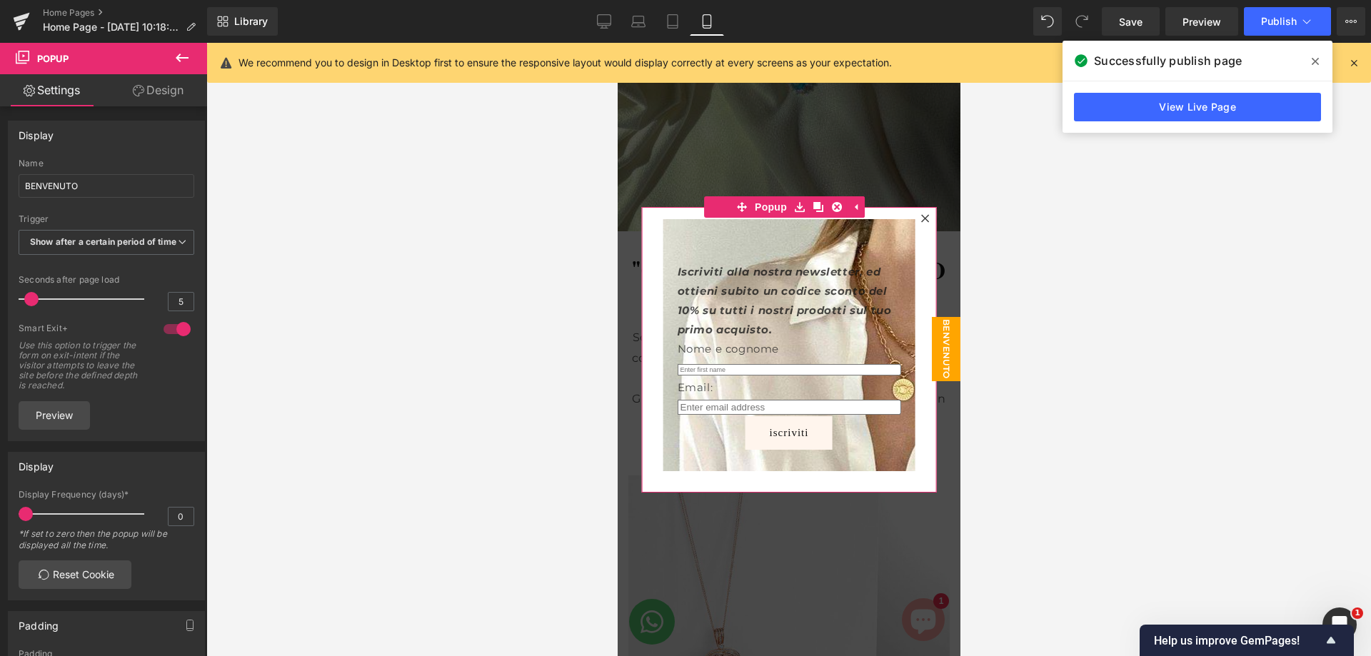
click at [133, 95] on icon at bounding box center [138, 90] width 11 height 11
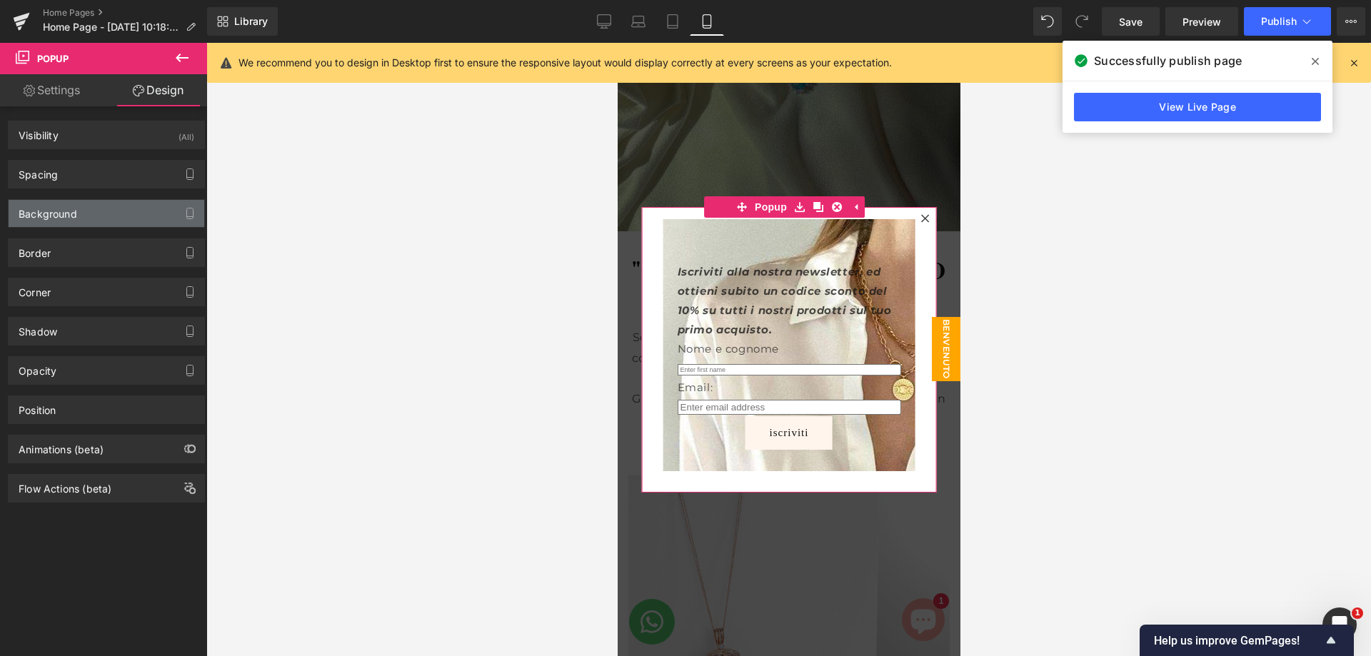
click at [67, 211] on div "Background" at bounding box center [48, 210] width 59 height 20
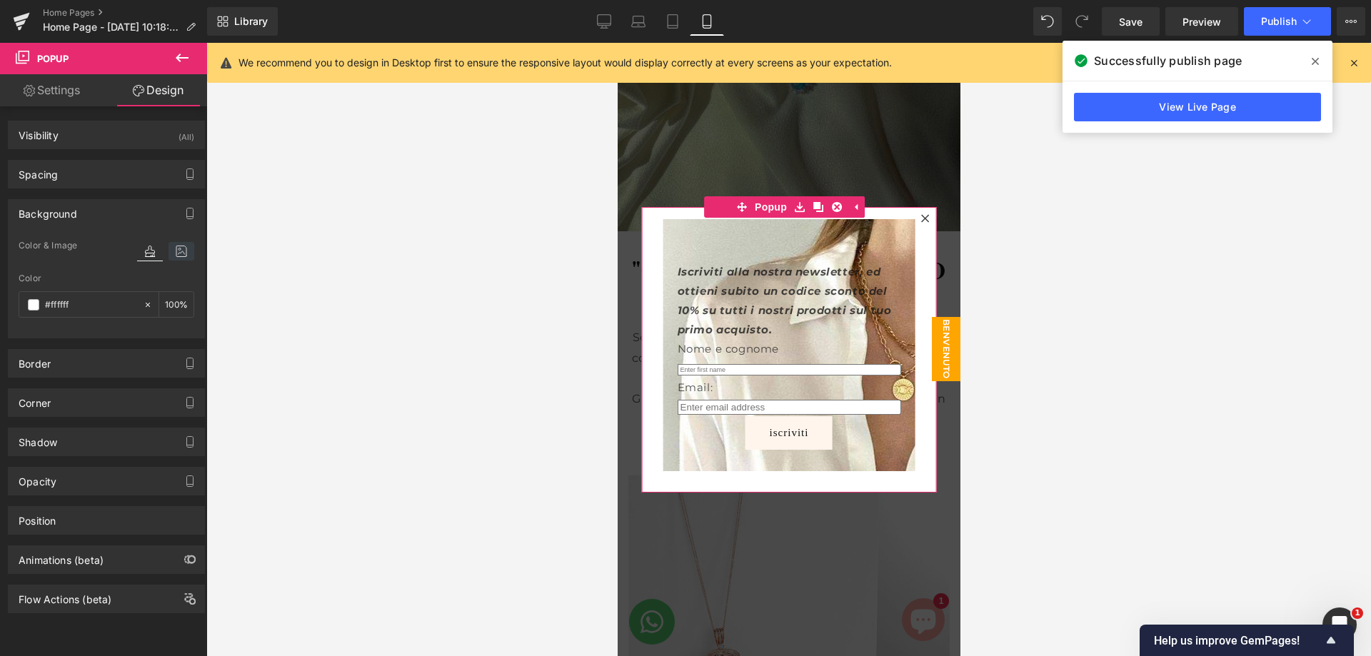
click at [183, 253] on icon at bounding box center [181, 251] width 26 height 19
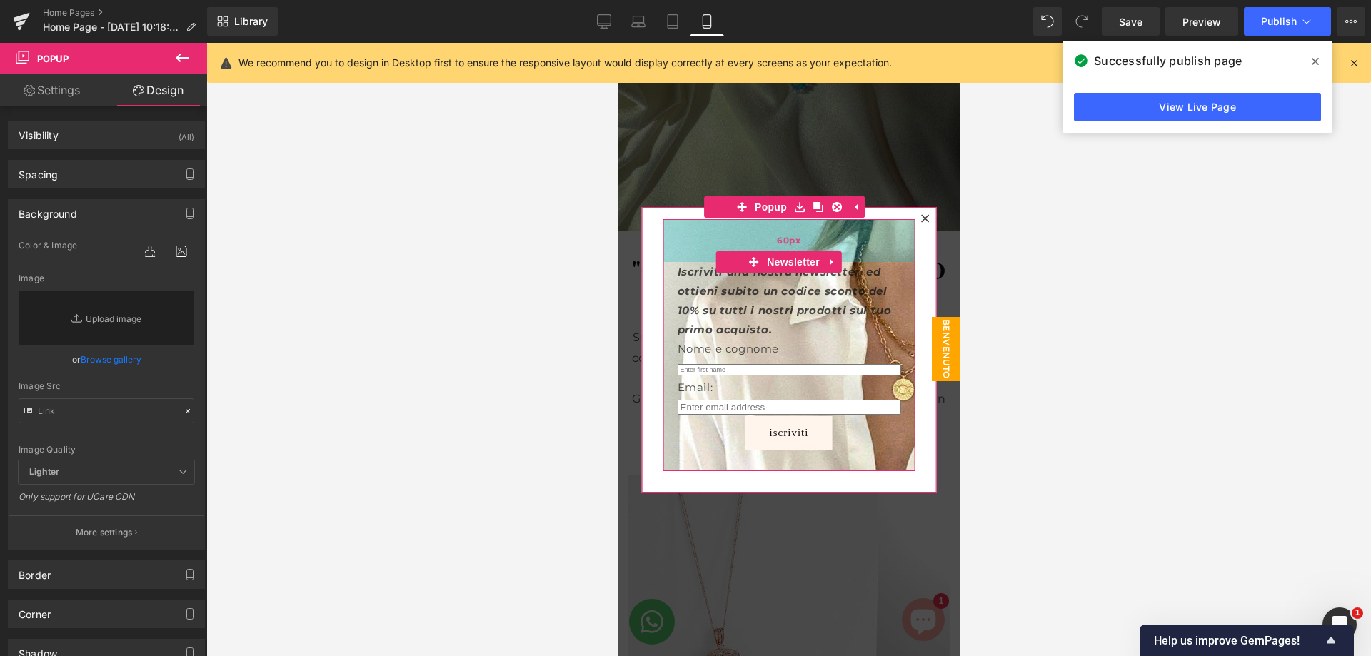
click at [702, 248] on div "60px" at bounding box center [789, 240] width 252 height 43
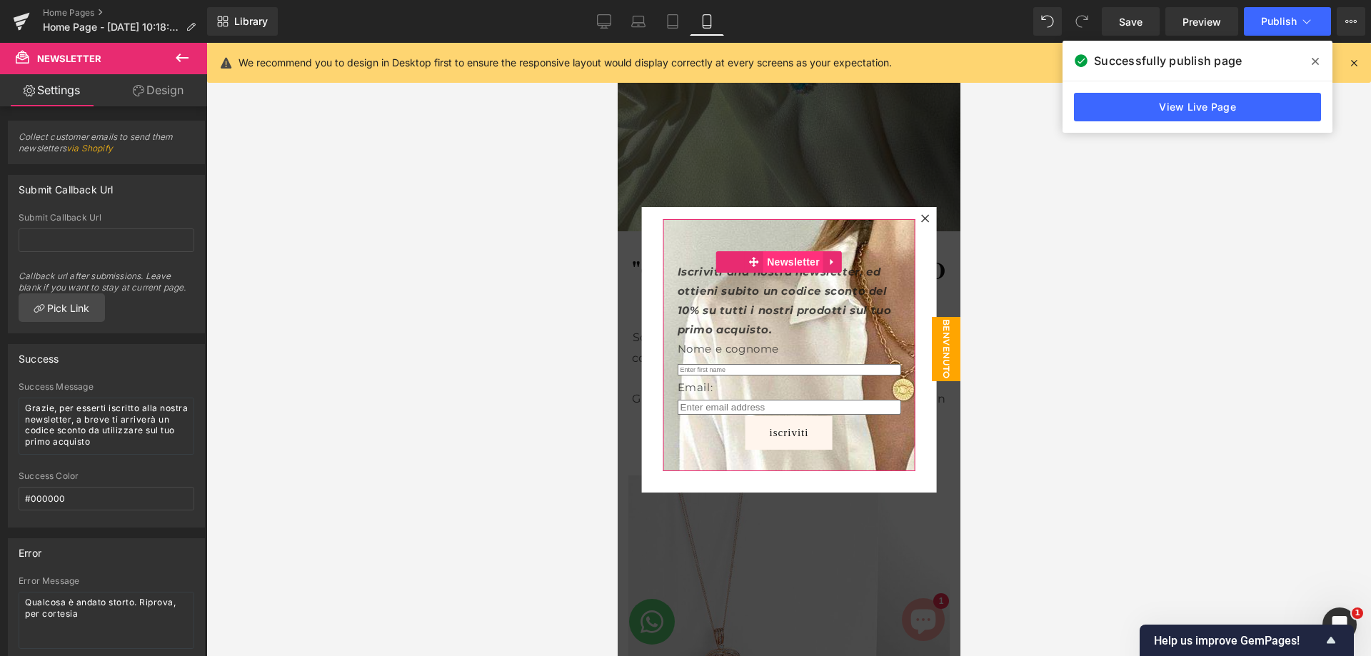
click at [792, 264] on span "Newsletter" at bounding box center [792, 261] width 60 height 21
click at [183, 108] on div "Collect customer emails to send them newsletters via Shopify Submit Callback Ur…" at bounding box center [106, 413] width 213 height 615
click at [183, 89] on link "Design" at bounding box center [158, 90] width 104 height 32
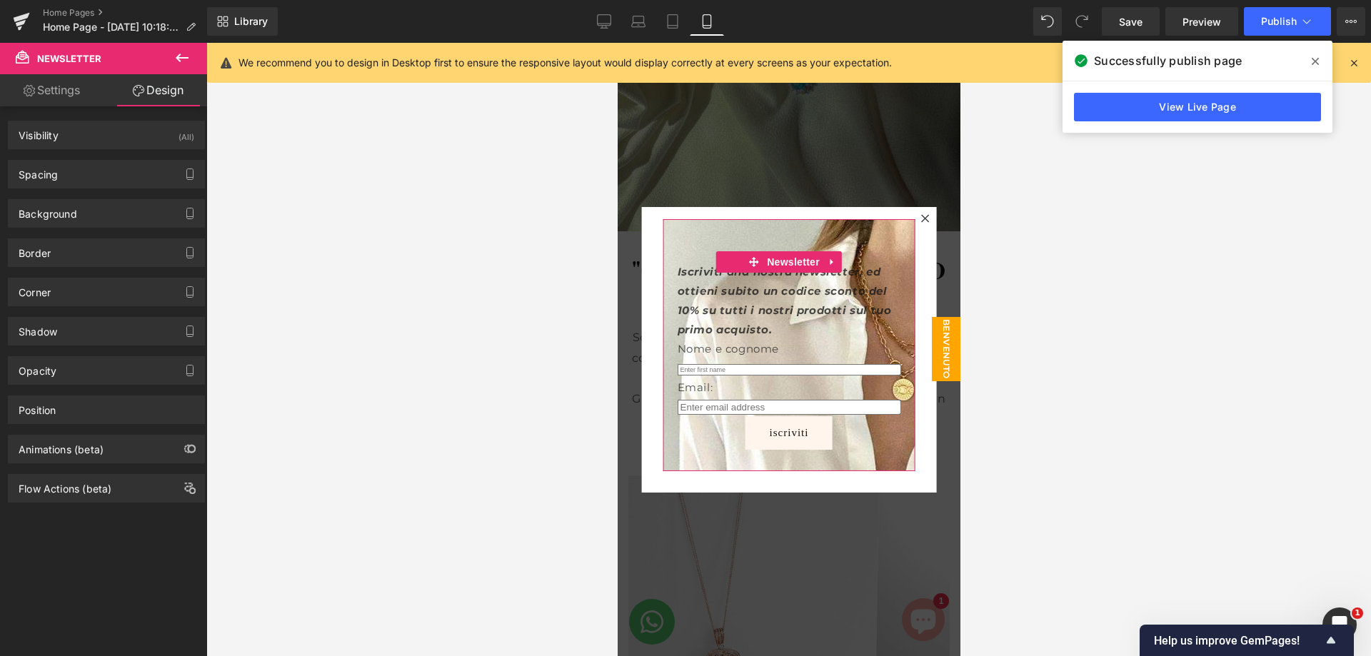
type input "https://ucarecdn.com/1fc6b449-b7a4-403e-951a-d7746dc4ecdb/-/format/auto/-/previ…"
click at [162, 217] on div "Background" at bounding box center [107, 213] width 196 height 27
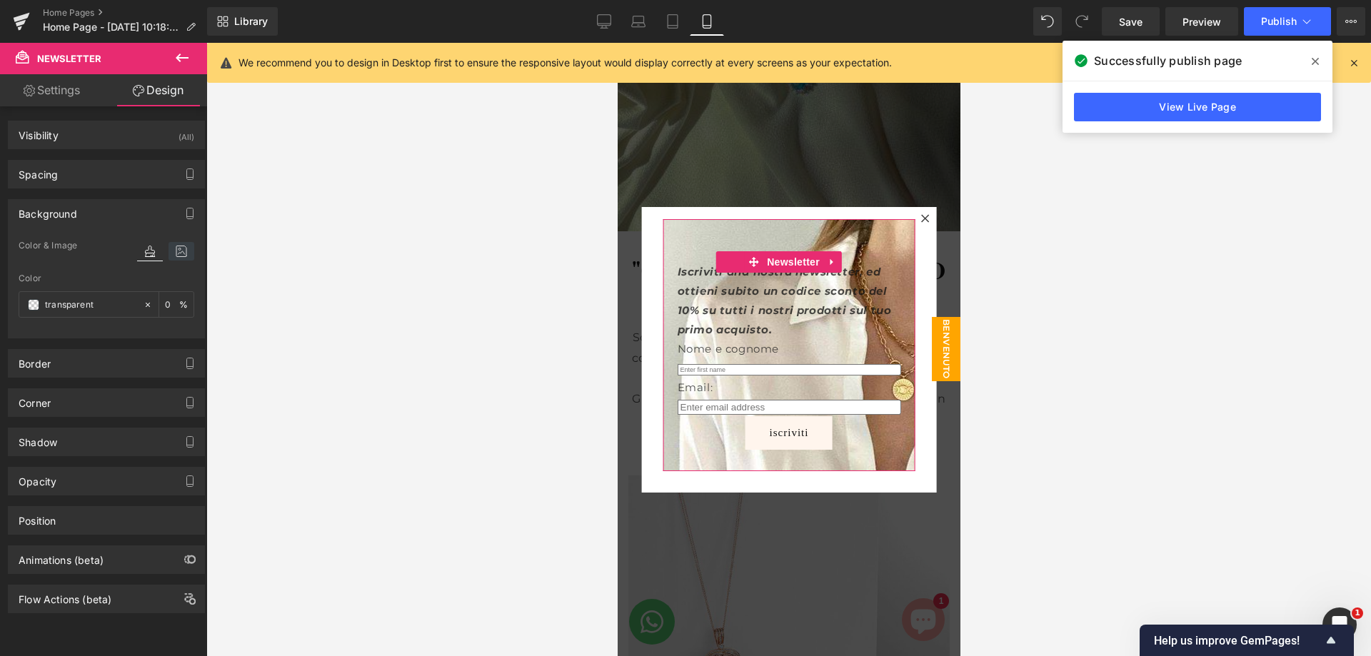
click at [173, 246] on icon at bounding box center [181, 251] width 26 height 19
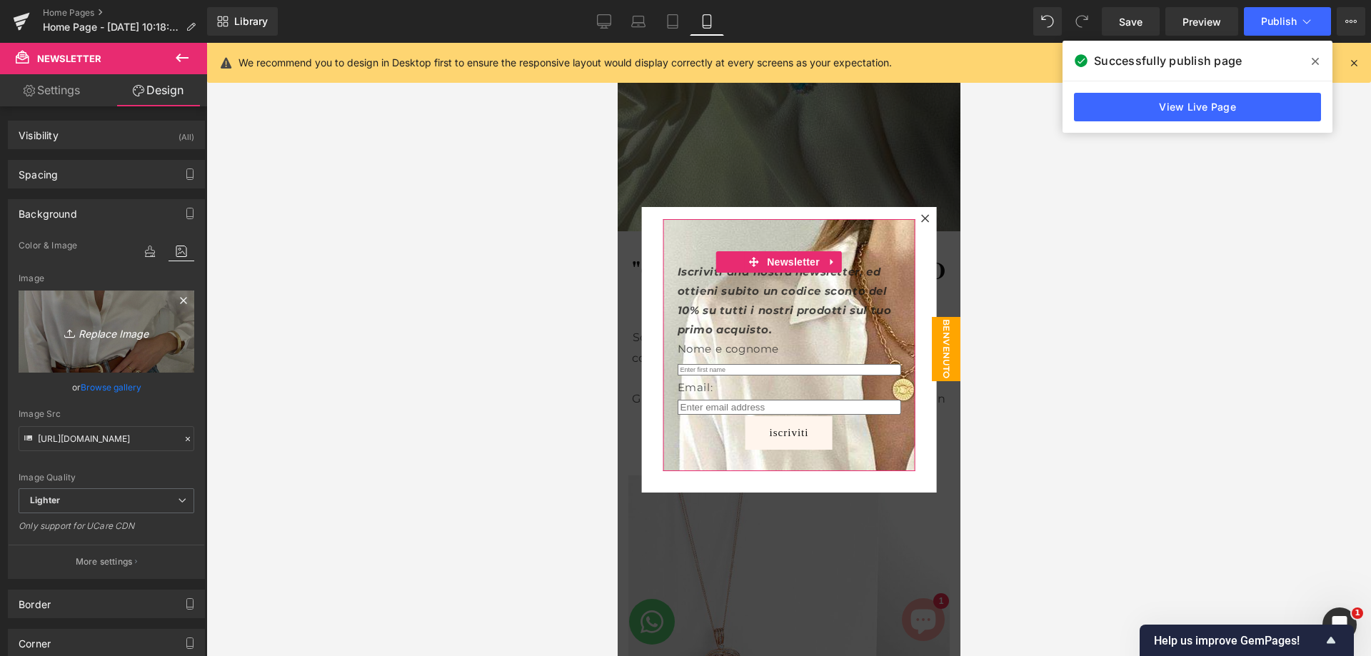
click at [119, 327] on icon "Replace Image" at bounding box center [106, 332] width 114 height 18
type input "C:\fakepath\ilpuntodorovolla-homepage-375x500.JPG"
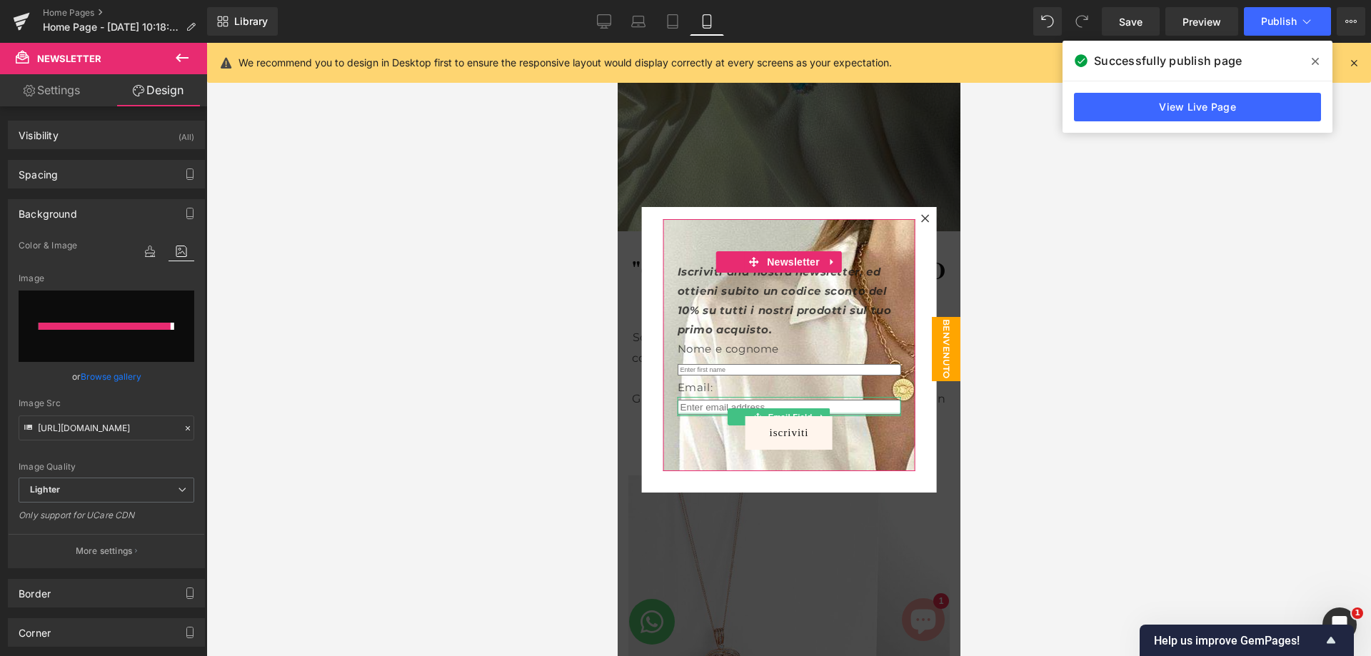
type input "https://ucarecdn.com/bfd43d8d-3be9-4b8a-8aff-3dcaa96c7ea5/-/format/auto/-/previ…"
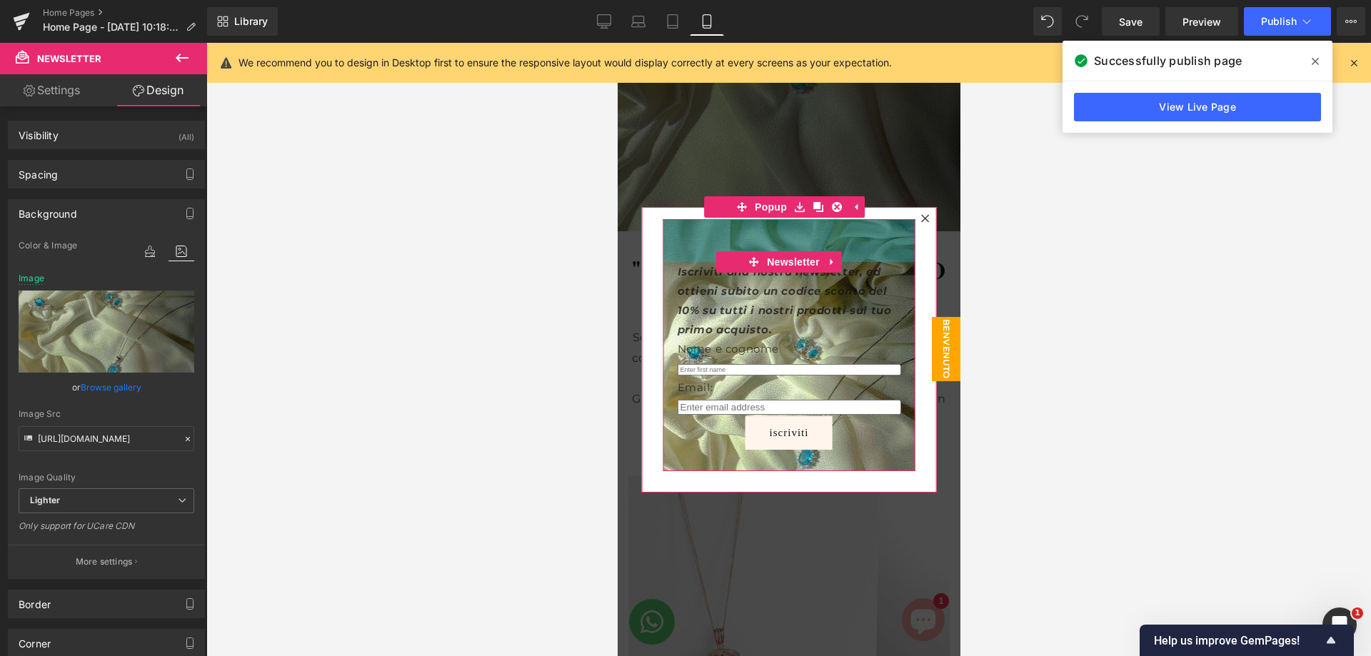
scroll to position [0, 0]
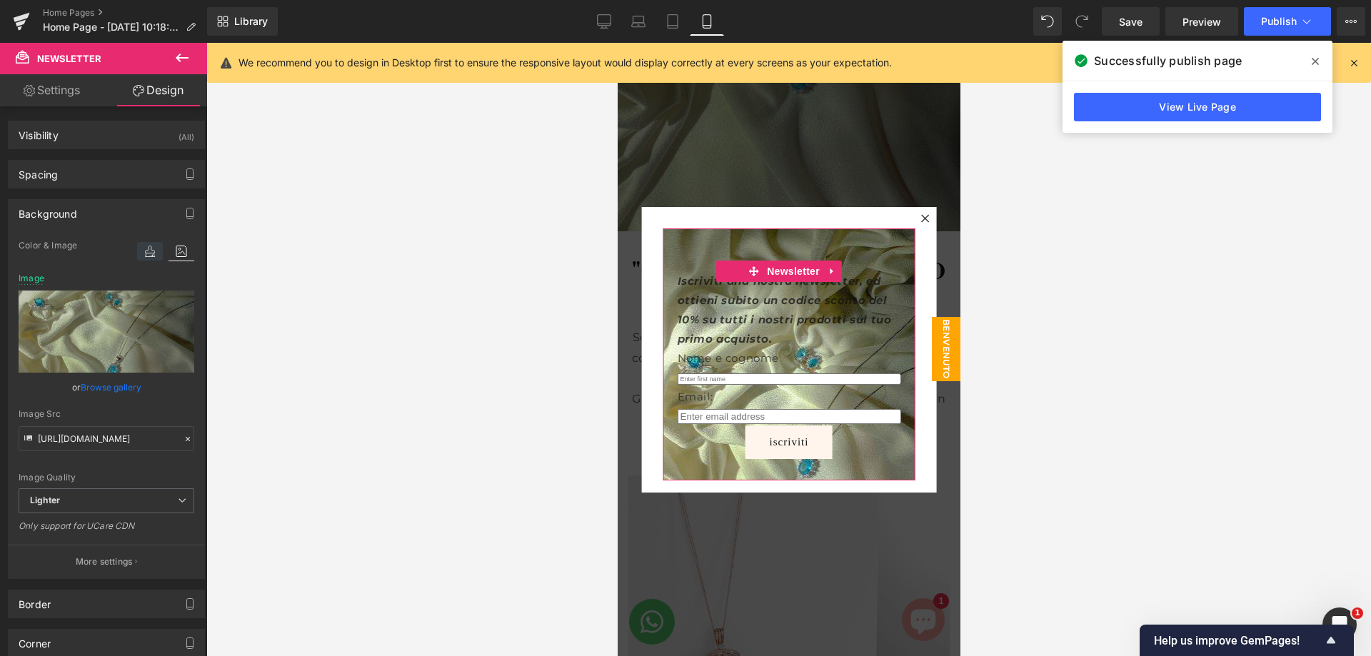
click at [139, 256] on icon at bounding box center [150, 251] width 26 height 19
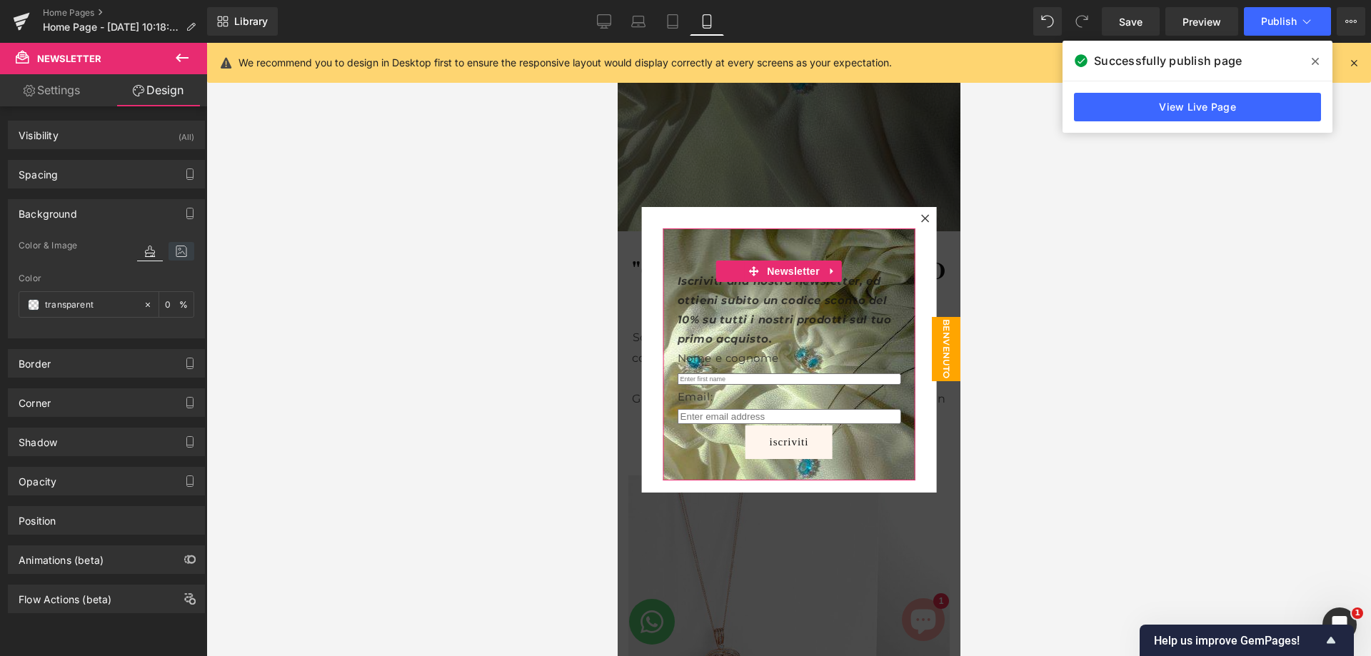
click at [172, 256] on icon at bounding box center [181, 251] width 26 height 19
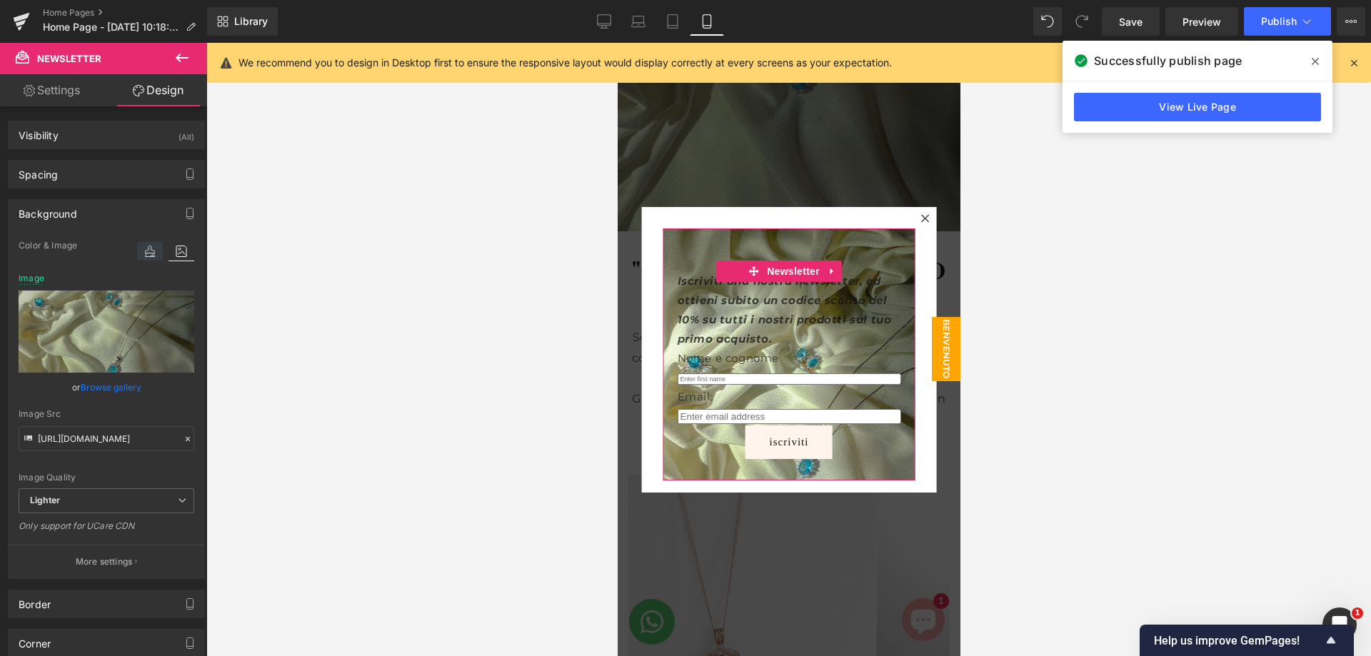
click at [148, 258] on icon at bounding box center [150, 251] width 26 height 19
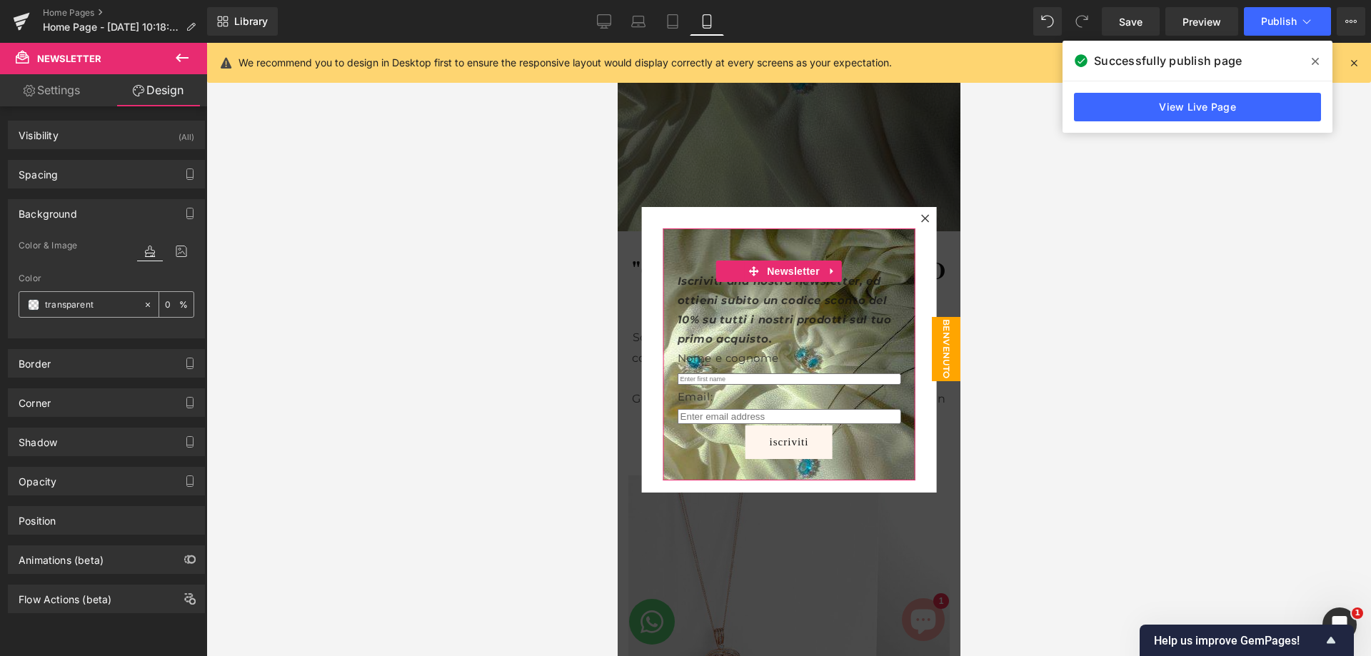
click at [159, 304] on div "0 %" at bounding box center [176, 304] width 34 height 25
click at [165, 303] on input "0" at bounding box center [172, 304] width 14 height 16
click at [181, 261] on div at bounding box center [165, 265] width 57 height 9
type input "100"
click at [181, 253] on icon at bounding box center [181, 251] width 26 height 19
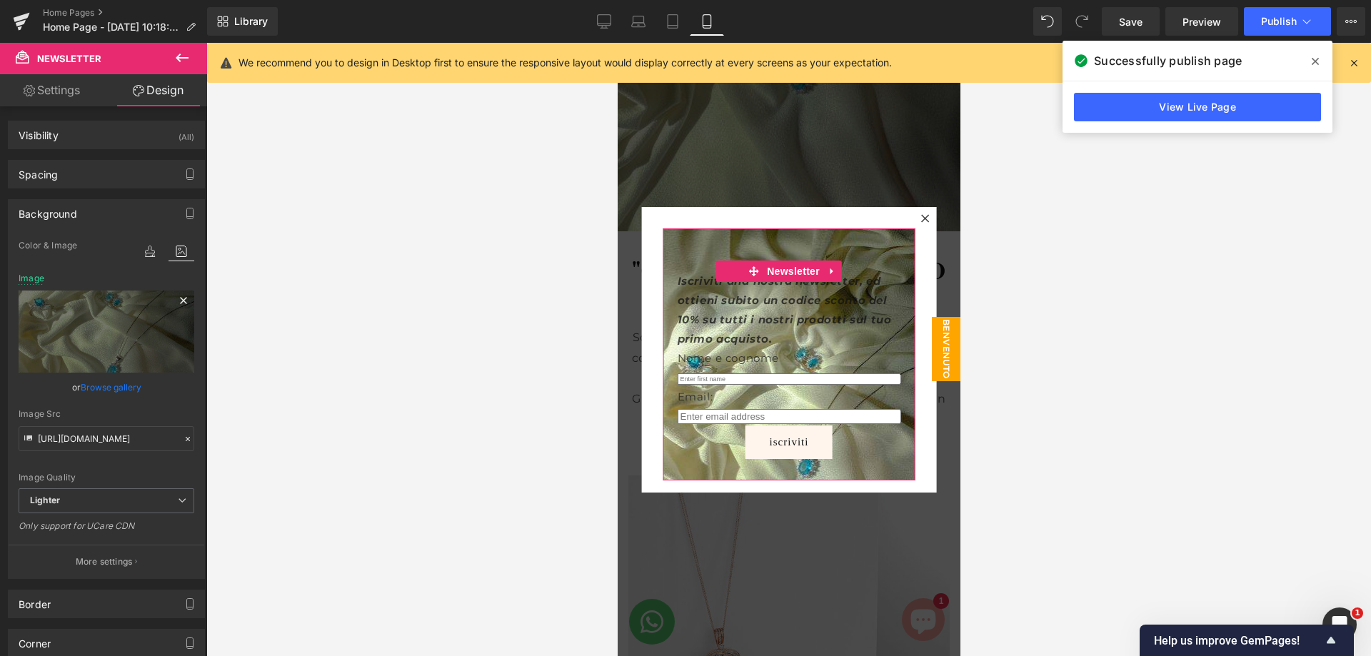
click at [175, 296] on icon at bounding box center [183, 300] width 17 height 17
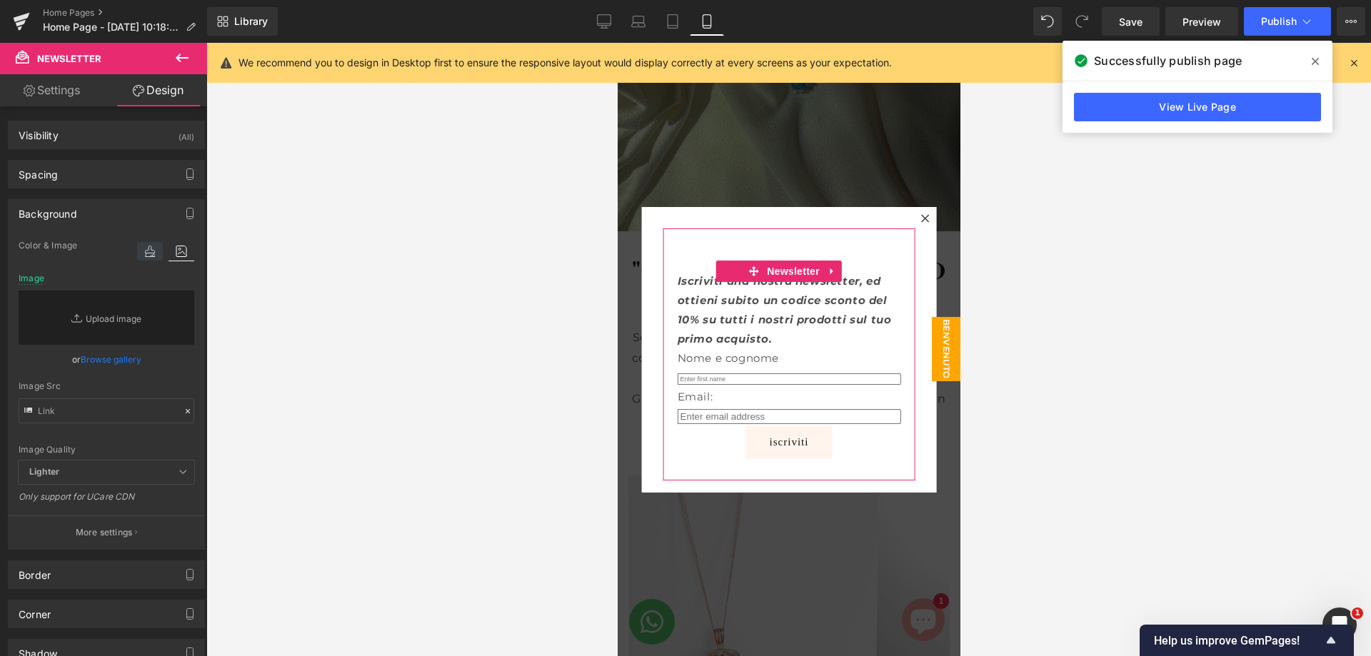
click at [152, 256] on icon at bounding box center [150, 251] width 26 height 19
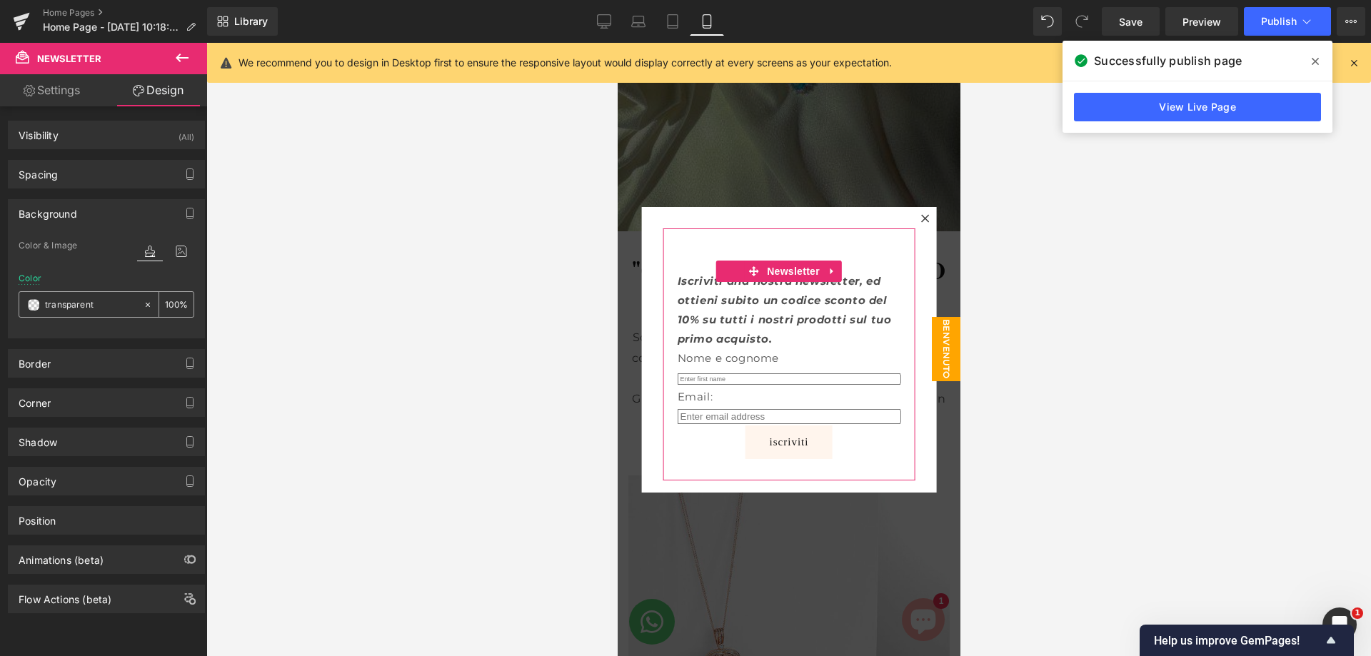
click at [116, 301] on input "transparent" at bounding box center [90, 305] width 91 height 16
type input "0"
click at [143, 310] on div at bounding box center [151, 304] width 16 height 25
click at [143, 306] on icon at bounding box center [148, 305] width 10 height 10
click at [106, 306] on input "none" at bounding box center [90, 305] width 91 height 16
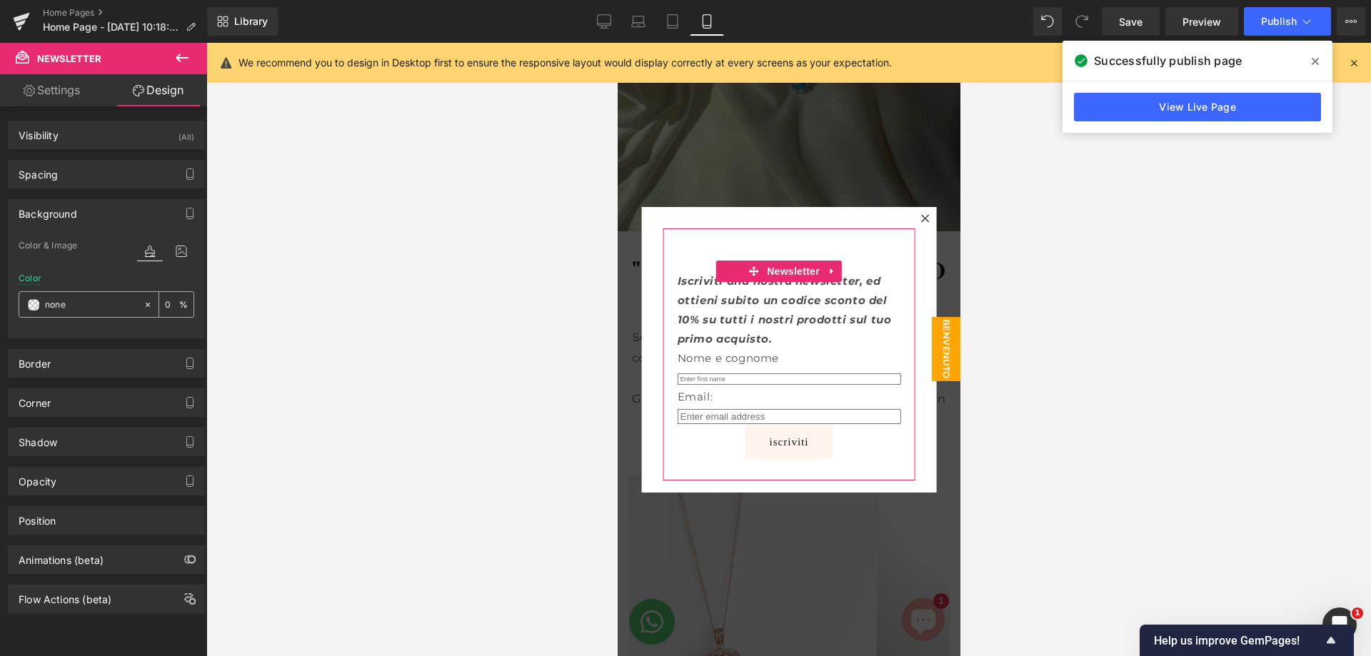
click at [106, 306] on input "none" at bounding box center [90, 305] width 91 height 16
paste input "#FFF5ED"
type input "#fff5ed"
type input "100"
click at [159, 308] on div "100 %" at bounding box center [176, 304] width 34 height 25
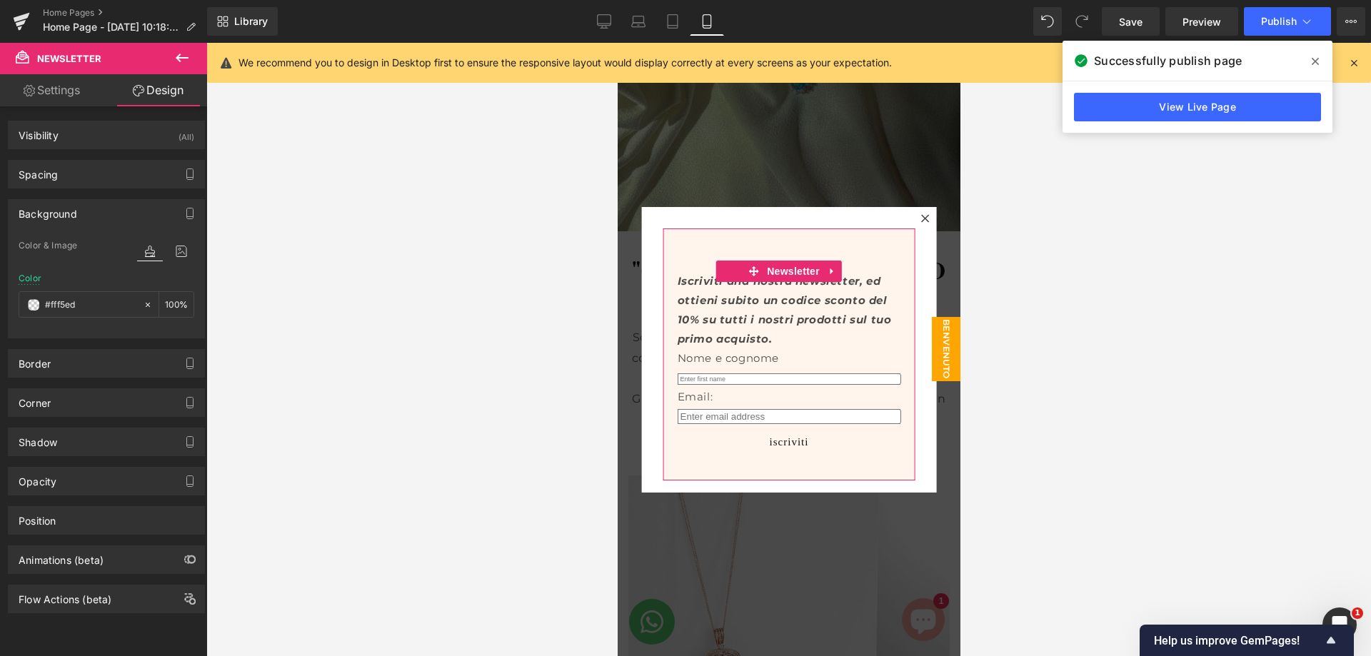
click at [79, 96] on link "Settings" at bounding box center [52, 90] width 104 height 32
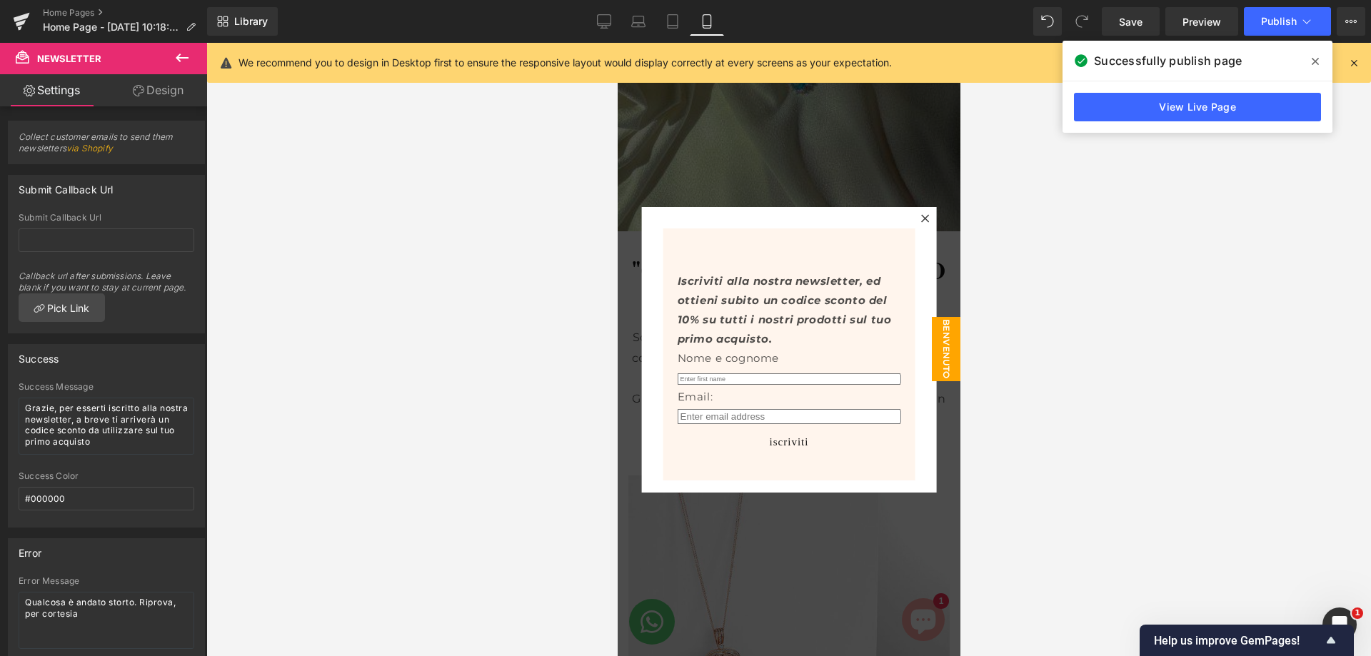
click at [176, 54] on icon at bounding box center [181, 57] width 17 height 17
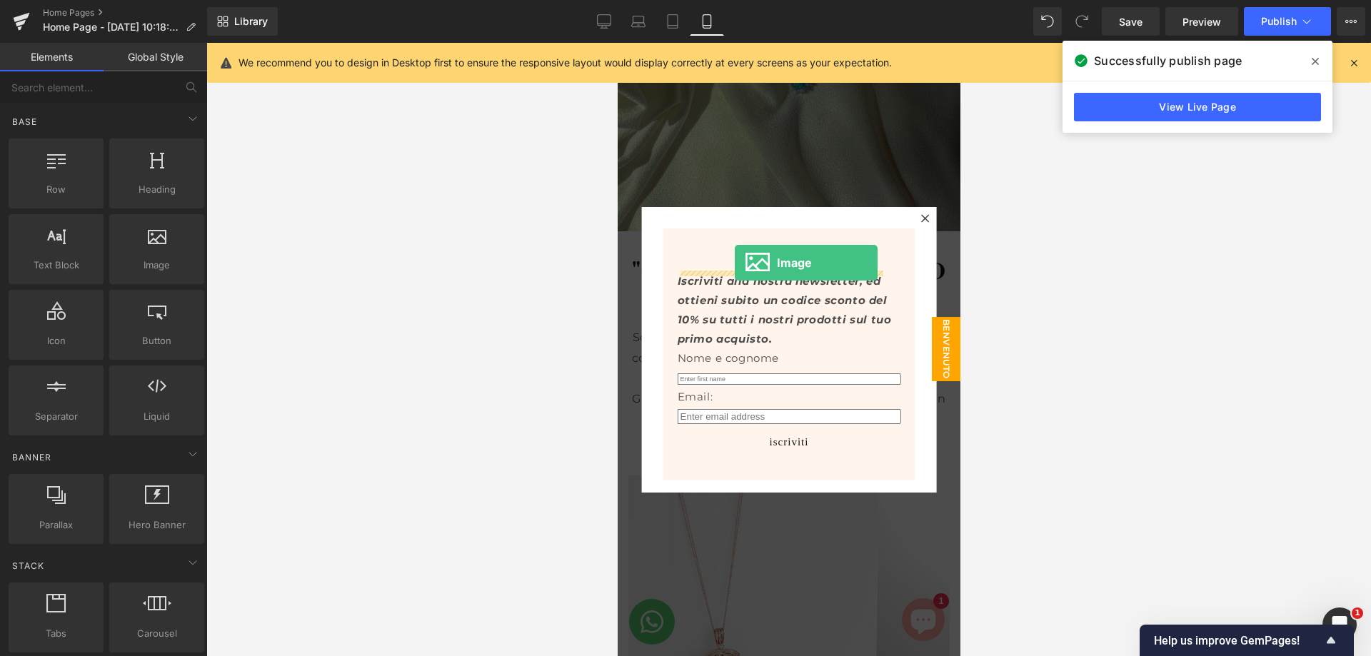
drag, startPoint x: 765, startPoint y: 305, endPoint x: 734, endPoint y: 263, distance: 52.1
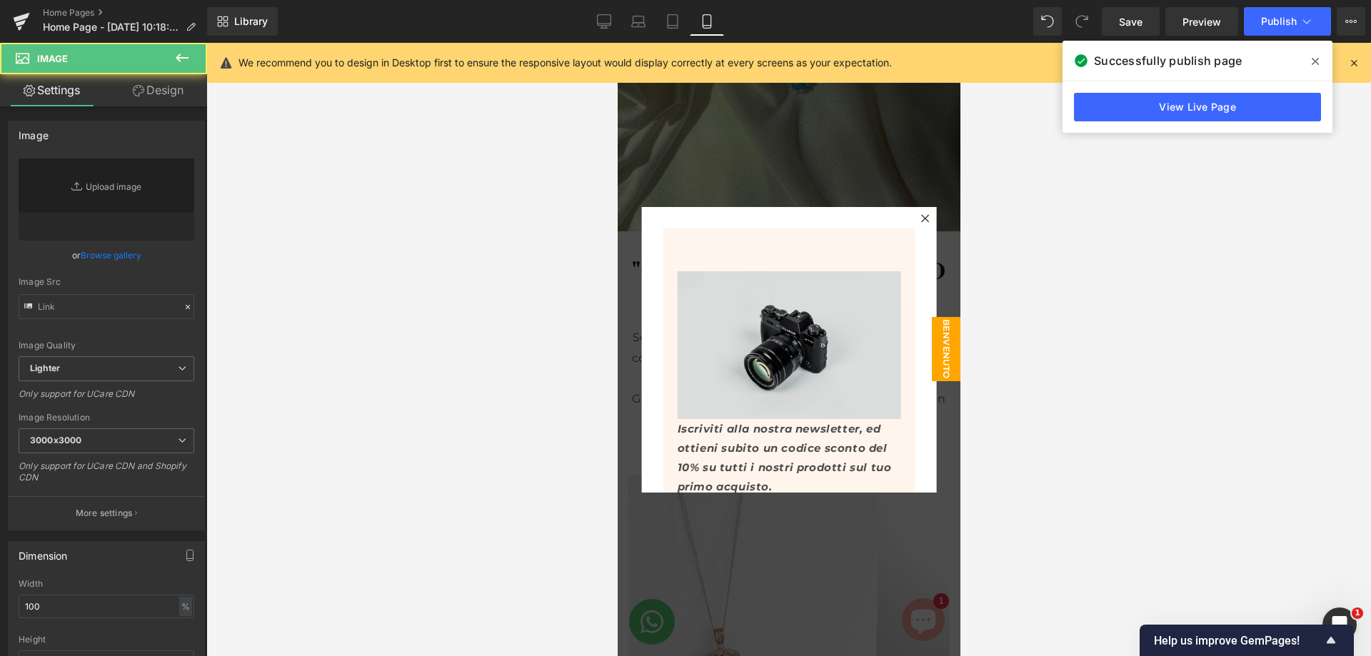
type input "//d1um8515vdn9kb.cloudfront.net/images/parallax.jpg"
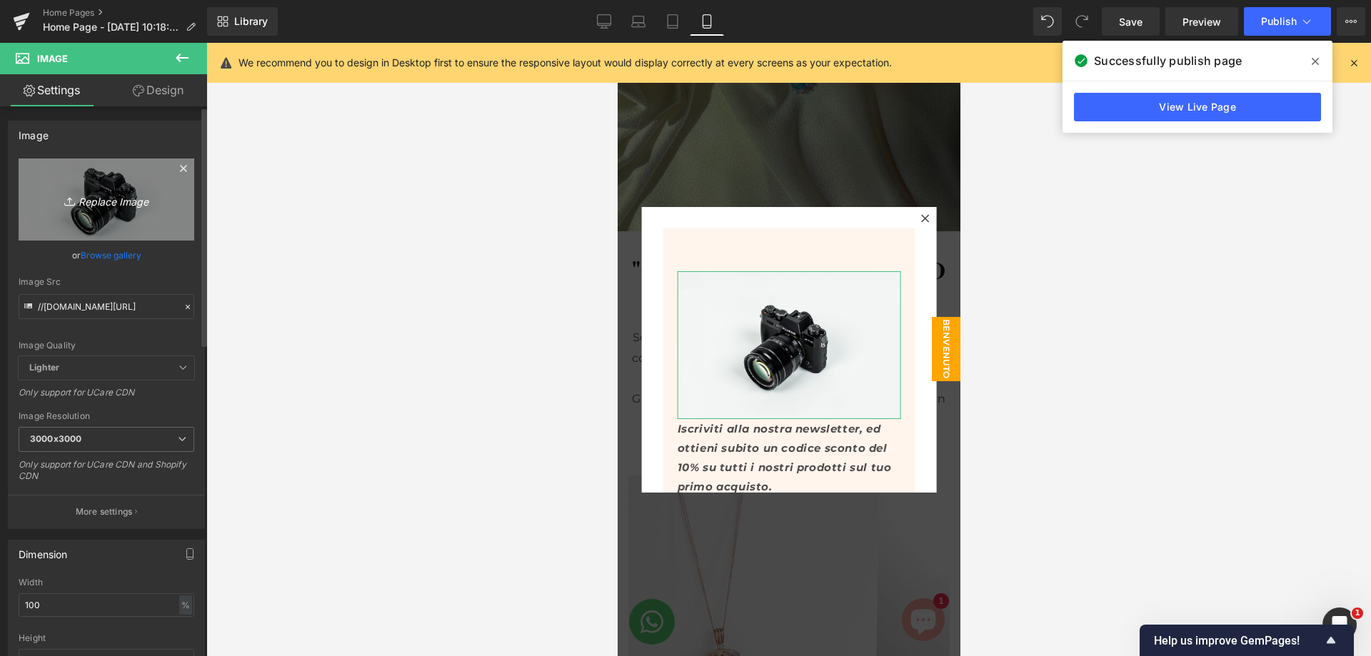
click at [141, 218] on link "Replace Image" at bounding box center [107, 199] width 176 height 82
type input "C:\fakepath\PUNTO_D_ORO_PNG-2.webp"
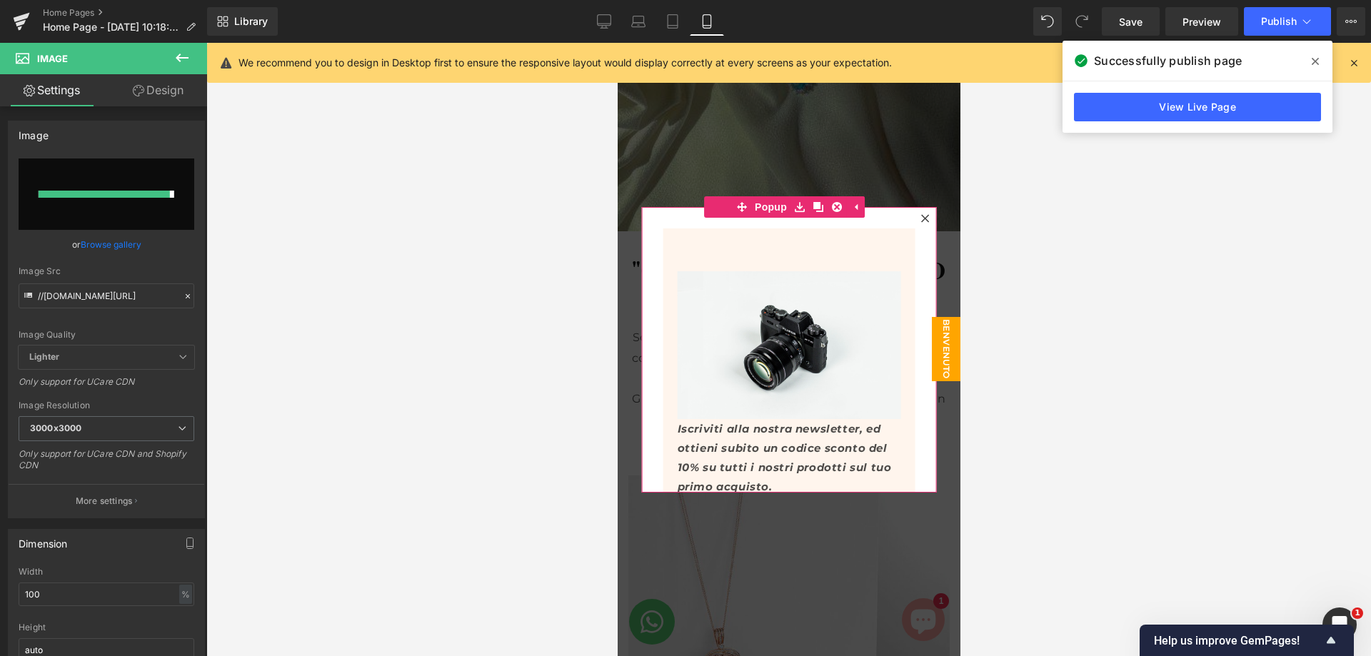
type input "https://ucarecdn.com/0bae35a4-8e15-4025-a3e6-1d9d8f1cf9ba/-/format/auto/-/previ…"
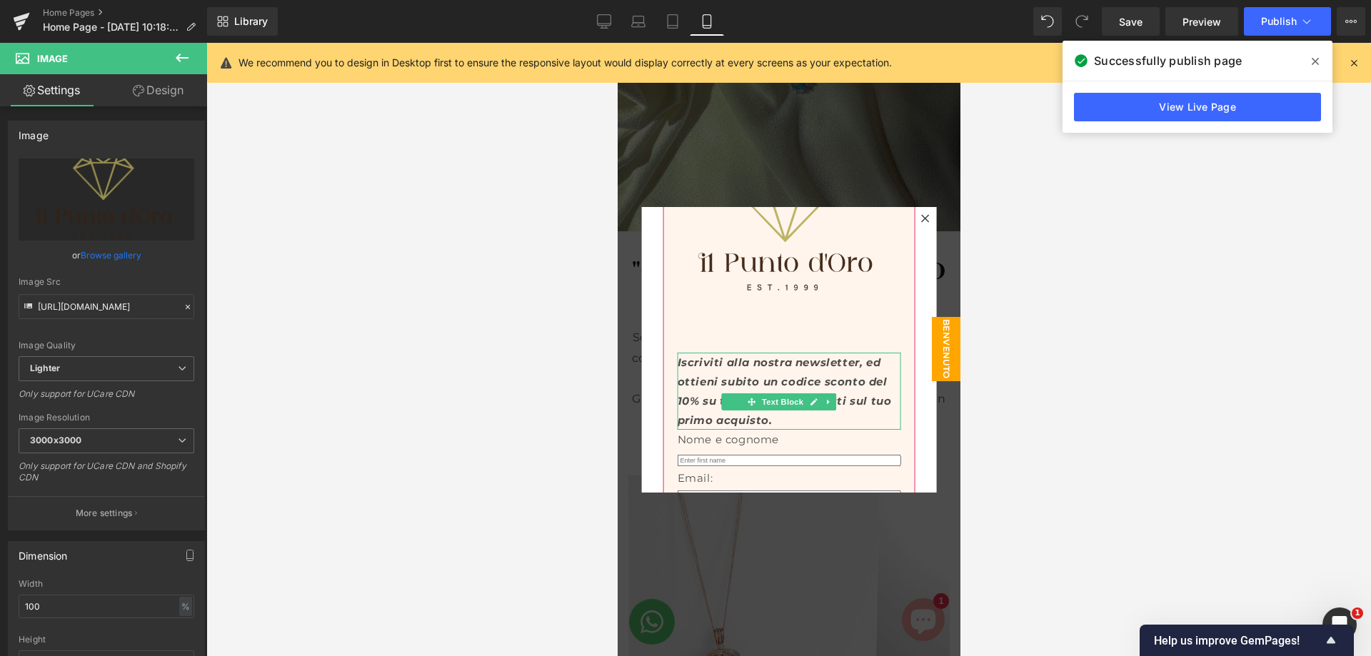
scroll to position [143, 0]
click at [861, 387] on p "Iscriviti alla nostra newsletter, ed ottieni subito un codice sconto del 10% su…" at bounding box center [788, 389] width 223 height 77
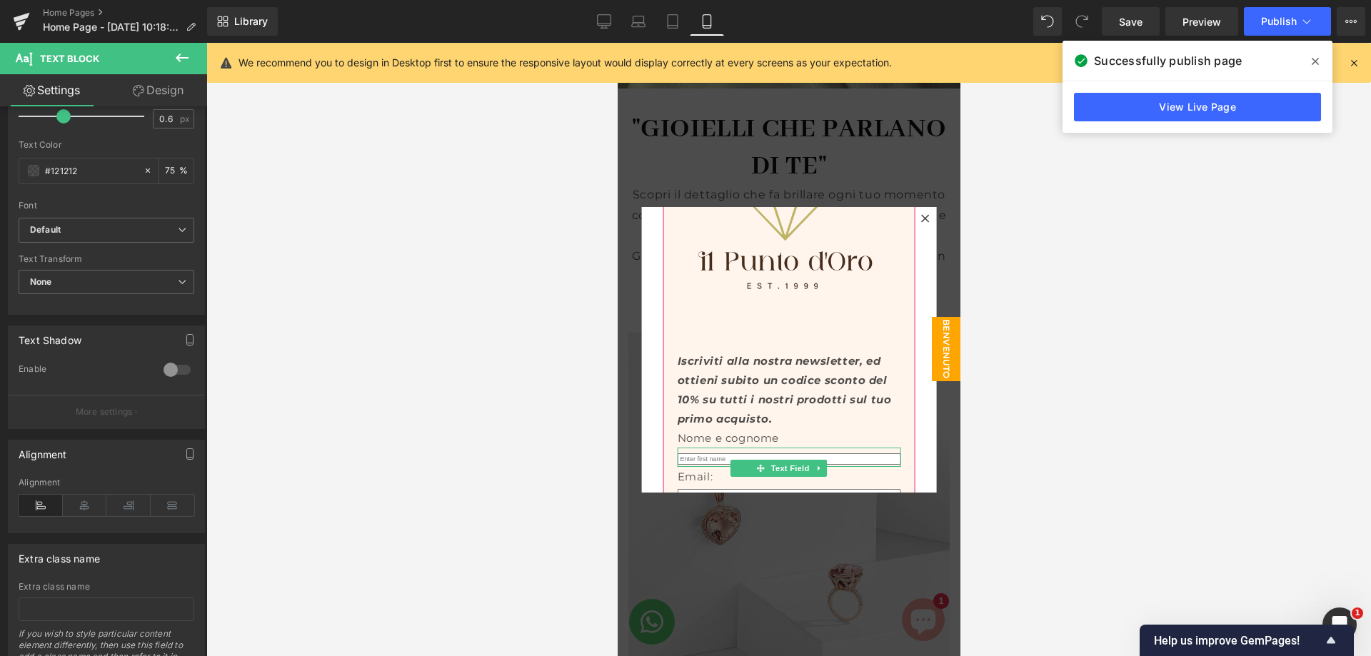
scroll to position [212, 0]
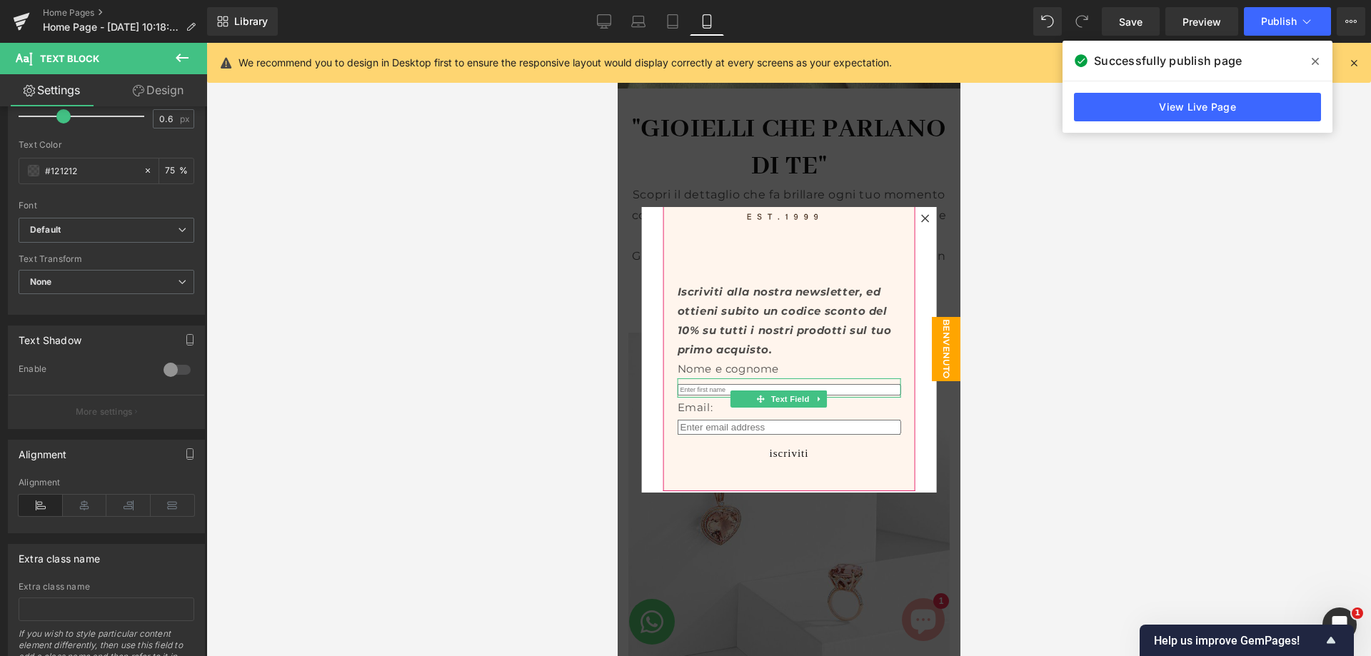
click at [819, 384] on input "text" at bounding box center [788, 389] width 223 height 11
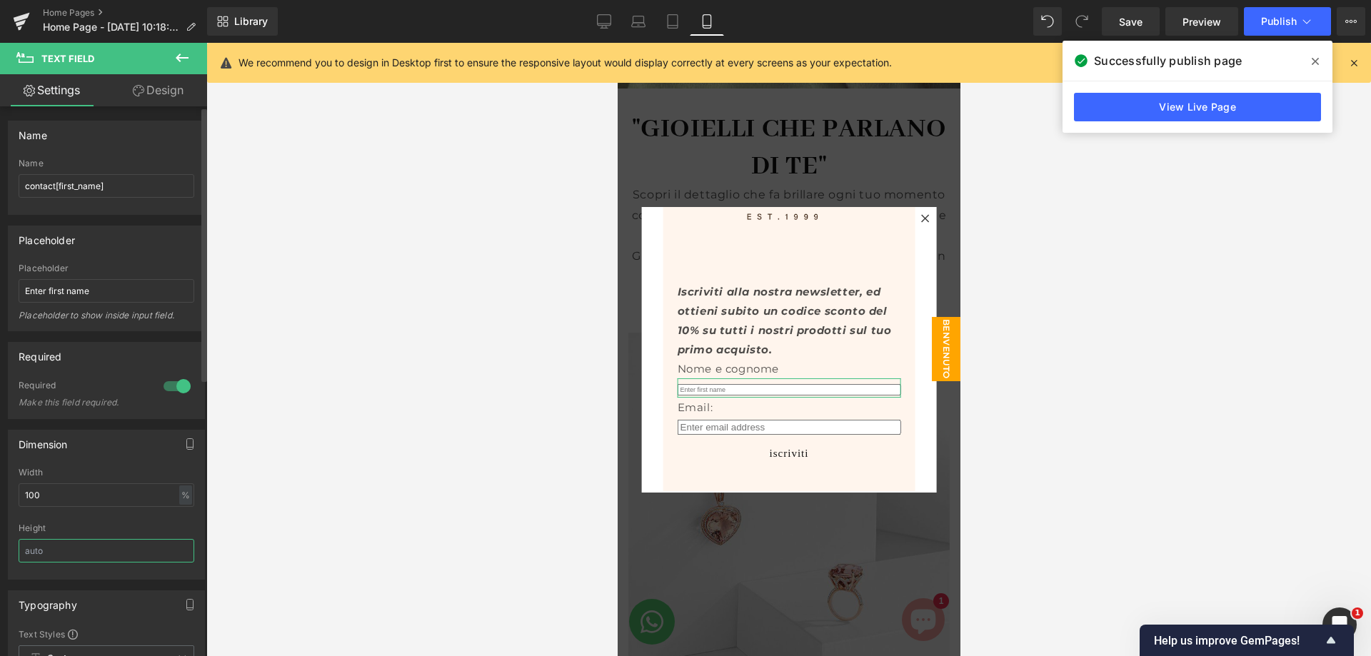
click at [89, 551] on input "text" at bounding box center [107, 551] width 176 height 24
click at [88, 551] on input "text" at bounding box center [107, 551] width 176 height 24
type input "5"
click at [49, 555] on input "20" at bounding box center [107, 551] width 176 height 24
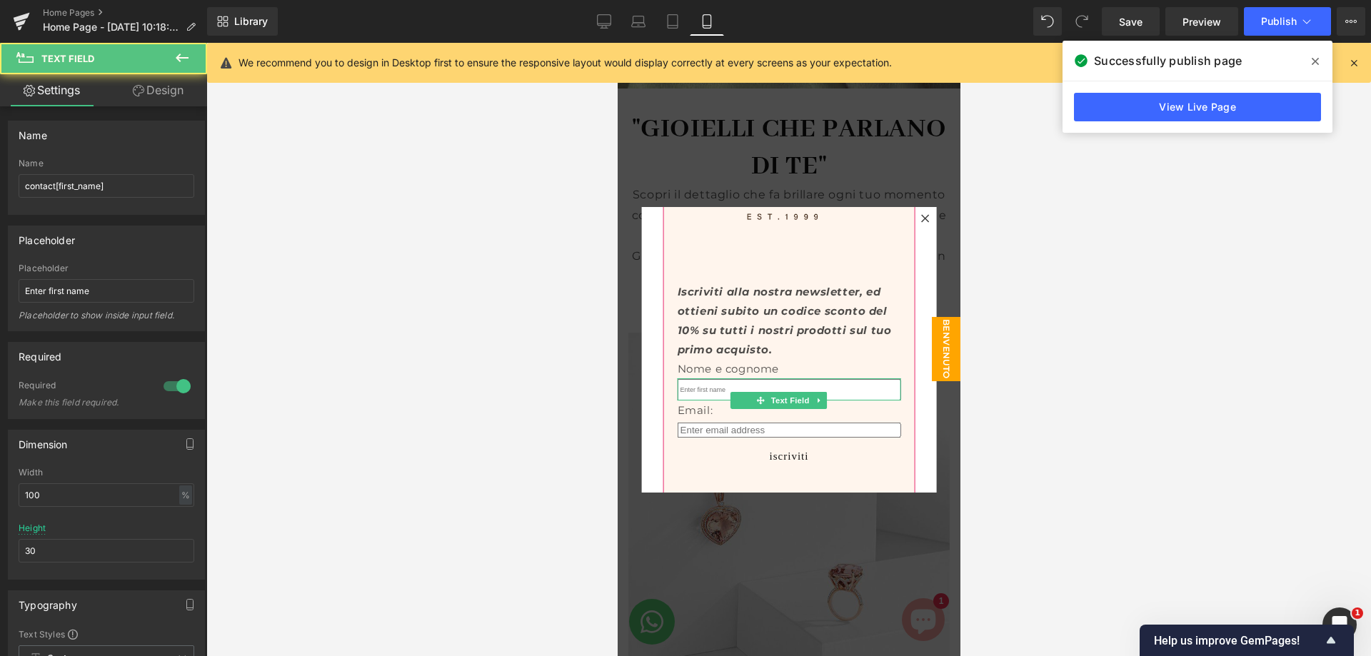
click at [750, 379] on input "text" at bounding box center [788, 389] width 223 height 21
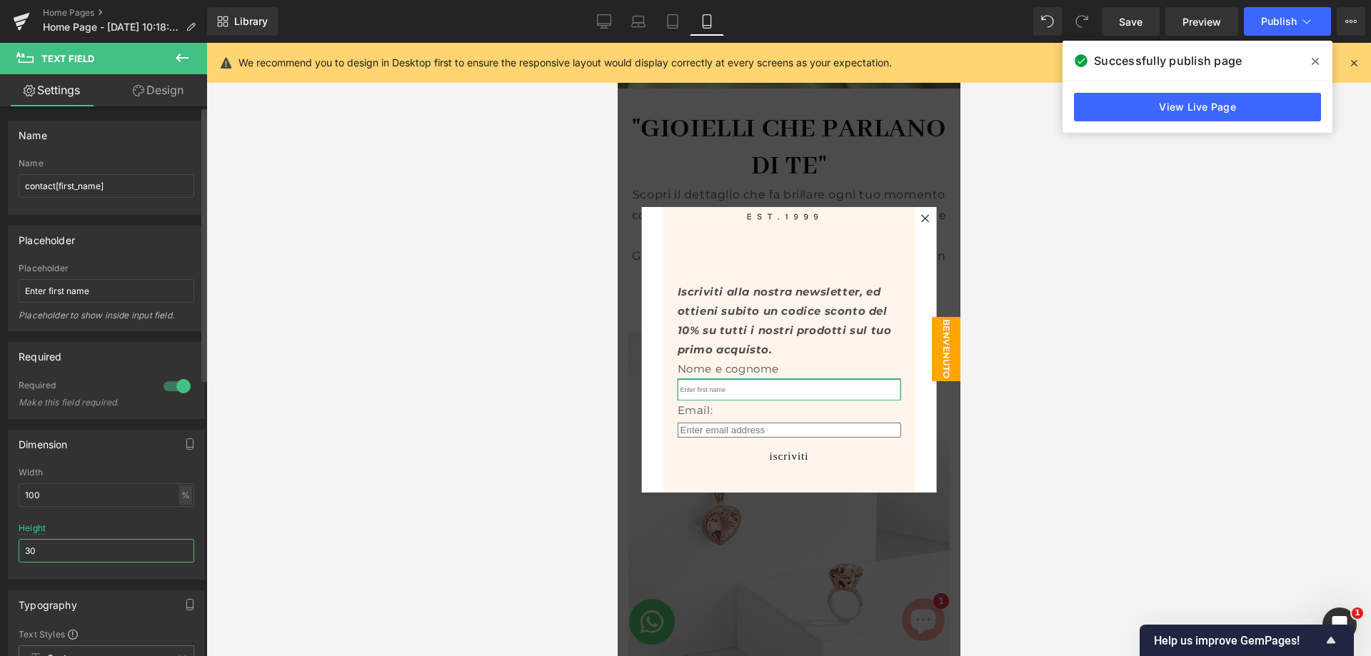
click at [36, 549] on input "30" at bounding box center [107, 551] width 176 height 24
type input "25"
click at [709, 421] on input "email" at bounding box center [788, 428] width 223 height 15
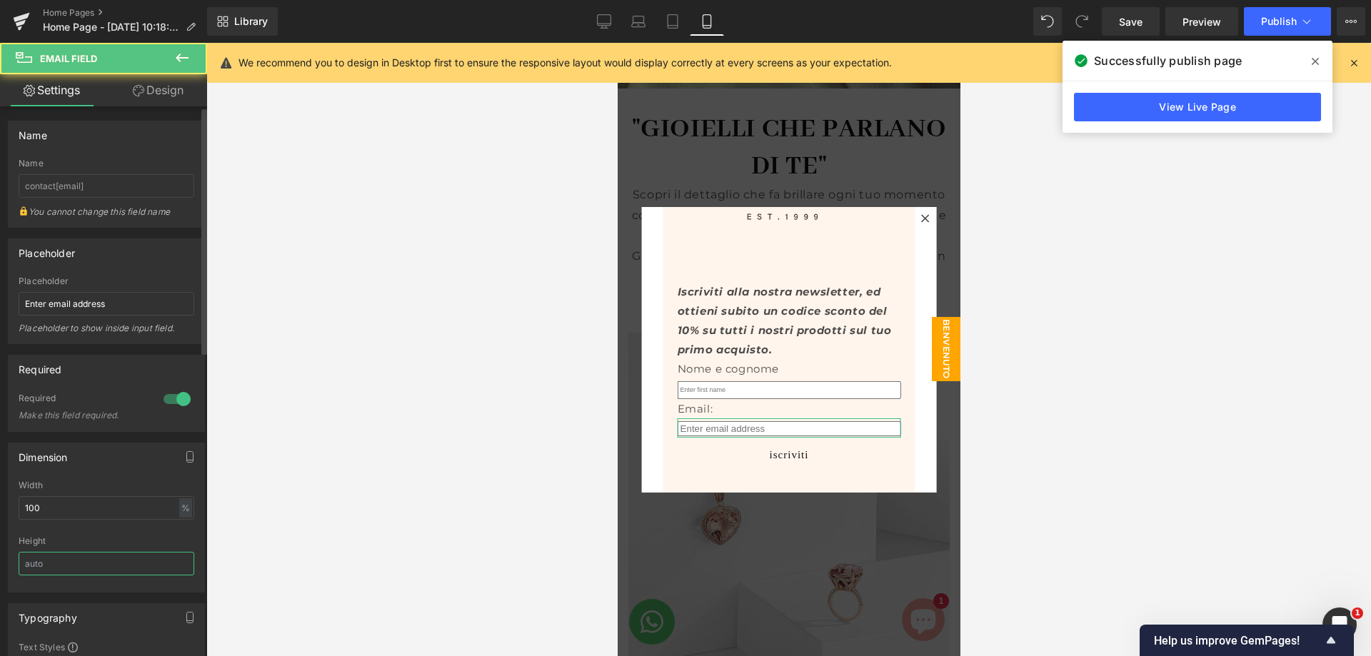
click at [45, 565] on input "text" at bounding box center [107, 564] width 176 height 24
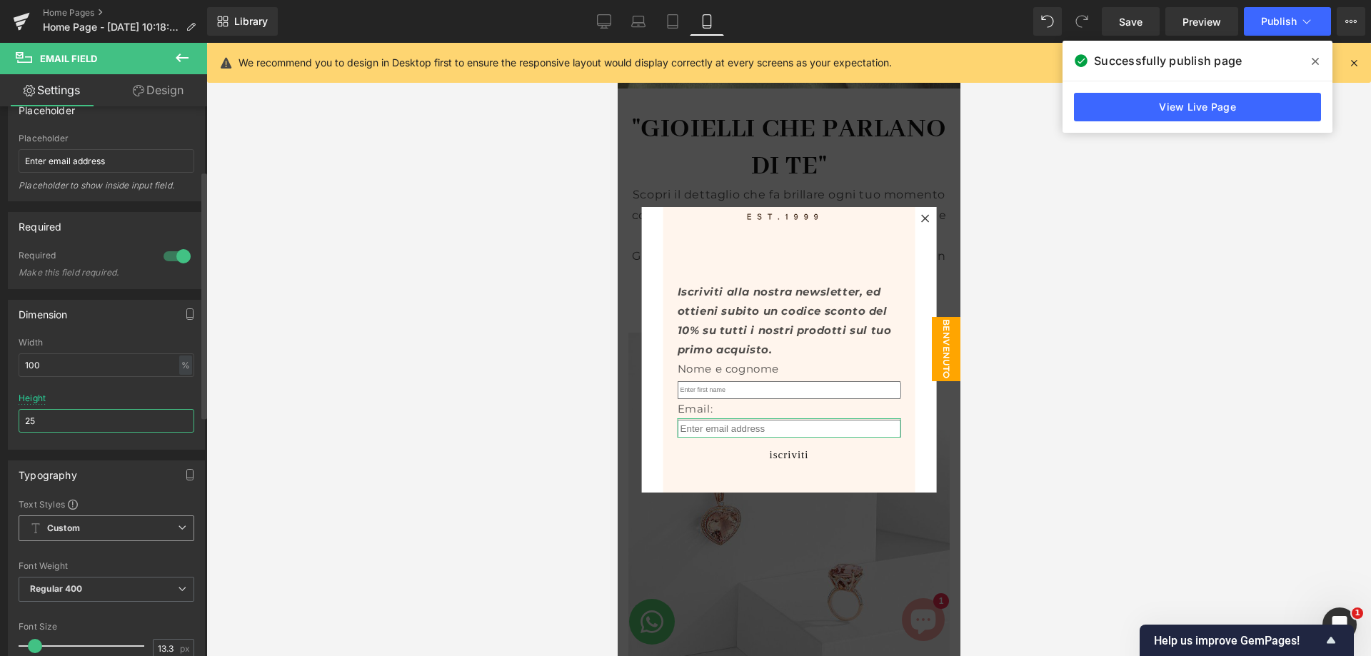
scroll to position [214, 0]
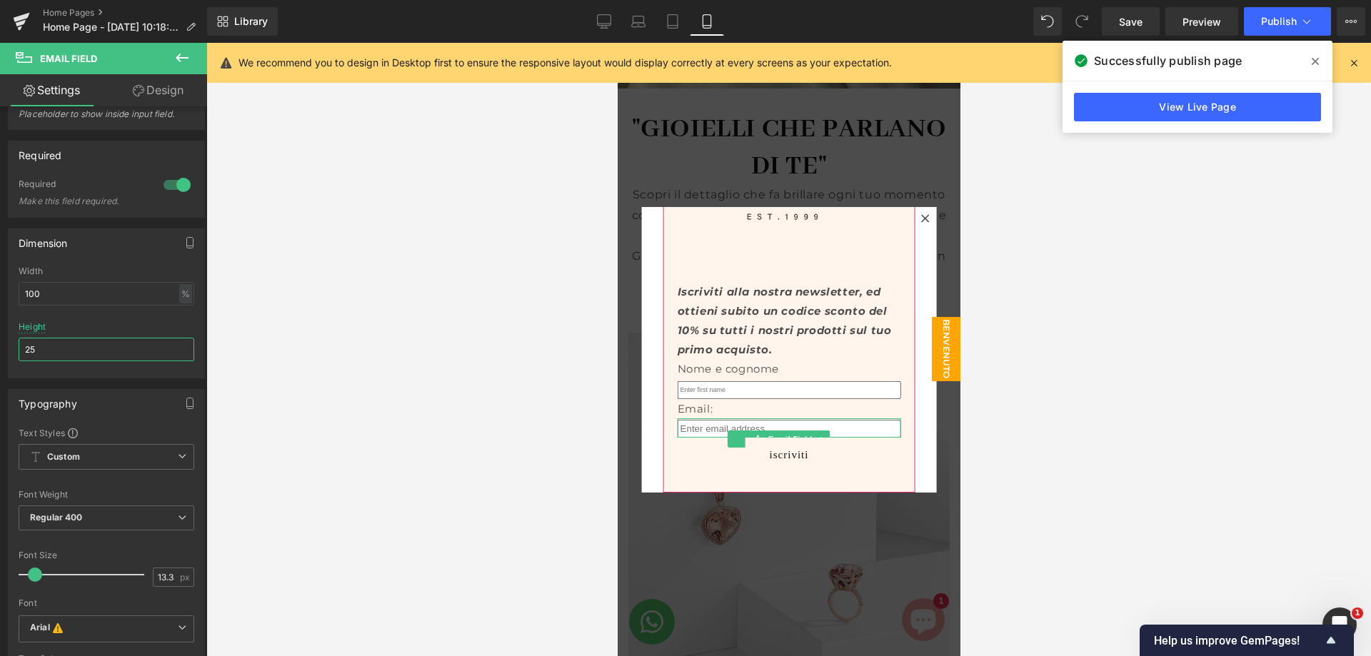
type input "25"
click at [738, 420] on input "email" at bounding box center [788, 429] width 223 height 18
click at [739, 391] on ul "Text Field" at bounding box center [778, 399] width 96 height 17
click at [739, 381] on input "text" at bounding box center [788, 390] width 223 height 18
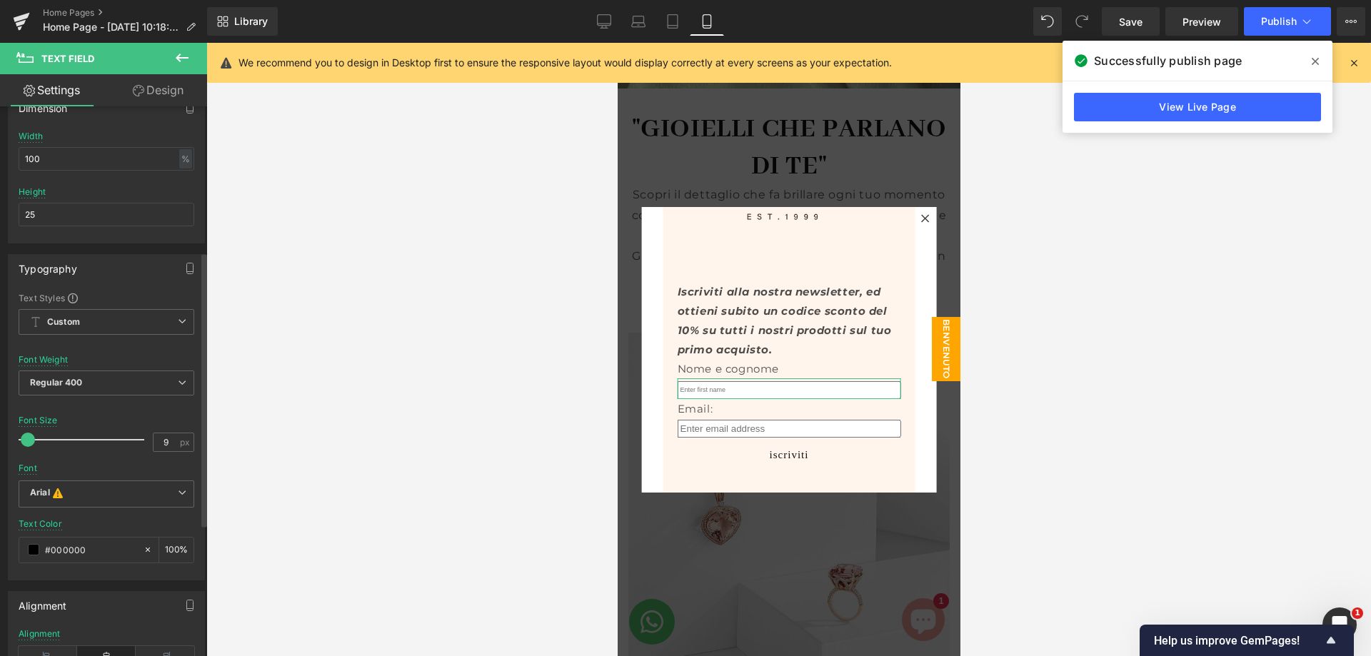
scroll to position [357, 0]
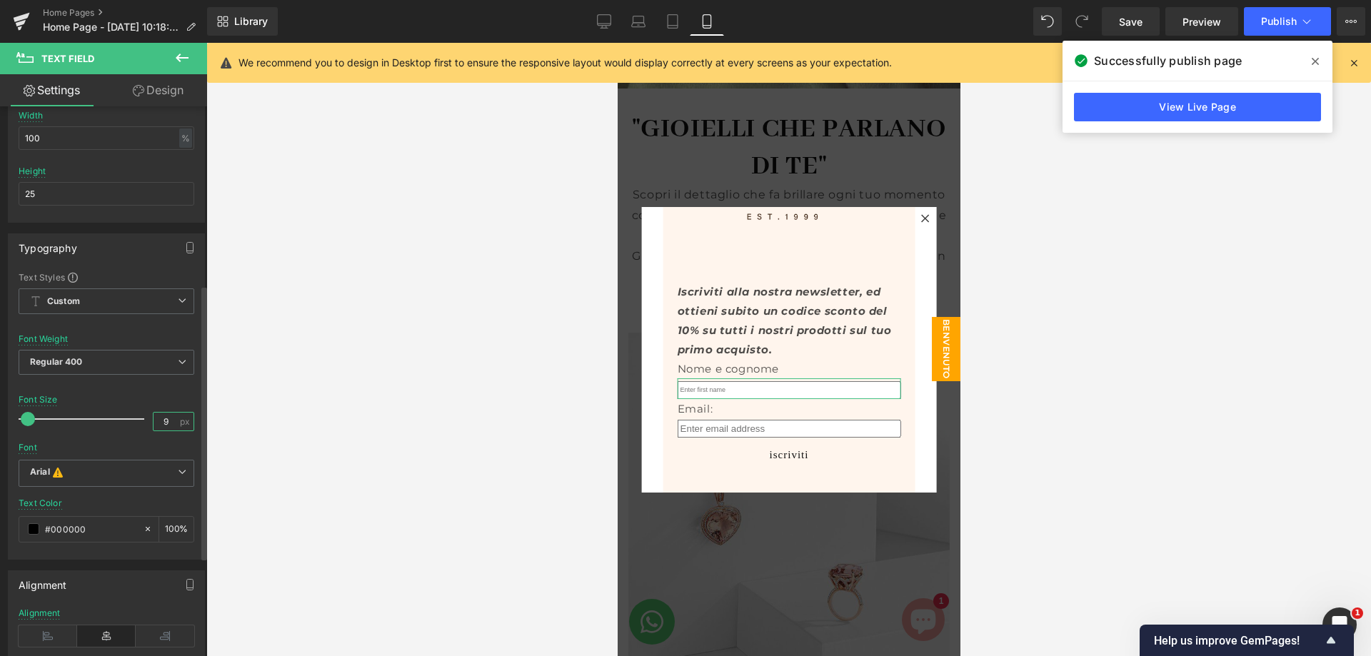
click at [166, 418] on input "9" at bounding box center [165, 422] width 25 height 18
click at [153, 421] on input "9" at bounding box center [165, 422] width 25 height 18
type input "13"
click at [726, 418] on input "email" at bounding box center [788, 427] width 223 height 18
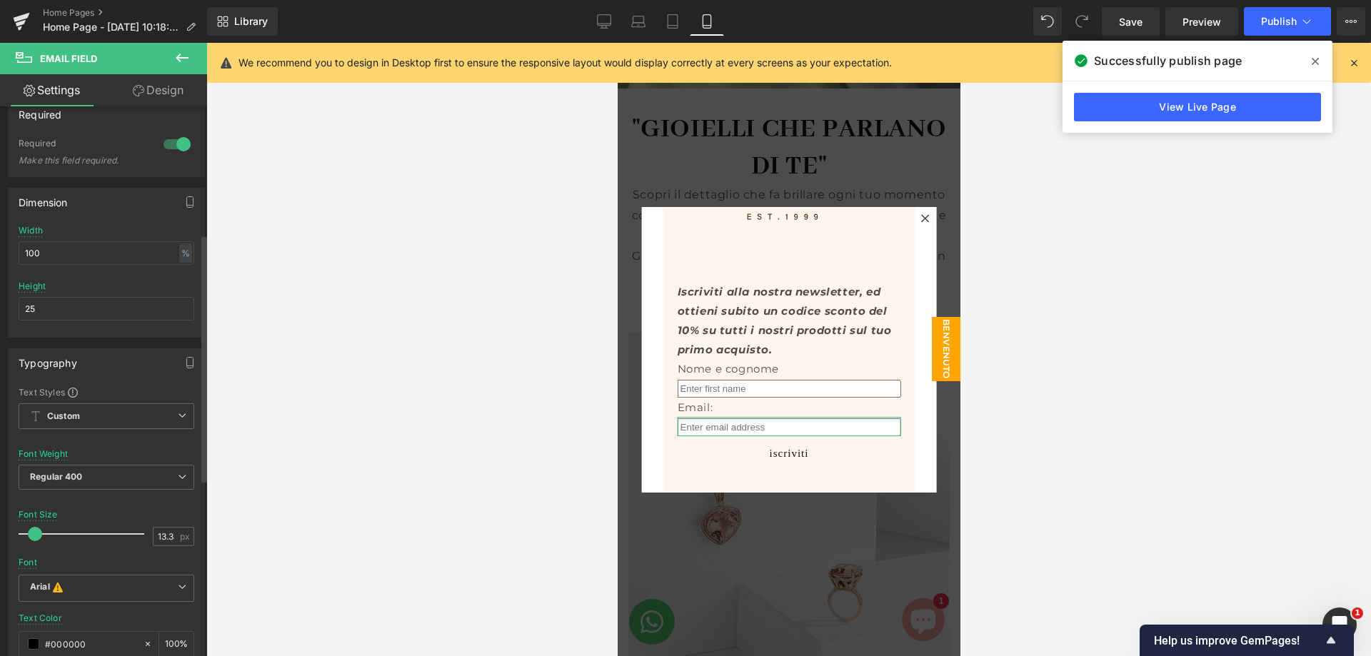
scroll to position [286, 0]
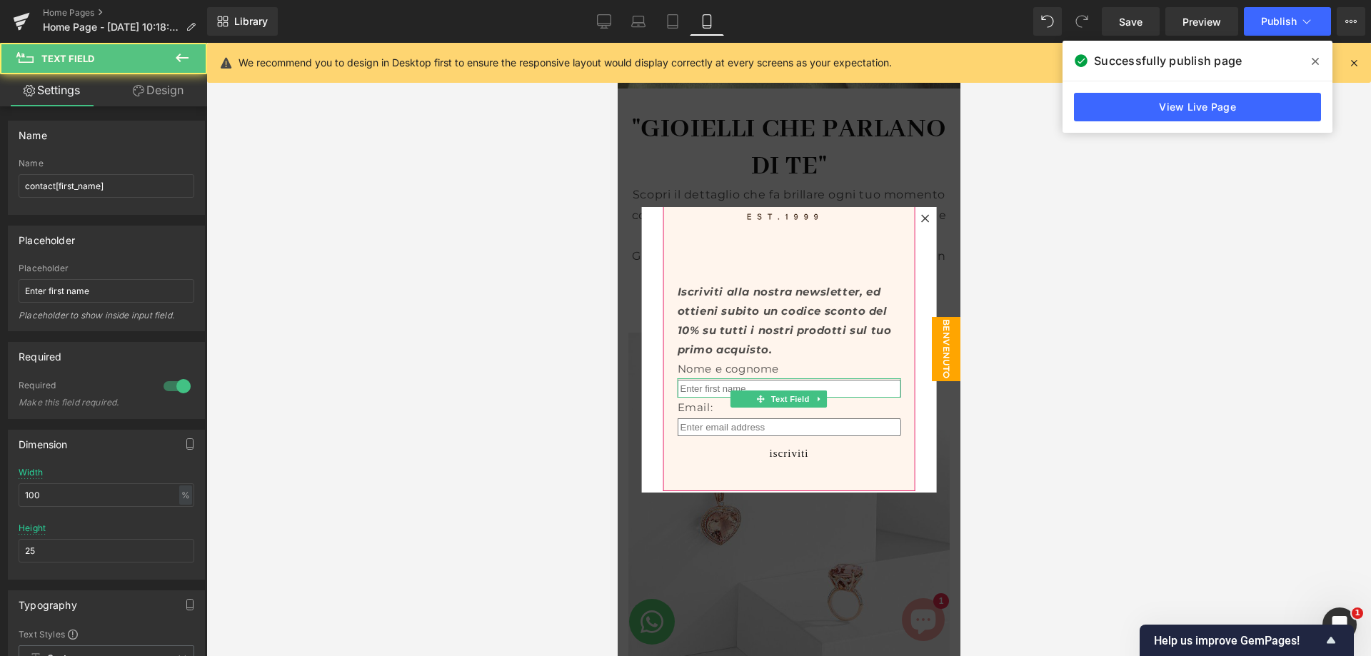
click at [739, 380] on input "text" at bounding box center [788, 389] width 223 height 18
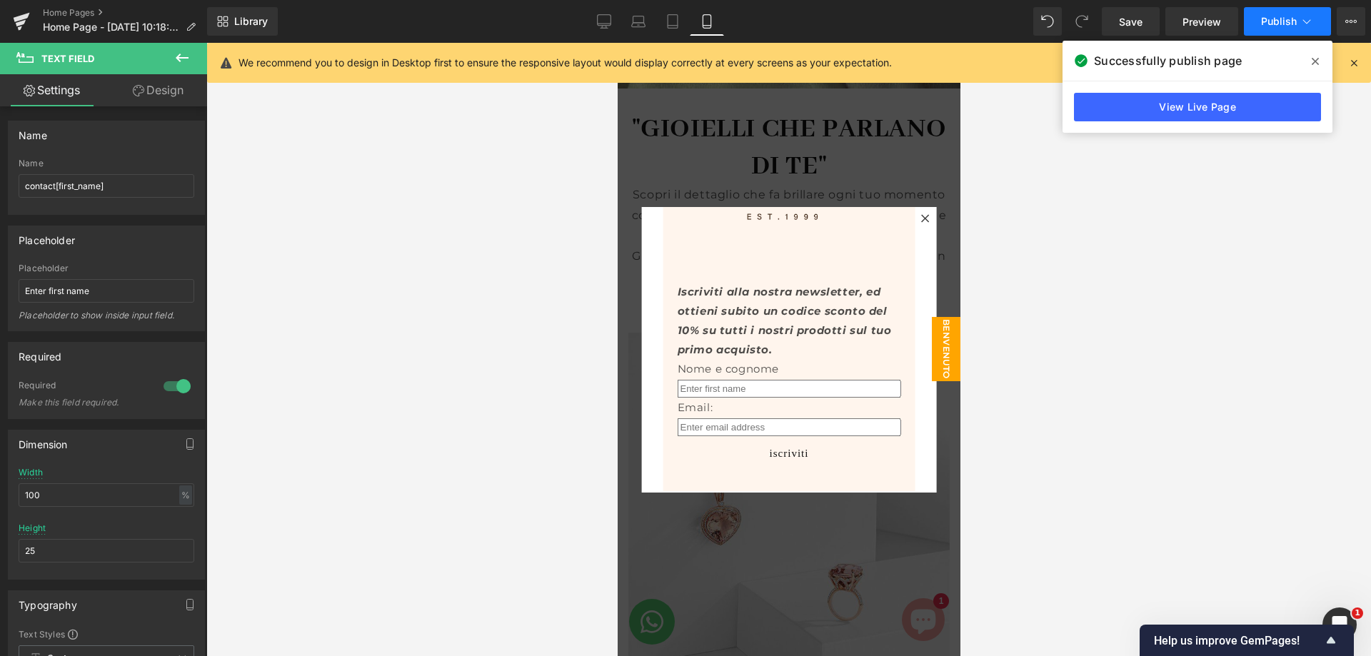
click at [1281, 21] on span "Publish" at bounding box center [1279, 21] width 36 height 11
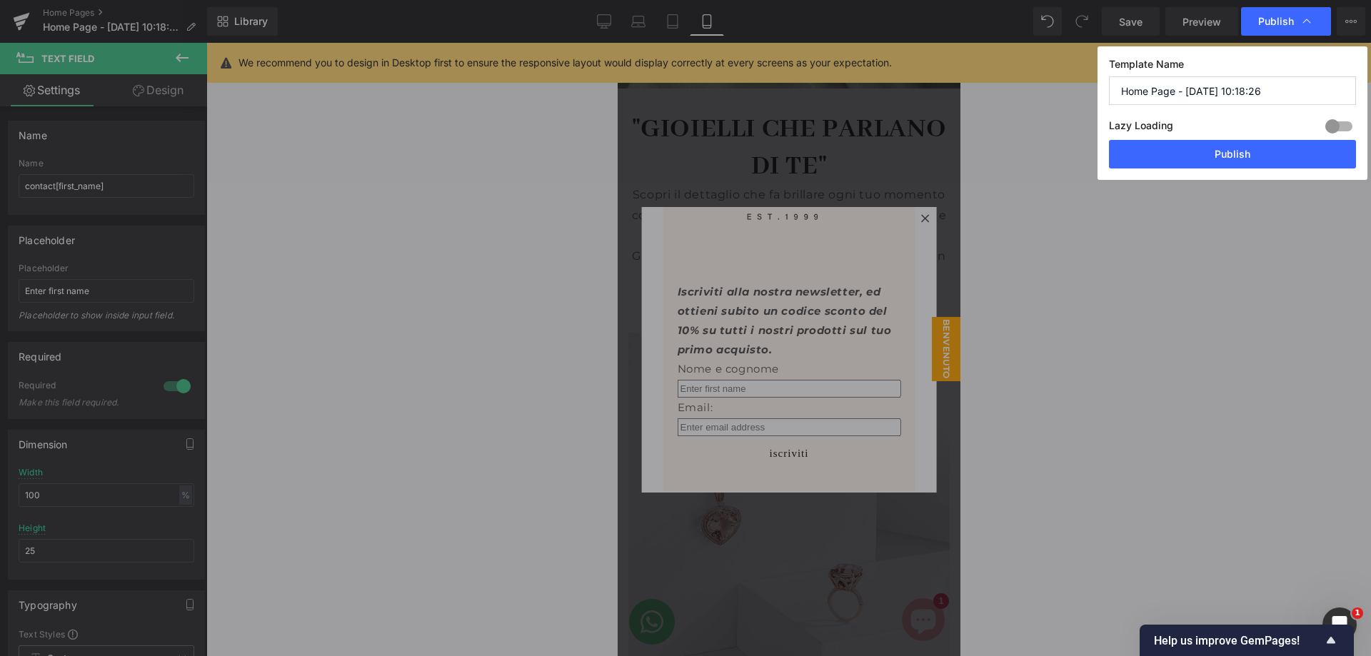
click at [1281, 21] on span "Publish" at bounding box center [1276, 21] width 36 height 13
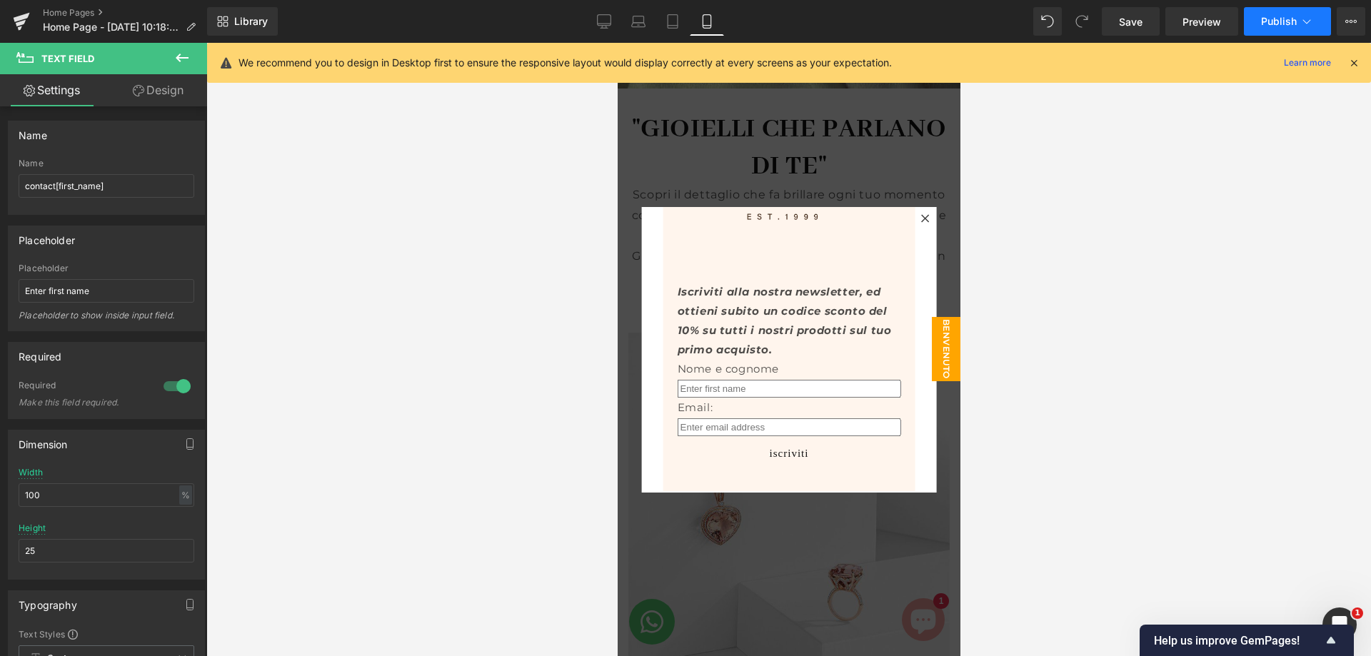
click at [1278, 27] on button "Publish" at bounding box center [1287, 21] width 87 height 29
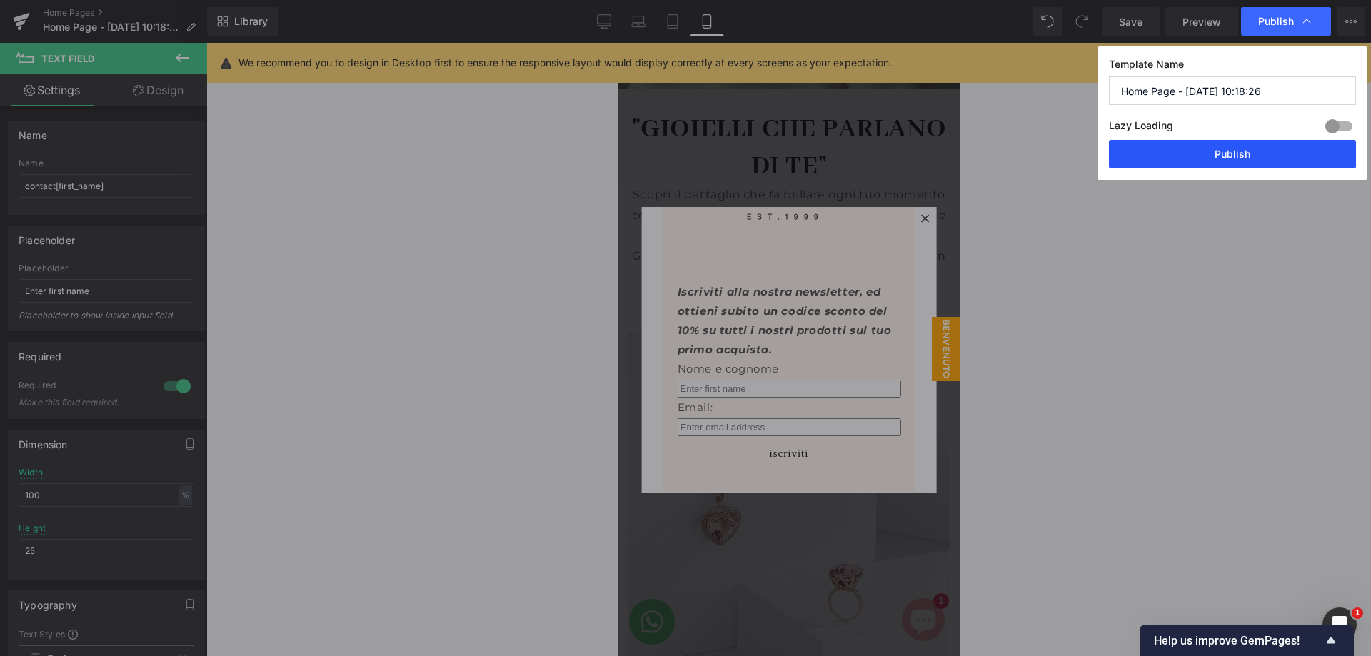
click at [1246, 154] on button "Publish" at bounding box center [1232, 154] width 247 height 29
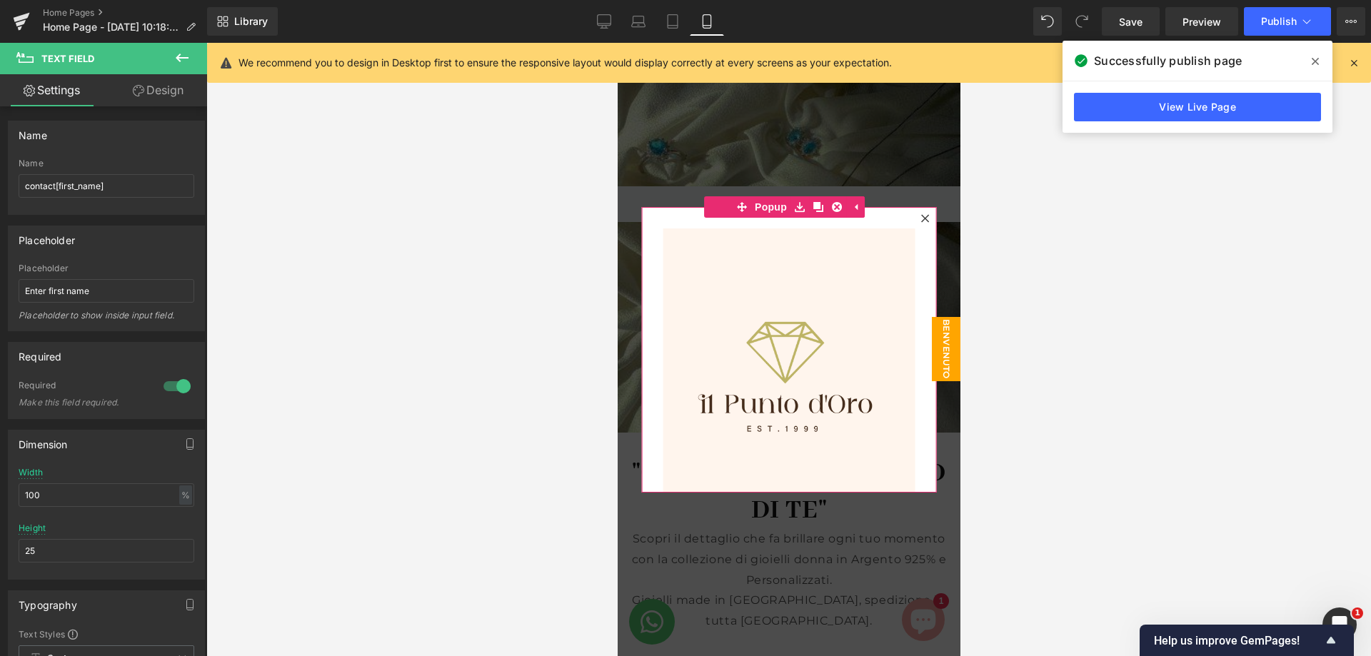
scroll to position [208, 0]
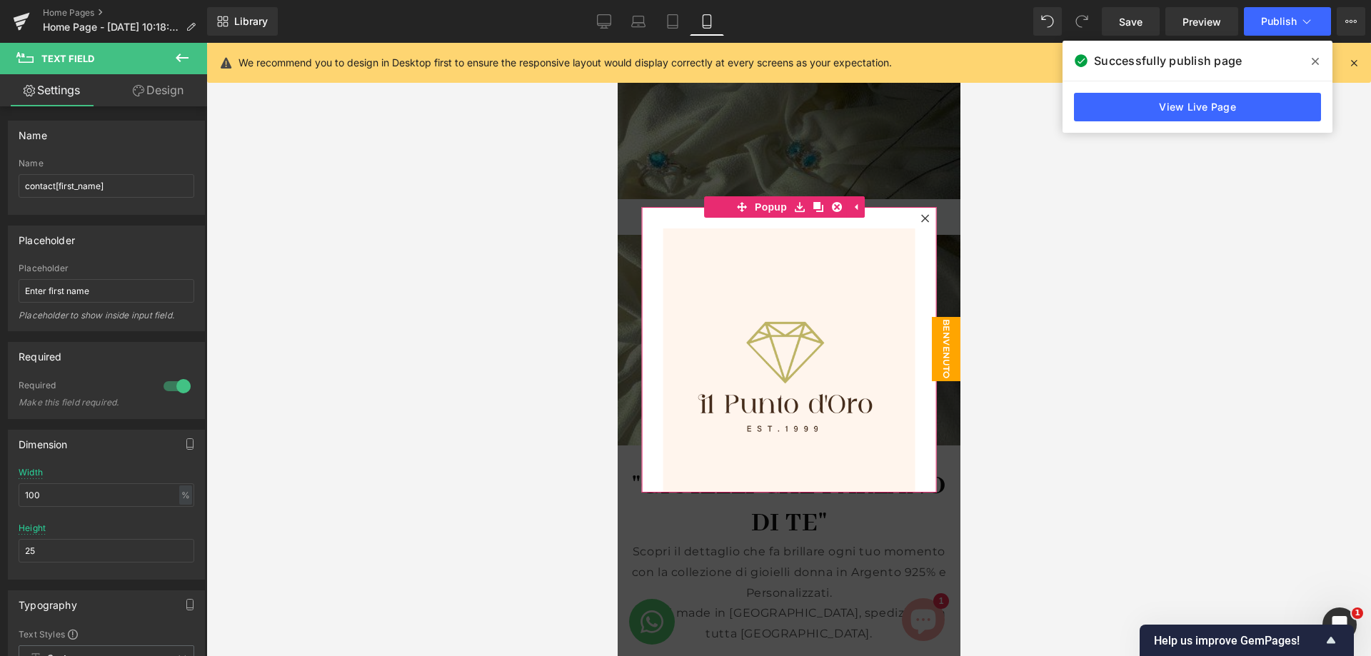
click at [920, 219] on icon at bounding box center [924, 218] width 9 height 9
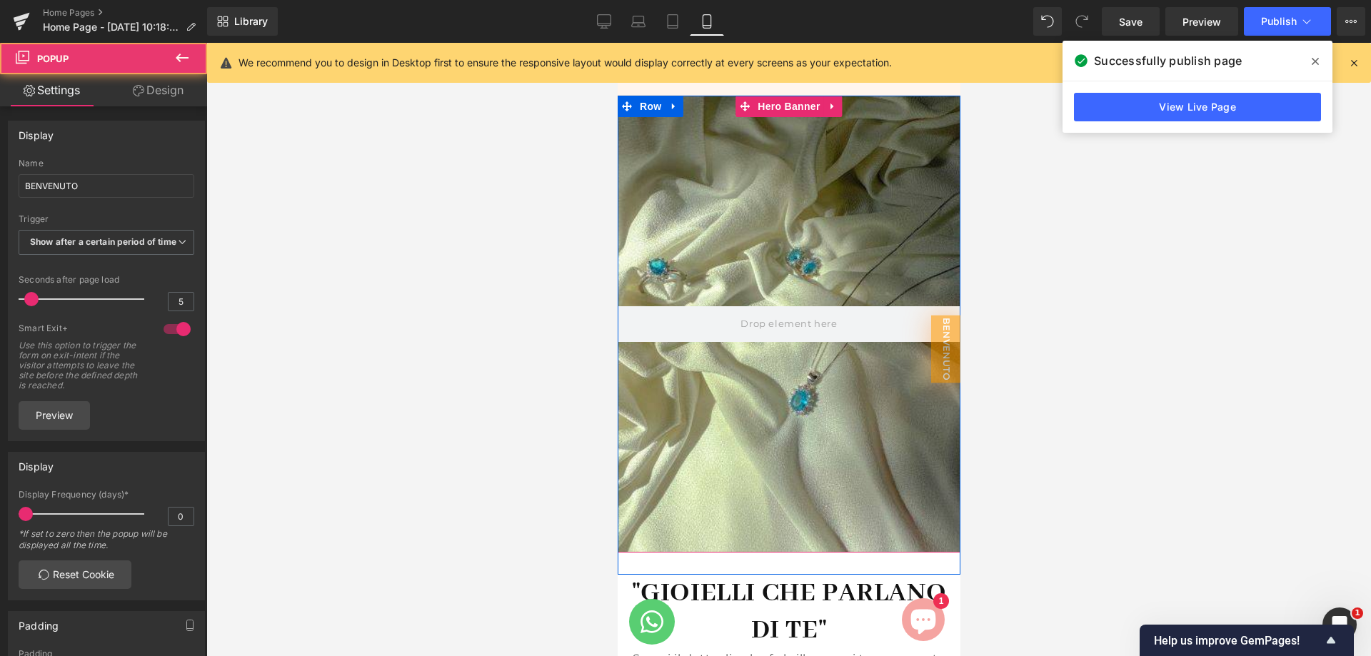
scroll to position [0, 0]
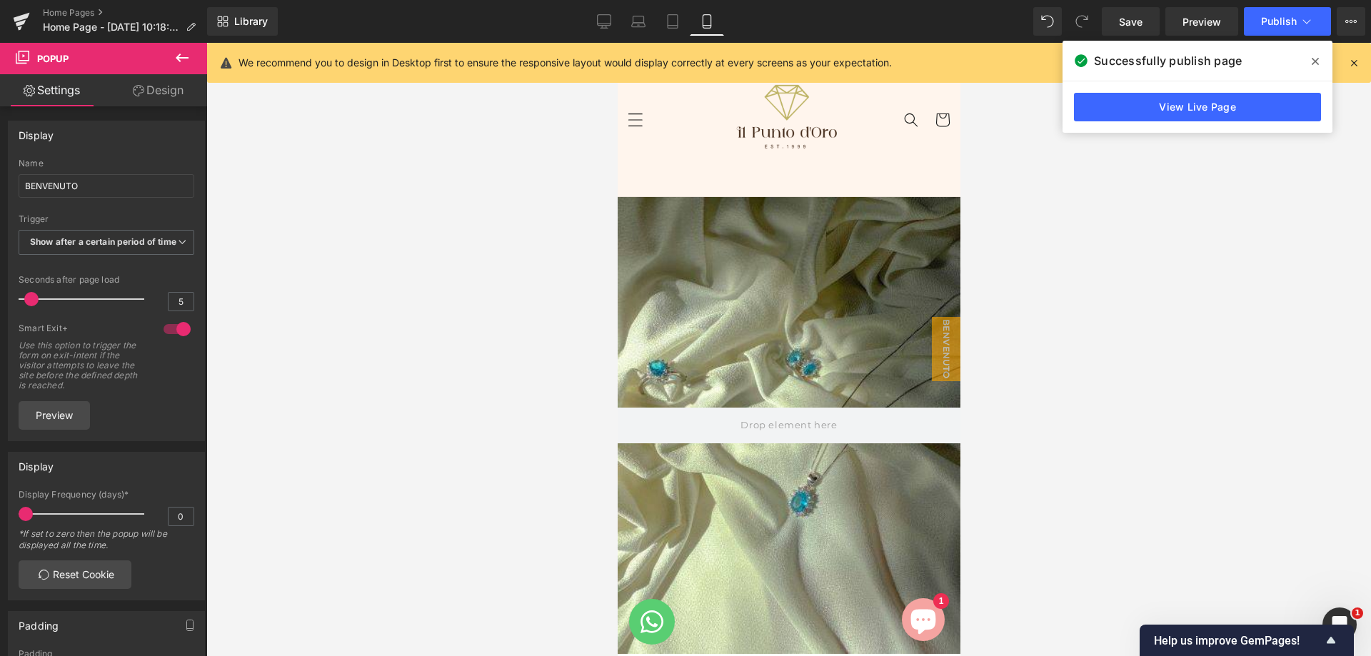
click at [628, 124] on icon "Menu" at bounding box center [634, 119] width 15 height 15
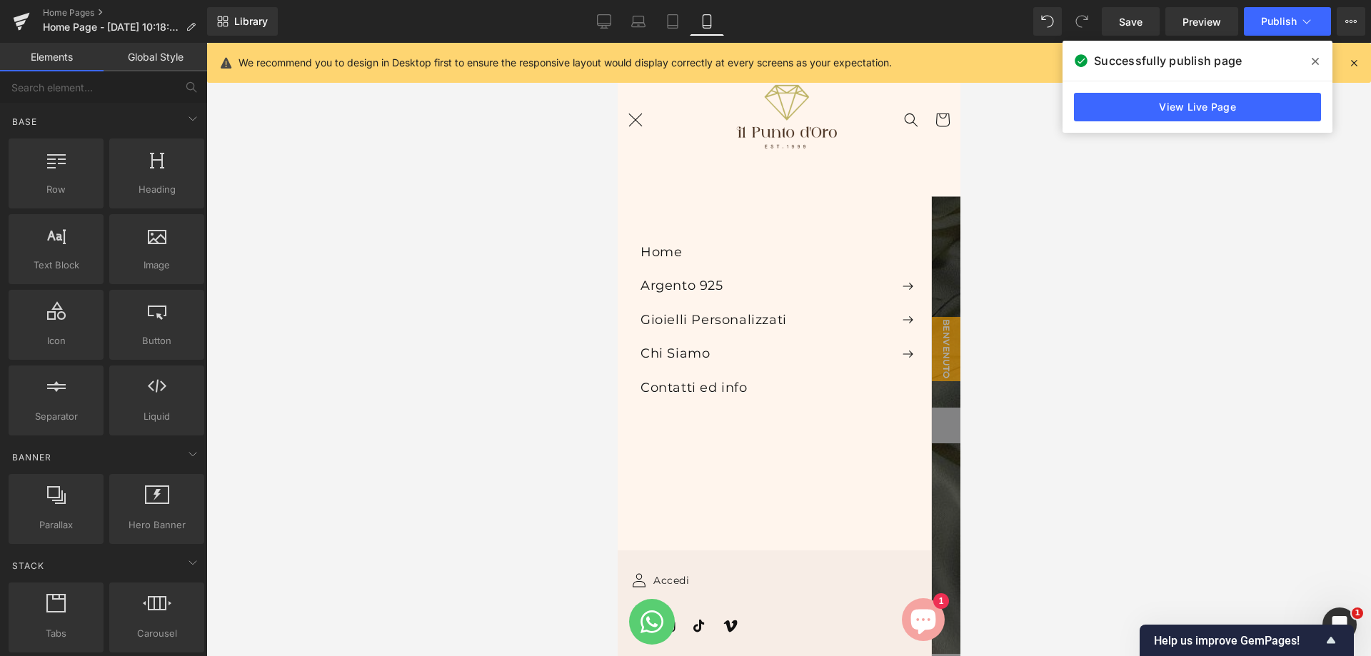
click at [722, 625] on icon at bounding box center [729, 626] width 14 height 14
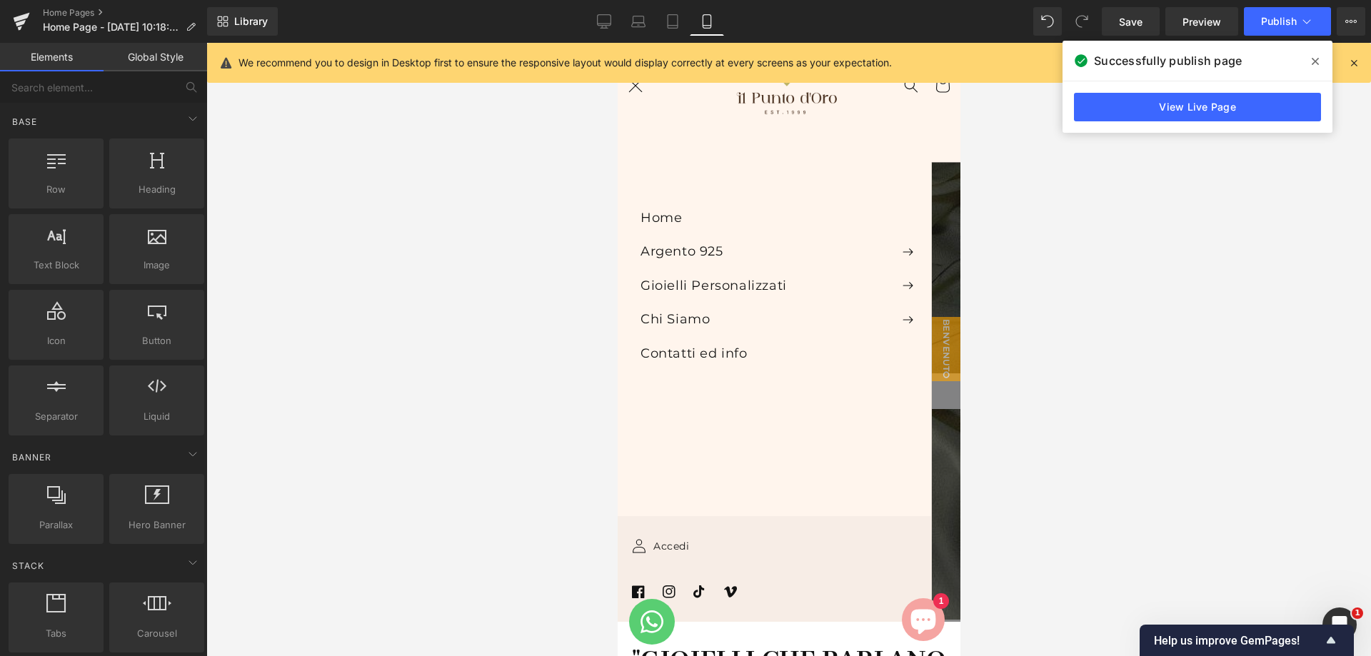
scroll to position [143, 0]
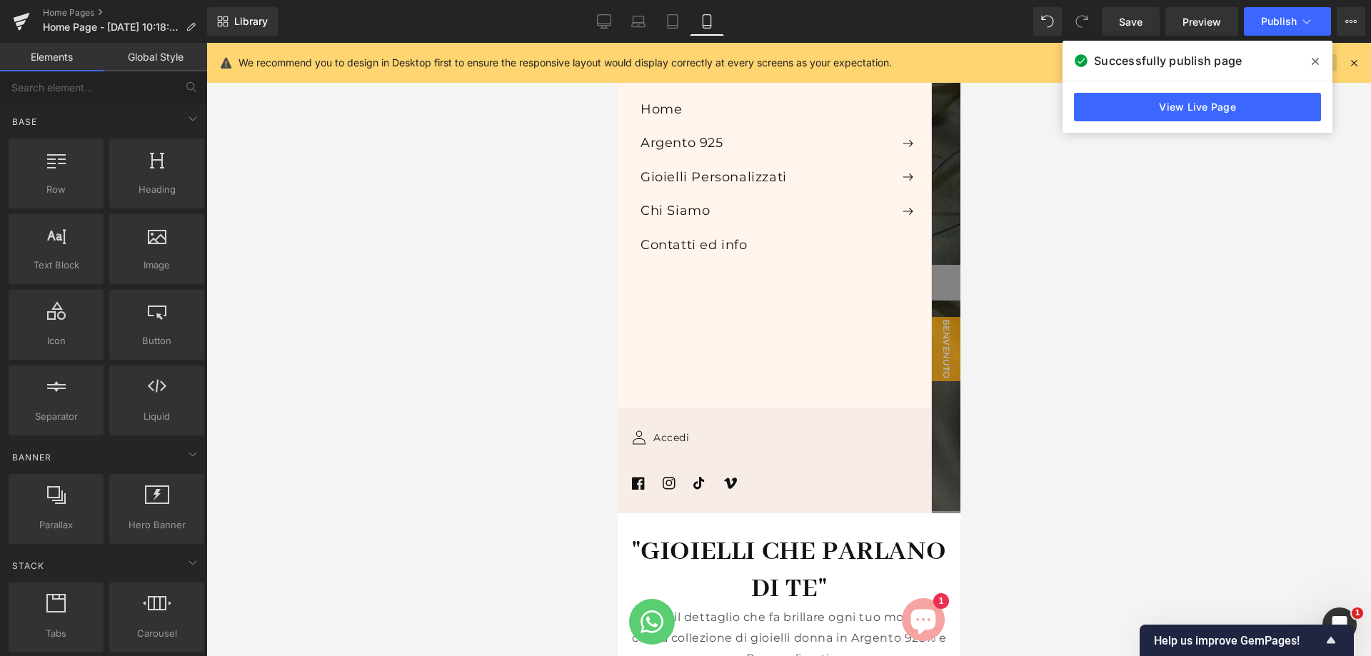
drag, startPoint x: 1306, startPoint y: 61, endPoint x: 1316, endPoint y: 59, distance: 10.1
click at [1309, 59] on span at bounding box center [1315, 61] width 23 height 23
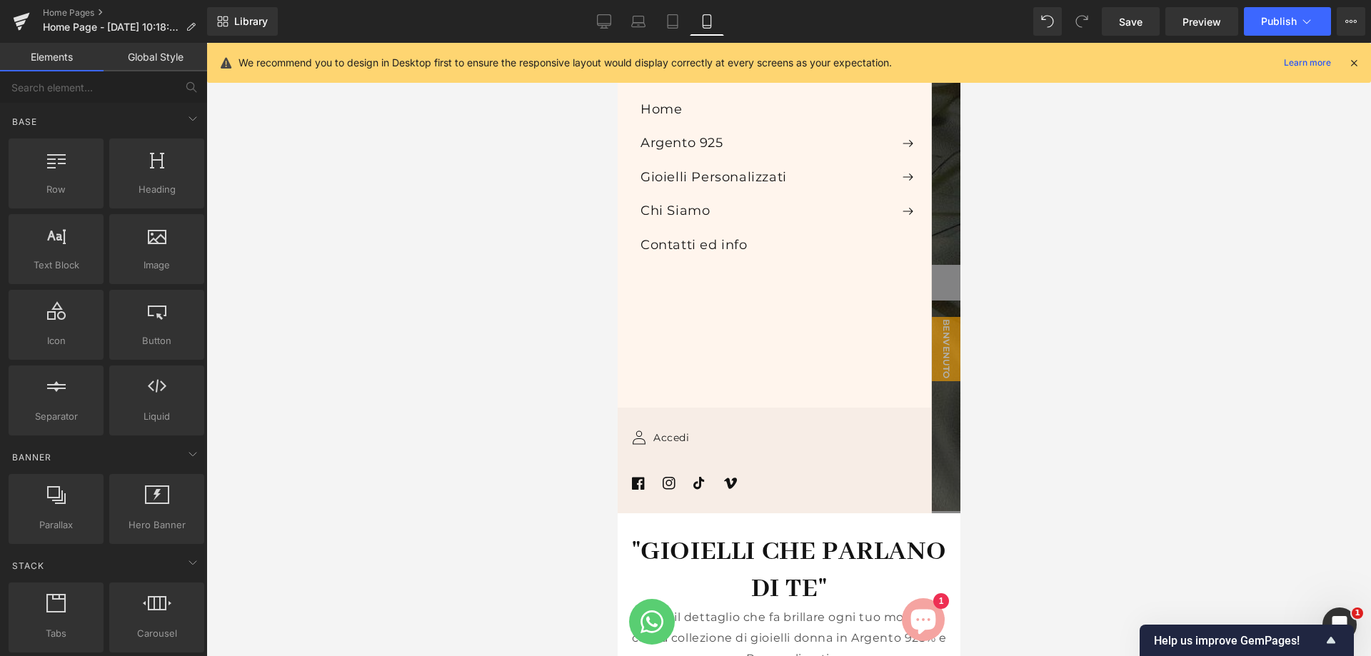
click at [1353, 59] on icon at bounding box center [1353, 62] width 13 height 13
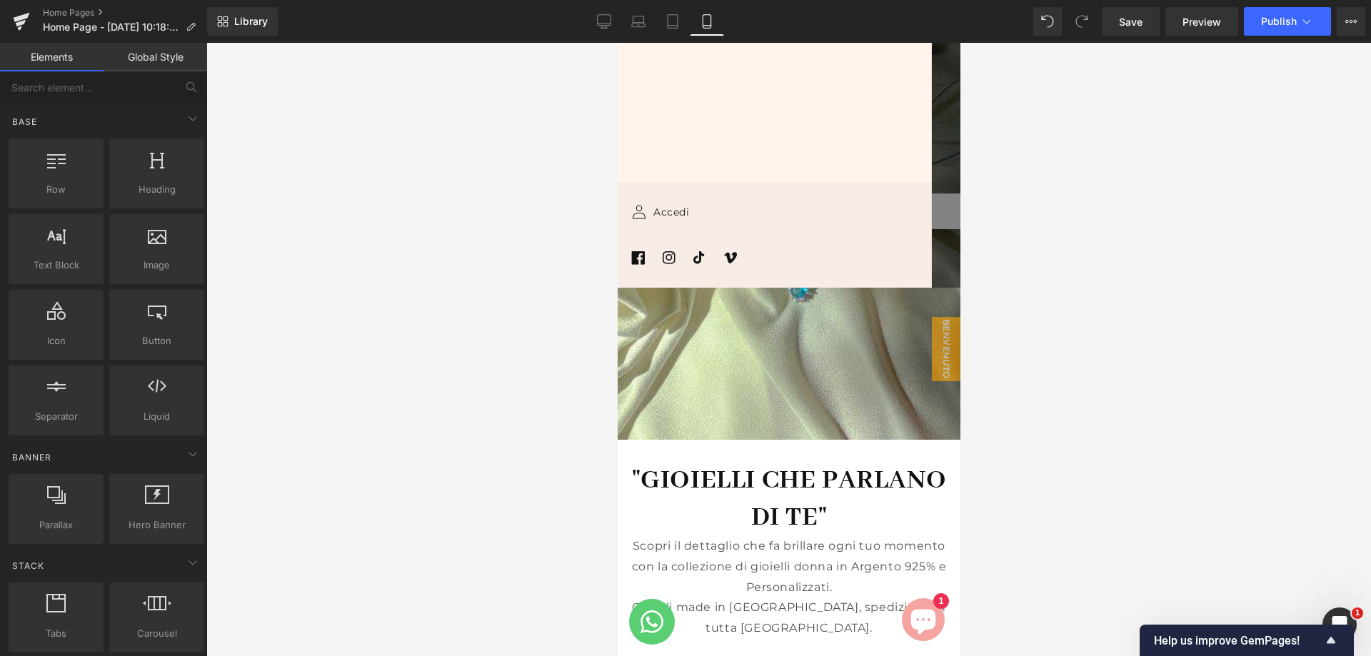
scroll to position [0, 0]
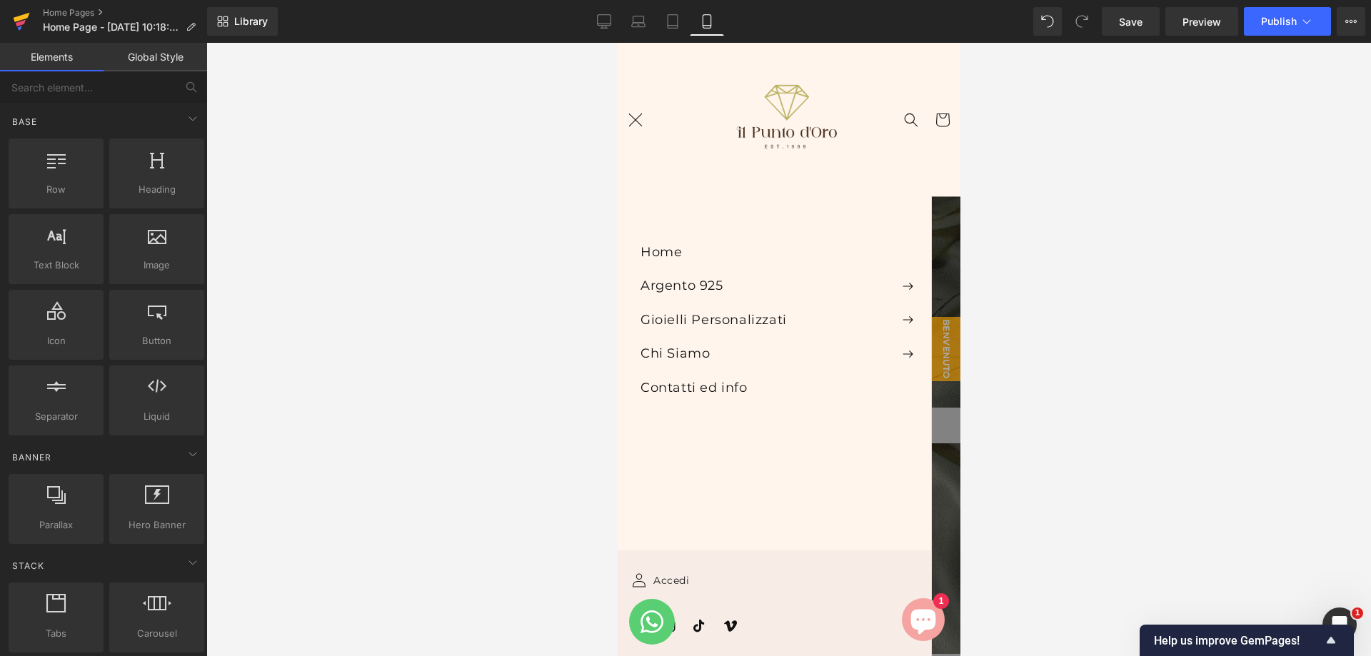
click at [20, 25] on icon at bounding box center [21, 23] width 10 height 6
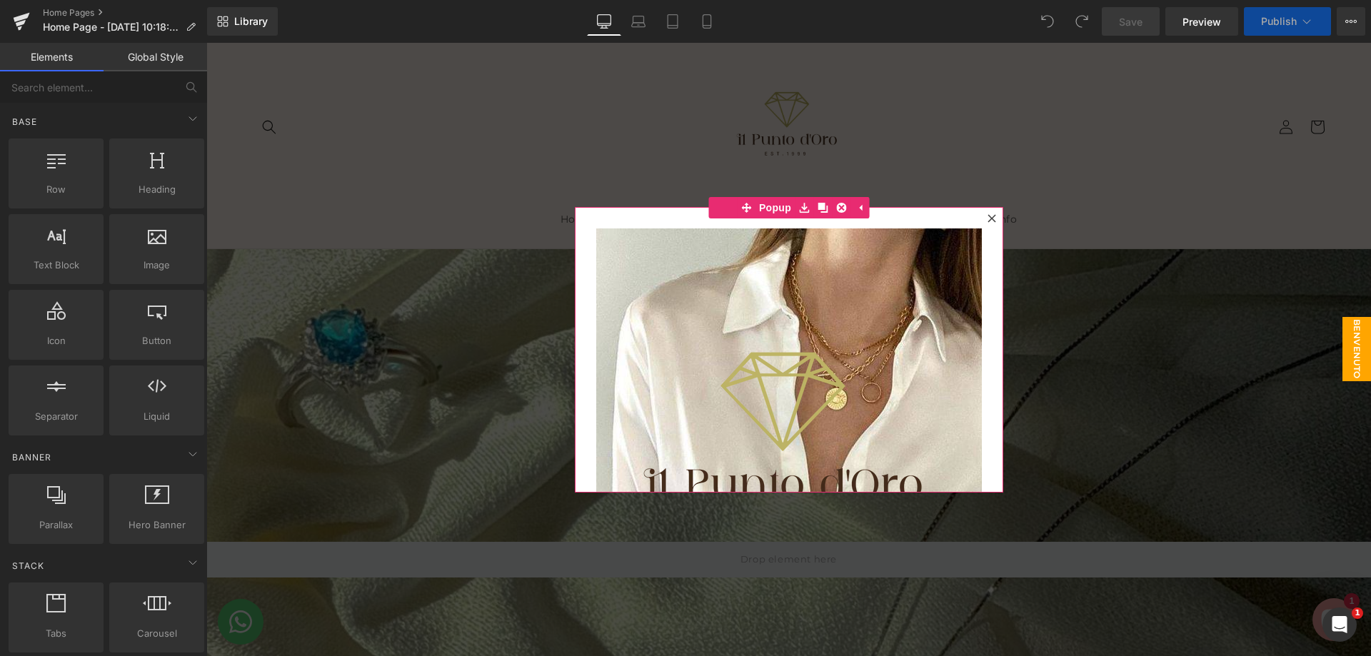
click at [884, 221] on div "Image Iscriviti alla nostra newsletter, ed ottieni subito un codice sconto del …" at bounding box center [789, 350] width 428 height 286
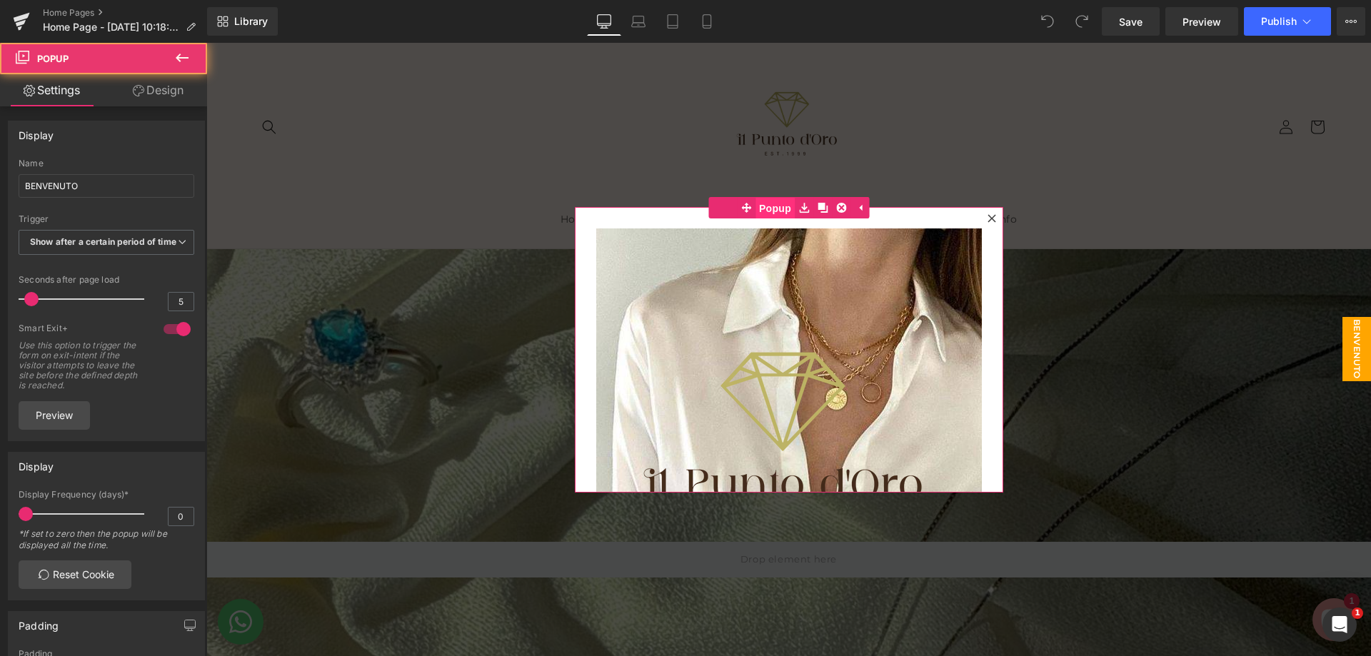
click at [762, 215] on span "Popup" at bounding box center [774, 208] width 39 height 21
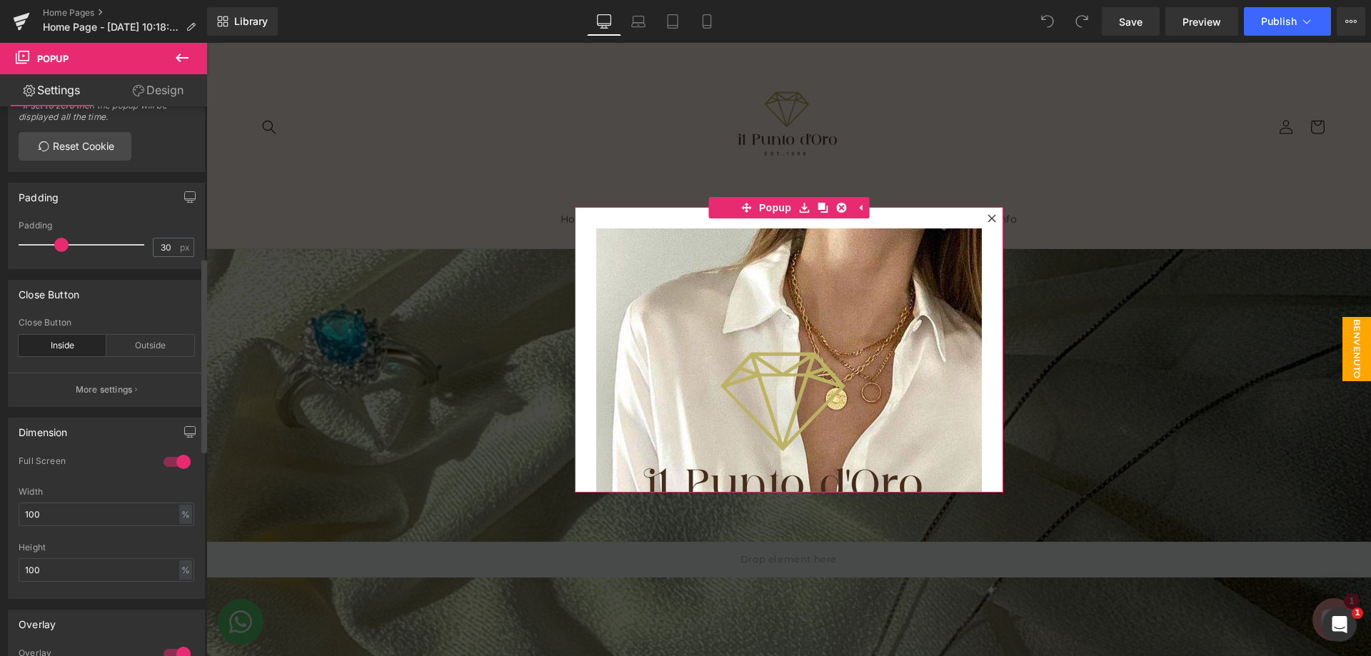
scroll to position [500, 0]
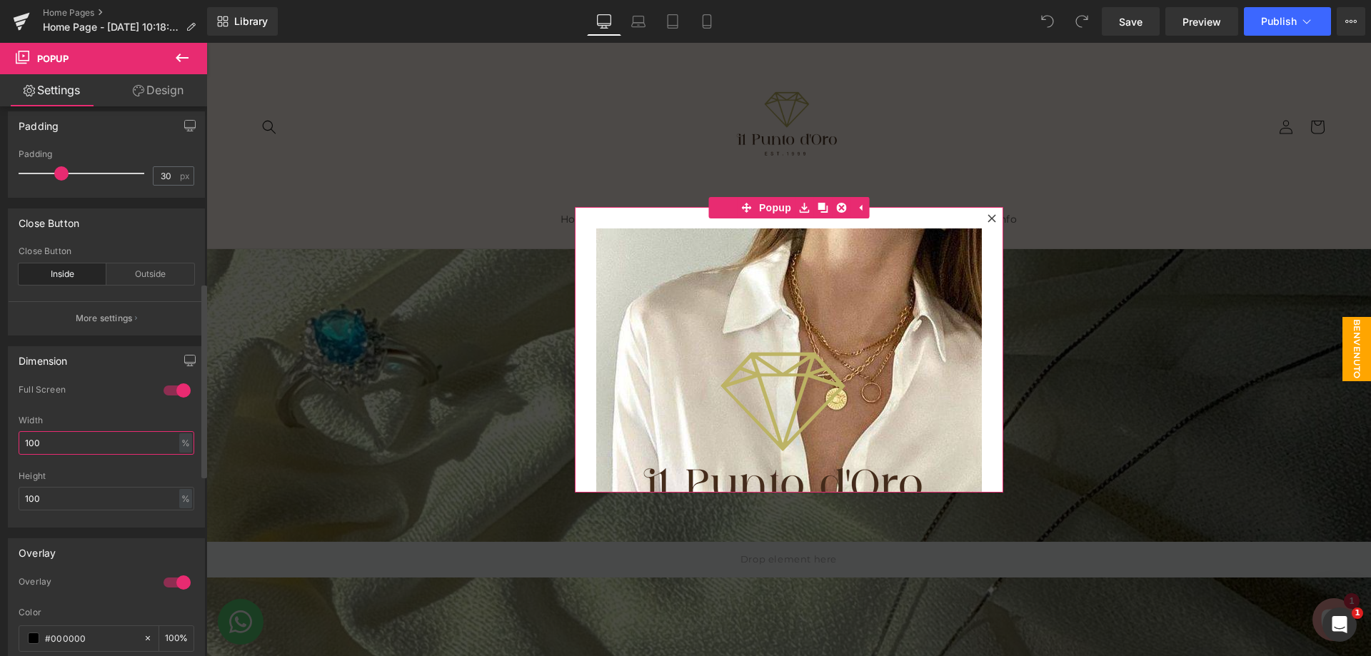
click at [111, 449] on input "100" at bounding box center [107, 443] width 176 height 24
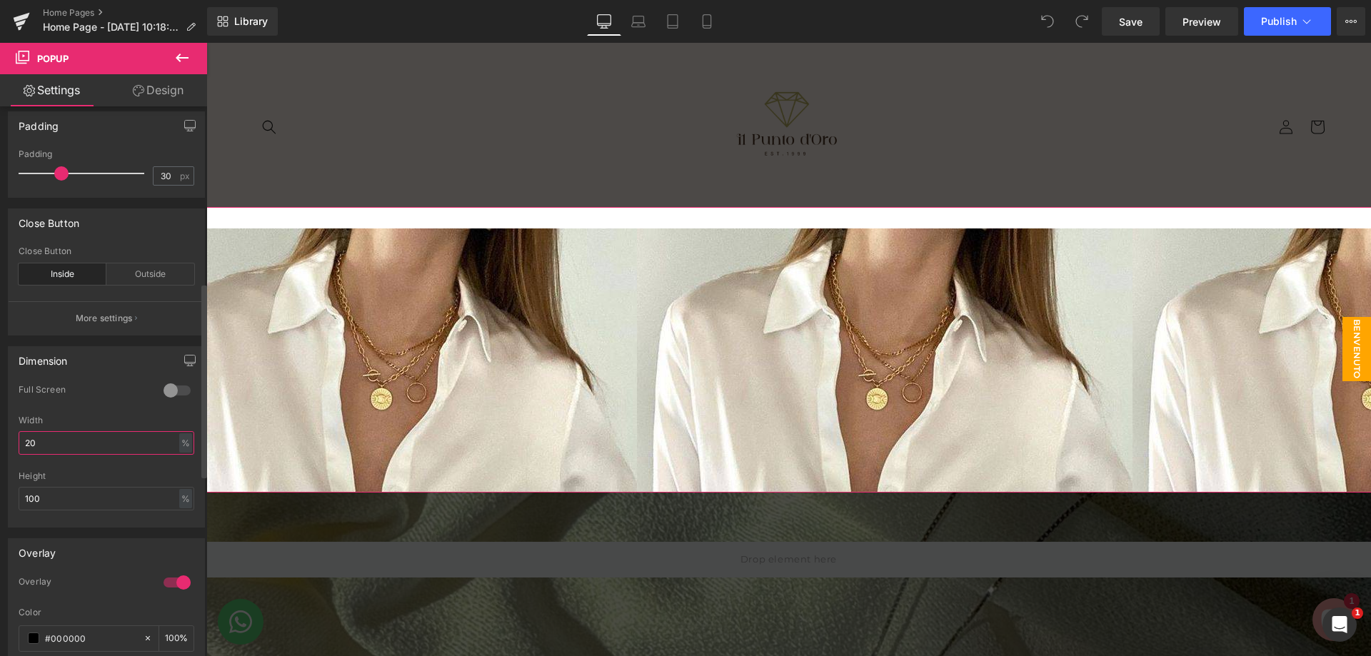
type input "2"
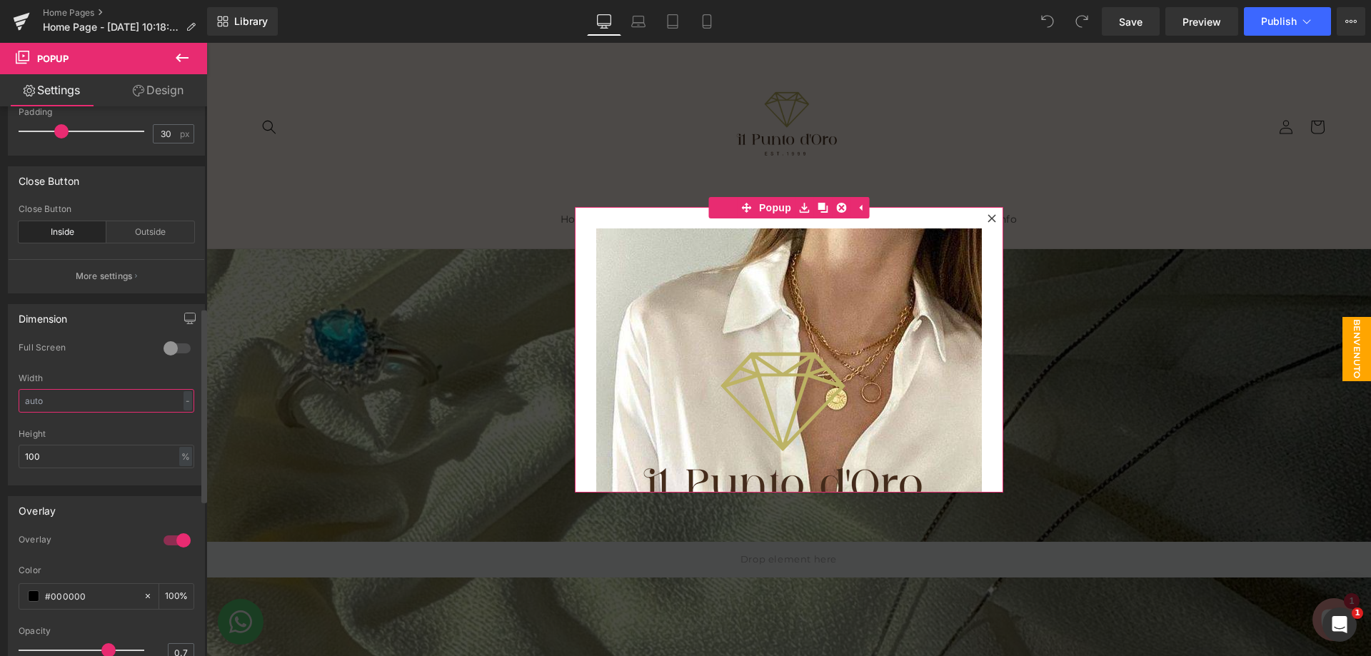
scroll to position [571, 0]
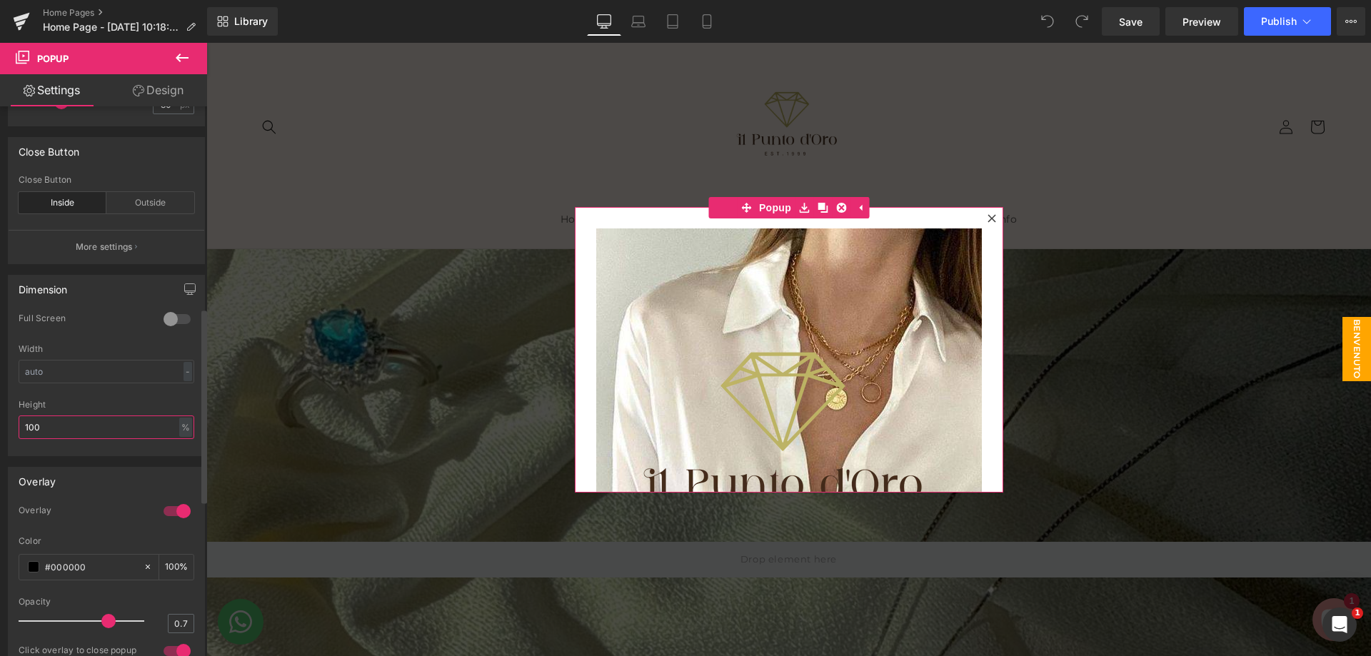
click at [143, 439] on input "100" at bounding box center [107, 428] width 176 height 24
click at [165, 331] on div at bounding box center [177, 319] width 34 height 23
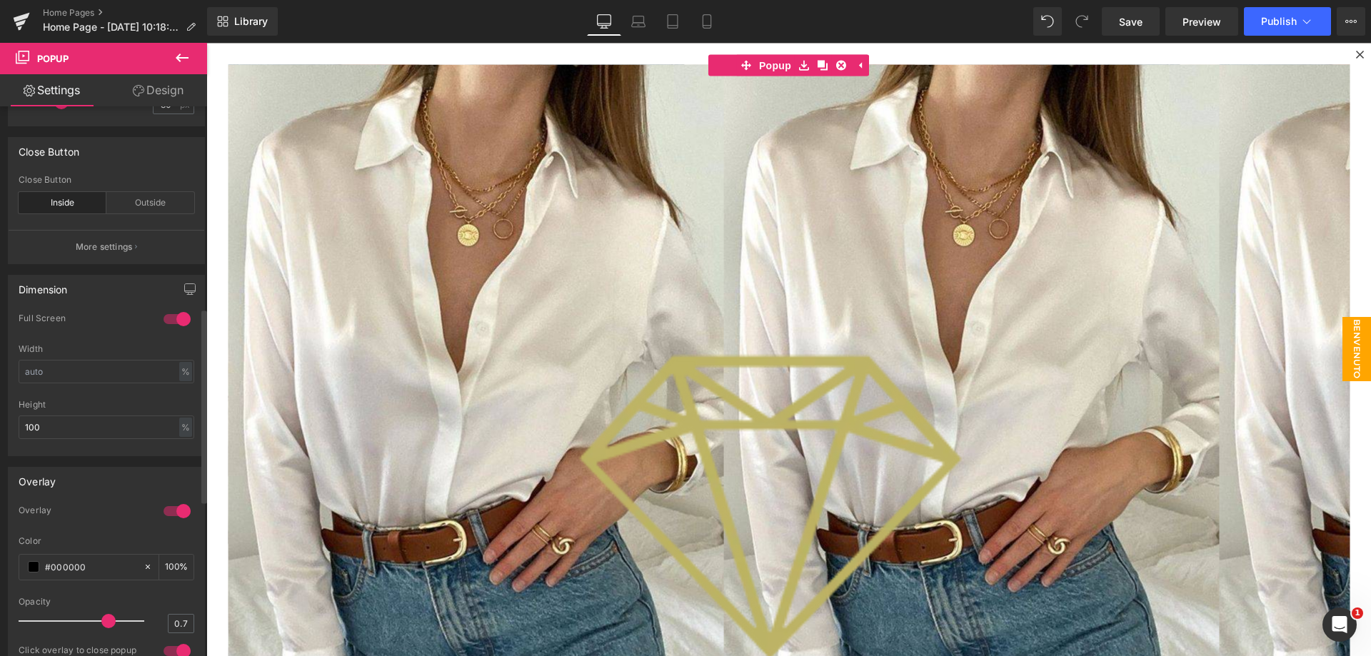
click at [167, 331] on div at bounding box center [177, 319] width 34 height 23
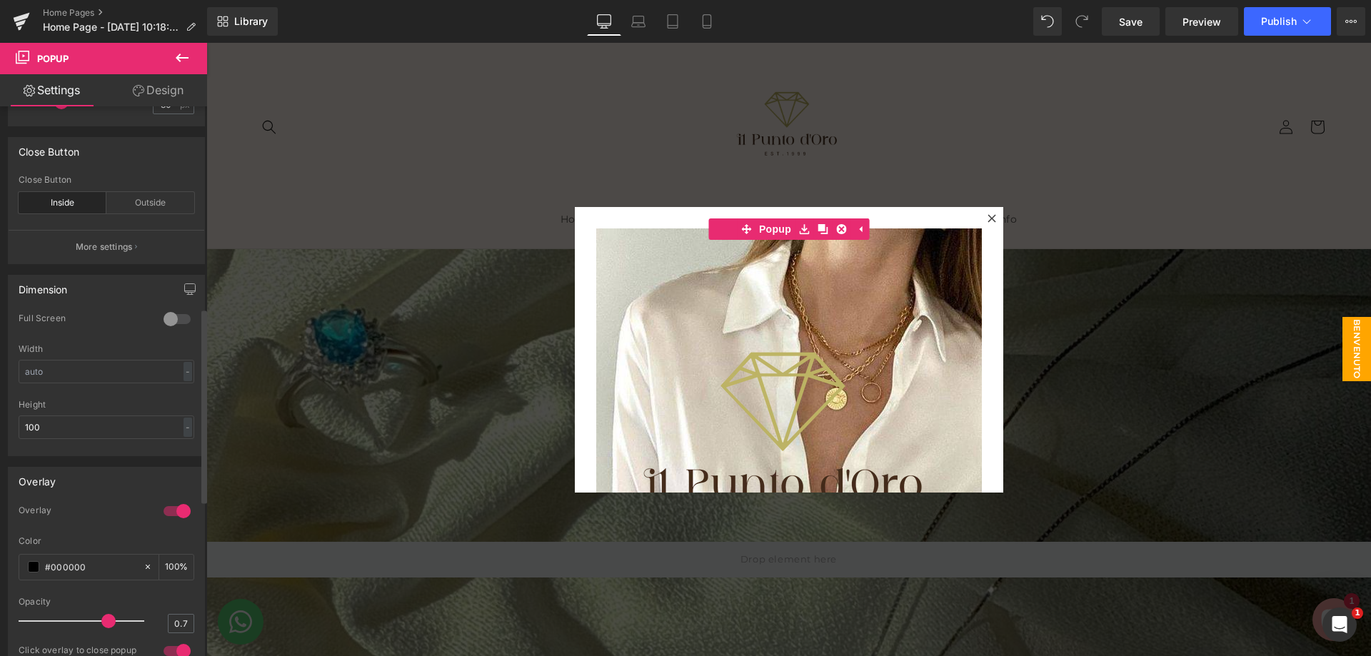
click at [175, 331] on div at bounding box center [177, 319] width 34 height 23
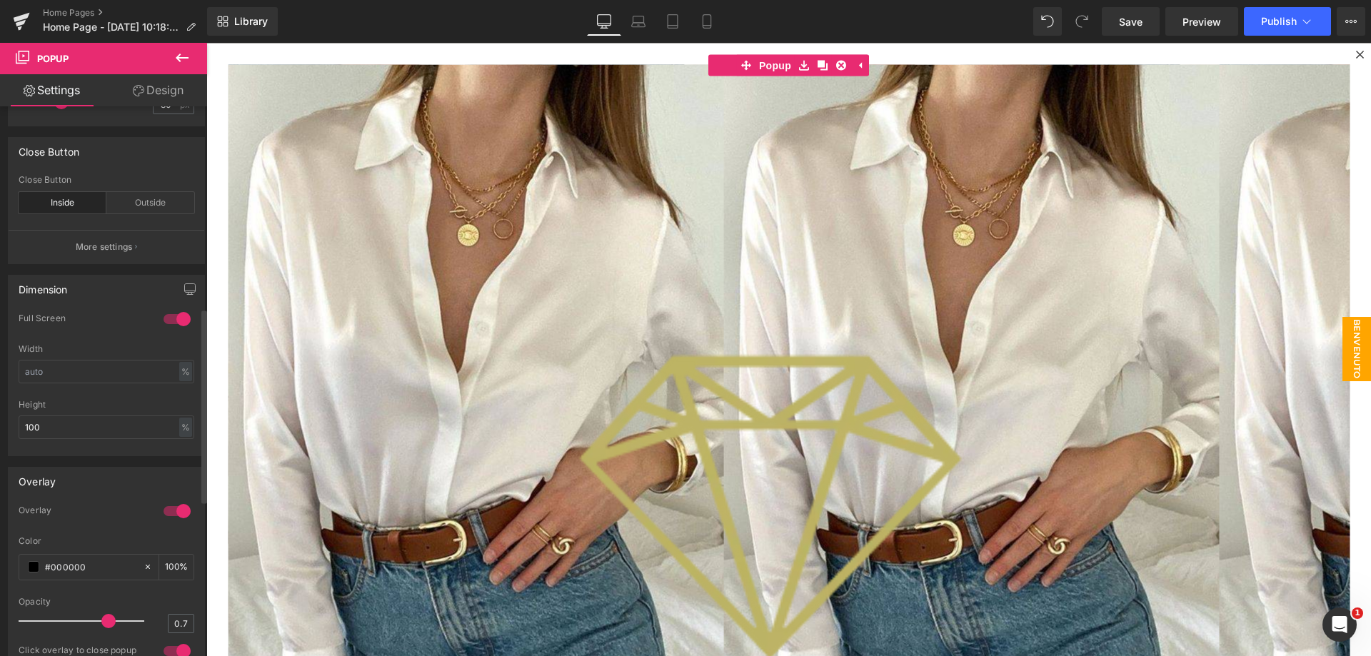
click at [175, 331] on div at bounding box center [177, 319] width 34 height 23
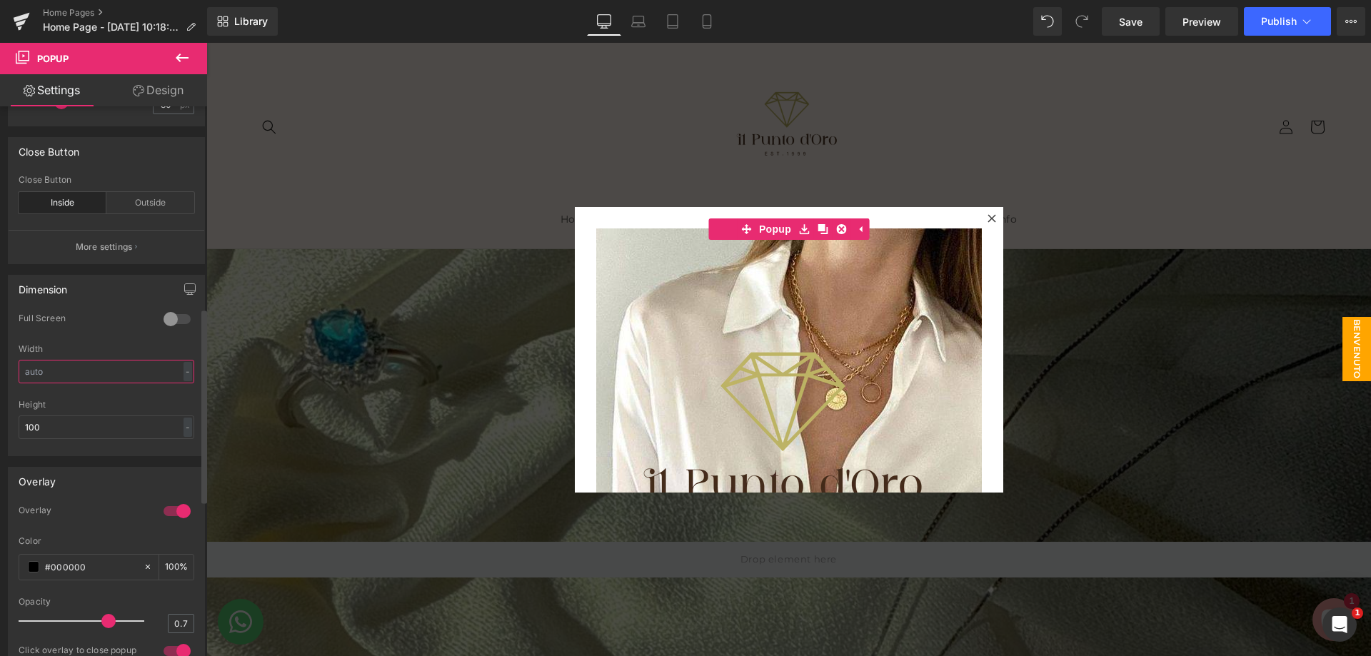
click at [83, 381] on input "text" at bounding box center [107, 372] width 176 height 24
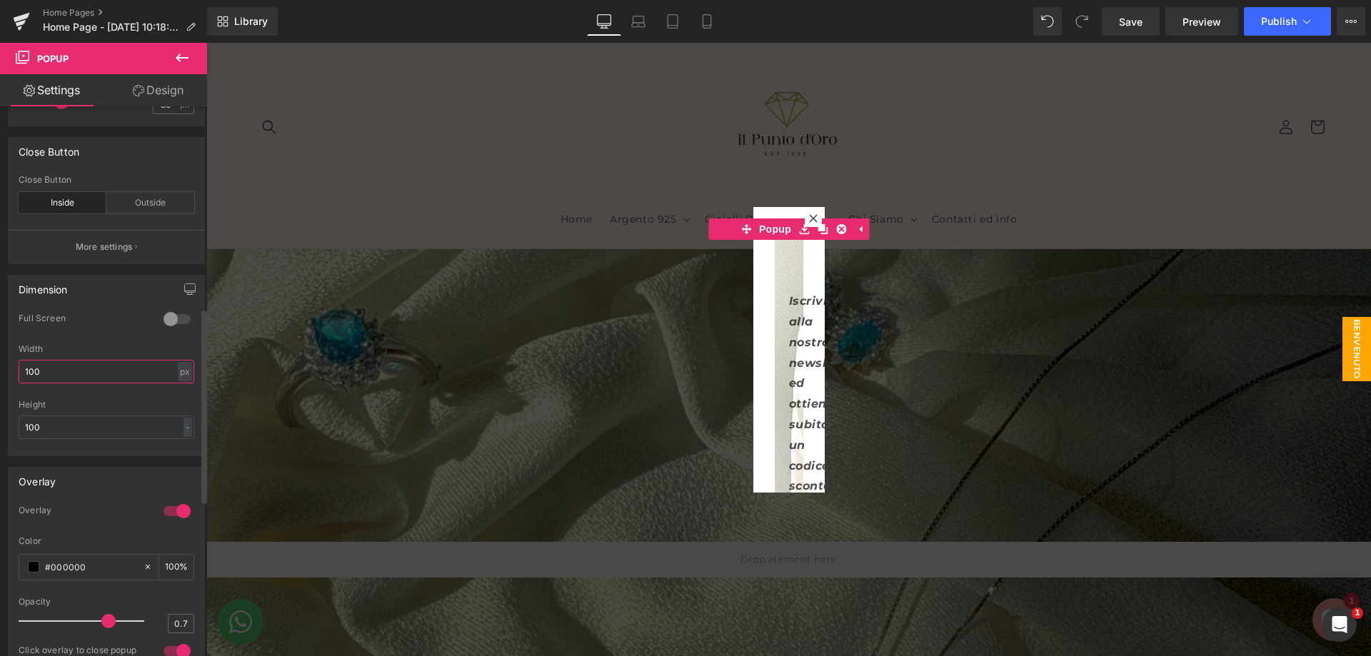
click at [119, 382] on input "100" at bounding box center [107, 372] width 176 height 24
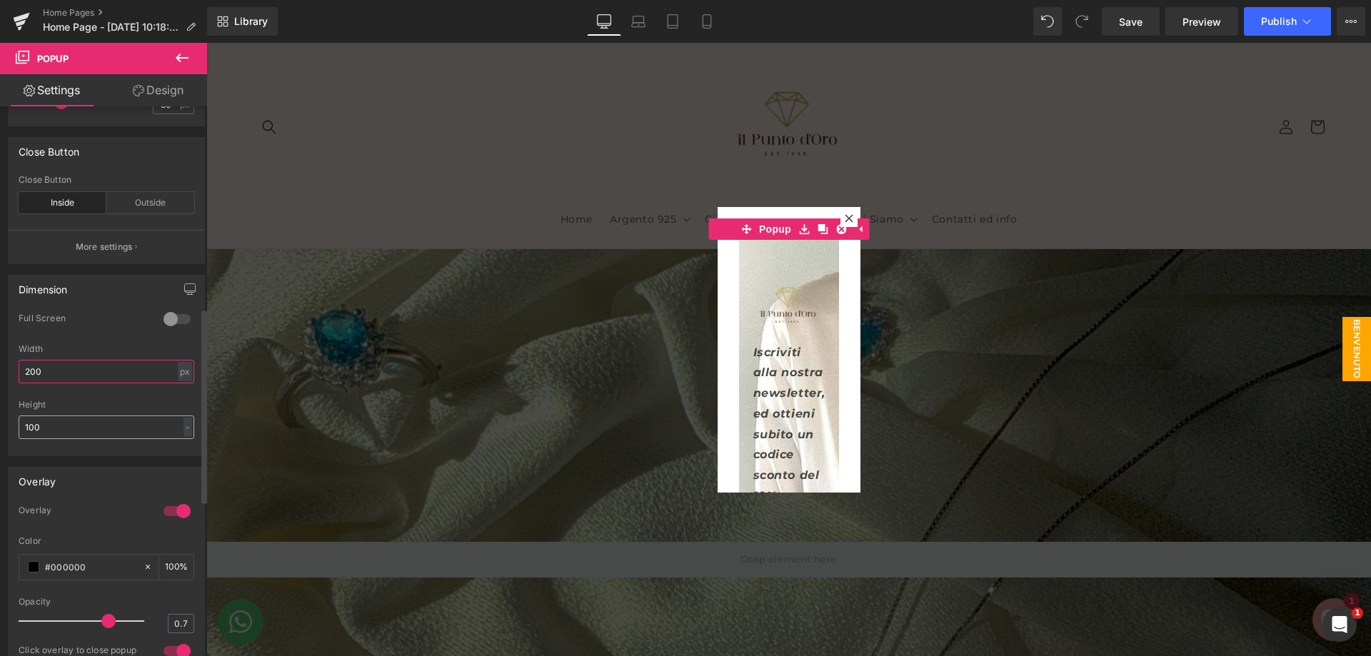
type input "200"
click at [93, 432] on input "100" at bounding box center [107, 428] width 176 height 24
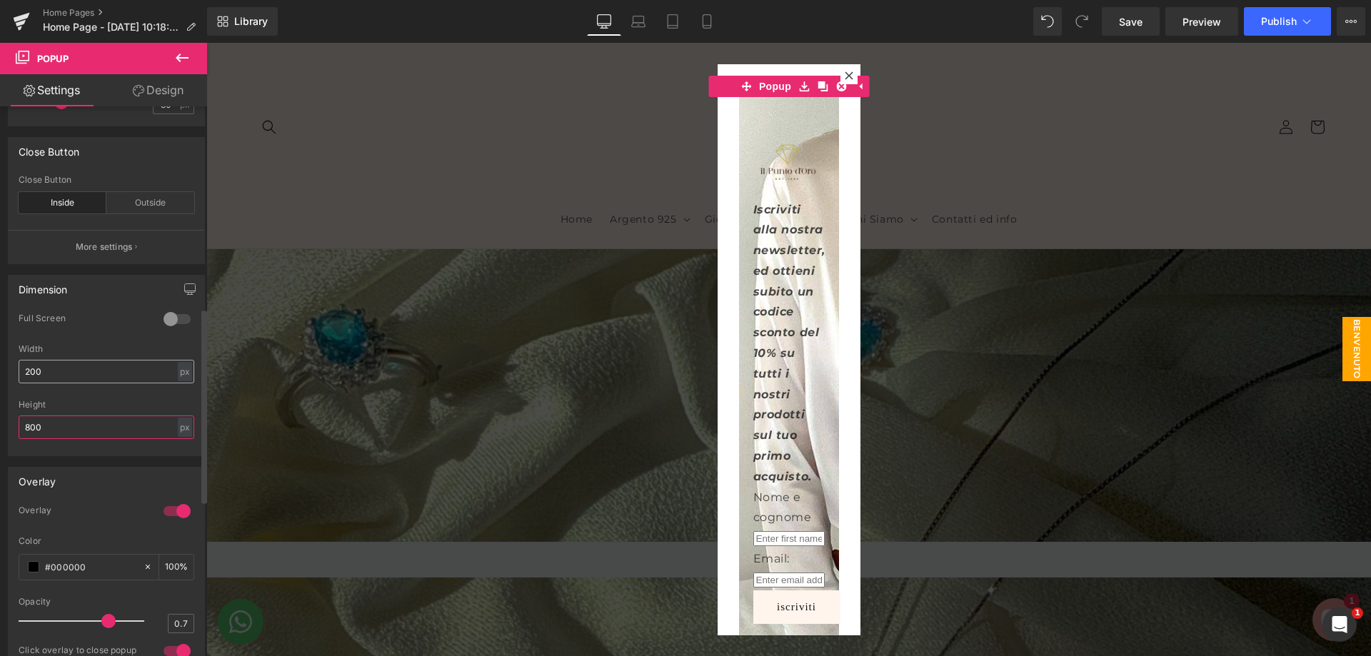
type input "800"
click at [116, 383] on input "200" at bounding box center [107, 372] width 176 height 24
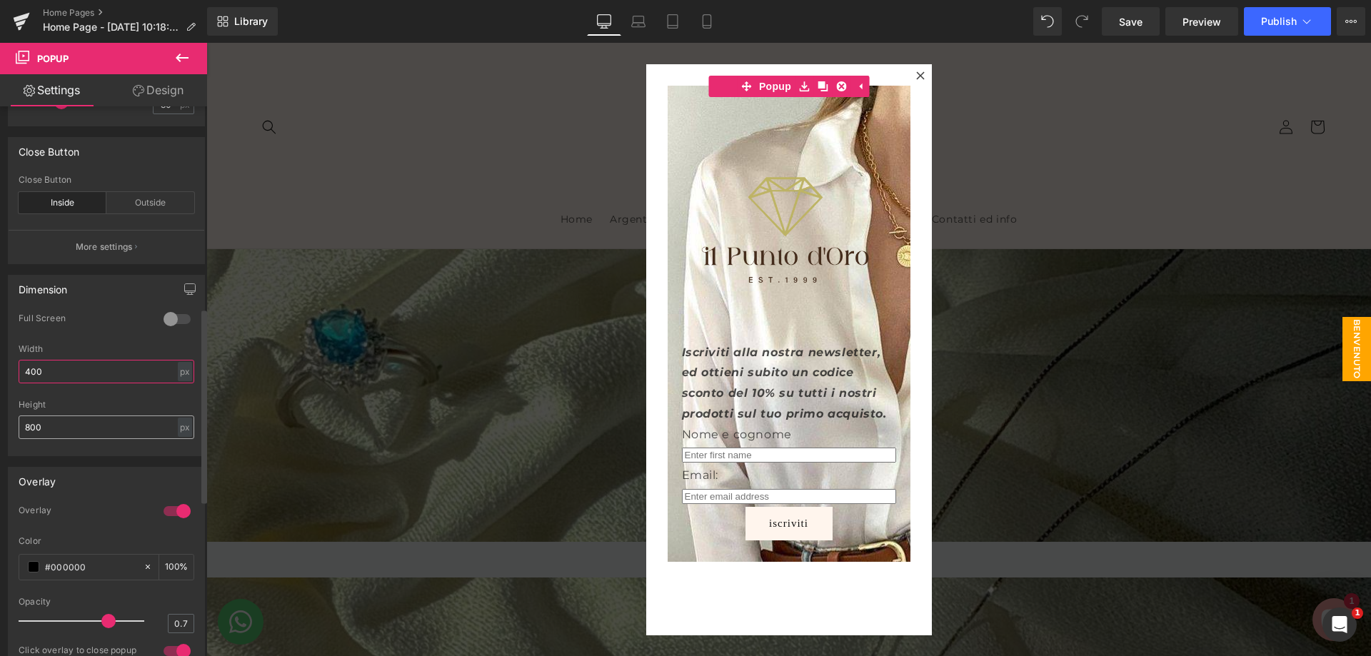
type input "400"
click at [106, 439] on input "800" at bounding box center [107, 428] width 176 height 24
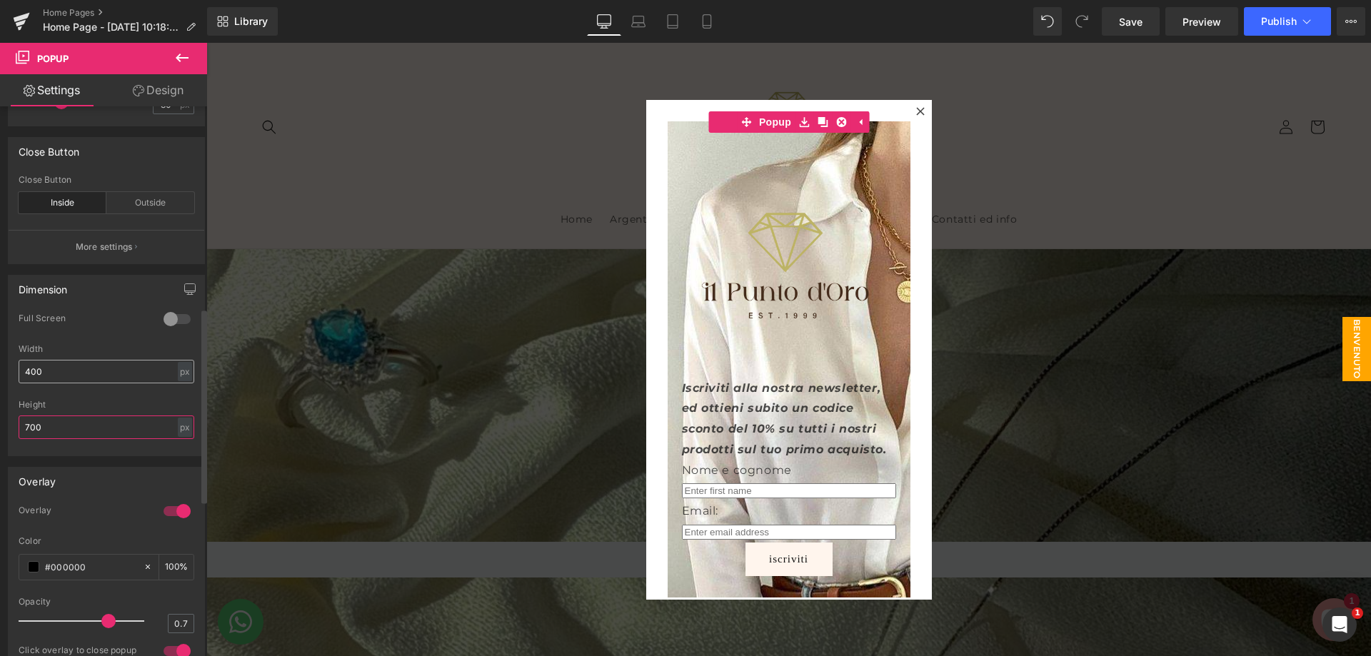
type input "700"
click at [96, 383] on input "400" at bounding box center [107, 372] width 176 height 24
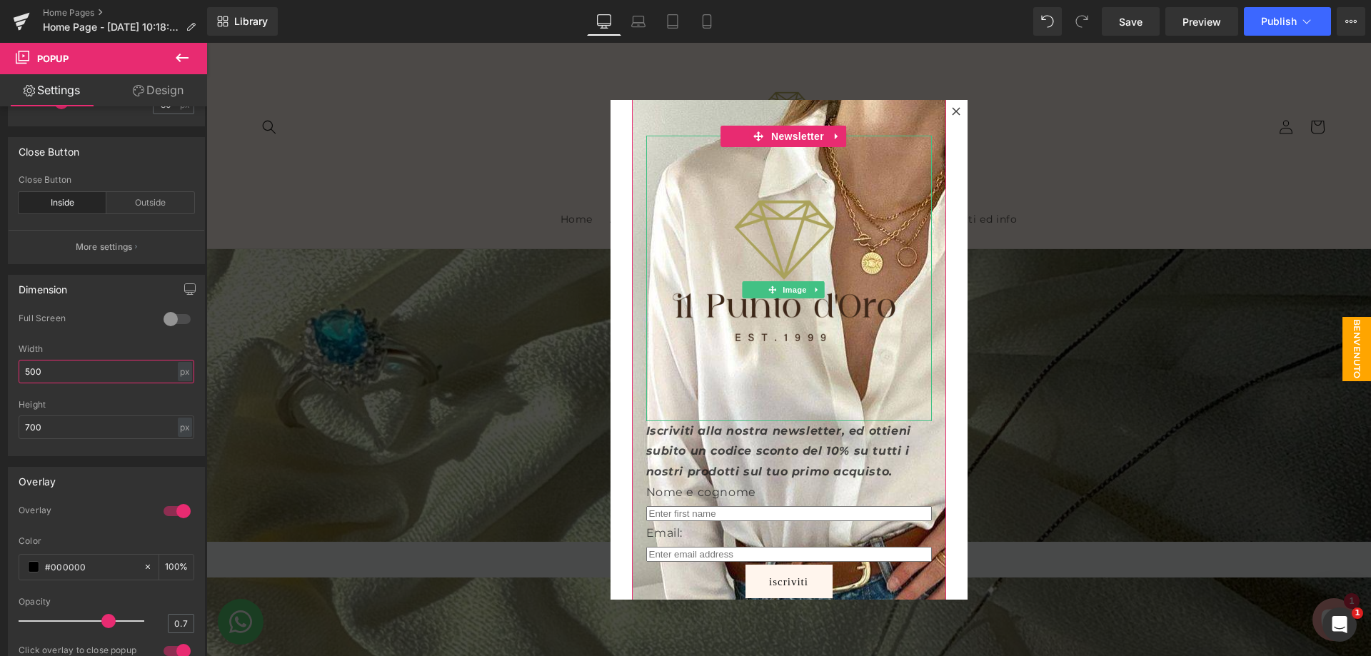
scroll to position [59, 0]
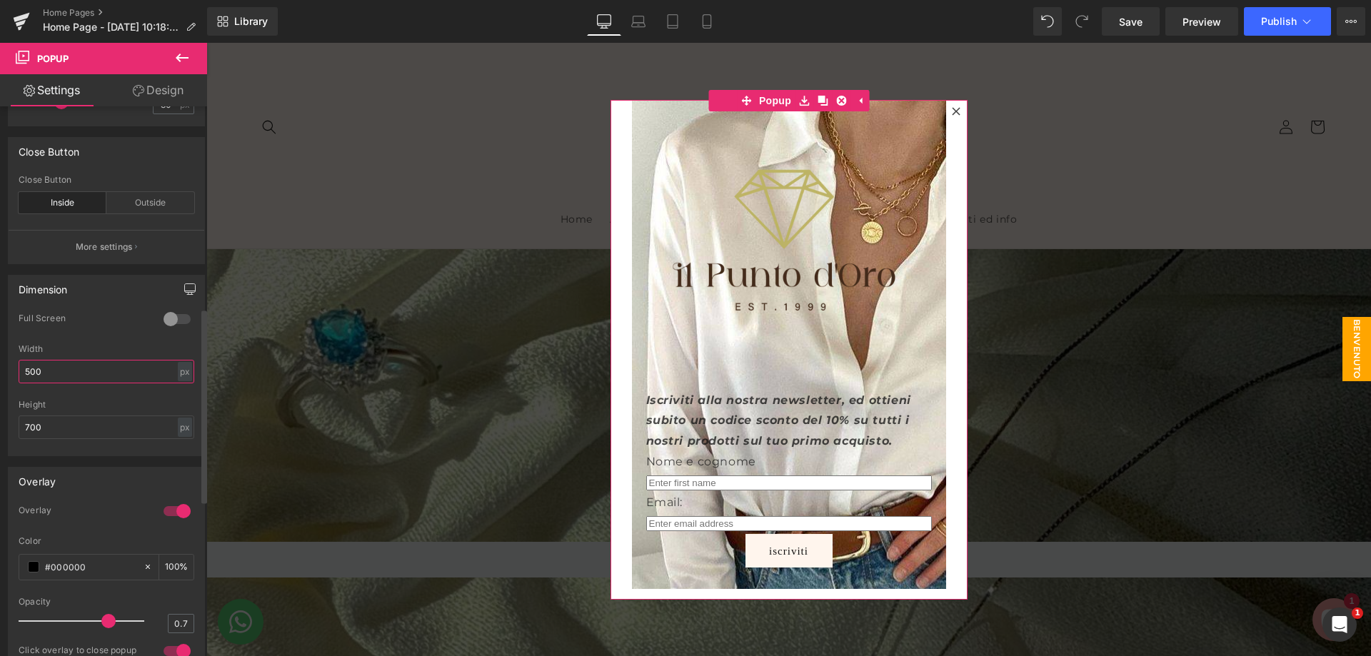
type input "500"
click at [184, 303] on button "button" at bounding box center [189, 289] width 23 height 27
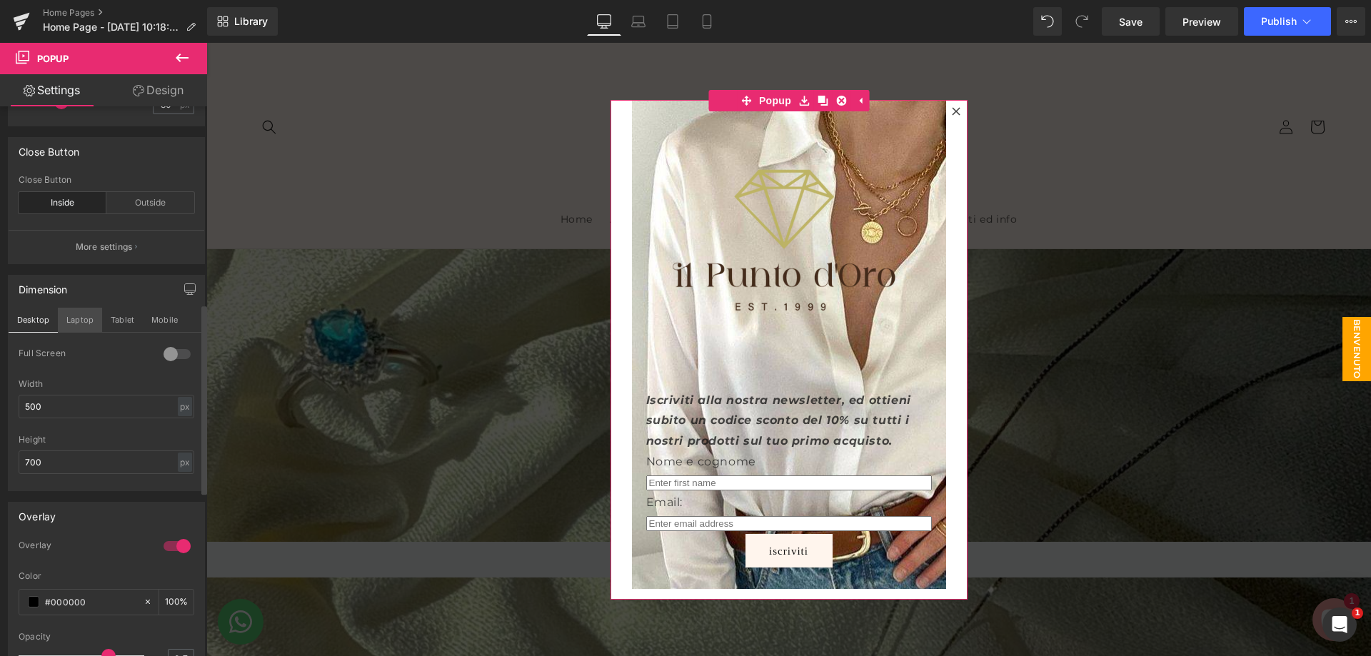
click at [95, 331] on button "Laptop" at bounding box center [80, 320] width 44 height 24
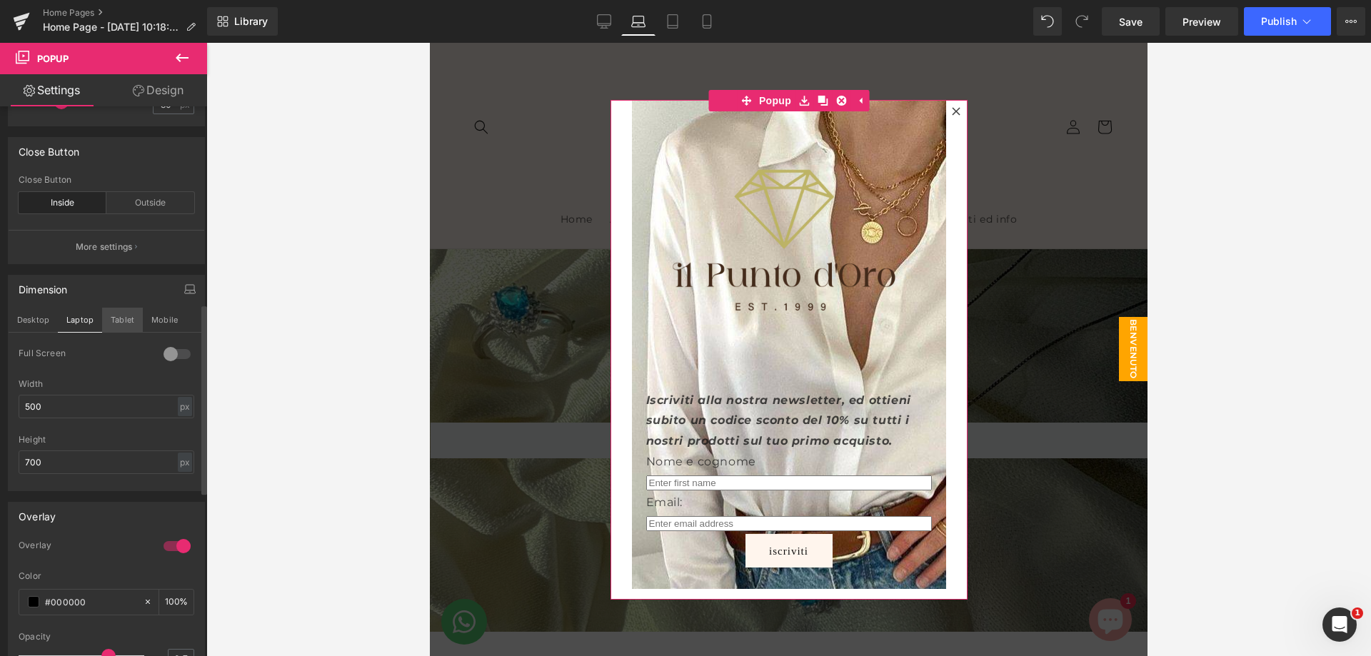
click at [116, 325] on button "Tablet" at bounding box center [122, 320] width 41 height 24
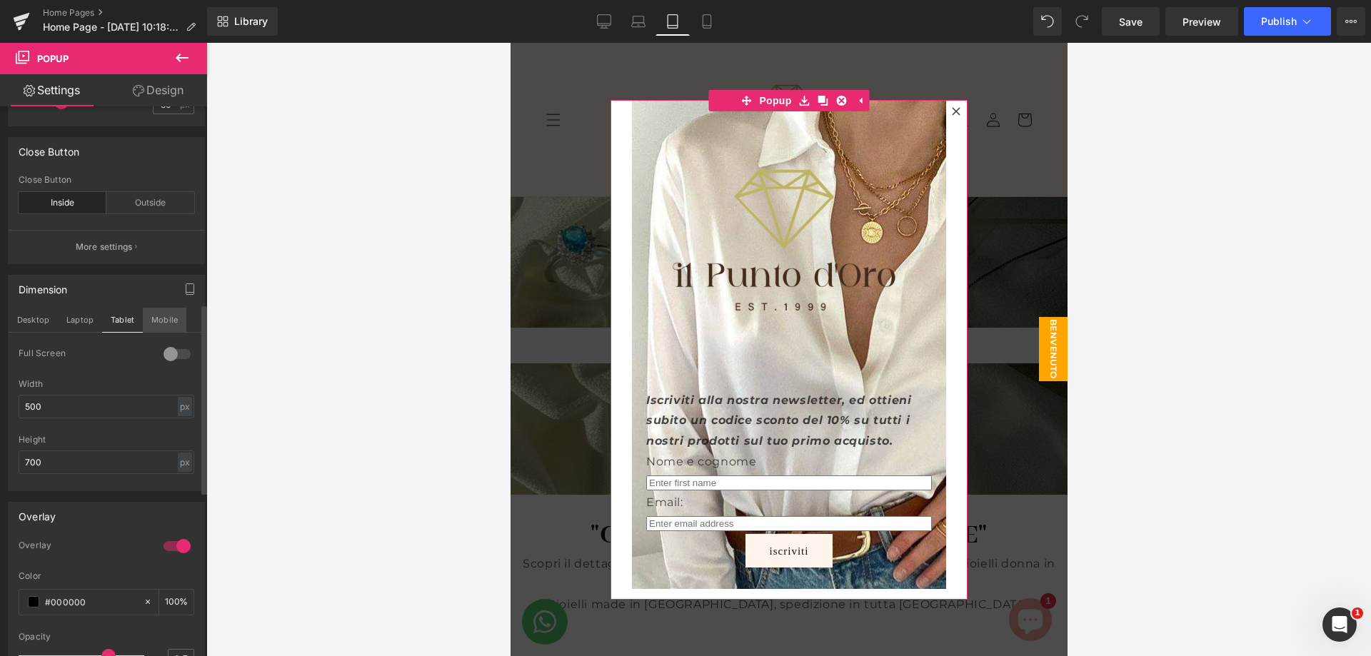
click at [157, 331] on button "Mobile" at bounding box center [165, 320] width 44 height 24
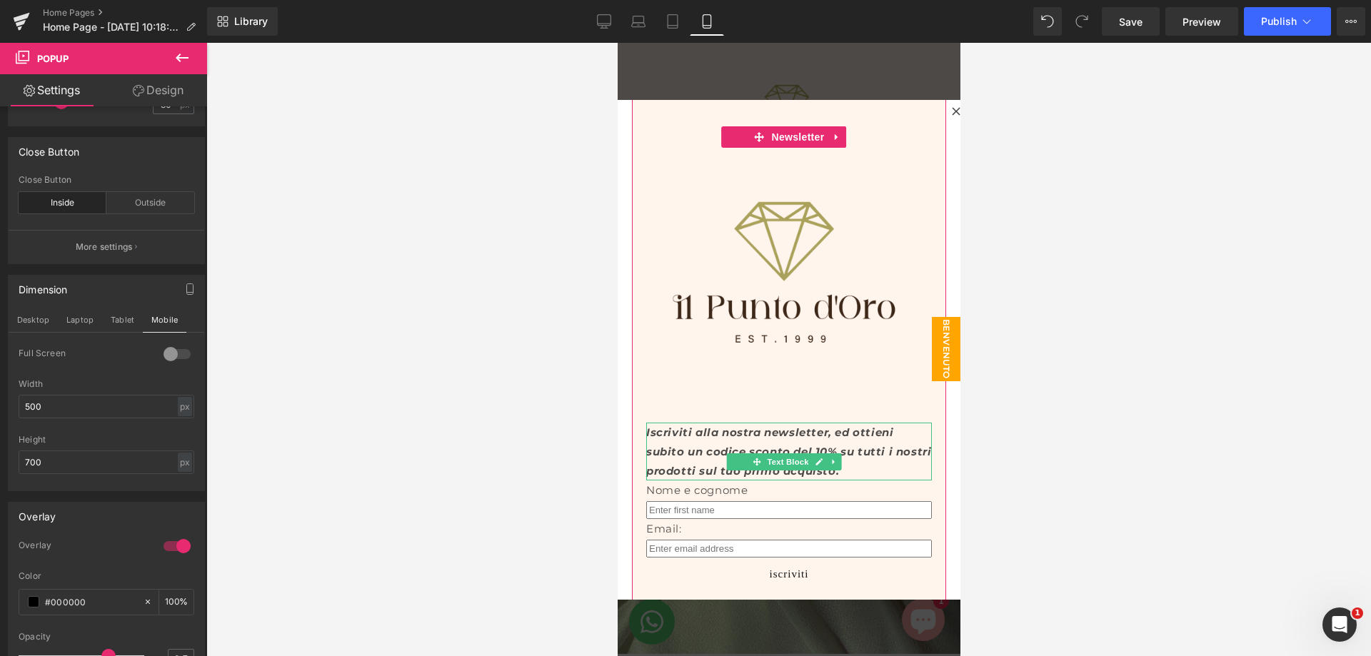
scroll to position [0, 0]
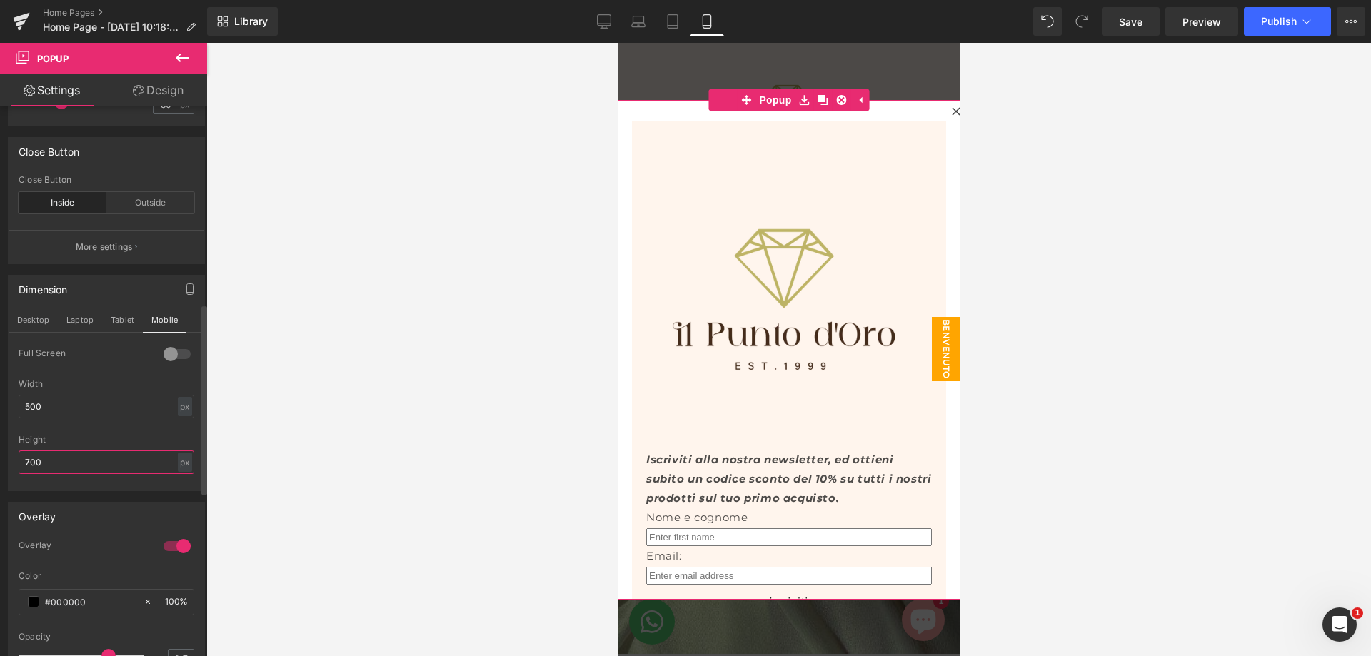
click at [88, 472] on input "700" at bounding box center [107, 462] width 176 height 24
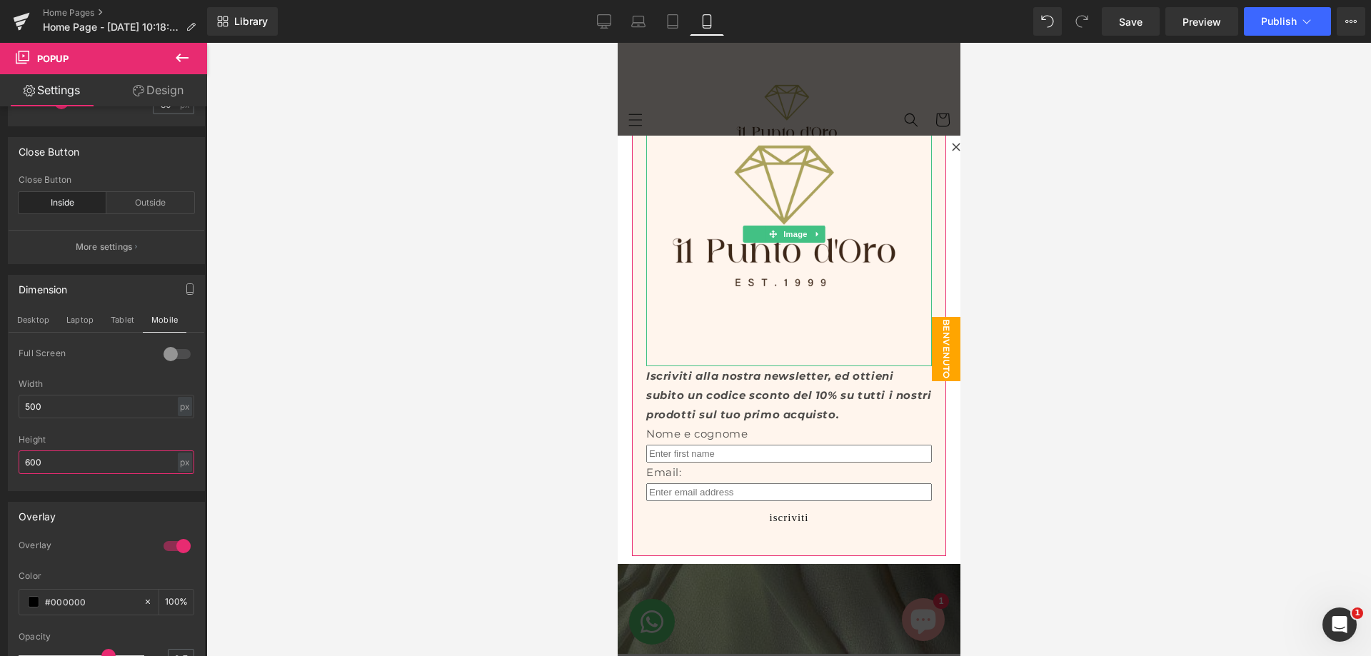
scroll to position [122, 0]
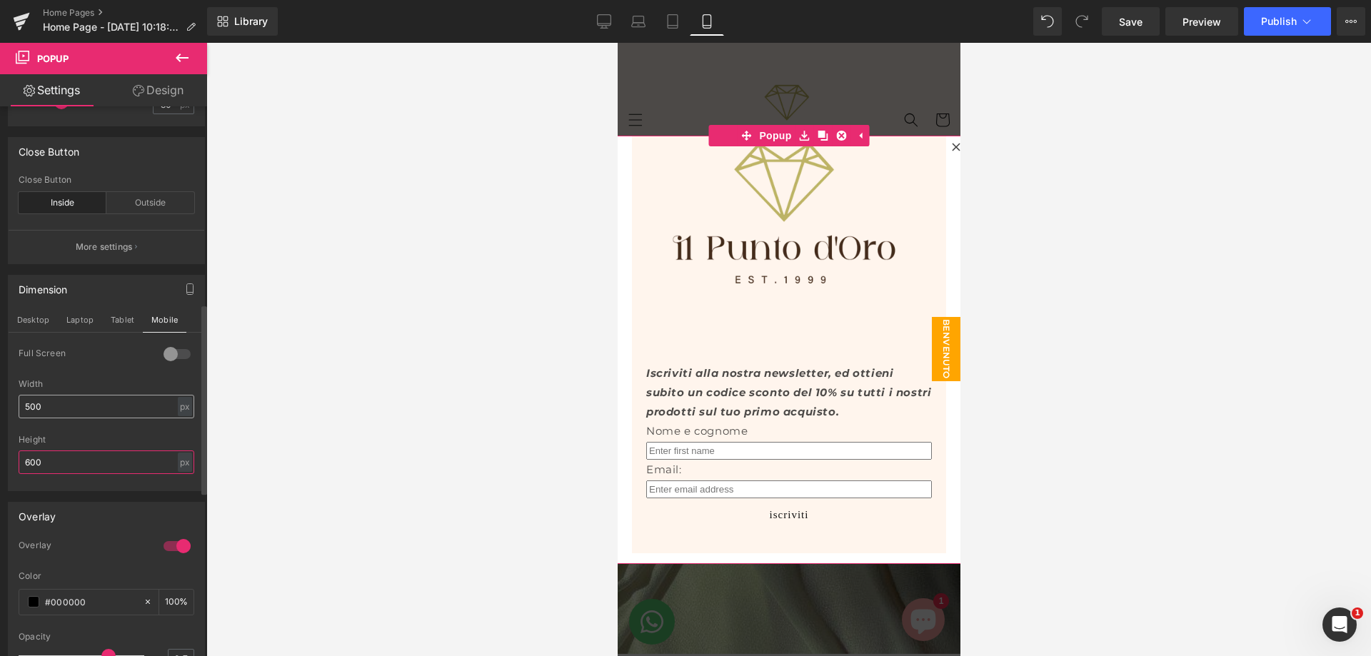
type input "600"
click at [72, 418] on input "500" at bounding box center [107, 407] width 176 height 24
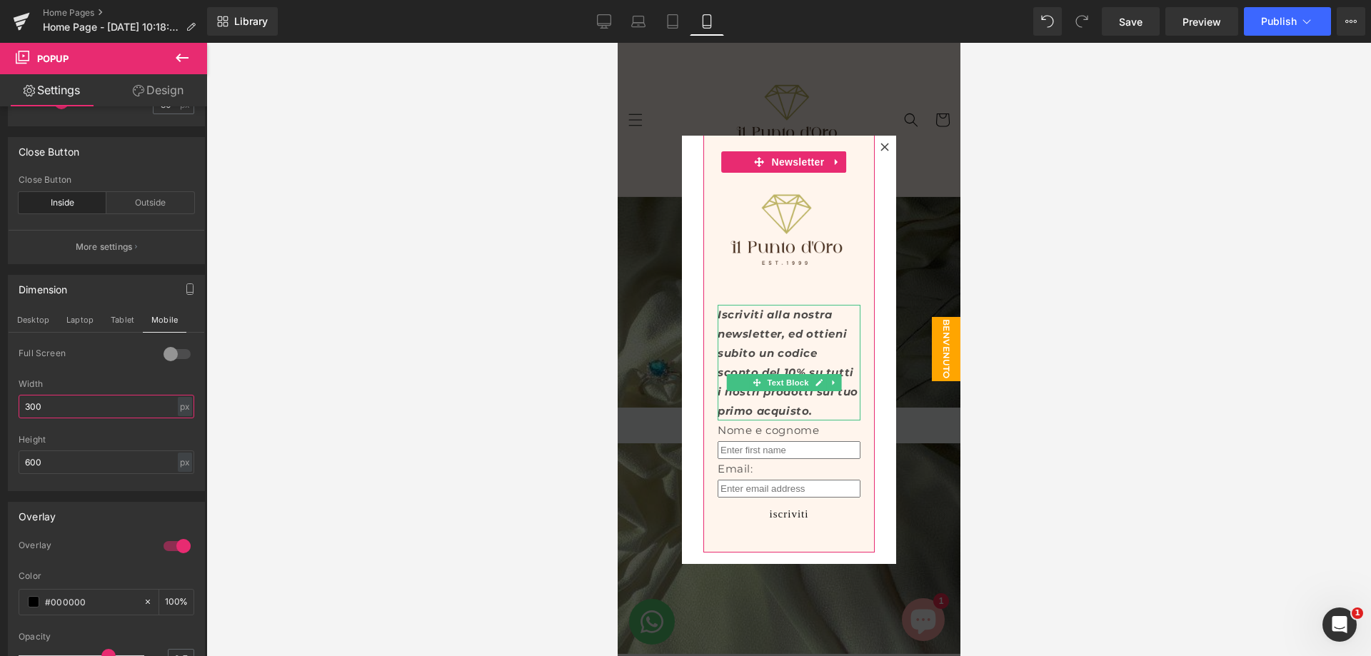
scroll to position [67, 0]
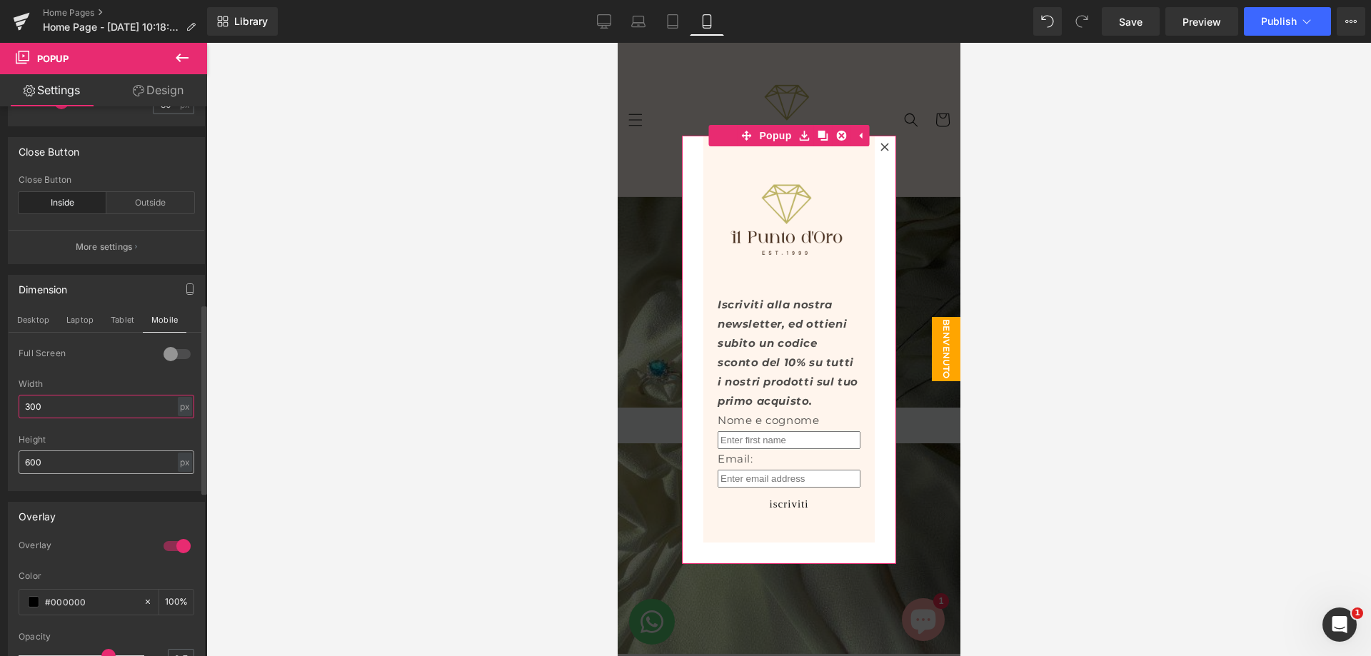
type input "300"
click at [47, 474] on input "600" at bounding box center [107, 462] width 176 height 24
click at [174, 366] on div at bounding box center [177, 354] width 34 height 23
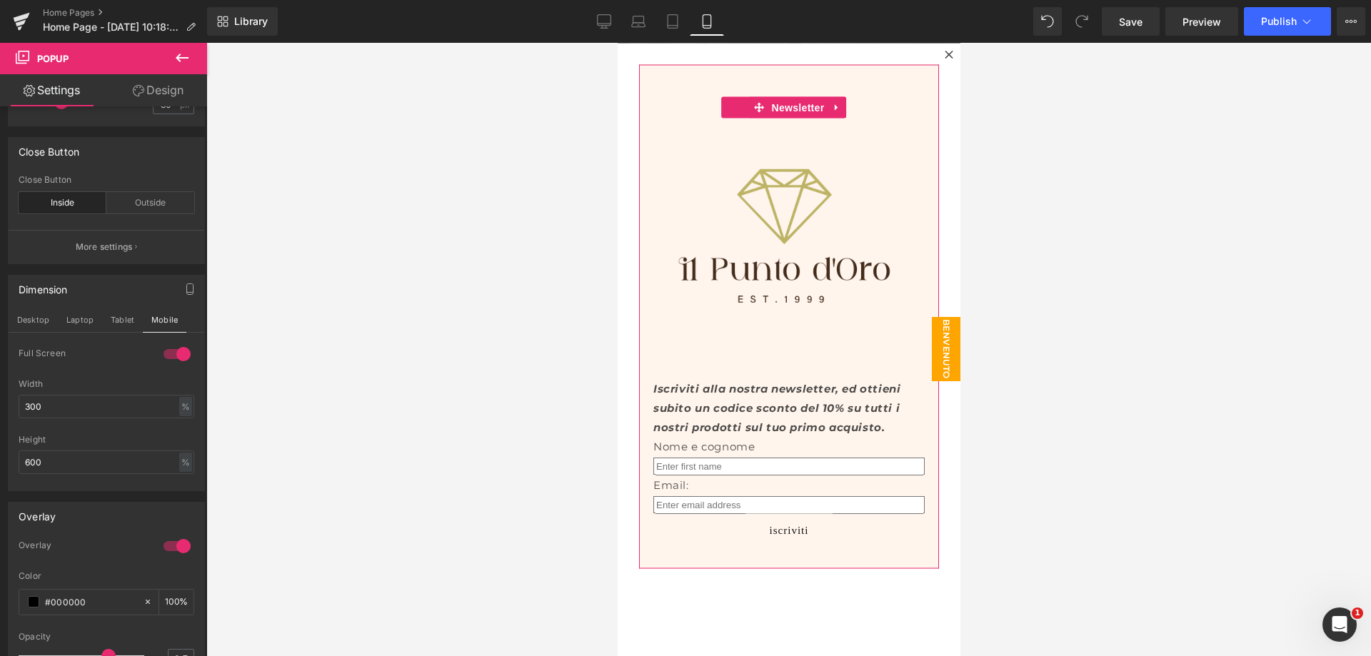
scroll to position [286, 0]
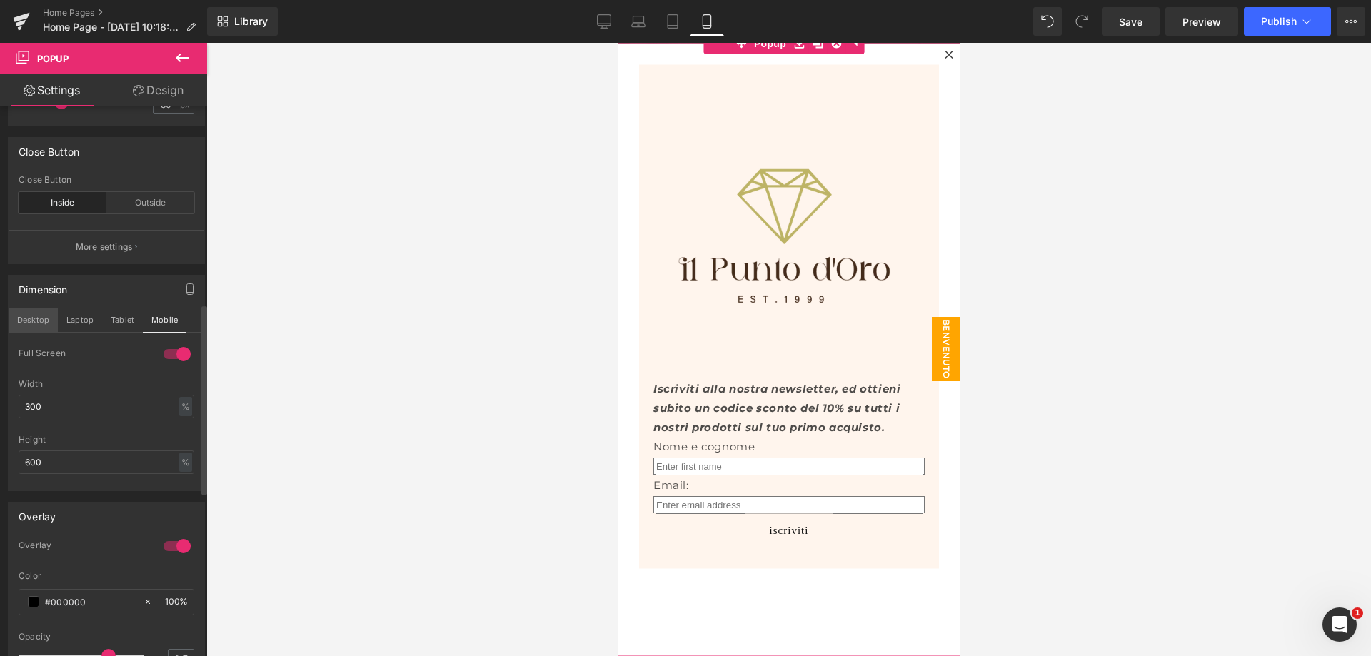
click at [37, 332] on button "Desktop" at bounding box center [33, 320] width 49 height 24
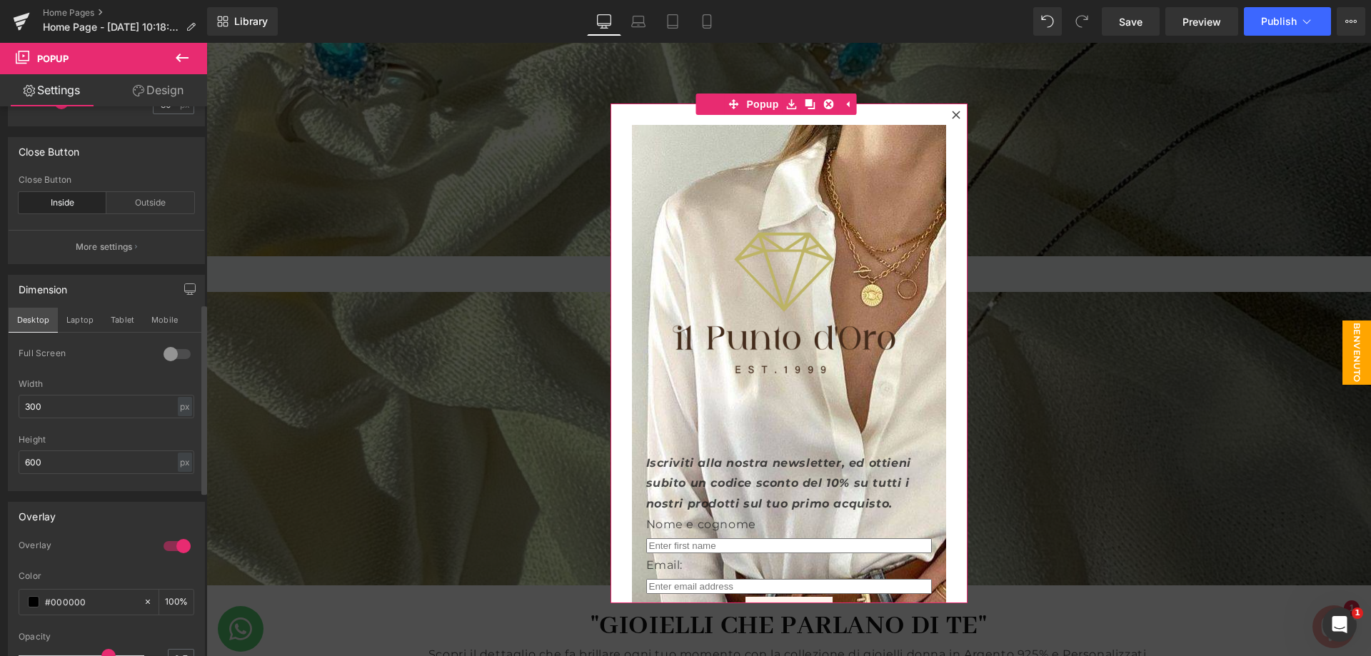
scroll to position [136, 0]
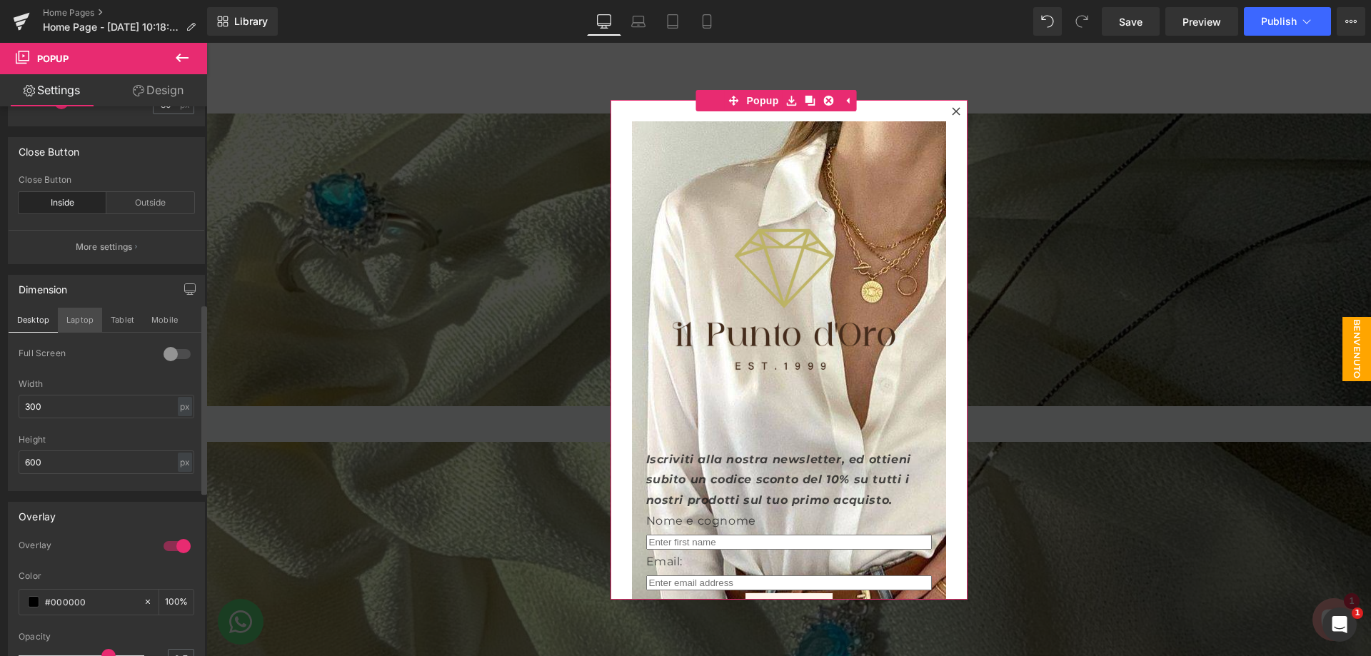
click at [69, 332] on button "Laptop" at bounding box center [80, 320] width 44 height 24
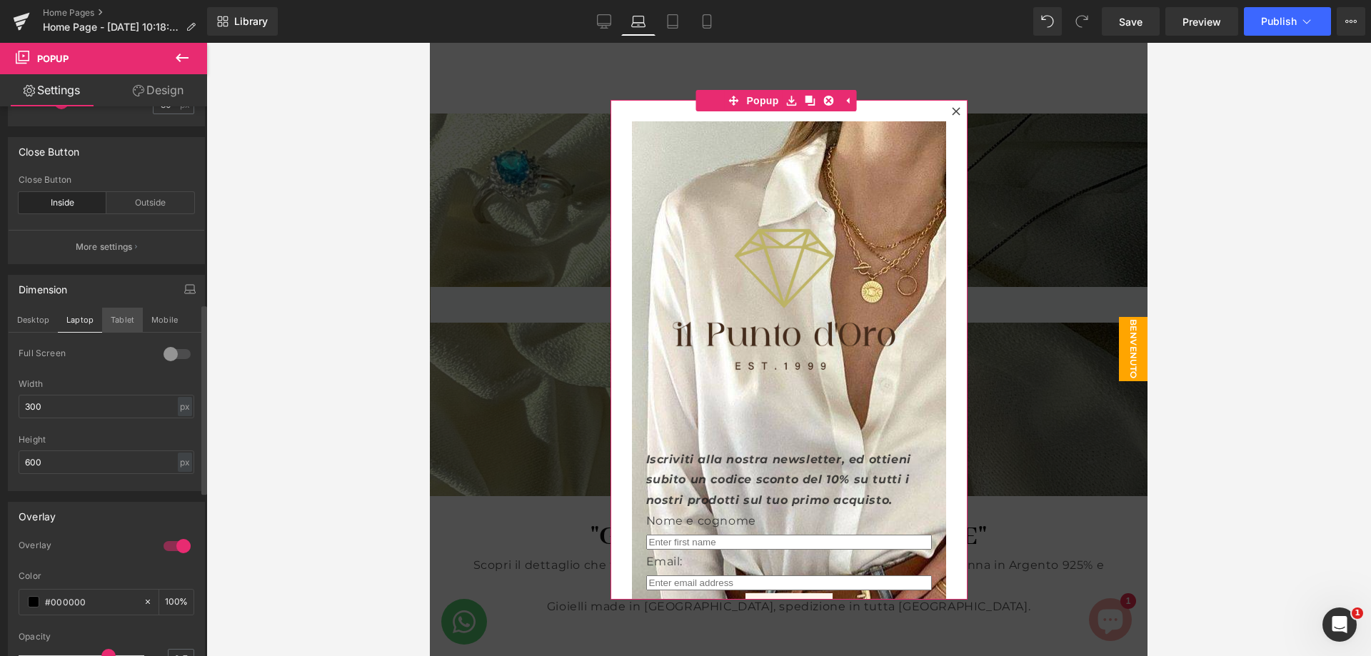
click at [116, 332] on button "Tablet" at bounding box center [122, 320] width 41 height 24
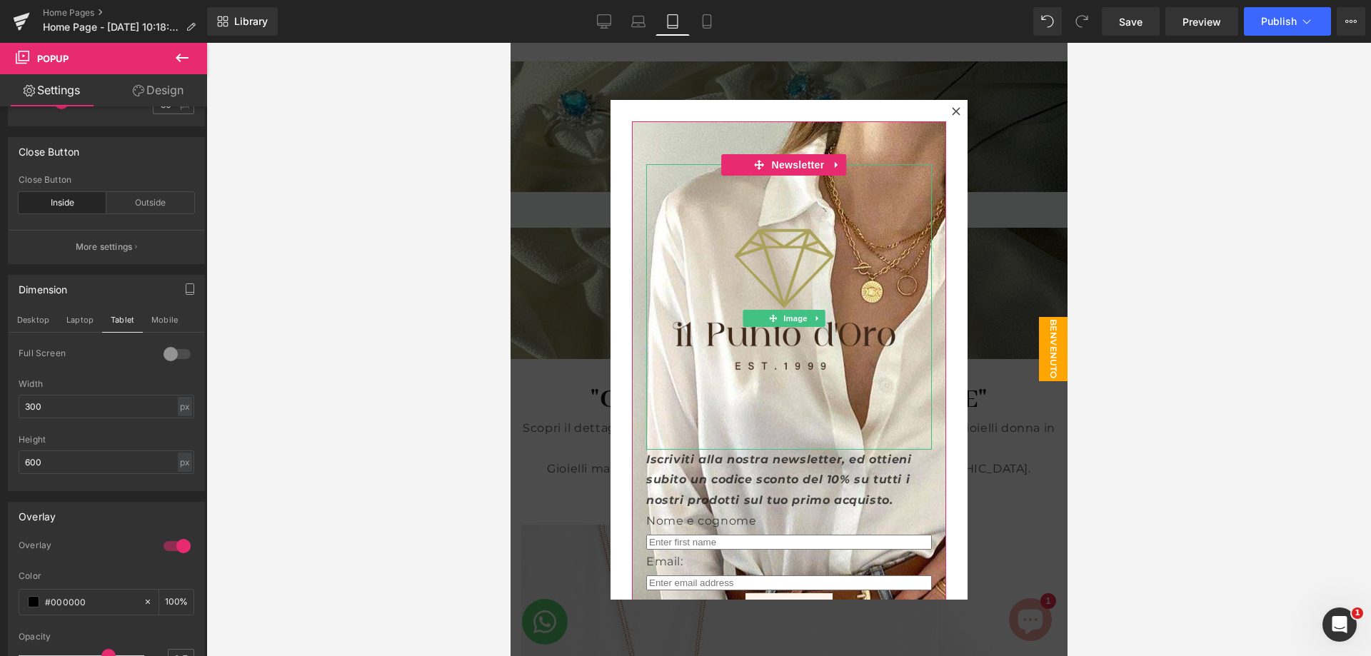
scroll to position [59, 0]
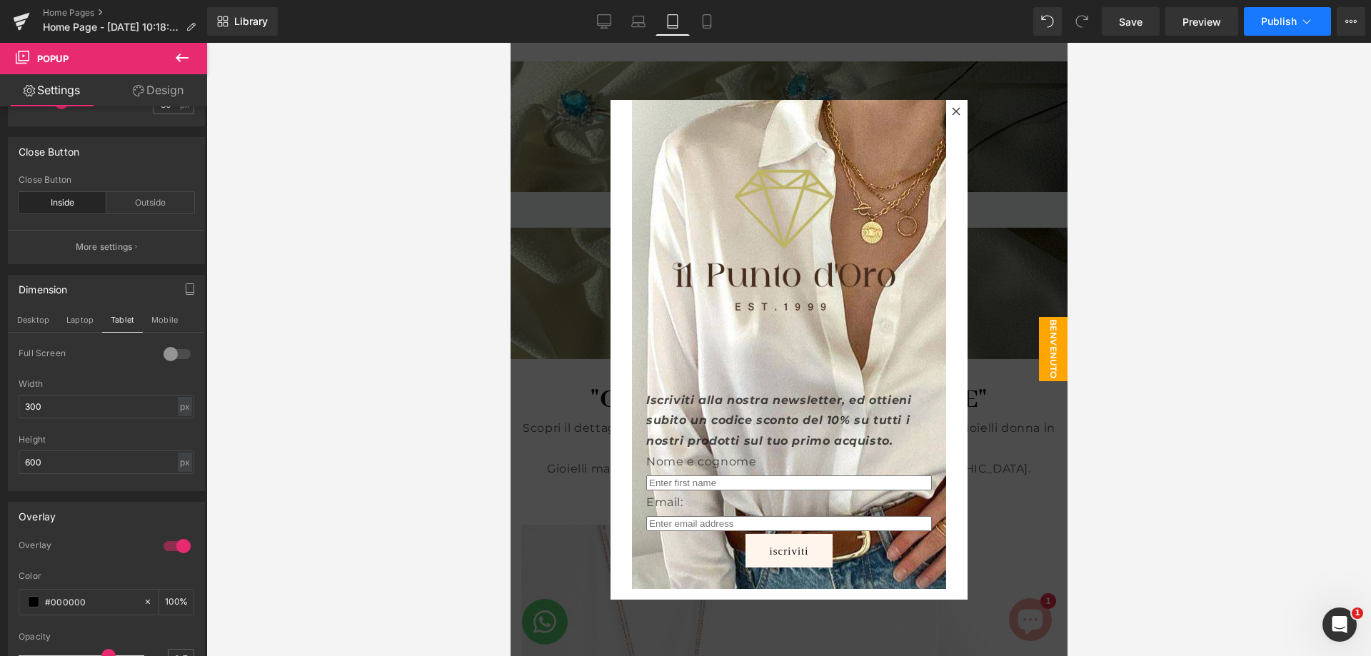
click at [1288, 18] on span "Publish" at bounding box center [1279, 21] width 36 height 11
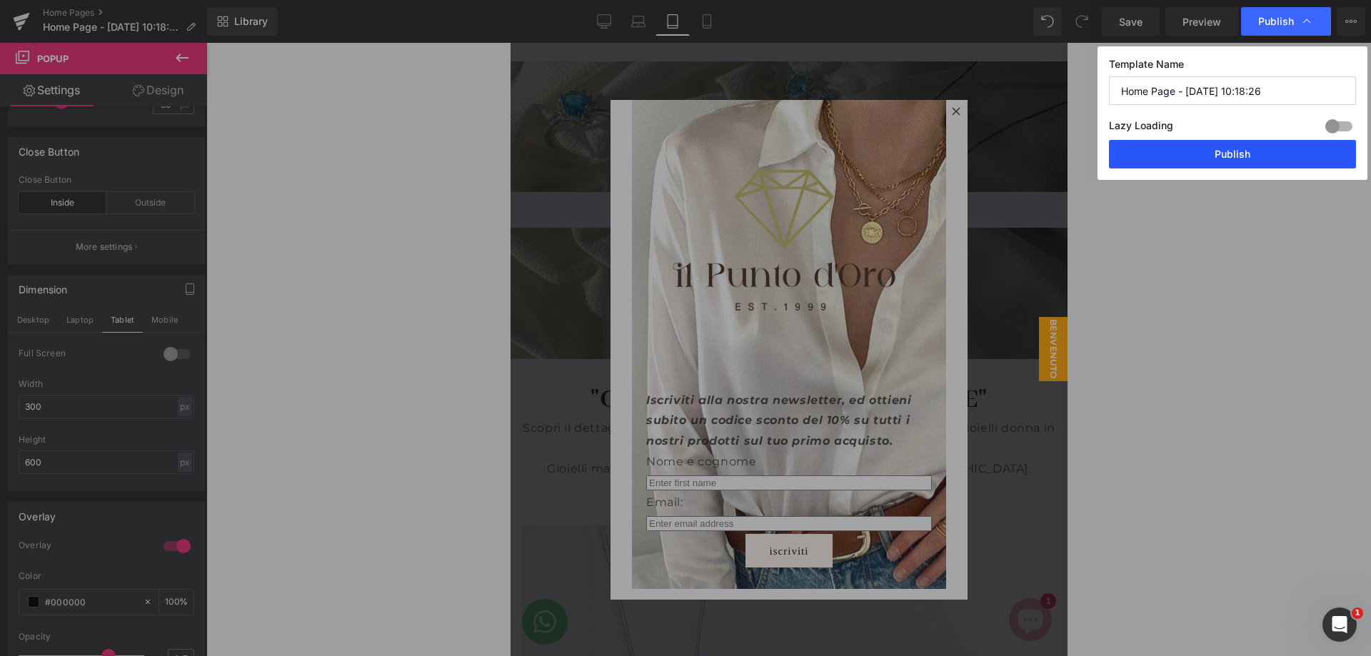
click at [1249, 161] on button "Publish" at bounding box center [1232, 154] width 247 height 29
